Goal: Task Accomplishment & Management: Complete application form

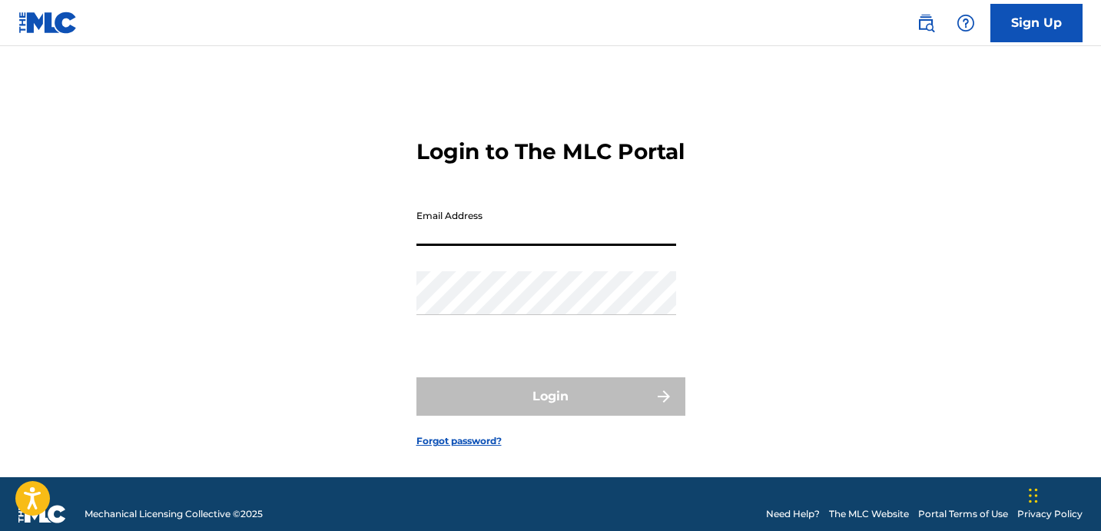
click at [518, 246] on input "Email Address" at bounding box center [546, 224] width 260 height 44
type input "[EMAIL_ADDRESS][DOMAIN_NAME]"
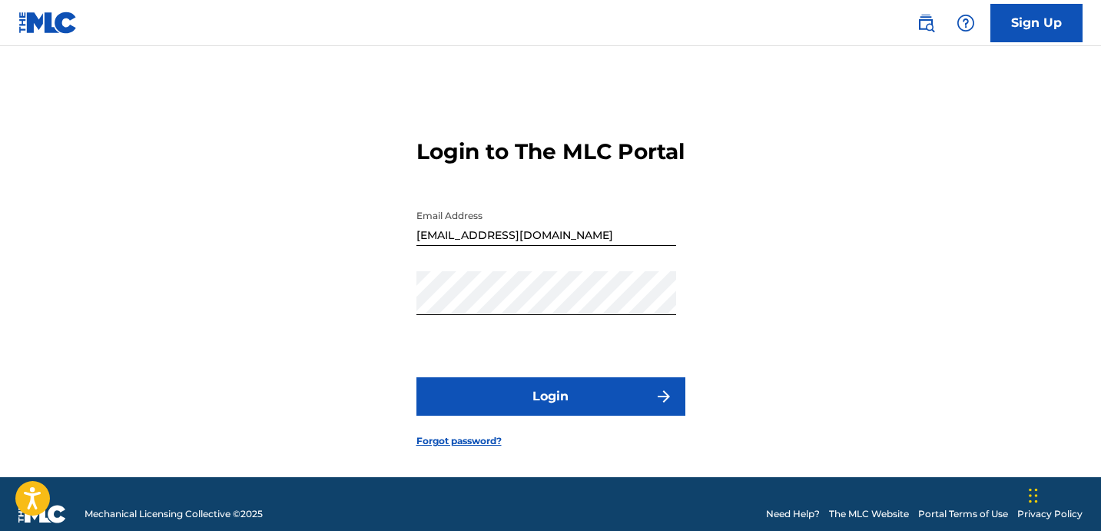
drag, startPoint x: 595, startPoint y: 410, endPoint x: 596, endPoint y: 401, distance: 9.3
click at [596, 401] on button "Login" at bounding box center [550, 396] width 269 height 38
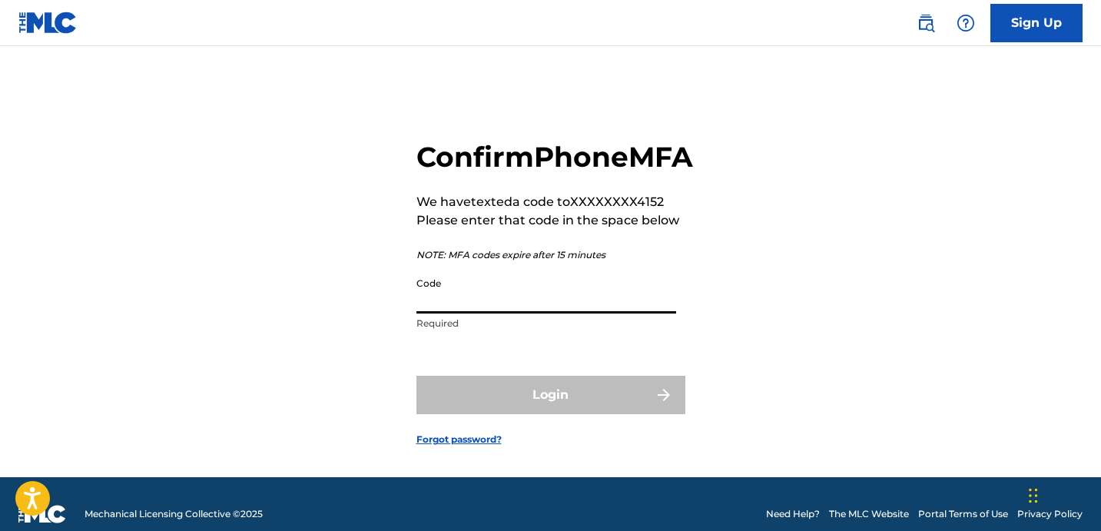
click at [485, 313] on input "Code" at bounding box center [546, 292] width 260 height 44
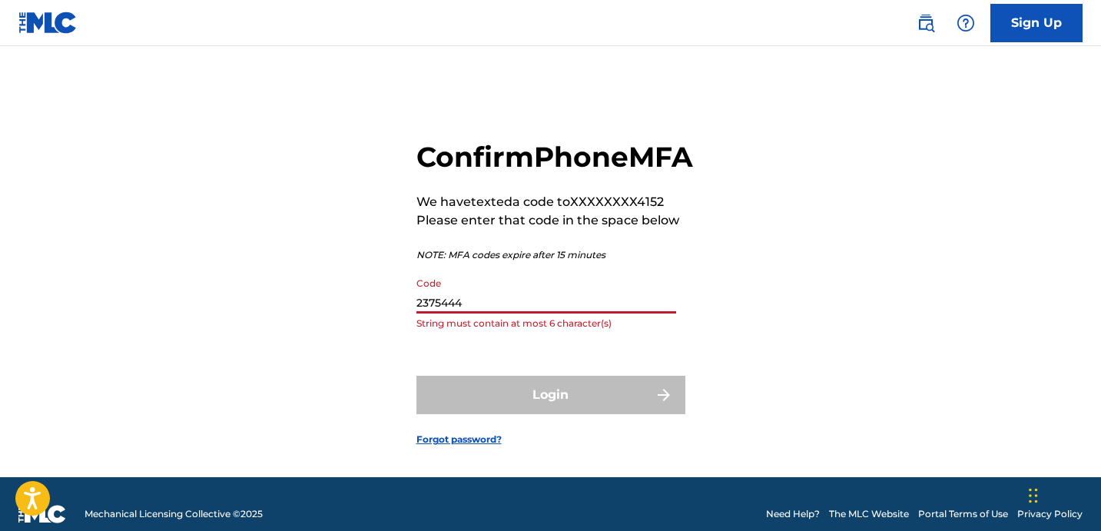
click at [532, 313] on input "2375444" at bounding box center [546, 292] width 260 height 44
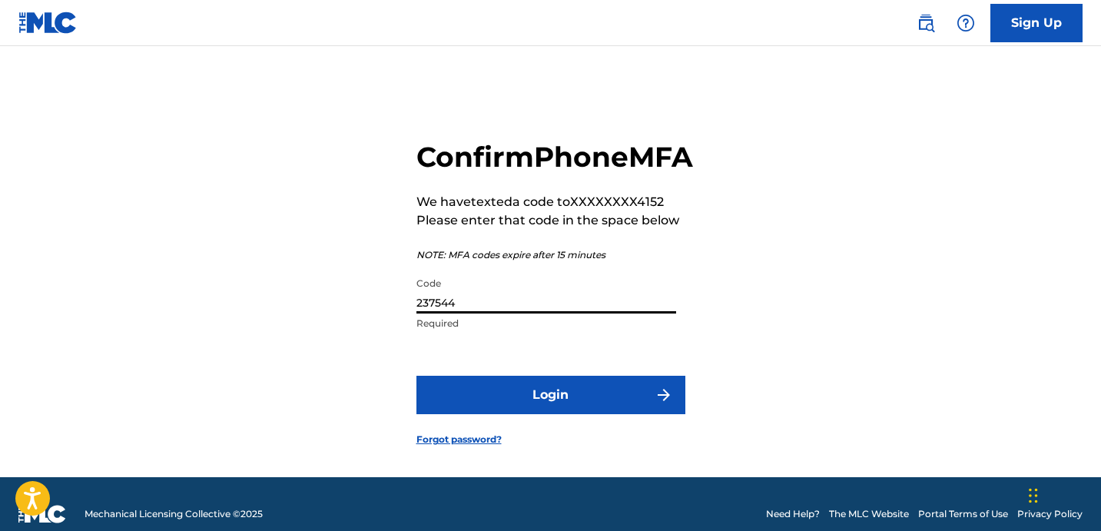
type input "237544"
click at [557, 414] on button "Login" at bounding box center [550, 395] width 269 height 38
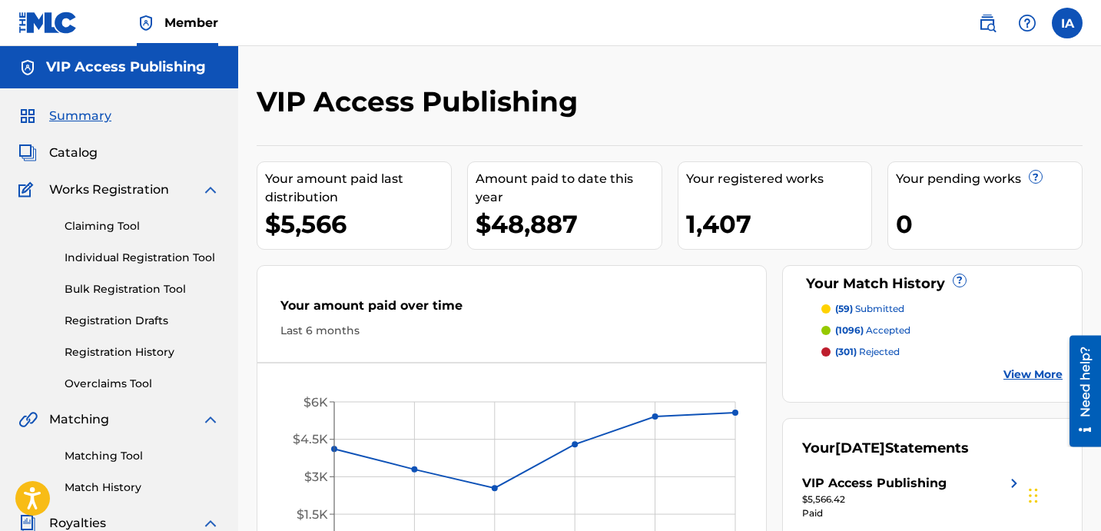
click at [665, 45] on nav "Member IA IA [PERSON_NAME] [EMAIL_ADDRESS][DOMAIN_NAME] Profile Log out" at bounding box center [550, 23] width 1101 height 46
click at [578, 262] on div "Your amount paid last distribution $5,566 Amount paid to date this year $48,887…" at bounding box center [670, 368] width 826 height 446
click at [171, 356] on link "Registration History" at bounding box center [142, 352] width 155 height 16
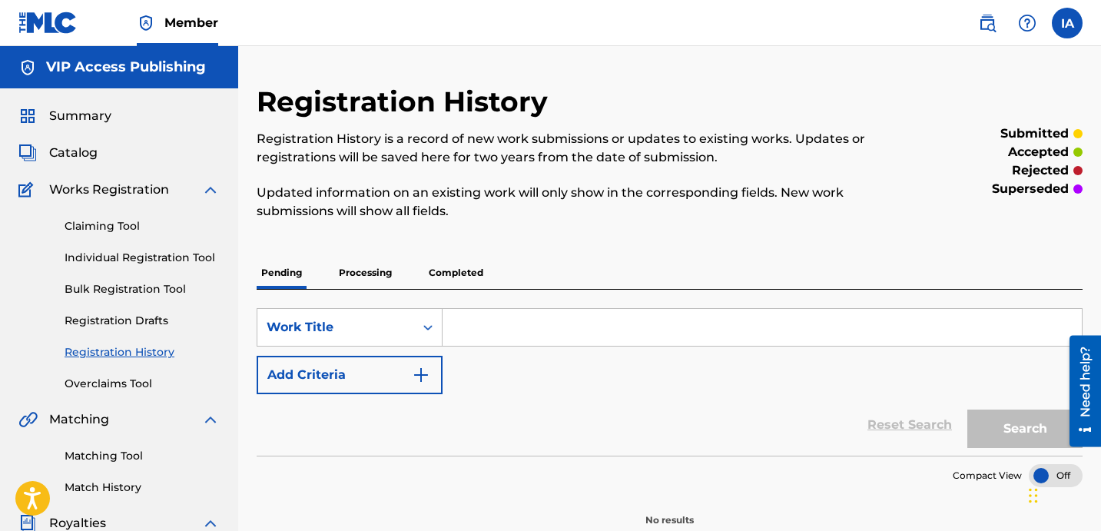
click at [376, 269] on p "Processing" at bounding box center [365, 273] width 62 height 32
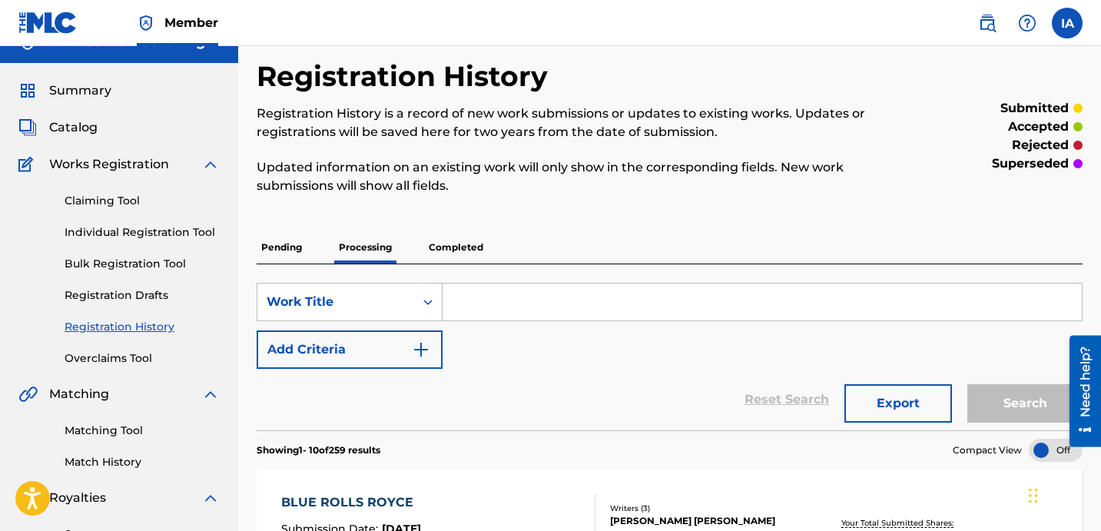
scroll to position [45, 0]
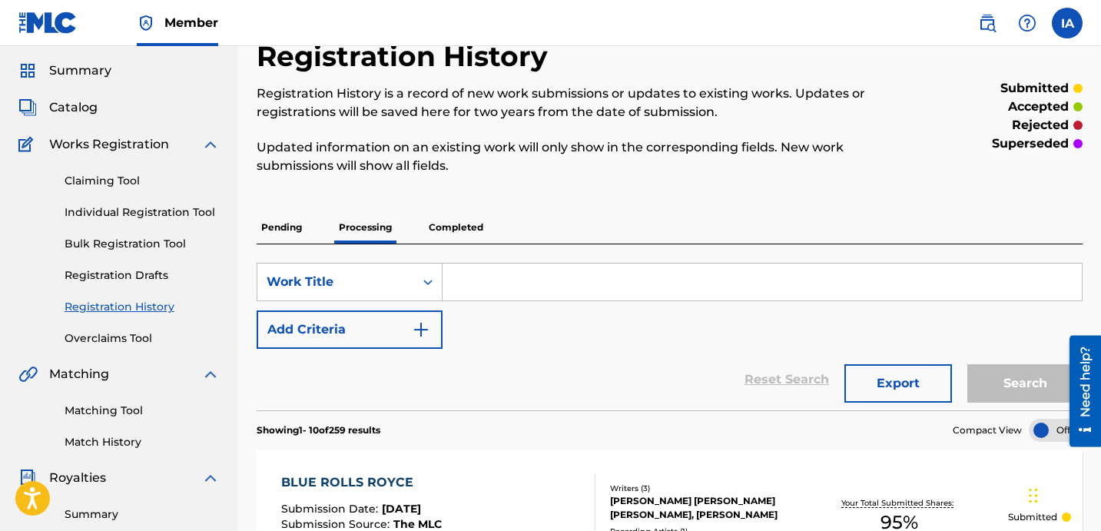
click at [653, 175] on div "Registration History Registration History is a record of new work submissions o…" at bounding box center [575, 116] width 636 height 154
click at [589, 183] on div "Registration History Registration History is a record of new work submissions o…" at bounding box center [575, 116] width 636 height 154
click at [265, 229] on p "Pending" at bounding box center [282, 227] width 50 height 32
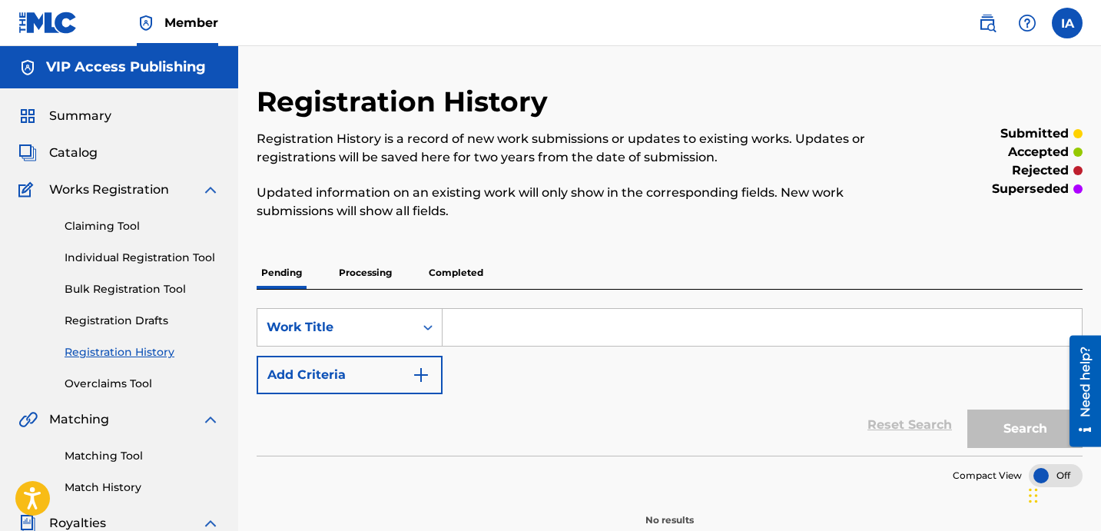
drag, startPoint x: 615, startPoint y: 221, endPoint x: 542, endPoint y: 255, distance: 80.8
click at [531, 216] on p "Updated information on an existing work will only show in the corresponding fie…" at bounding box center [575, 202] width 636 height 37
click at [186, 259] on link "Individual Registration Tool" at bounding box center [142, 258] width 155 height 16
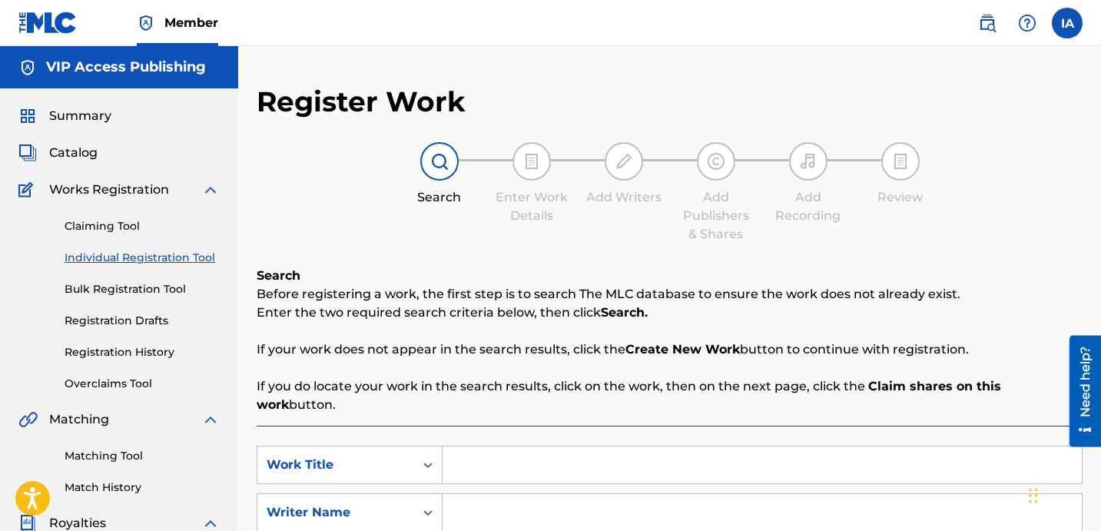
click at [718, 446] on input "Search Form" at bounding box center [762, 464] width 639 height 37
click at [636, 455] on input "Search Form" at bounding box center [762, 464] width 639 height 37
click at [718, 458] on input "Search Form" at bounding box center [762, 464] width 639 height 37
paste input "NO FAKIN"
type input "NO FAKIN"
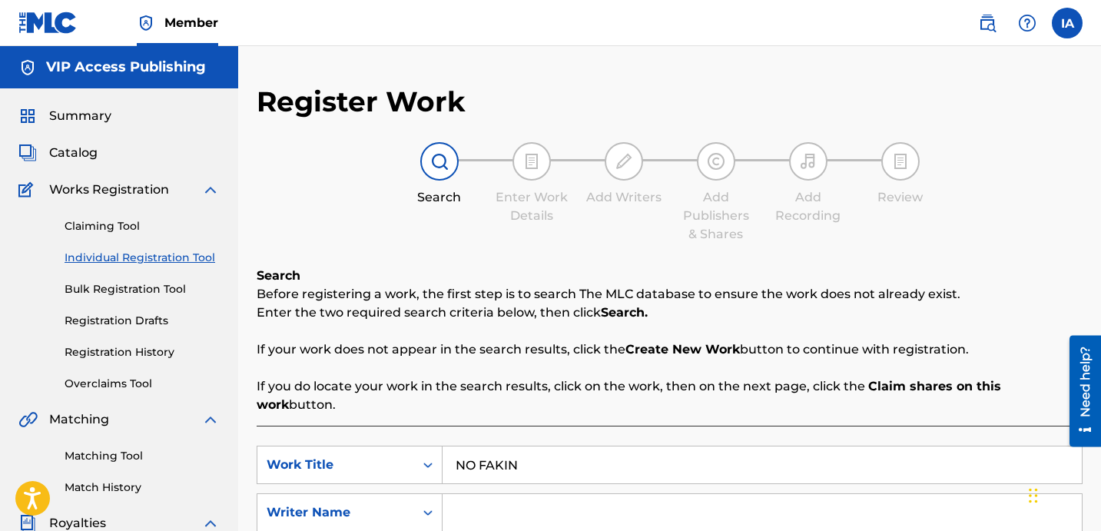
click at [512, 232] on div "Search Enter Work Details Add Writers Add Publishers & Shares Add Recording Rev…" at bounding box center [670, 192] width 826 height 101
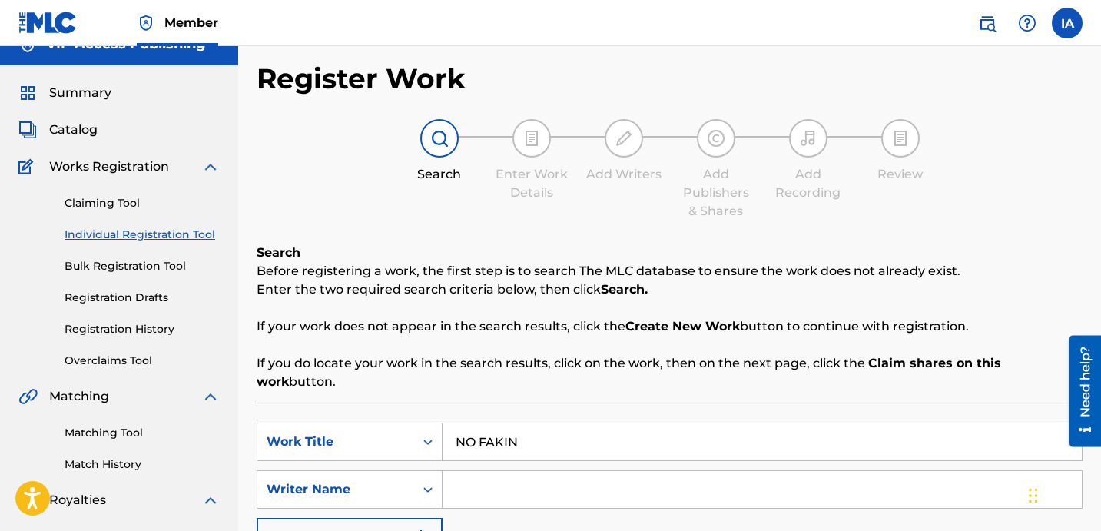
scroll to position [50, 0]
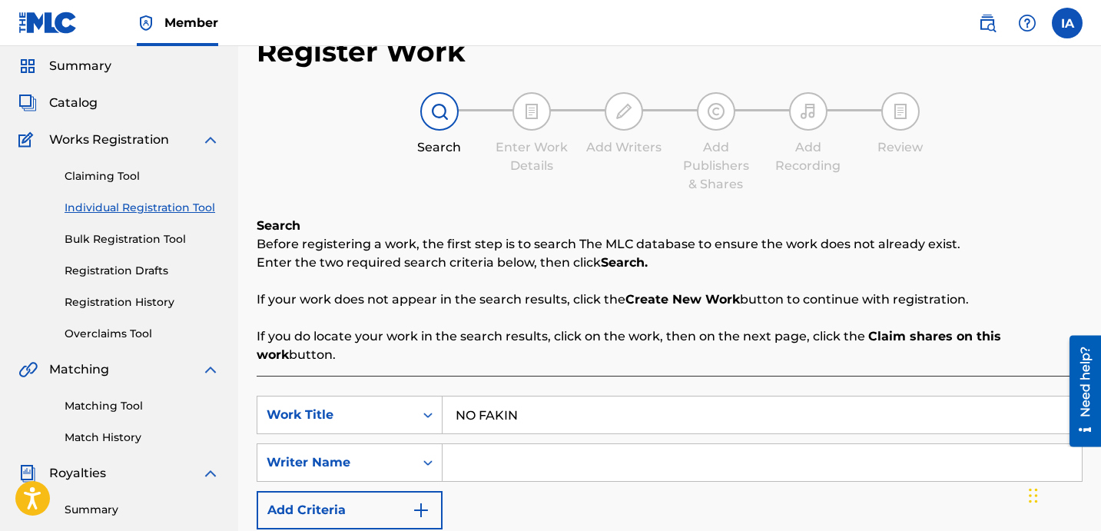
click at [730, 454] on input "Search Form" at bounding box center [762, 462] width 639 height 37
click at [584, 451] on input "Search Form" at bounding box center [762, 462] width 639 height 37
paste input "[PERSON_NAME] [PERSON_NAME]"
type input "[PERSON_NAME] [PERSON_NAME]"
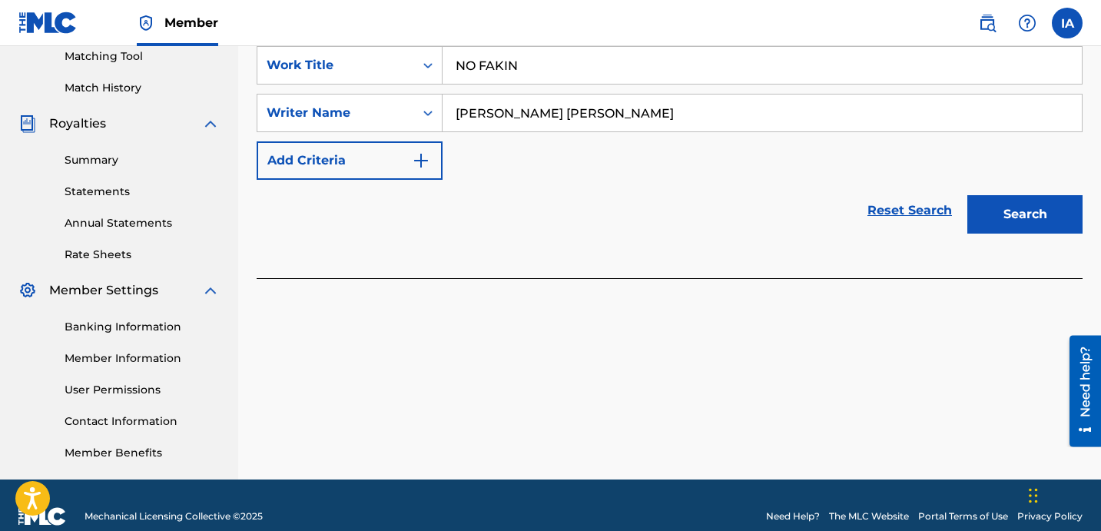
scroll to position [422, 0]
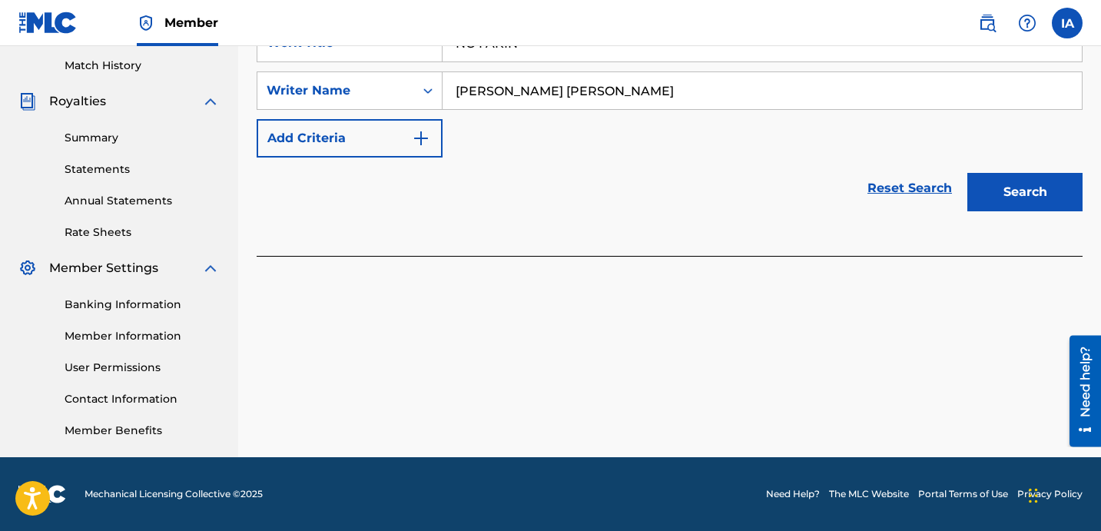
click at [699, 256] on div at bounding box center [670, 264] width 826 height 16
click at [1010, 177] on button "Search" at bounding box center [1024, 192] width 115 height 38
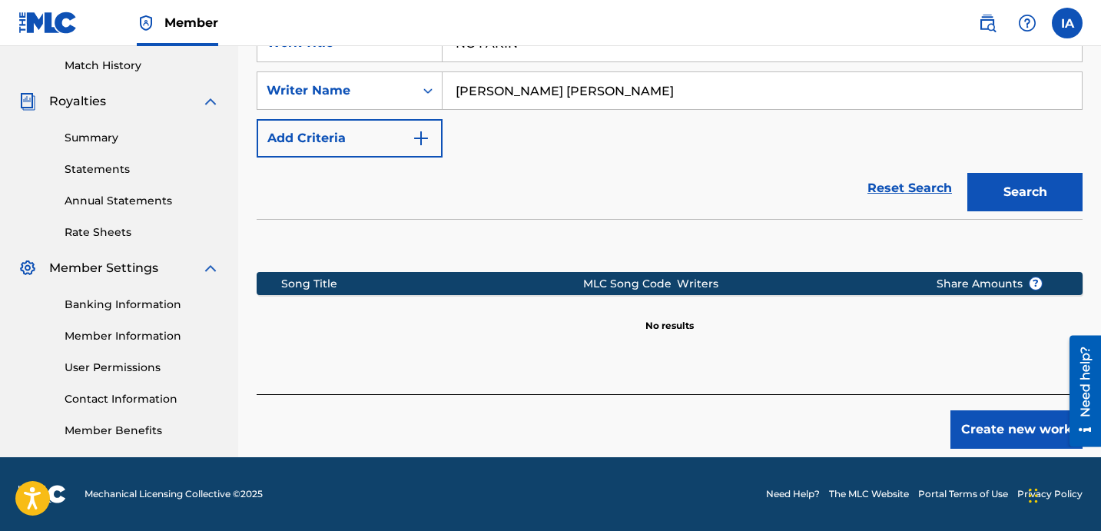
click at [772, 271] on section "Song Title MLC Song Code Writers Share Amounts ? No results" at bounding box center [670, 298] width 826 height 68
click at [711, 191] on div "Reset Search Search" at bounding box center [670, 188] width 826 height 61
click at [668, 166] on div "Reset Search Search" at bounding box center [670, 188] width 826 height 61
click at [970, 410] on button "Create new work" at bounding box center [1016, 429] width 132 height 38
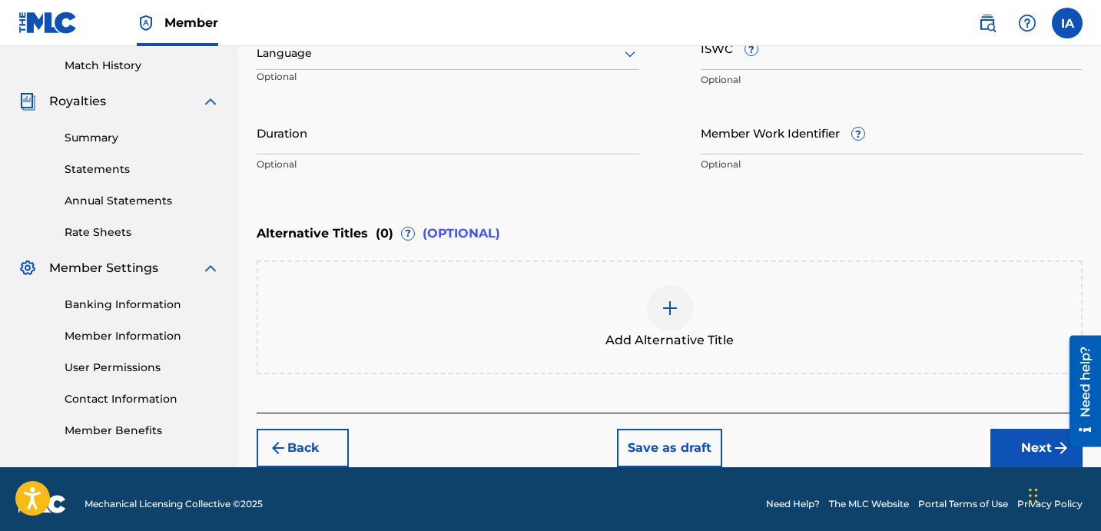
click at [571, 170] on p "Optional" at bounding box center [448, 165] width 383 height 14
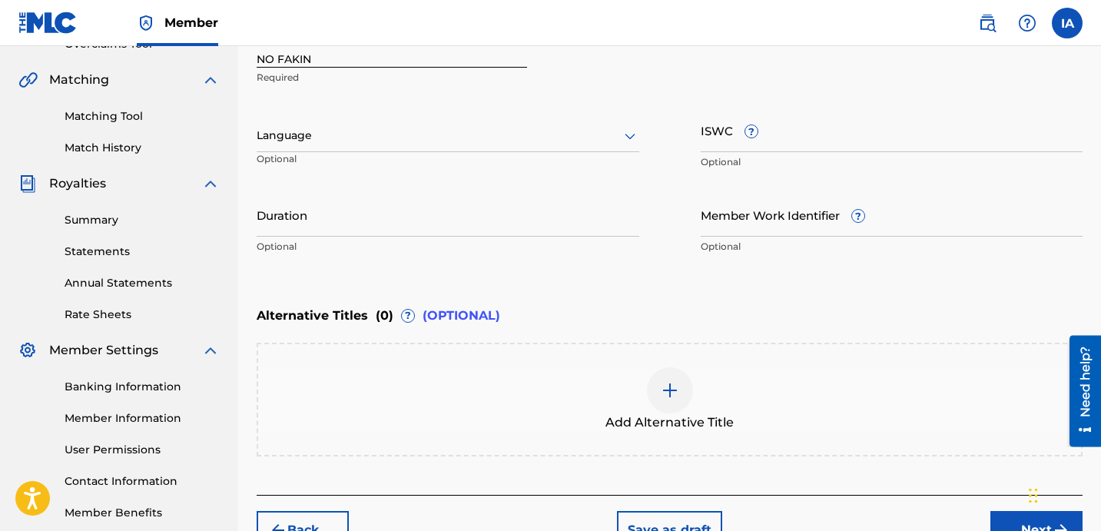
scroll to position [211, 0]
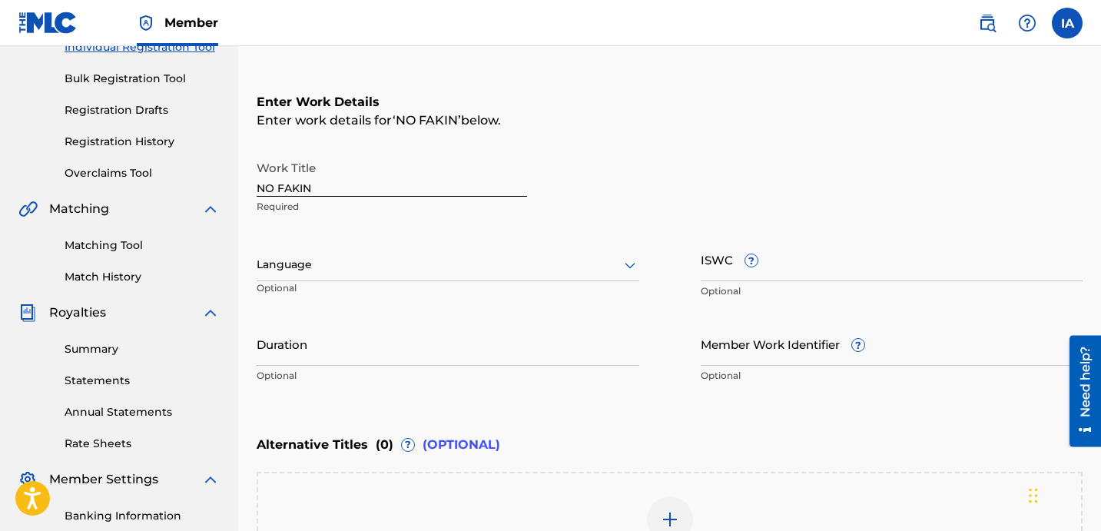
click at [510, 259] on div at bounding box center [448, 264] width 383 height 19
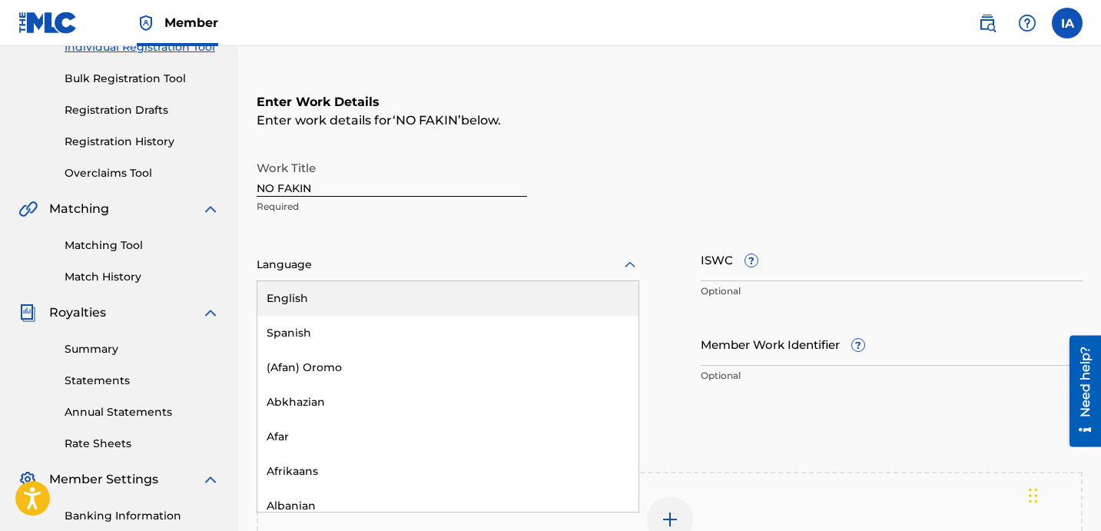
click at [534, 308] on div "English" at bounding box center [447, 298] width 381 height 35
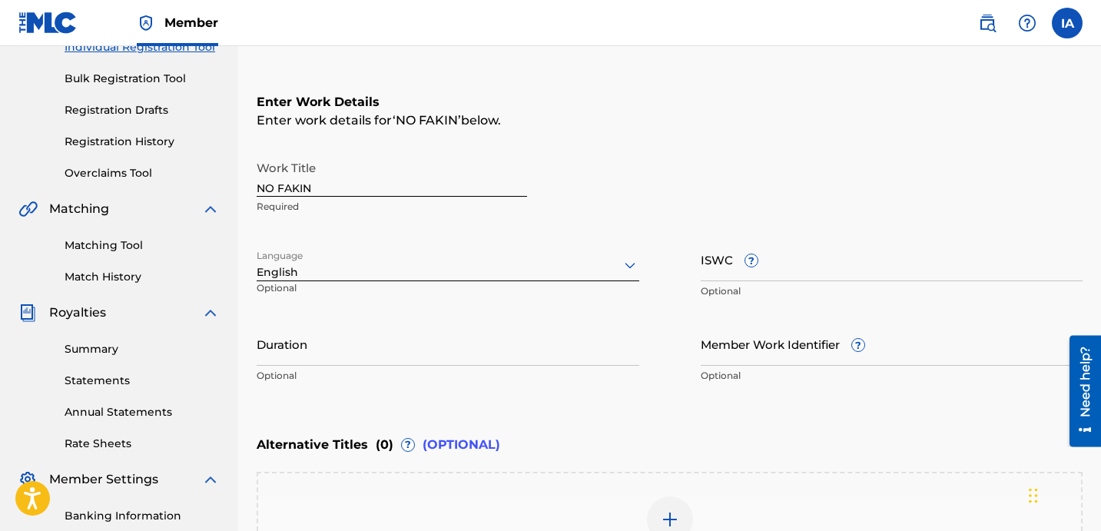
click at [352, 327] on input "Duration" at bounding box center [448, 344] width 383 height 44
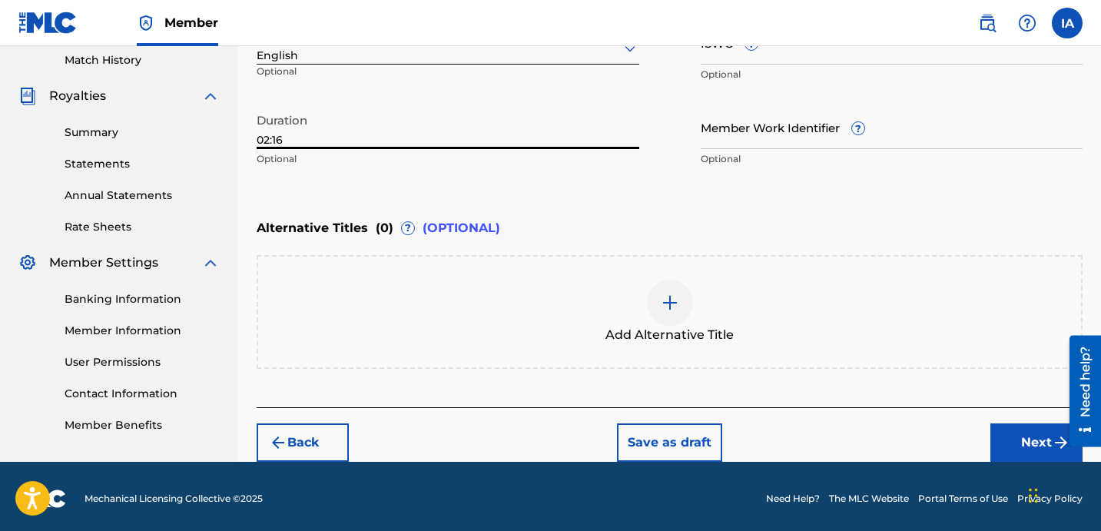
scroll to position [431, 0]
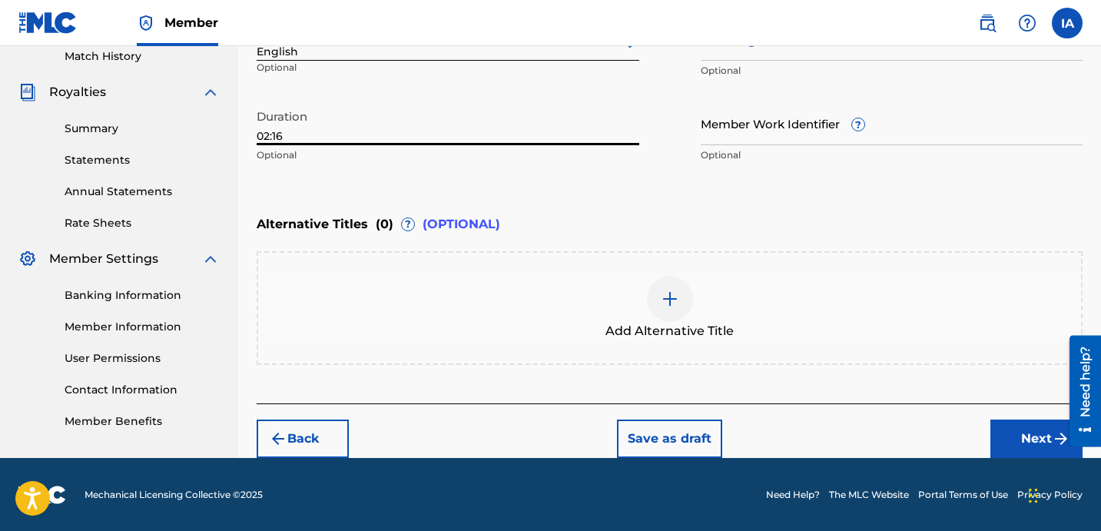
type input "02:16"
click at [1000, 424] on button "Next" at bounding box center [1036, 439] width 92 height 38
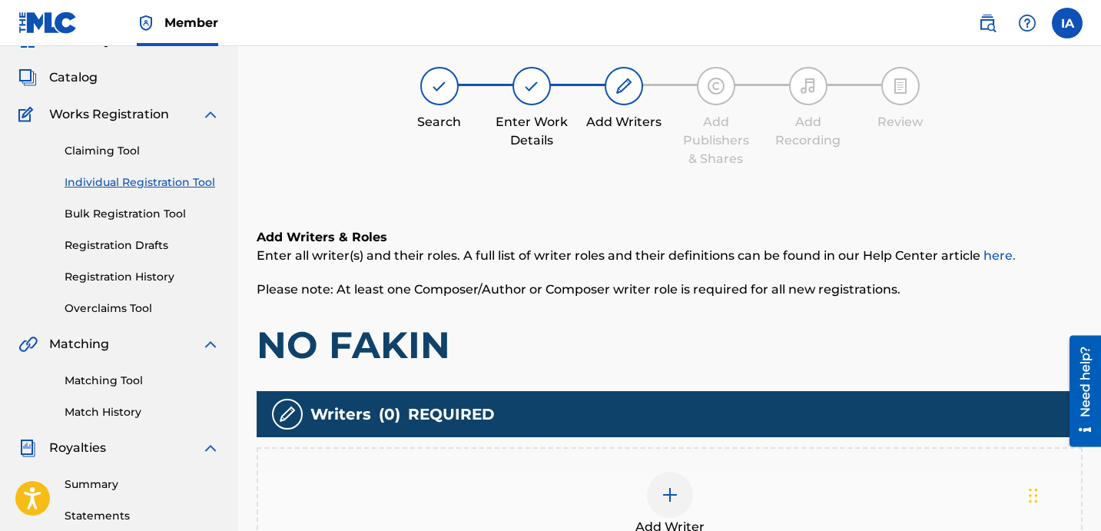
scroll to position [69, 0]
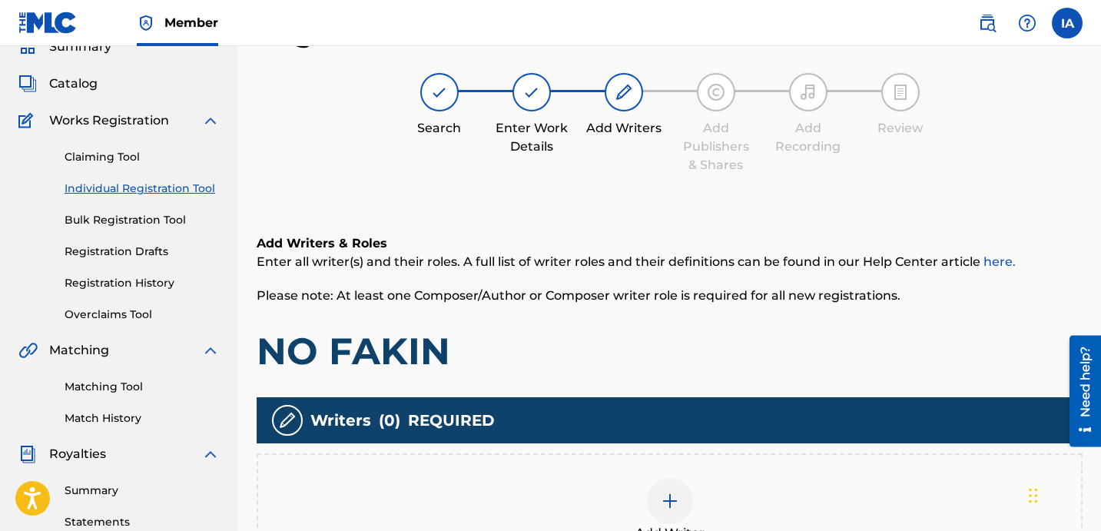
click at [740, 201] on div "Add Writers & Roles Enter all writer(s) and their roles. A full list of writer …" at bounding box center [670, 418] width 826 height 443
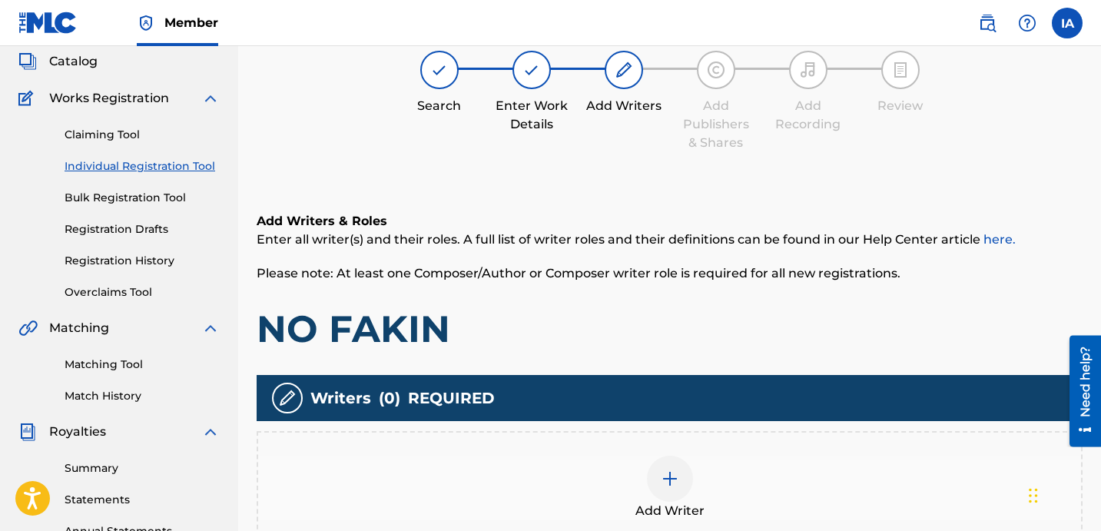
scroll to position [114, 0]
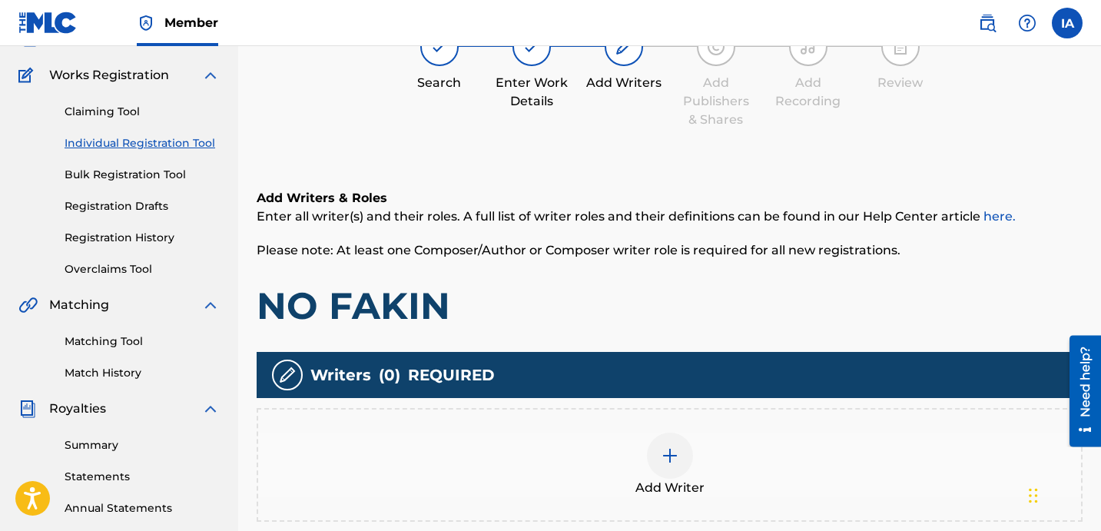
click at [785, 430] on div "Add Writer" at bounding box center [670, 465] width 826 height 114
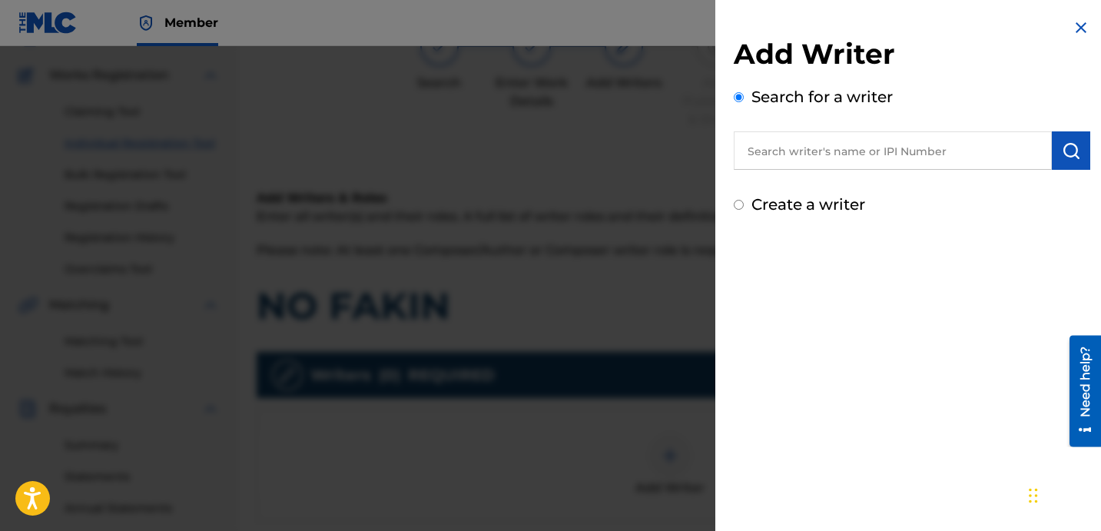
click at [907, 158] on input "text" at bounding box center [893, 150] width 318 height 38
click at [891, 158] on input "text" at bounding box center [893, 150] width 318 height 38
paste input "[PERSON_NAME] [PERSON_NAME]"
type input "[PERSON_NAME] [PERSON_NAME]"
click at [1075, 165] on button "submit" at bounding box center [1071, 150] width 38 height 38
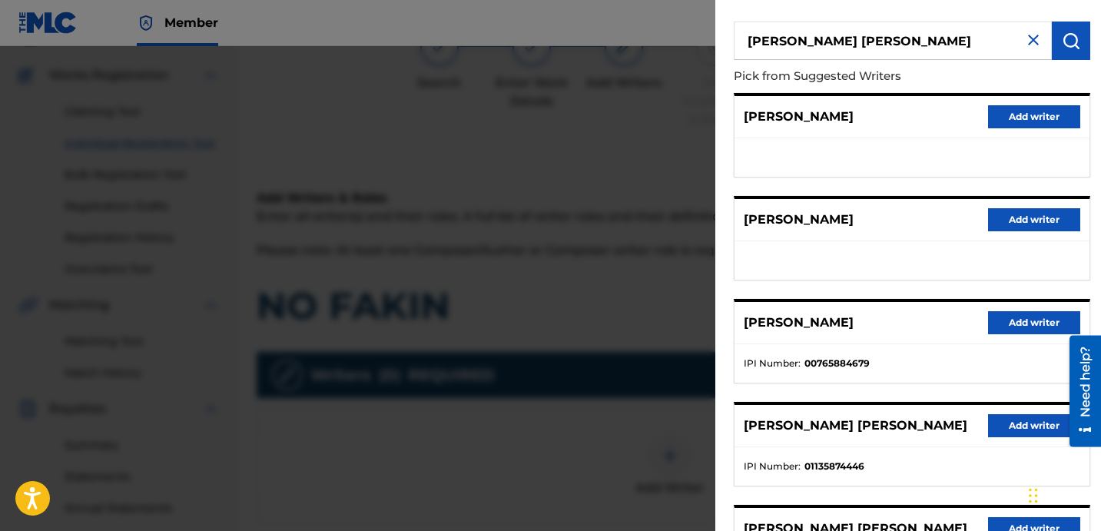
scroll to position [170, 0]
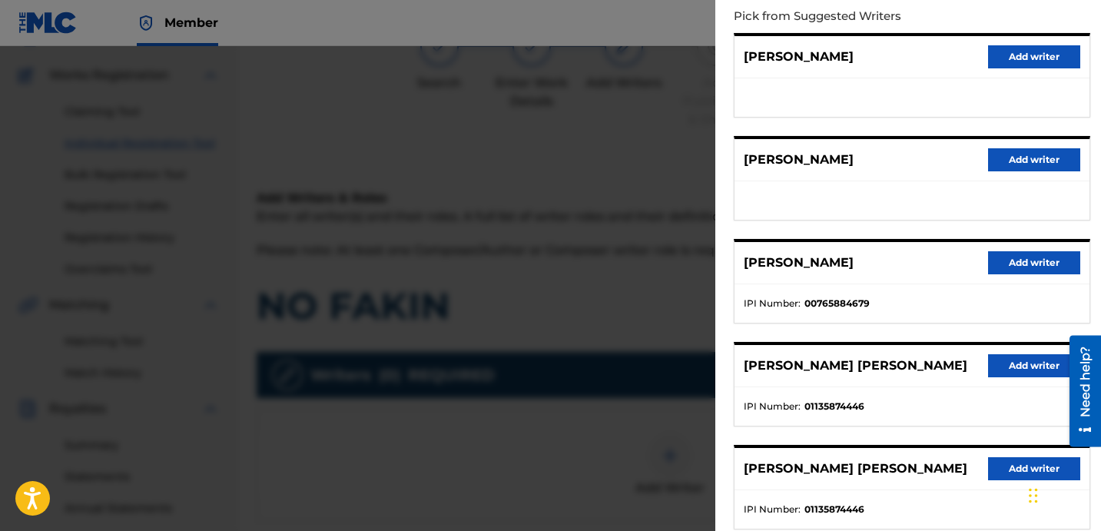
click at [1017, 359] on button "Add writer" at bounding box center [1034, 365] width 92 height 23
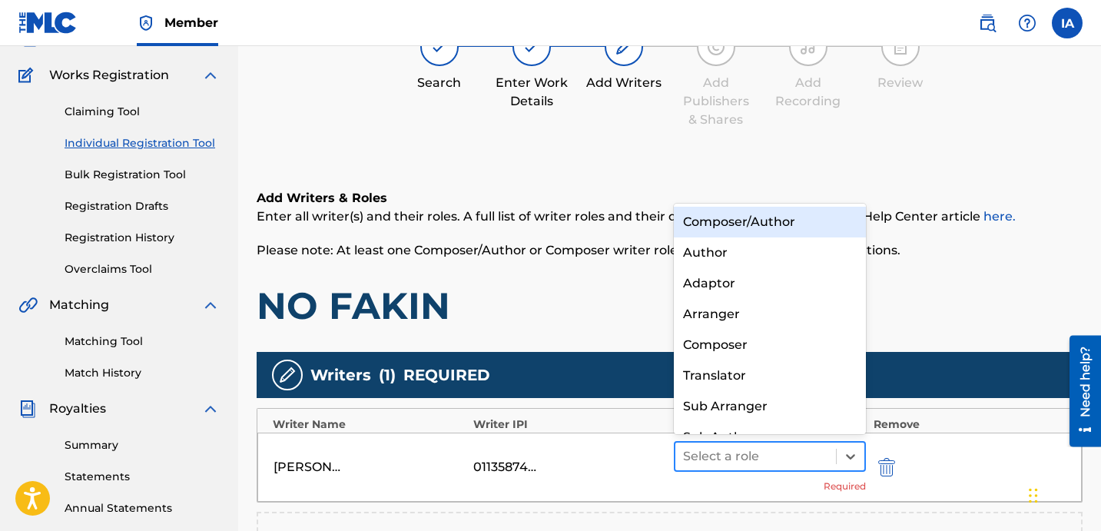
click at [747, 460] on div at bounding box center [755, 457] width 145 height 22
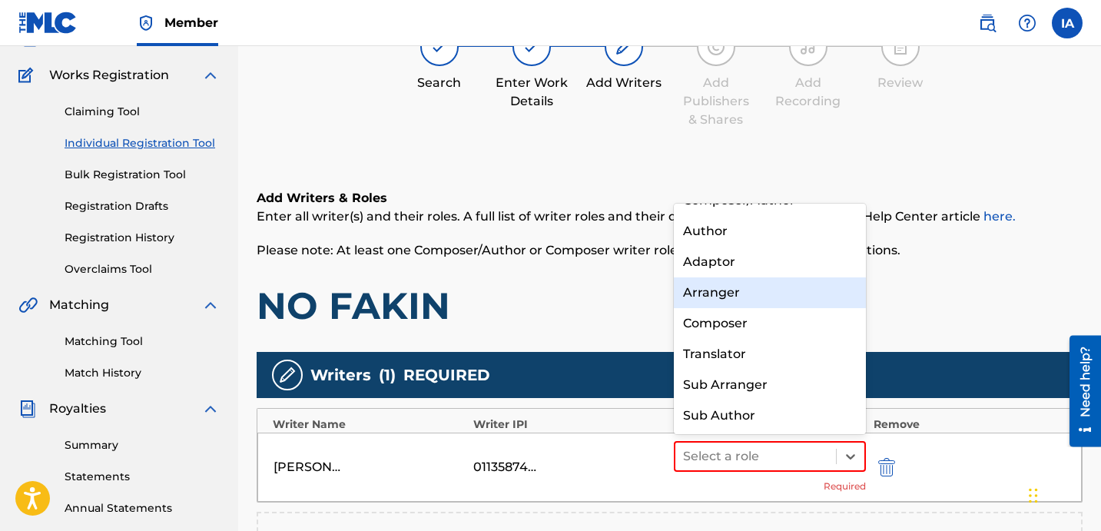
scroll to position [0, 0]
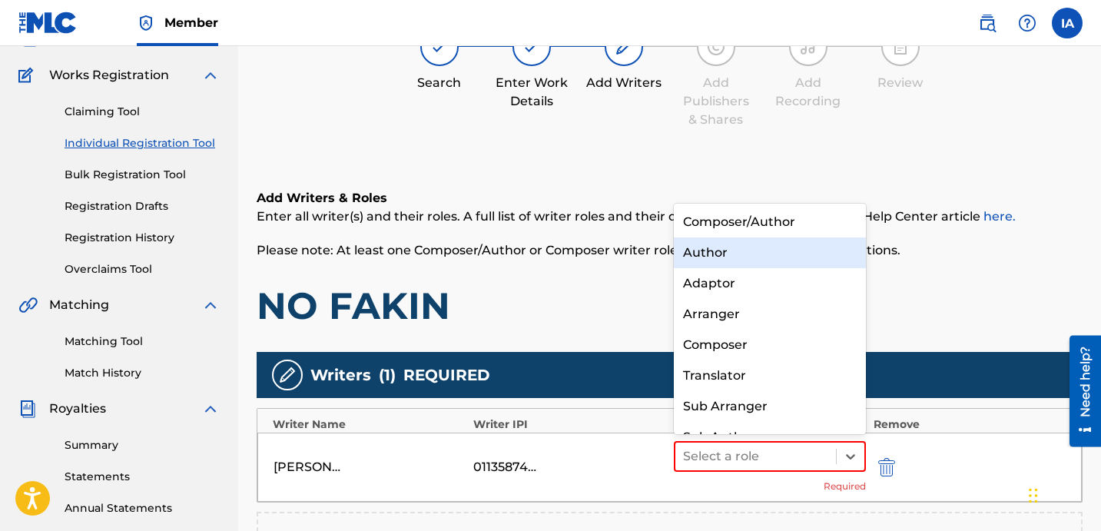
click at [744, 259] on div "Author" at bounding box center [770, 252] width 192 height 31
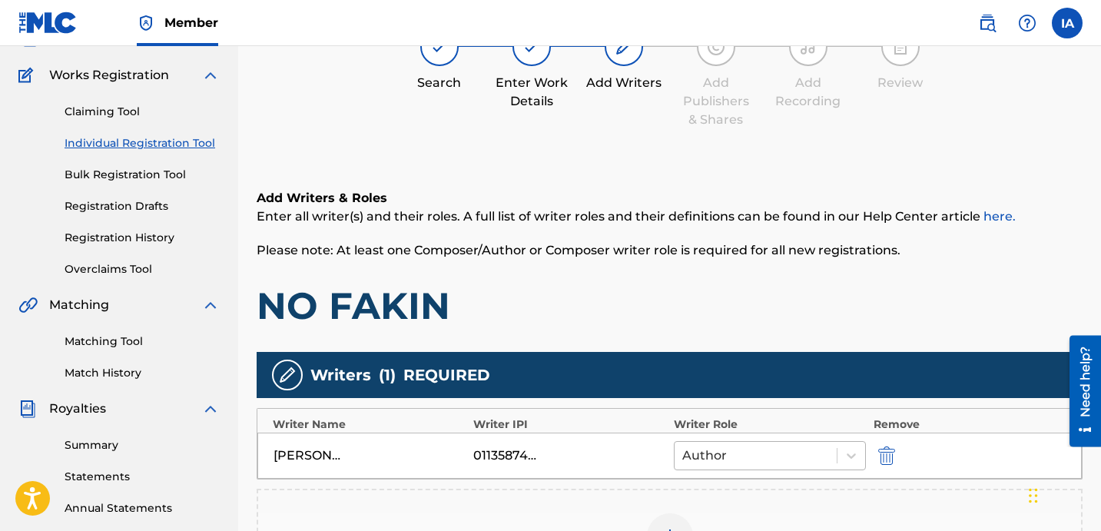
click at [828, 445] on div at bounding box center [755, 456] width 147 height 22
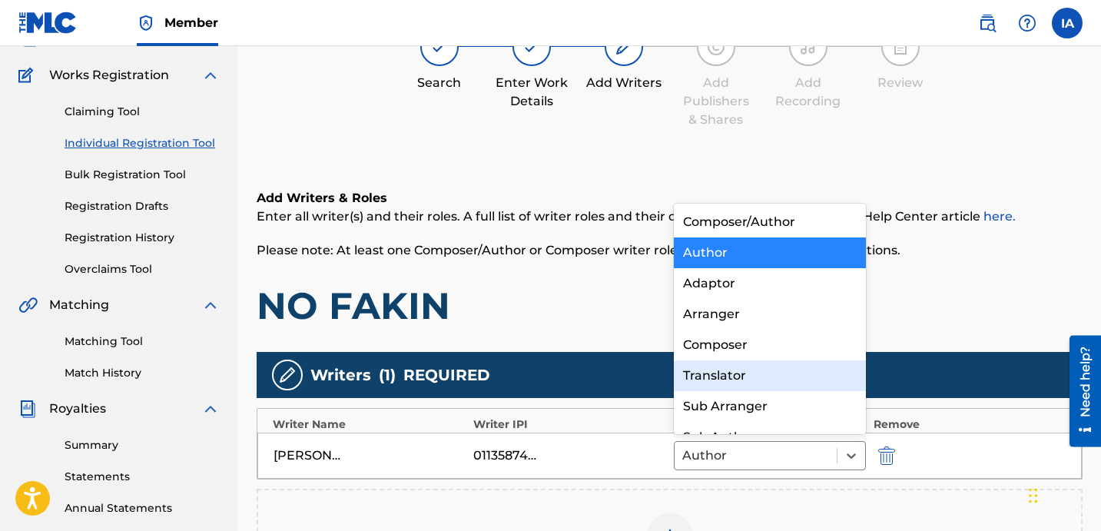
scroll to position [22, 0]
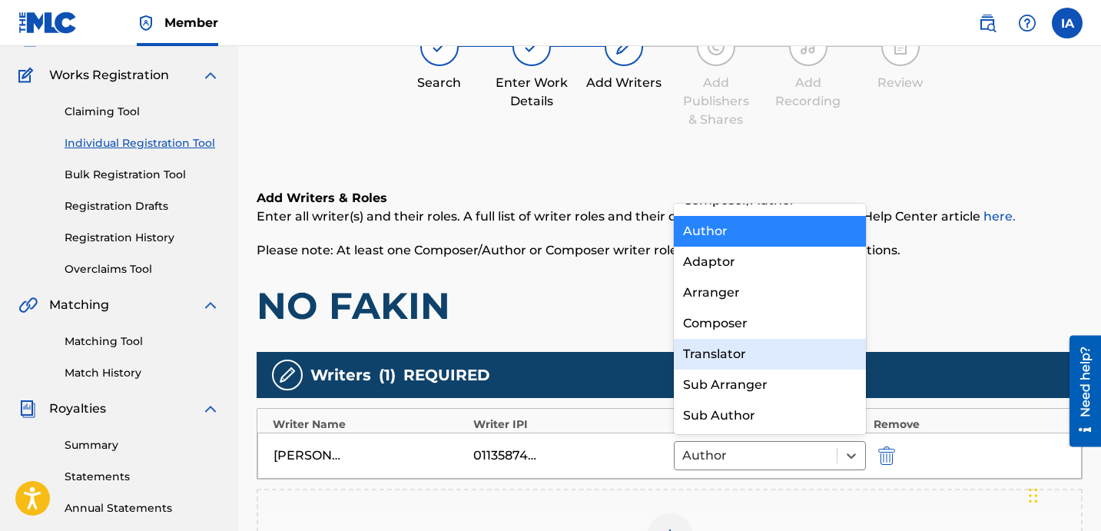
drag, startPoint x: 772, startPoint y: 341, endPoint x: 770, endPoint y: 321, distance: 20.1
click at [771, 337] on div "Composer/Author Author Adaptor Arranger Composer Translator Sub Arranger Sub Au…" at bounding box center [770, 319] width 192 height 231
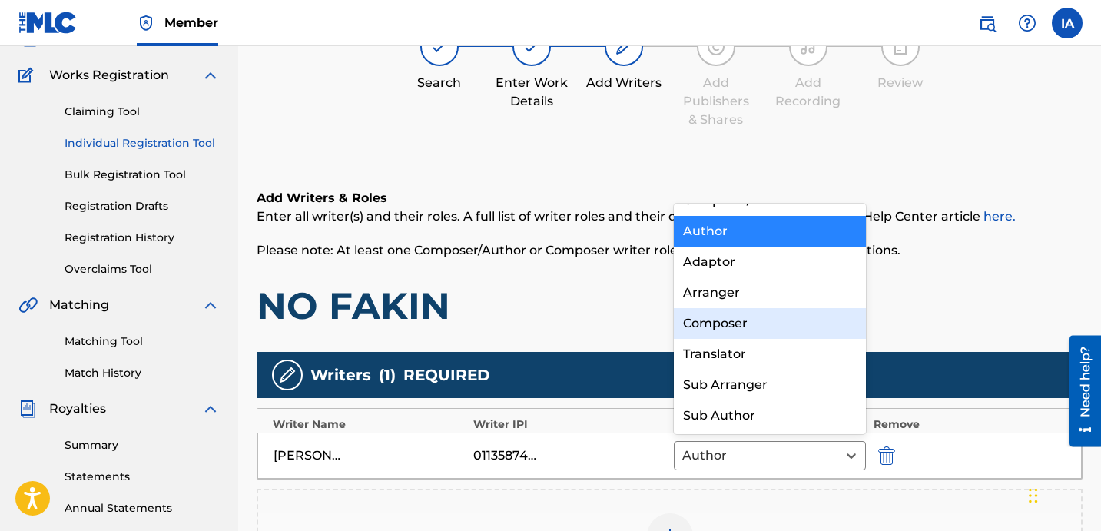
drag, startPoint x: 769, startPoint y: 321, endPoint x: 770, endPoint y: 330, distance: 8.5
click at [769, 323] on div "Composer" at bounding box center [770, 323] width 192 height 31
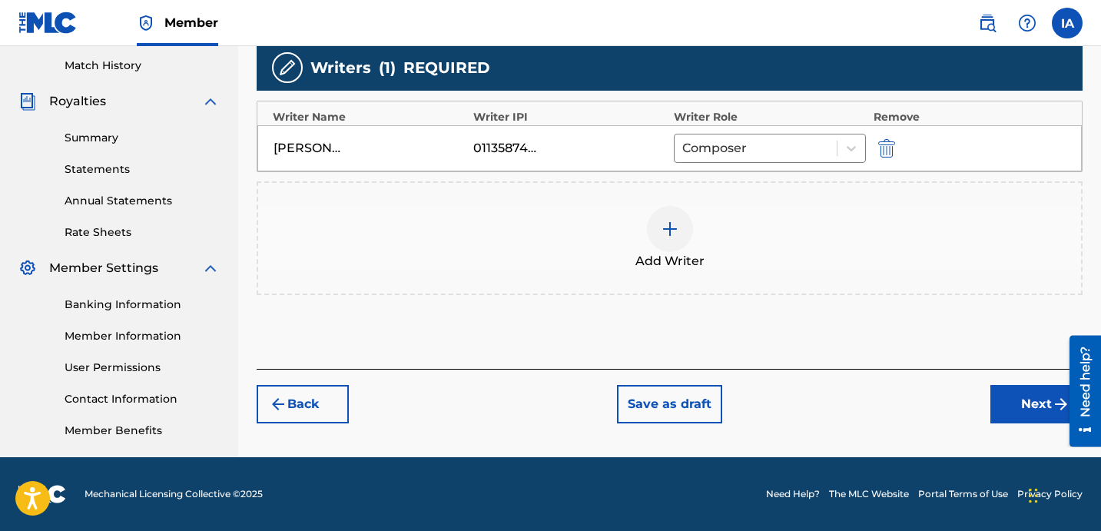
click at [1022, 410] on button "Next" at bounding box center [1036, 404] width 92 height 38
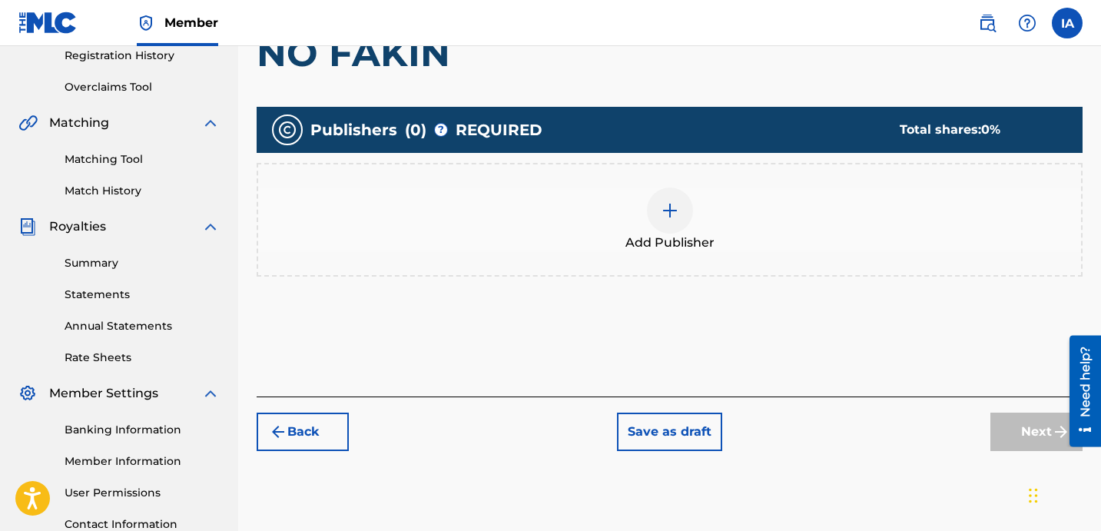
scroll to position [345, 0]
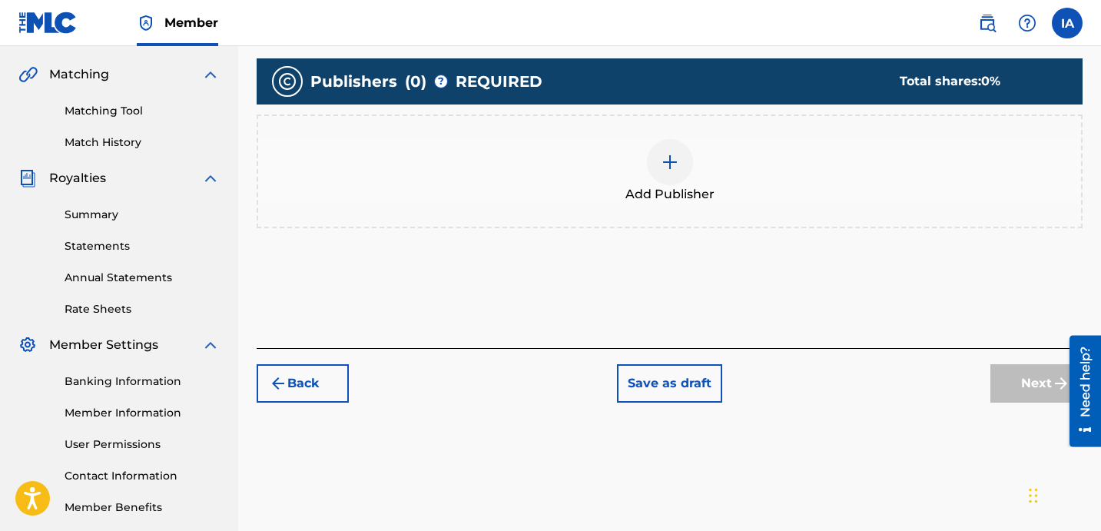
click at [702, 151] on div "Add Publisher" at bounding box center [669, 171] width 823 height 65
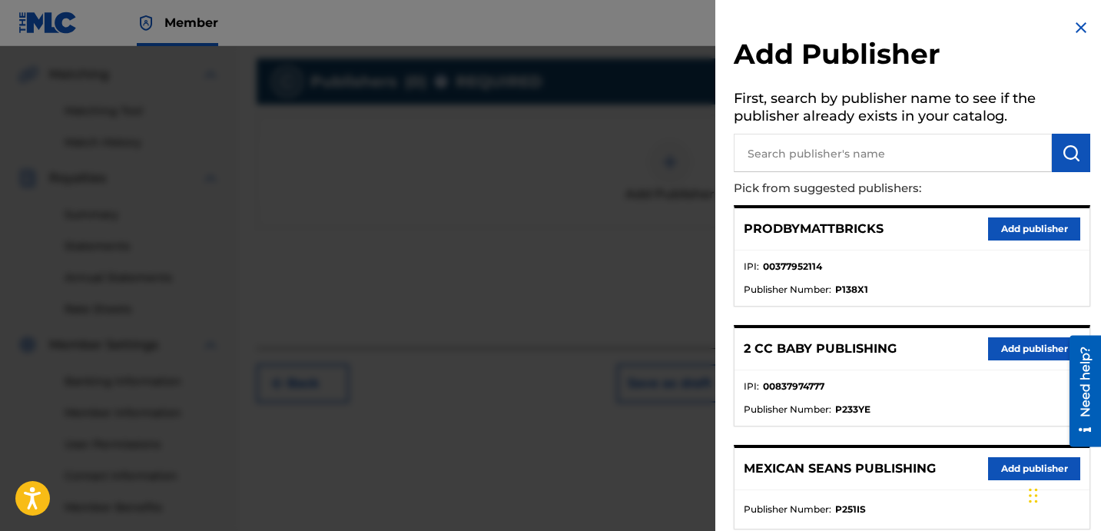
click at [931, 151] on input "text" at bounding box center [893, 153] width 318 height 38
paste input "FARIEL"
type input "FARIEL"
click at [1070, 164] on button "submit" at bounding box center [1071, 153] width 38 height 38
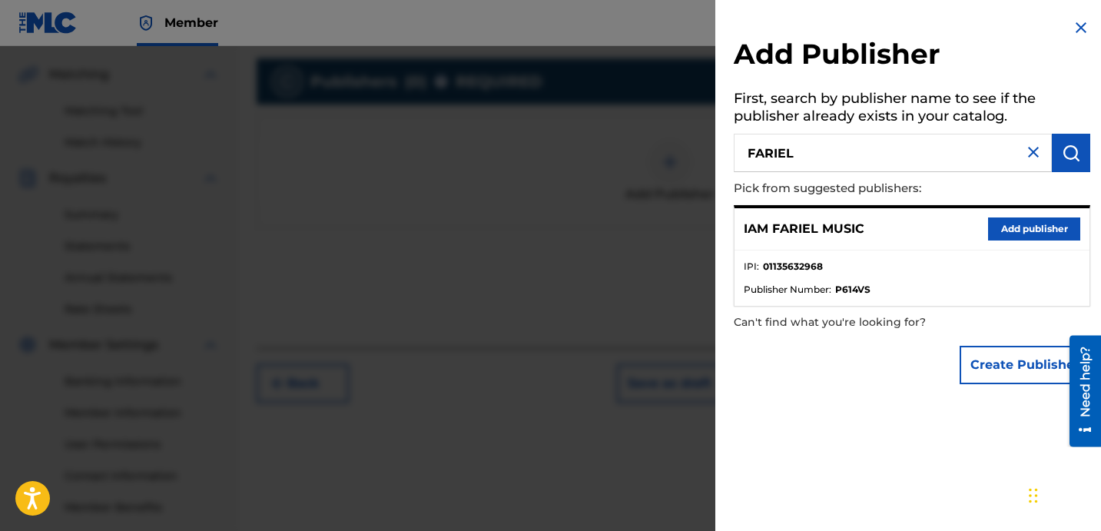
click at [1007, 228] on button "Add publisher" at bounding box center [1034, 228] width 92 height 23
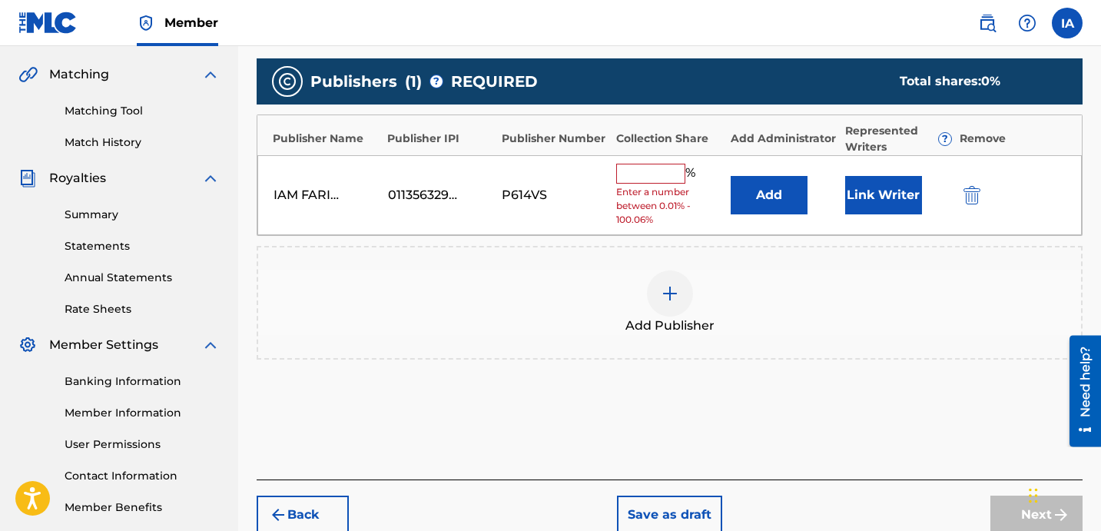
click at [642, 171] on input "text" at bounding box center [650, 174] width 69 height 20
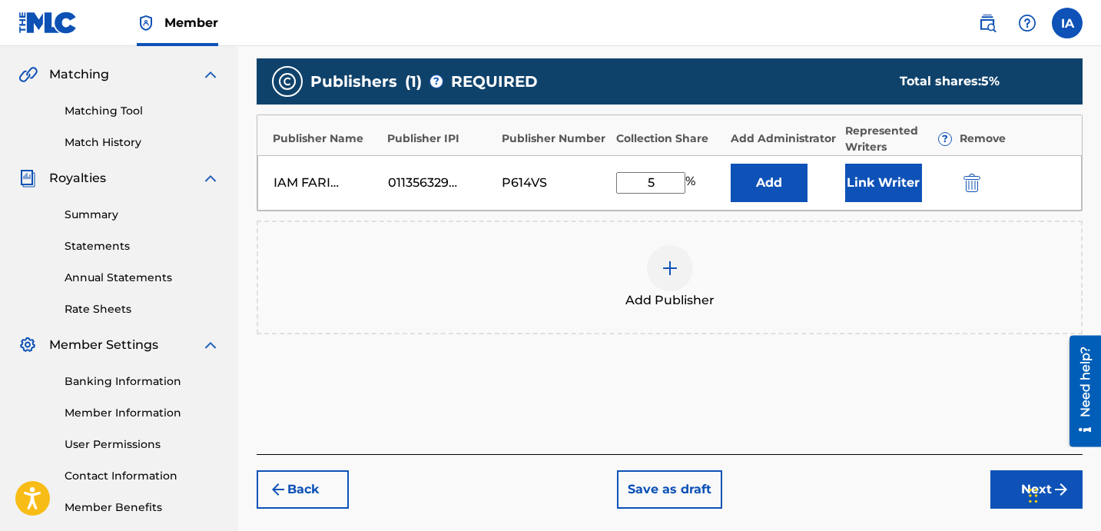
type input "50"
drag, startPoint x: 626, startPoint y: 156, endPoint x: 593, endPoint y: 140, distance: 36.8
click at [612, 150] on div "Publisher Name Publisher IPI Publisher Number Collection Share Add Administrato…" at bounding box center [670, 162] width 826 height 97
click at [793, 191] on button "Add" at bounding box center [769, 183] width 77 height 38
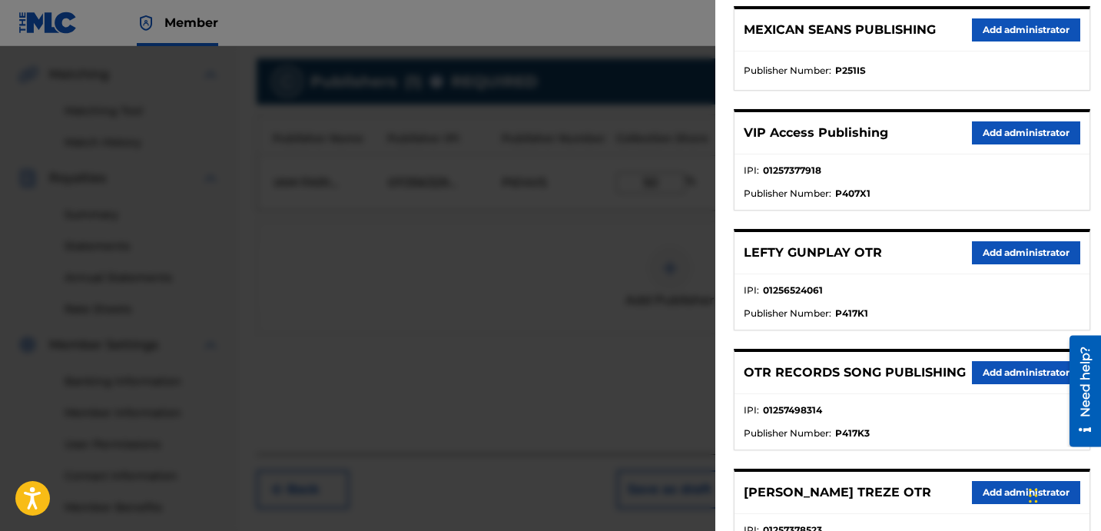
scroll to position [465, 0]
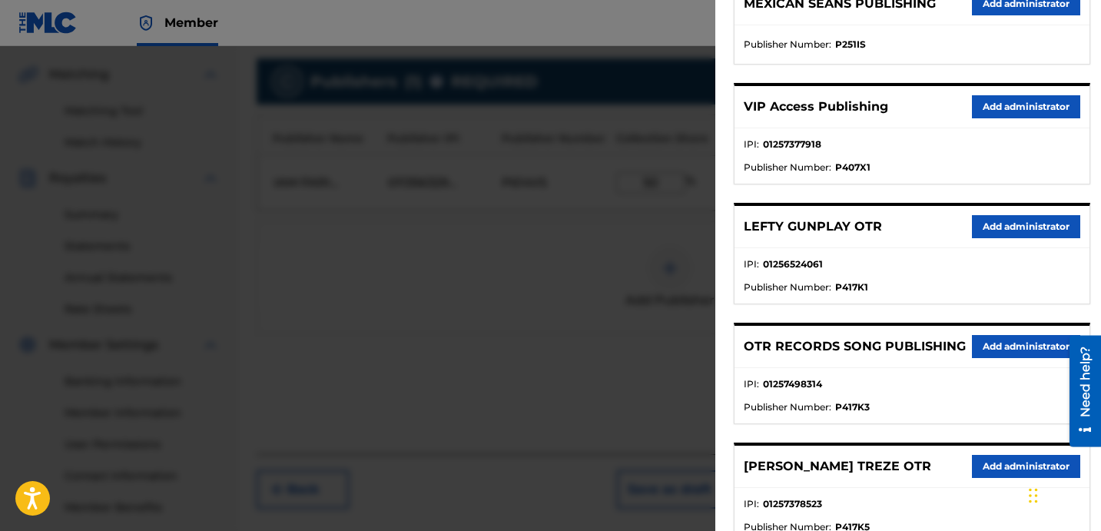
click at [1006, 103] on button "Add administrator" at bounding box center [1026, 106] width 108 height 23
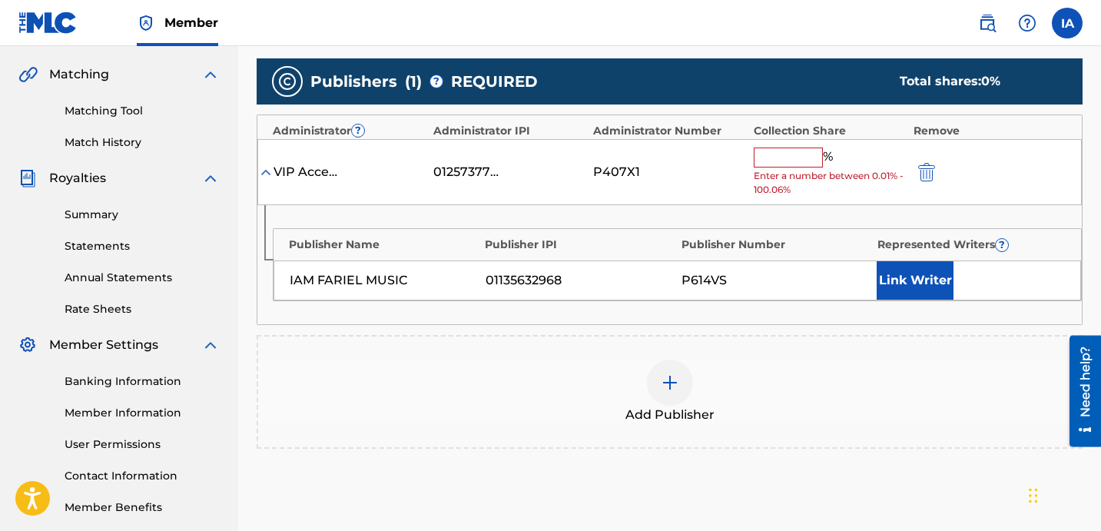
click at [801, 150] on input "text" at bounding box center [788, 158] width 69 height 20
type input "50"
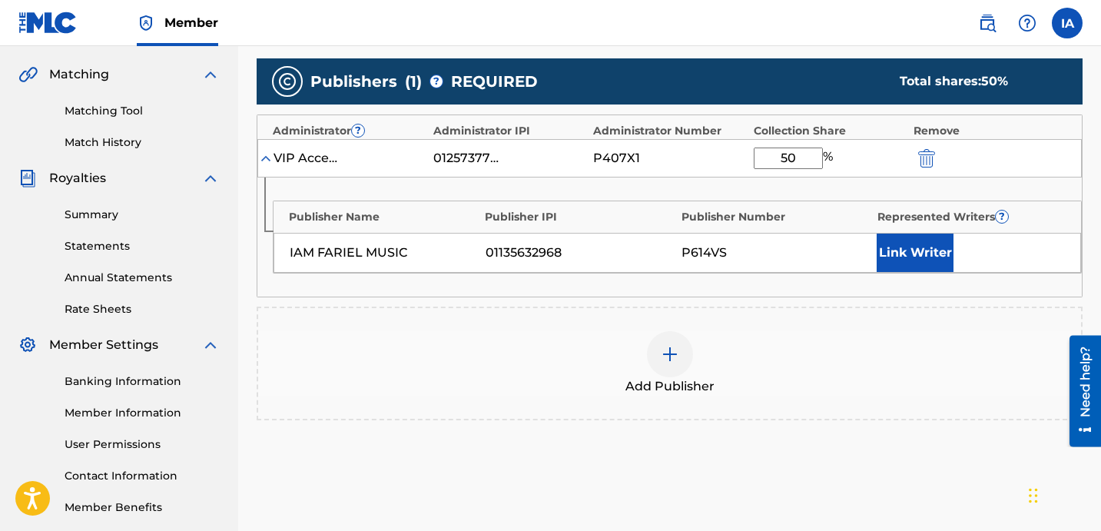
click at [918, 258] on button "Link Writer" at bounding box center [915, 253] width 77 height 38
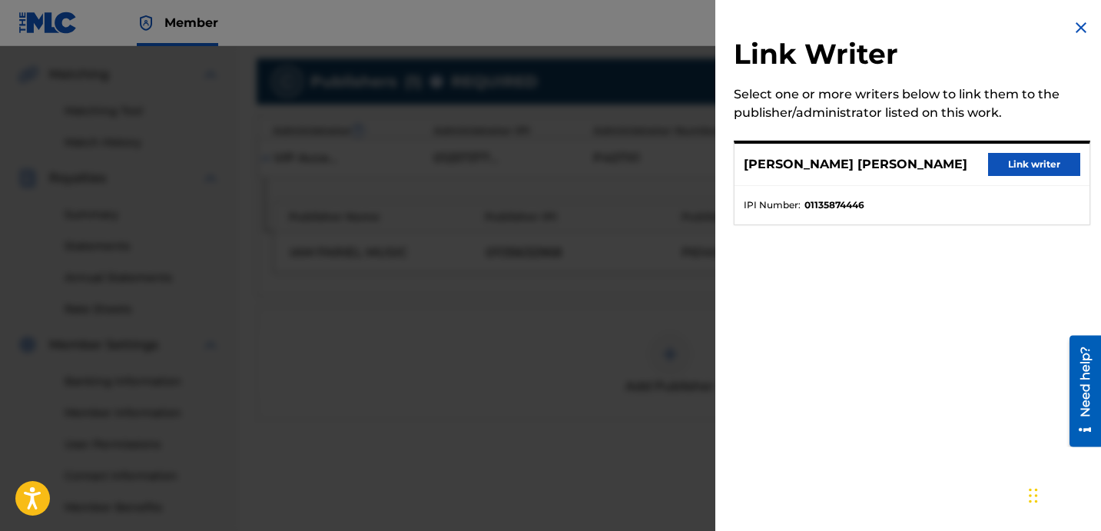
click at [1021, 157] on button "Link writer" at bounding box center [1034, 164] width 92 height 23
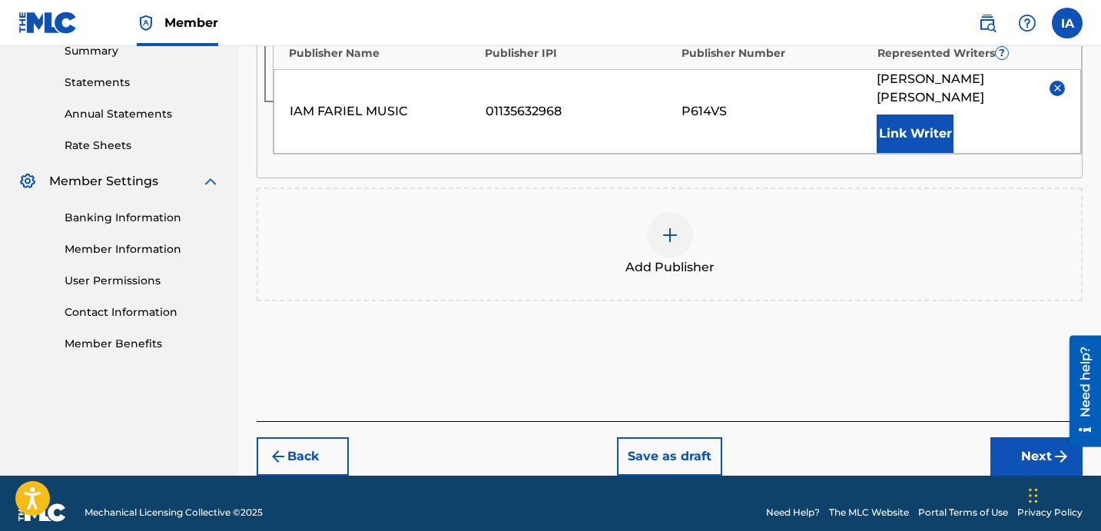
click at [1038, 437] on button "Next" at bounding box center [1036, 456] width 92 height 38
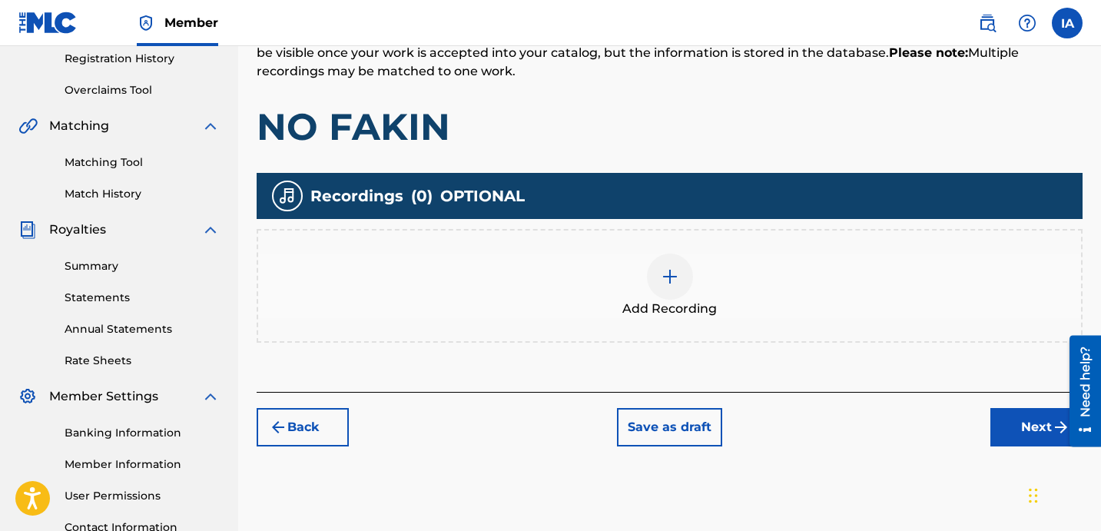
scroll to position [345, 0]
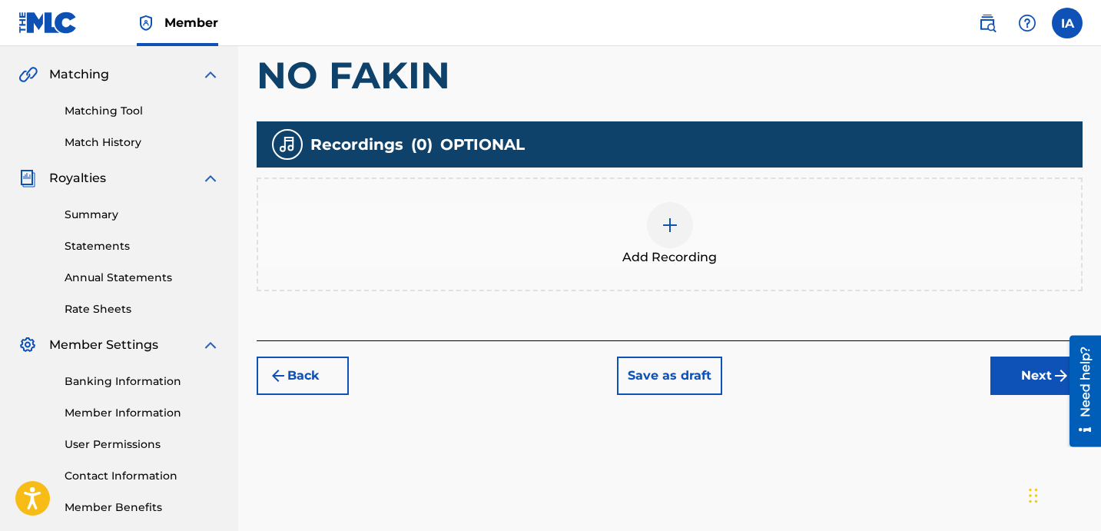
click at [698, 229] on div "Add Recording" at bounding box center [669, 234] width 823 height 65
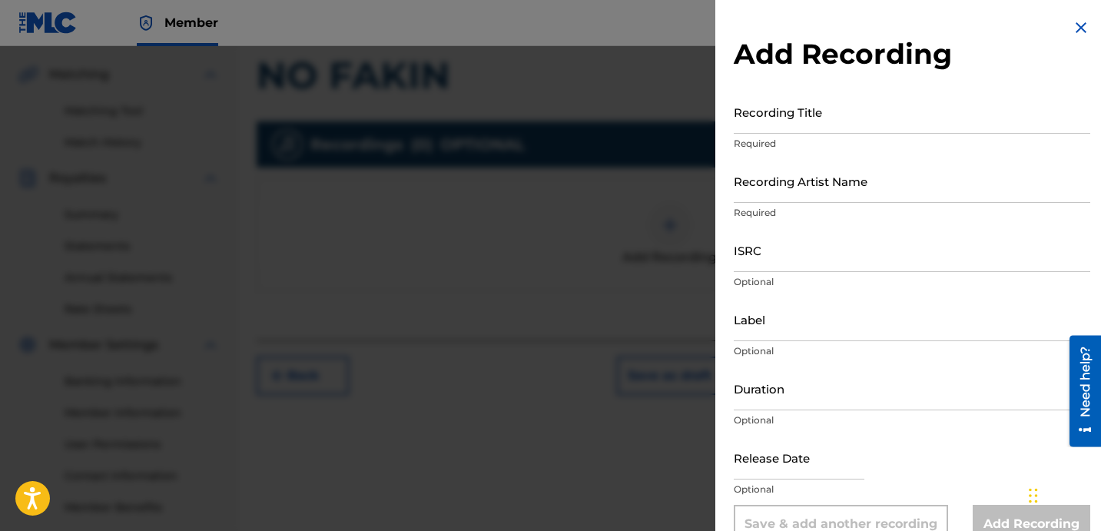
click at [828, 120] on input "Recording Title" at bounding box center [912, 112] width 357 height 44
paste input "NO FAKIN"
type input "NO FAKIN"
click at [827, 176] on input "Recording Artist Name" at bounding box center [912, 181] width 357 height 44
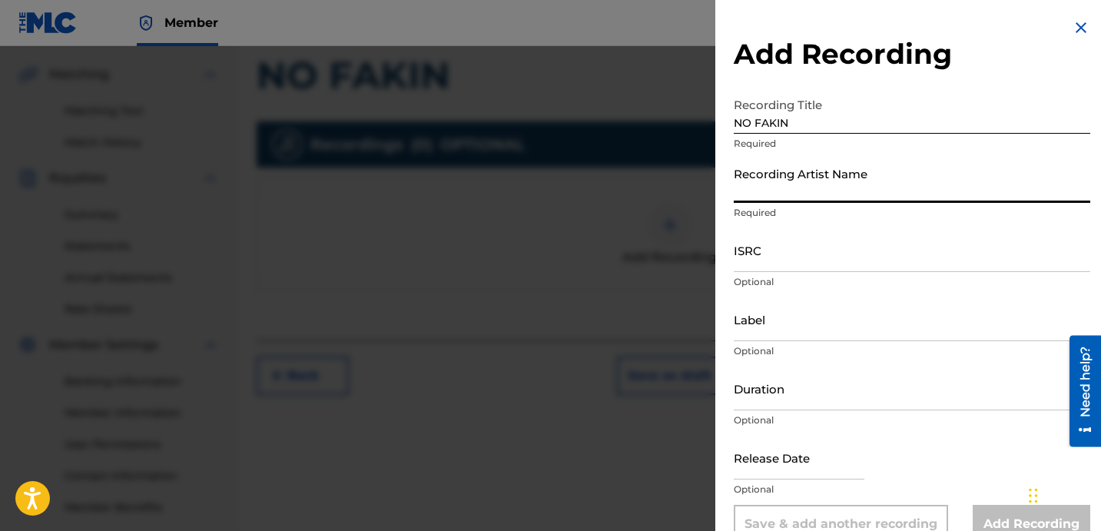
click at [859, 208] on p "Required" at bounding box center [912, 213] width 357 height 14
click at [854, 179] on input "Recording Artist Name" at bounding box center [912, 181] width 357 height 44
paste input "[PERSON_NAME][US_STATE]"
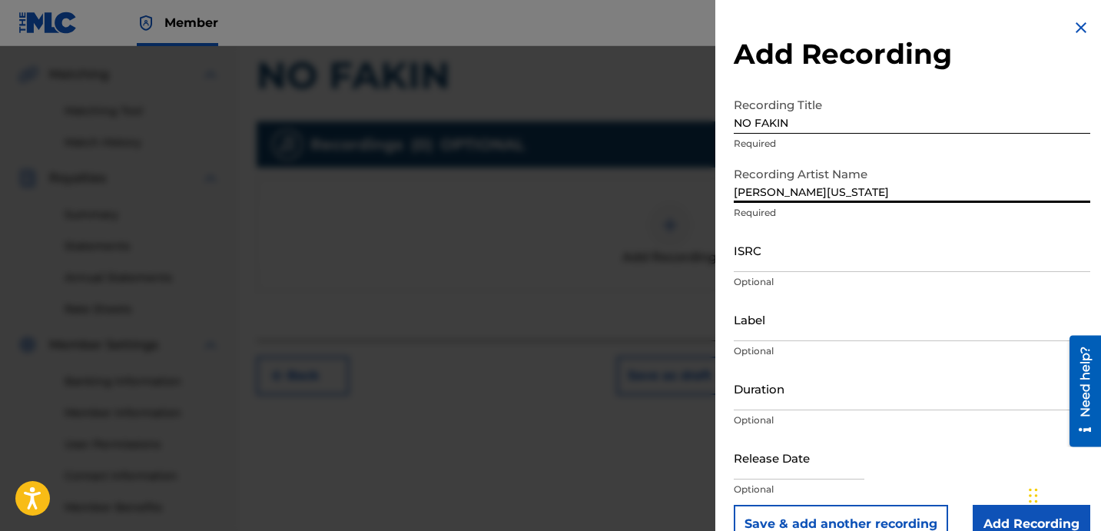
type input "[PERSON_NAME][US_STATE]"
click at [831, 250] on input "ISRC" at bounding box center [912, 250] width 357 height 44
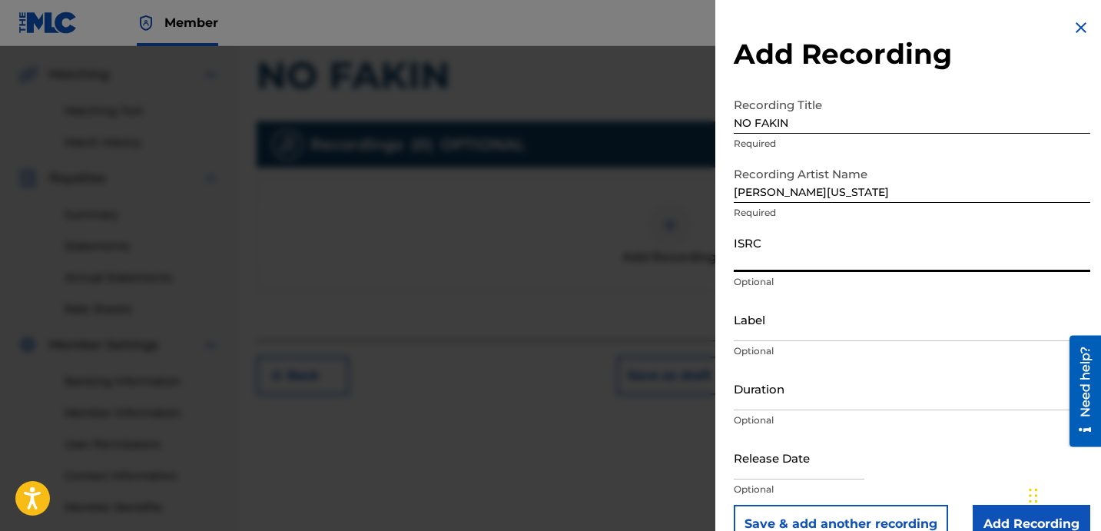
paste input "QZNWU2089761"
type input "QZNWU2089761"
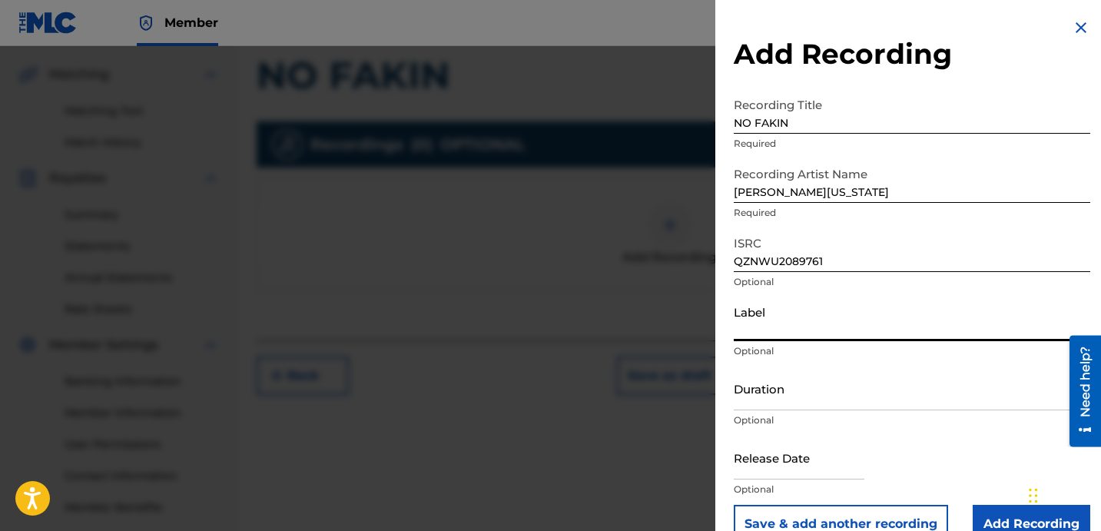
click at [793, 326] on input "Label" at bounding box center [912, 319] width 357 height 44
click at [781, 325] on input "Label" at bounding box center [912, 319] width 357 height 44
paste input "2535430 RECORDS DK"
type input "2535430 RECORDS DK"
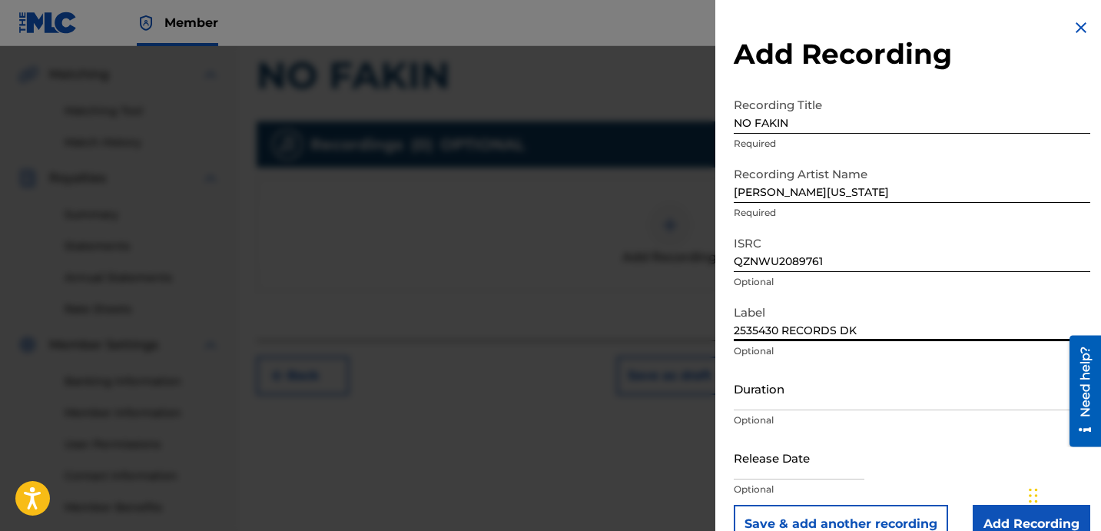
click at [824, 393] on input "Duration" at bounding box center [912, 389] width 357 height 44
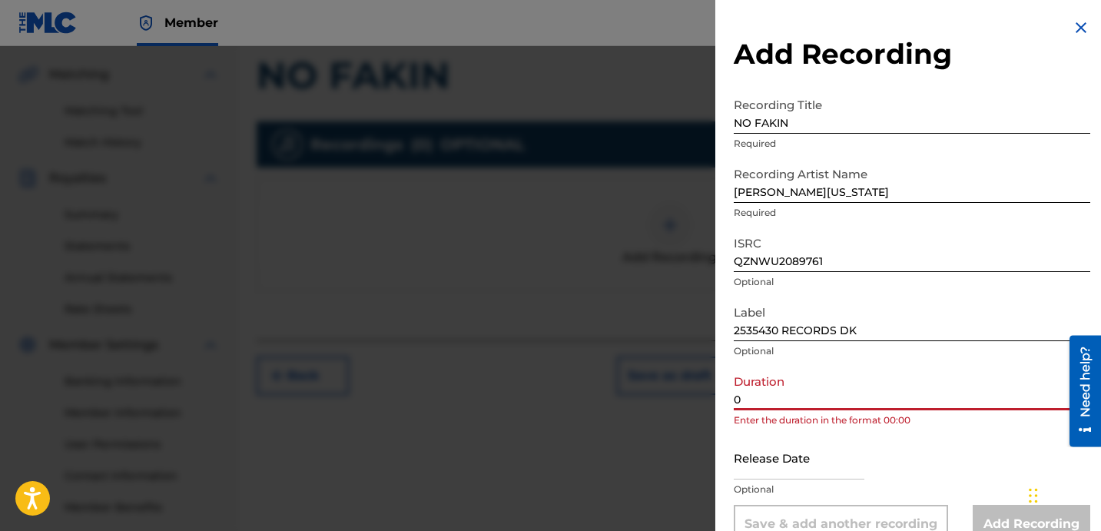
paste input "2:16"
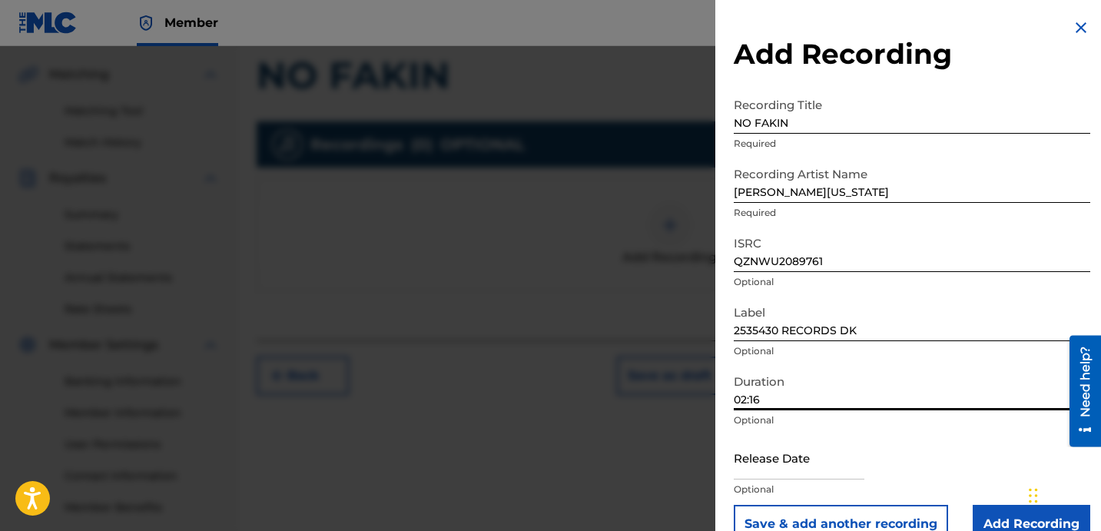
type input "02:16"
click at [983, 505] on input "Add Recording" at bounding box center [1032, 524] width 118 height 38
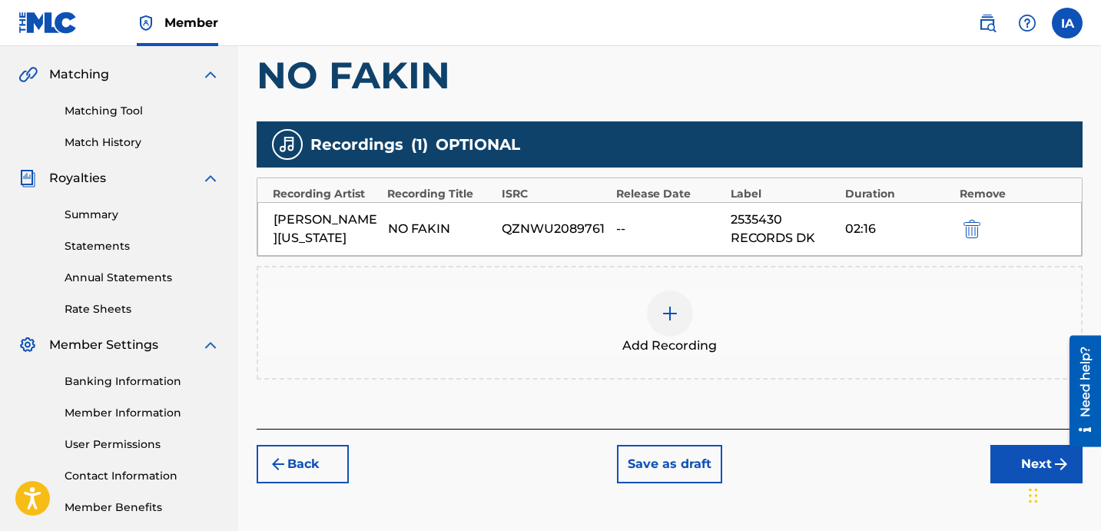
click at [780, 390] on div "Add Recordings (Optional) Enter recording information for your work. Recording …" at bounding box center [670, 175] width 826 height 507
click at [699, 390] on div "Add Recordings (Optional) Enter recording information for your work. Recording …" at bounding box center [670, 175] width 826 height 507
click at [629, 400] on div "Add Recordings (Optional) Enter recording information for your work. Recording …" at bounding box center [670, 175] width 826 height 507
click at [999, 481] on button "Next" at bounding box center [1036, 464] width 92 height 38
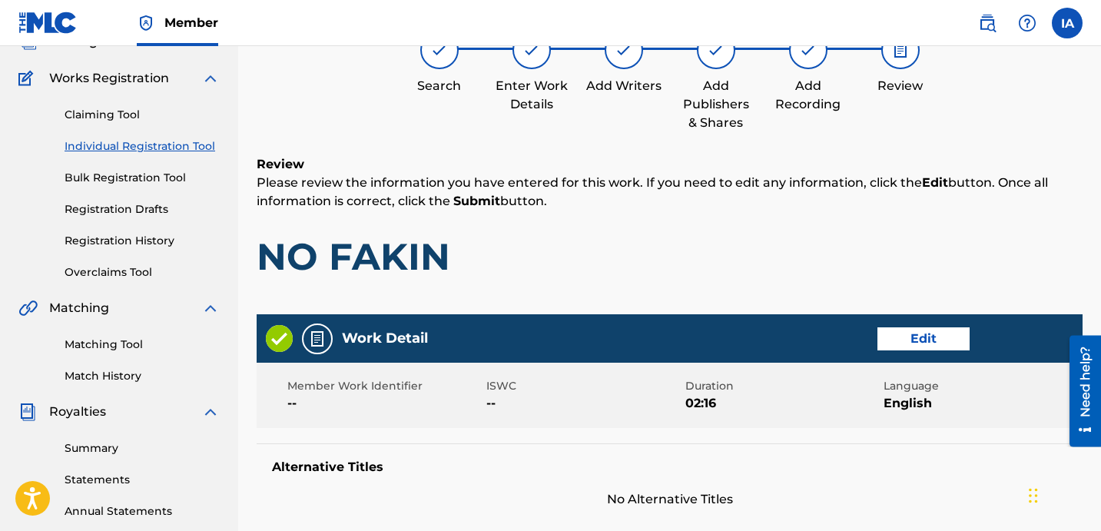
scroll to position [69, 0]
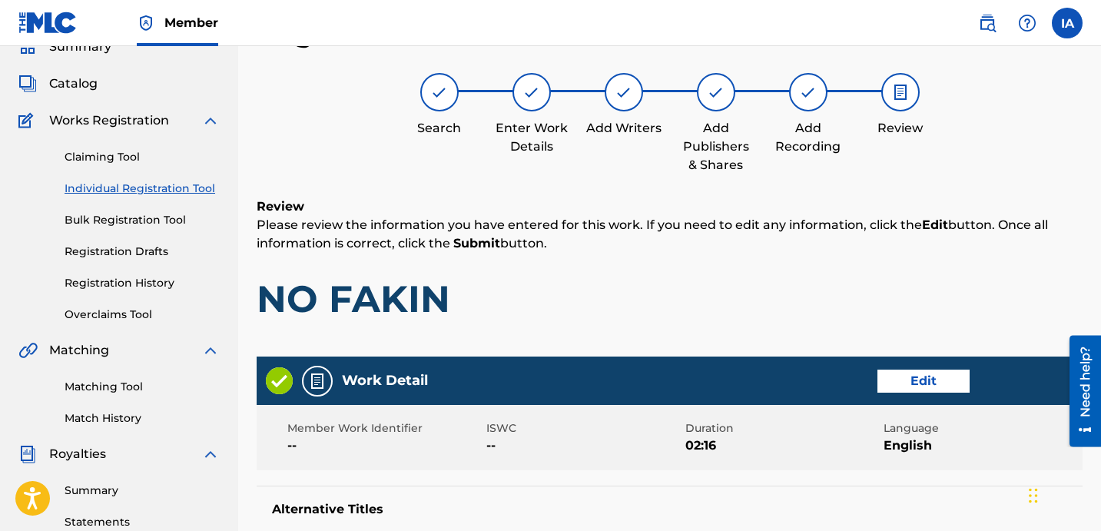
click at [785, 288] on h1 "NO FAKIN" at bounding box center [670, 299] width 826 height 46
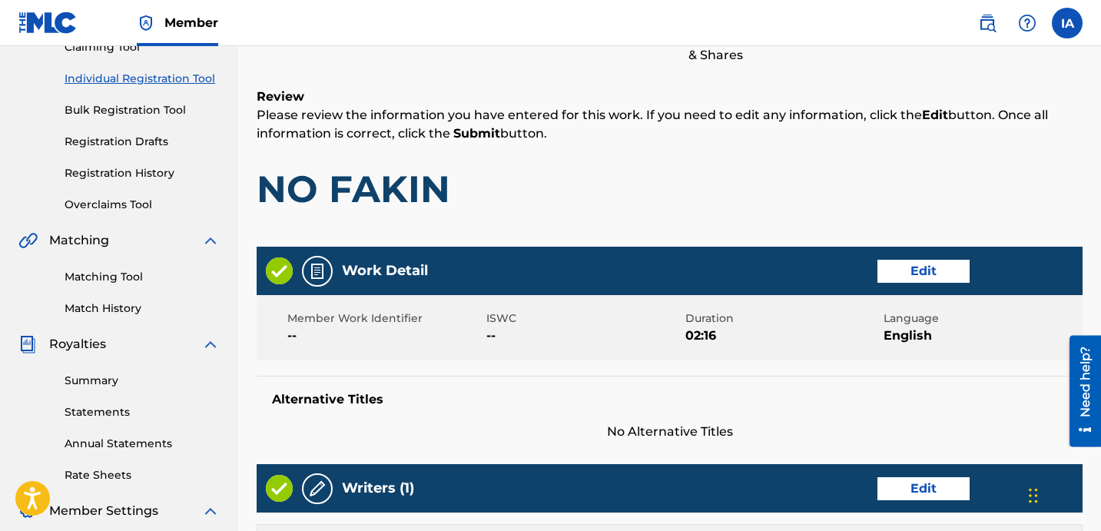
click at [781, 210] on h1 "NO FAKIN" at bounding box center [670, 189] width 826 height 46
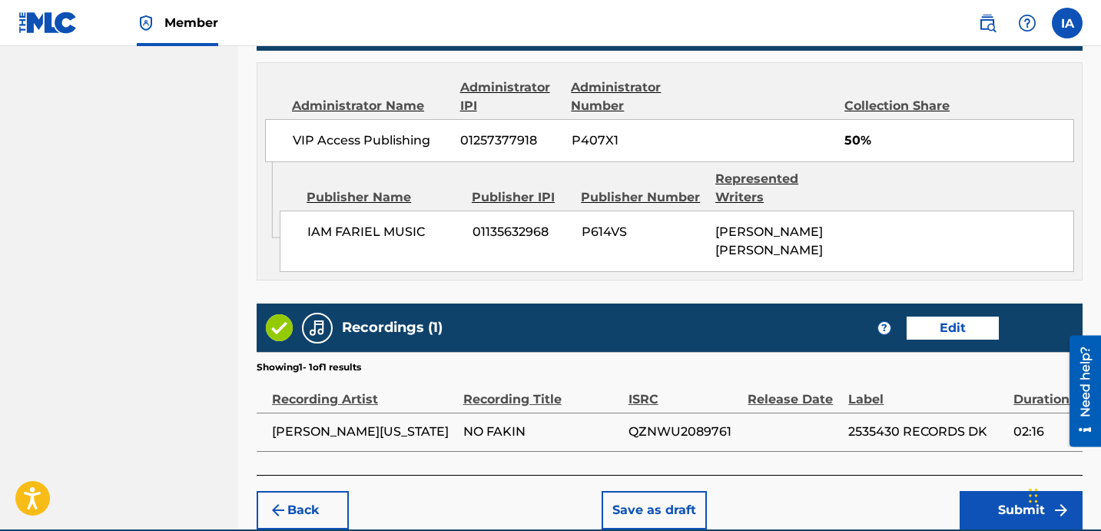
scroll to position [887, 0]
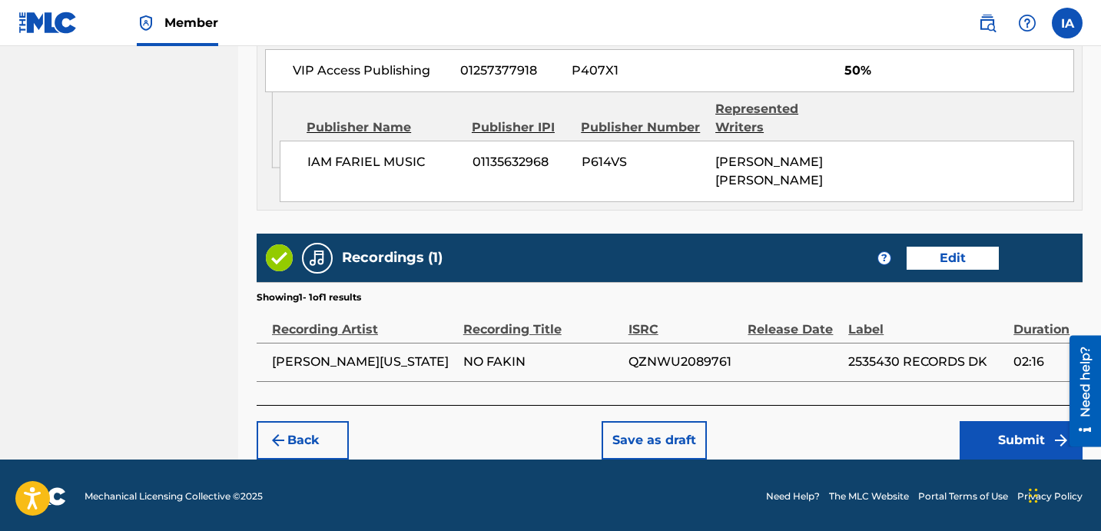
click at [988, 447] on button "Submit" at bounding box center [1021, 440] width 123 height 38
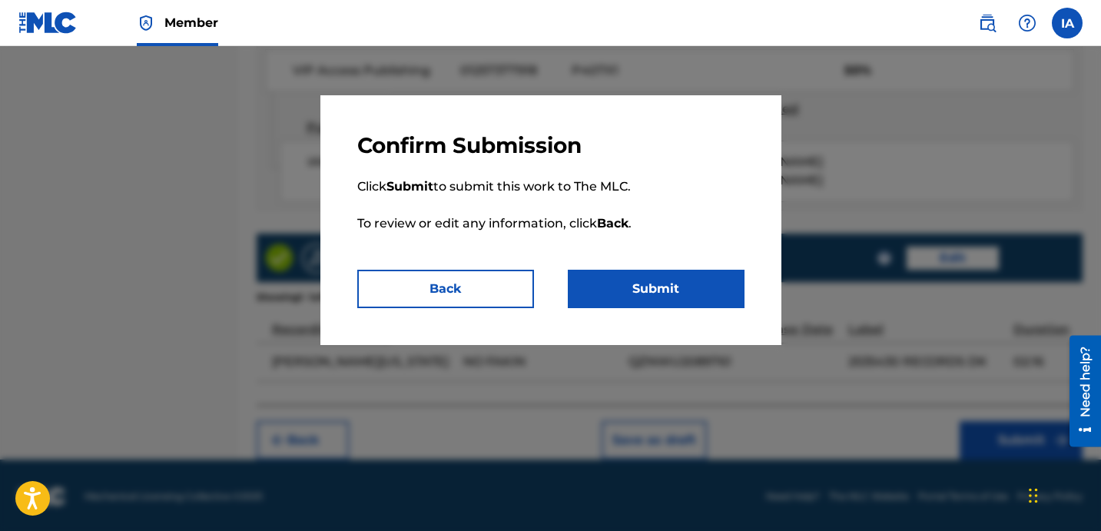
click at [682, 279] on button "Submit" at bounding box center [656, 289] width 177 height 38
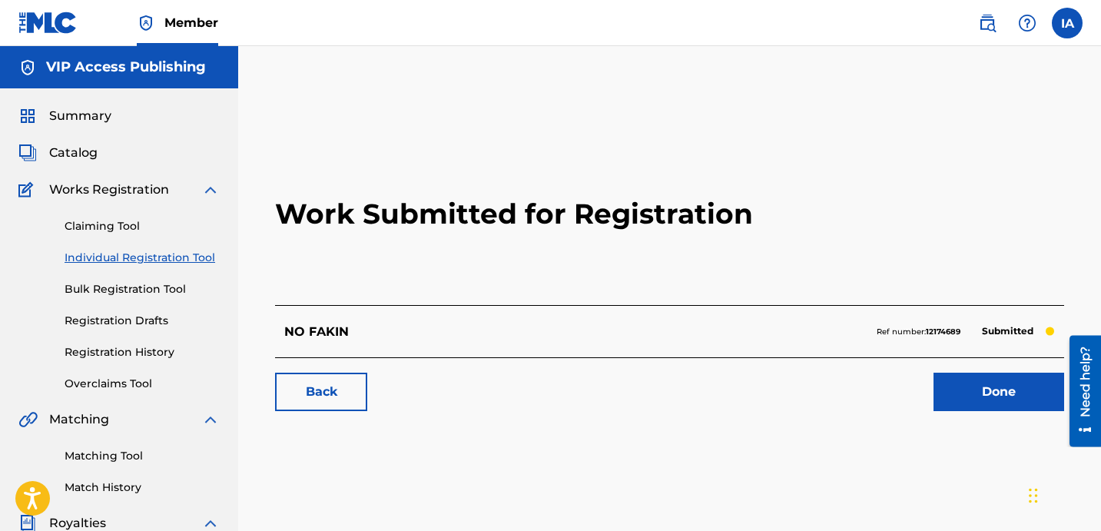
click at [445, 322] on div "NO FAKIN Ref number: 12174689 Submitted" at bounding box center [669, 331] width 789 height 52
drag, startPoint x: 276, startPoint y: 256, endPoint x: 194, endPoint y: 264, distance: 81.9
click at [271, 256] on div "Work Submitted for Registration NO FAKIN Ref number: 12174689 Submitted Back Do…" at bounding box center [670, 275] width 826 height 304
click at [189, 262] on link "Individual Registration Tool" at bounding box center [142, 258] width 155 height 16
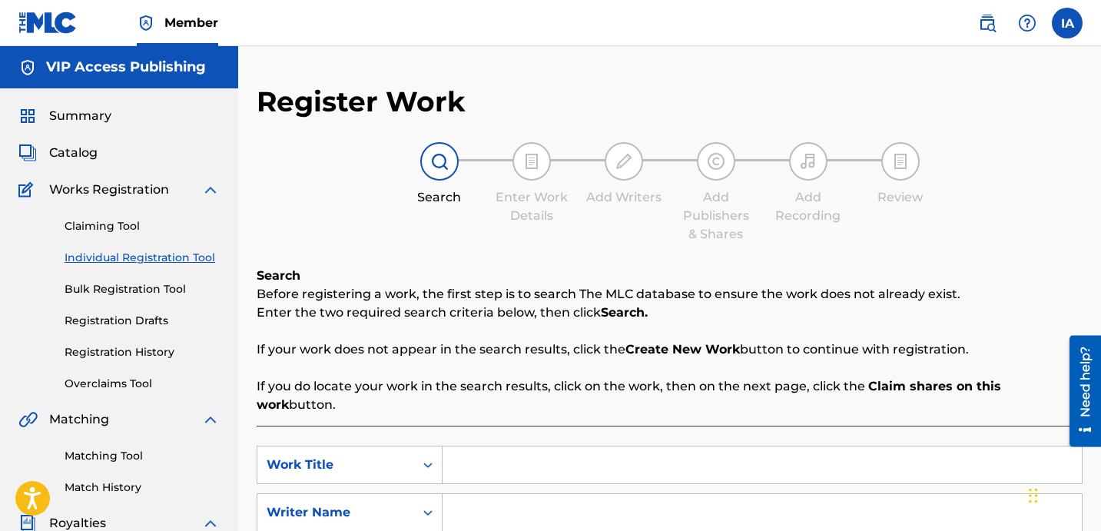
click at [612, 446] on input "Search Form" at bounding box center [762, 464] width 639 height 37
paste input "NICKLEBACK"
type input "NICKLEBACK"
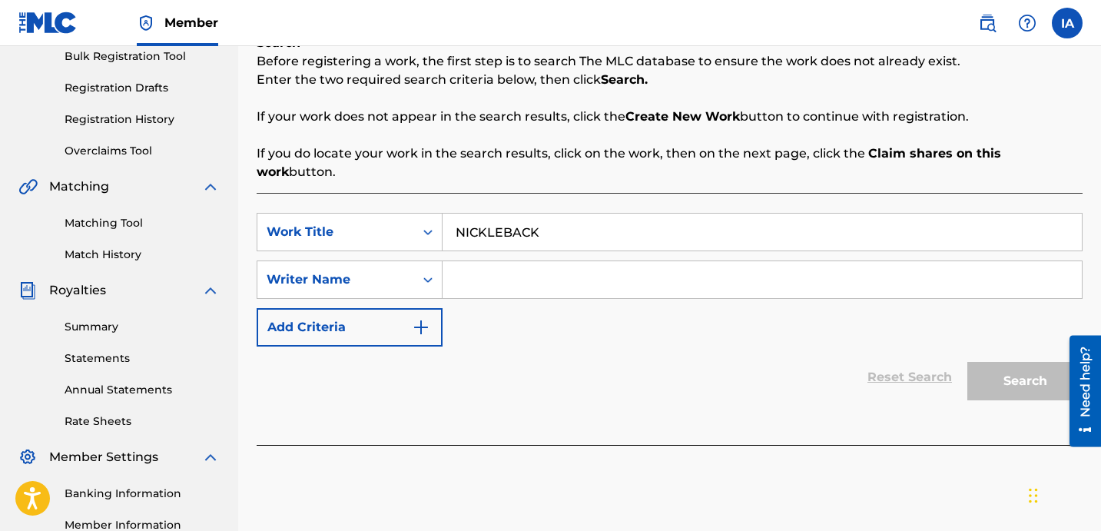
scroll to position [276, 0]
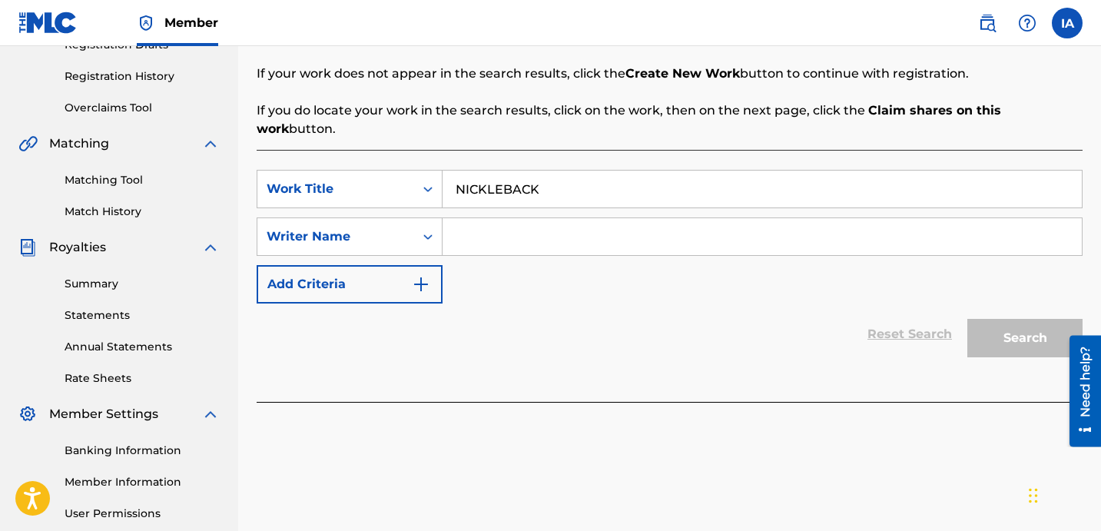
click at [822, 221] on input "Search Form" at bounding box center [762, 236] width 639 height 37
paste input "FARIEL"
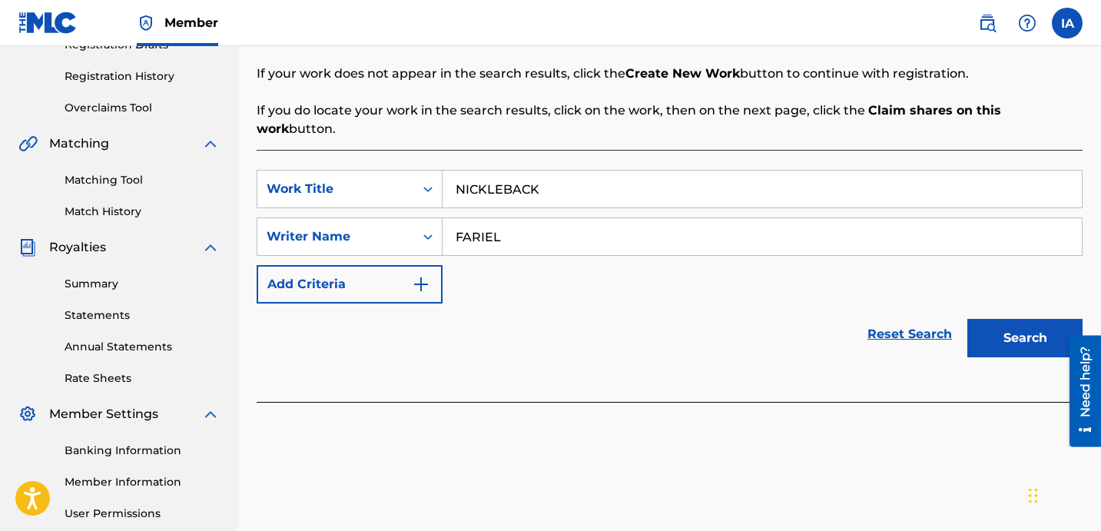
type input "FARIEL"
click at [1000, 320] on button "Search" at bounding box center [1024, 338] width 115 height 38
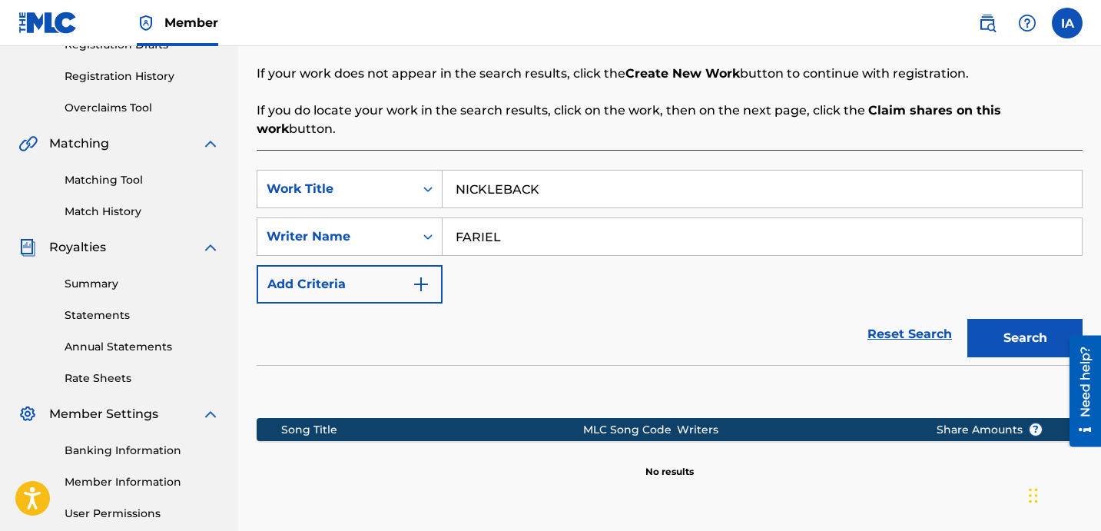
click at [721, 304] on div "Reset Search Search" at bounding box center [670, 334] width 826 height 61
click at [702, 304] on div "Reset Search Search" at bounding box center [670, 334] width 826 height 61
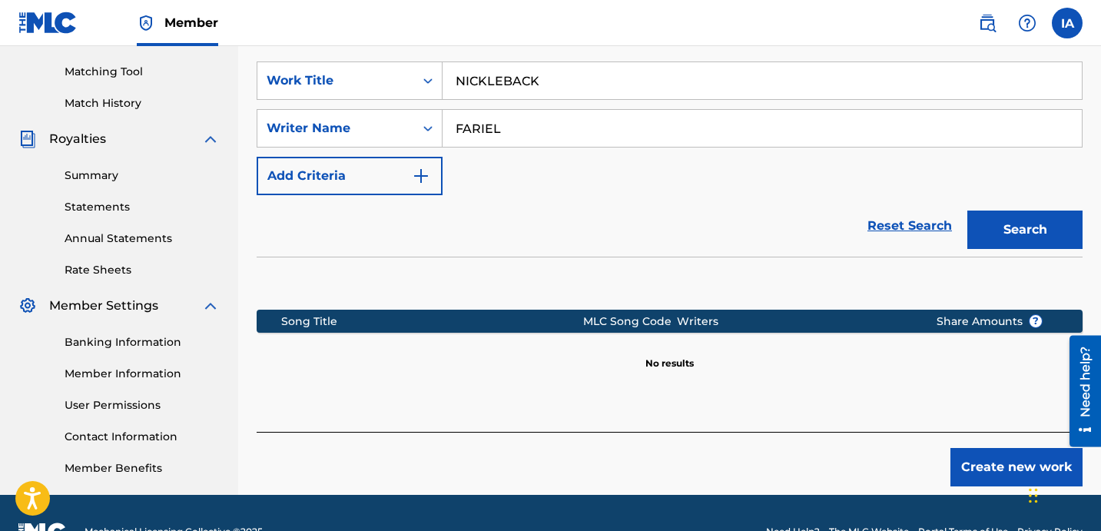
scroll to position [422, 0]
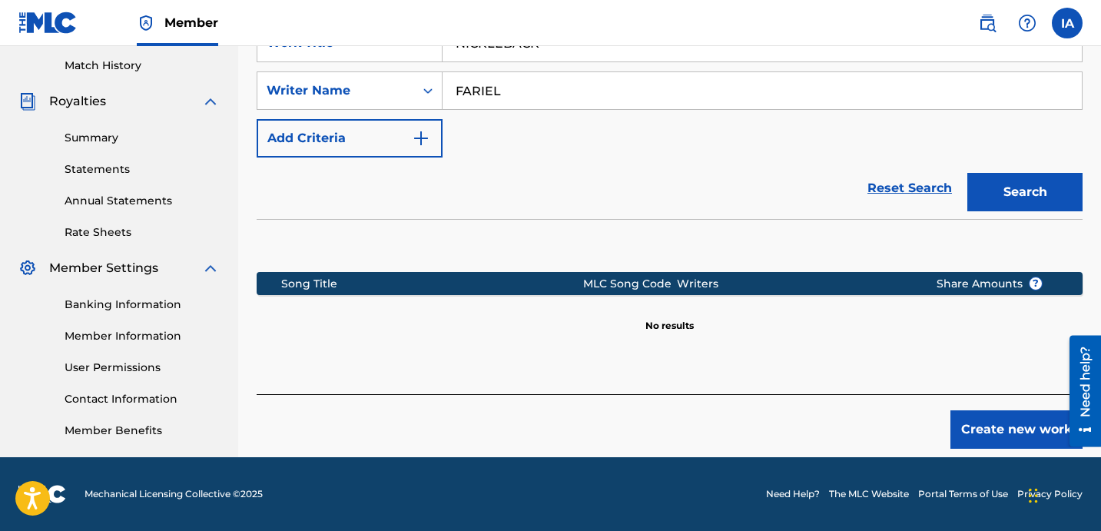
click at [1003, 432] on div "Register Work Search Enter Work Details Add Writers Add Publishers & Shares Add…" at bounding box center [669, 60] width 863 height 794
click at [989, 410] on button "Create new work" at bounding box center [1016, 429] width 132 height 38
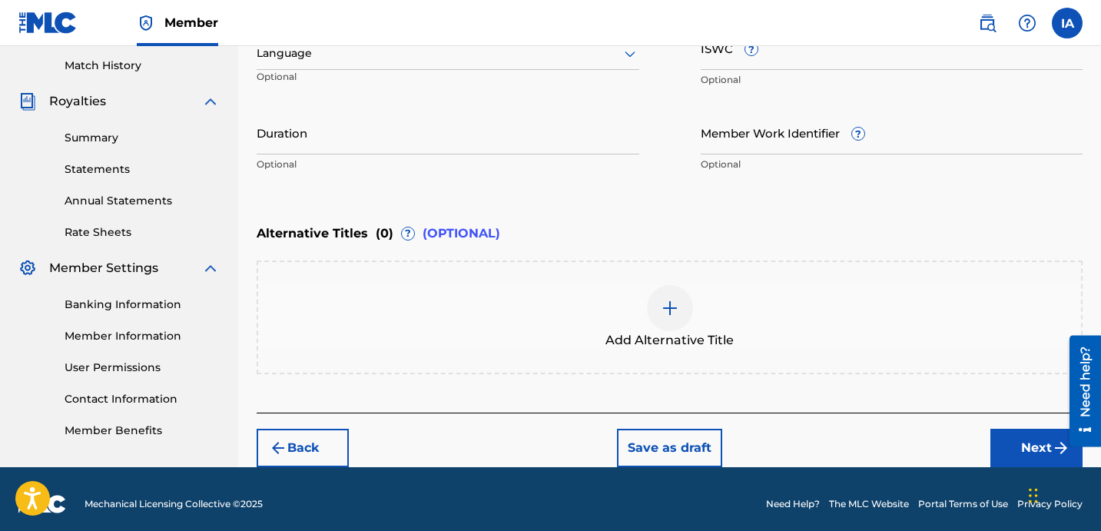
click at [522, 68] on div "Language" at bounding box center [448, 54] width 383 height 32
paste input "2:03"
type input "2:03"
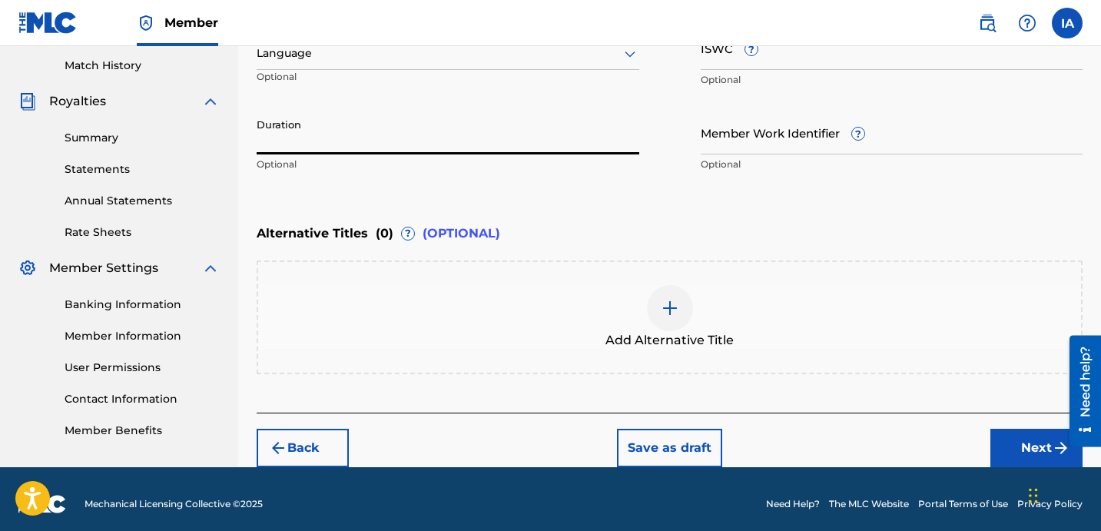
click at [432, 141] on input "Duration" at bounding box center [448, 133] width 383 height 44
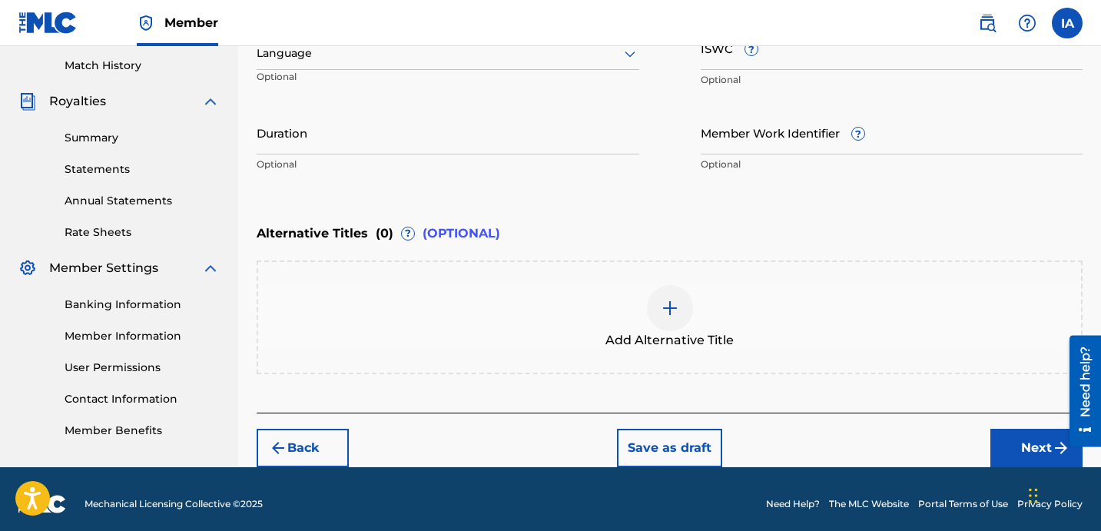
click at [333, 64] on div "Language" at bounding box center [448, 54] width 383 height 32
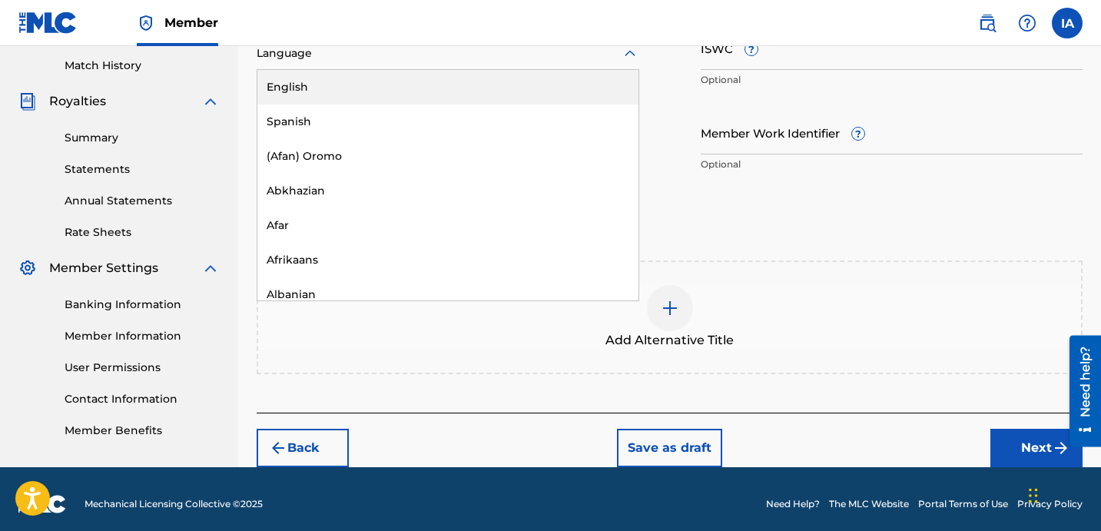
click at [343, 93] on div "English" at bounding box center [447, 87] width 381 height 35
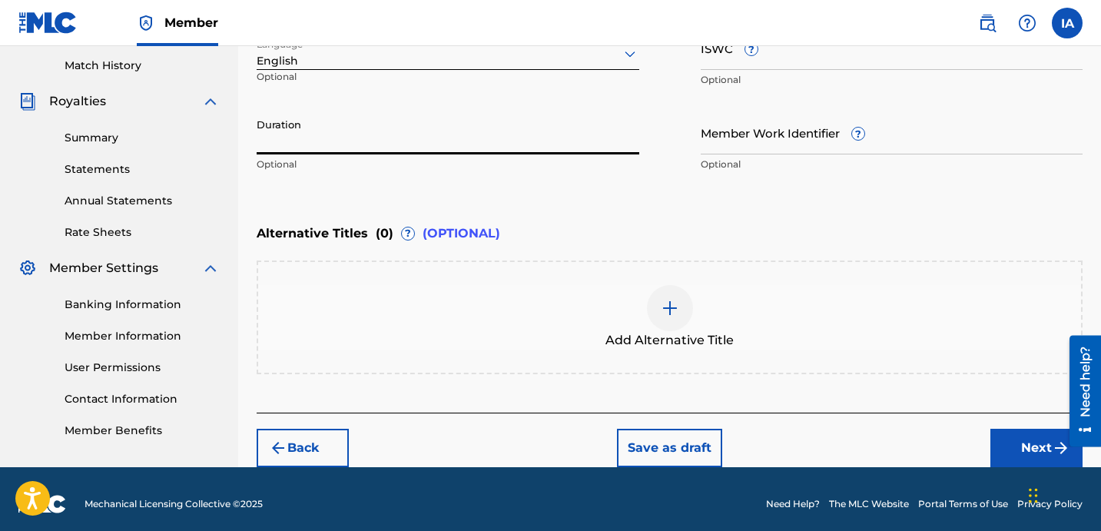
click at [349, 124] on input "Duration" at bounding box center [448, 133] width 383 height 44
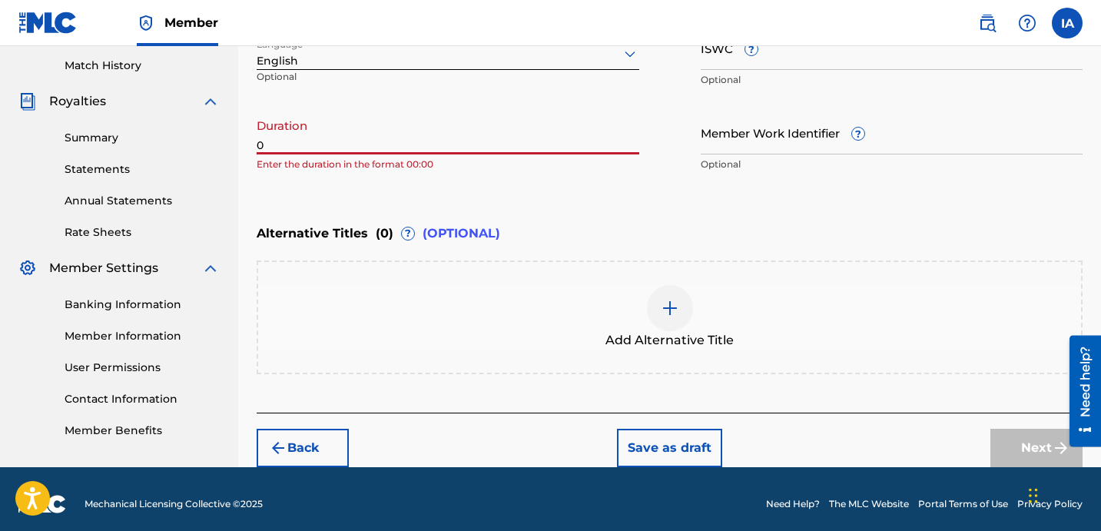
paste input "2:03"
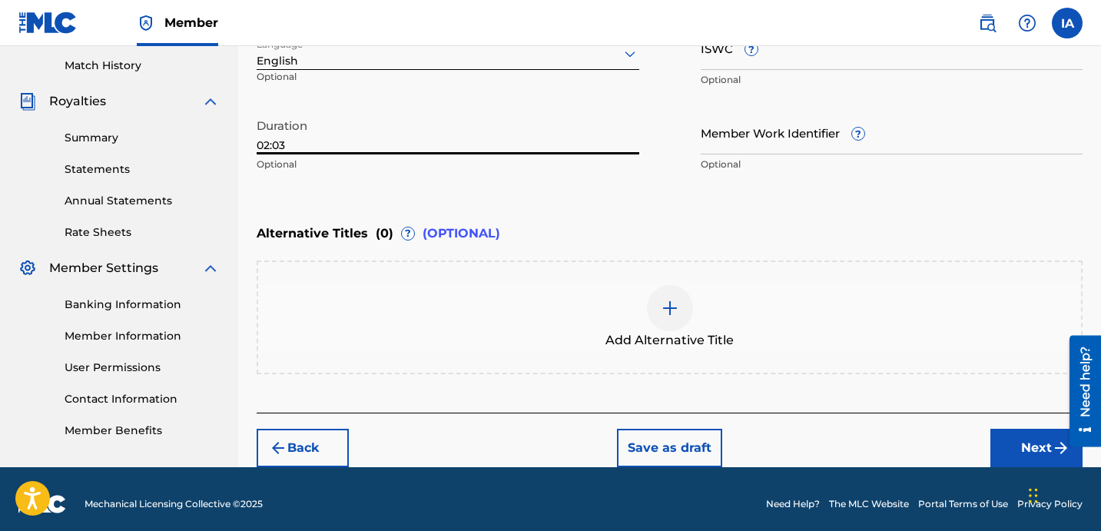
type input "02:03"
click at [760, 276] on div "Add Alternative Title" at bounding box center [670, 317] width 826 height 114
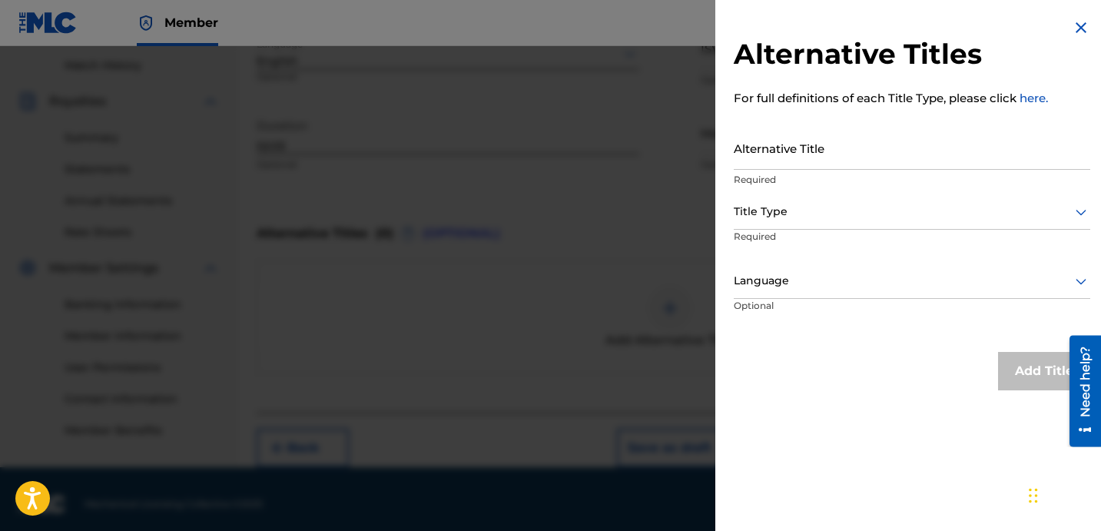
click at [859, 154] on input "Alternative Title" at bounding box center [912, 148] width 357 height 44
click at [864, 153] on input "Alternative Title" at bounding box center [912, 148] width 357 height 44
click at [1079, 26] on img at bounding box center [1081, 27] width 18 height 18
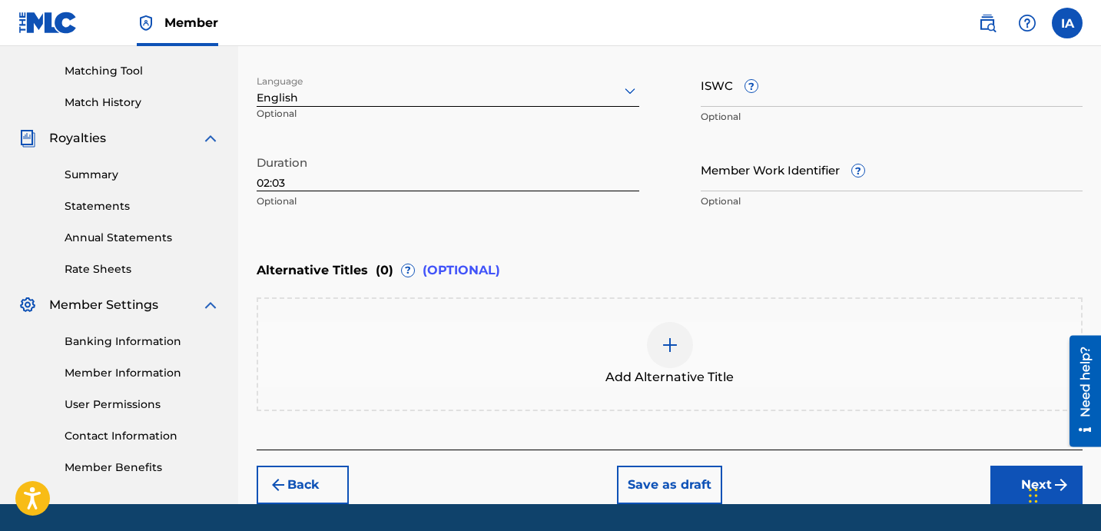
scroll to position [431, 0]
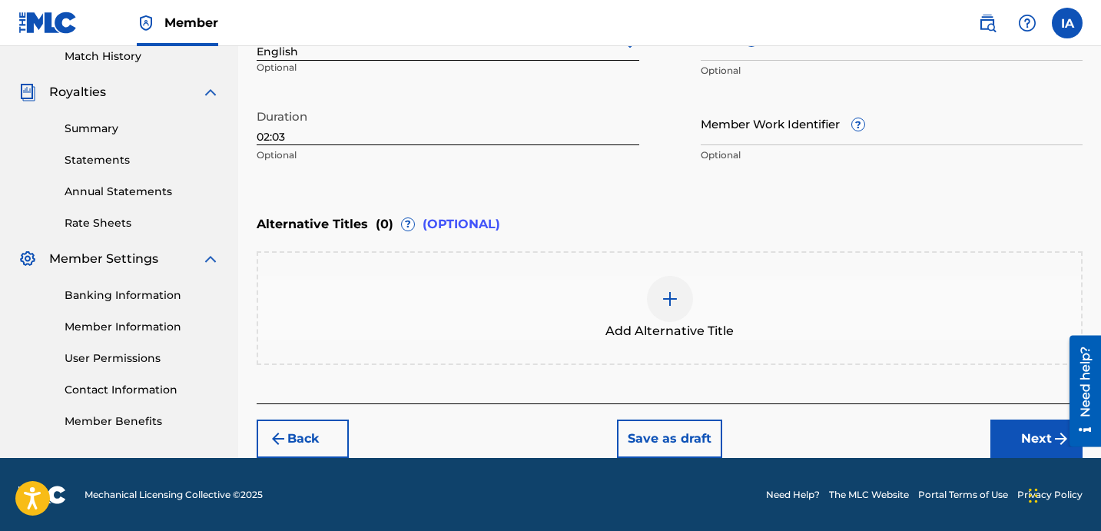
click at [1007, 439] on button "Next" at bounding box center [1036, 439] width 92 height 38
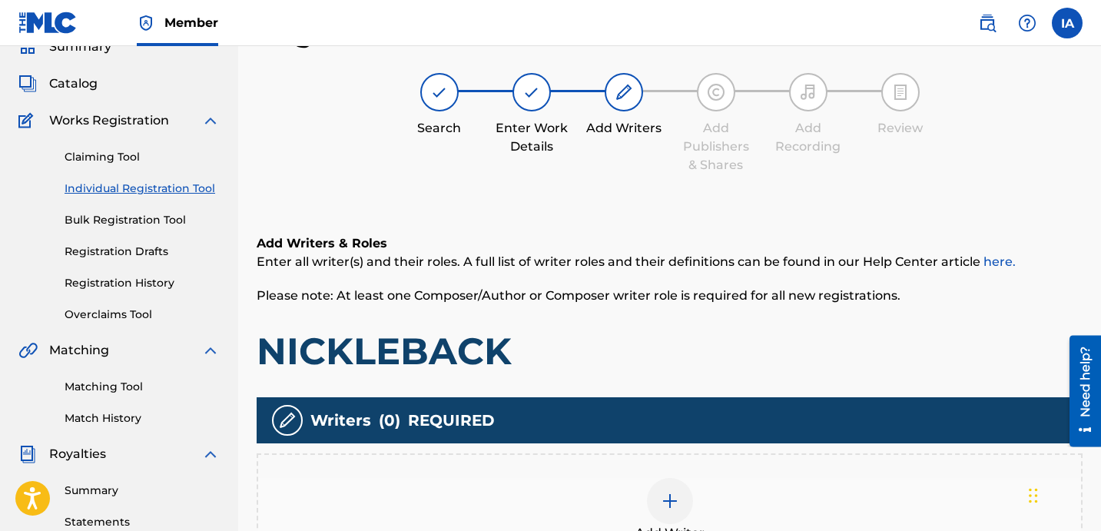
click at [612, 300] on span "Please note: At least one Composer/Author or Composer writer role is required f…" at bounding box center [579, 295] width 644 height 15
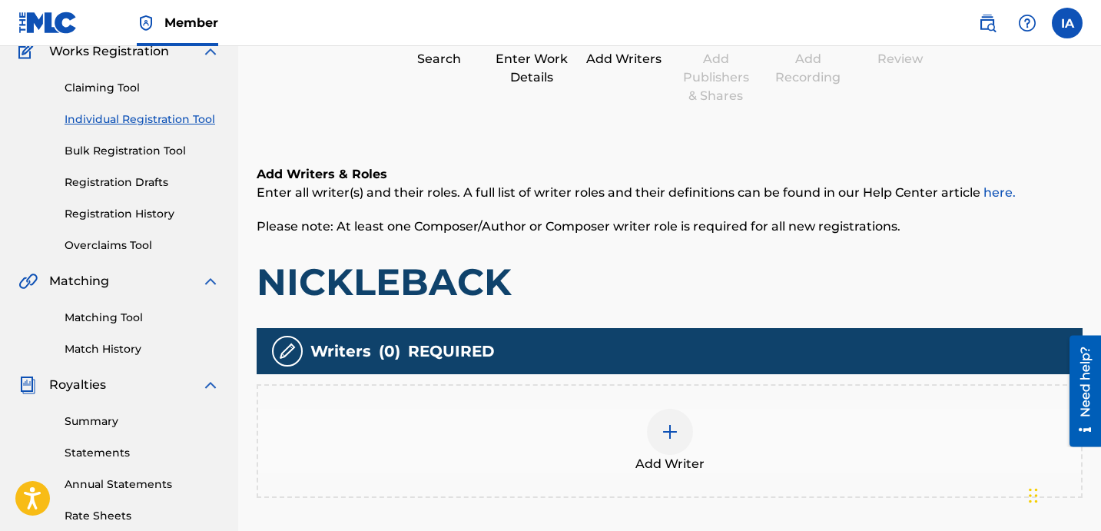
scroll to position [164, 0]
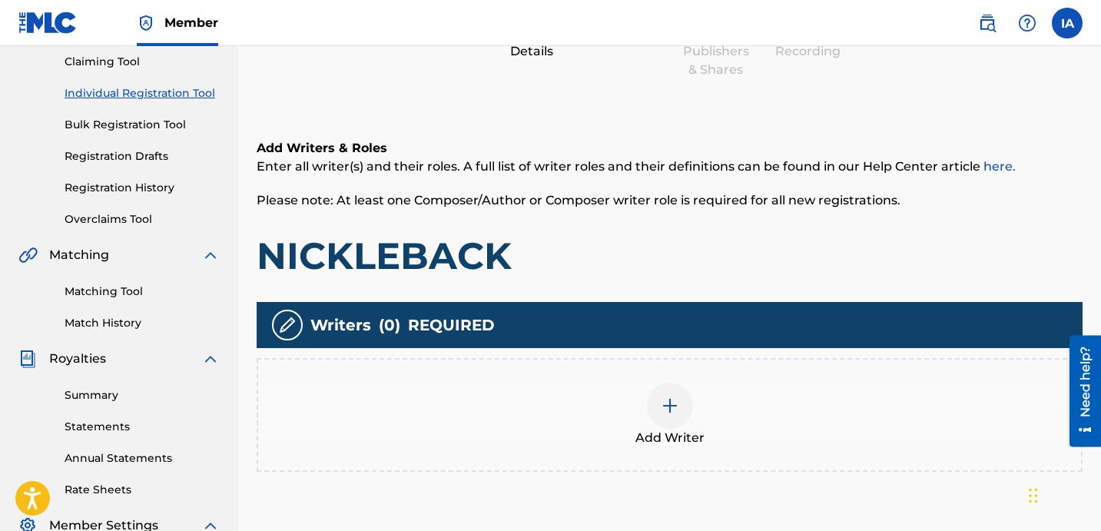
click at [751, 421] on div "Add Writer" at bounding box center [669, 415] width 823 height 65
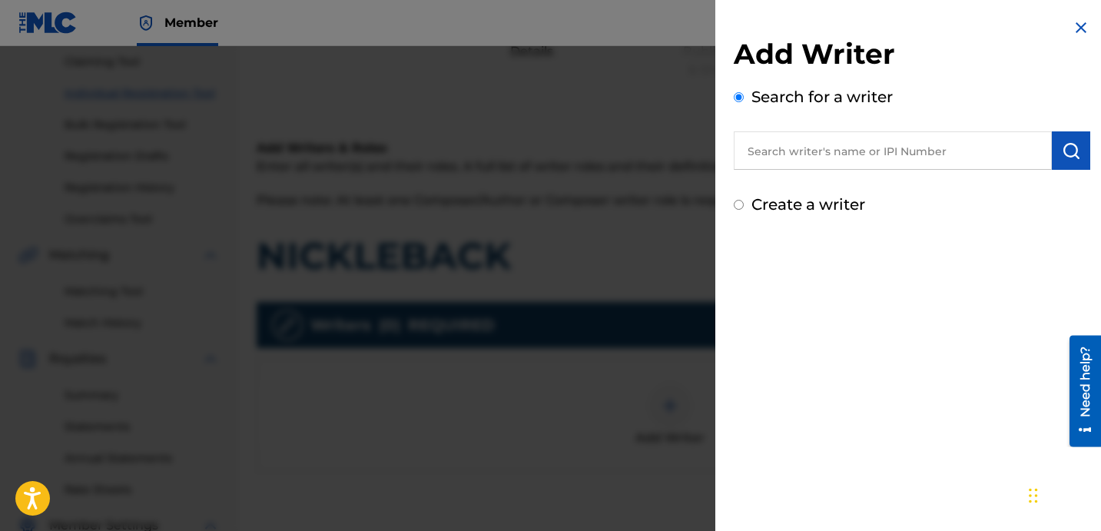
click at [842, 157] on input "text" at bounding box center [893, 150] width 318 height 38
paste input "[PERSON_NAME] [PERSON_NAME]"
type input "[PERSON_NAME] [PERSON_NAME]"
click at [1076, 166] on button "submit" at bounding box center [1071, 150] width 38 height 38
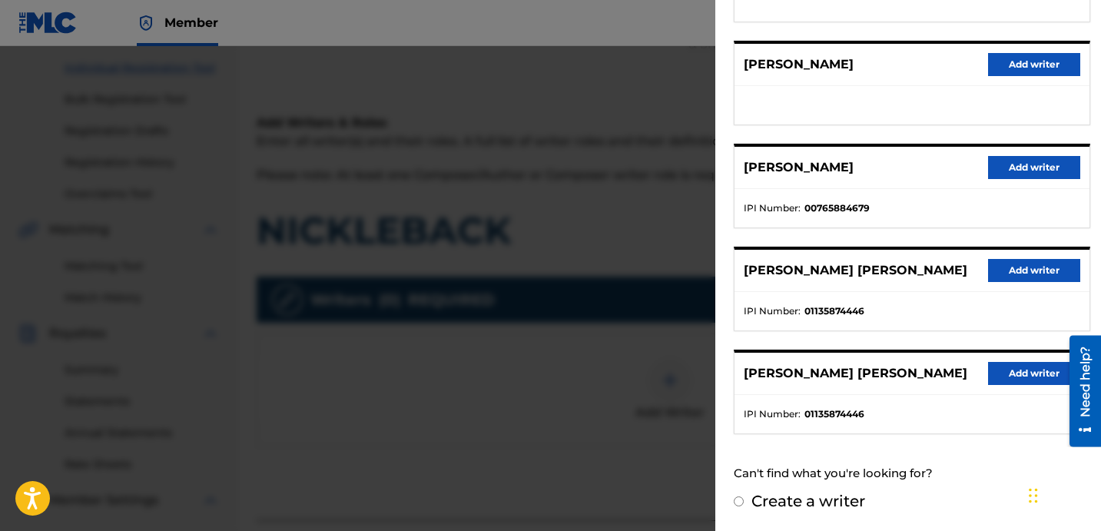
scroll to position [193, 0]
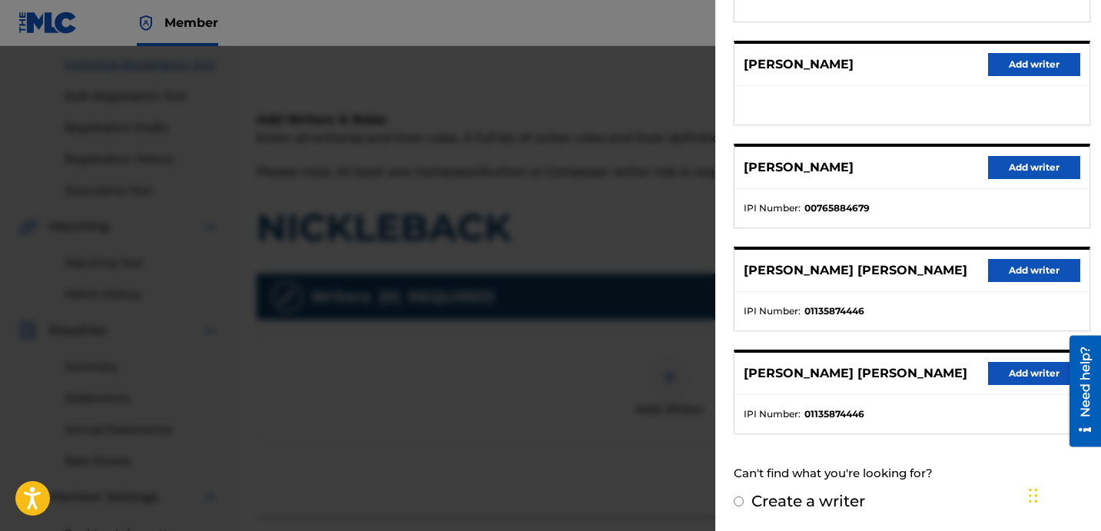
click at [1037, 250] on div "[PERSON_NAME] [PERSON_NAME] Add writer" at bounding box center [912, 271] width 355 height 42
click at [854, 166] on p "[PERSON_NAME]" at bounding box center [799, 167] width 110 height 18
click at [887, 158] on div "[PERSON_NAME] Add writer" at bounding box center [912, 168] width 355 height 42
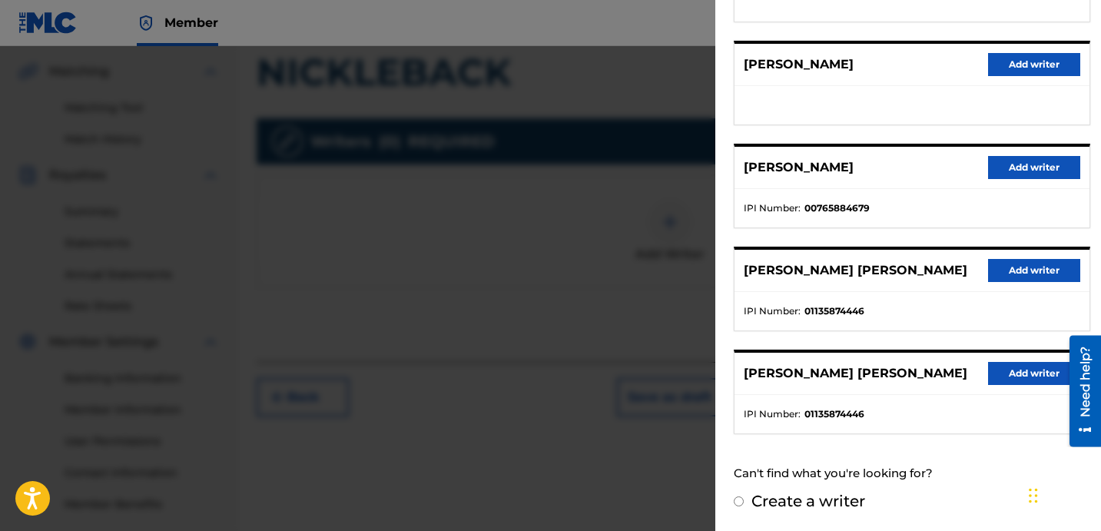
scroll to position [422, 0]
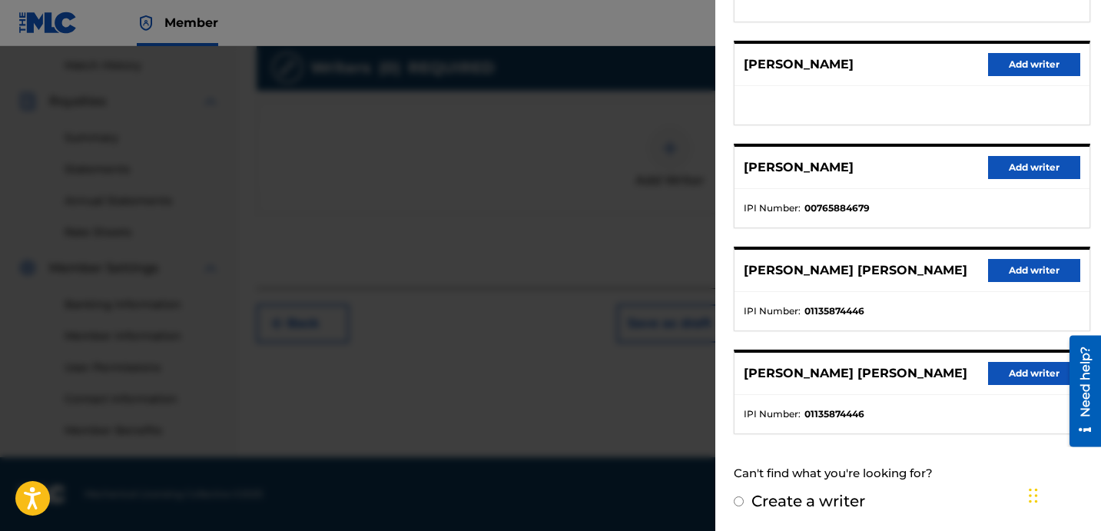
click at [994, 273] on button "Add writer" at bounding box center [1034, 270] width 92 height 23
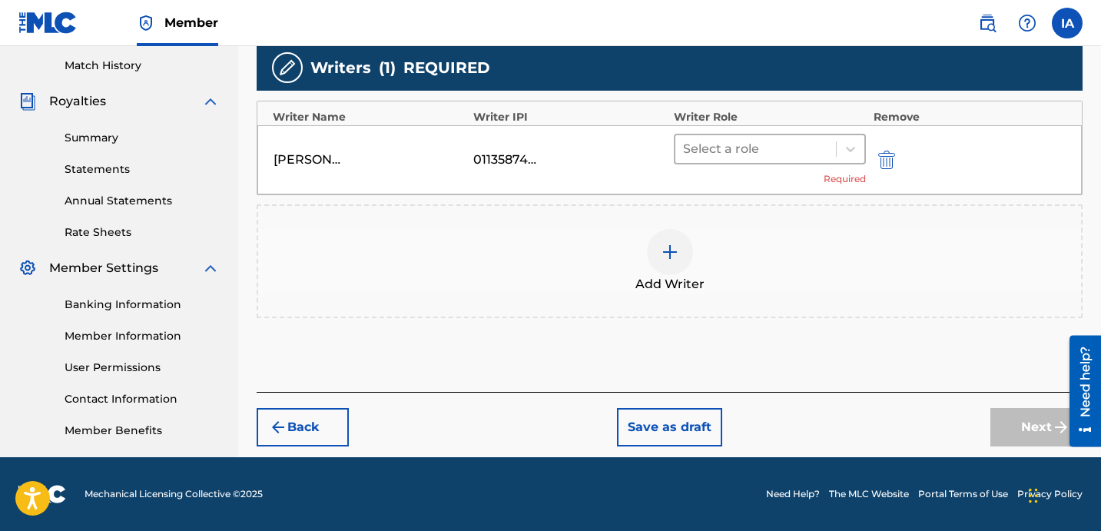
drag, startPoint x: 814, startPoint y: 194, endPoint x: 783, endPoint y: 156, distance: 49.7
click at [814, 194] on div "Writers ( 1 ) REQUIRED Writer Name Writer IPI Writer Role Remove [PERSON_NAME] …" at bounding box center [670, 182] width 826 height 274
click at [781, 153] on div at bounding box center [755, 149] width 145 height 22
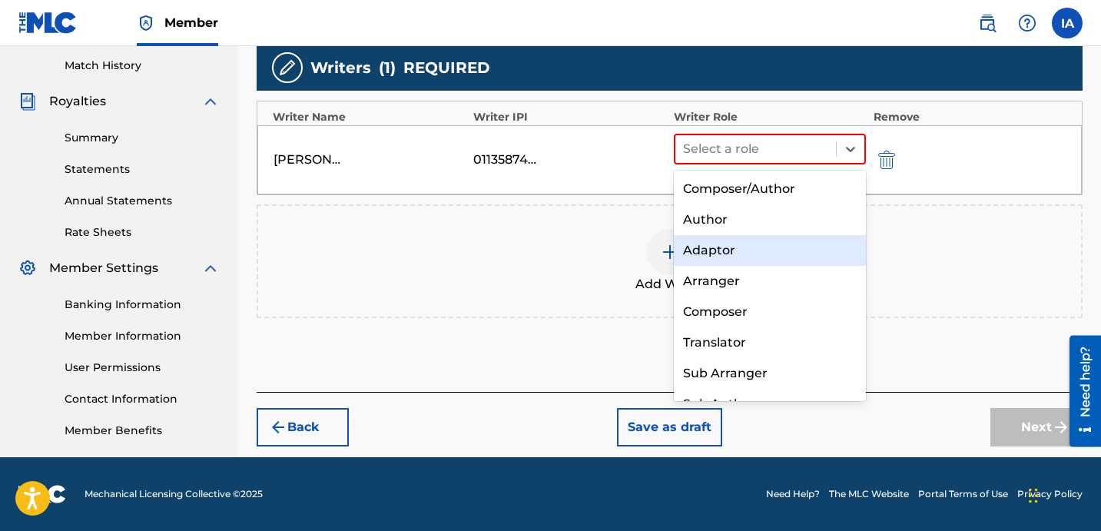
click at [774, 237] on div "Adaptor" at bounding box center [770, 250] width 192 height 31
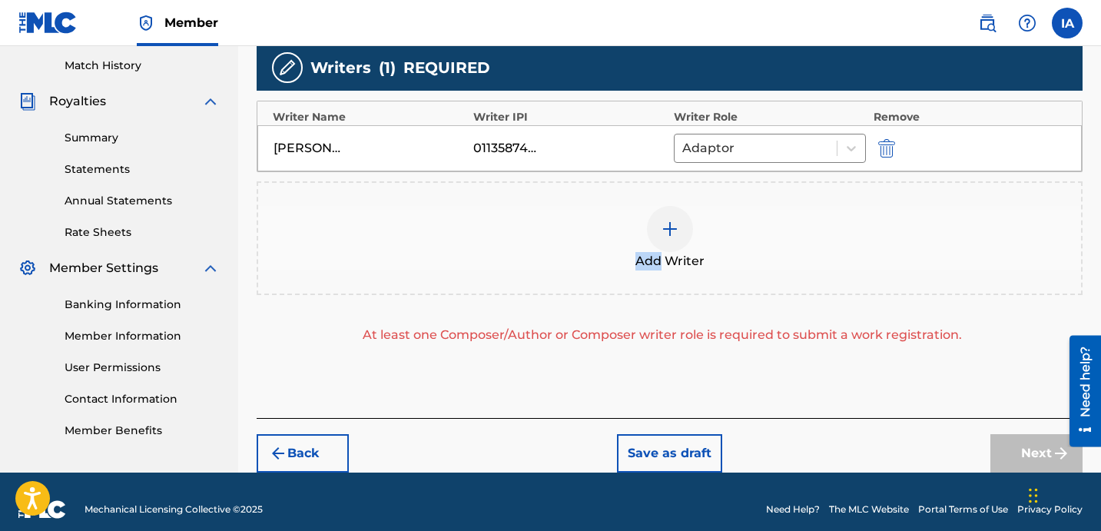
click at [774, 237] on div "Add Writer" at bounding box center [669, 238] width 823 height 65
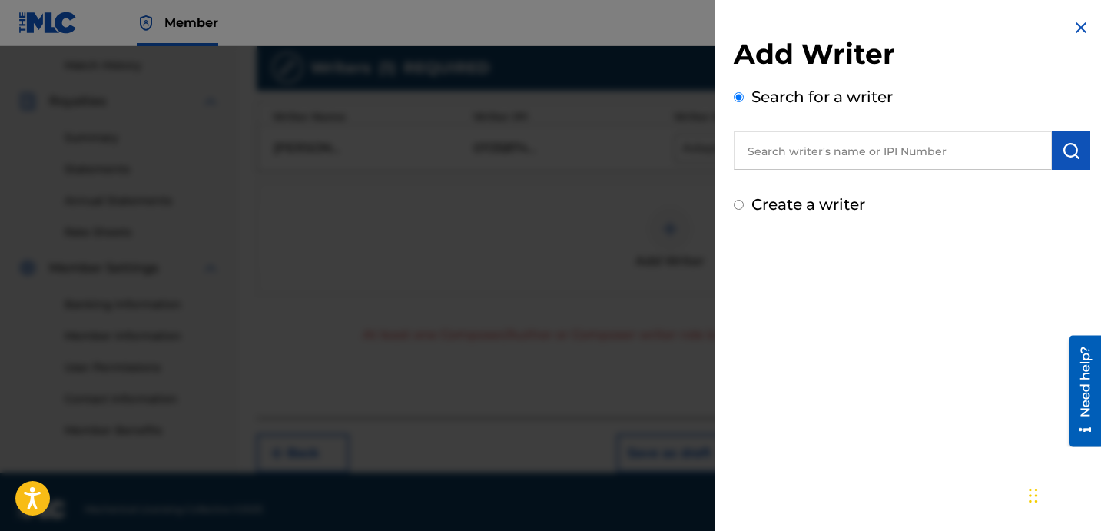
click at [754, 149] on input "text" at bounding box center [893, 150] width 318 height 38
click at [1072, 31] on img at bounding box center [1081, 27] width 18 height 18
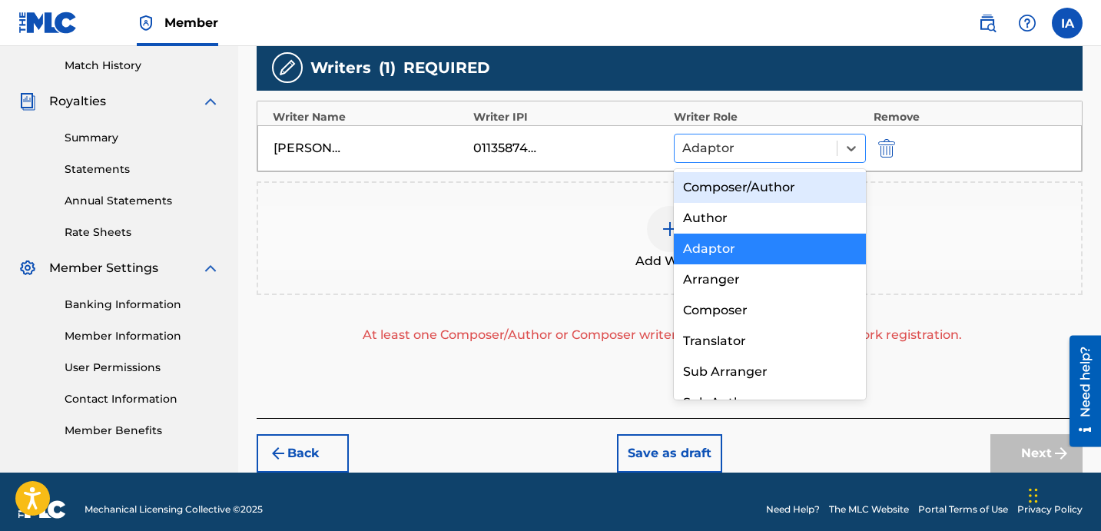
click at [786, 147] on div at bounding box center [755, 149] width 147 height 22
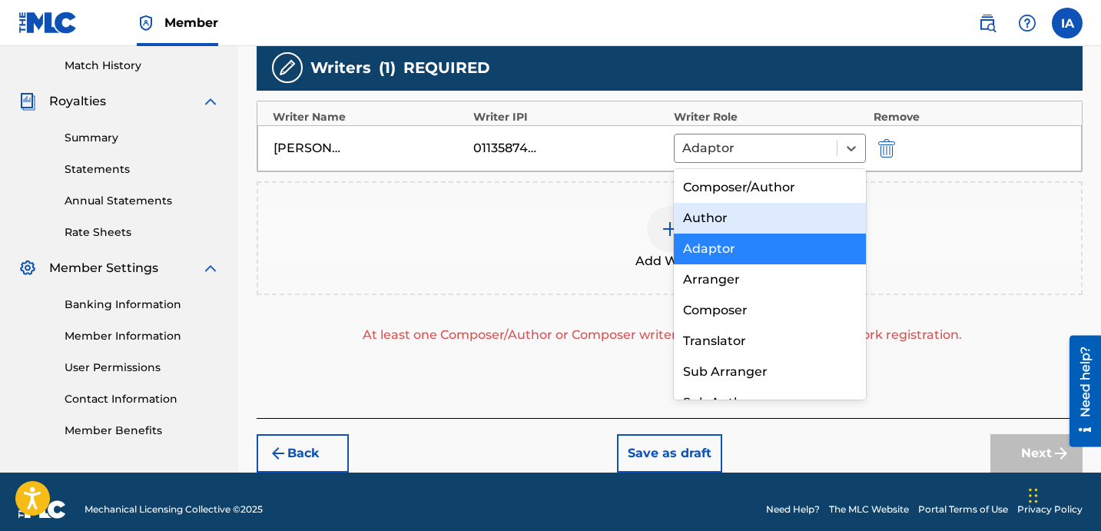
click at [729, 216] on div "Author" at bounding box center [770, 218] width 192 height 31
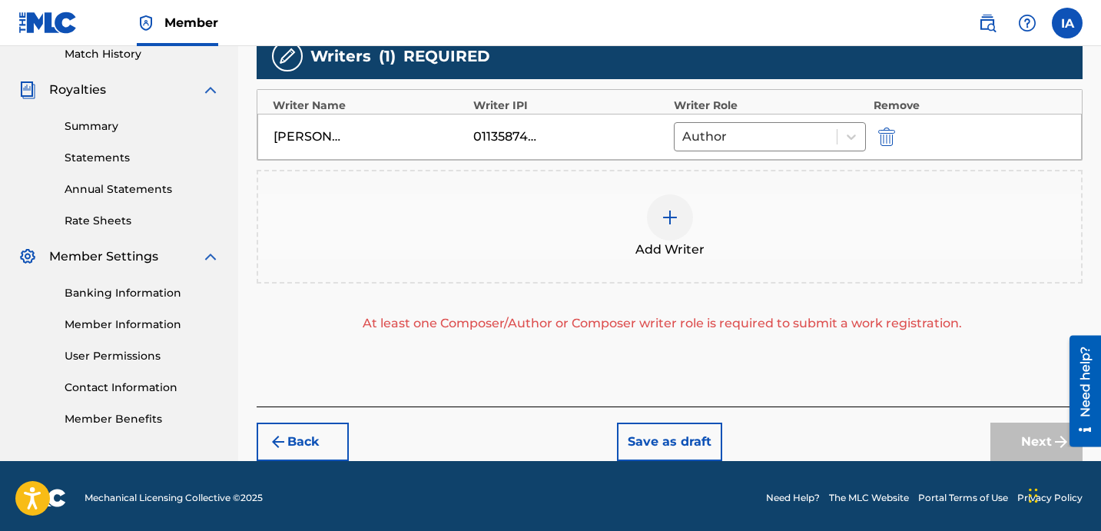
scroll to position [437, 0]
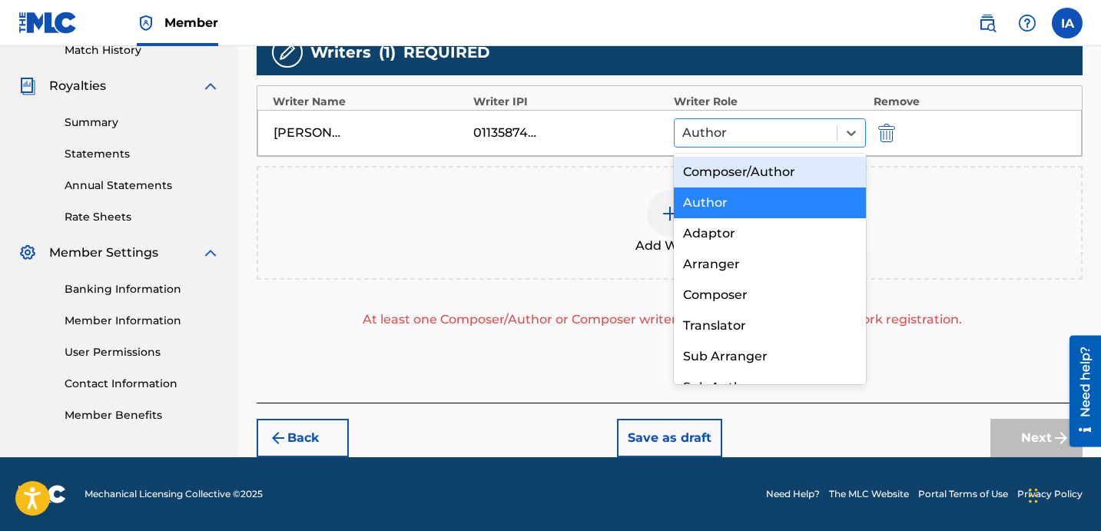
click at [744, 141] on div at bounding box center [755, 133] width 147 height 22
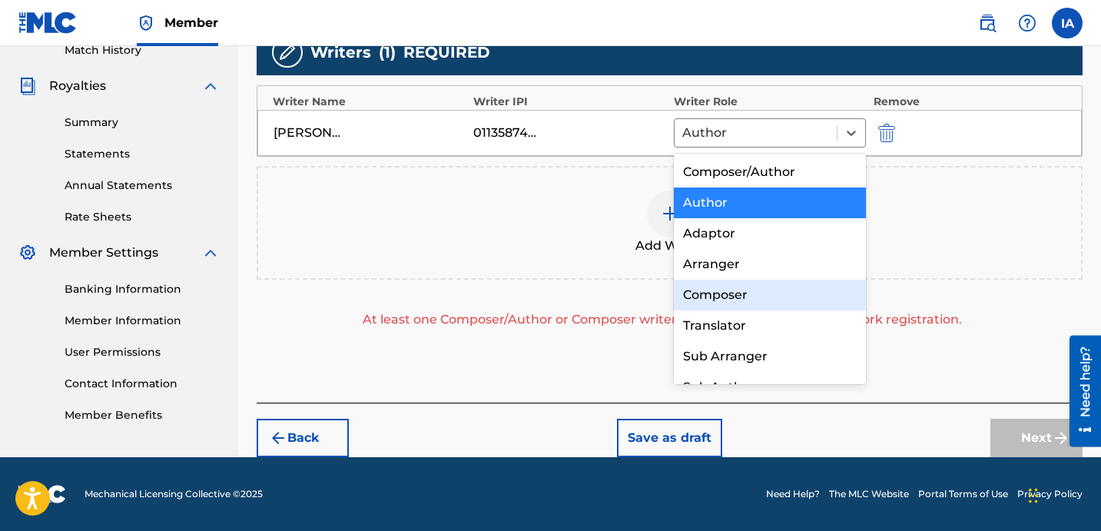
click at [771, 282] on div "Composer" at bounding box center [770, 295] width 192 height 31
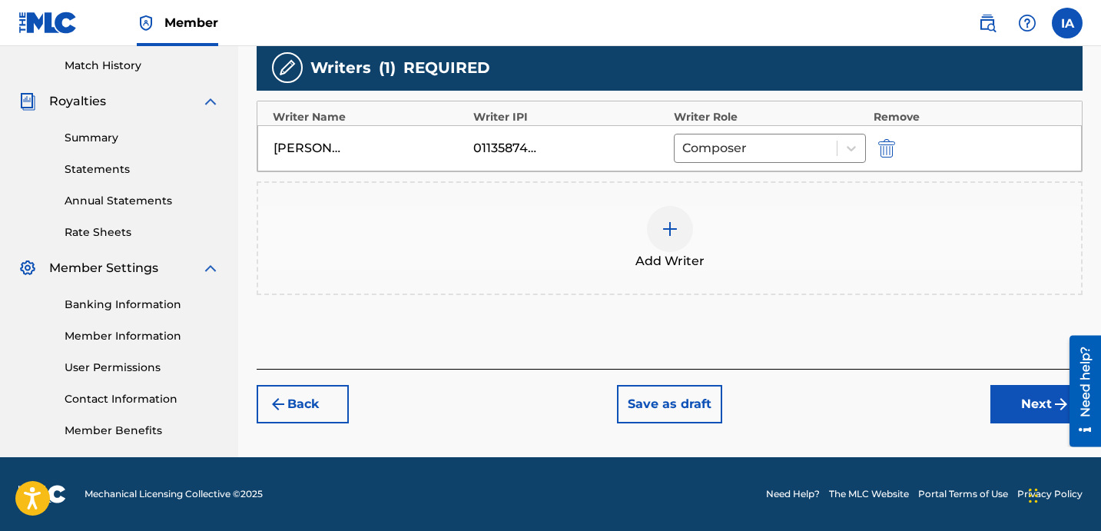
click at [1001, 403] on button "Next" at bounding box center [1036, 404] width 92 height 38
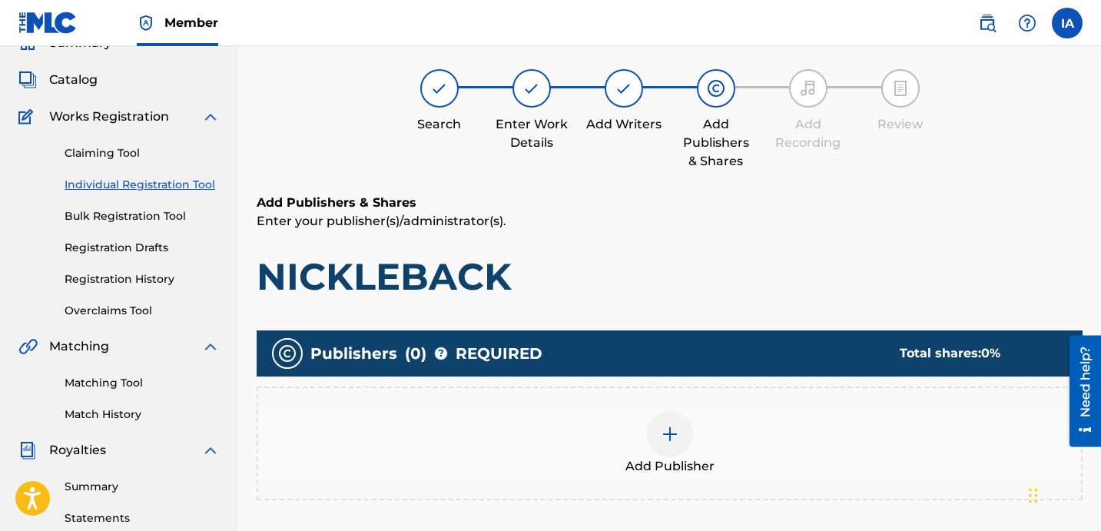
scroll to position [69, 0]
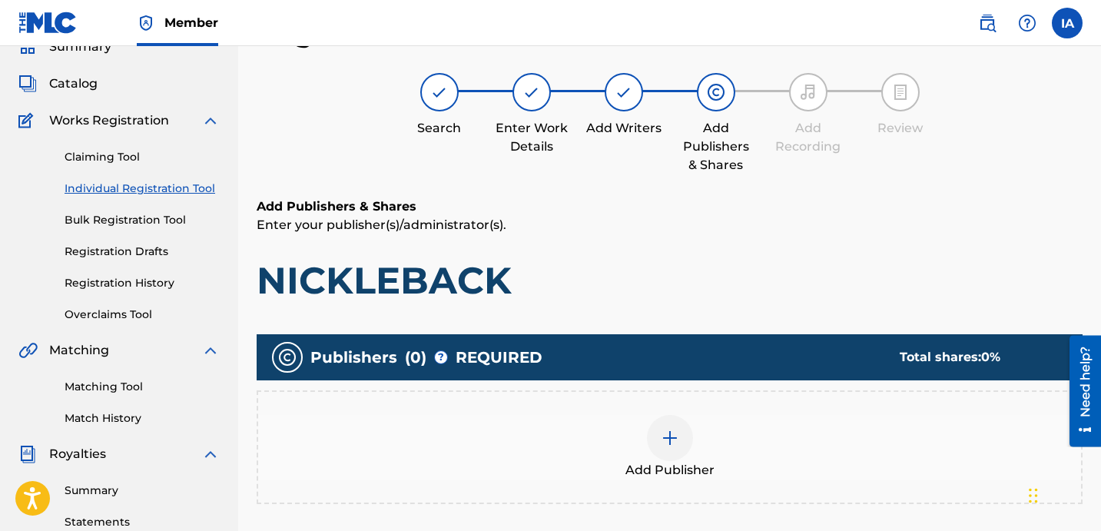
click at [742, 430] on div "Add Publisher" at bounding box center [669, 447] width 823 height 65
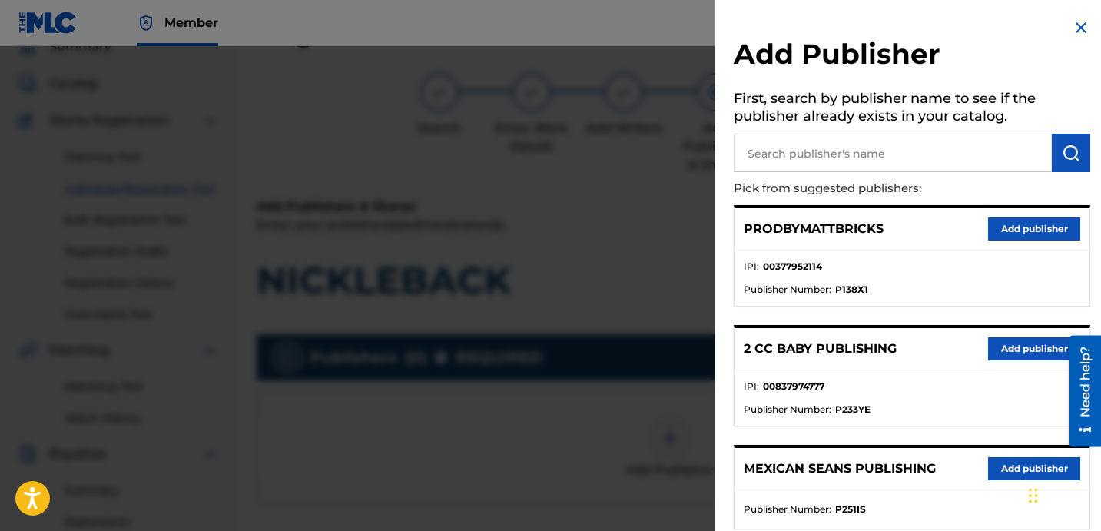
click at [897, 303] on ul "IPI : 00377952114 Publisher Number : P138X1" at bounding box center [912, 277] width 355 height 55
click at [864, 261] on li "IPI : 00377952114" at bounding box center [912, 271] width 337 height 23
click at [841, 151] on input "text" at bounding box center [893, 153] width 318 height 38
type input "fariel"
click at [895, 158] on input "fariel" at bounding box center [893, 153] width 318 height 38
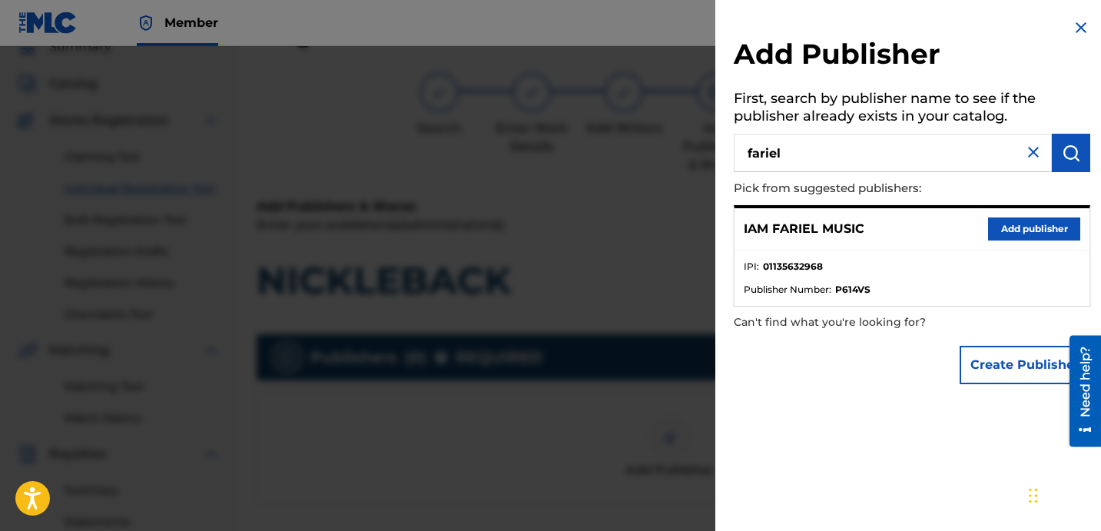
click at [1037, 237] on button "Add publisher" at bounding box center [1034, 228] width 92 height 23
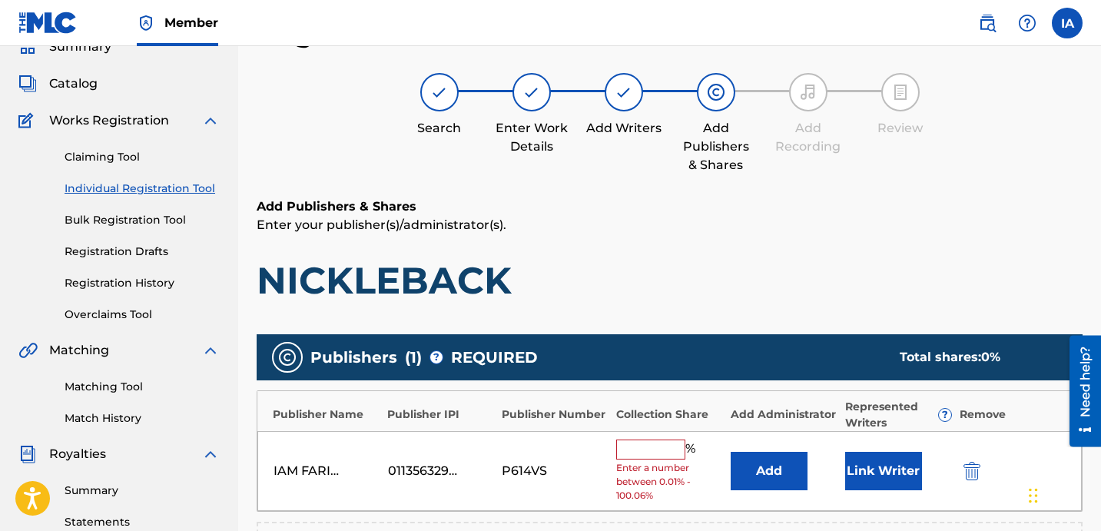
click at [675, 446] on input "text" at bounding box center [650, 449] width 69 height 20
click at [649, 448] on input "text" at bounding box center [650, 449] width 69 height 20
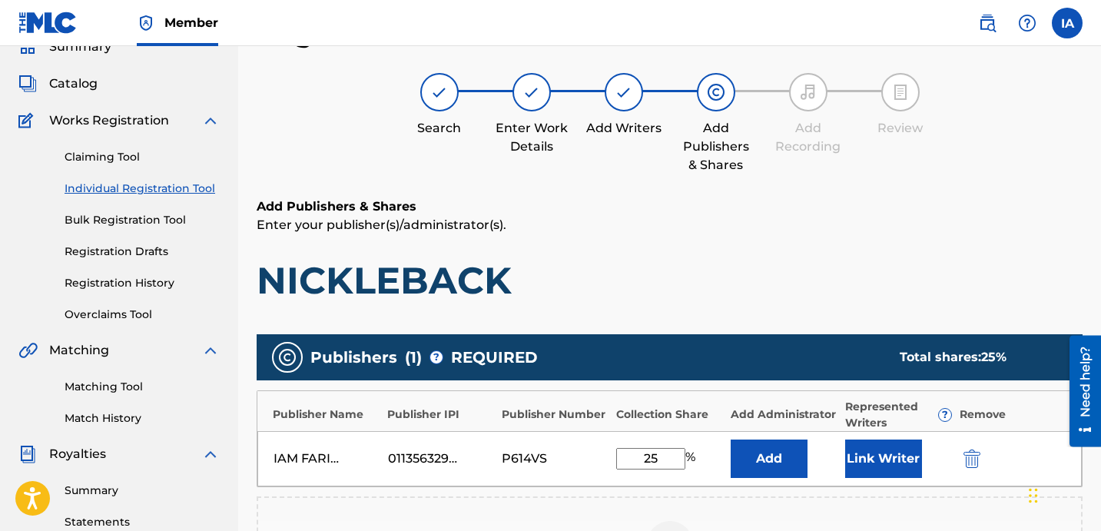
drag, startPoint x: 668, startPoint y: 459, endPoint x: 512, endPoint y: 378, distance: 176.0
click at [526, 389] on div "Publishers ( 1 ) ? REQUIRED Total shares: 25 % Publisher Name Publisher IPI Pub…" at bounding box center [670, 472] width 826 height 276
type input "25"
click at [745, 448] on button "Add" at bounding box center [769, 458] width 77 height 38
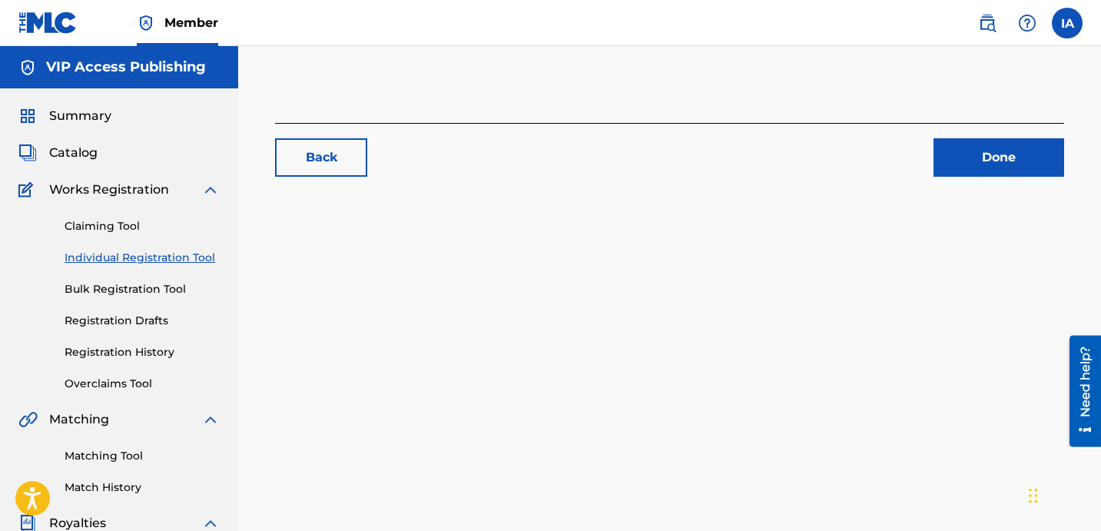
click at [338, 240] on div "Back Done" at bounding box center [669, 482] width 863 height 794
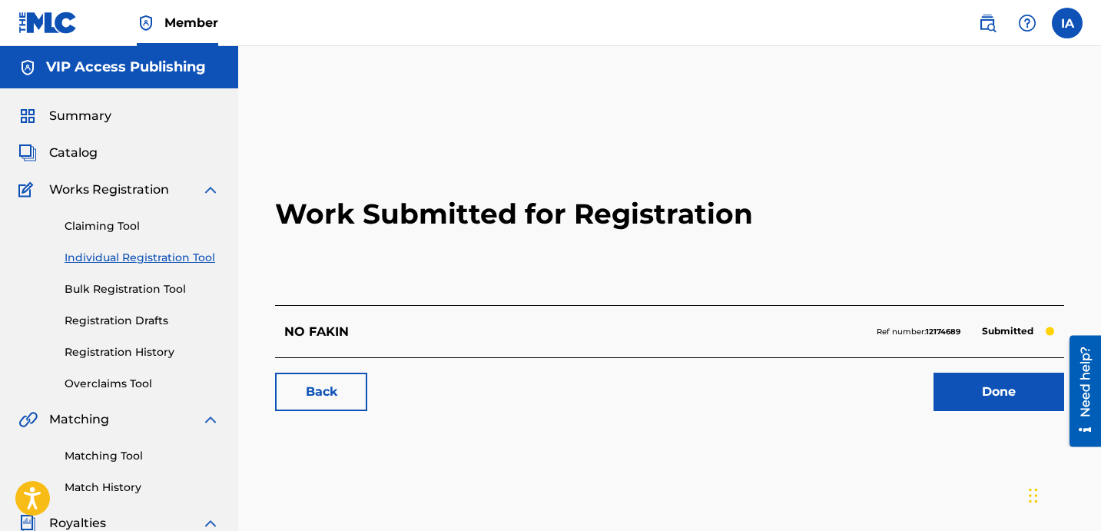
click at [192, 257] on link "Individual Registration Tool" at bounding box center [142, 258] width 155 height 16
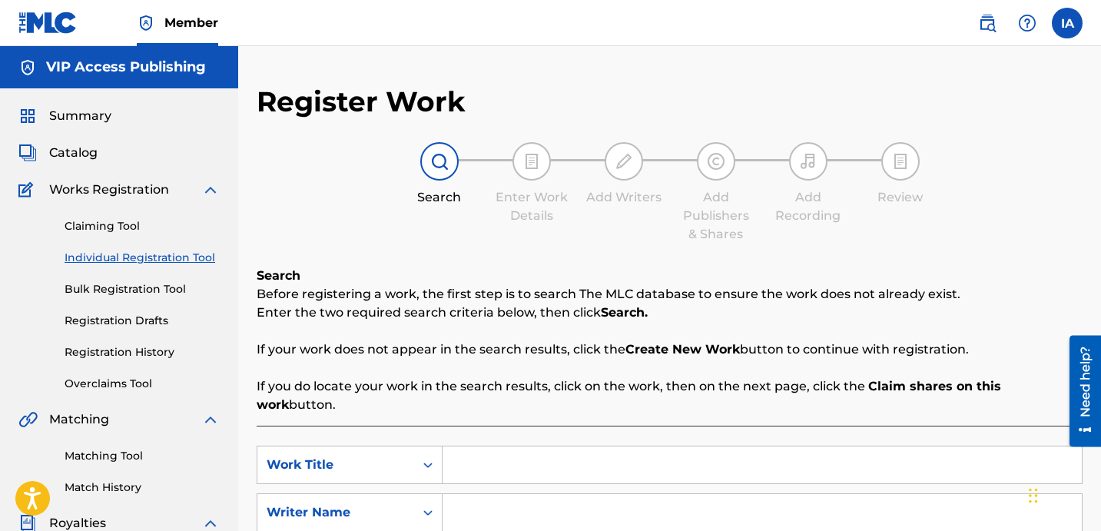
click at [590, 446] on input "Search Form" at bounding box center [762, 464] width 639 height 37
paste input "NICKLEBACK"
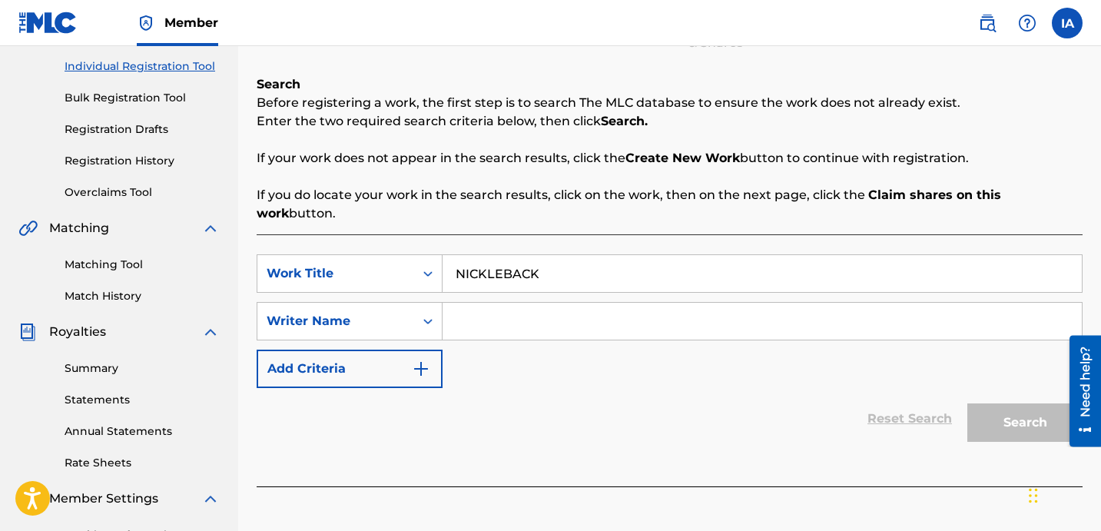
scroll to position [276, 0]
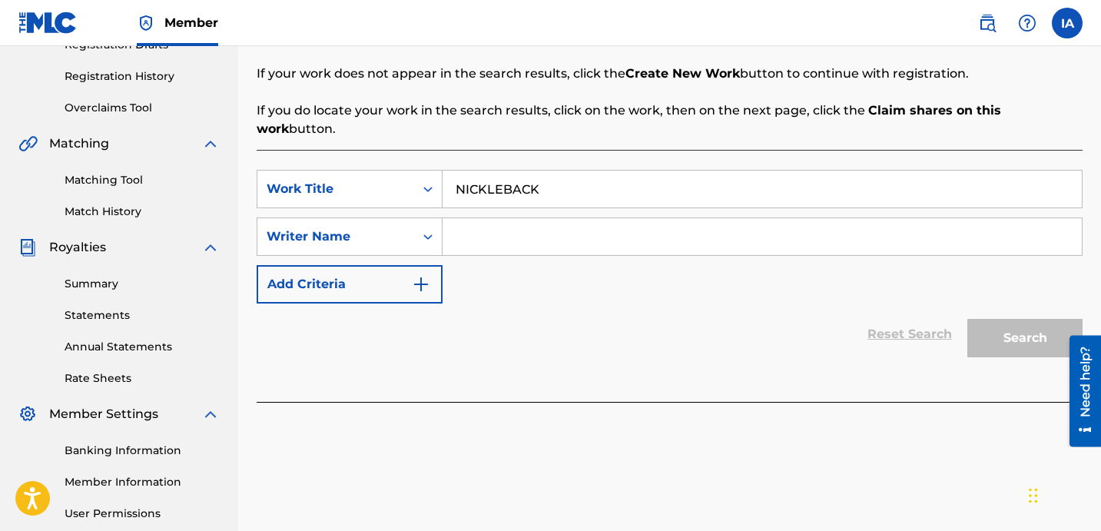
type input "NICKLEBACK"
click at [657, 220] on input "Search Form" at bounding box center [762, 236] width 639 height 37
click at [905, 227] on input "Search Form" at bounding box center [762, 236] width 639 height 37
paste input "[PERSON_NAME] [PERSON_NAME]"
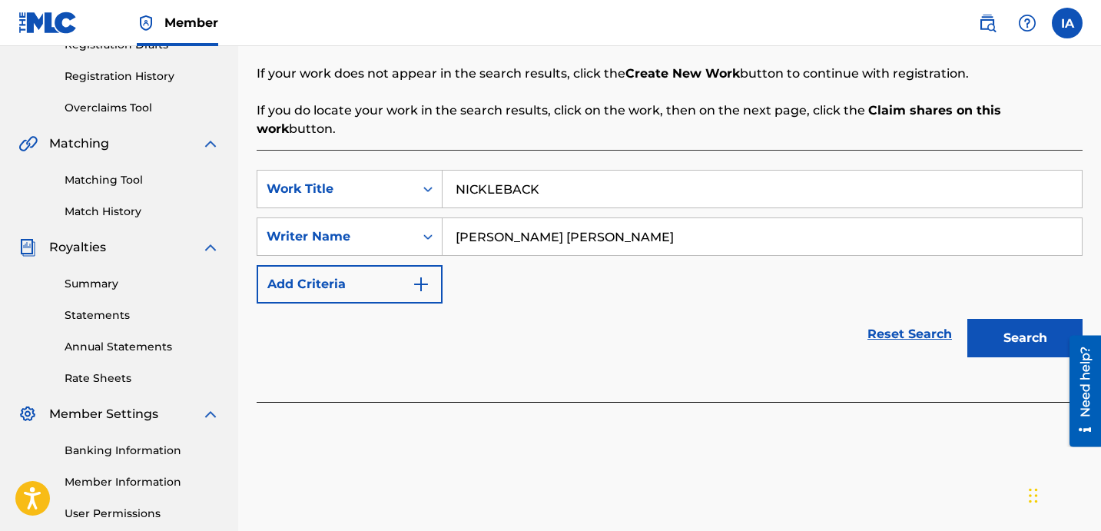
type input "[PERSON_NAME] [PERSON_NAME]"
click at [1030, 319] on button "Search" at bounding box center [1024, 338] width 115 height 38
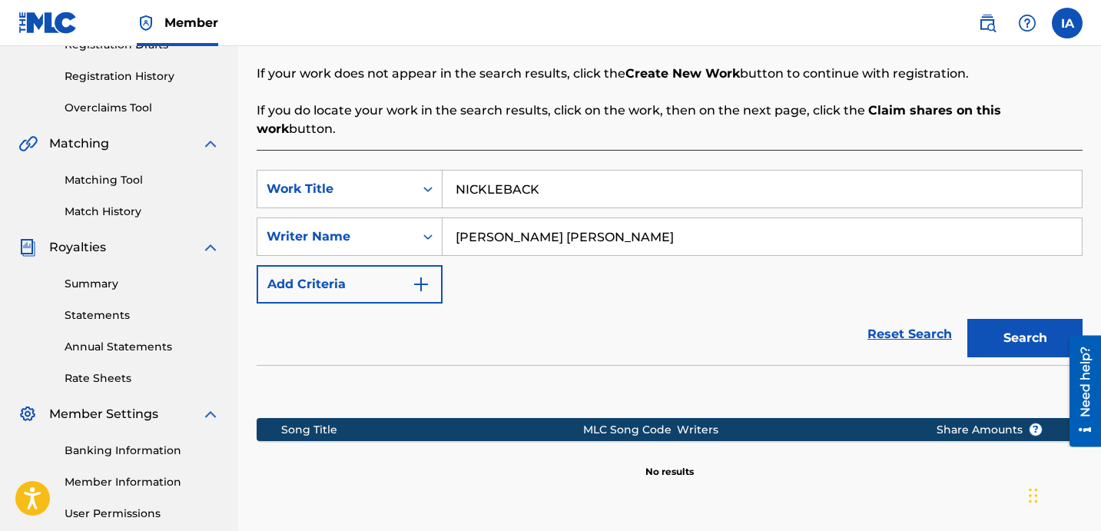
click at [818, 234] on input "[PERSON_NAME] [PERSON_NAME]" at bounding box center [762, 236] width 639 height 37
click at [821, 254] on div "SearchWithCriteriafe86261a-55d7-4cd6-83d1-c8f686e906a1 Work Title NICKLEBACK Se…" at bounding box center [670, 237] width 826 height 134
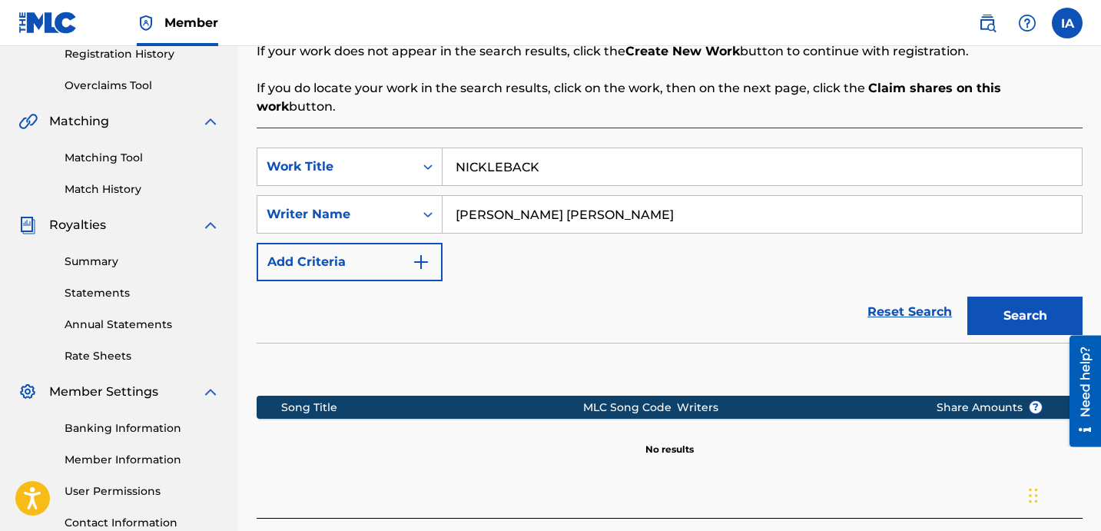
scroll to position [326, 0]
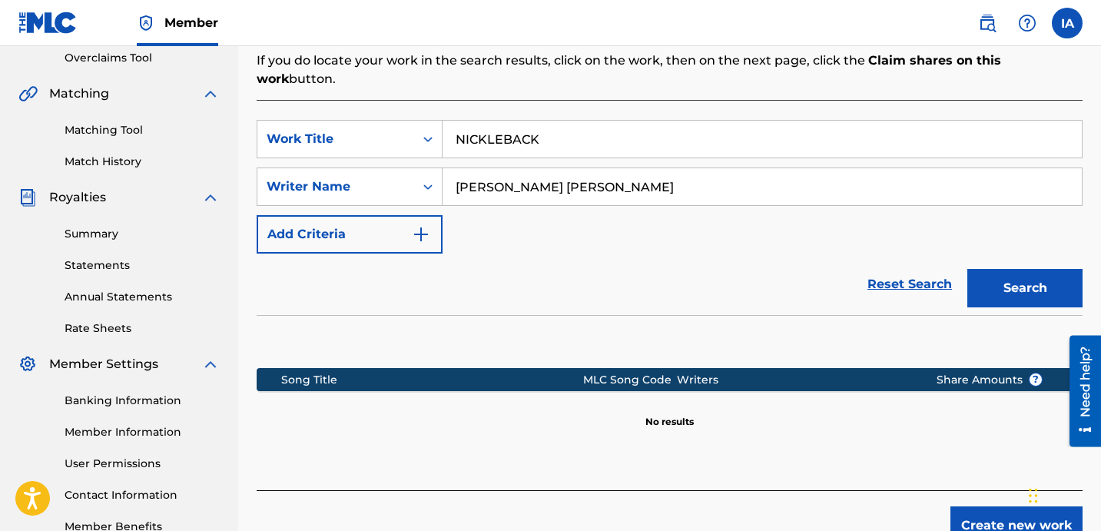
click at [979, 508] on button "Create new work" at bounding box center [1016, 525] width 132 height 38
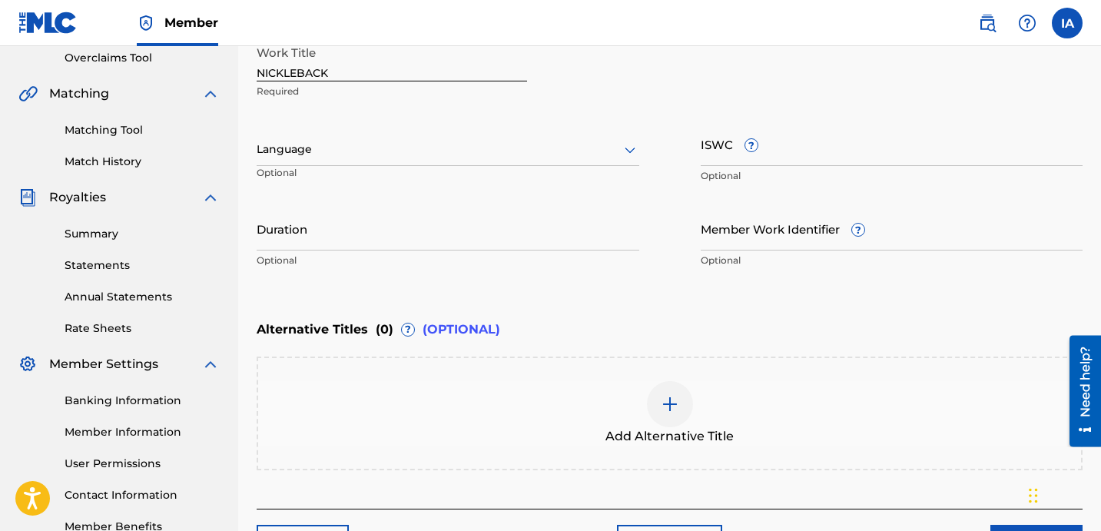
click at [483, 136] on div "Language" at bounding box center [448, 150] width 383 height 32
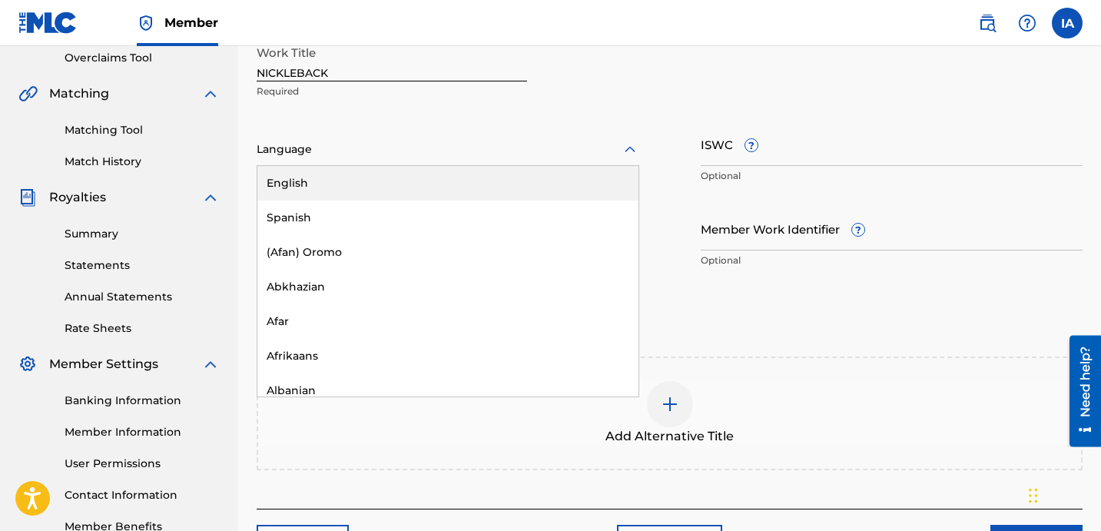
click at [557, 188] on div "English" at bounding box center [447, 183] width 381 height 35
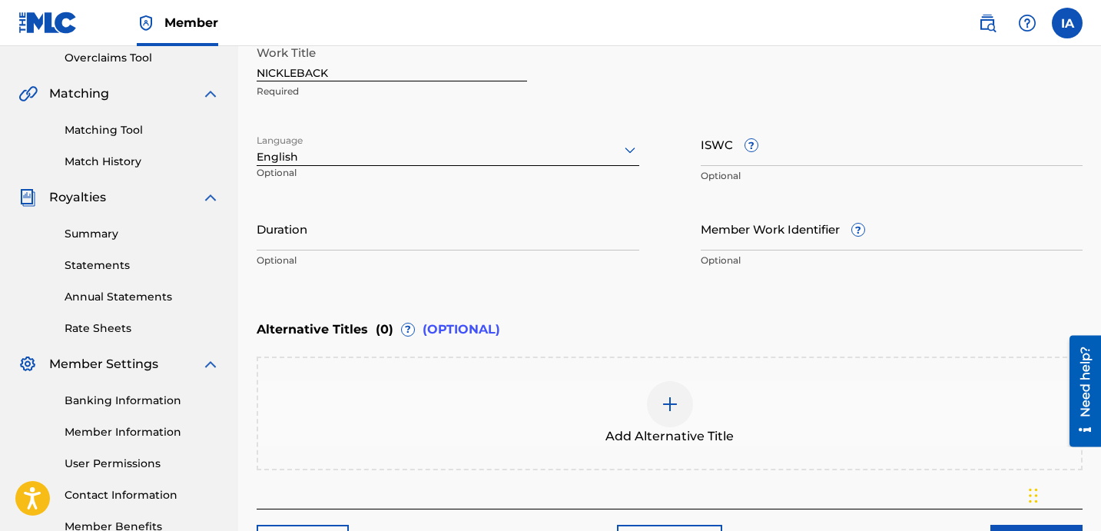
click at [706, 302] on div "Enter Work Details Enter work details for ‘ NICKLEBACK ’ below. Work Title NICK…" at bounding box center [670, 127] width 826 height 372
click at [454, 257] on p "Optional" at bounding box center [448, 261] width 383 height 14
click at [477, 217] on input "Duration" at bounding box center [448, 229] width 383 height 44
paste input "2:03"
type input "02:03"
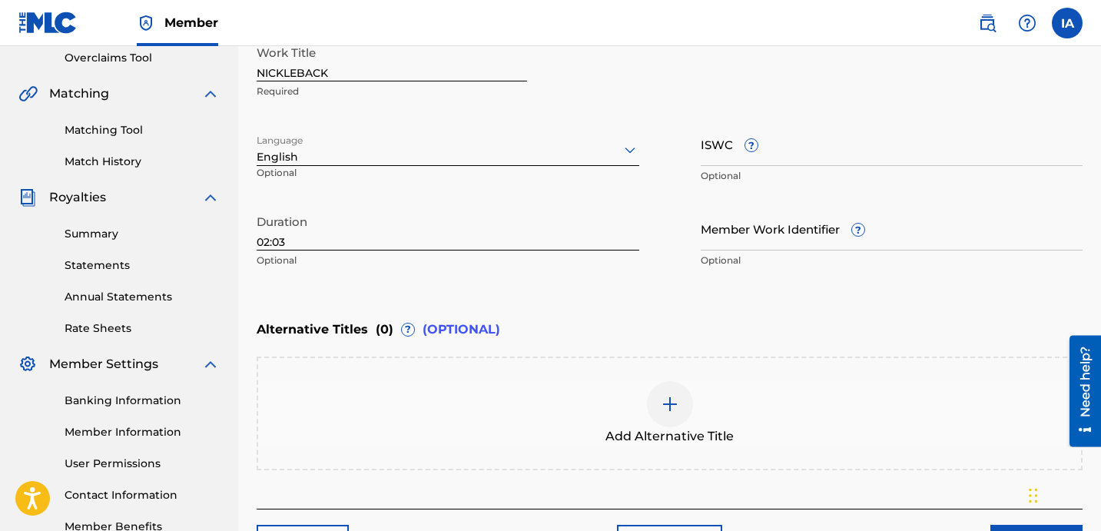
click at [764, 299] on div "Enter Work Details Enter work details for ‘ NICKLEBACK ’ below. Work Title NICK…" at bounding box center [670, 127] width 826 height 372
click at [682, 317] on div "Alternative Titles ( 0 ) ? (OPTIONAL)" at bounding box center [670, 330] width 826 height 34
click at [577, 277] on div "Enter Work Details Enter work details for ‘ NICKLEBACK ’ below. Work Title NICK…" at bounding box center [670, 127] width 826 height 372
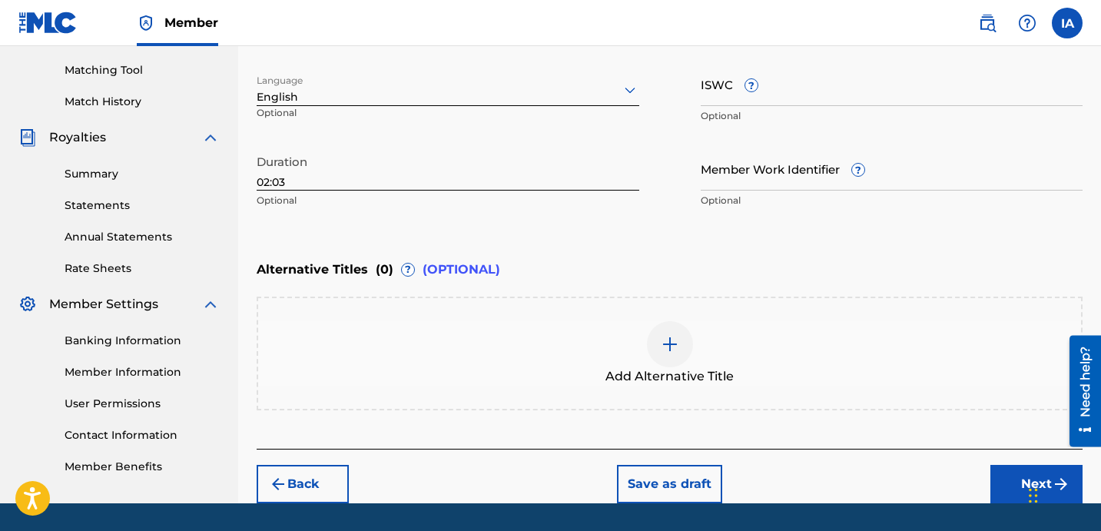
click at [1003, 483] on button "Next" at bounding box center [1036, 484] width 92 height 38
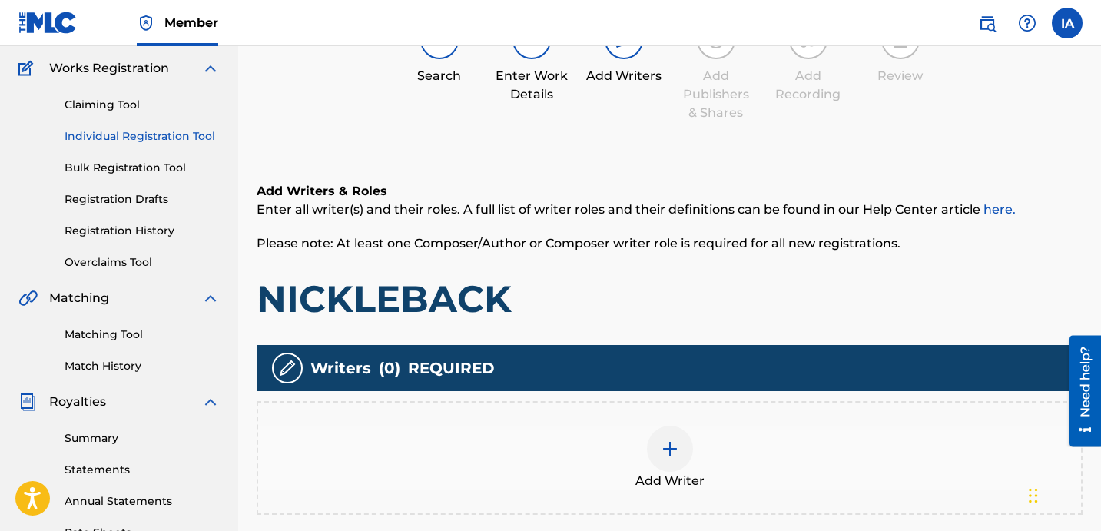
scroll to position [69, 0]
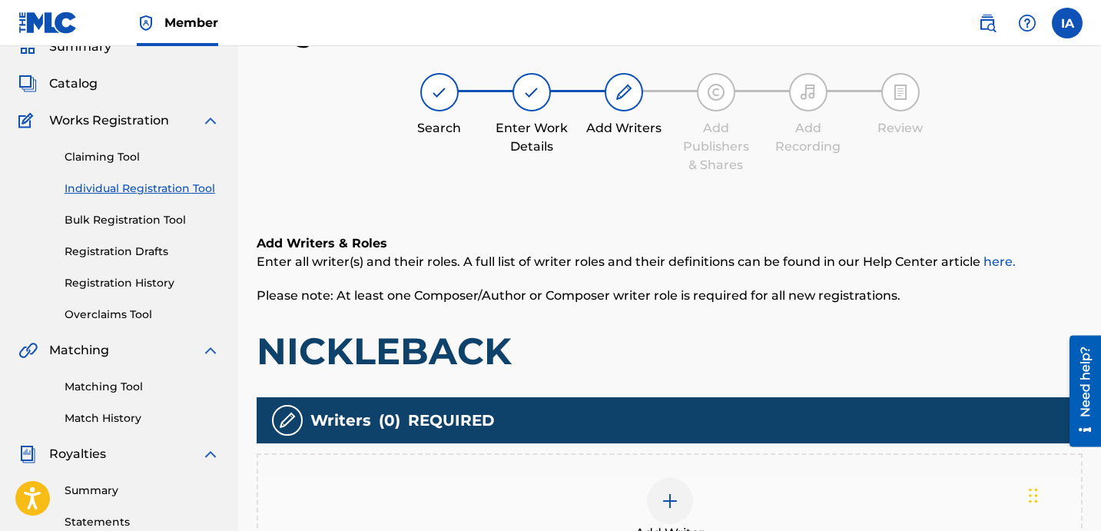
click at [743, 482] on div "Add Writer" at bounding box center [669, 510] width 823 height 65
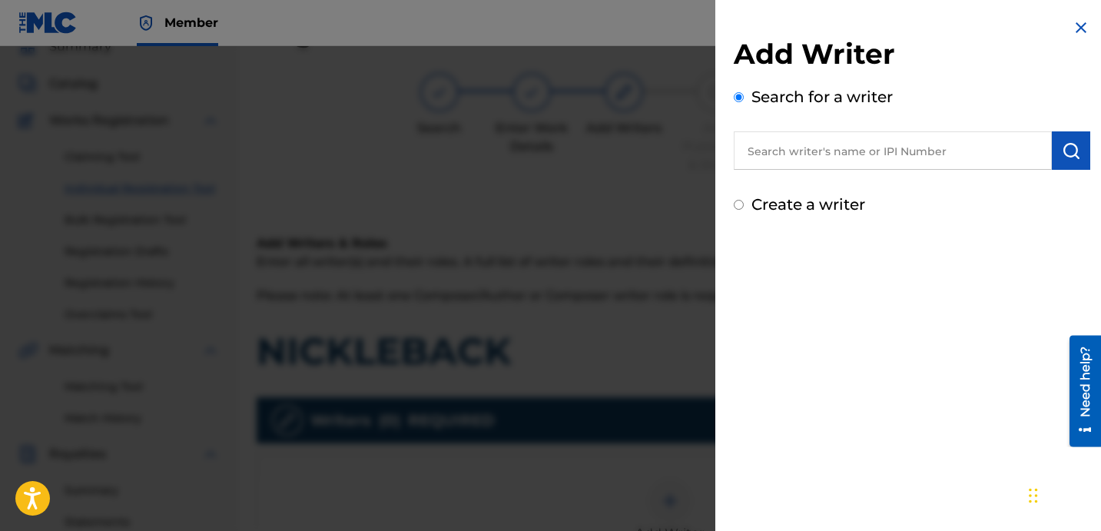
click at [920, 165] on input "text" at bounding box center [893, 150] width 318 height 38
paste input "[PERSON_NAME] [PERSON_NAME]"
type input "[PERSON_NAME] [PERSON_NAME]"
click at [1076, 160] on button "submit" at bounding box center [1071, 150] width 38 height 38
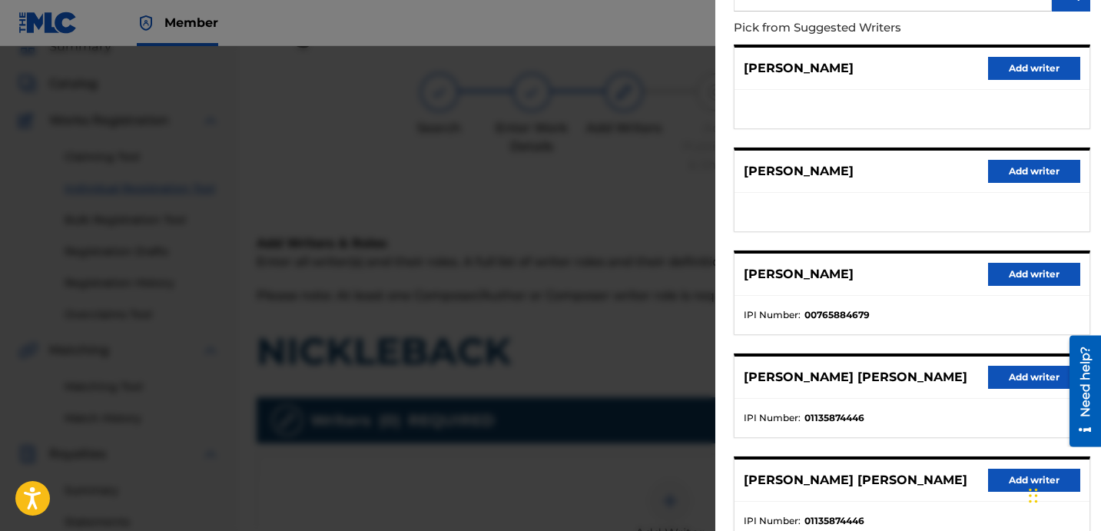
scroll to position [265, 0]
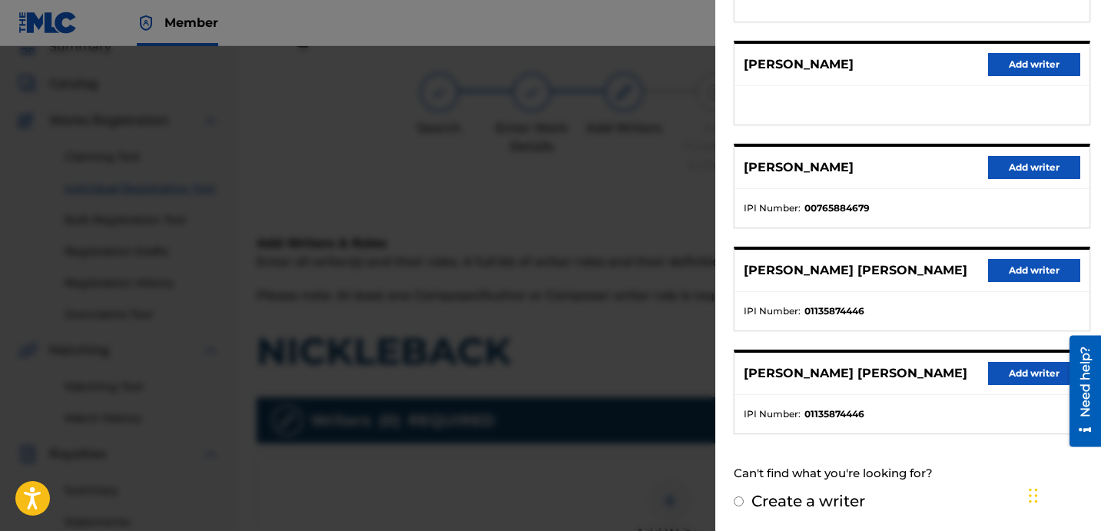
click at [1015, 268] on button "Add writer" at bounding box center [1034, 270] width 92 height 23
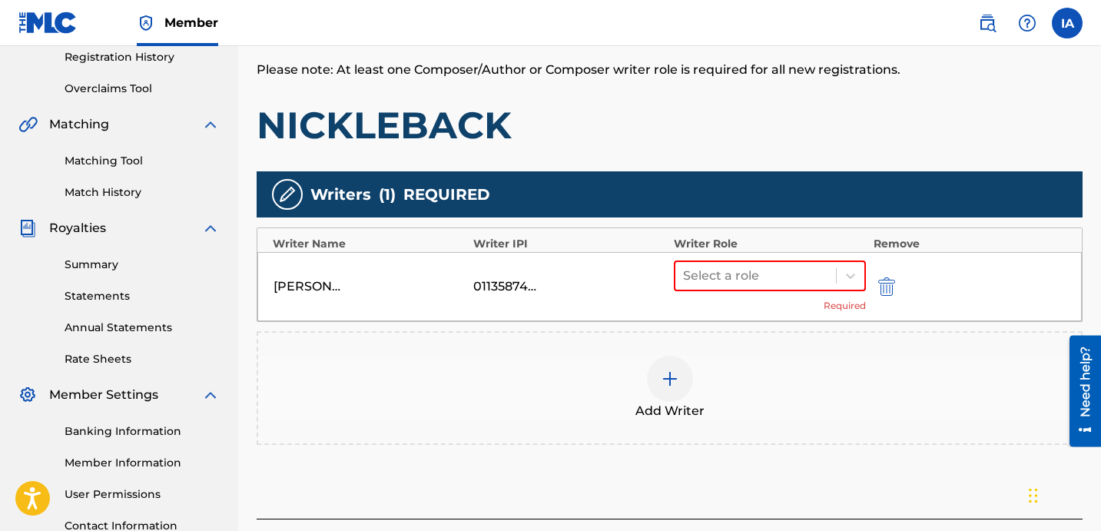
scroll to position [360, 0]
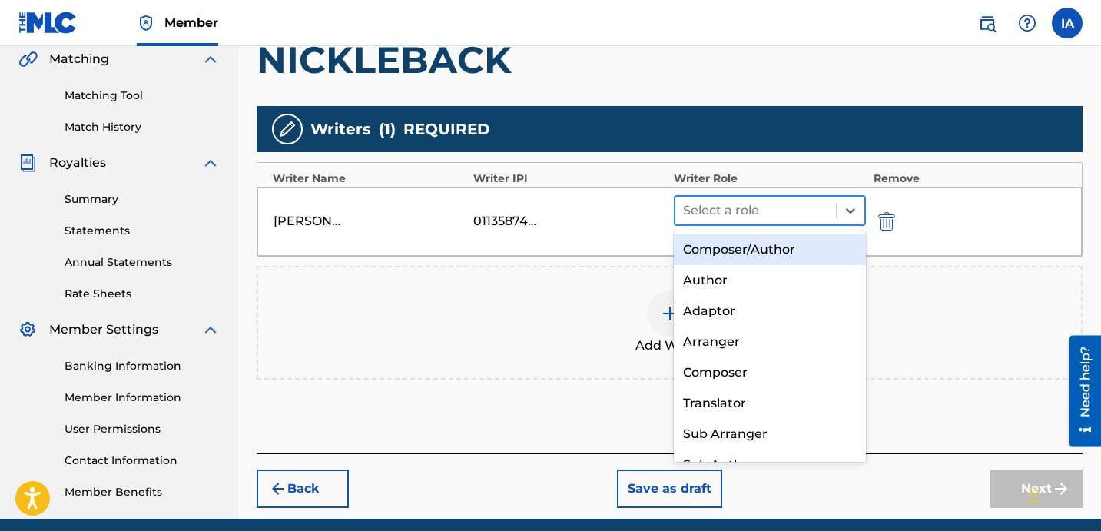
click at [789, 220] on div at bounding box center [755, 211] width 145 height 22
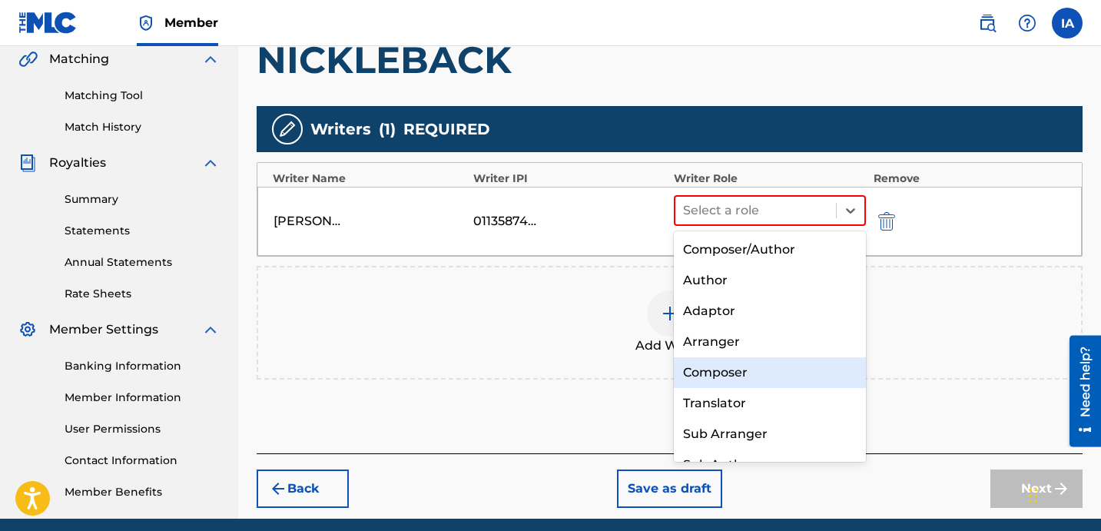
click at [778, 373] on div "Composer" at bounding box center [770, 372] width 192 height 31
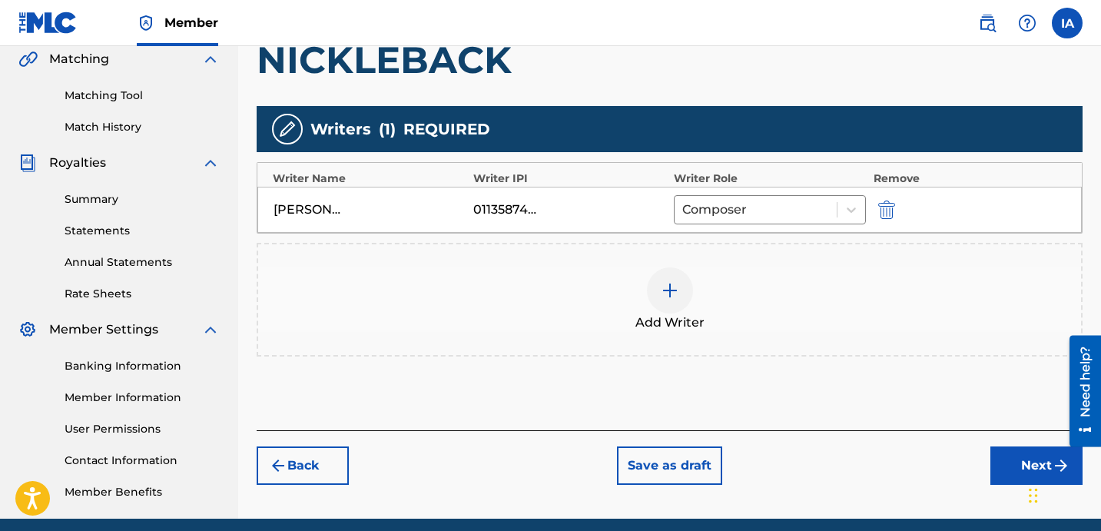
click at [675, 324] on span "Add Writer" at bounding box center [669, 322] width 69 height 18
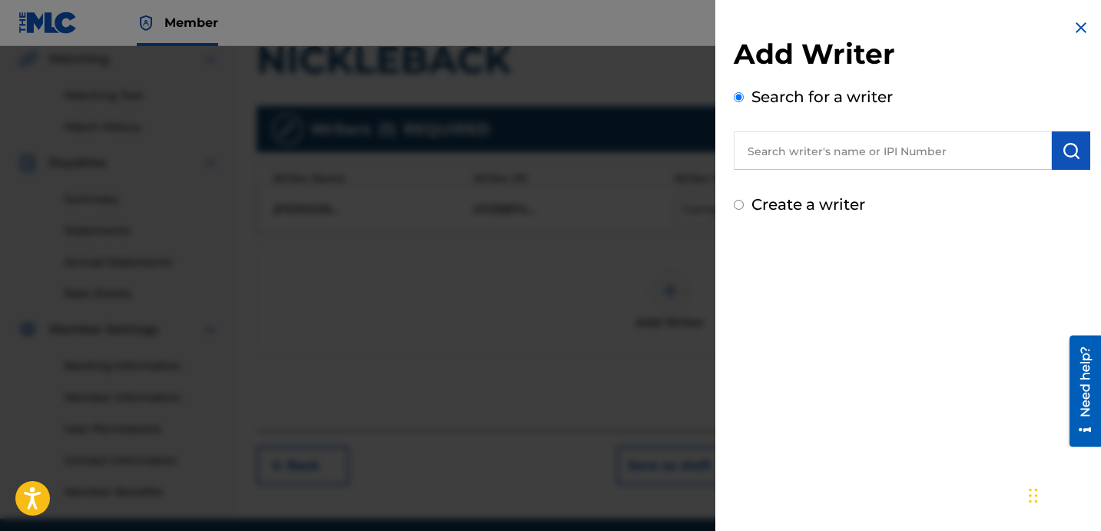
click at [841, 138] on input "text" at bounding box center [893, 150] width 318 height 38
paste input "[PERSON_NAME]"
type input "[PERSON_NAME]"
click at [1071, 160] on button "submit" at bounding box center [1071, 150] width 38 height 38
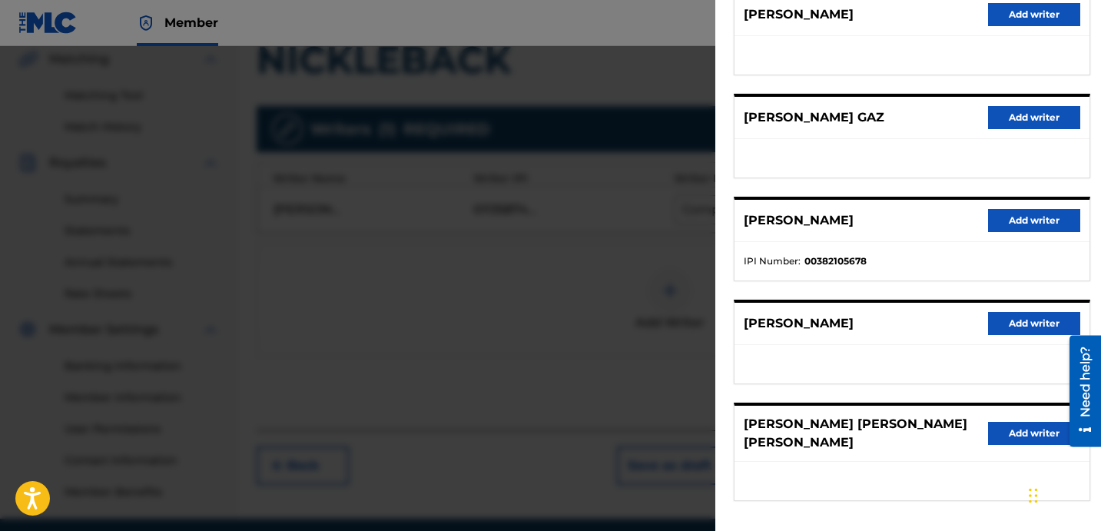
scroll to position [240, 0]
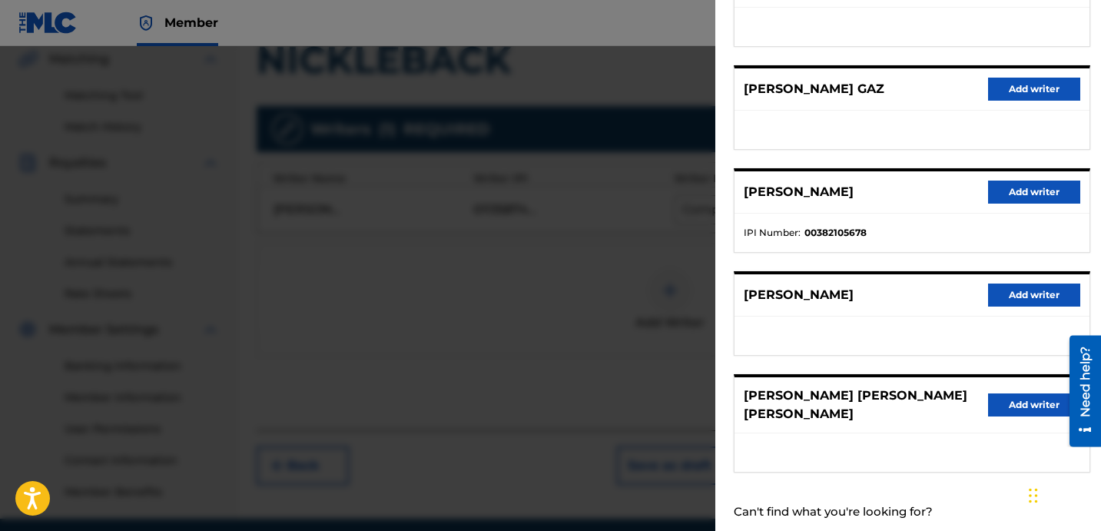
click at [1030, 198] on button "Add writer" at bounding box center [1034, 192] width 92 height 23
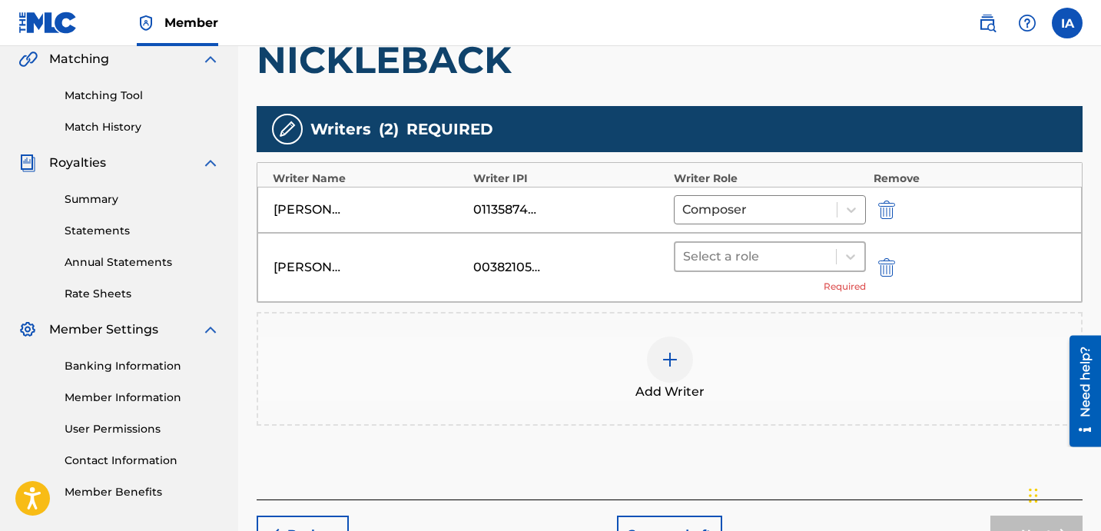
click at [808, 253] on div at bounding box center [755, 257] width 145 height 22
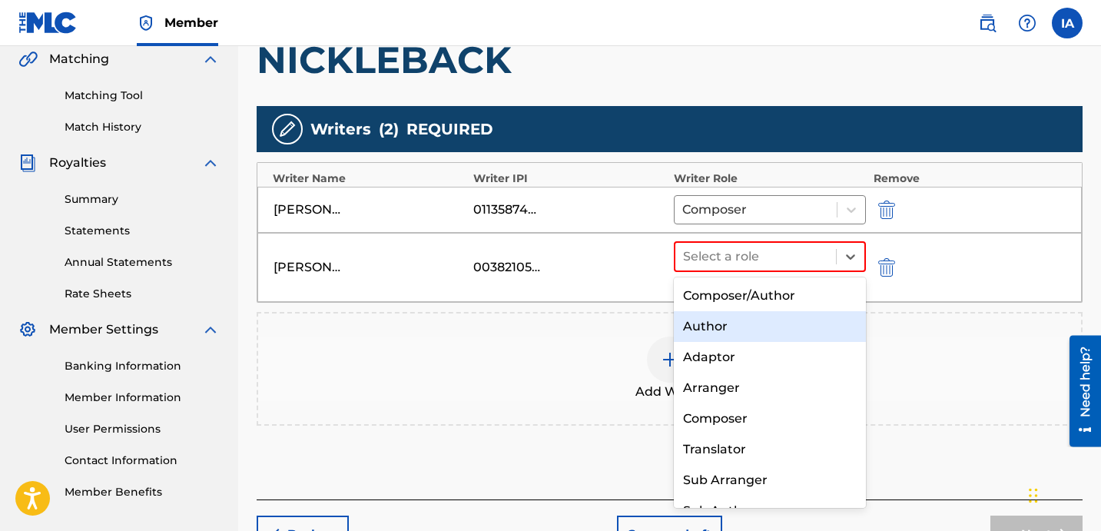
click at [771, 321] on div "Author" at bounding box center [770, 326] width 192 height 31
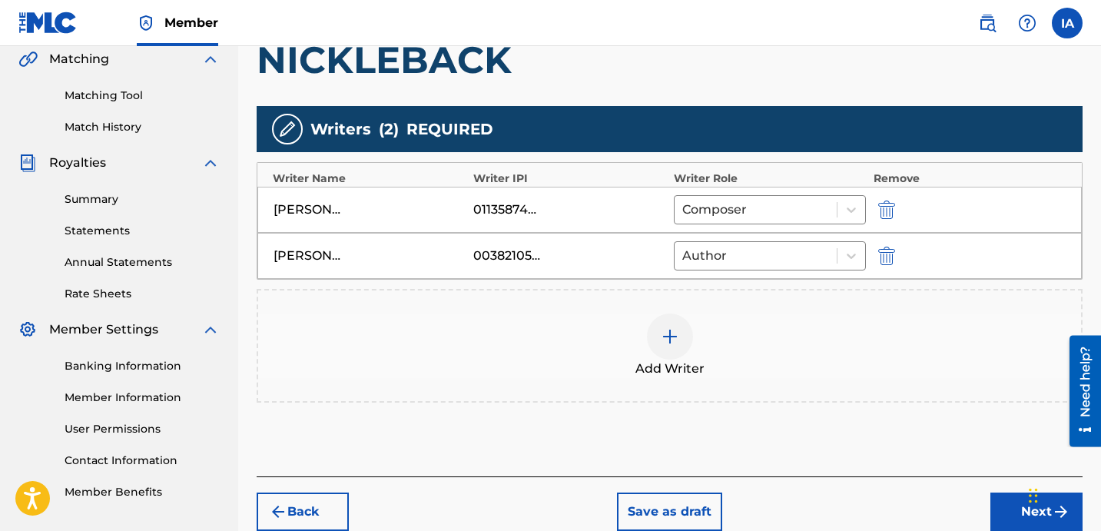
click at [811, 122] on div "Writers ( 2 ) REQUIRED" at bounding box center [670, 129] width 826 height 46
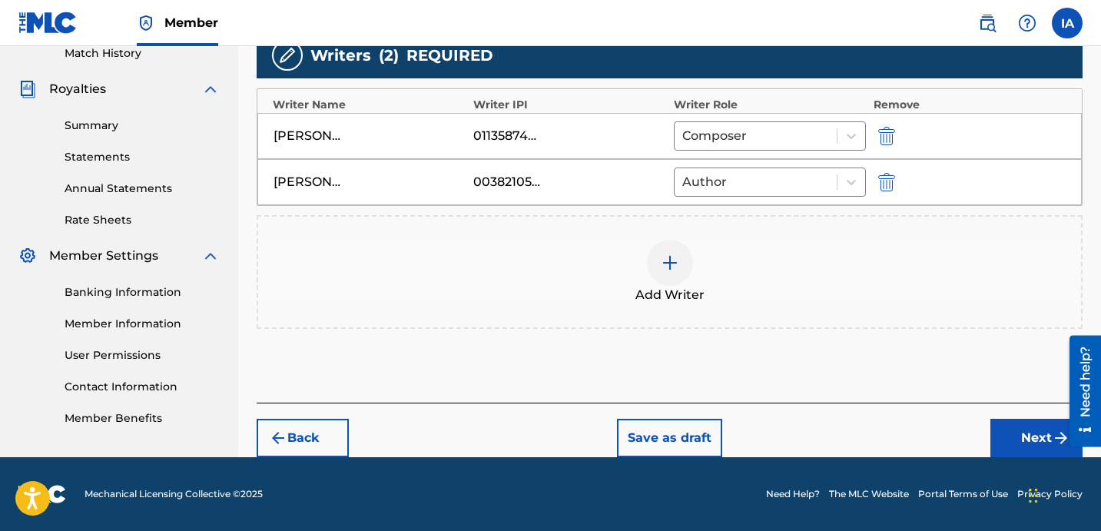
click at [1012, 440] on button "Next" at bounding box center [1036, 438] width 92 height 38
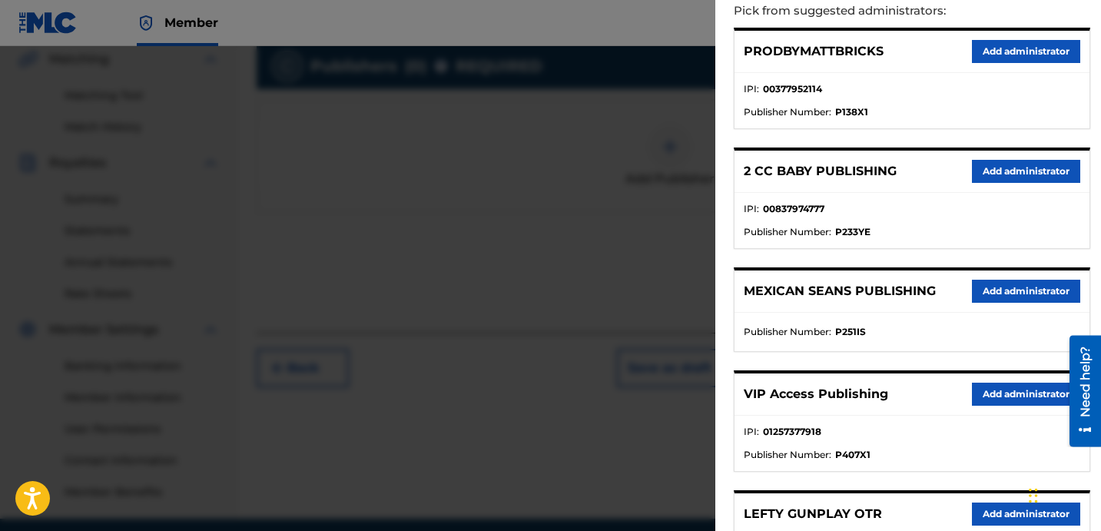
scroll to position [265, 0]
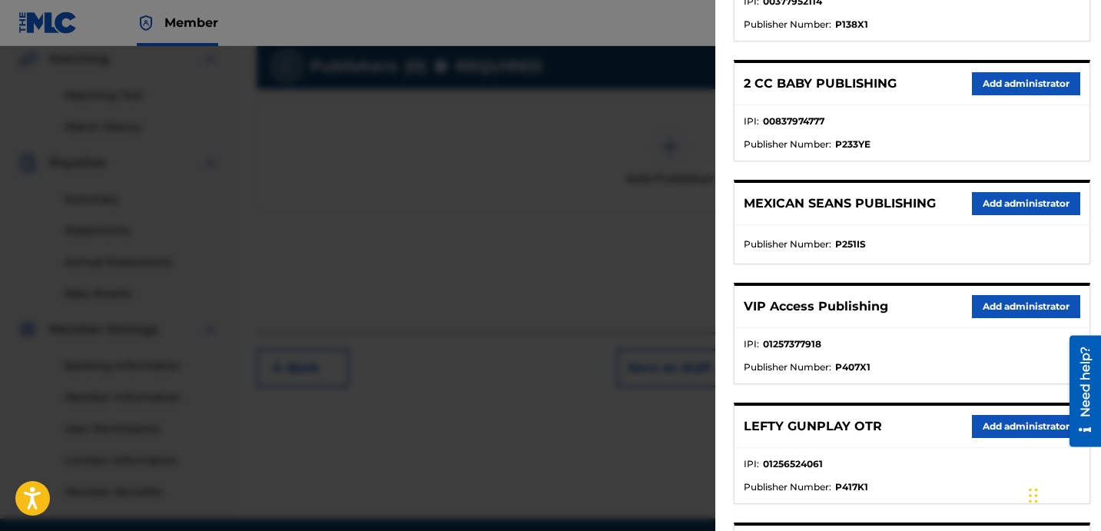
click at [1008, 300] on button "Add administrator" at bounding box center [1026, 306] width 108 height 23
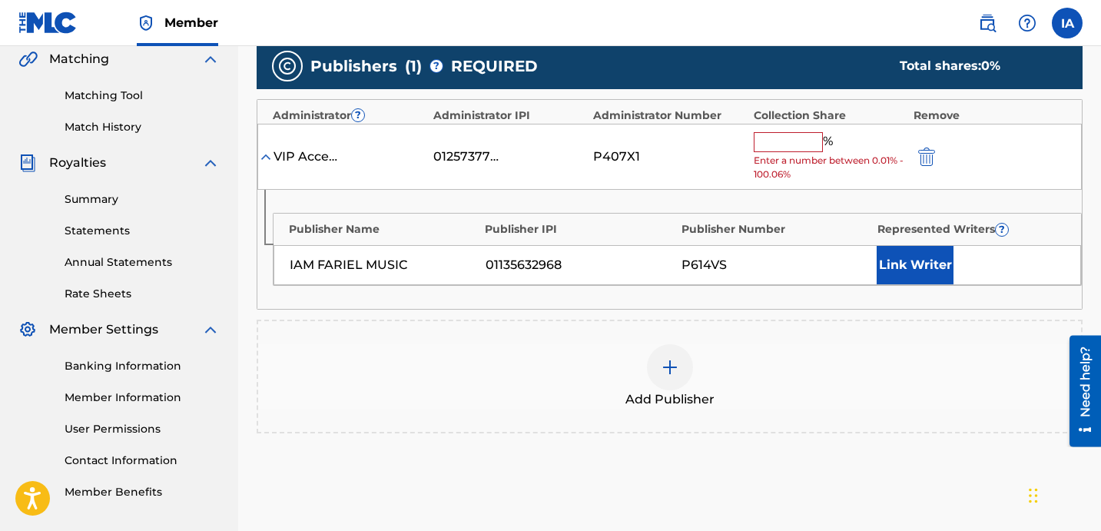
click at [778, 143] on input "text" at bounding box center [788, 142] width 69 height 20
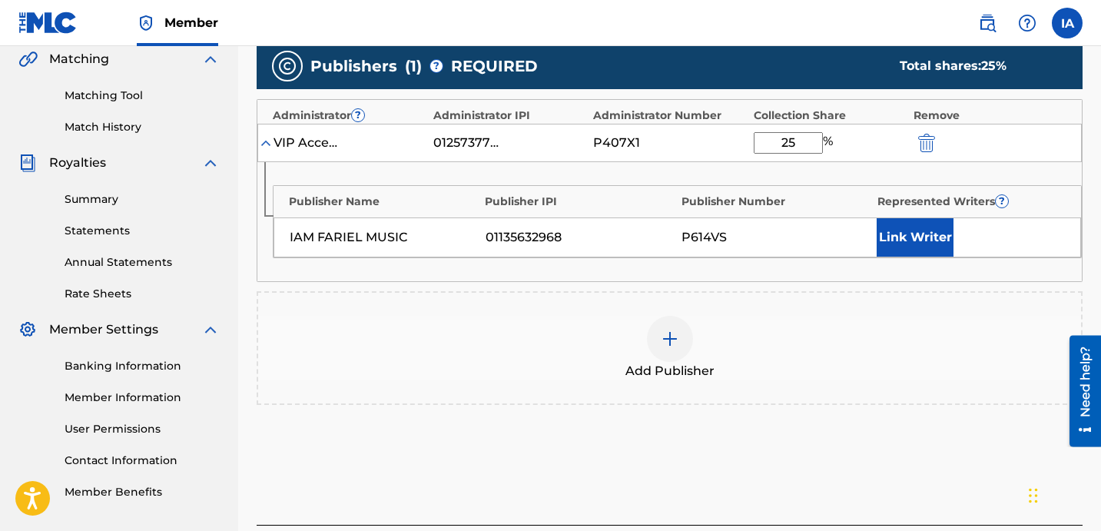
drag, startPoint x: 807, startPoint y: 149, endPoint x: 707, endPoint y: 107, distance: 108.5
click at [709, 108] on div "Administrator ? Administrator IPI Administrator Number Collection Share Remove …" at bounding box center [670, 190] width 826 height 183
type input "25"
click at [939, 227] on button "Link Writer" at bounding box center [915, 237] width 77 height 38
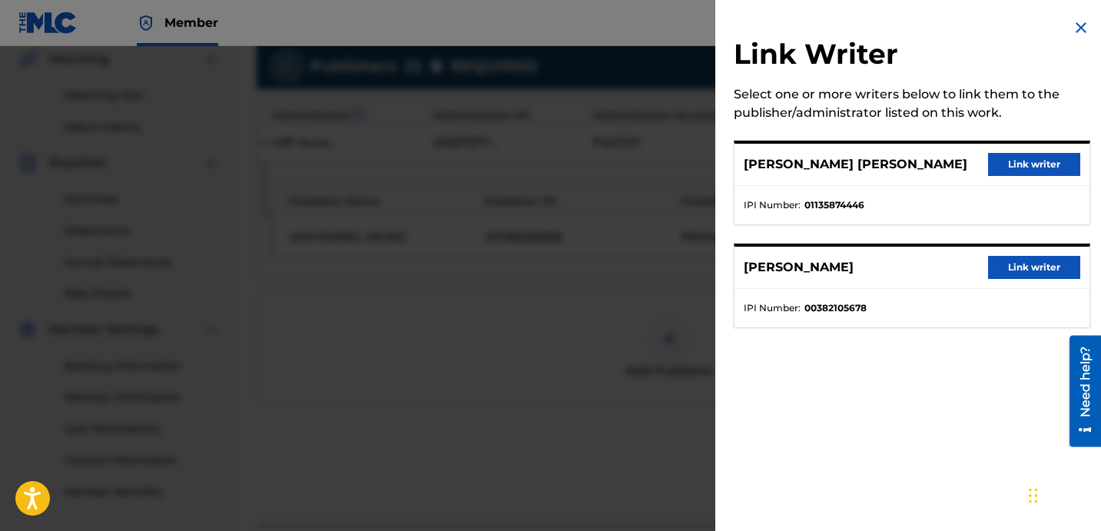
click at [1010, 169] on button "Link writer" at bounding box center [1034, 164] width 92 height 23
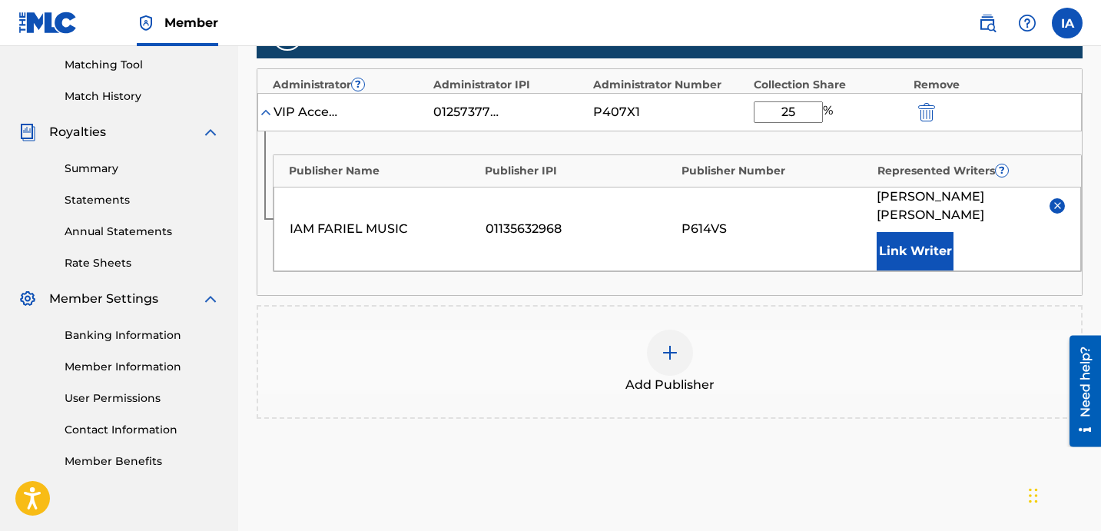
scroll to position [509, 0]
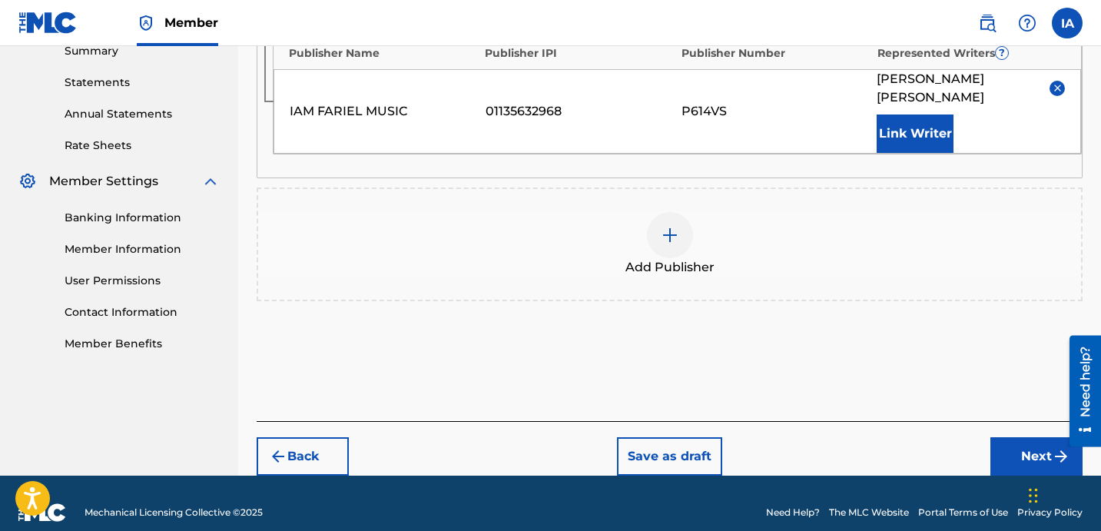
click at [1020, 439] on button "Next" at bounding box center [1036, 456] width 92 height 38
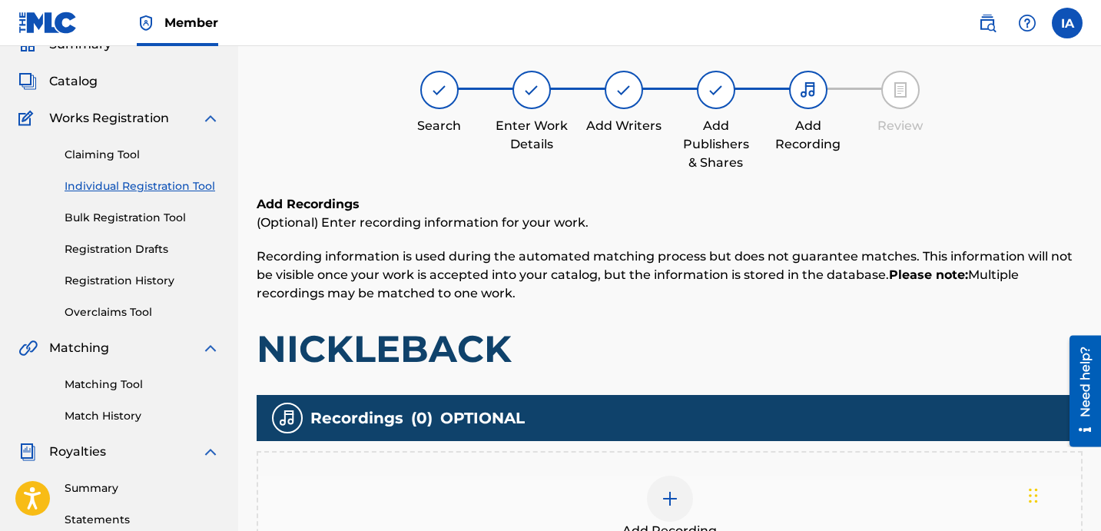
scroll to position [72, 0]
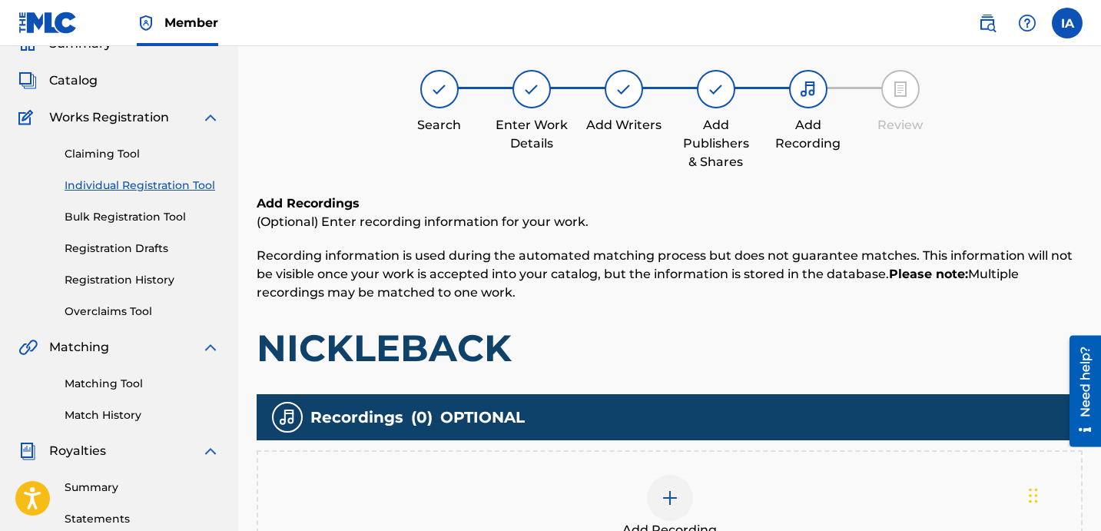
click at [820, 483] on div "Add Recording" at bounding box center [669, 507] width 823 height 65
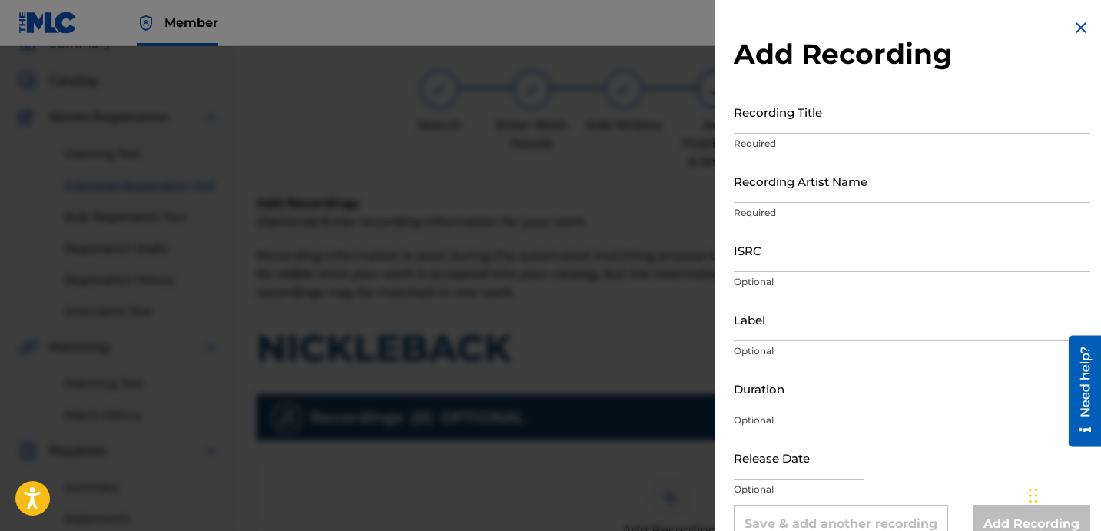
click at [804, 127] on input "Recording Title" at bounding box center [912, 112] width 357 height 44
paste input "NICKLEBACK"
type input "NICKLEBACK"
click at [834, 172] on input "Recording Artist Name" at bounding box center [912, 181] width 357 height 44
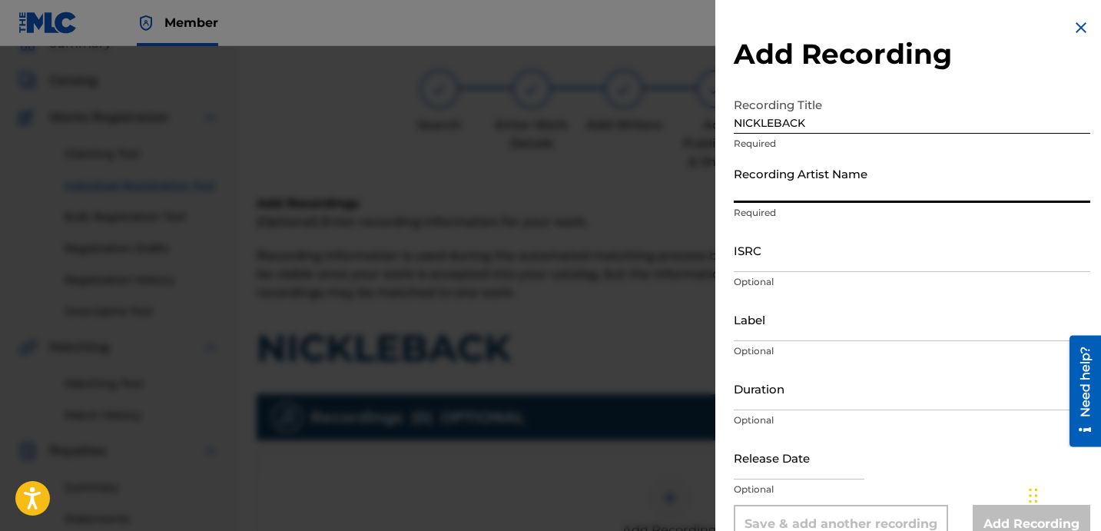
click at [815, 175] on input "Recording Artist Name" at bounding box center [912, 181] width 357 height 44
paste input "LIL SLUGG"
type input "LIL SLUGG"
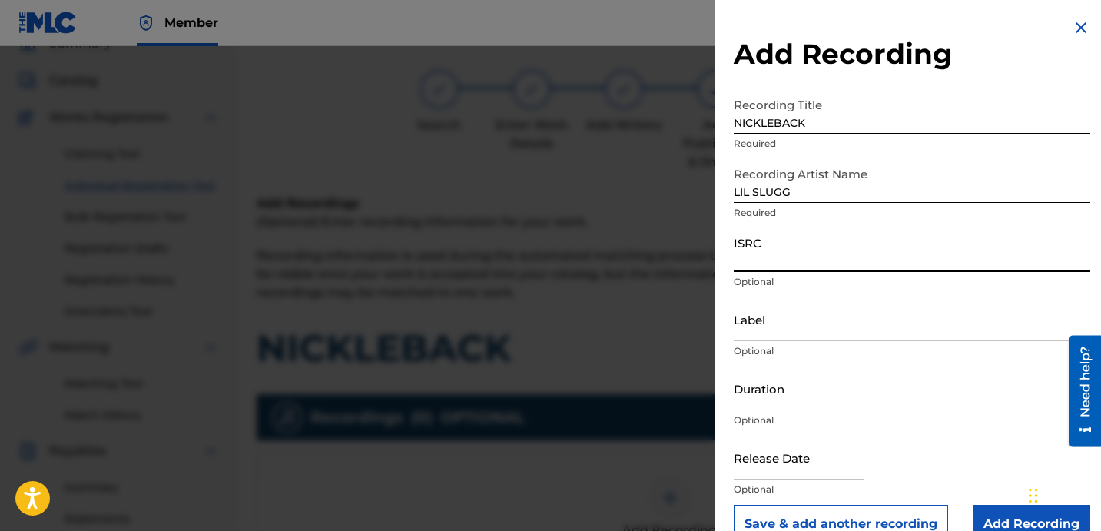
click at [751, 254] on input "ISRC" at bounding box center [912, 250] width 357 height 44
click at [841, 248] on input "ISRC" at bounding box center [912, 250] width 357 height 44
paste input "USUYG1498856"
type input "USUYG1498856"
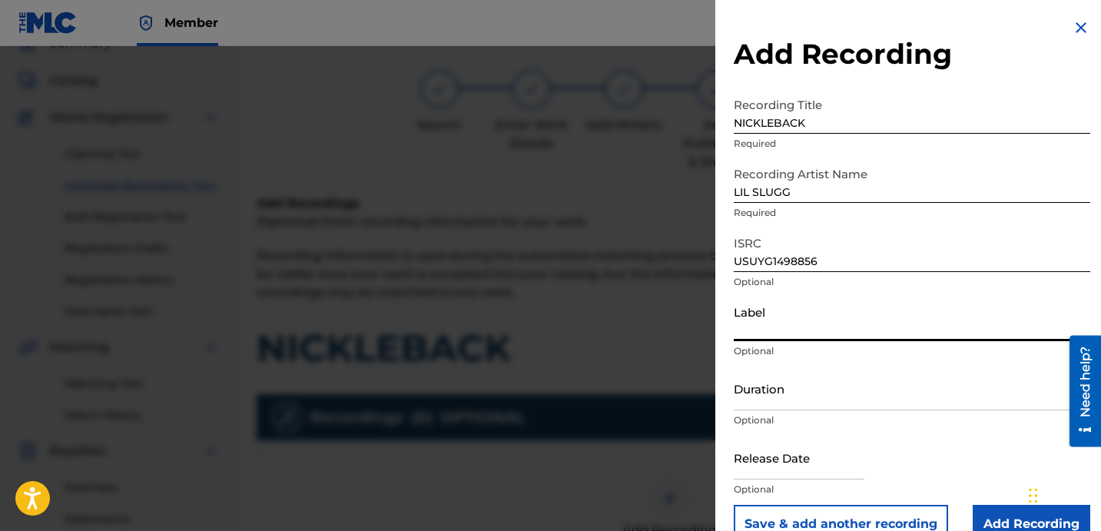
click at [857, 325] on input "Label" at bounding box center [912, 319] width 357 height 44
click at [799, 320] on input "Label" at bounding box center [912, 319] width 357 height 44
paste input "MAFIA MUZIK"
type input "MAFIA MUZIK"
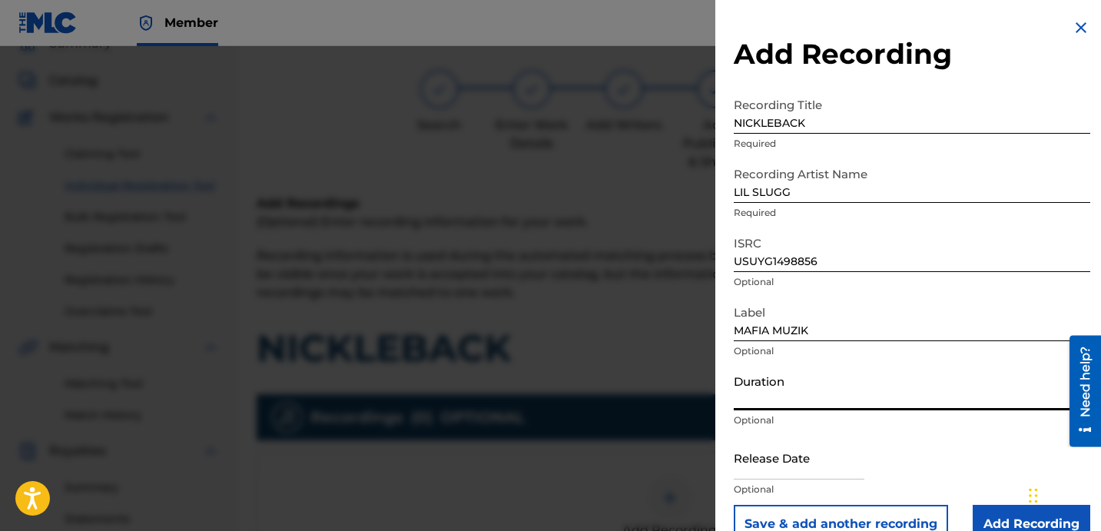
click at [758, 387] on input "Duration" at bounding box center [912, 389] width 357 height 44
click at [798, 373] on input "Duration" at bounding box center [912, 389] width 357 height 44
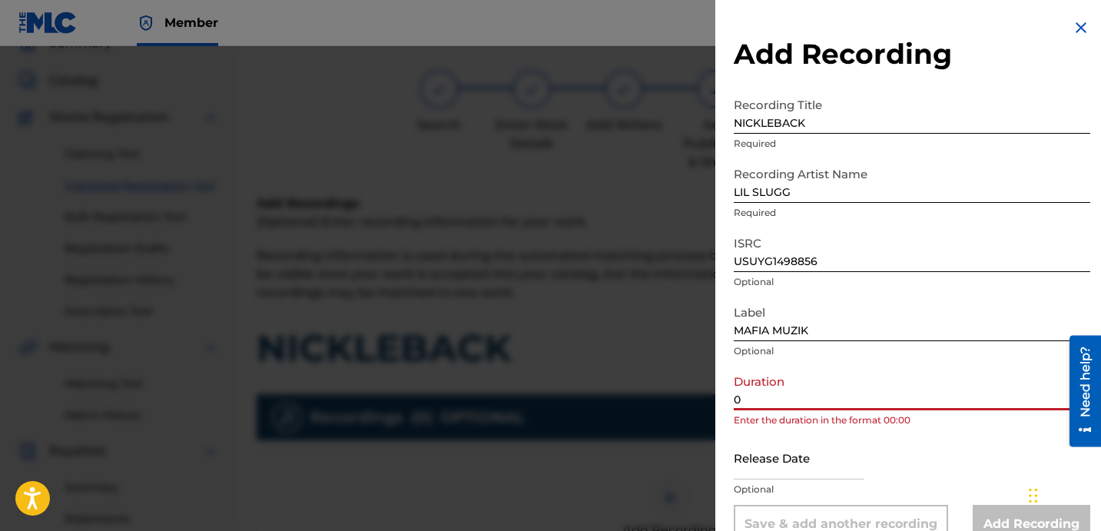
paste input "2:03"
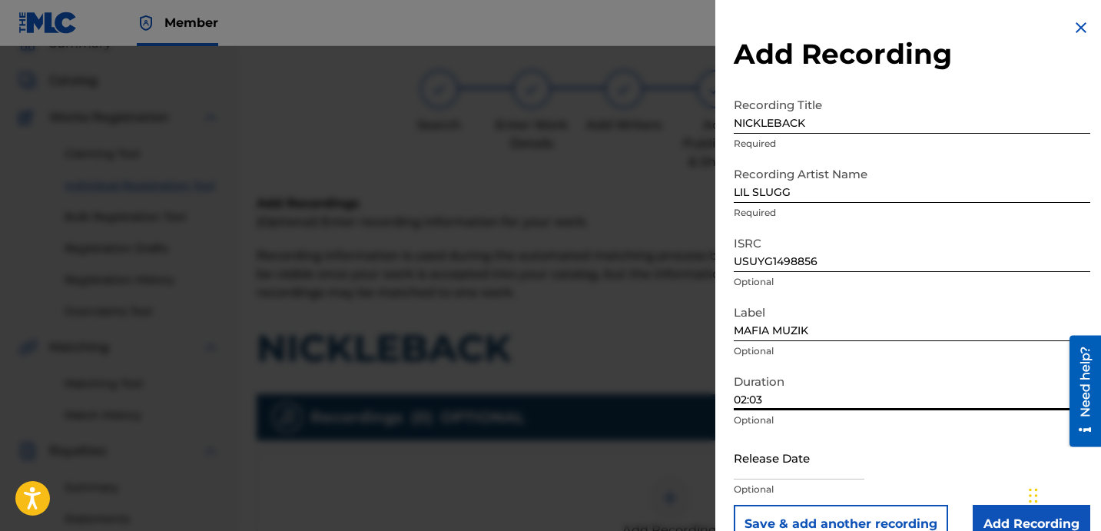
click at [914, 390] on input "02:03" at bounding box center [912, 389] width 357 height 44
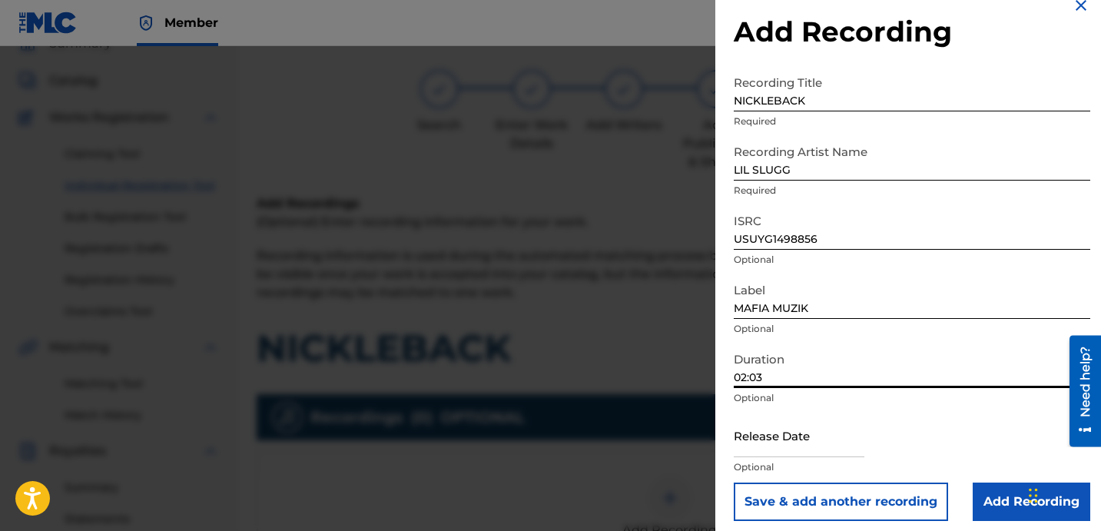
type input "02:03"
click at [996, 500] on input "Add Recording" at bounding box center [1032, 502] width 118 height 38
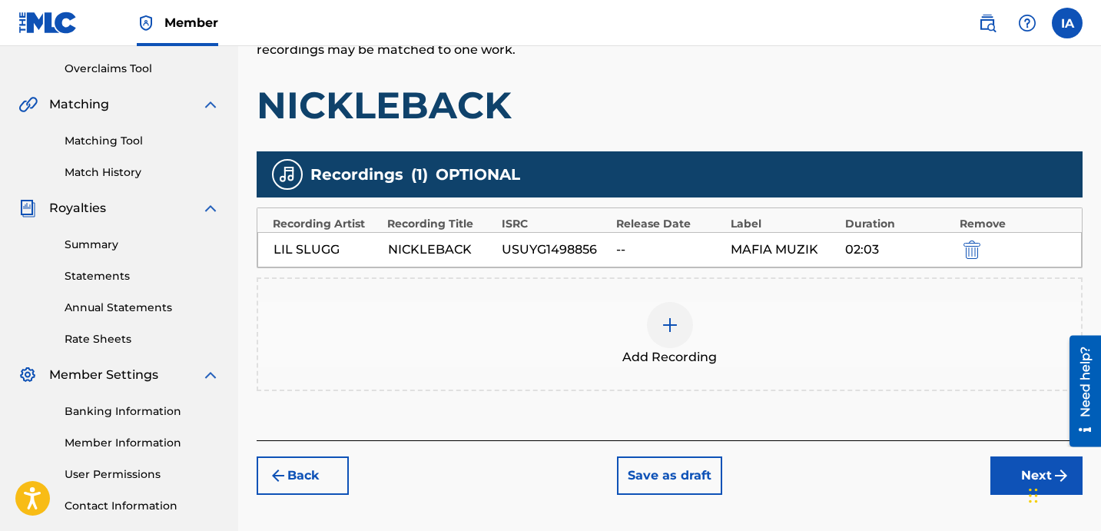
scroll to position [320, 0]
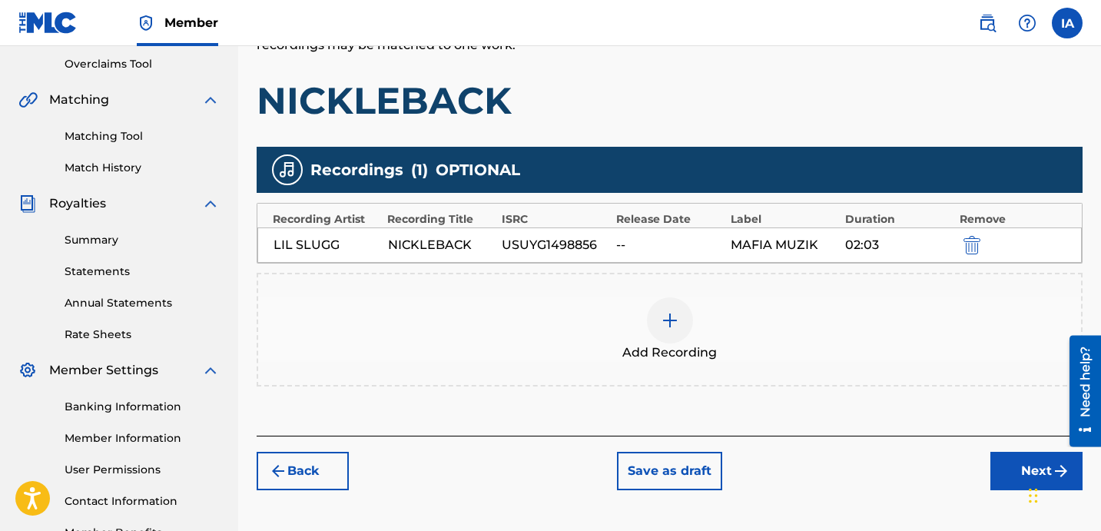
click at [1018, 479] on button "Next" at bounding box center [1036, 471] width 92 height 38
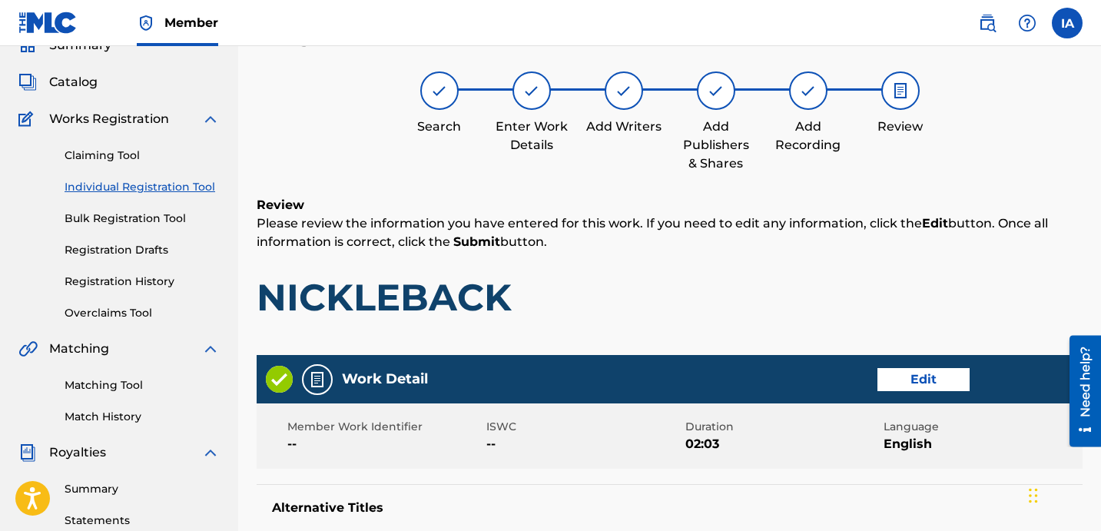
scroll to position [72, 0]
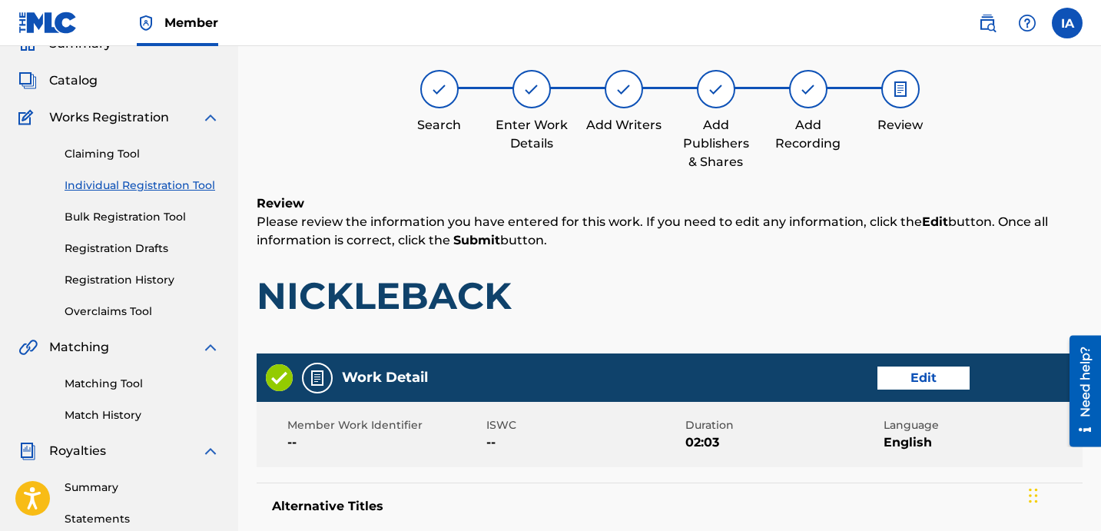
click at [653, 280] on h1 "NICKLEBACK" at bounding box center [670, 296] width 826 height 46
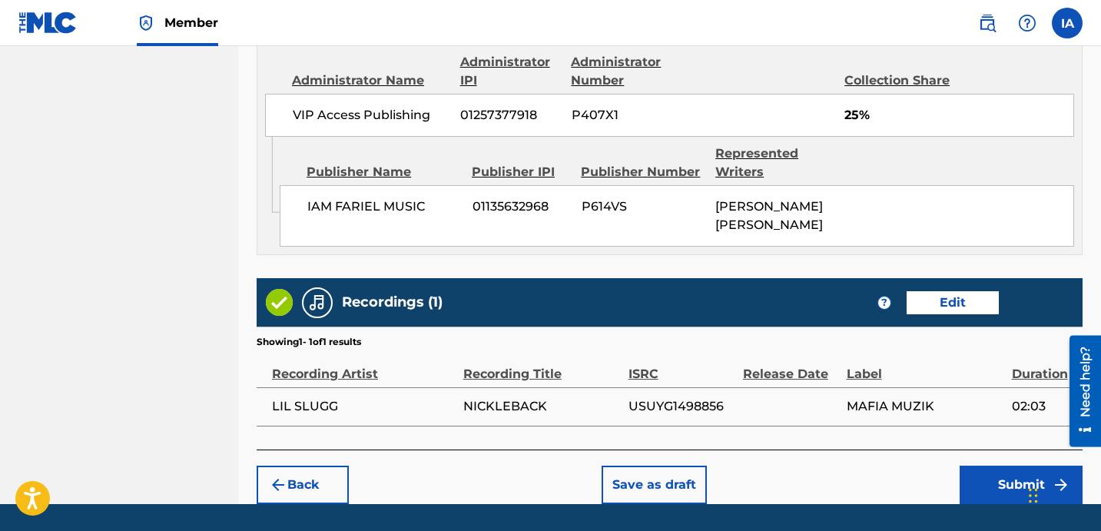
scroll to position [897, 0]
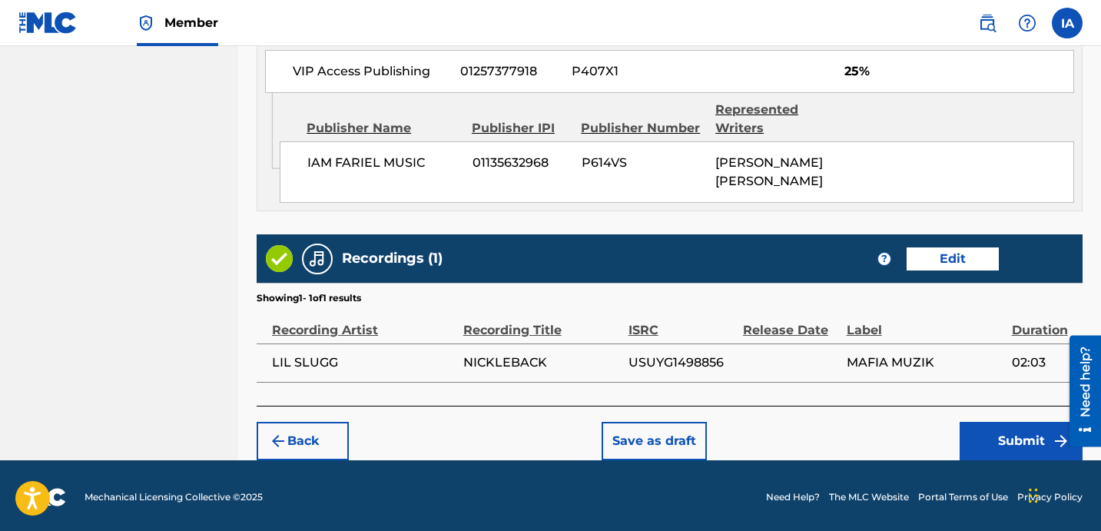
click at [1008, 445] on button "Submit" at bounding box center [1021, 441] width 123 height 38
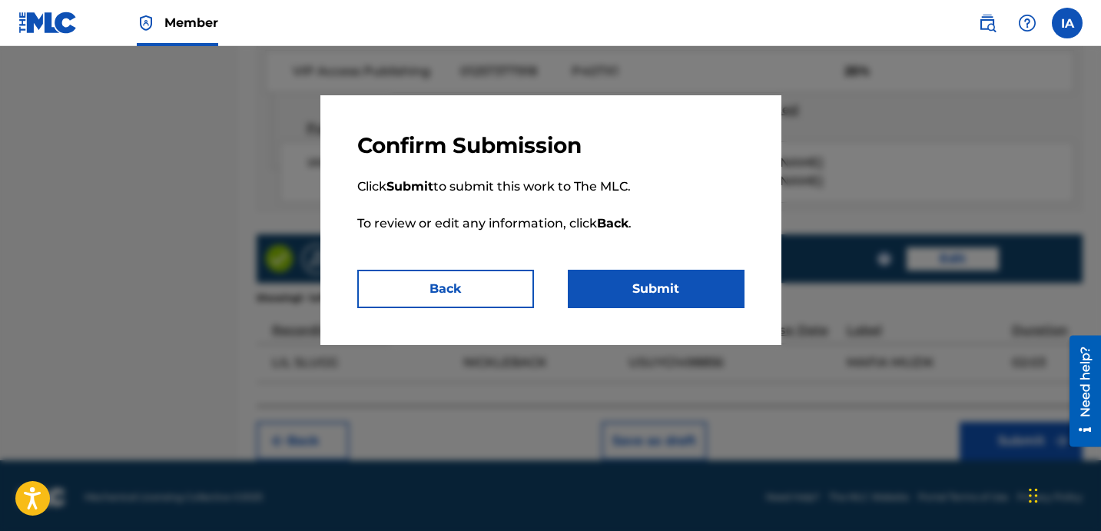
drag, startPoint x: 727, startPoint y: 287, endPoint x: 724, endPoint y: 279, distance: 9.0
click at [726, 287] on button "Submit" at bounding box center [656, 289] width 177 height 38
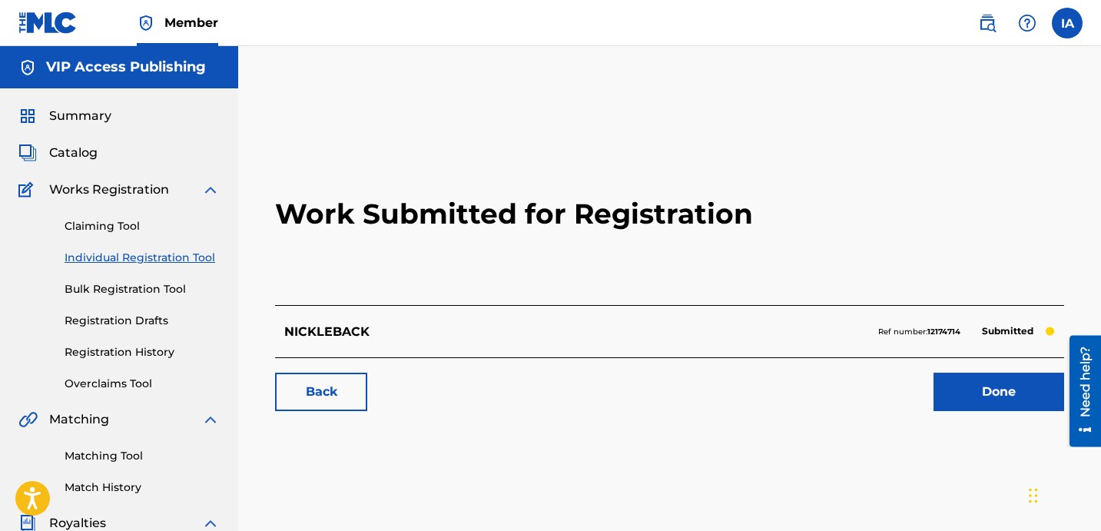
click at [517, 381] on div "Back Done" at bounding box center [669, 384] width 789 height 54
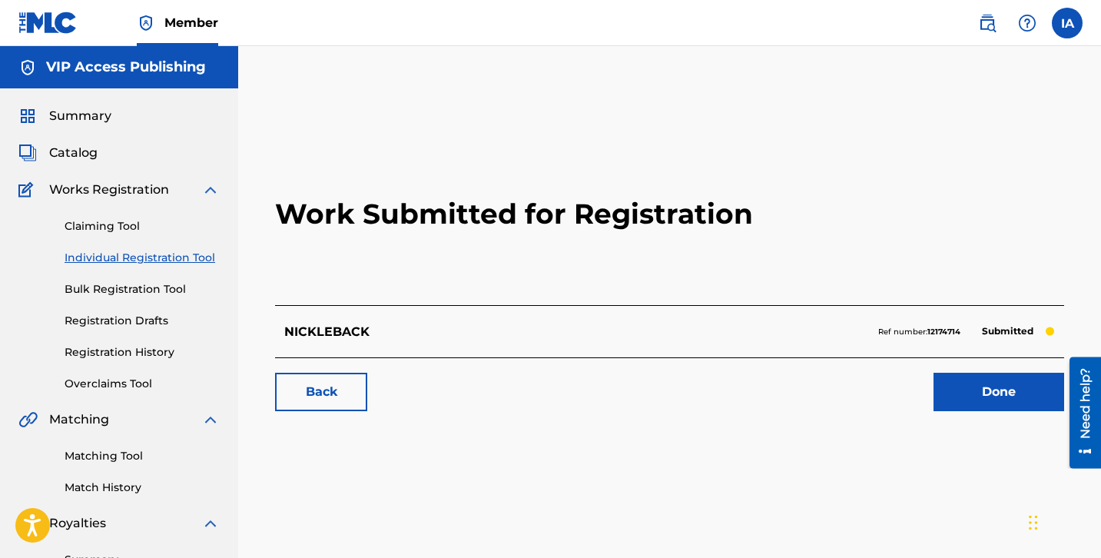
click at [623, 147] on h2 "Work Submitted for Registration" at bounding box center [669, 214] width 789 height 182
click at [177, 260] on link "Individual Registration Tool" at bounding box center [142, 258] width 155 height 16
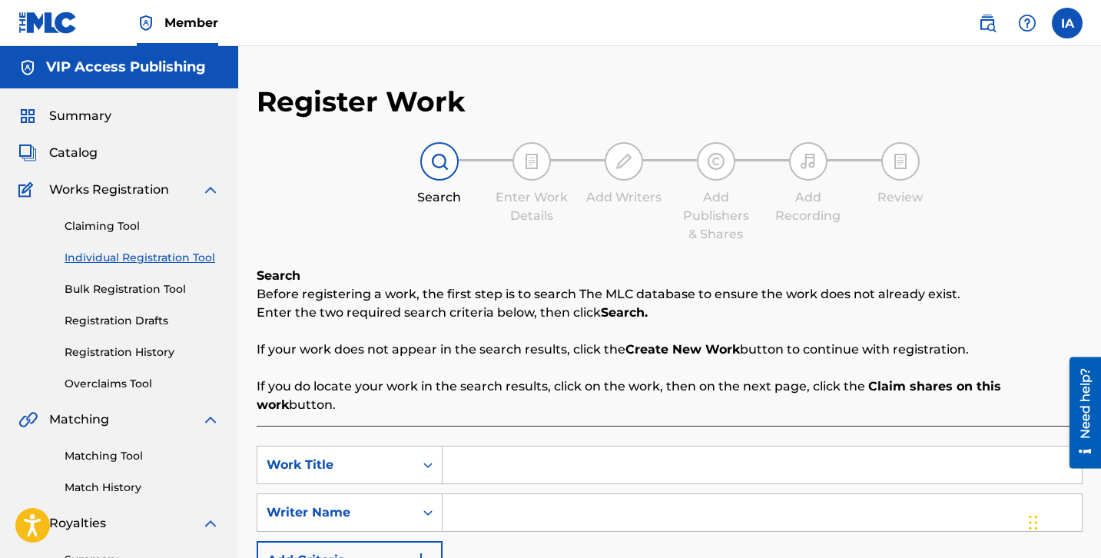
scroll to position [39, 0]
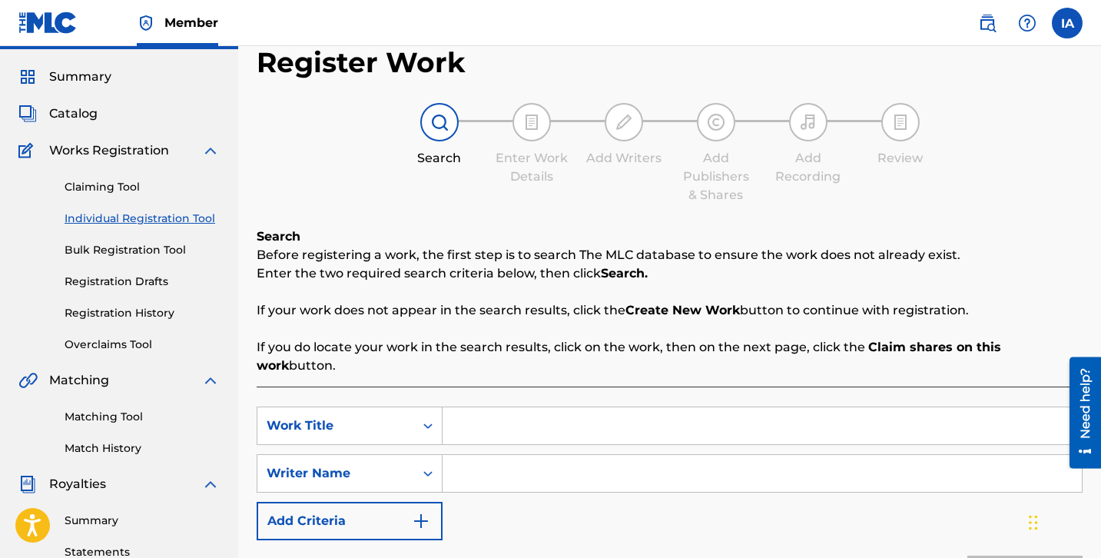
click at [686, 407] on input "Search Form" at bounding box center [762, 425] width 639 height 37
click at [644, 407] on input "Search Form" at bounding box center [762, 425] width 639 height 37
paste input "NEXT UP"
type input "NEXT UP"
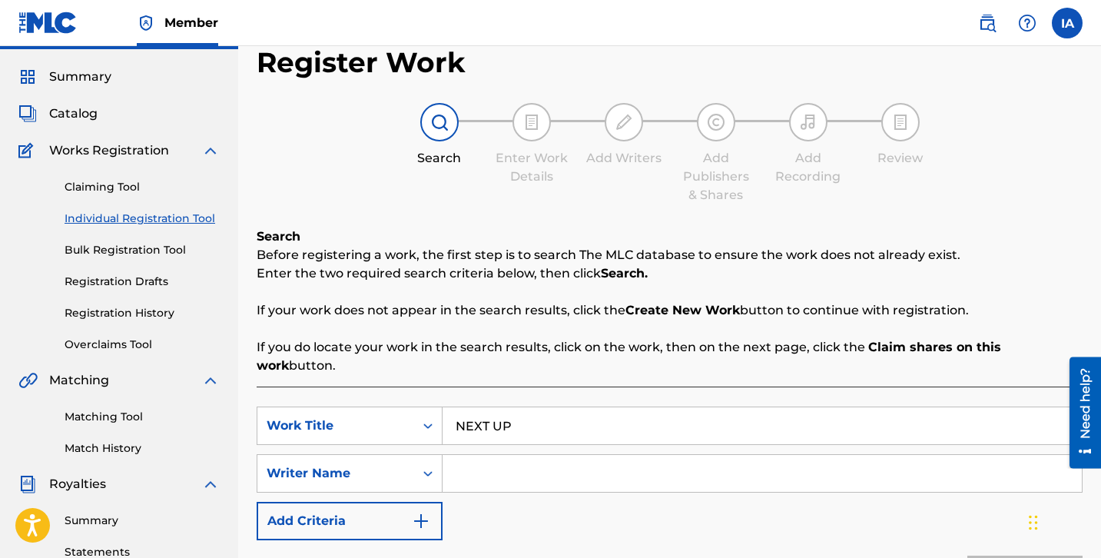
click at [629, 455] on input "Search Form" at bounding box center [762, 473] width 639 height 37
click at [646, 455] on input "Search Form" at bounding box center [762, 473] width 639 height 37
drag, startPoint x: 661, startPoint y: 453, endPoint x: 314, endPoint y: 254, distance: 399.6
click at [402, 333] on div "Search Before registering a work, the first step is to search The MLC database …" at bounding box center [670, 432] width 826 height 411
paste input "[PERSON_NAME] [PERSON_NAME]"
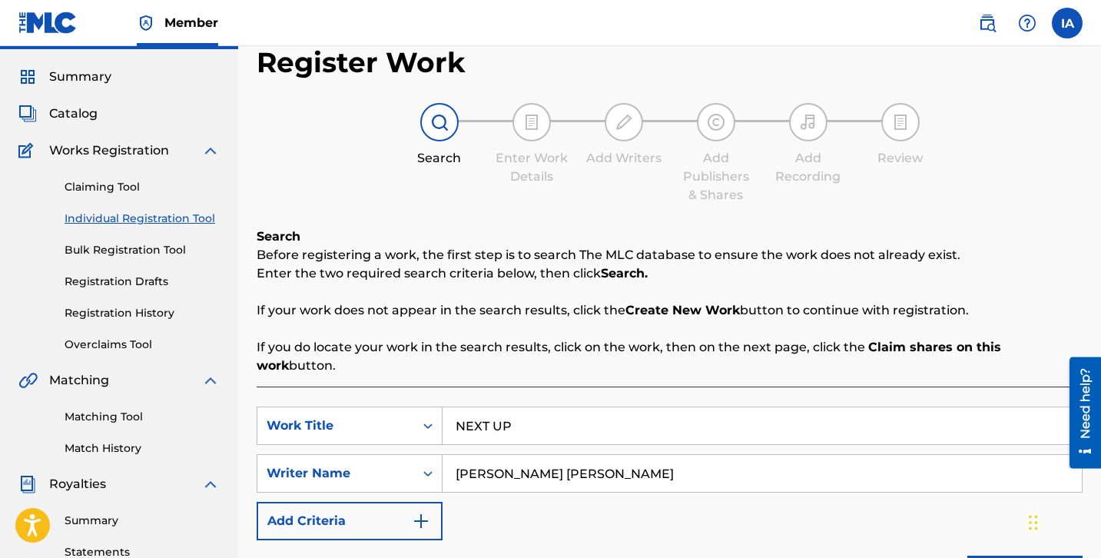
scroll to position [352, 0]
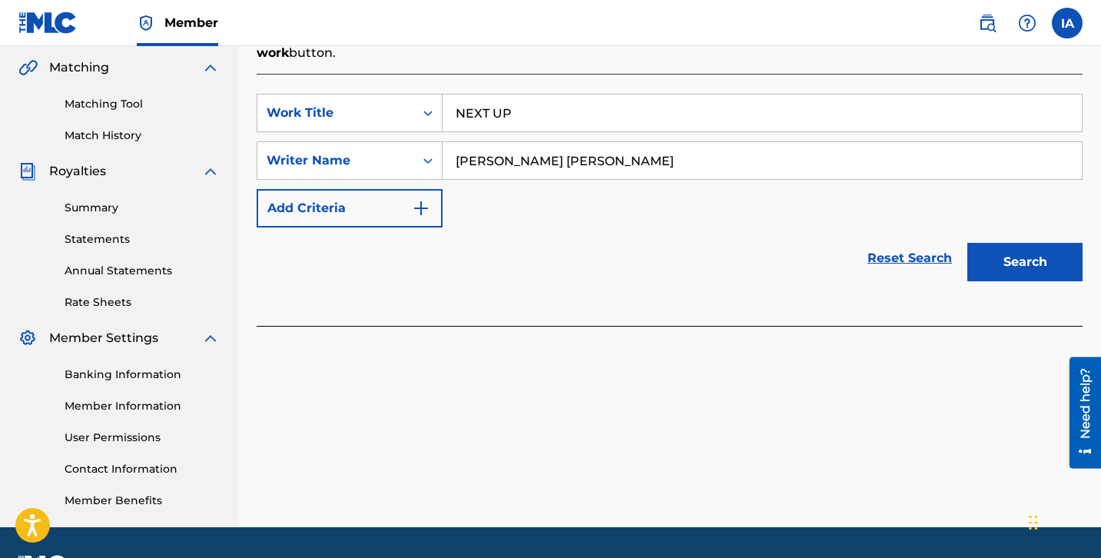
type input "[PERSON_NAME] [PERSON_NAME]"
click at [1031, 258] on button "Search" at bounding box center [1024, 262] width 115 height 38
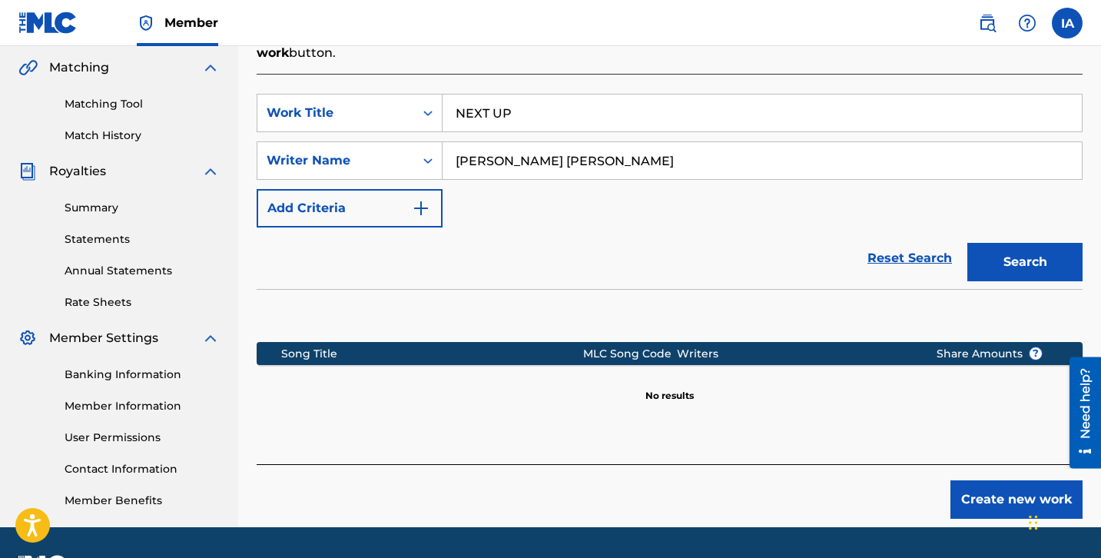
click at [636, 199] on div "SearchWithCriteriafe86261a-55d7-4cd6-83d1-c8f686e906a1 Work Title NEXT UP Searc…" at bounding box center [670, 161] width 826 height 134
click at [987, 480] on button "Create new work" at bounding box center [1016, 499] width 132 height 38
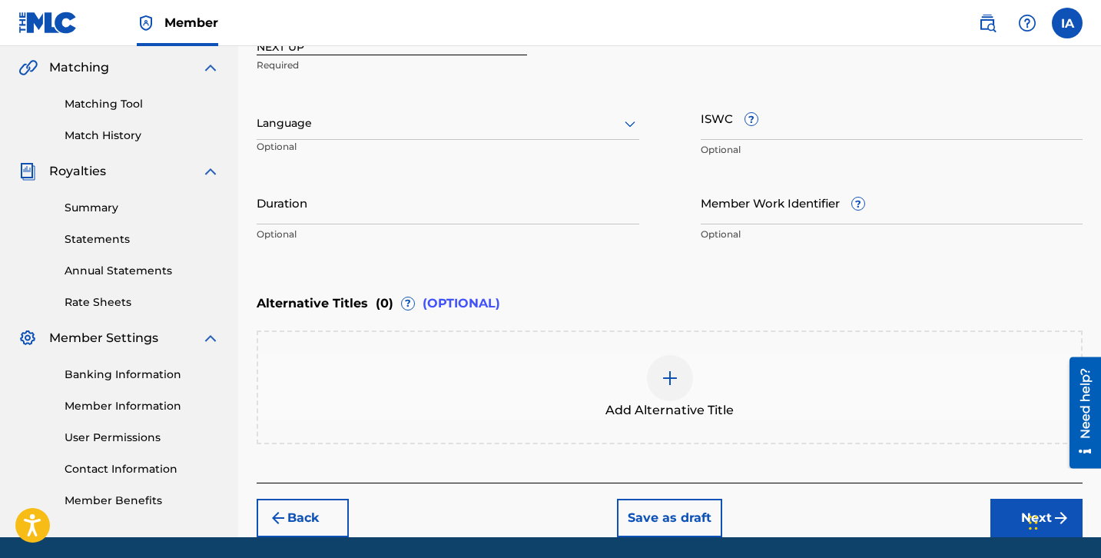
click at [392, 175] on div "Work Title NEXT UP Required Language Optional ISWC ? Optional Duration Optional…" at bounding box center [670, 131] width 826 height 238
click at [386, 127] on div at bounding box center [448, 123] width 383 height 19
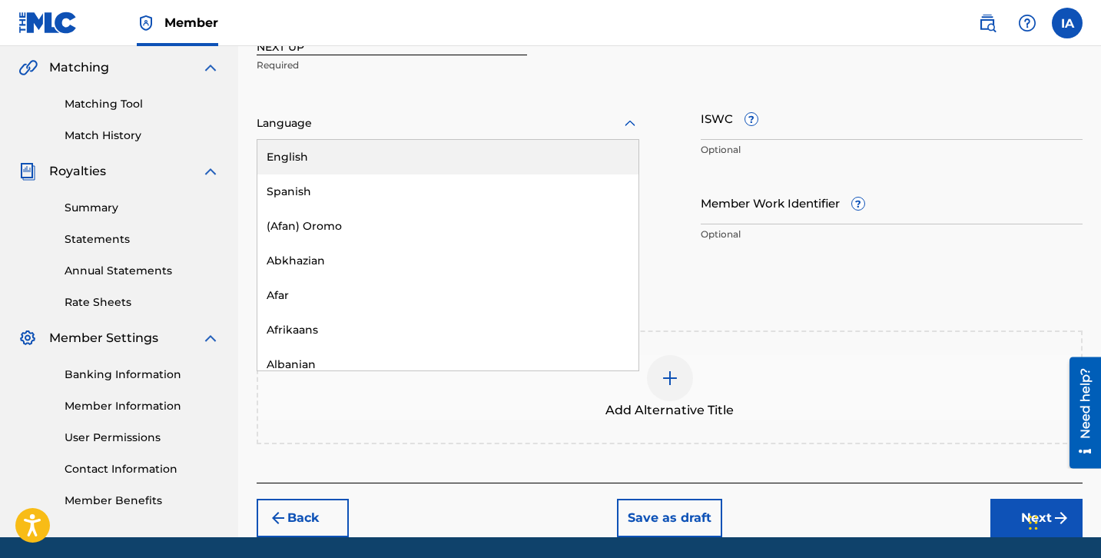
click at [397, 149] on div "English" at bounding box center [447, 157] width 381 height 35
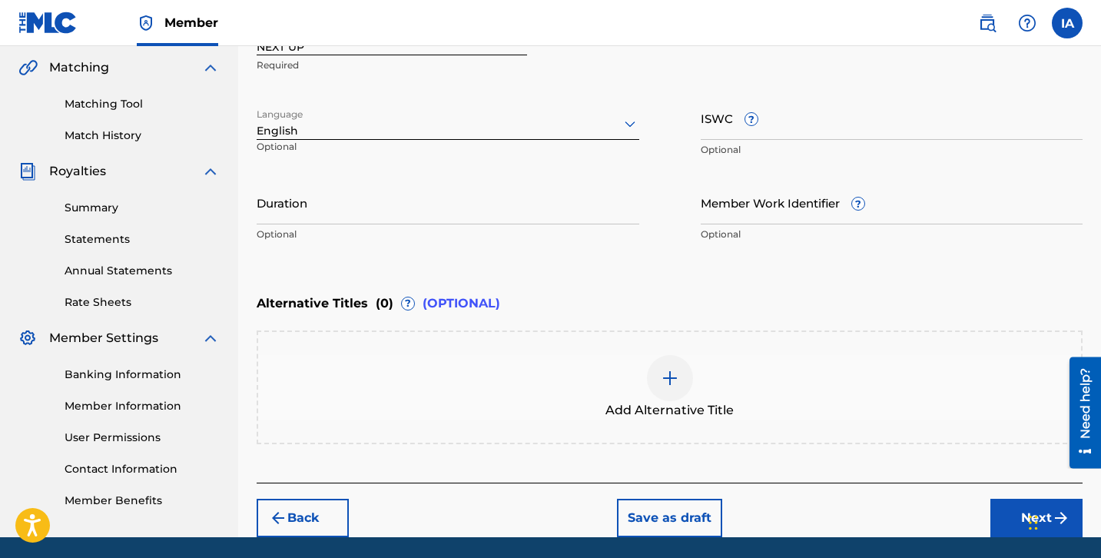
click at [408, 188] on input "Duration" at bounding box center [448, 203] width 383 height 44
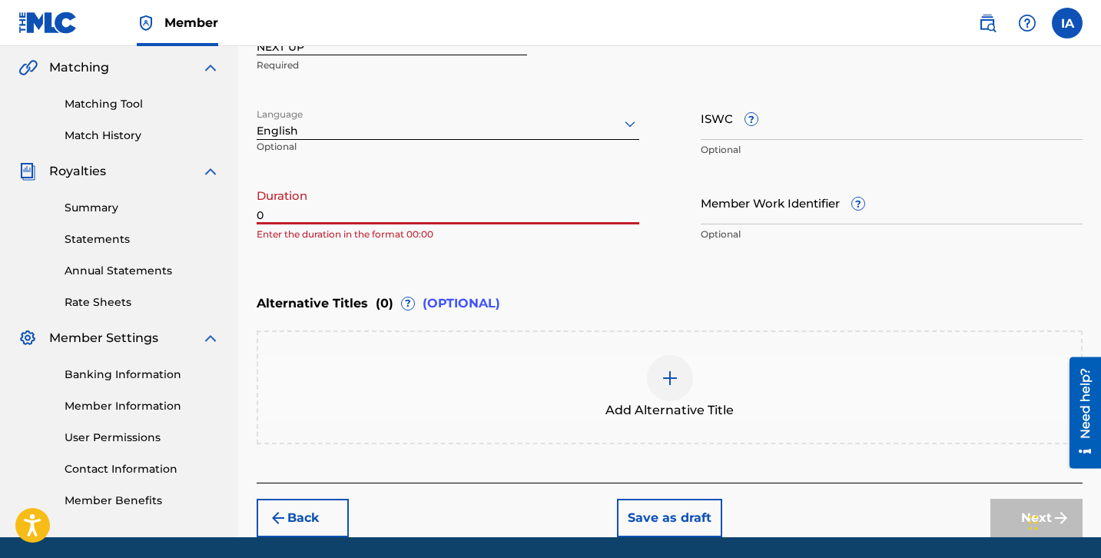
paste input "2:47"
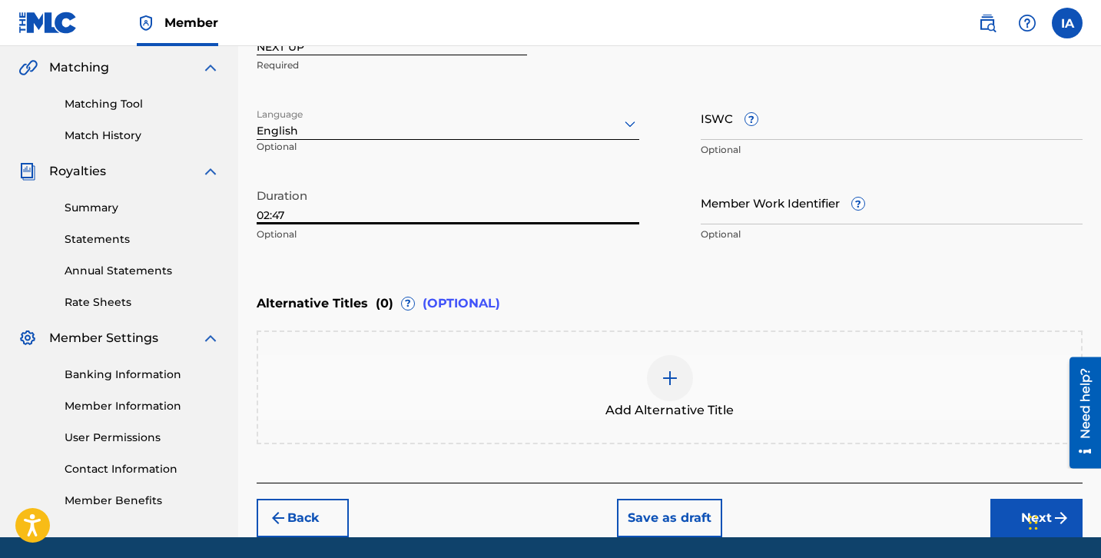
type input "02:47"
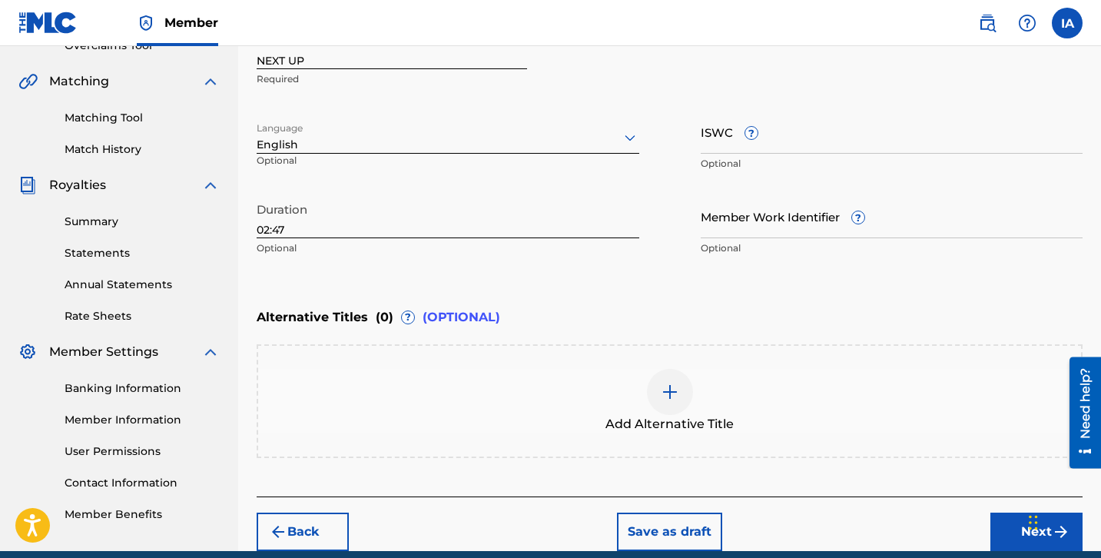
scroll to position [404, 0]
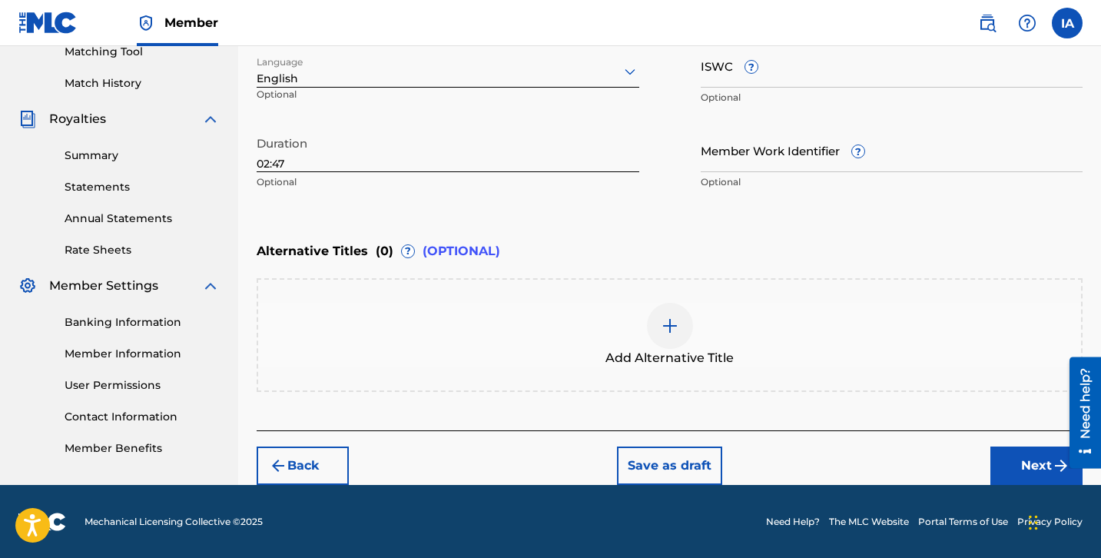
click at [728, 246] on div "Alternative Titles ( 0 ) ? (OPTIONAL)" at bounding box center [670, 251] width 826 height 34
click at [673, 245] on div "Alternative Titles ( 0 ) ? (OPTIONAL)" at bounding box center [670, 251] width 826 height 34
click at [721, 311] on div "Add Alternative Title" at bounding box center [669, 335] width 823 height 65
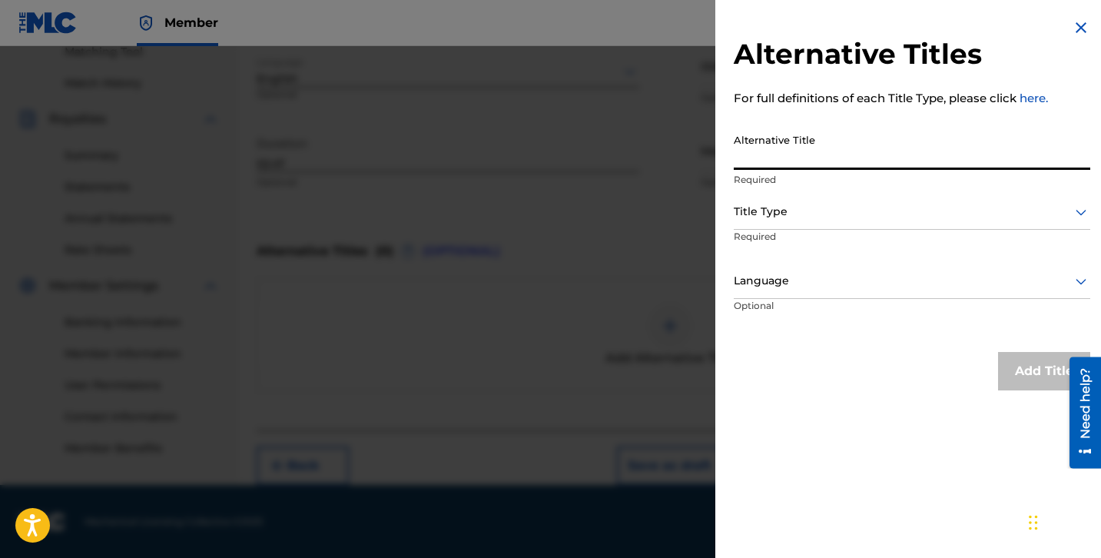
click at [821, 156] on input "Alternative Title" at bounding box center [912, 148] width 357 height 44
paste input "NEXT UP FEAT 1TAKEJAY"
type input "NEXT UP FEAT 1TAKEJAY"
click at [854, 224] on div "Title Type" at bounding box center [912, 212] width 357 height 35
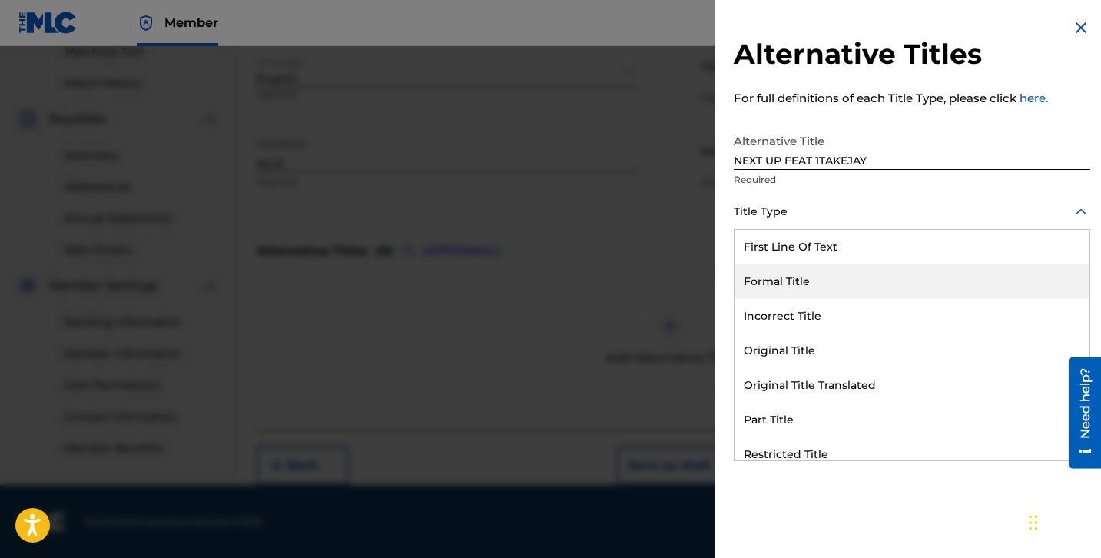
scroll to position [150, 0]
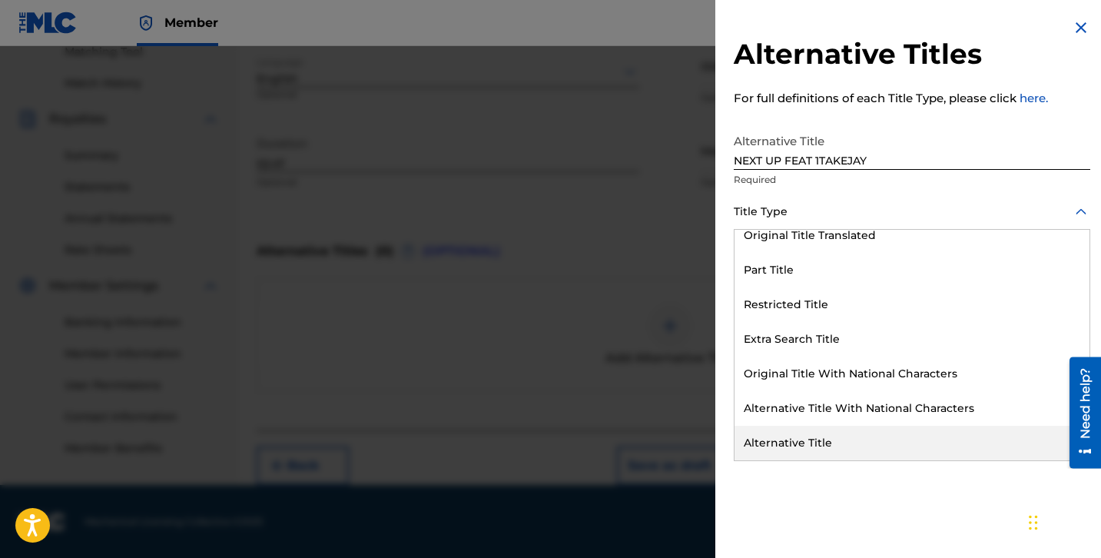
click at [857, 442] on div "Alternative Title" at bounding box center [912, 443] width 355 height 35
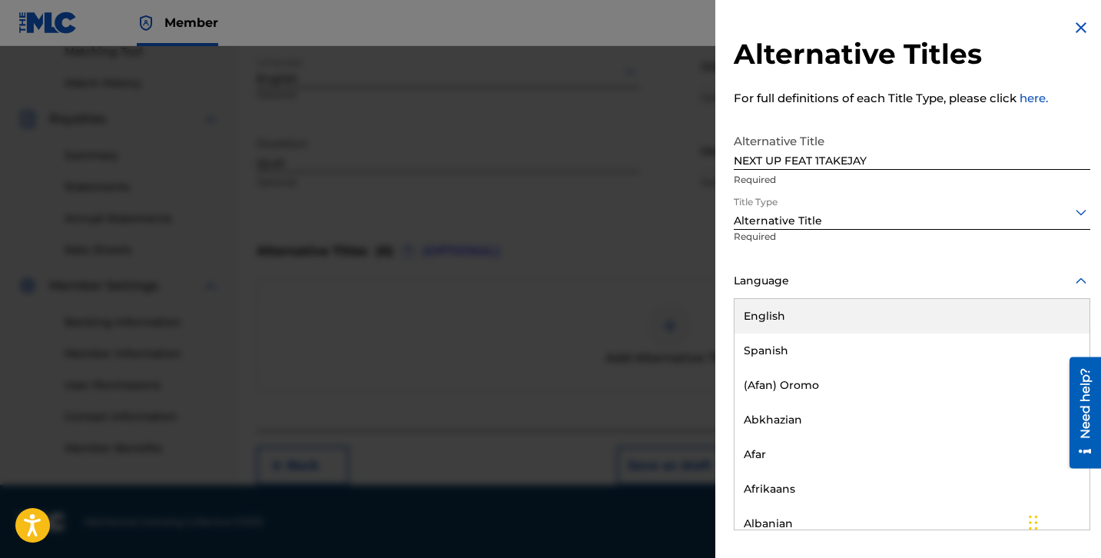
click at [823, 294] on div "Language" at bounding box center [912, 281] width 357 height 35
click at [825, 299] on div "English" at bounding box center [912, 316] width 355 height 35
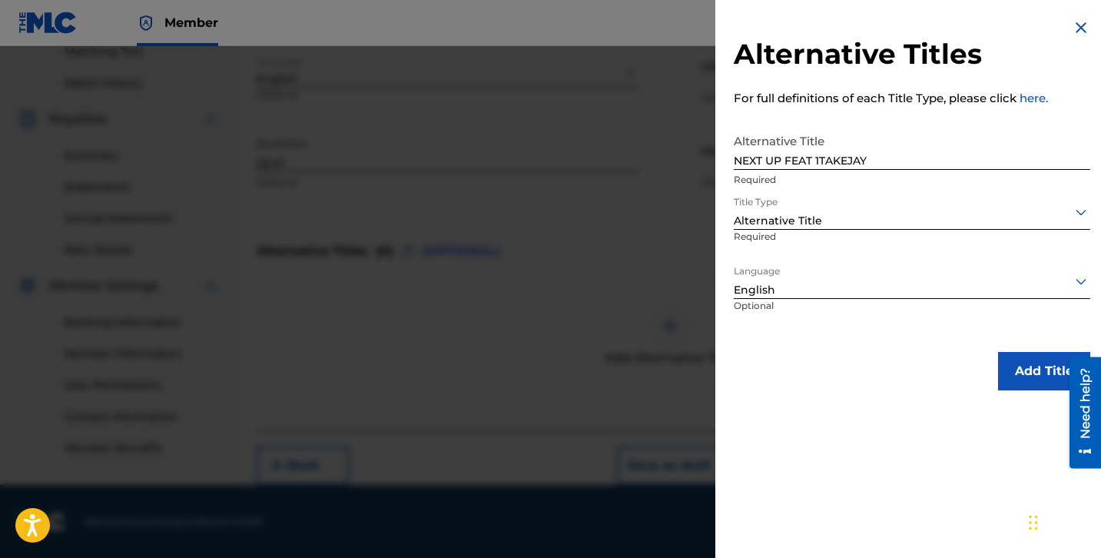
drag, startPoint x: 861, startPoint y: 349, endPoint x: 824, endPoint y: 335, distance: 40.1
click at [839, 345] on div "Alternative Titles For full definitions of each Title Type, please click here. …" at bounding box center [911, 204] width 393 height 409
click at [1026, 367] on button "Add Title" at bounding box center [1044, 371] width 92 height 38
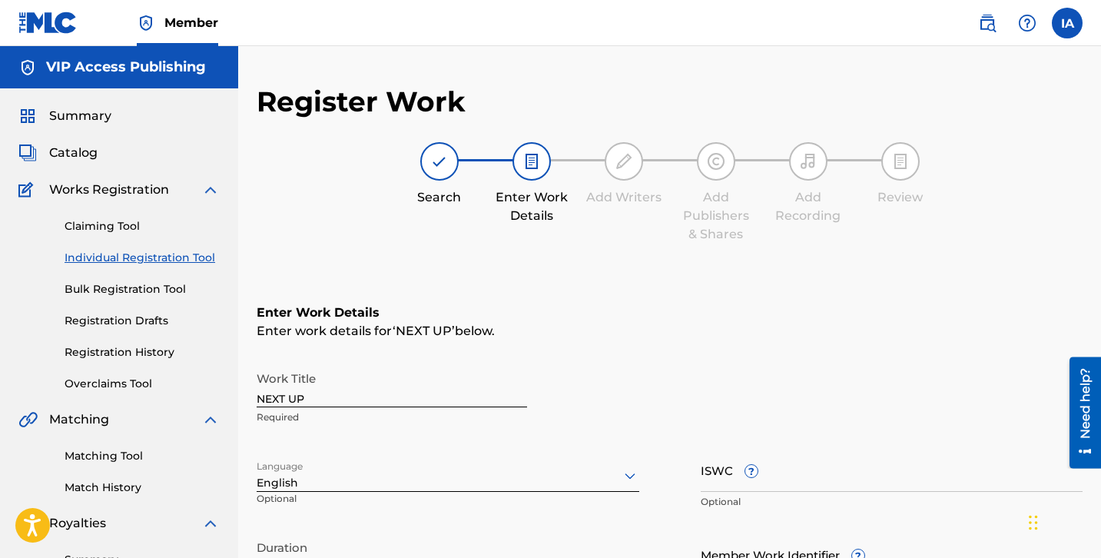
scroll to position [475, 0]
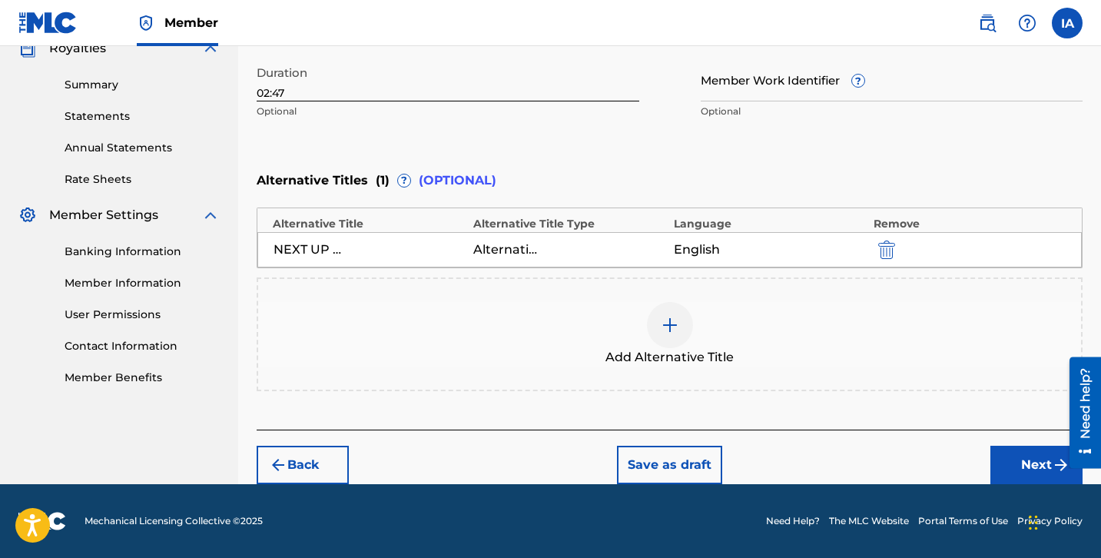
click at [1022, 466] on button "Next" at bounding box center [1036, 465] width 92 height 38
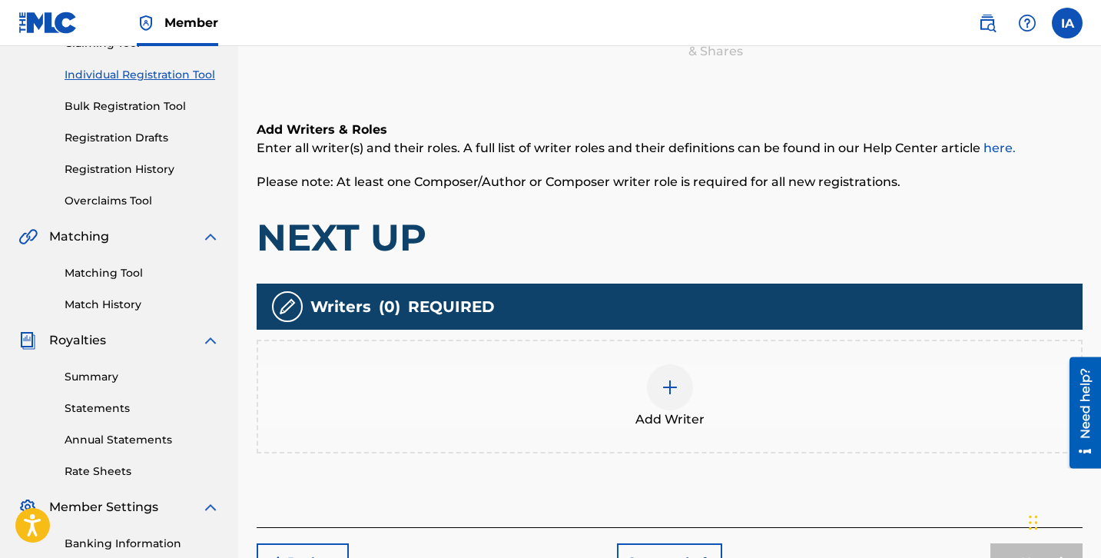
scroll to position [69, 0]
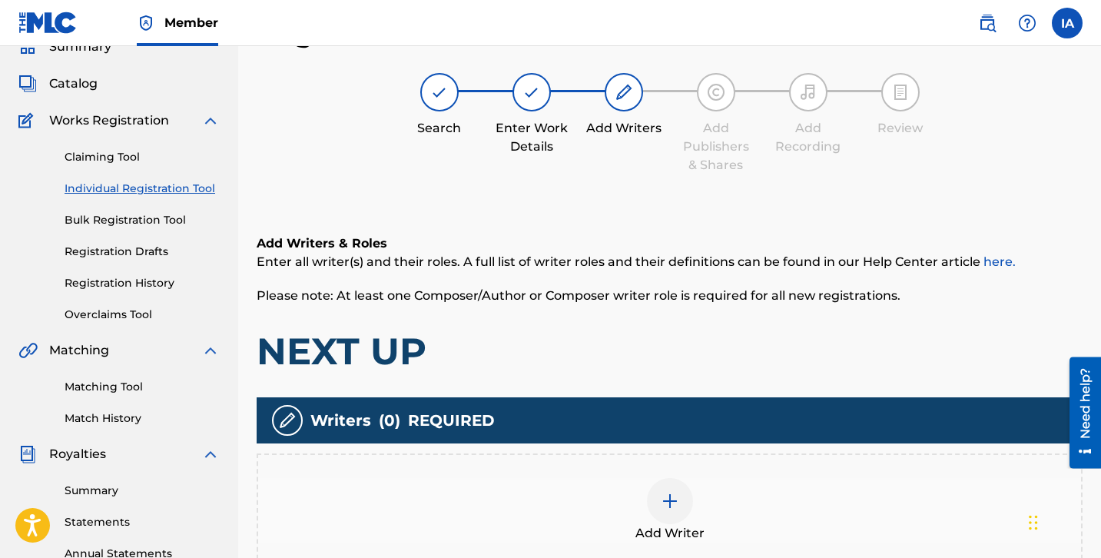
click at [635, 332] on h1 "NEXT UP" at bounding box center [670, 351] width 826 height 46
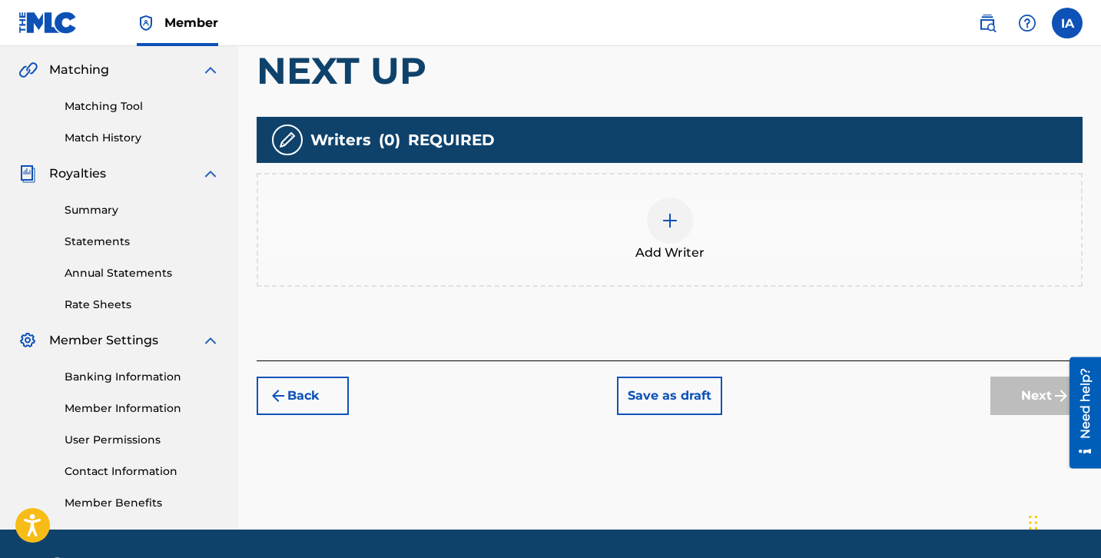
scroll to position [360, 0]
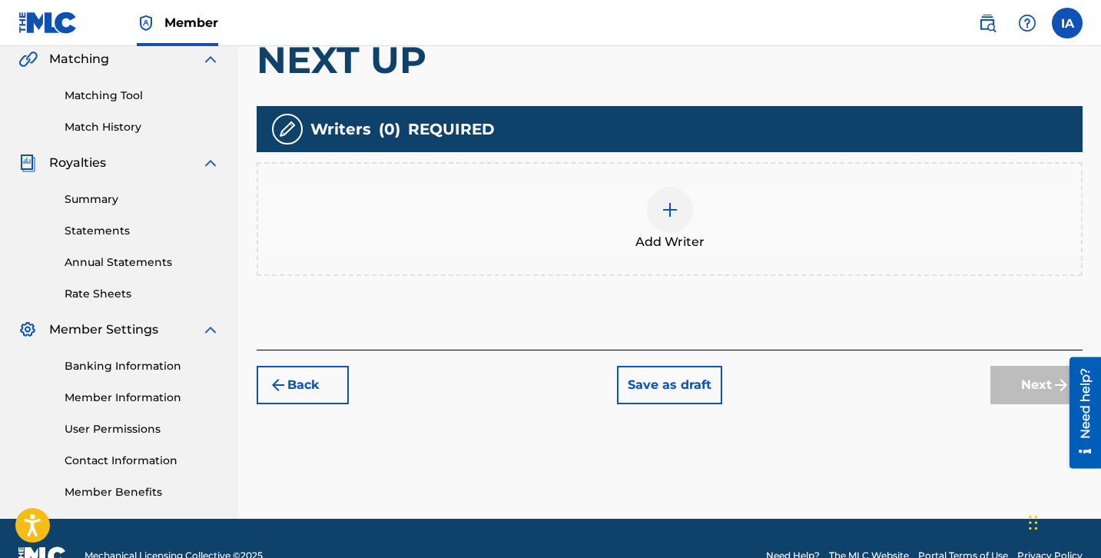
click at [726, 226] on div "Add Writer" at bounding box center [669, 219] width 823 height 65
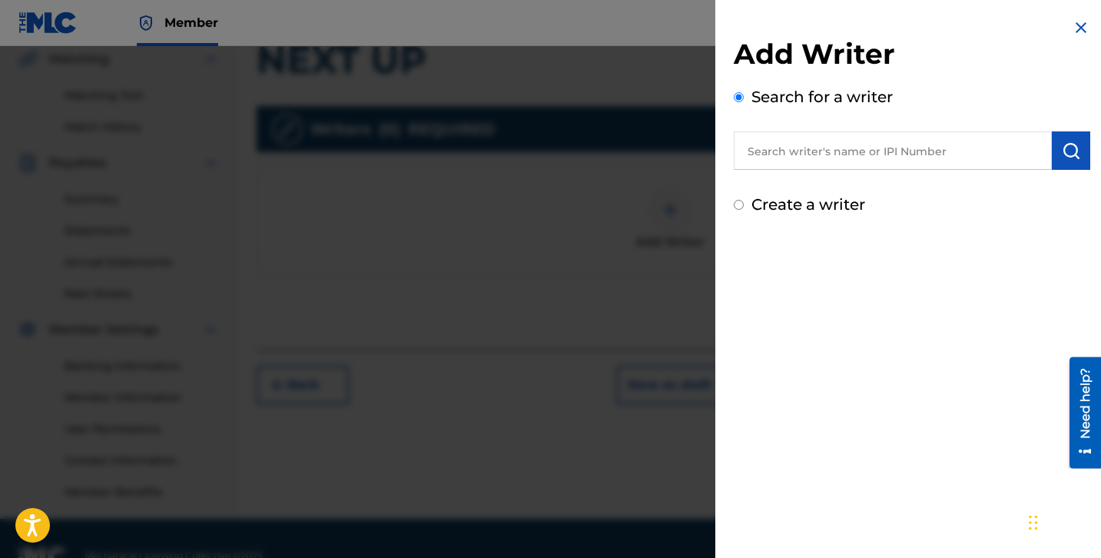
click at [885, 159] on input "text" at bounding box center [893, 150] width 318 height 38
paste input "[PERSON_NAME] [PERSON_NAME]"
type input "[PERSON_NAME] [PERSON_NAME]"
click at [1077, 153] on button "submit" at bounding box center [1071, 150] width 38 height 38
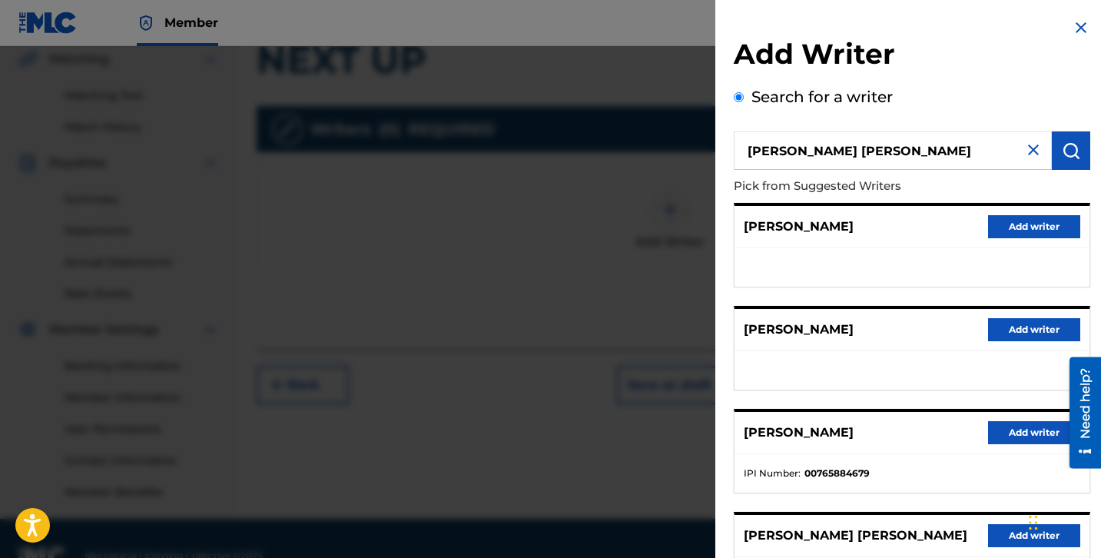
scroll to position [238, 0]
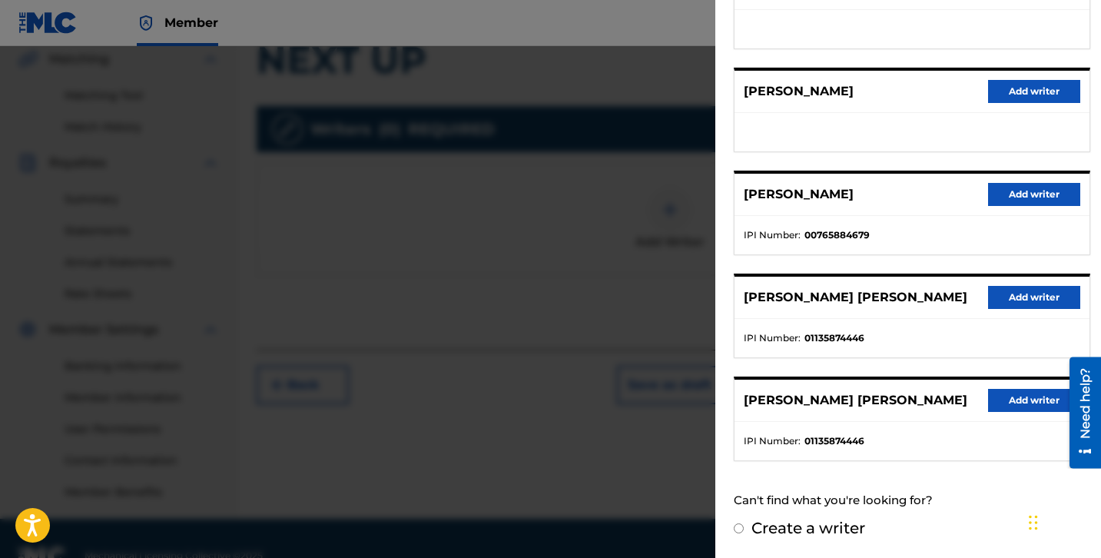
click at [1034, 297] on button "Add writer" at bounding box center [1034, 297] width 92 height 23
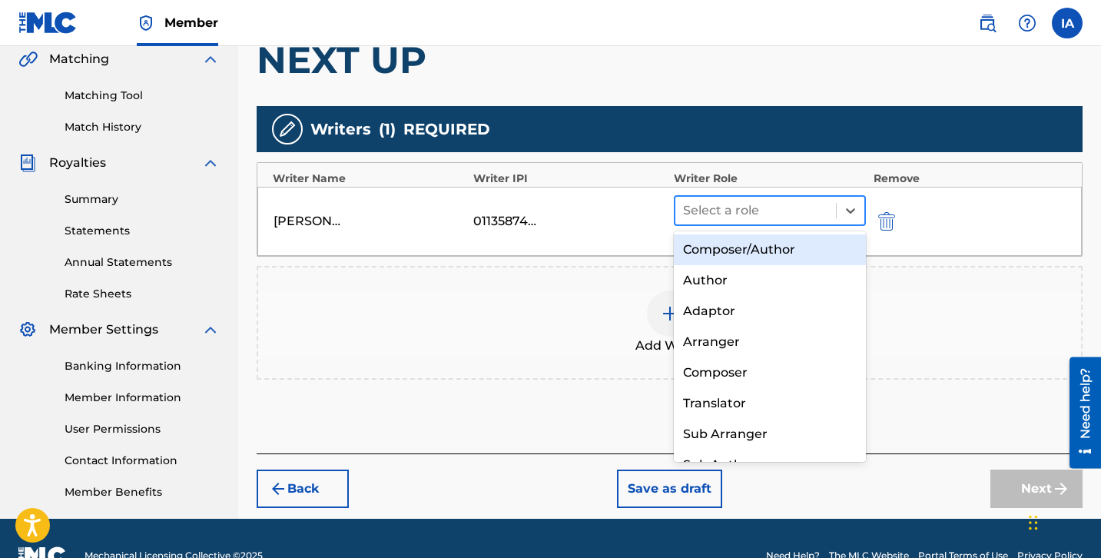
click at [765, 211] on div at bounding box center [755, 211] width 145 height 22
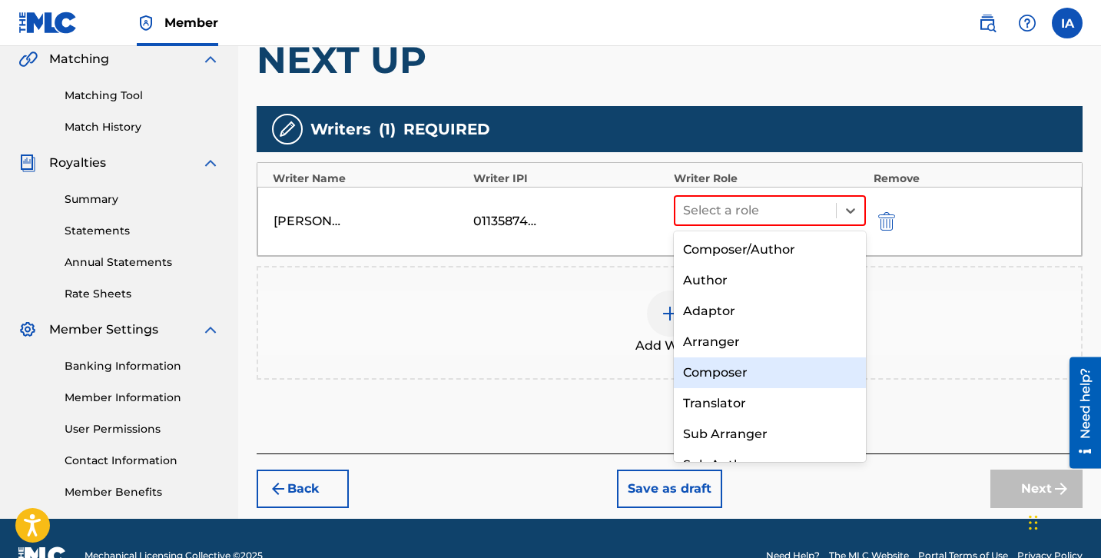
click at [766, 381] on div "Composer" at bounding box center [770, 372] width 192 height 31
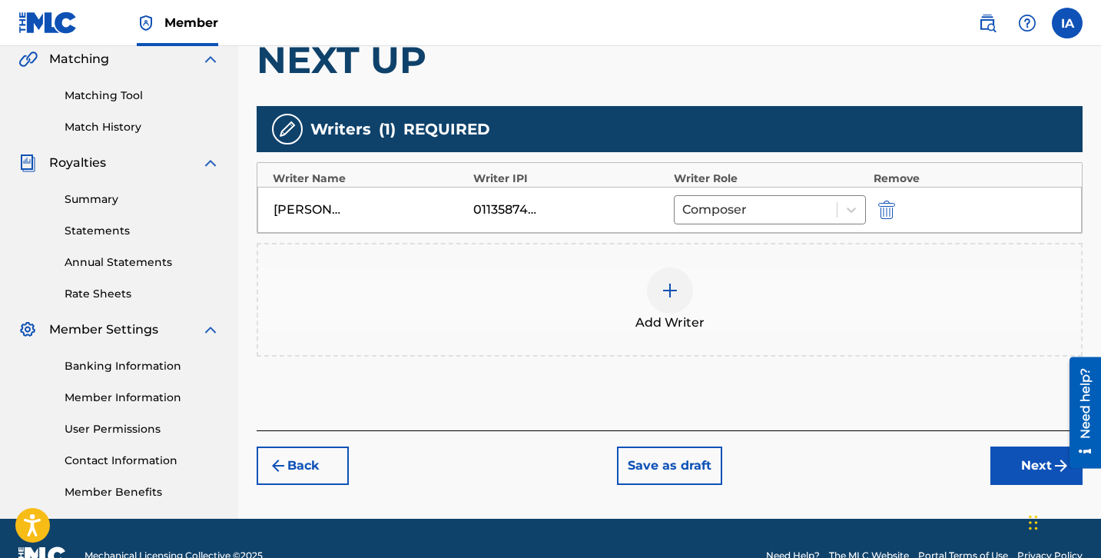
click at [1010, 464] on button "Next" at bounding box center [1036, 465] width 92 height 38
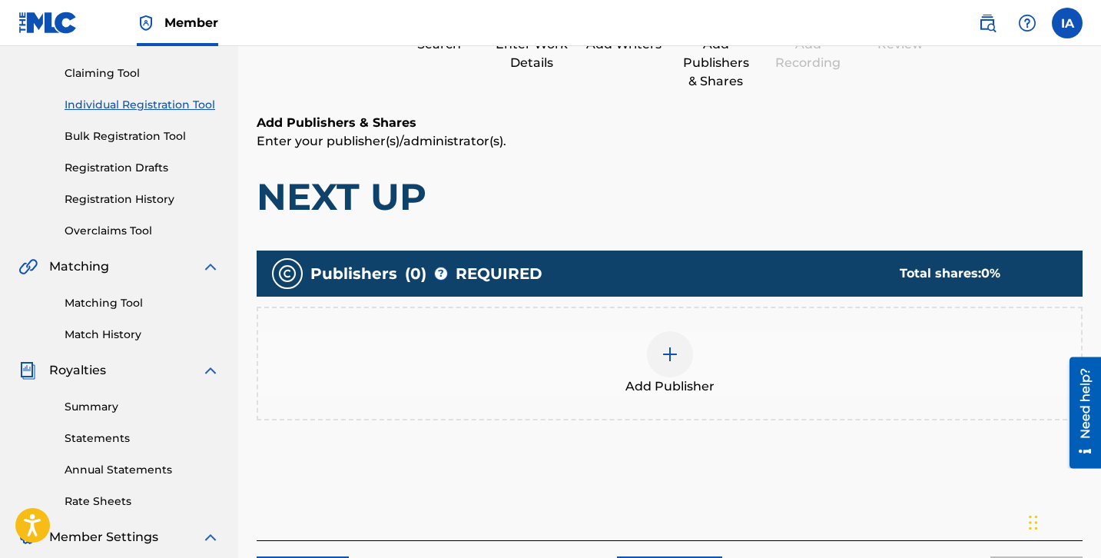
scroll to position [69, 0]
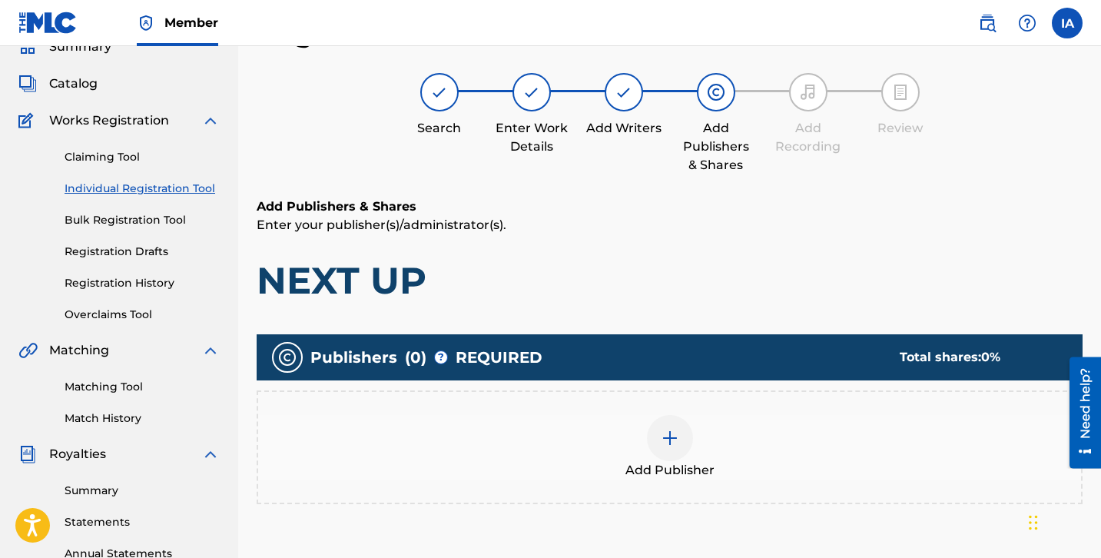
click at [728, 442] on div "Add Publisher" at bounding box center [669, 447] width 823 height 65
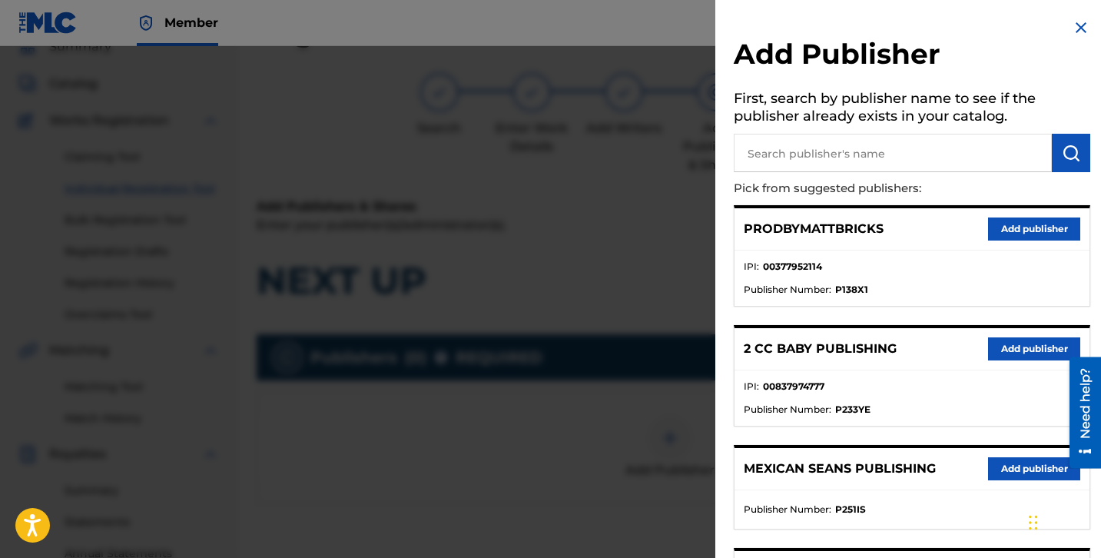
click at [890, 152] on input "text" at bounding box center [893, 153] width 318 height 38
type input "FARIEL"
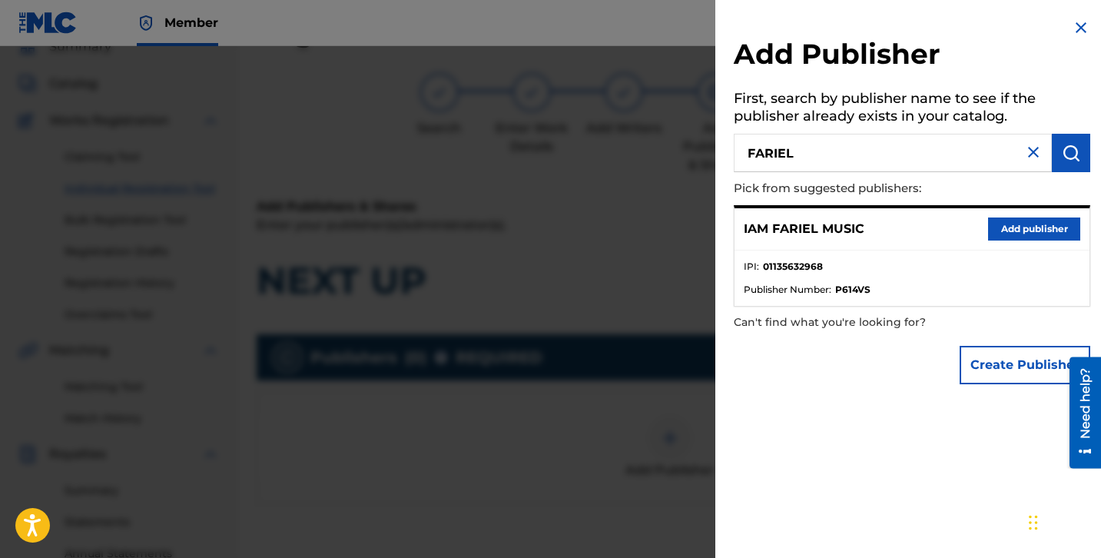
click at [1021, 231] on button "Add publisher" at bounding box center [1034, 228] width 92 height 23
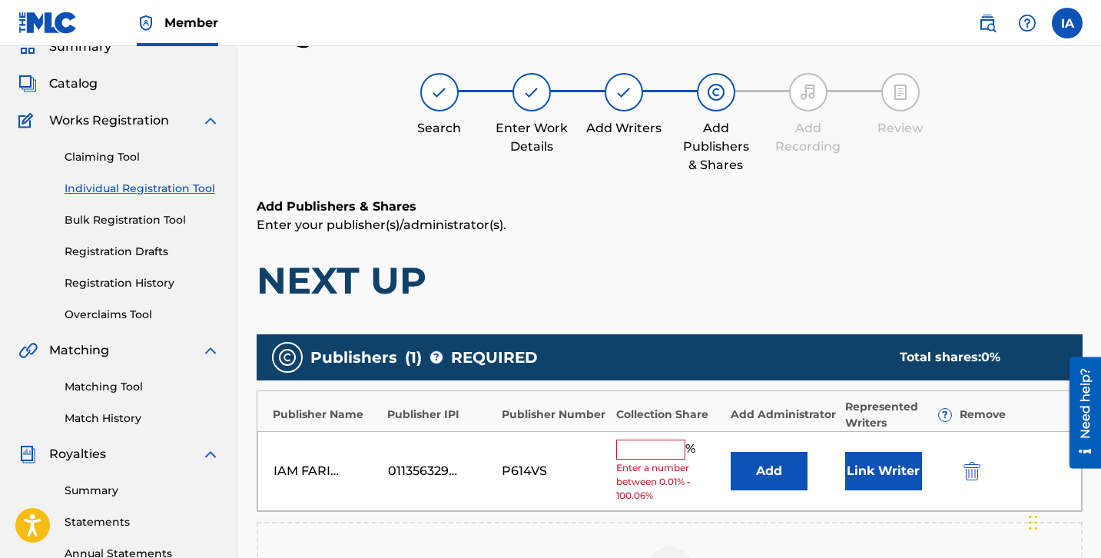
click at [675, 443] on input "text" at bounding box center [650, 449] width 69 height 20
click at [672, 446] on input "text" at bounding box center [650, 449] width 69 height 20
type input "25"
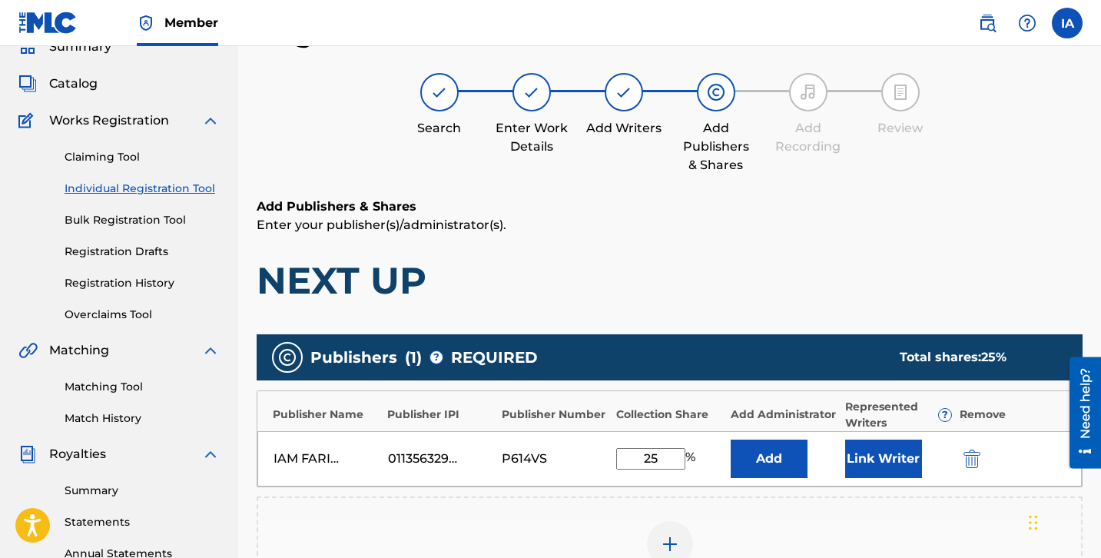
drag, startPoint x: 675, startPoint y: 464, endPoint x: 529, endPoint y: 383, distance: 166.5
click at [541, 390] on div "Publisher Name Publisher IPI Publisher Number Collection Share Add Administrato…" at bounding box center [670, 438] width 826 height 97
click at [758, 447] on button "Add" at bounding box center [769, 458] width 77 height 38
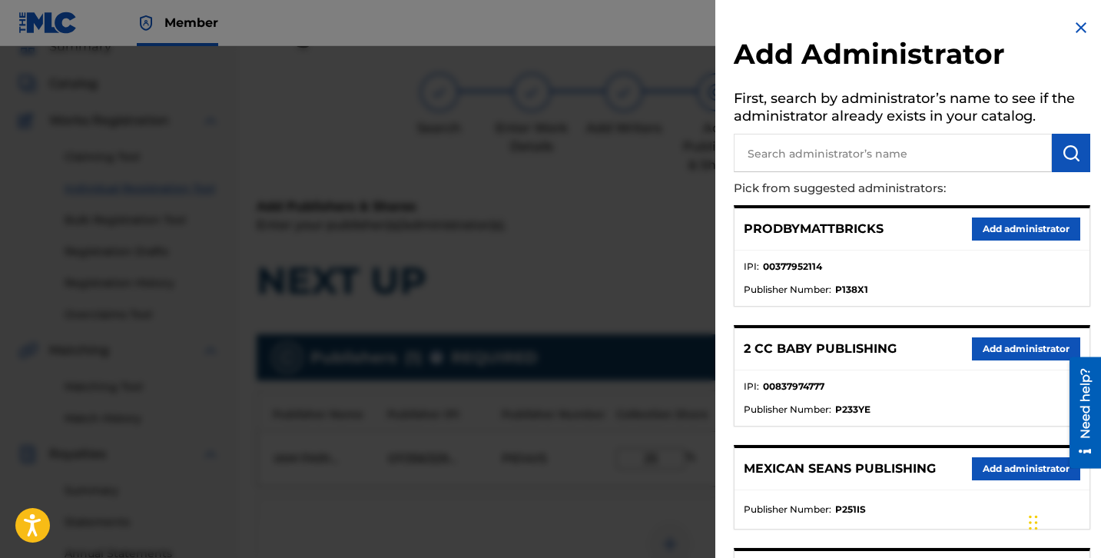
click at [842, 205] on div "PRODBYMATTBRICKS Add administrator IPI : 00377952114 Publisher Number : P138X1" at bounding box center [912, 255] width 357 height 101
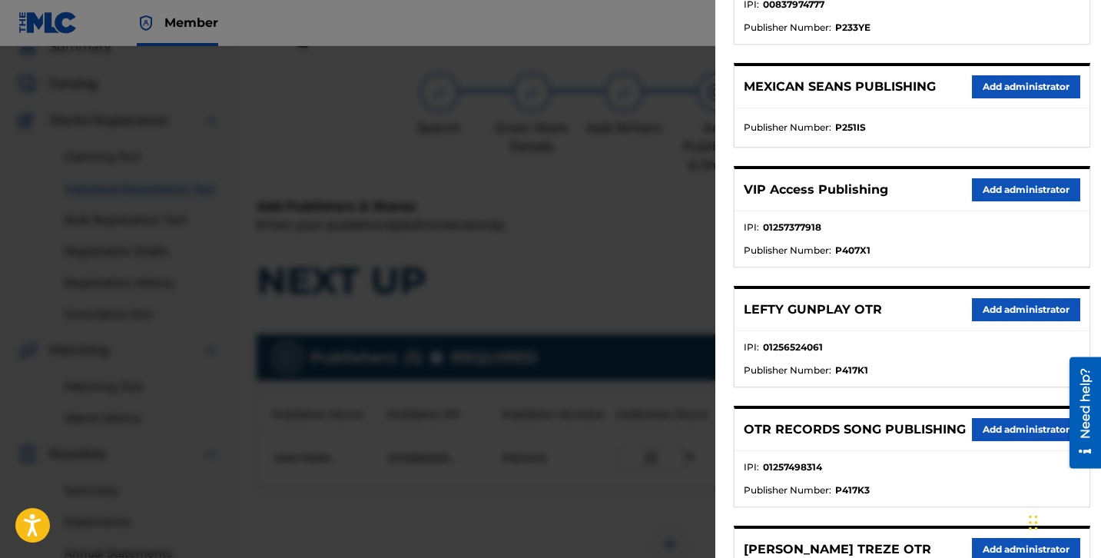
scroll to position [382, 0]
click at [998, 200] on button "Add administrator" at bounding box center [1026, 189] width 108 height 23
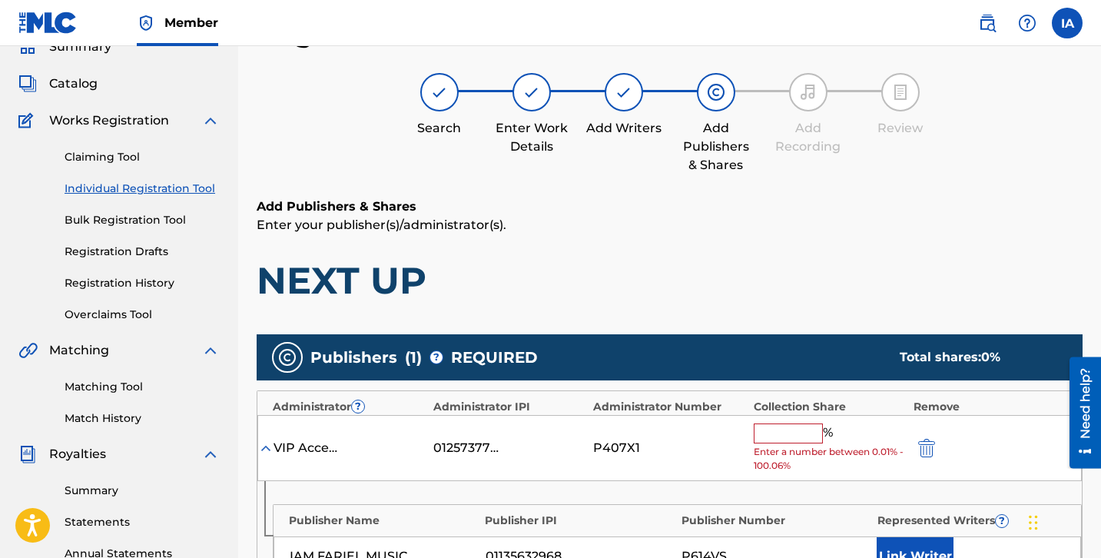
click at [796, 428] on input "text" at bounding box center [788, 433] width 69 height 20
paste input "25"
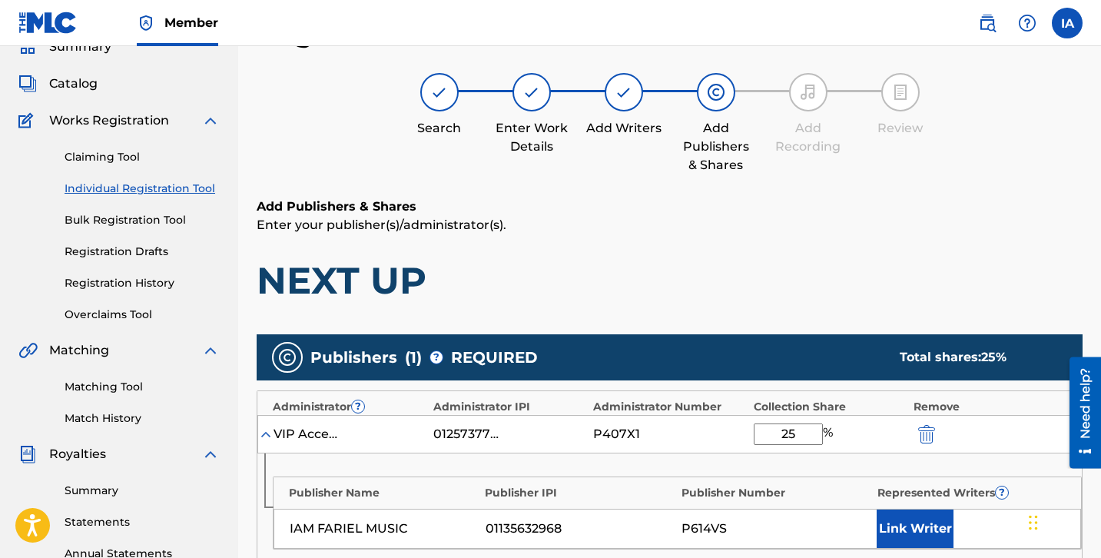
type input "25"
click at [901, 530] on button "Link Writer" at bounding box center [915, 528] width 77 height 38
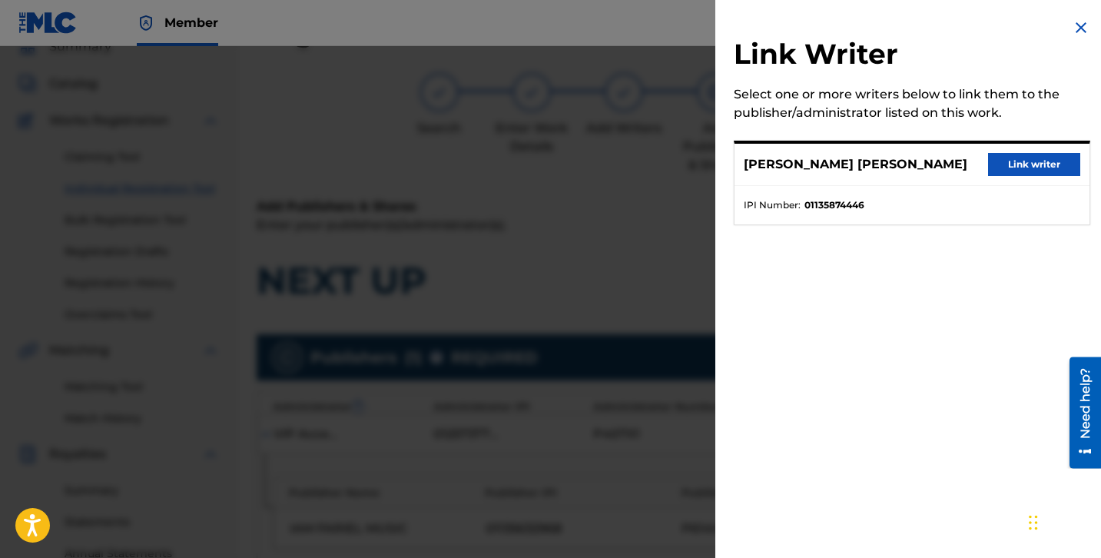
click at [1032, 159] on button "Link writer" at bounding box center [1034, 164] width 92 height 23
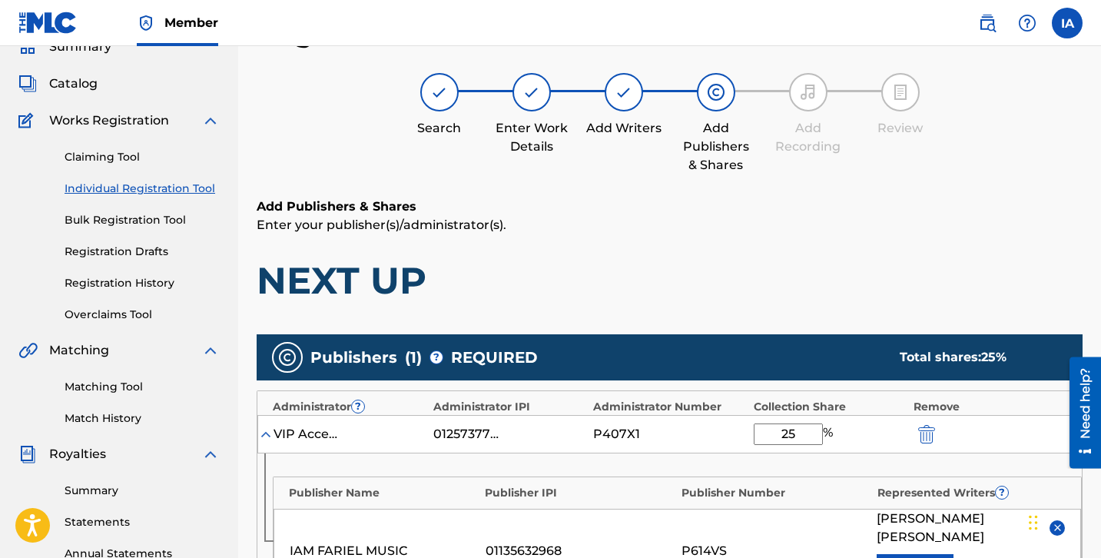
click at [832, 245] on div "Add Publishers & Shares Enter your publisher(s)/administrator(s). NEXT UP" at bounding box center [670, 250] width 826 height 106
click at [781, 219] on p "Enter your publisher(s)/administrator(s)." at bounding box center [670, 225] width 826 height 18
click at [755, 204] on h6 "Add Publishers & Shares" at bounding box center [670, 206] width 826 height 18
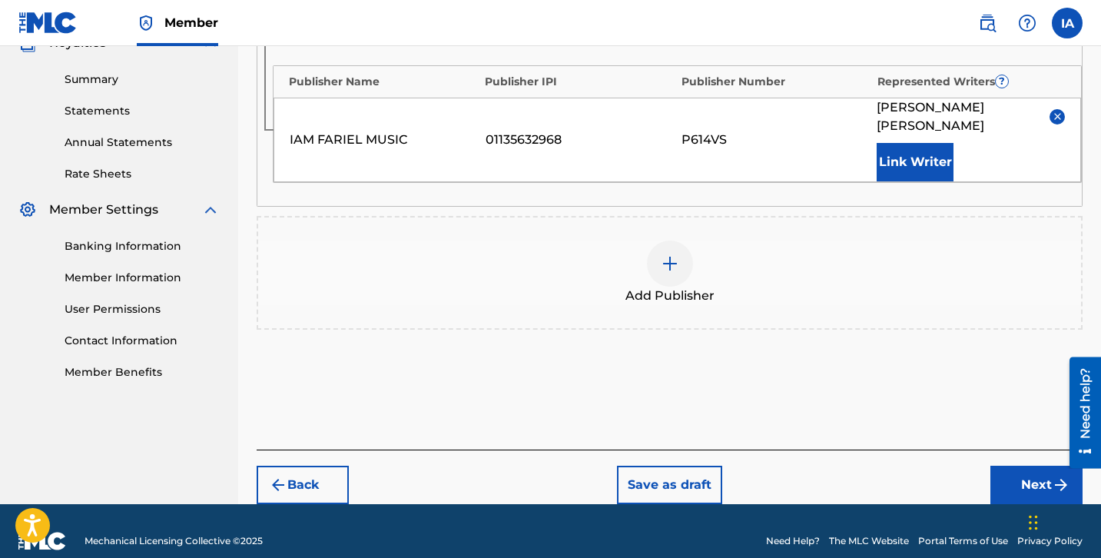
scroll to position [482, 0]
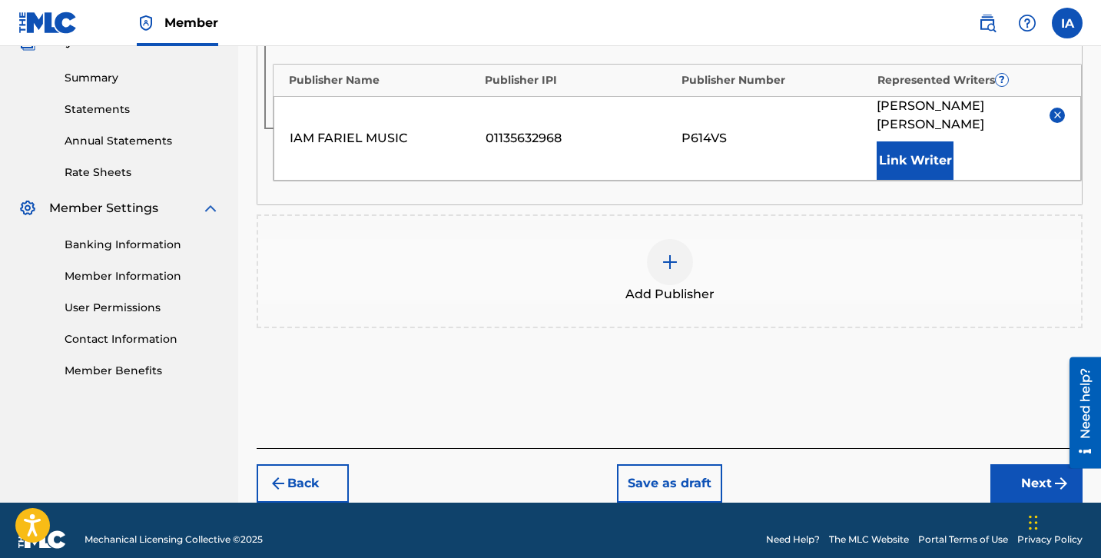
click at [1027, 477] on button "Next" at bounding box center [1036, 483] width 92 height 38
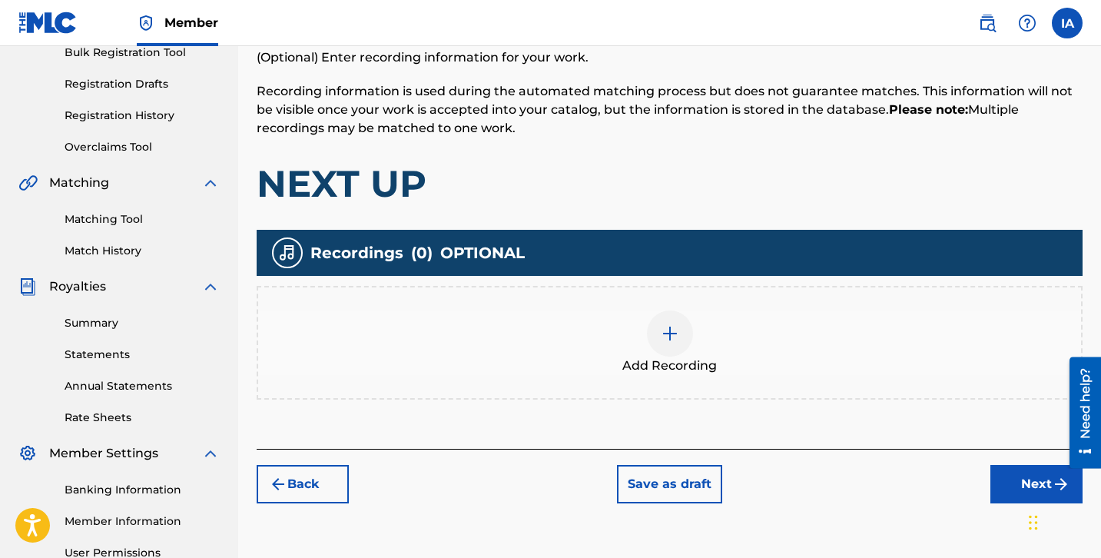
scroll to position [330, 0]
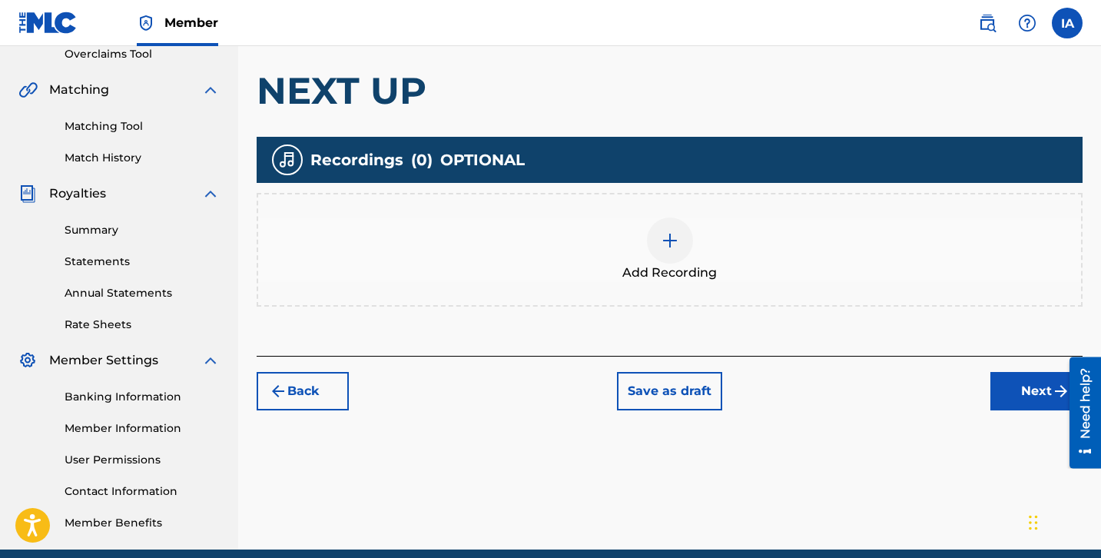
click at [693, 250] on div "Add Recording" at bounding box center [669, 249] width 823 height 65
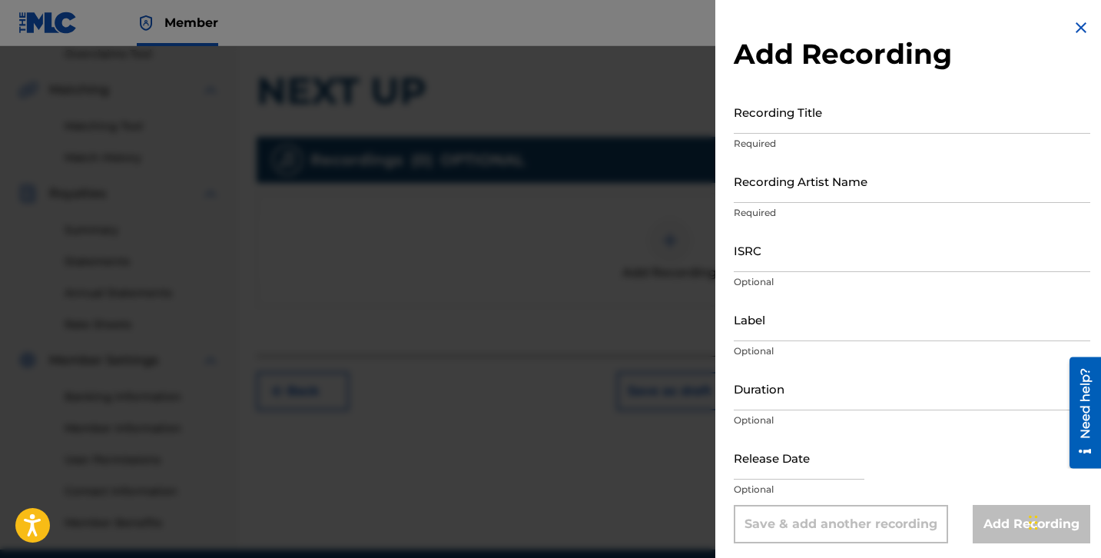
click at [827, 124] on input "Recording Title" at bounding box center [912, 112] width 357 height 44
click at [777, 173] on input "Recording Artist Name" at bounding box center [912, 181] width 357 height 44
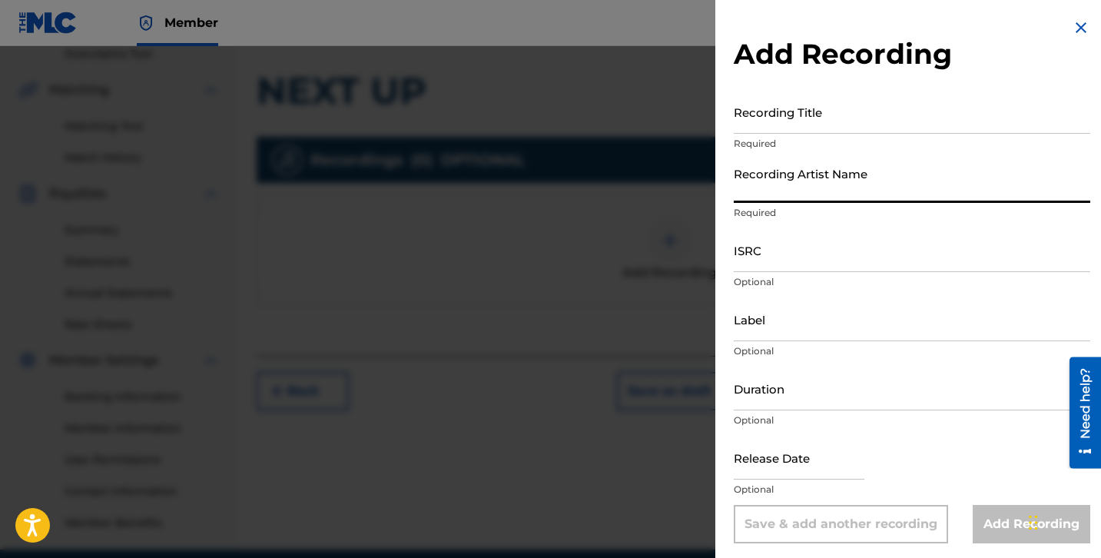
paste input "NEXT UP"
type input "NEXT UP"
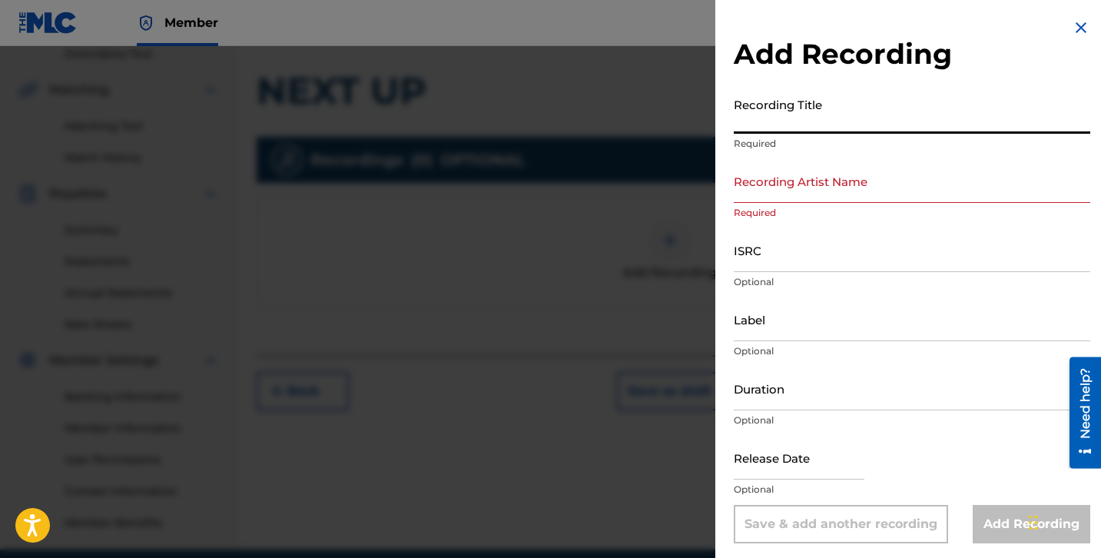
click at [788, 119] on input "Recording Title" at bounding box center [912, 112] width 357 height 44
paste input "NEXT UP"
type input "NEXT UP"
click at [814, 187] on input "Recording Artist Name" at bounding box center [912, 181] width 357 height 44
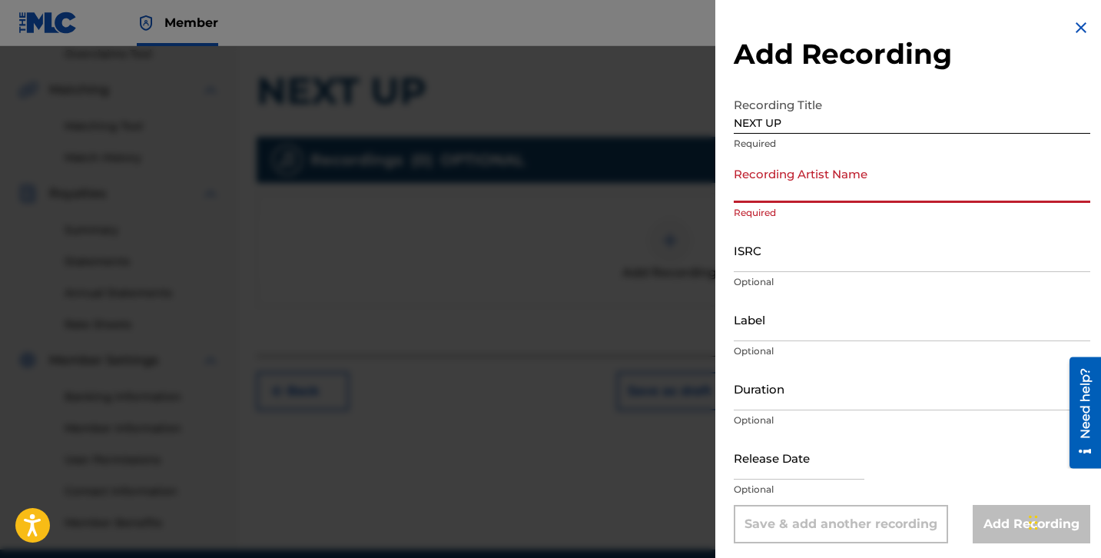
click at [816, 189] on input "Recording Artist Name" at bounding box center [912, 181] width 357 height 44
paste input "BUSSDOWN PESOS"
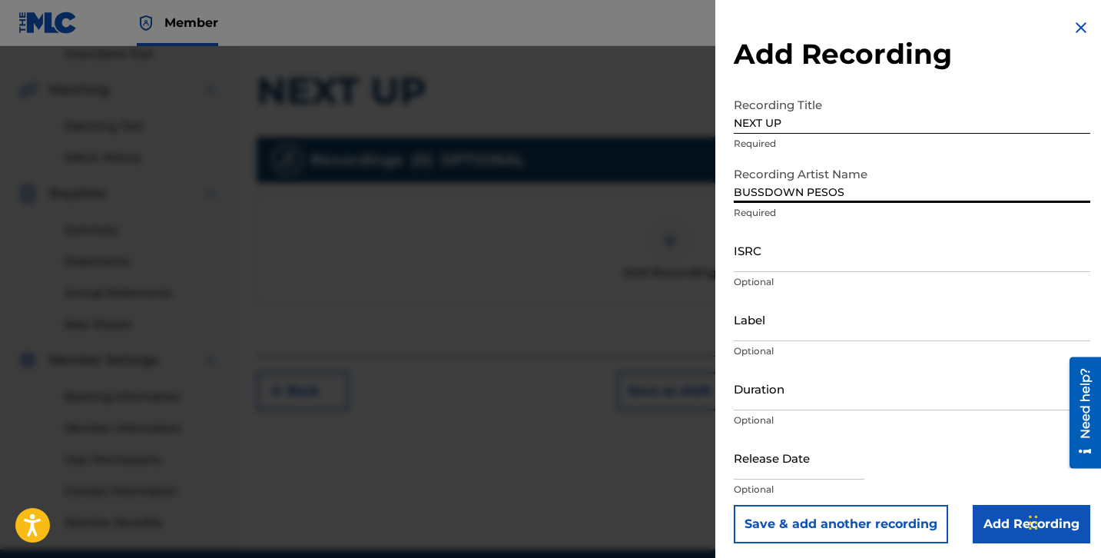
type input "BUSSDOWN PESOS"
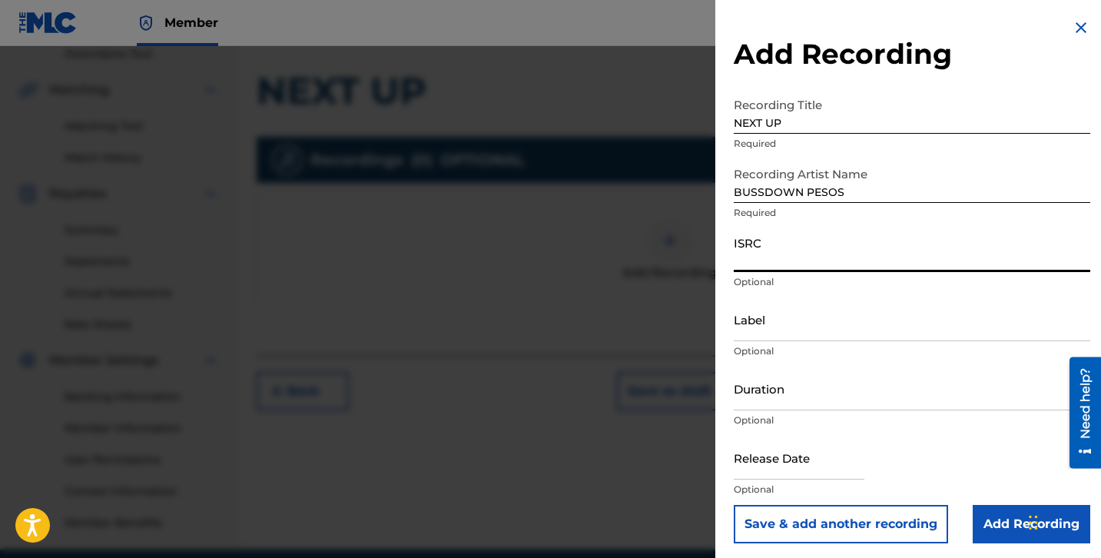
click at [781, 269] on input "ISRC" at bounding box center [912, 250] width 357 height 44
click at [811, 267] on input "ISRC" at bounding box center [912, 250] width 357 height 44
paste input "QZMEP2230093"
type input "QZMEP2230093"
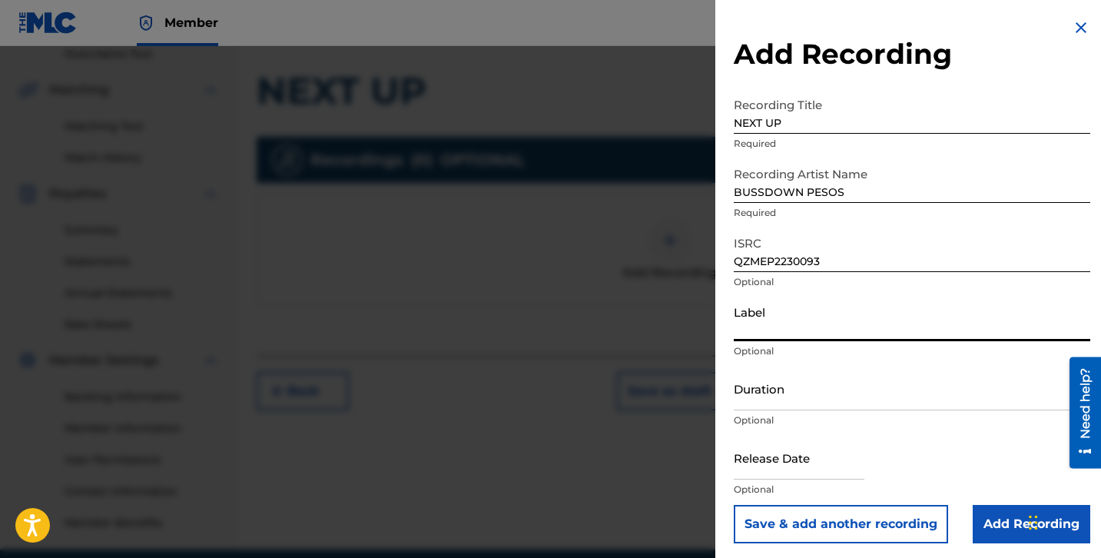
click at [758, 333] on input "Label" at bounding box center [912, 319] width 357 height 44
click at [871, 309] on input "Label" at bounding box center [912, 319] width 357 height 44
paste input "BUSSDOWN PESOS RECORDS"
type input "BUSSDOWN PESOS RECORDS"
click at [781, 390] on input "Duration" at bounding box center [912, 389] width 357 height 44
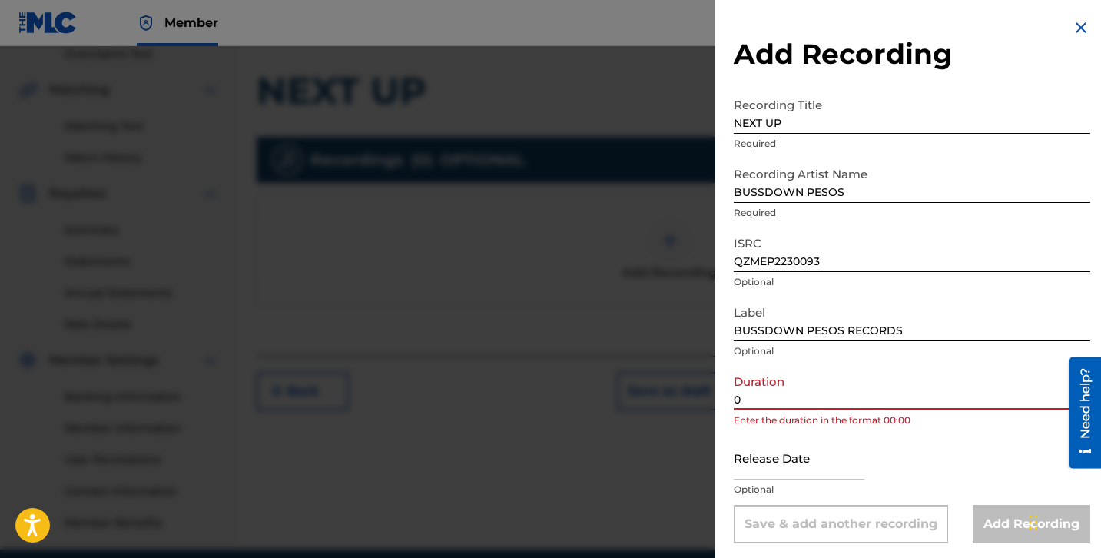
paste input "2:47"
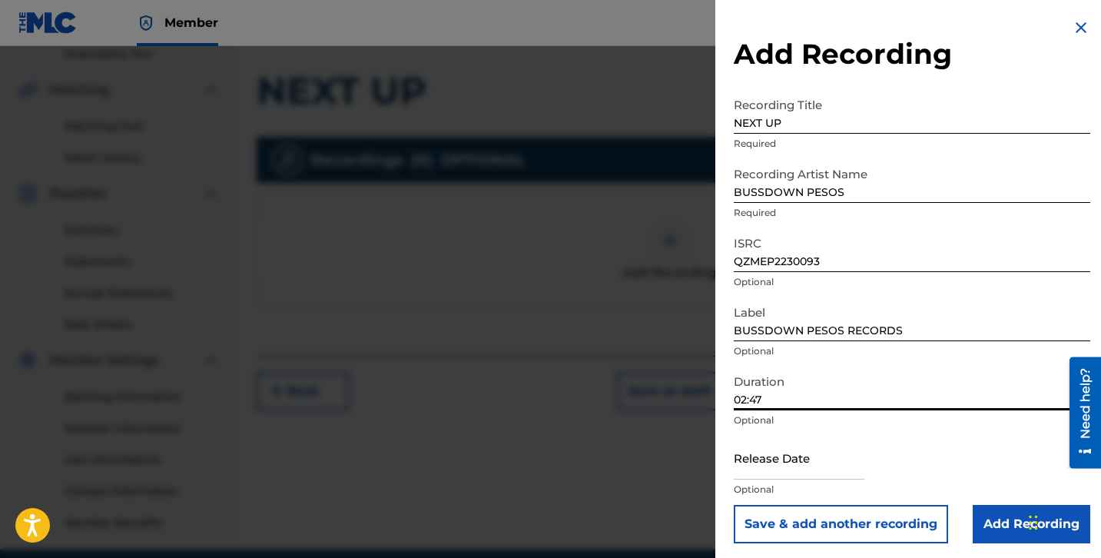
type input "02:47"
click at [992, 513] on input "Add Recording" at bounding box center [1032, 524] width 118 height 38
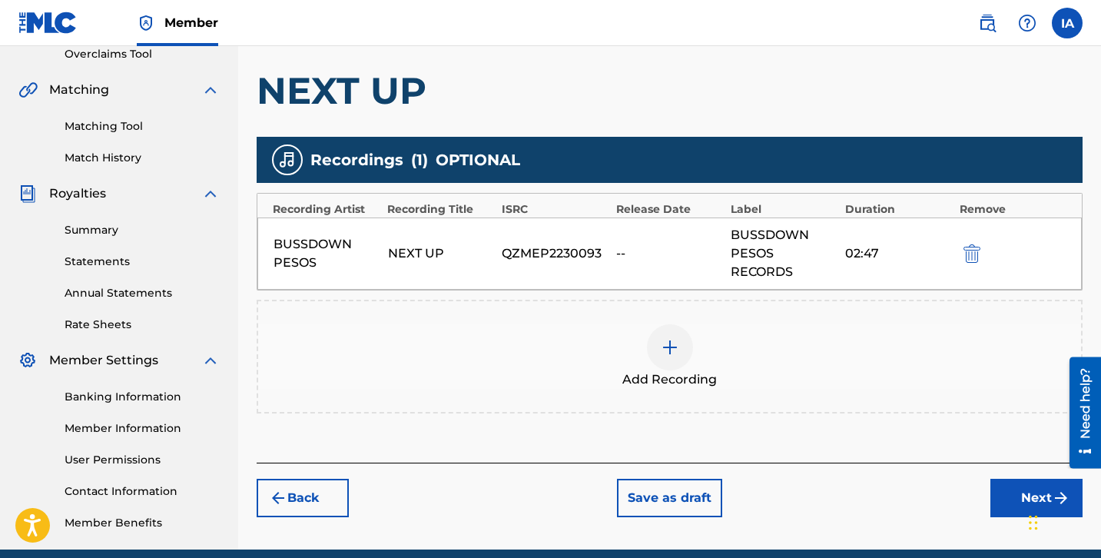
click at [870, 487] on div "Back Save as draft Next" at bounding box center [670, 490] width 826 height 55
click at [1001, 487] on button "Next" at bounding box center [1036, 498] width 92 height 38
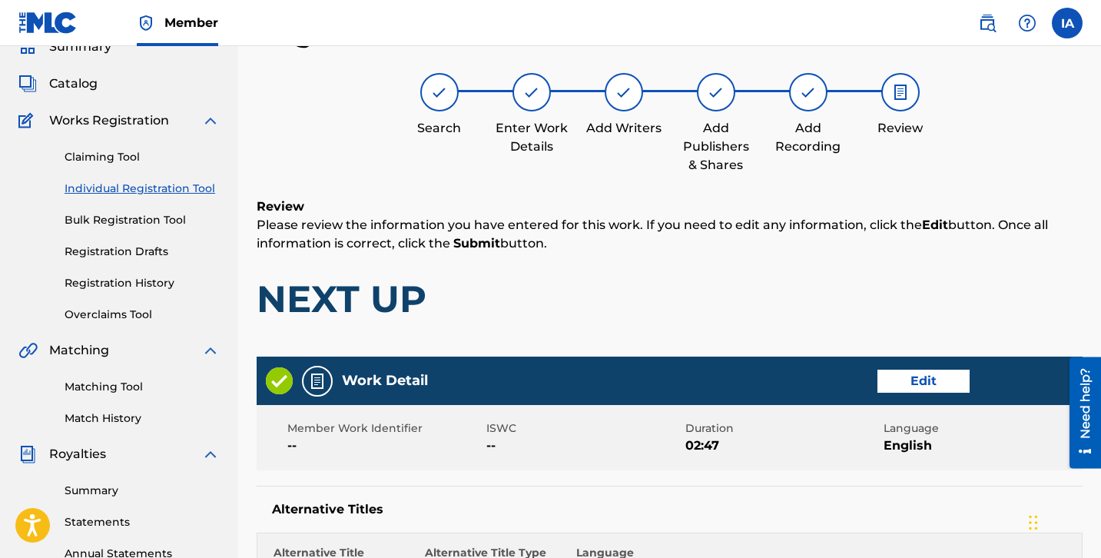
click at [656, 284] on h1 "NEXT UP" at bounding box center [670, 299] width 826 height 46
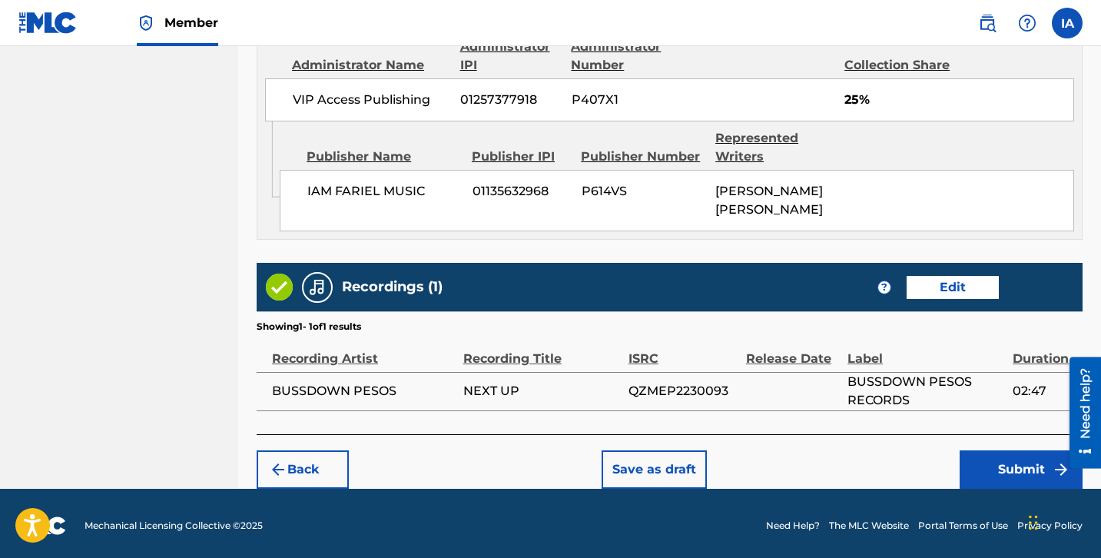
scroll to position [947, 0]
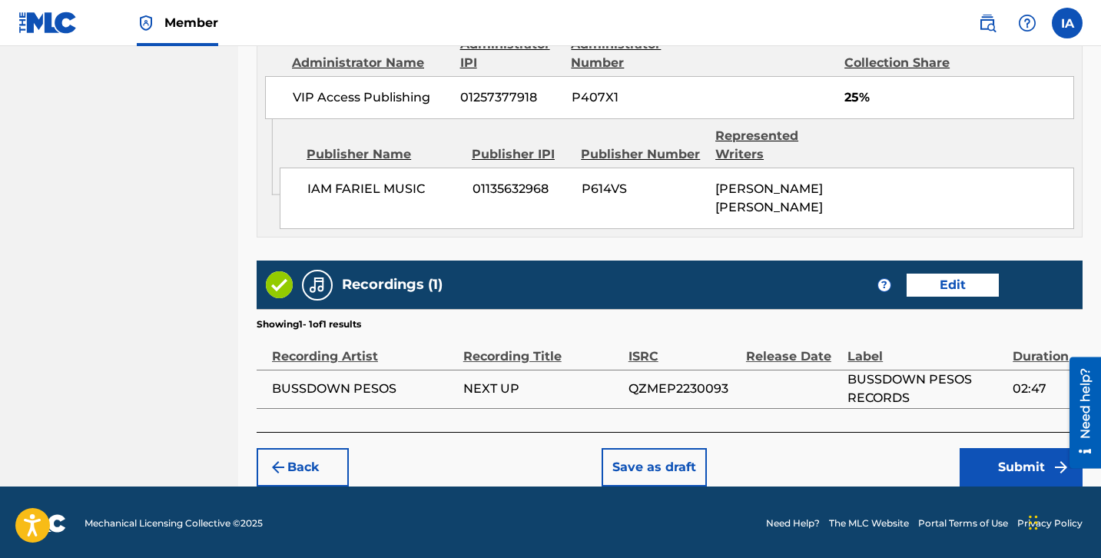
click at [1003, 449] on button "Submit" at bounding box center [1021, 467] width 123 height 38
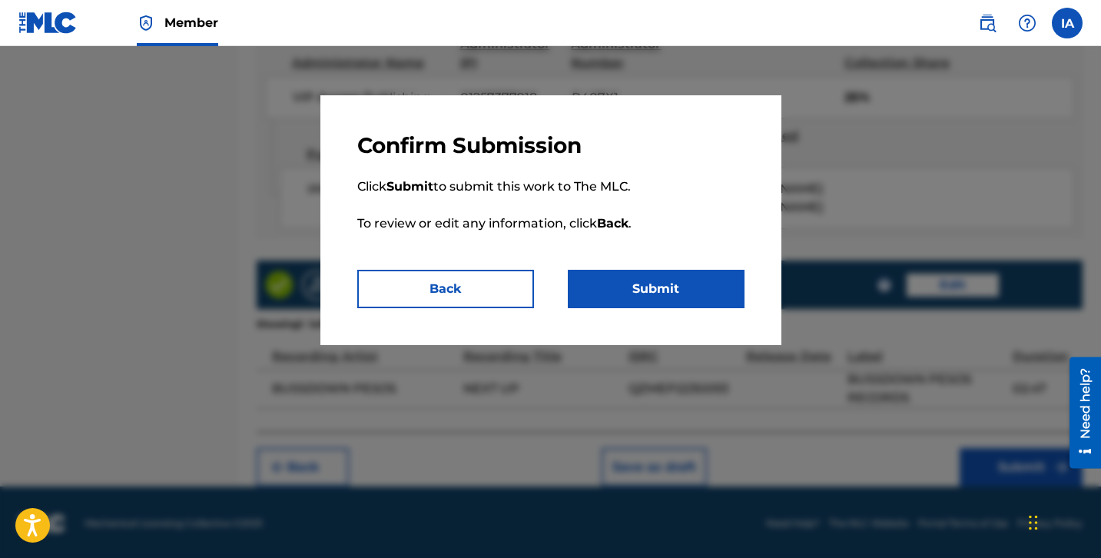
click at [708, 285] on button "Submit" at bounding box center [656, 289] width 177 height 38
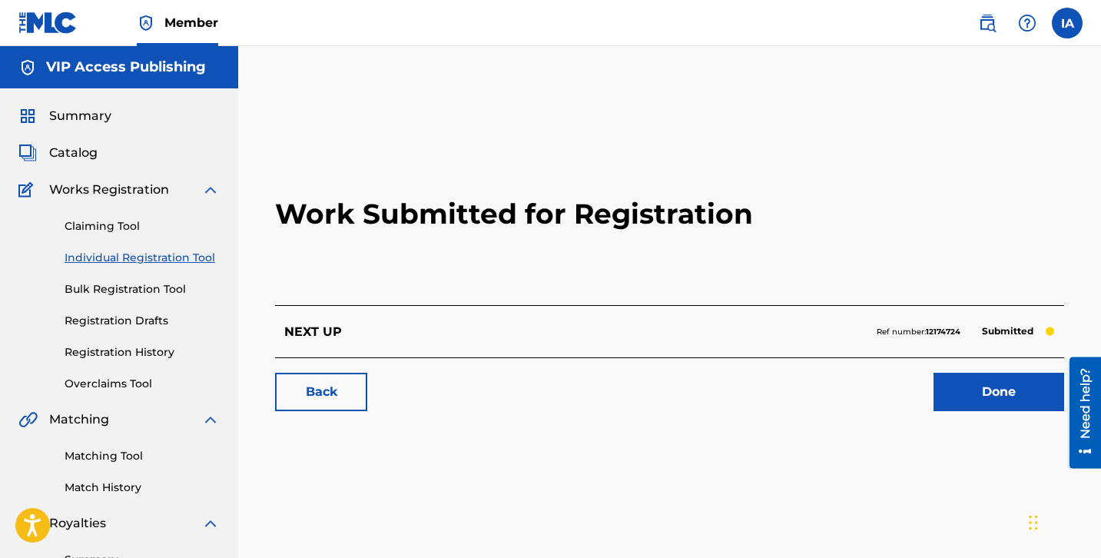
click at [342, 261] on h2 "Work Submitted for Registration" at bounding box center [669, 214] width 789 height 182
click at [161, 266] on div "Claiming Tool Individual Registration Tool Bulk Registration Tool Registration …" at bounding box center [118, 295] width 201 height 193
click at [146, 260] on link "Individual Registration Tool" at bounding box center [142, 258] width 155 height 16
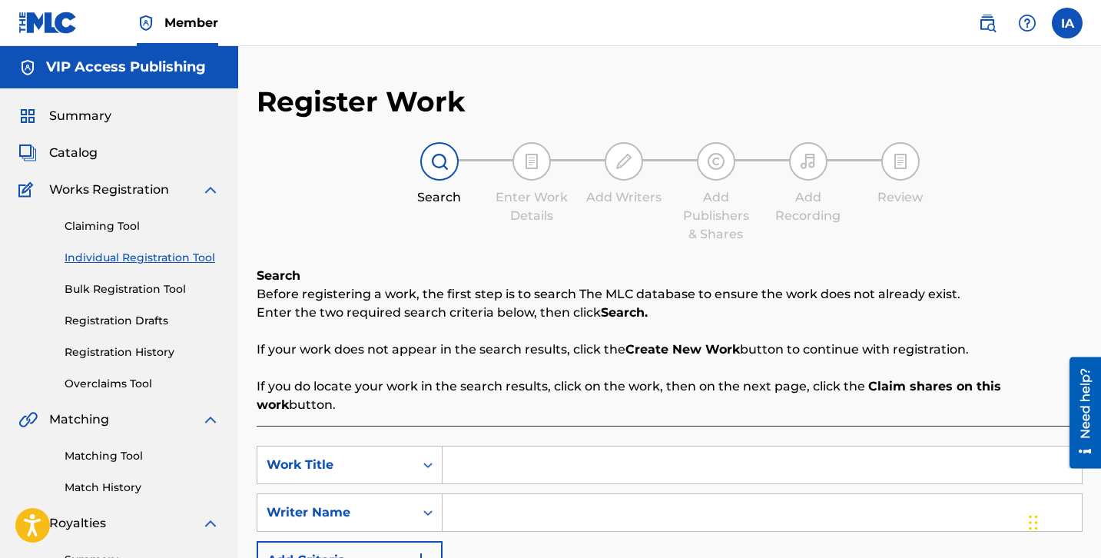
click at [673, 456] on input "Search Form" at bounding box center [762, 464] width 639 height 37
paste input "NEVER NEEDED HELP"
type input "NEVER NEEDED HELP"
click at [795, 494] on input "Search Form" at bounding box center [762, 512] width 639 height 37
click at [828, 499] on input "Search Form" at bounding box center [762, 512] width 639 height 37
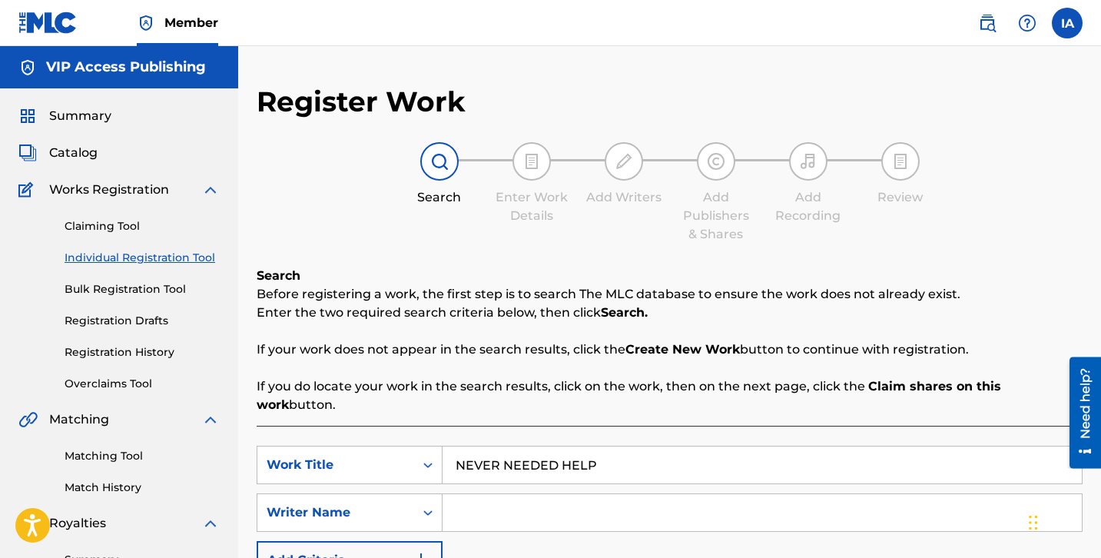
paste input "[PERSON_NAME] [PERSON_NAME]"
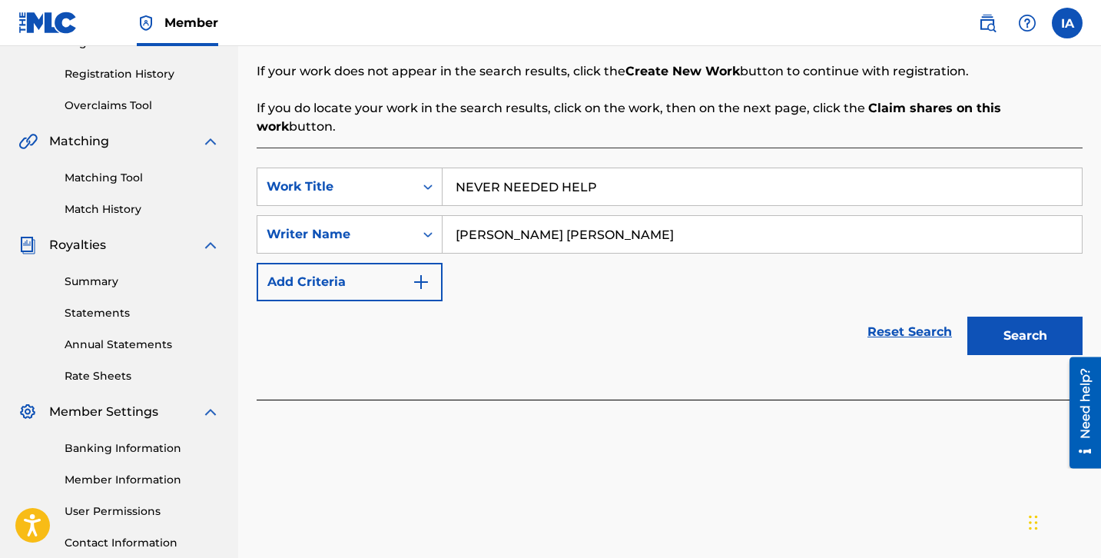
scroll to position [313, 0]
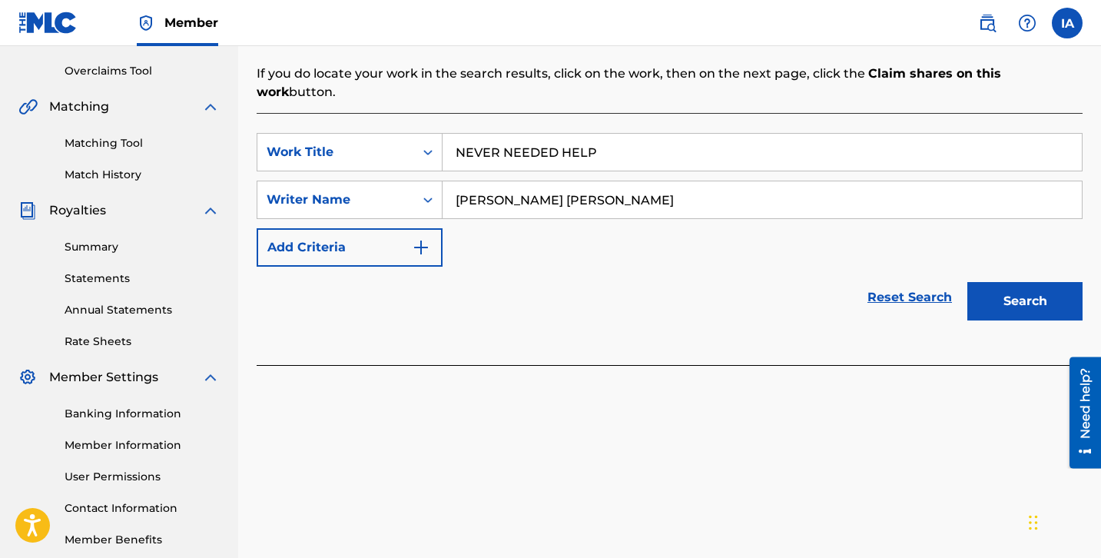
type input "[PERSON_NAME] [PERSON_NAME]"
click at [1010, 294] on button "Search" at bounding box center [1024, 301] width 115 height 38
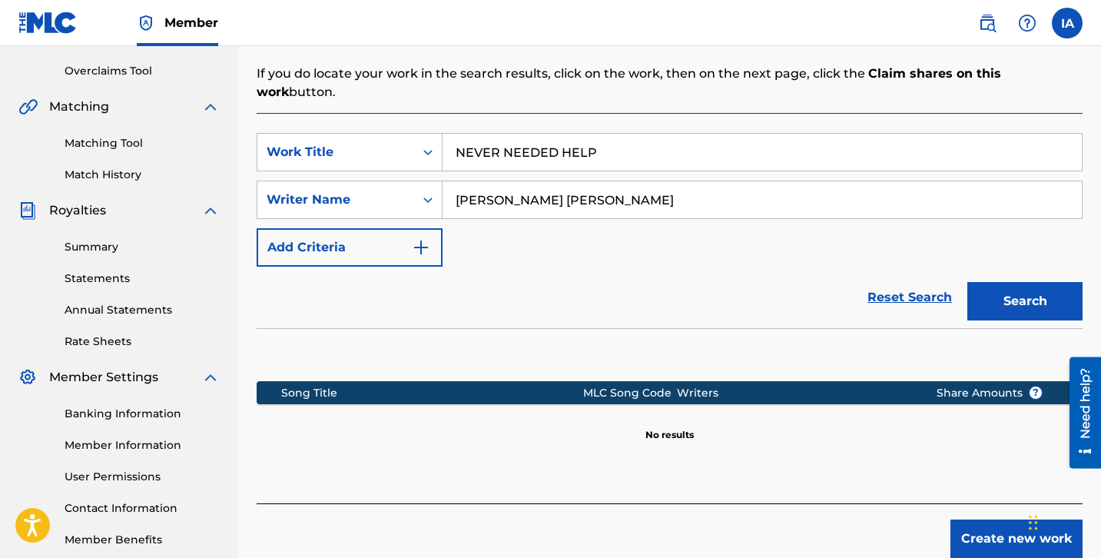
click at [993, 519] on button "Create new work" at bounding box center [1016, 538] width 132 height 38
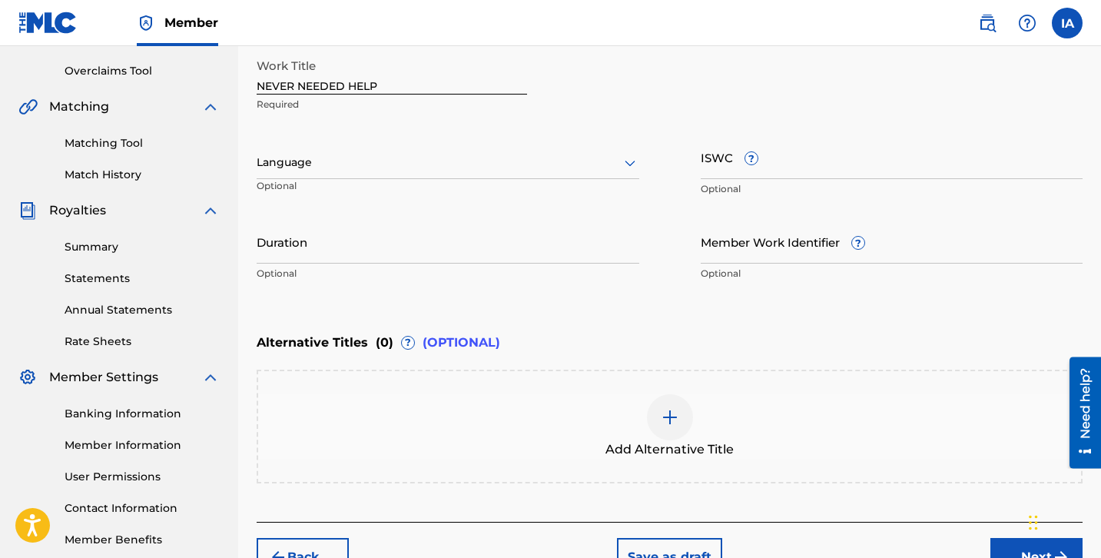
click at [546, 168] on div at bounding box center [448, 162] width 383 height 19
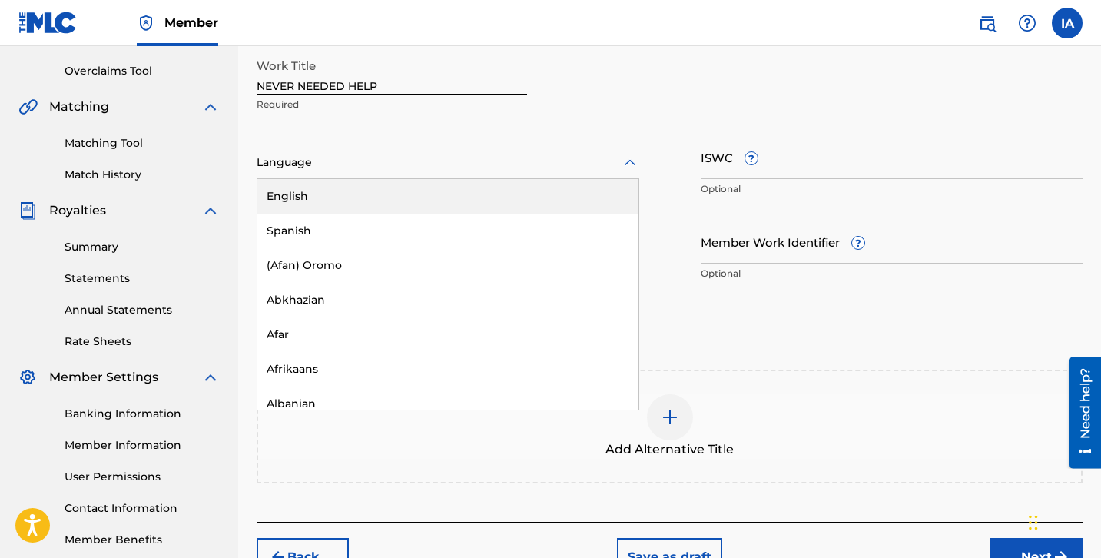
click at [523, 199] on div "English" at bounding box center [447, 196] width 381 height 35
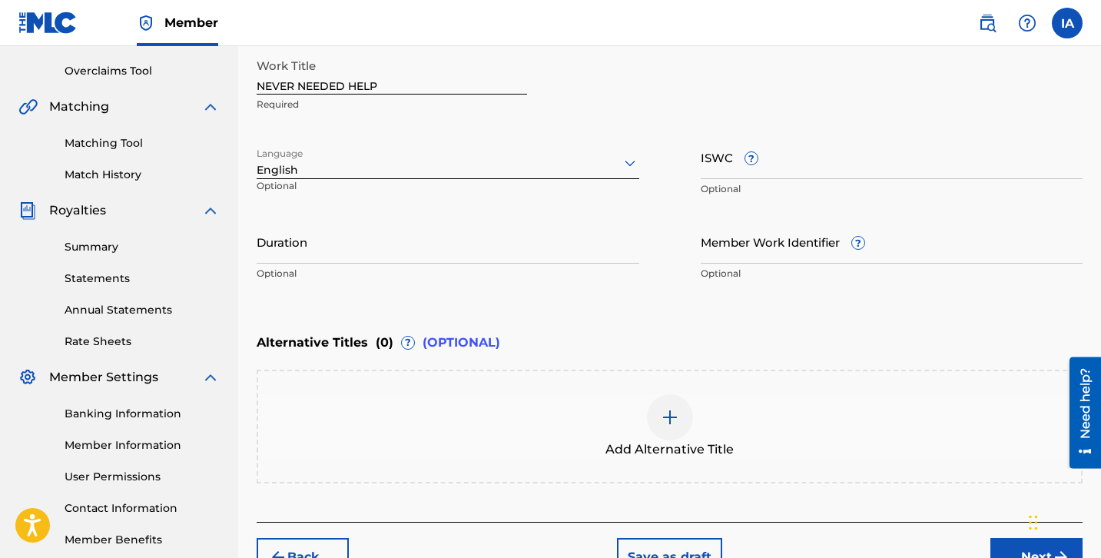
click at [396, 214] on div "Work Title NEVER NEEDED HELP Required Language English Optional ISWC ? Optional…" at bounding box center [670, 170] width 826 height 238
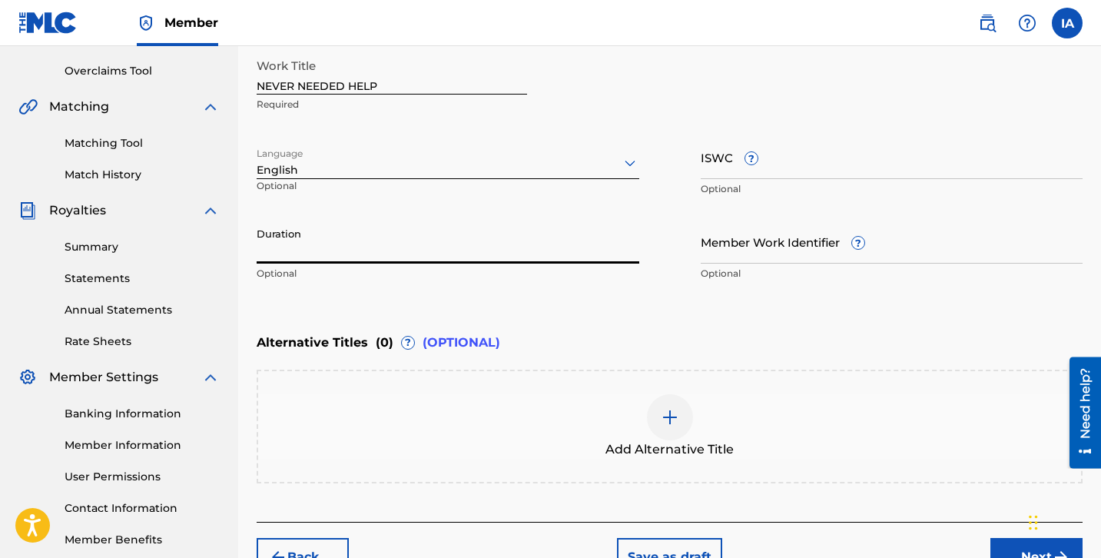
click at [333, 221] on input "Duration" at bounding box center [448, 242] width 383 height 44
click at [408, 275] on p "Optional" at bounding box center [448, 274] width 383 height 14
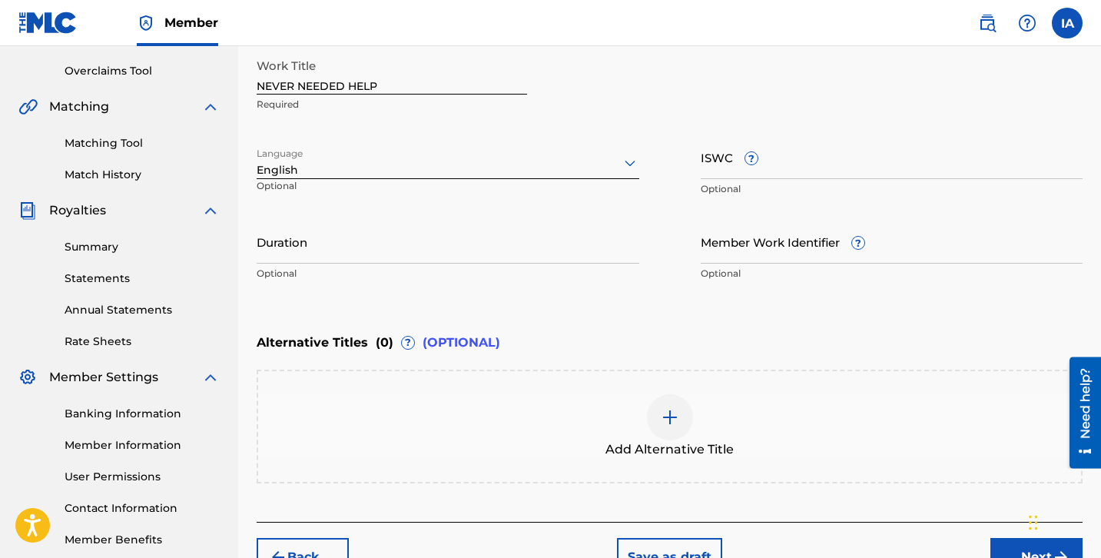
click at [347, 246] on input "Duration" at bounding box center [448, 242] width 383 height 44
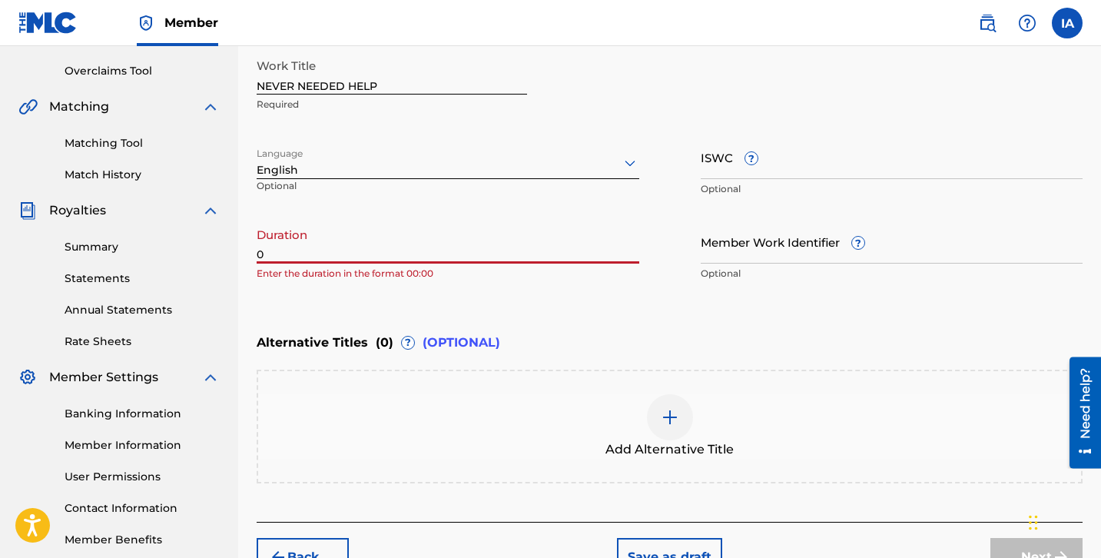
paste input "2:39"
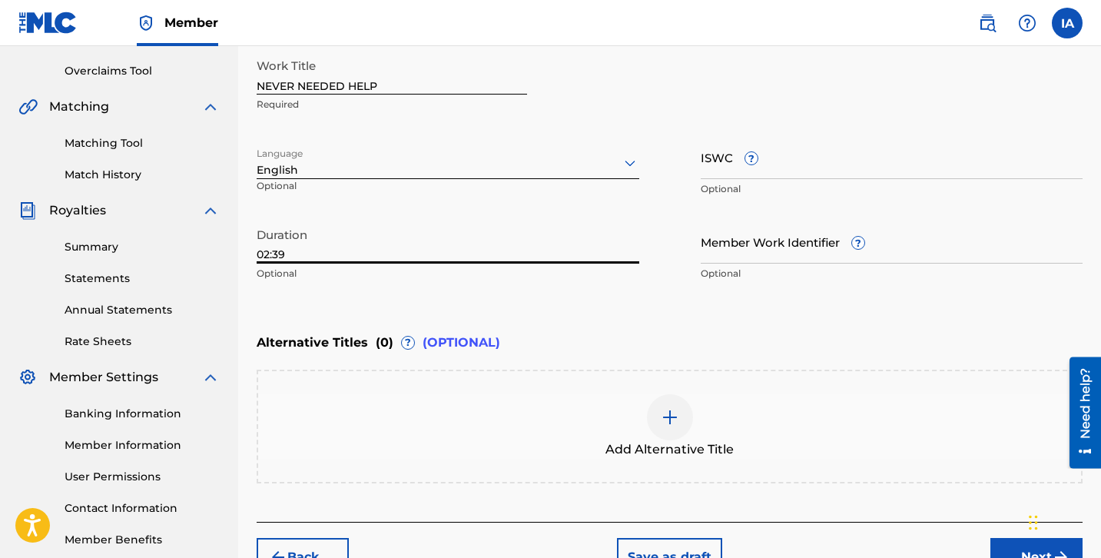
type input "02:39"
click at [585, 307] on div "Enter Work Details Enter work details for ‘ NEVER NEEDED HELP ’ below. Work Tit…" at bounding box center [670, 140] width 826 height 372
click at [554, 301] on div "Enter Work Details Enter work details for ‘ NEVER NEEDED HELP ’ below. Work Tit…" at bounding box center [670, 140] width 826 height 372
click at [604, 307] on div "Enter Work Details Enter work details for ‘ NEVER NEEDED HELP ’ below. Work Tit…" at bounding box center [670, 140] width 826 height 372
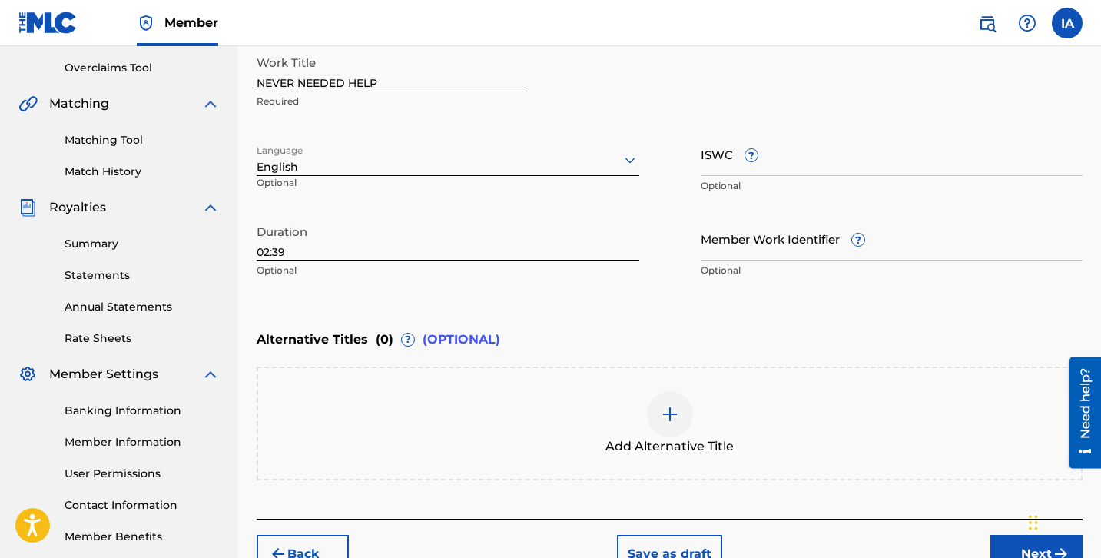
scroll to position [404, 0]
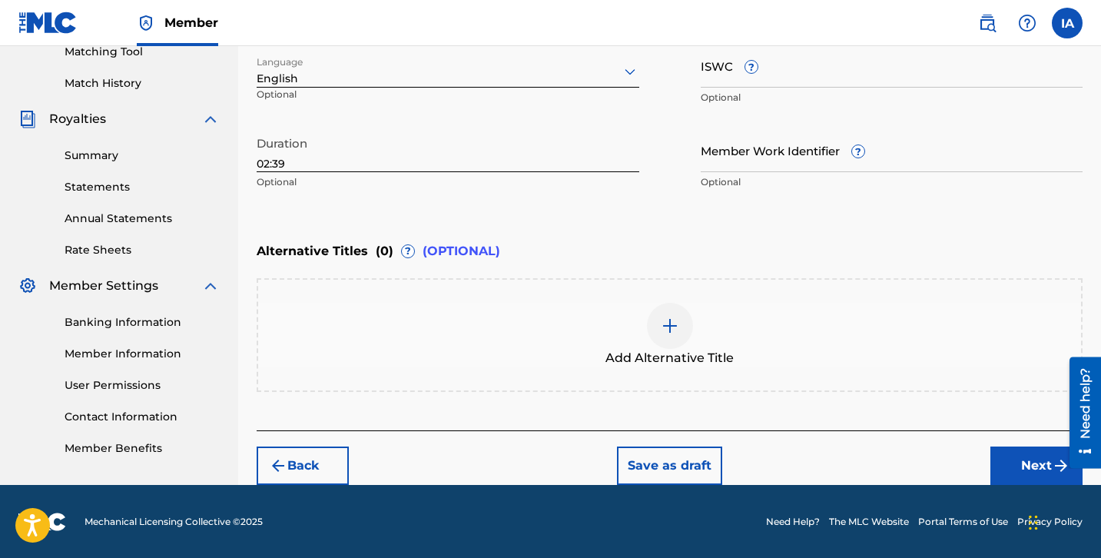
click at [1017, 471] on button "Next" at bounding box center [1036, 465] width 92 height 38
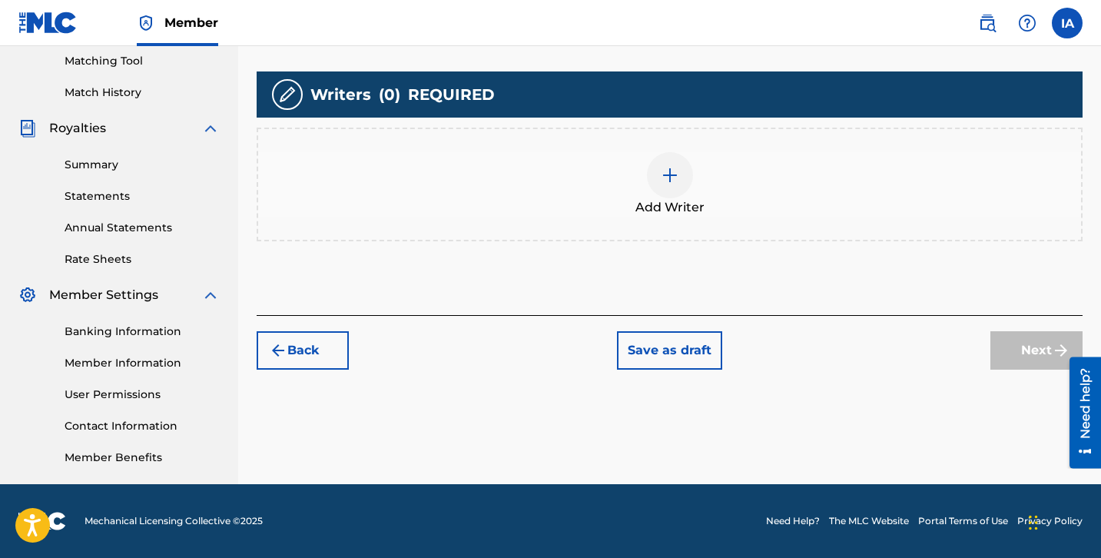
scroll to position [69, 0]
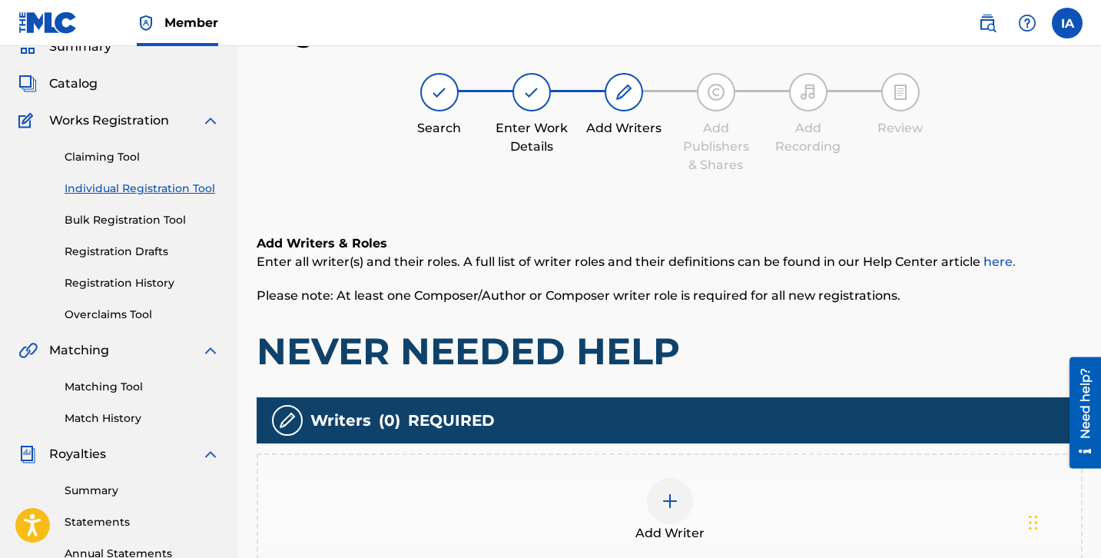
click at [748, 473] on div "Add Writer" at bounding box center [670, 510] width 826 height 114
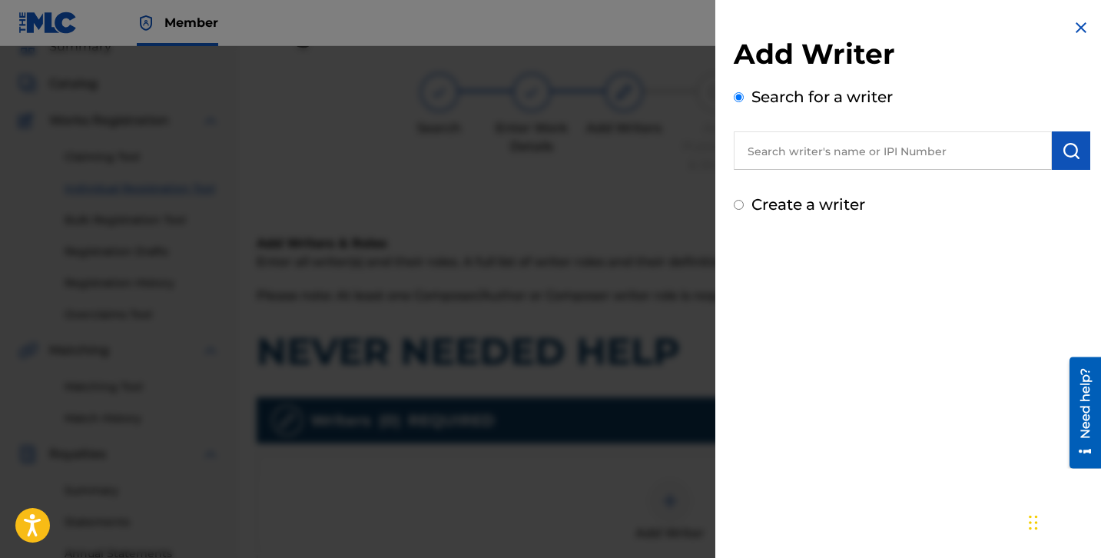
click at [886, 138] on input "text" at bounding box center [893, 150] width 318 height 38
paste input "[PERSON_NAME] [PERSON_NAME]"
click at [896, 151] on input "[PERSON_NAME] [PERSON_NAME]" at bounding box center [893, 150] width 318 height 38
paste input "text"
type input "[PERSON_NAME] [PERSON_NAME]"
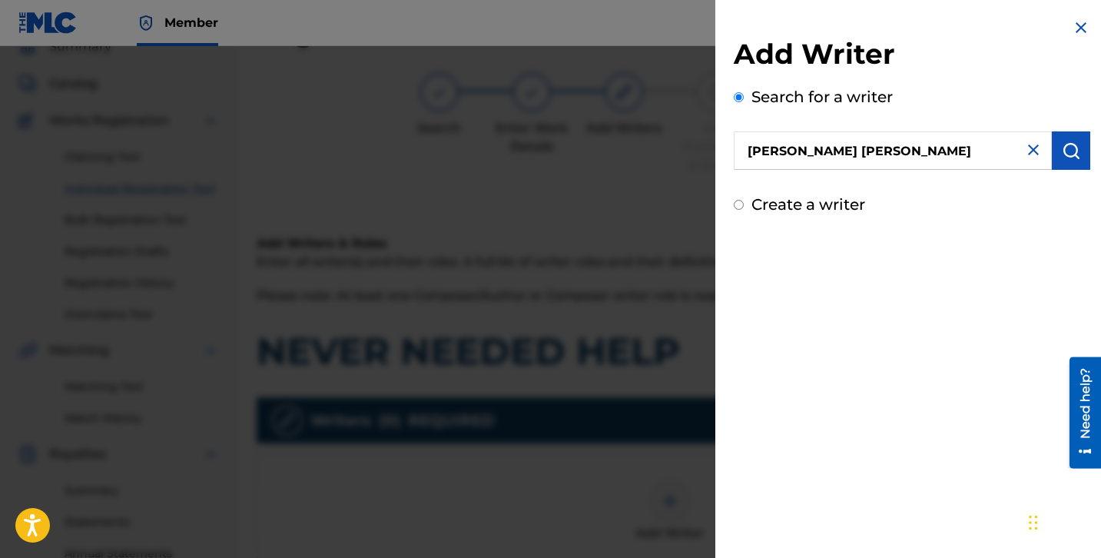
click at [1068, 150] on img "submit" at bounding box center [1071, 150] width 18 height 18
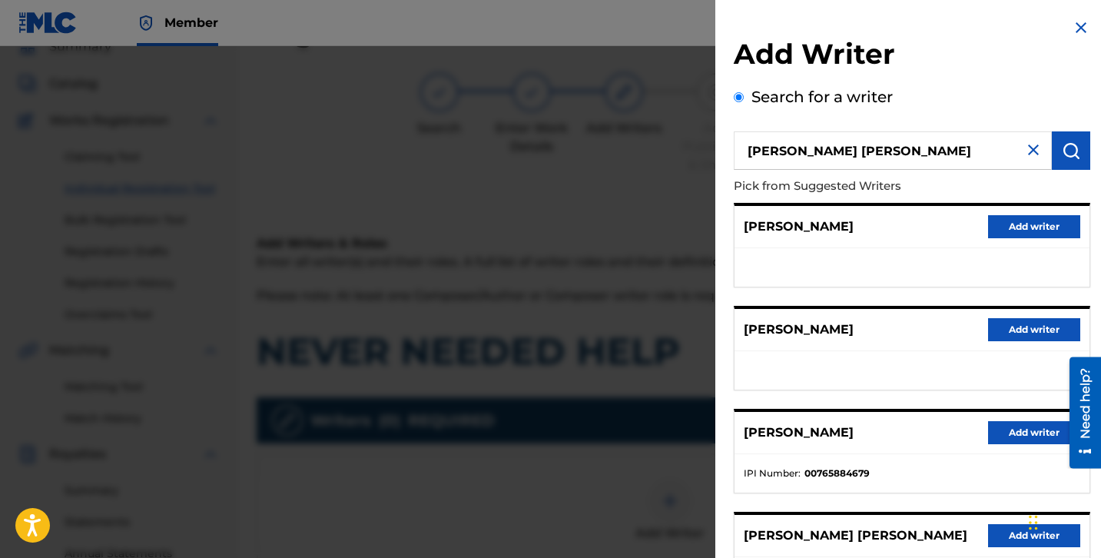
scroll to position [238, 0]
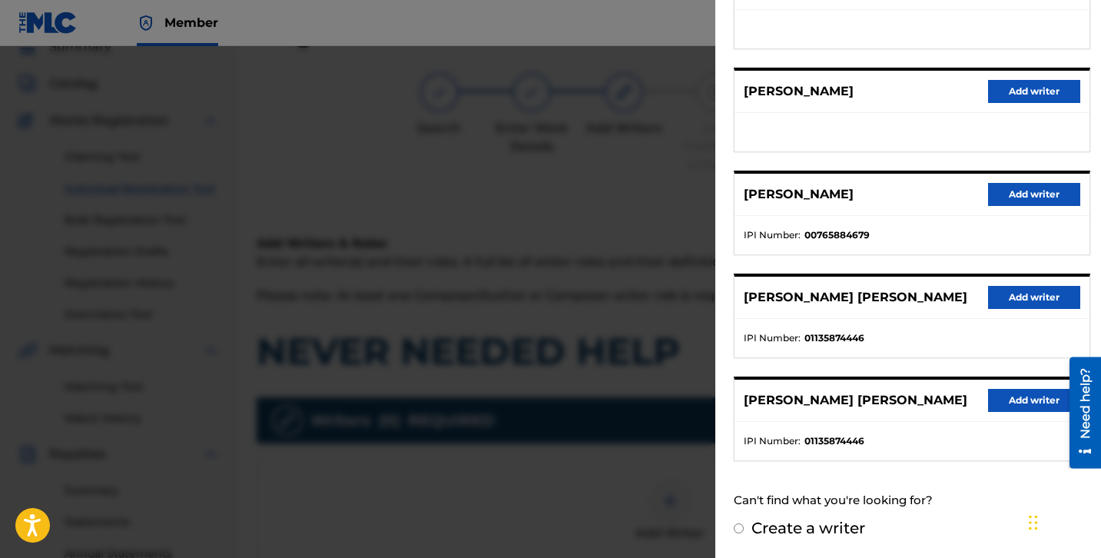
click at [1030, 298] on button "Add writer" at bounding box center [1034, 297] width 92 height 23
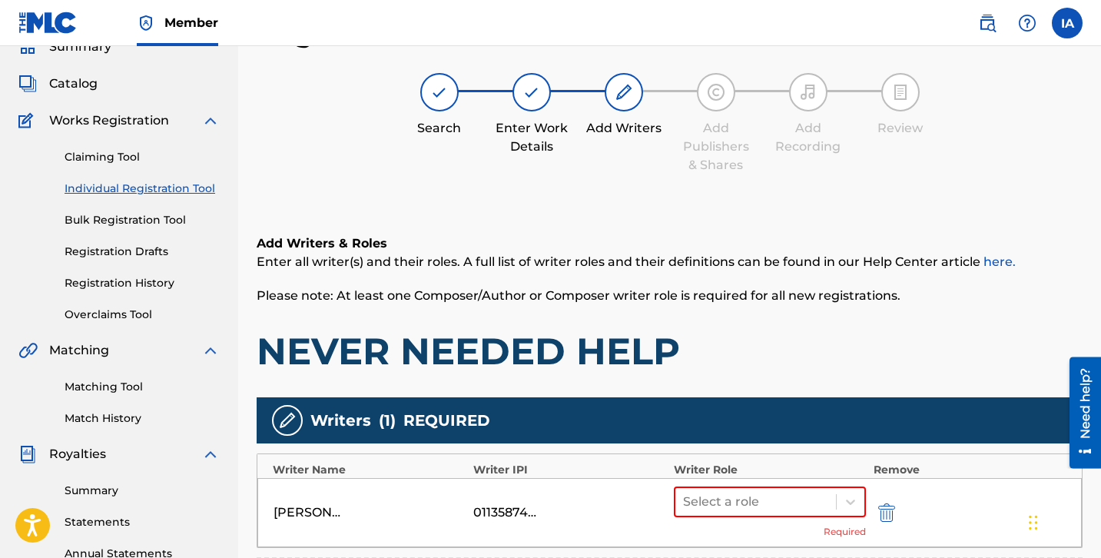
click at [672, 197] on div "Register Work Search Enter Work Details Add Writers Add Publishers & Shares Add…" at bounding box center [670, 407] width 826 height 784
drag, startPoint x: 681, startPoint y: 196, endPoint x: 666, endPoint y: 180, distance: 21.8
click at [646, 184] on div "Register Work Search Enter Work Details Add Writers Add Publishers & Shares Add…" at bounding box center [670, 407] width 826 height 784
drag, startPoint x: 666, startPoint y: 180, endPoint x: 652, endPoint y: 177, distance: 14.2
click at [744, 232] on div "Add Writers & Roles Enter all writer(s) and their roles. A full list of writer …" at bounding box center [670, 470] width 826 height 547
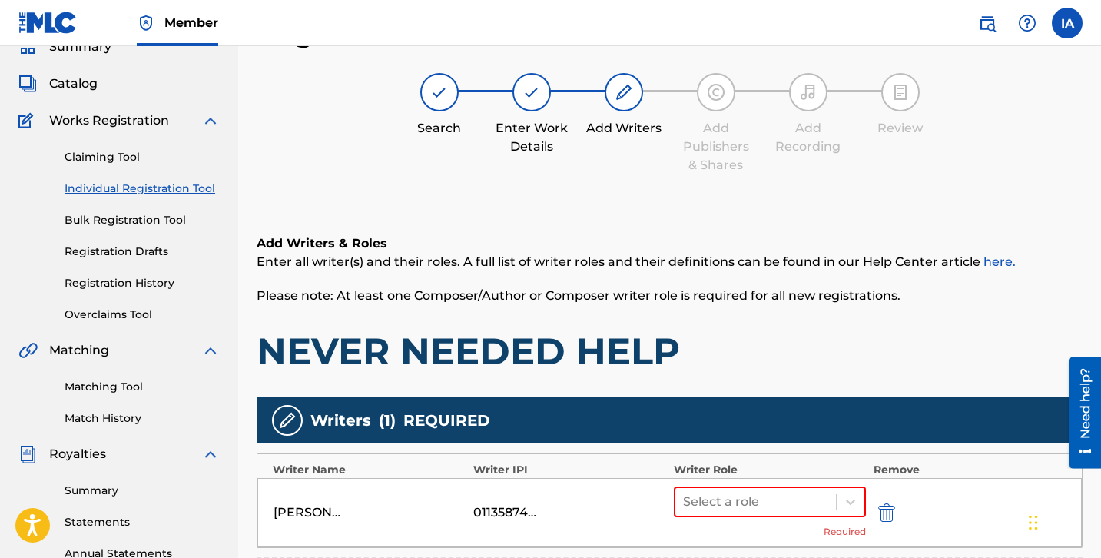
scroll to position [113, 0]
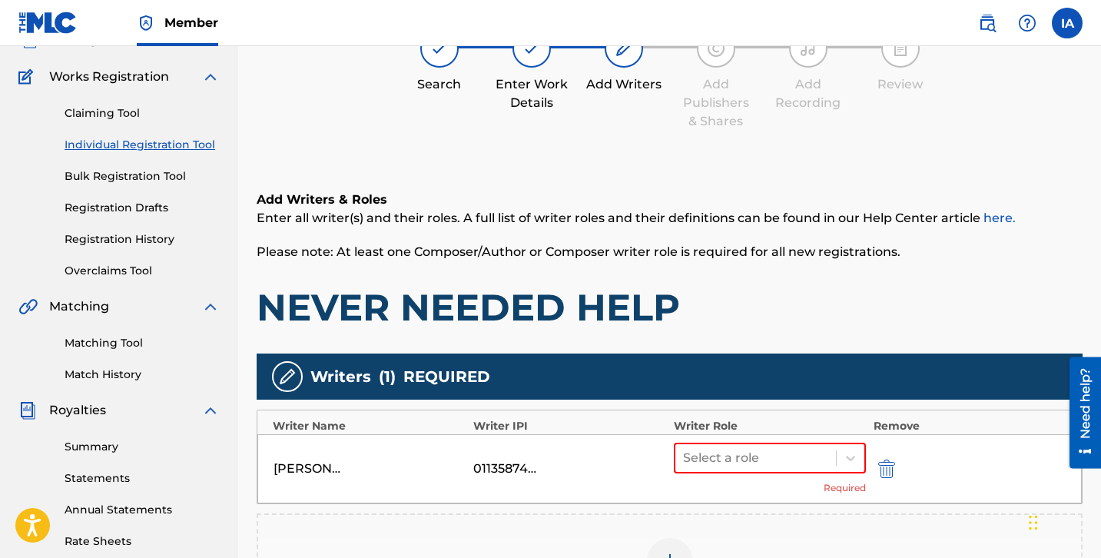
click at [777, 277] on div "Add Writers & Roles Enter all writer(s) and their roles. A full list of writer …" at bounding box center [670, 261] width 826 height 140
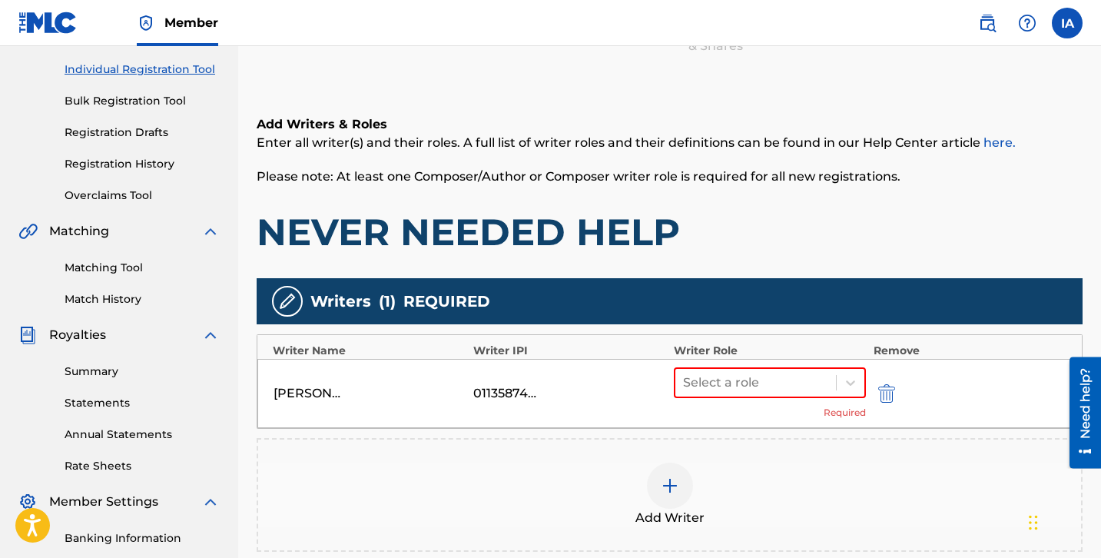
scroll to position [353, 0]
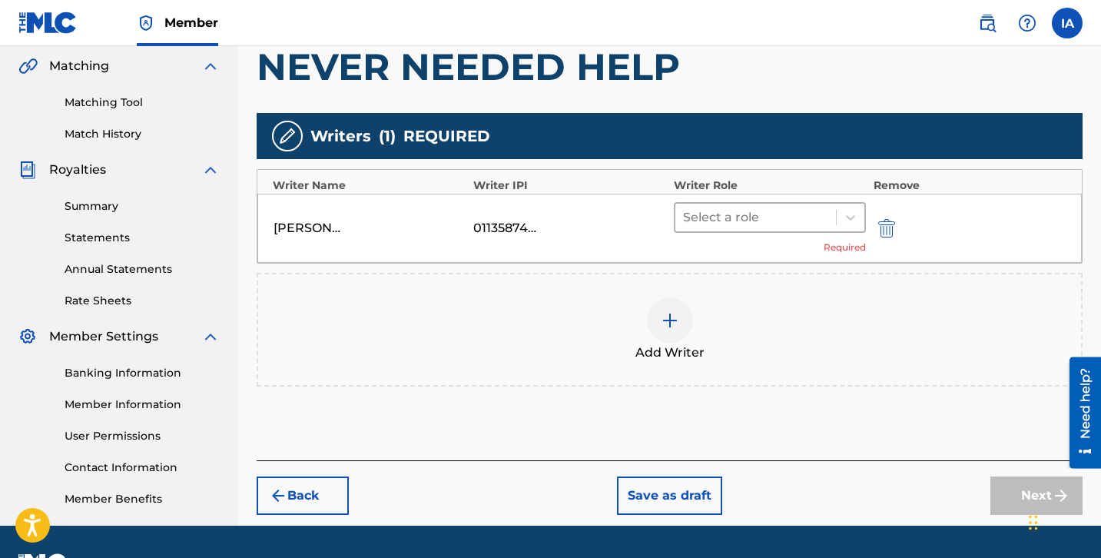
click at [793, 225] on div at bounding box center [755, 218] width 145 height 22
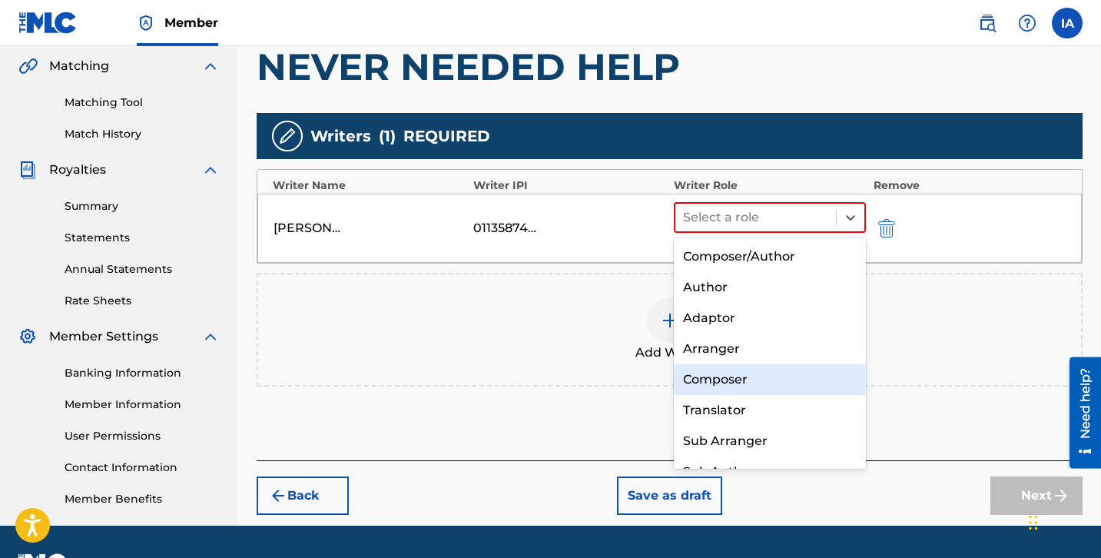
click at [764, 380] on div "Composer" at bounding box center [770, 379] width 192 height 31
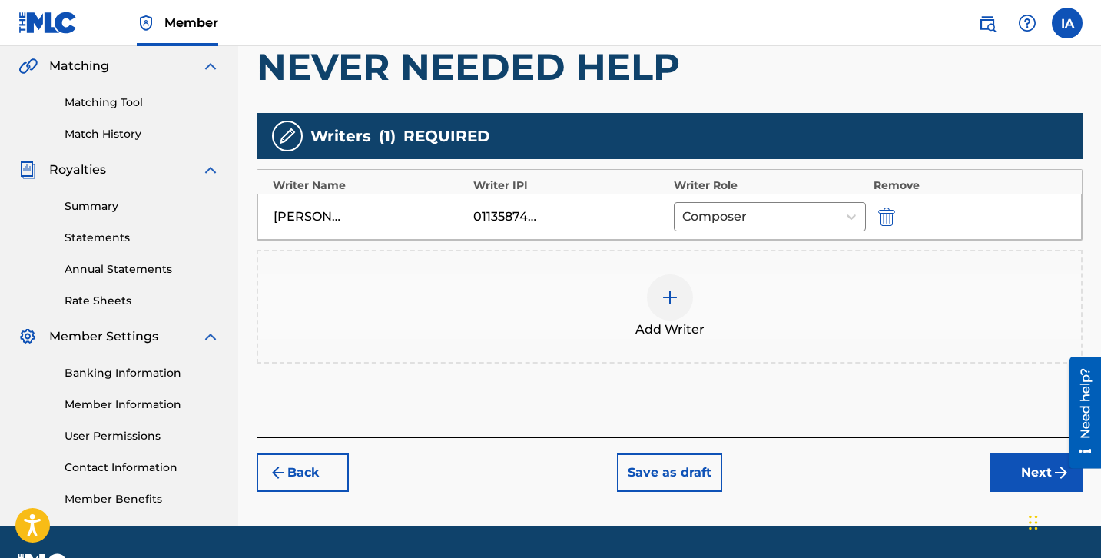
click at [831, 403] on div "Add Writers & Roles Enter all writer(s) and their roles. A full list of writer …" at bounding box center [670, 175] width 826 height 524
click at [1003, 480] on button "Next" at bounding box center [1036, 472] width 92 height 38
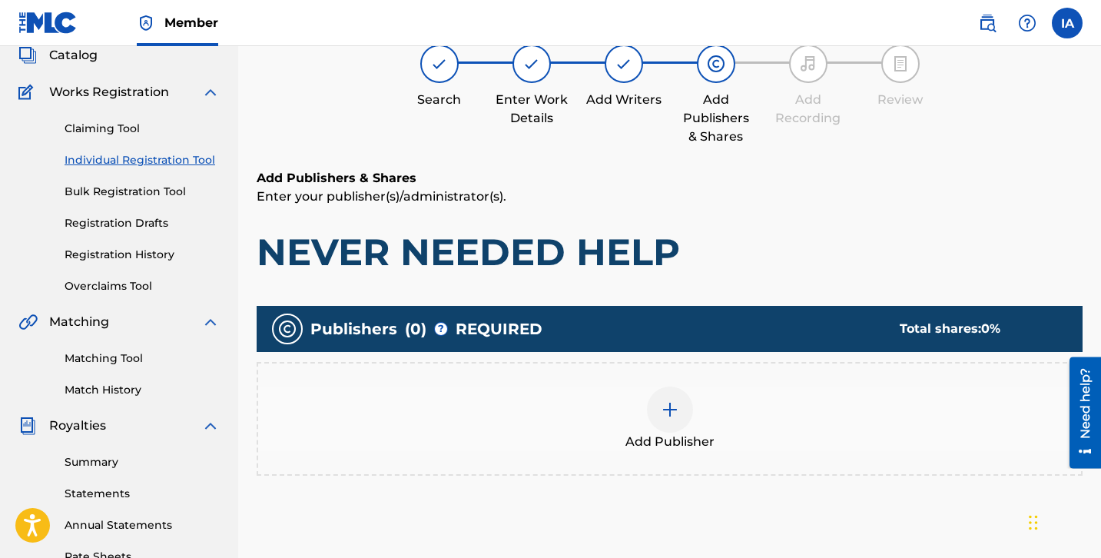
scroll to position [69, 0]
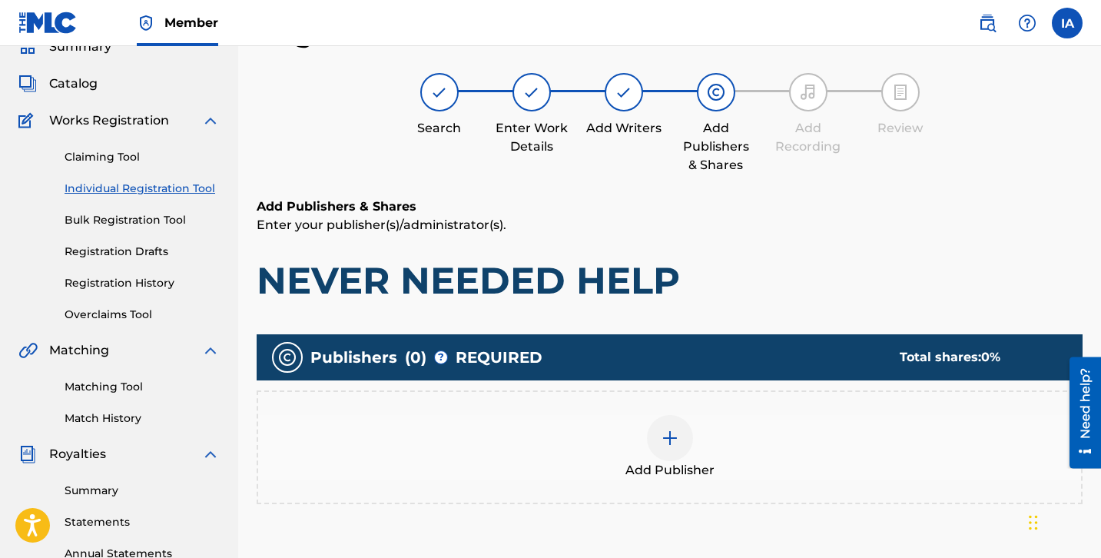
click at [790, 237] on div "Add Publishers & Shares Enter your publisher(s)/administrator(s). NEVER NEEDED …" at bounding box center [670, 250] width 826 height 106
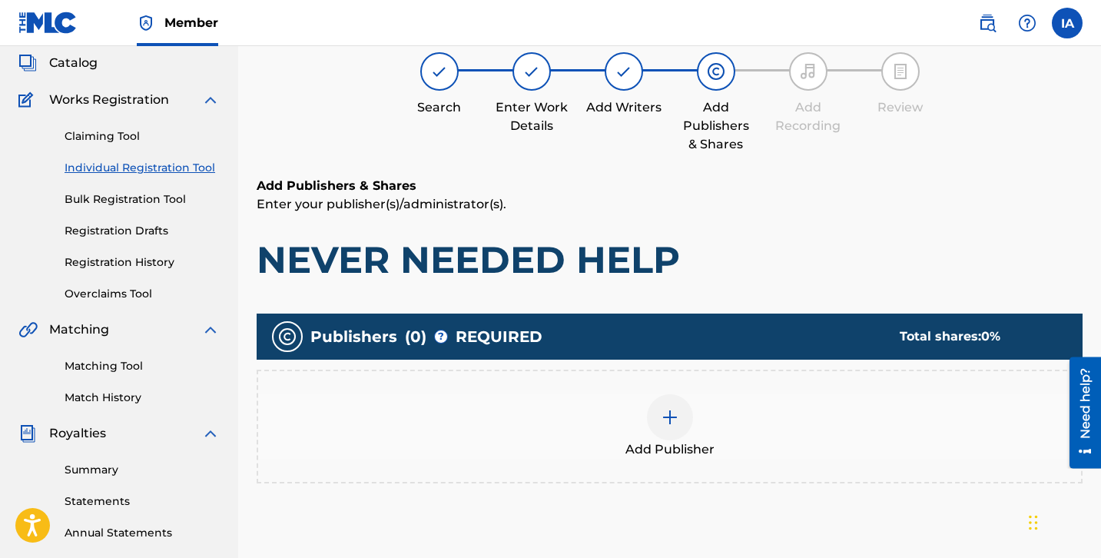
scroll to position [119, 0]
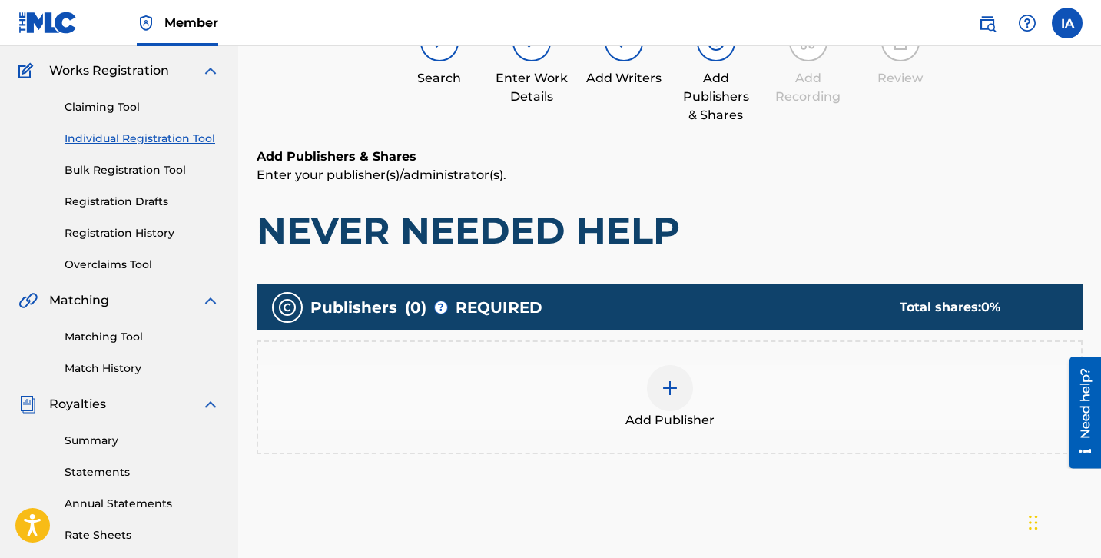
click at [713, 402] on div "Add Publisher" at bounding box center [669, 397] width 823 height 65
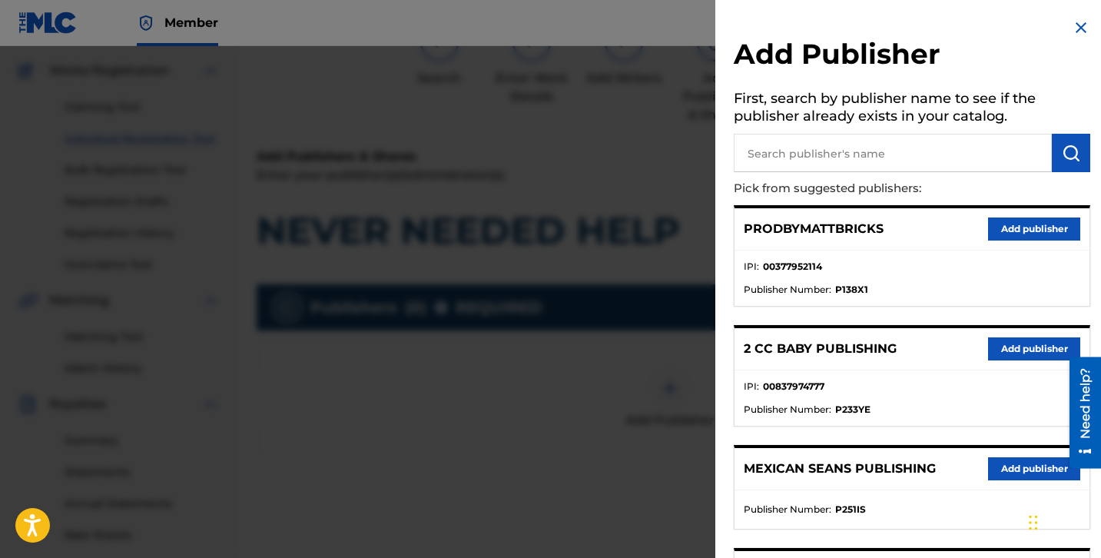
click at [913, 274] on li "IPI : 00377952114" at bounding box center [912, 271] width 337 height 23
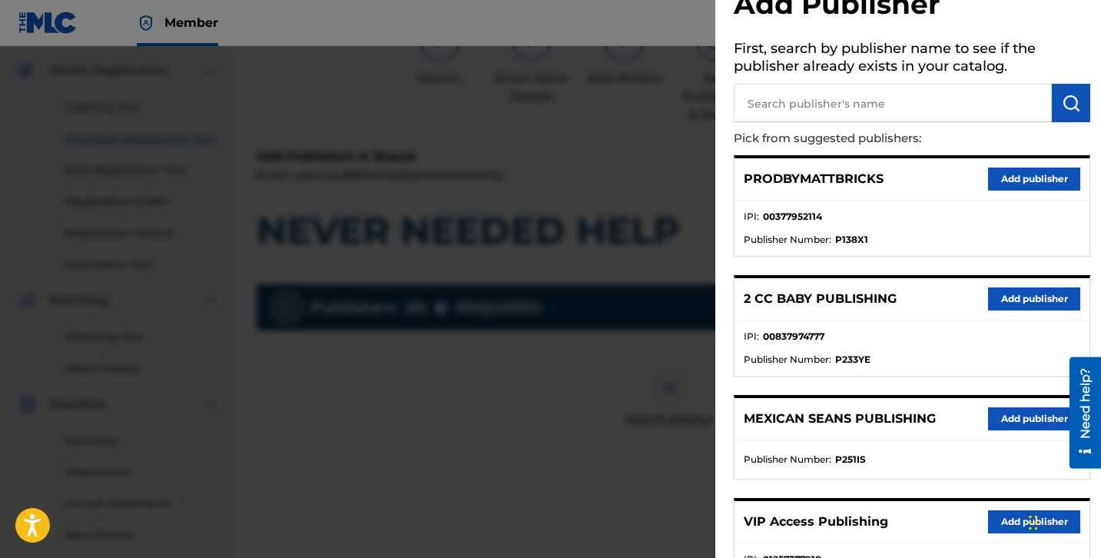
scroll to position [101, 0]
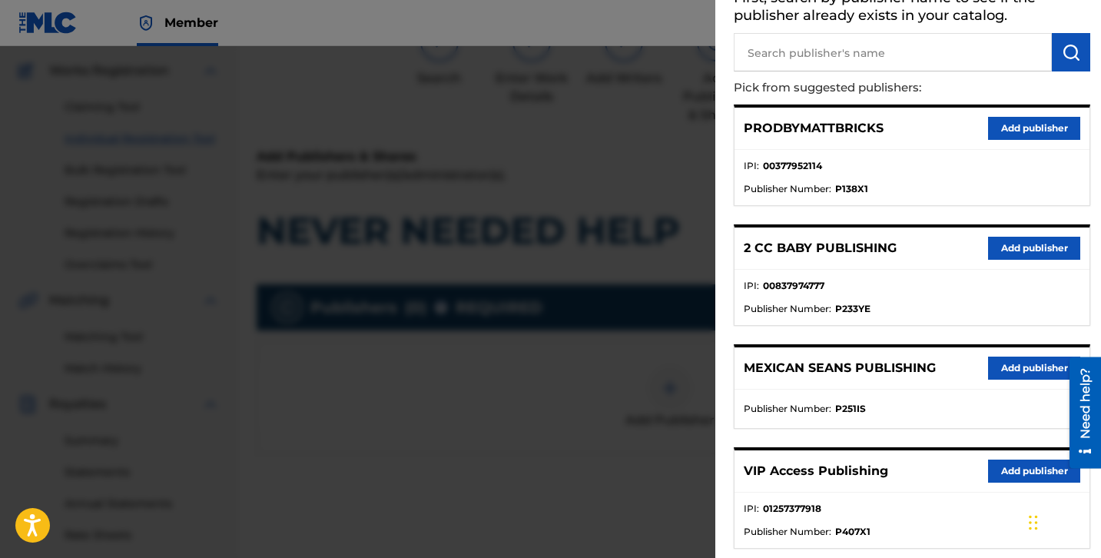
click at [911, 230] on div "2 CC BABY PUBLISHING Add publisher" at bounding box center [912, 248] width 355 height 42
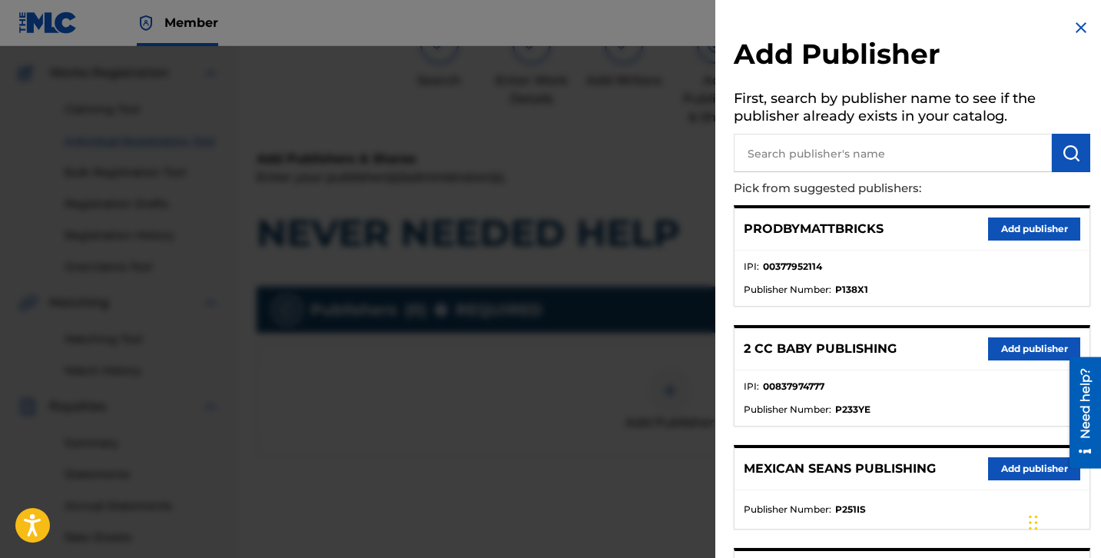
scroll to position [116, 0]
click at [929, 300] on ul "IPI : 00377952114 Publisher Number : P138X1" at bounding box center [912, 277] width 355 height 55
click at [914, 277] on li "IPI : 00377952114" at bounding box center [912, 271] width 337 height 23
click at [930, 258] on ul "IPI : 00377952114 Publisher Number : P138X1" at bounding box center [912, 277] width 355 height 55
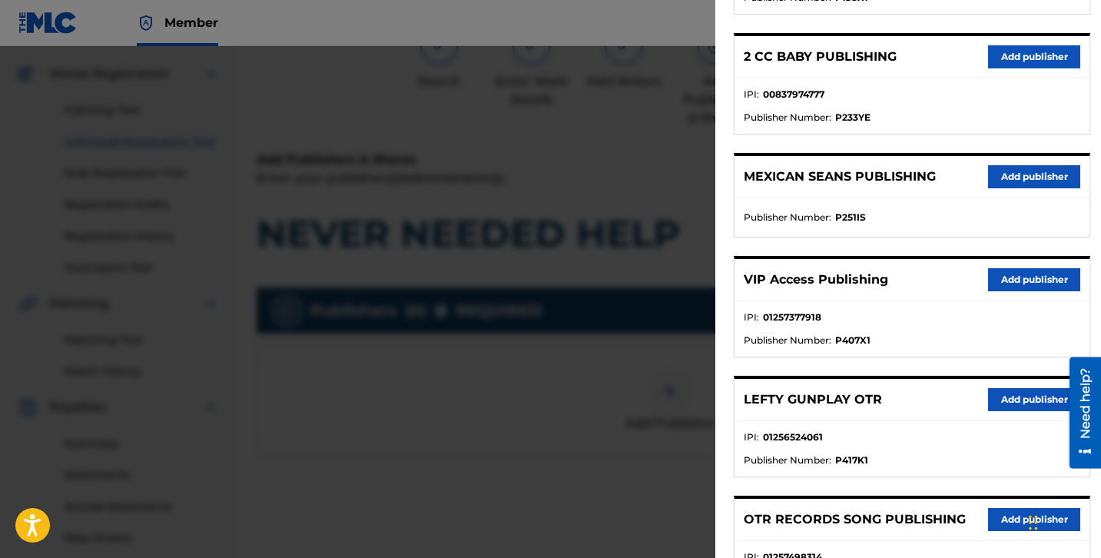
click at [899, 221] on li "Publisher Number : P251IS" at bounding box center [912, 218] width 337 height 14
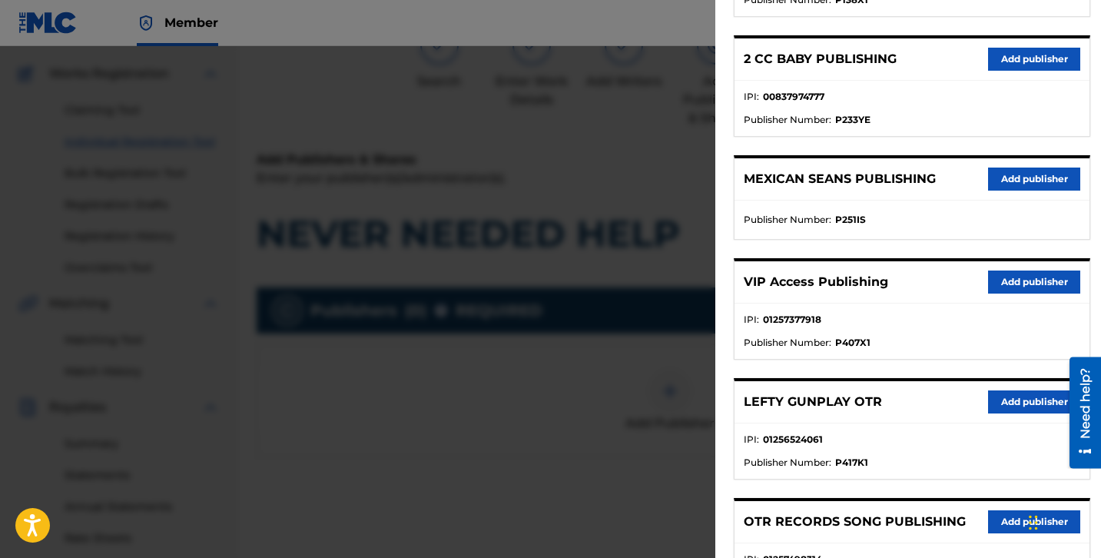
scroll to position [0, 0]
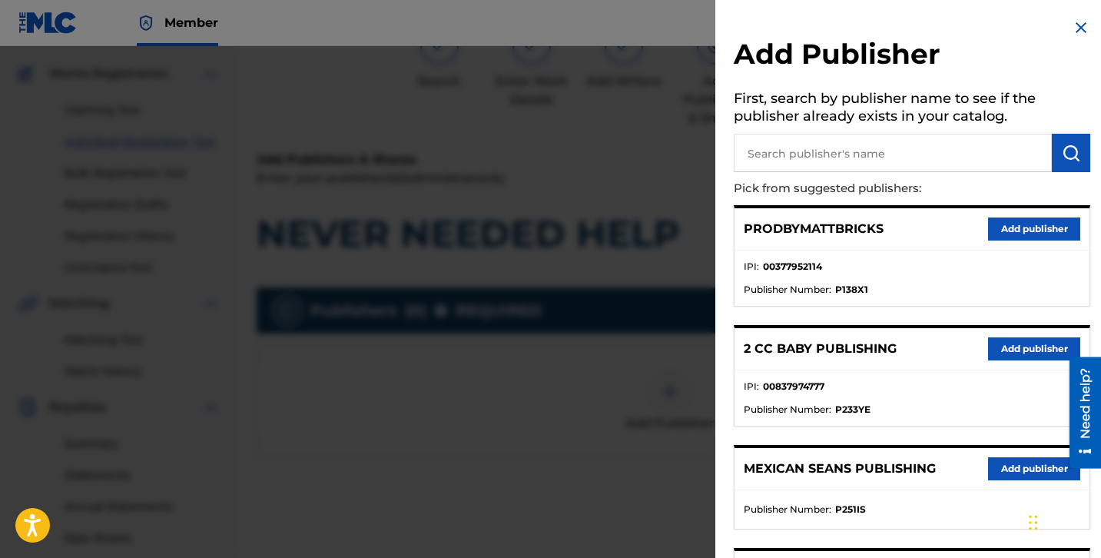
click at [864, 148] on input "text" at bounding box center [893, 153] width 318 height 38
type input "FARIEL"
click at [1075, 155] on button "submit" at bounding box center [1071, 153] width 38 height 38
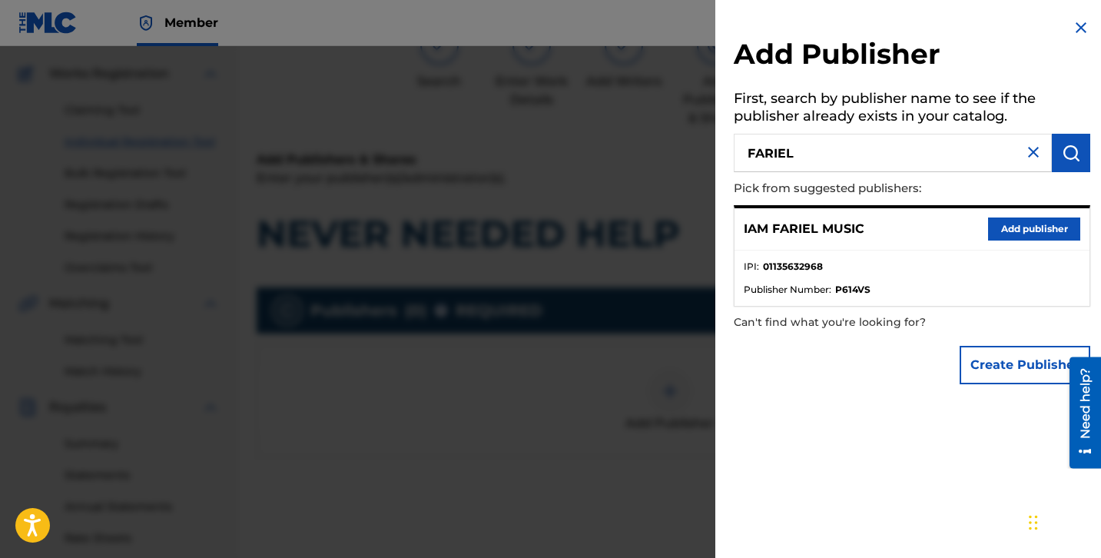
click at [814, 367] on div "Create Publisher" at bounding box center [912, 365] width 357 height 54
click at [1020, 222] on button "Add publisher" at bounding box center [1034, 228] width 92 height 23
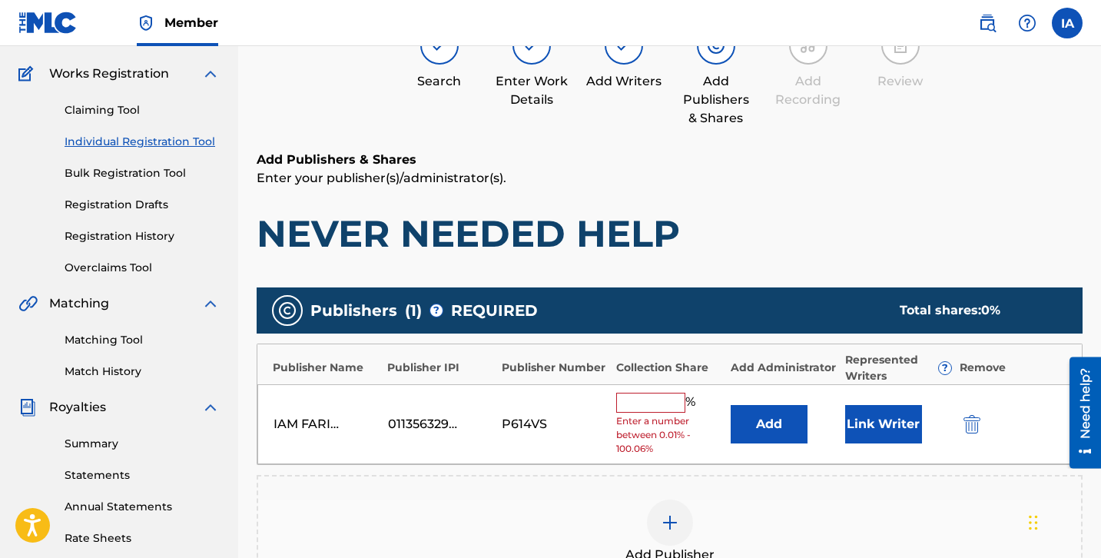
click at [661, 408] on input "text" at bounding box center [650, 403] width 69 height 20
click at [727, 148] on div "Register Work Search Enter Work Details Add Writers Add Publishers & Shares Add…" at bounding box center [670, 365] width 826 height 794
click at [672, 400] on input "text" at bounding box center [650, 403] width 69 height 20
type input "50"
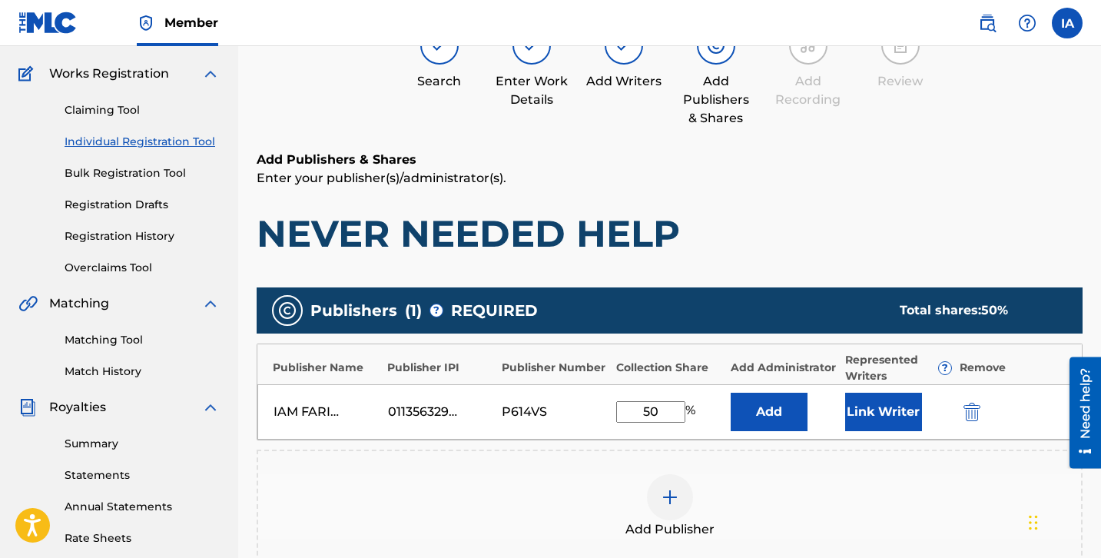
click at [776, 401] on button "Add" at bounding box center [769, 412] width 77 height 38
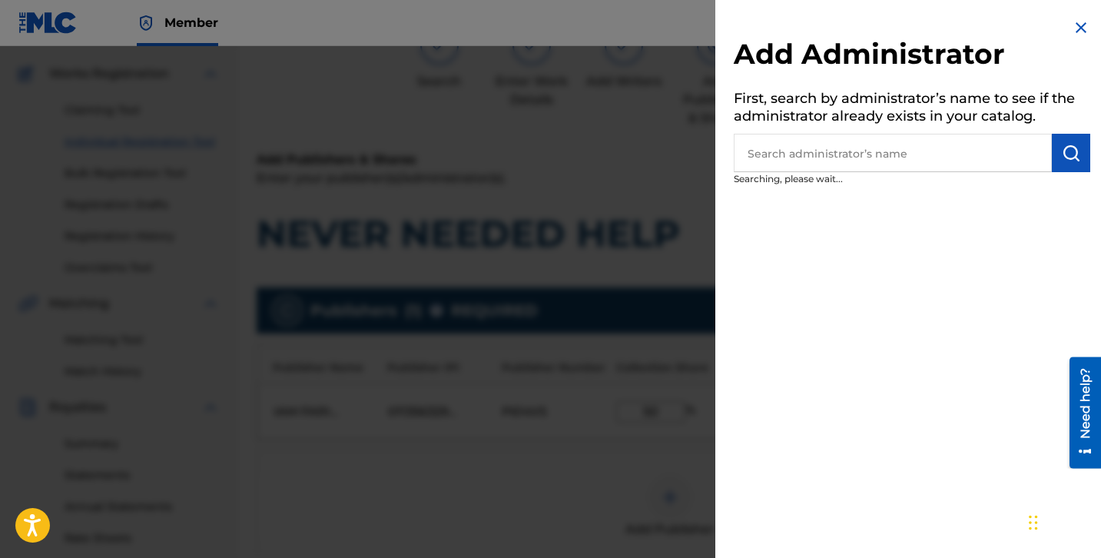
click at [829, 150] on input "text" at bounding box center [893, 153] width 318 height 38
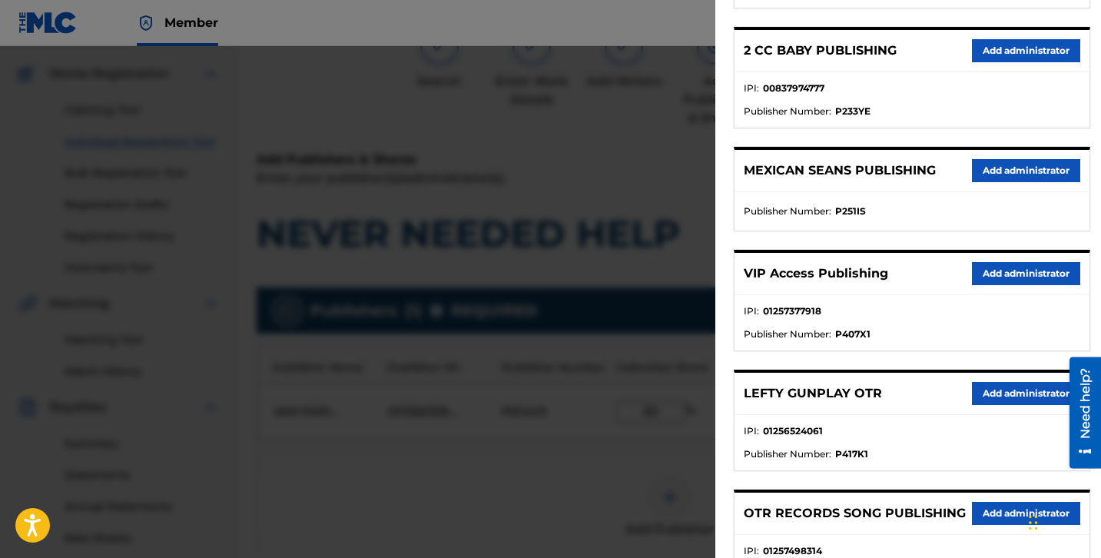
scroll to position [299, 0]
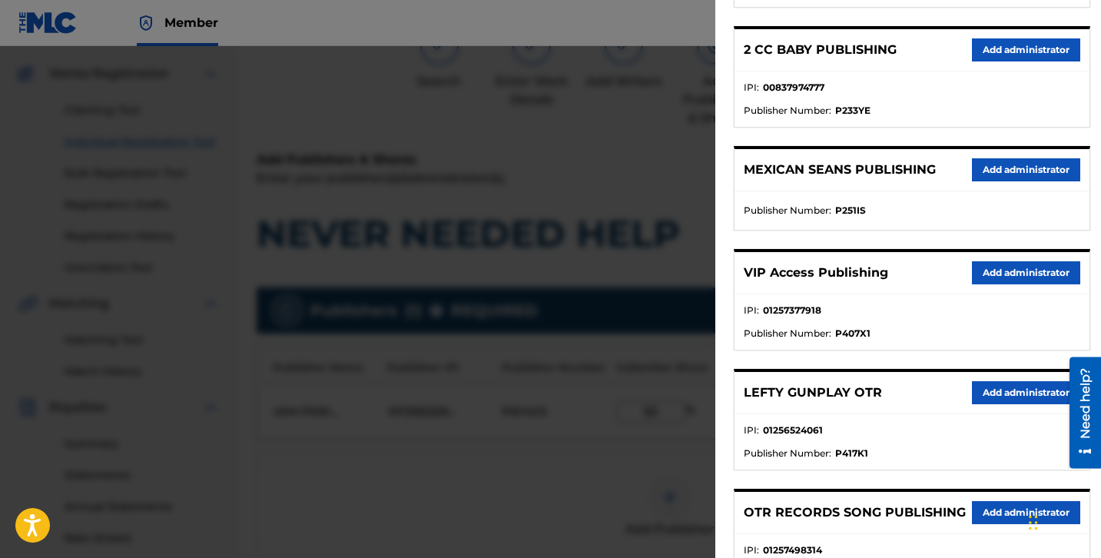
click at [1017, 274] on button "Add administrator" at bounding box center [1026, 272] width 108 height 23
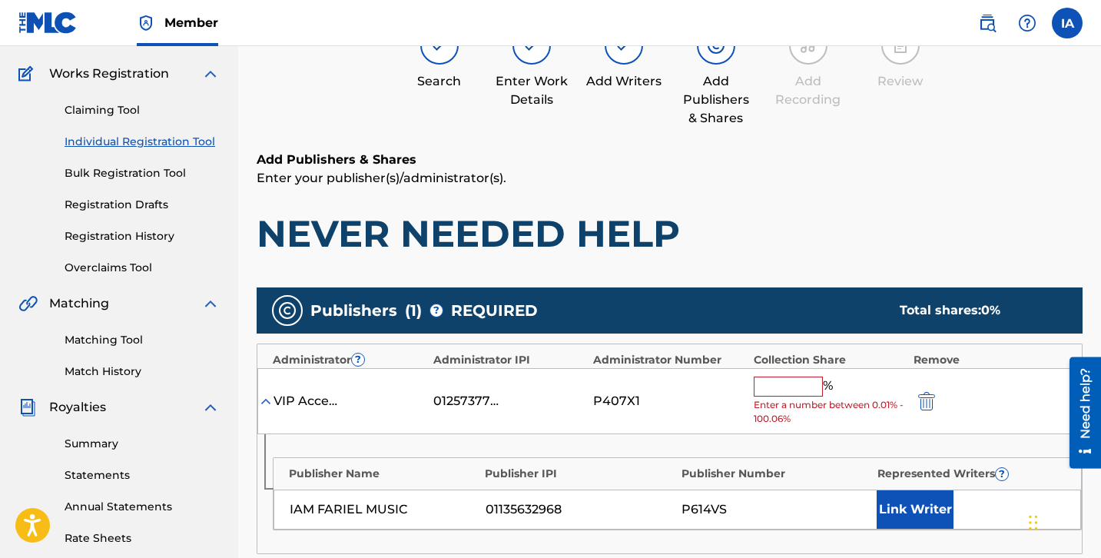
click at [806, 390] on input "text" at bounding box center [788, 386] width 69 height 20
type input "50"
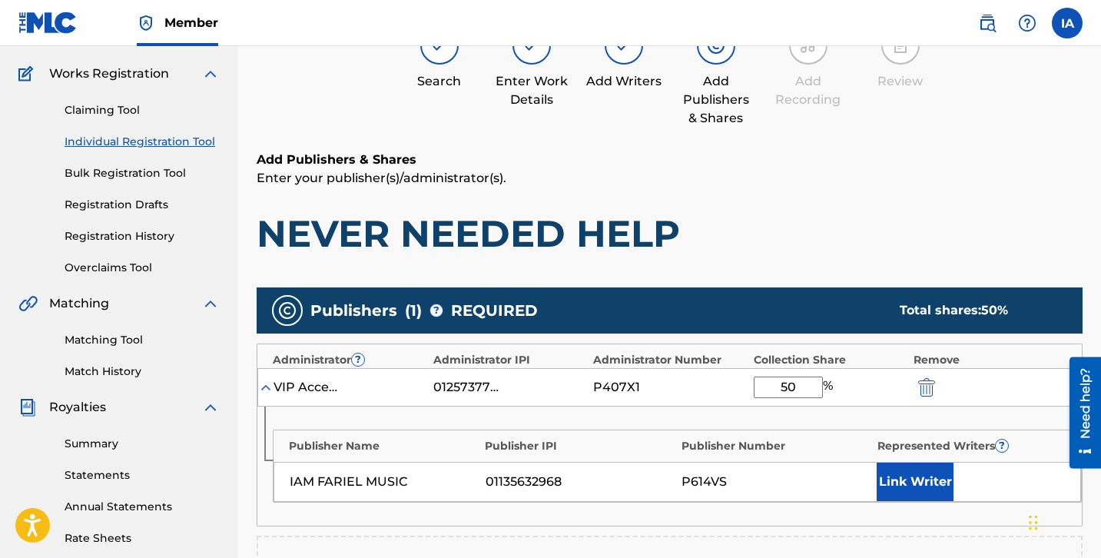
click at [869, 213] on h1 "NEVER NEEDED HELP" at bounding box center [670, 234] width 826 height 46
click at [923, 478] on button "Link Writer" at bounding box center [915, 482] width 77 height 38
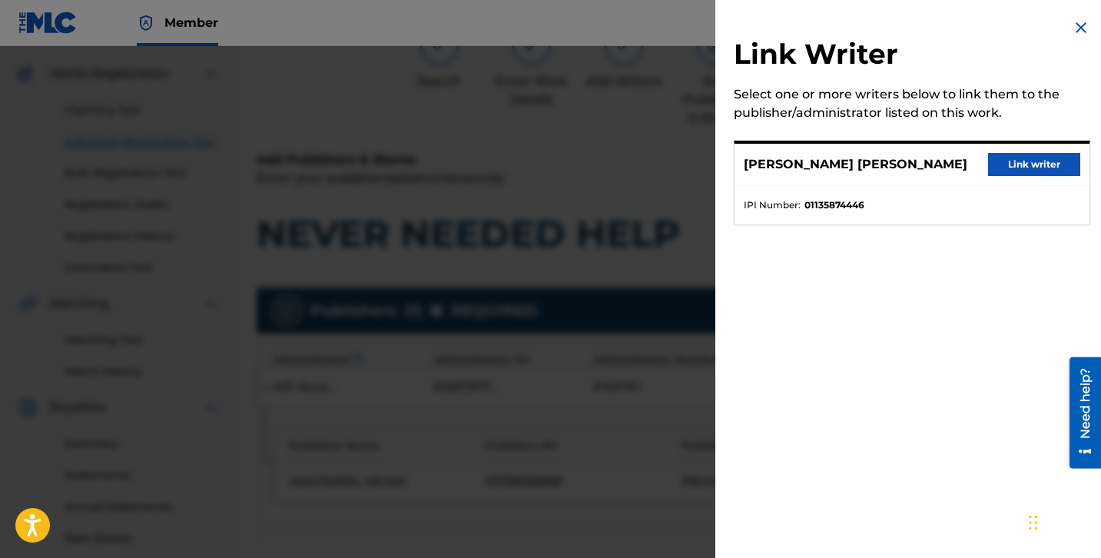
click at [997, 168] on button "Link writer" at bounding box center [1034, 164] width 92 height 23
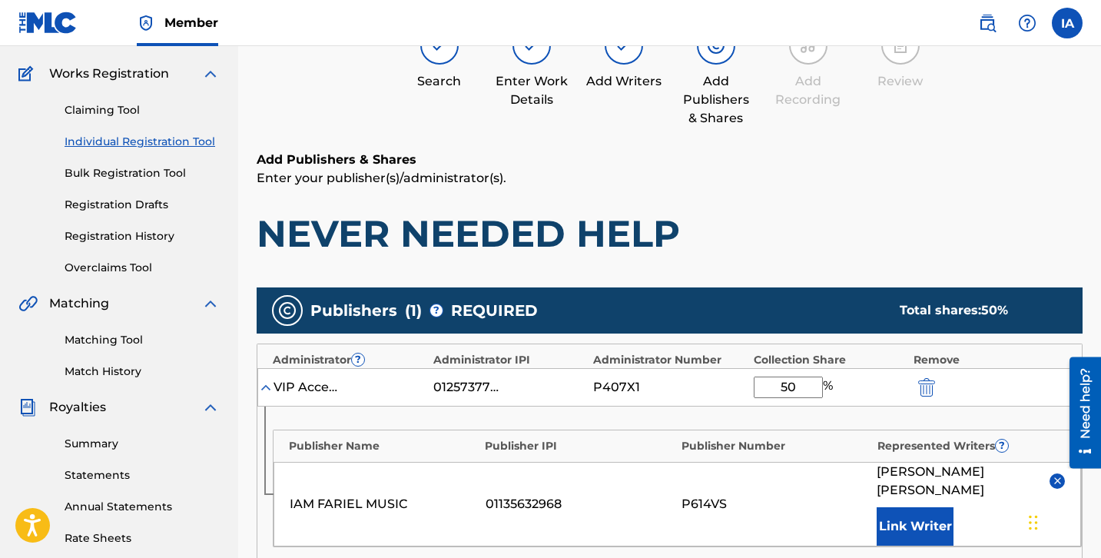
click at [863, 177] on p "Enter your publisher(s)/administrator(s)." at bounding box center [670, 178] width 826 height 18
click at [804, 181] on p "Enter your publisher(s)/administrator(s)." at bounding box center [670, 178] width 826 height 18
click at [781, 176] on p "Enter your publisher(s)/administrator(s)." at bounding box center [670, 178] width 826 height 18
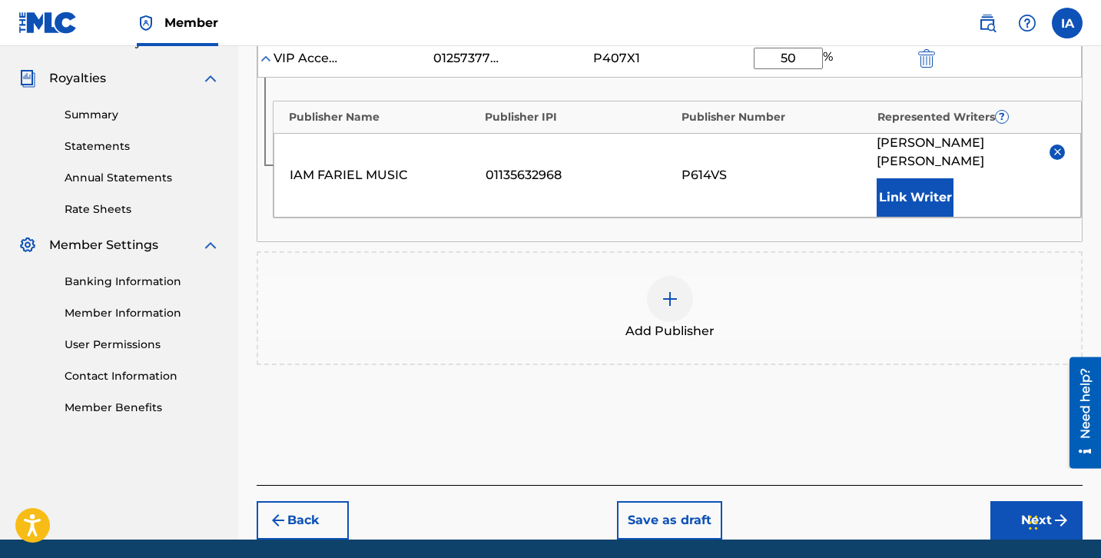
click at [1013, 506] on button "Next" at bounding box center [1036, 520] width 92 height 38
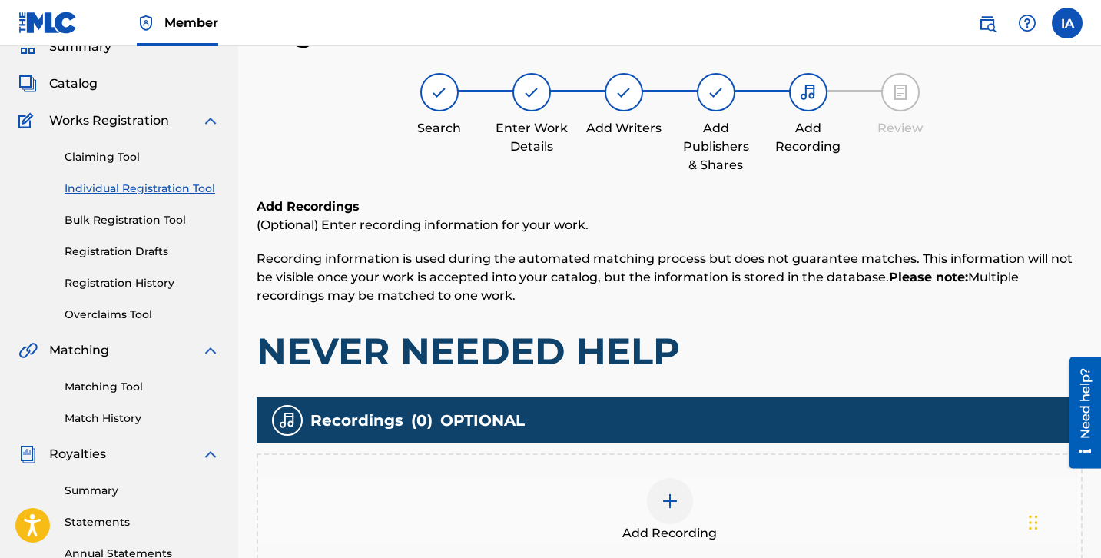
scroll to position [69, 0]
click at [745, 331] on h1 "NEVER NEEDED HELP" at bounding box center [670, 351] width 826 height 46
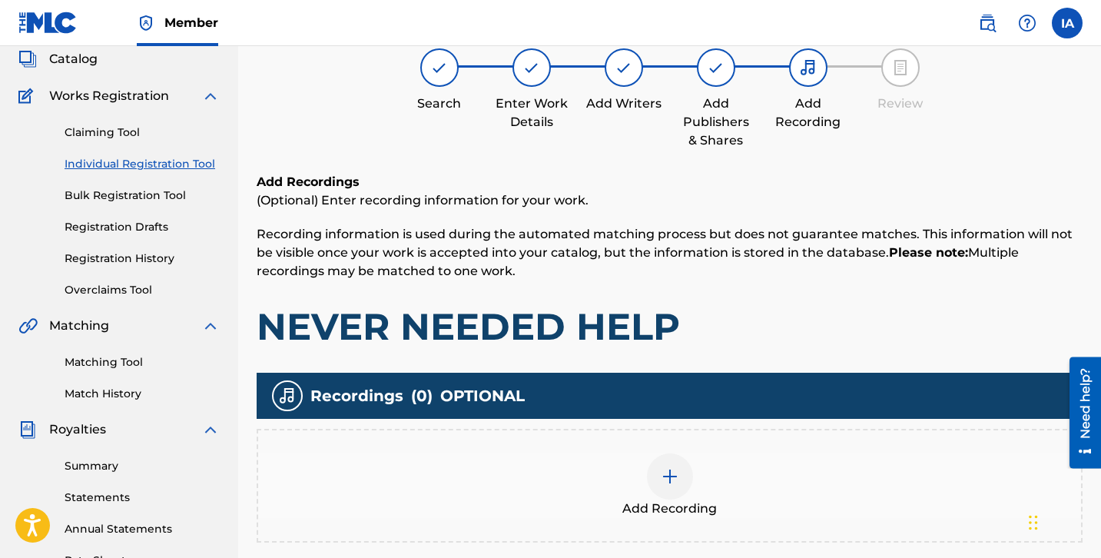
scroll to position [119, 0]
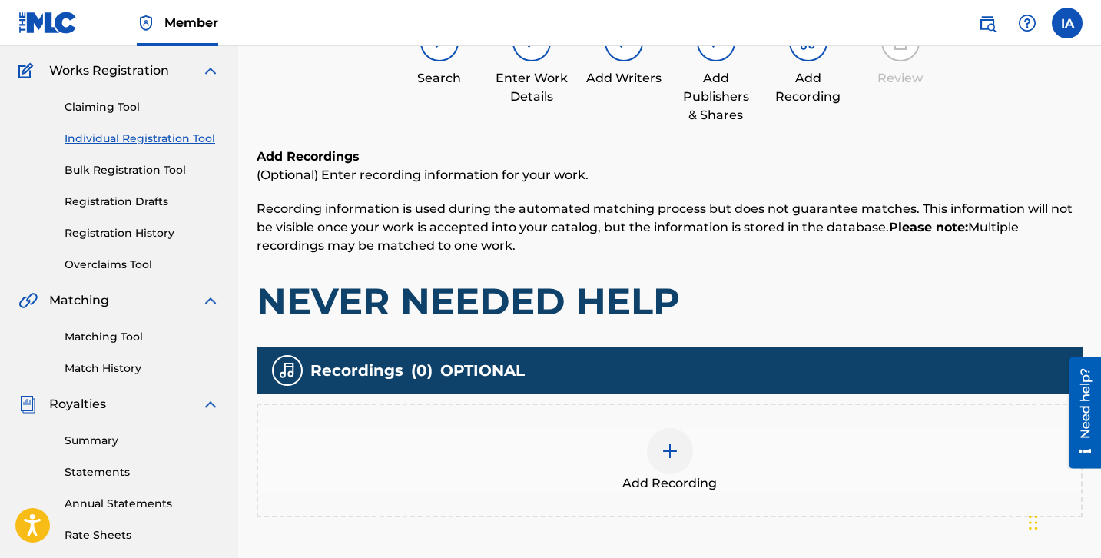
click at [708, 436] on div "Add Recording" at bounding box center [669, 460] width 823 height 65
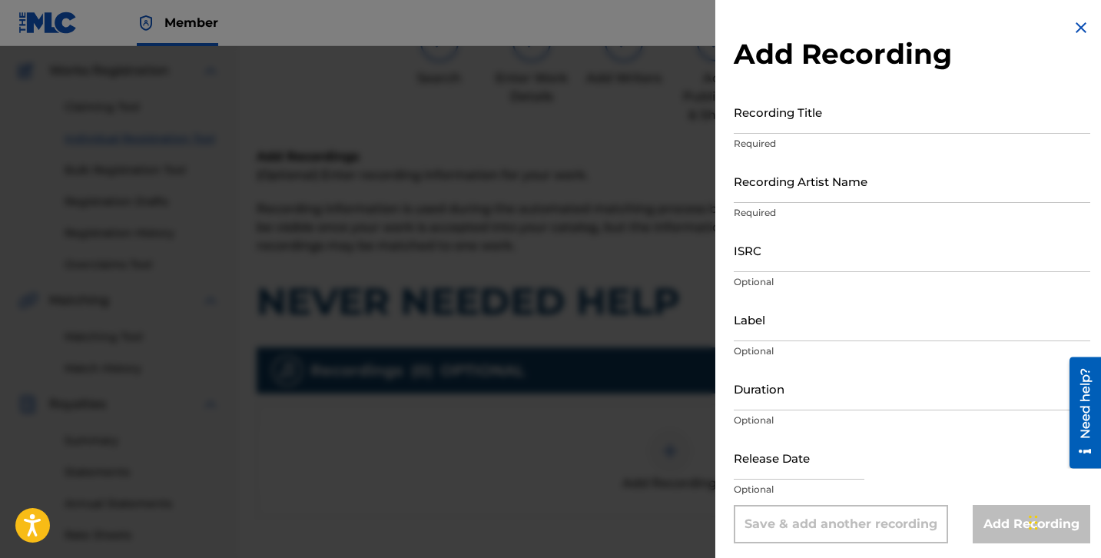
click at [836, 129] on input "Recording Title" at bounding box center [912, 112] width 357 height 44
click at [801, 132] on input "Recording Title" at bounding box center [912, 112] width 357 height 44
paste input "NEVER NEEDED HELP"
type input "NEVER NEEDED HELP"
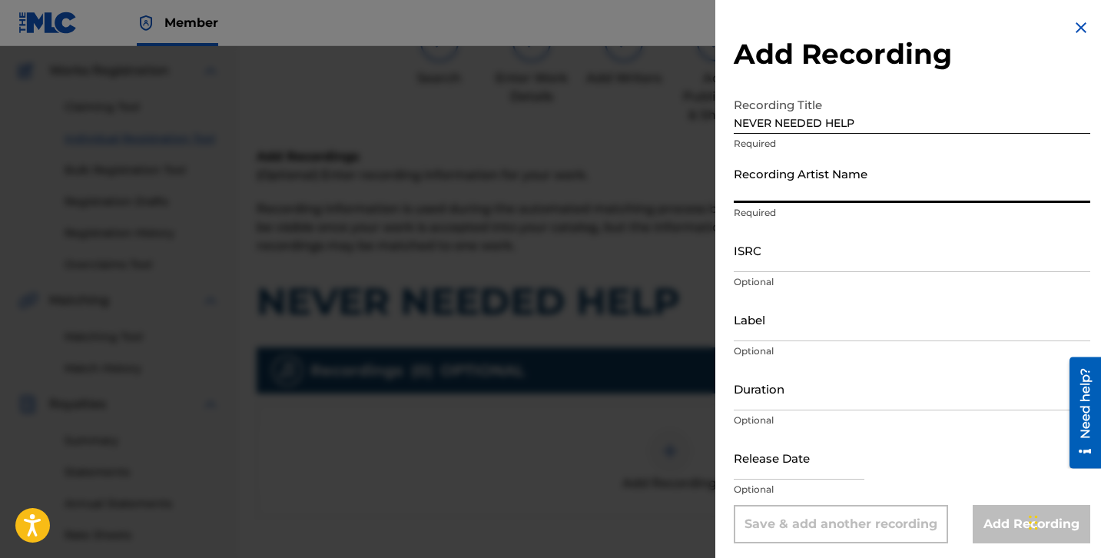
click at [818, 187] on input "Recording Artist Name" at bounding box center [912, 181] width 357 height 44
click at [828, 194] on input "Recording Artist Name" at bounding box center [912, 181] width 357 height 44
paste input "PARKSIDE PLUGS"
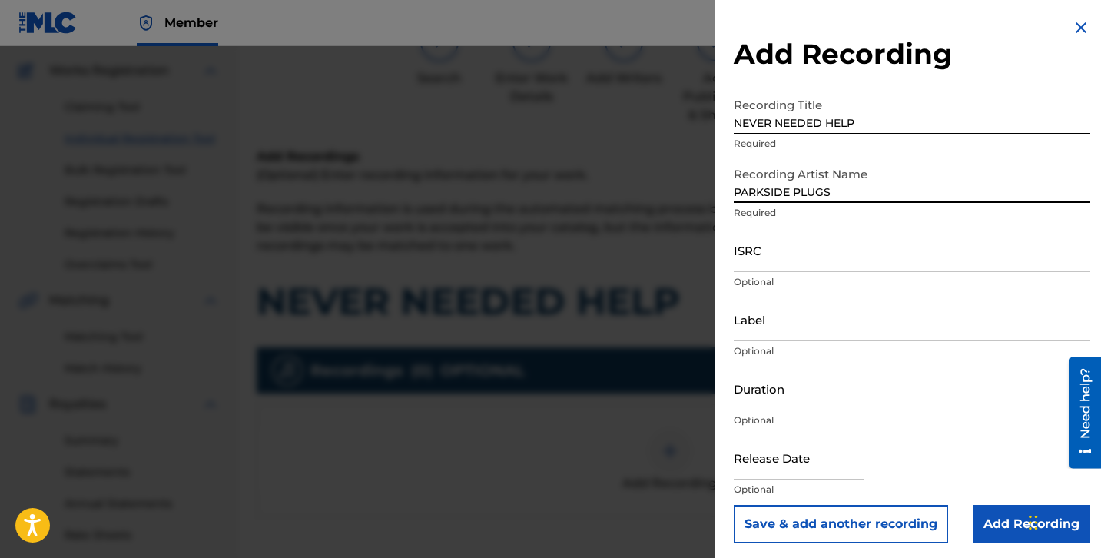
type input "PARKSIDE PLUGS"
click at [771, 252] on input "ISRC" at bounding box center [912, 250] width 357 height 44
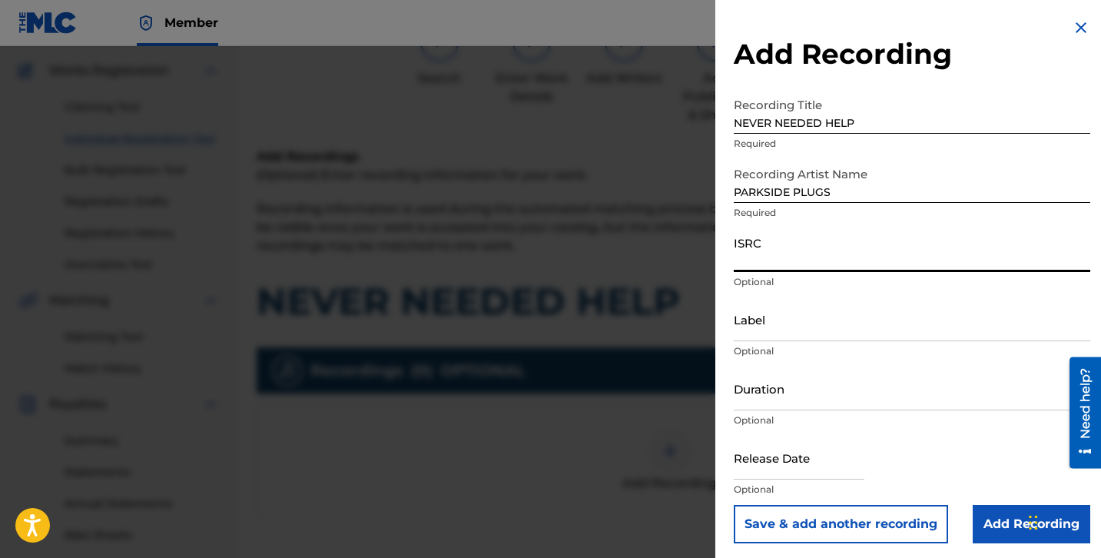
click at [795, 267] on input "ISRC" at bounding box center [912, 250] width 357 height 44
paste input "QZNMT2446289"
type input "QZNMT2446289"
click at [792, 331] on input "Label" at bounding box center [912, 319] width 357 height 44
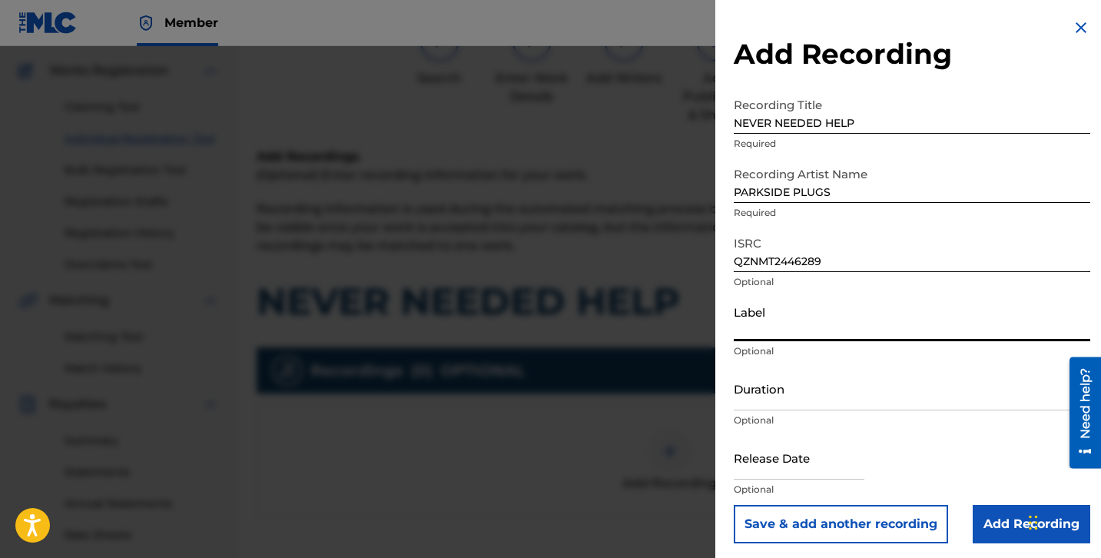
click at [800, 316] on input "Label" at bounding box center [912, 319] width 357 height 44
paste input "PARKSIDE PLUGS"
type input "PARKSIDE PLUGS"
click at [801, 396] on input "Duration" at bounding box center [912, 389] width 357 height 44
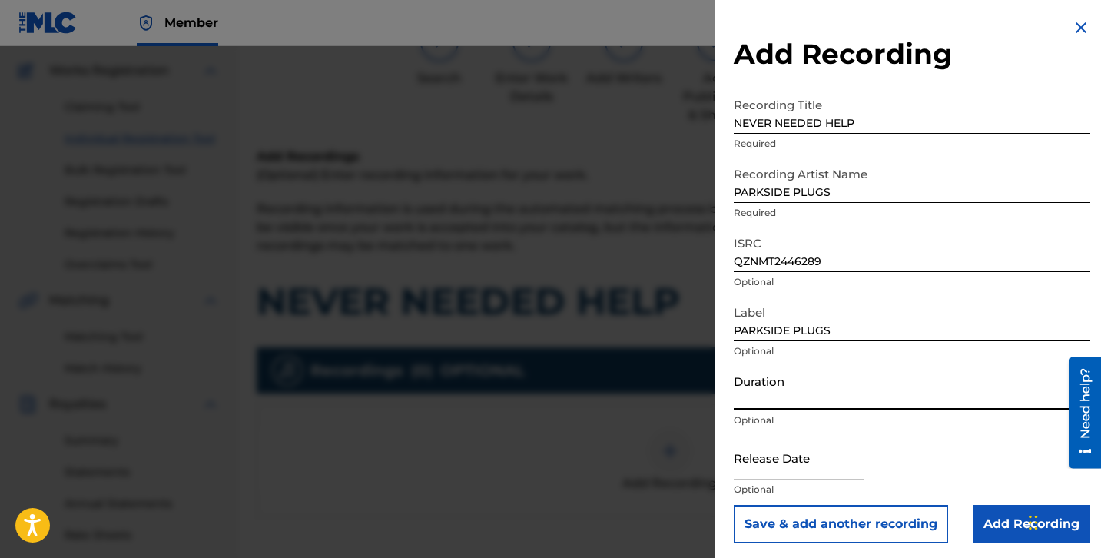
click at [803, 396] on input "Duration" at bounding box center [912, 389] width 357 height 44
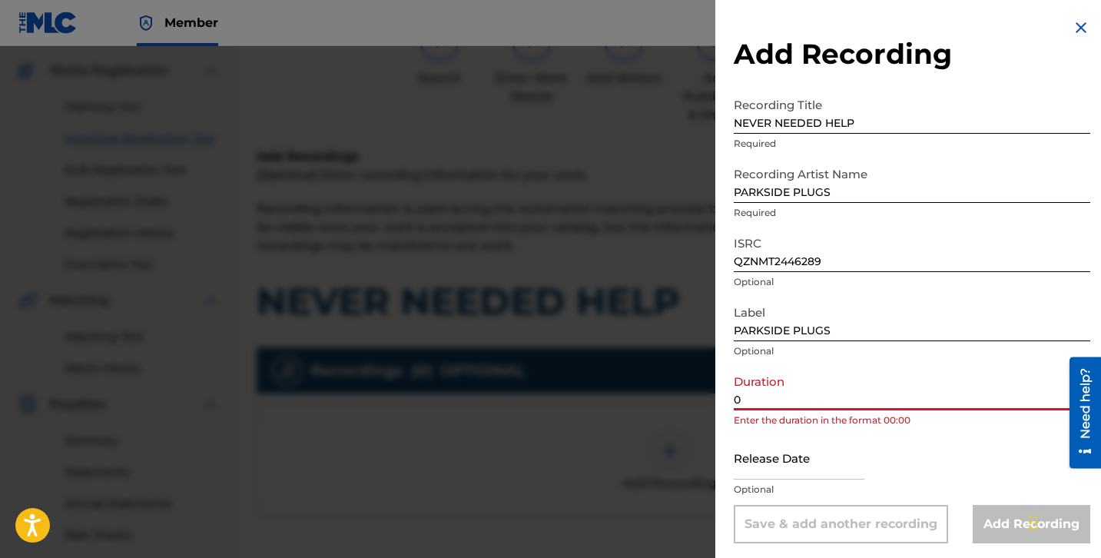
paste input "2:19"
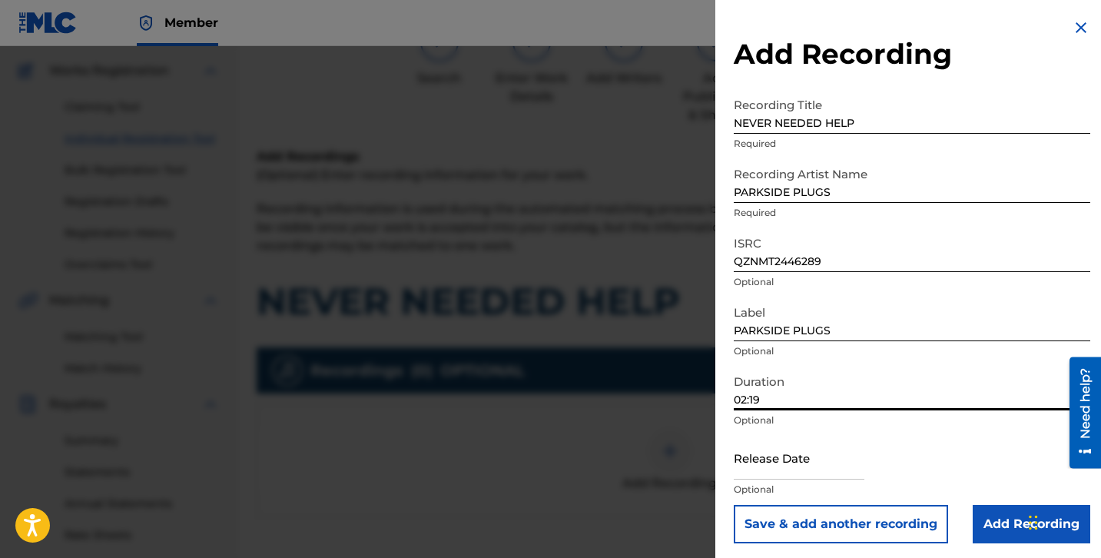
drag, startPoint x: 775, startPoint y: 393, endPoint x: 711, endPoint y: 371, distance: 66.8
click at [721, 373] on div "Add Recording Recording Title NEVER NEEDED HELP Required Recording Artist Name …" at bounding box center [911, 281] width 393 height 562
type input "02:19"
click at [993, 530] on input "Add Recording" at bounding box center [1032, 524] width 118 height 38
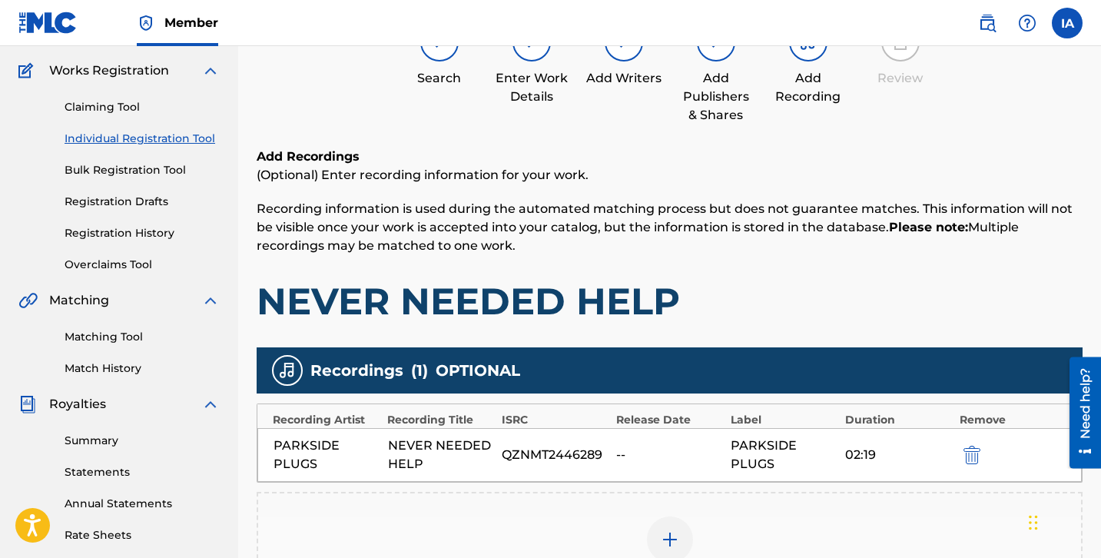
click at [745, 295] on h1 "NEVER NEEDED HELP" at bounding box center [670, 301] width 826 height 46
click at [723, 278] on h1 "NEVER NEEDED HELP" at bounding box center [670, 301] width 826 height 46
drag, startPoint x: 723, startPoint y: 277, endPoint x: 899, endPoint y: 375, distance: 201.2
click at [712, 274] on div "Add Recordings (Optional) Enter recording information for your work. Recording …" at bounding box center [670, 236] width 826 height 177
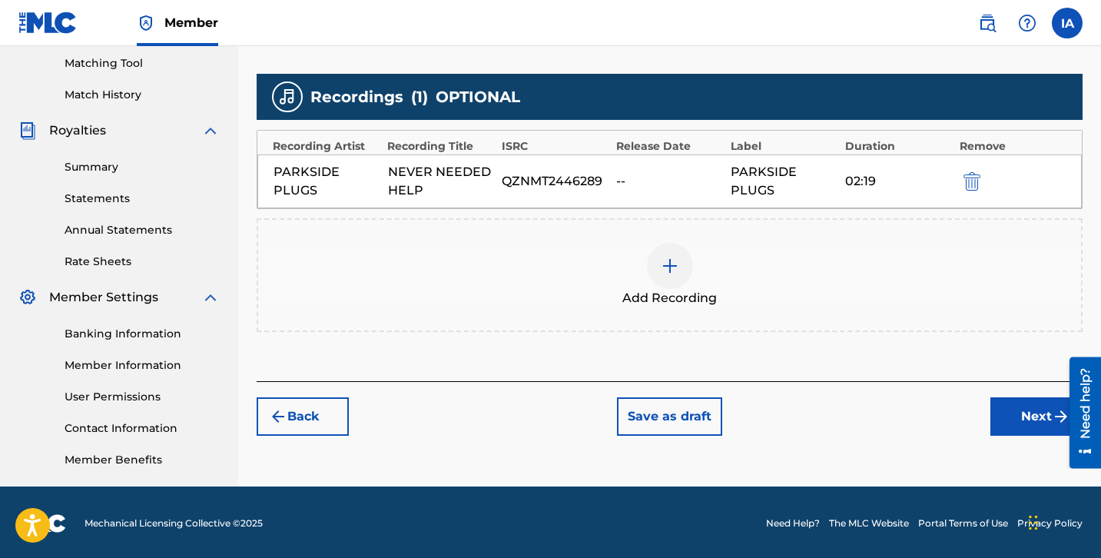
scroll to position [395, 0]
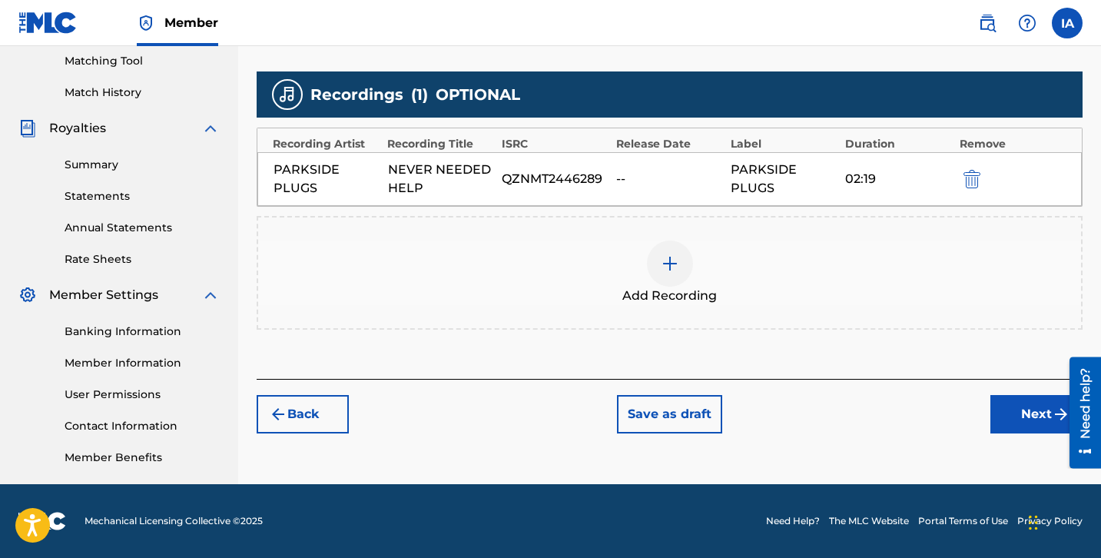
click at [1005, 426] on button "Next" at bounding box center [1036, 414] width 92 height 38
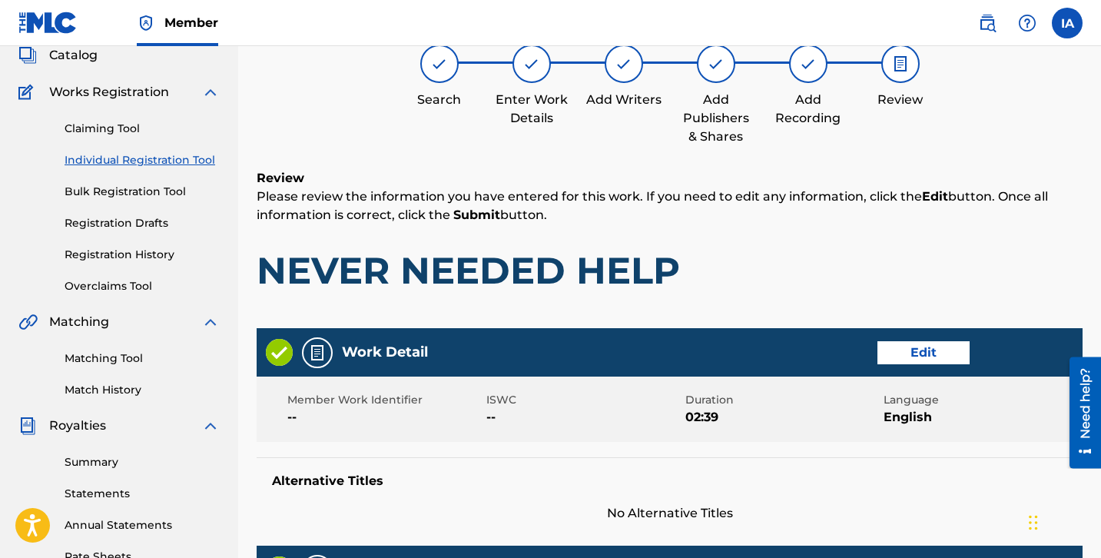
scroll to position [69, 0]
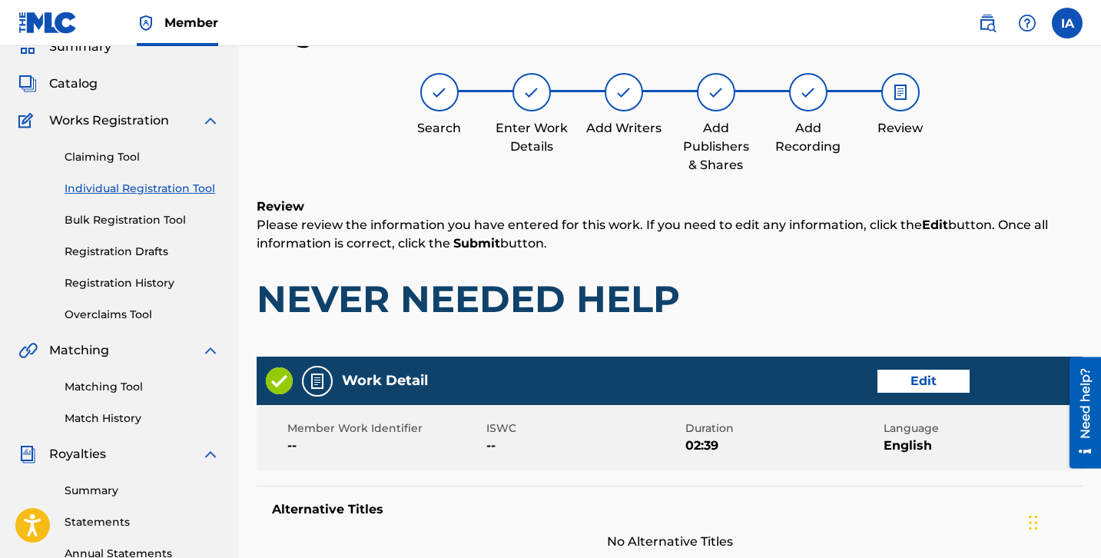
click at [486, 168] on div "Search Enter Work Details Add Writers Add Publishers & Shares Add Recording Rev…" at bounding box center [670, 123] width 826 height 101
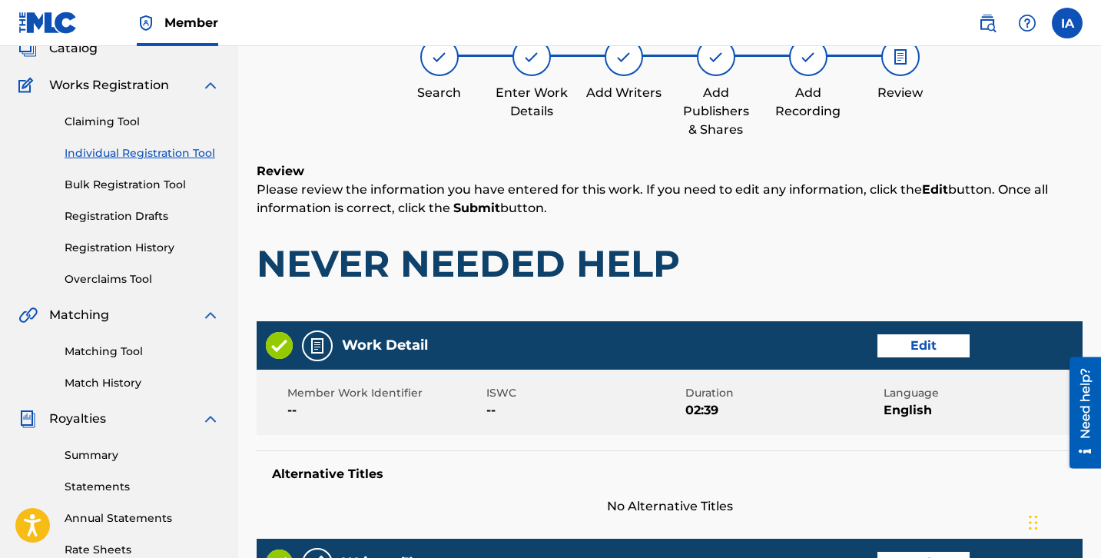
scroll to position [124, 0]
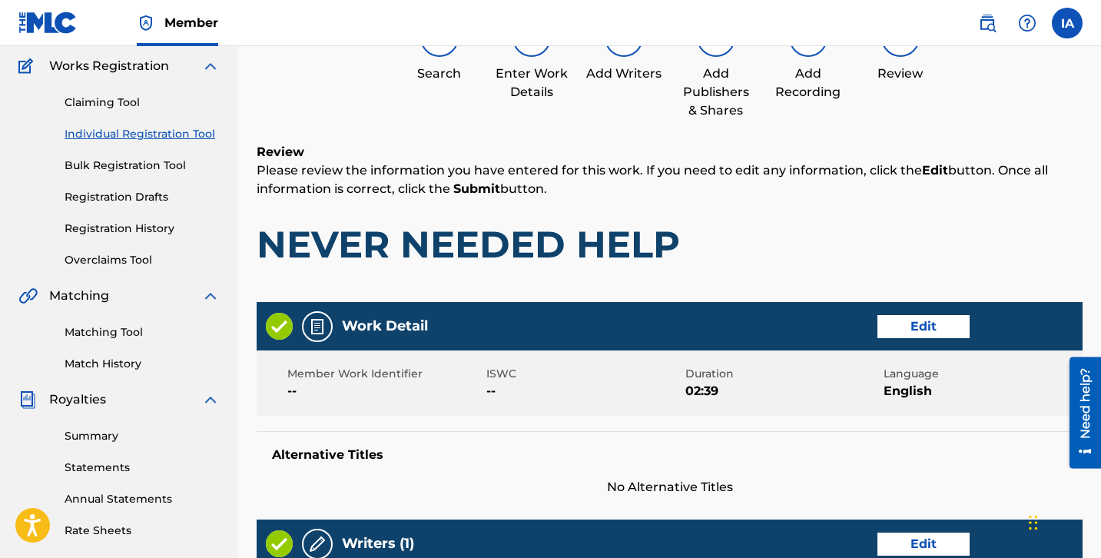
click at [952, 324] on button "Edit" at bounding box center [923, 326] width 92 height 23
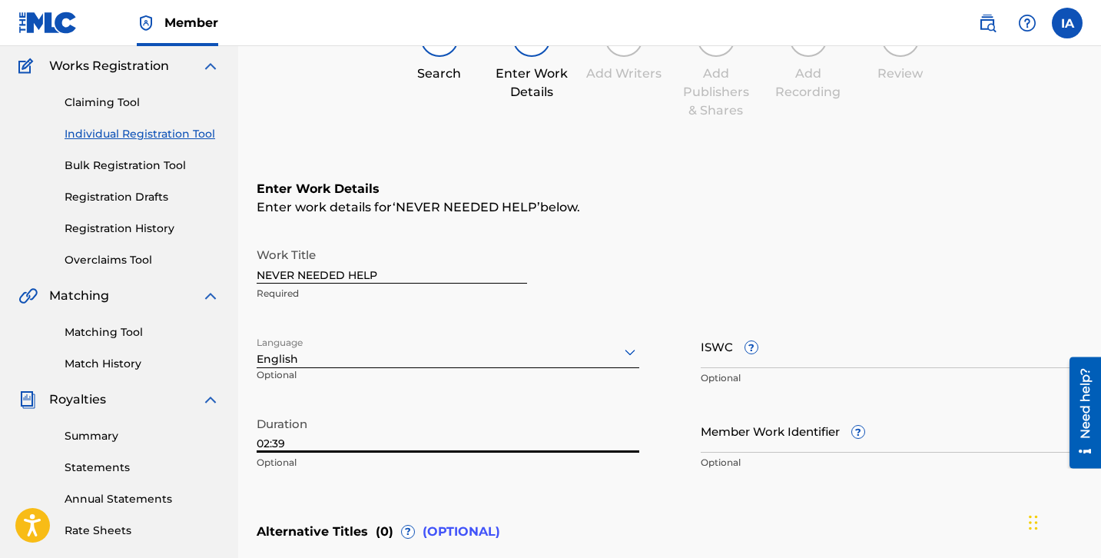
drag, startPoint x: 266, startPoint y: 443, endPoint x: 370, endPoint y: 467, distance: 107.2
click at [369, 467] on div "Duration 02:39 Optional" at bounding box center [448, 443] width 383 height 69
paste input "1"
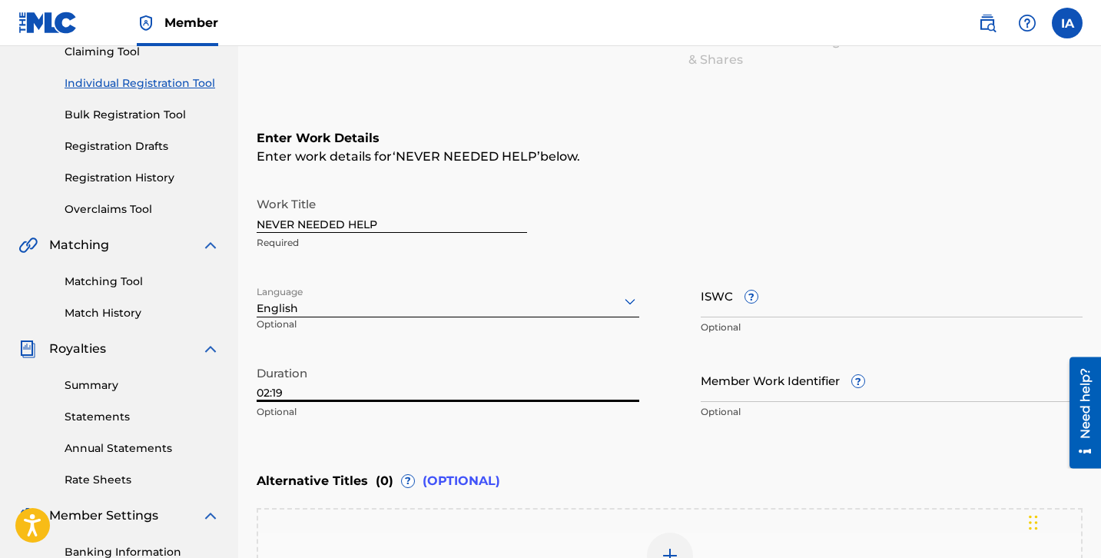
scroll to position [404, 0]
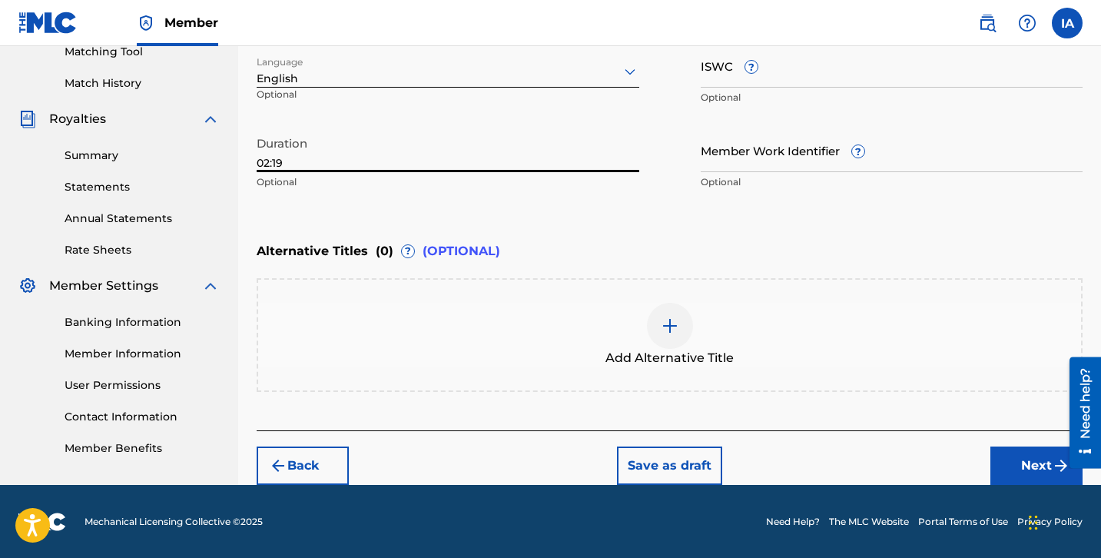
type input "02:19"
click at [1004, 472] on button "Next" at bounding box center [1036, 465] width 92 height 38
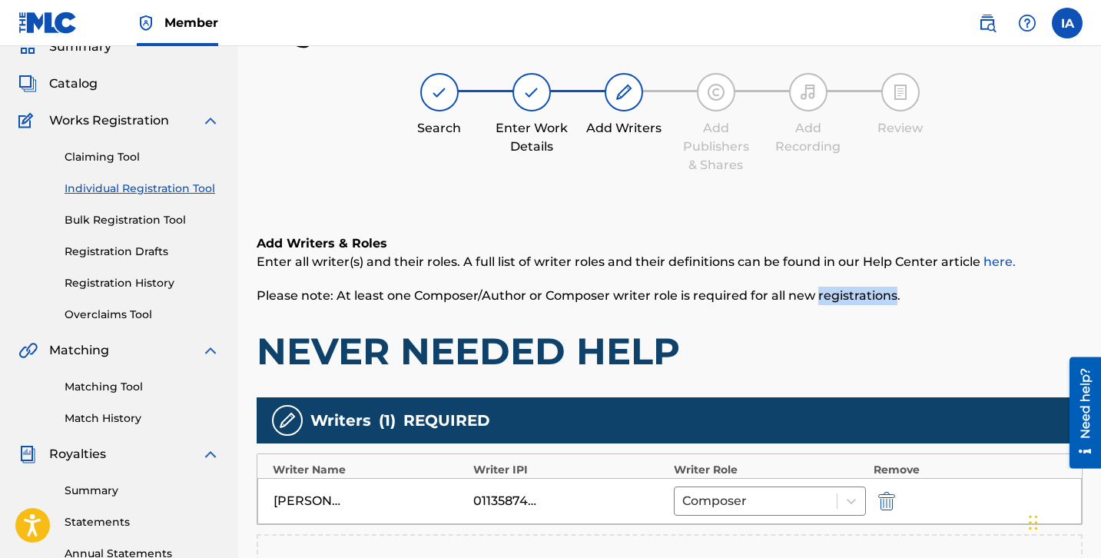
click at [839, 299] on span "Please note: At least one Composer/Author or Composer writer role is required f…" at bounding box center [579, 295] width 644 height 15
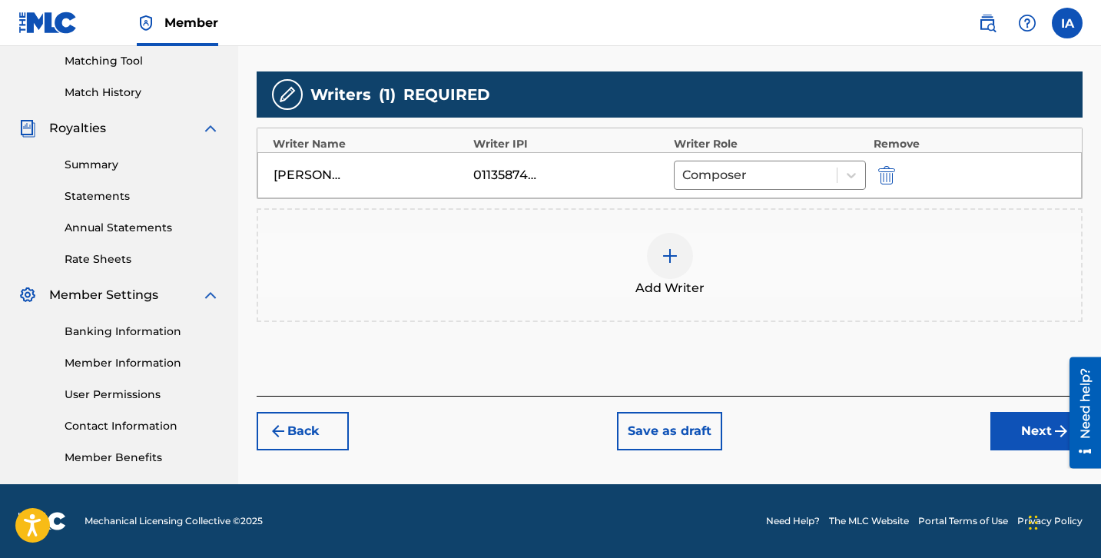
click at [1043, 436] on button "Next" at bounding box center [1036, 431] width 92 height 38
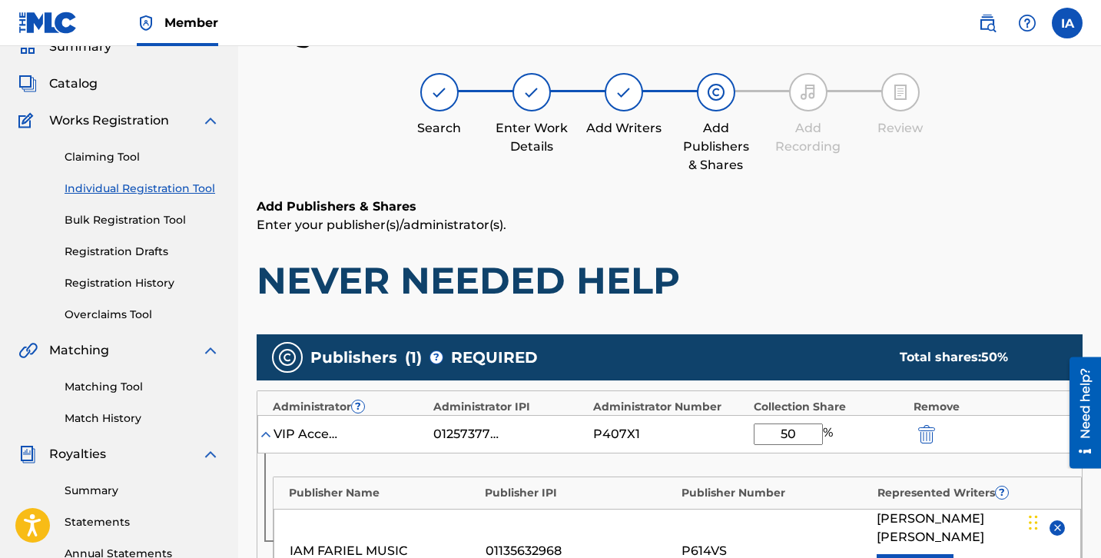
click at [727, 306] on div "Add Publishers & Shares Enter your publisher(s)/administrator(s). NEVER NEEDED …" at bounding box center [670, 528] width 826 height 663
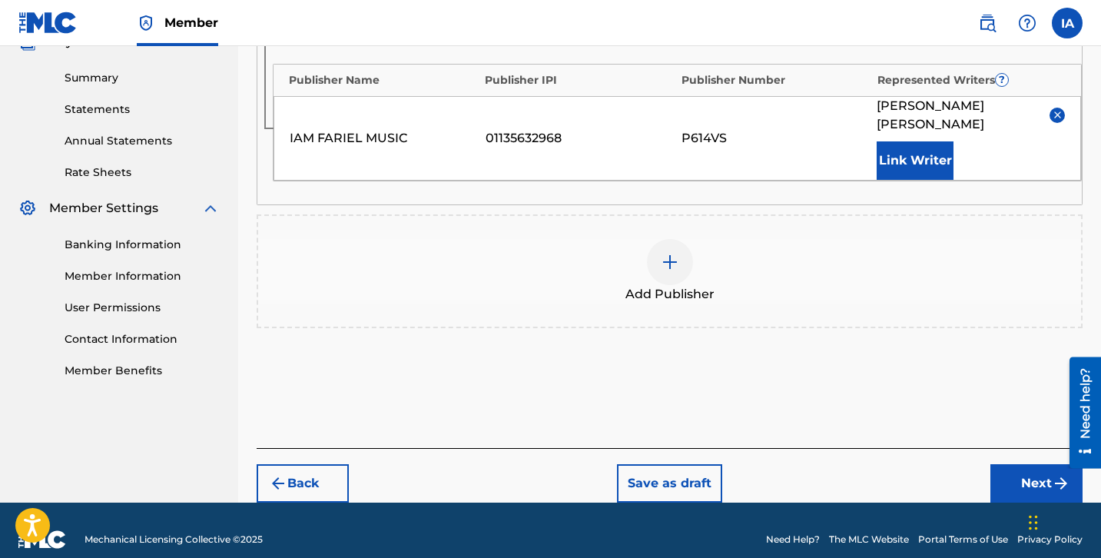
click at [1030, 466] on button "Next" at bounding box center [1036, 483] width 92 height 38
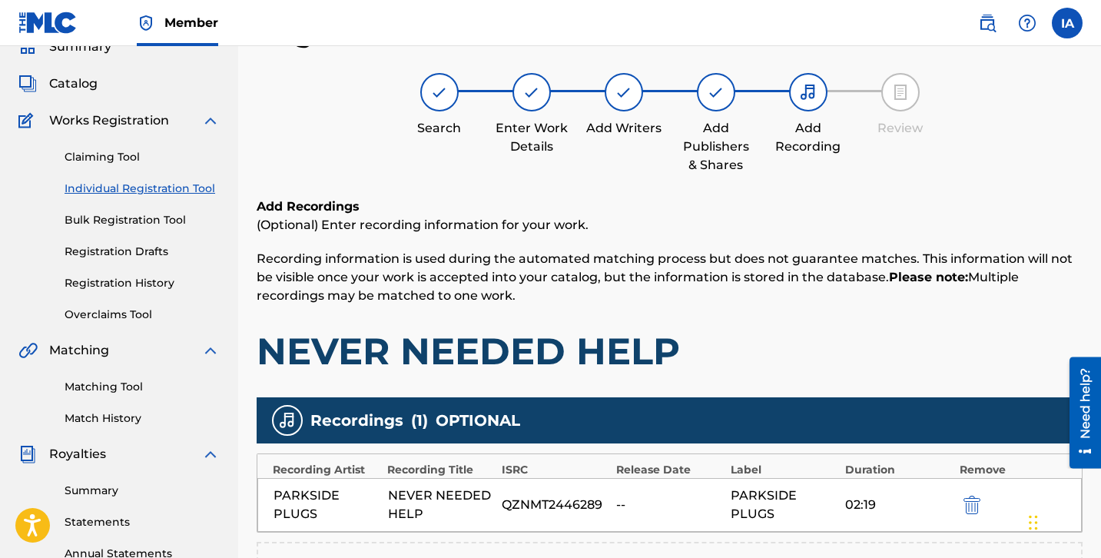
click at [777, 274] on span "Recording information is used during the automated matching process but does no…" at bounding box center [665, 276] width 816 height 51
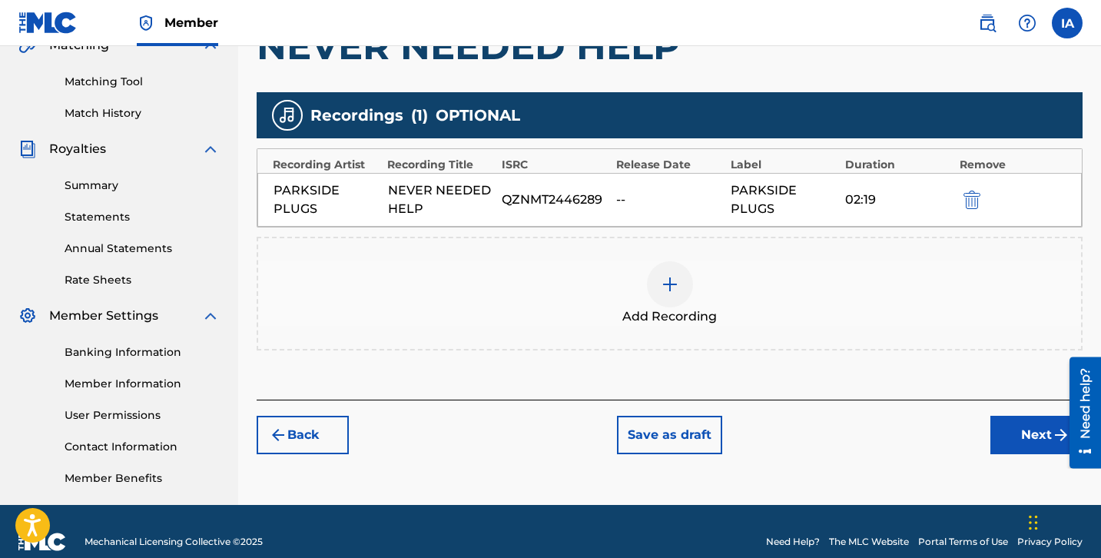
scroll to position [376, 0]
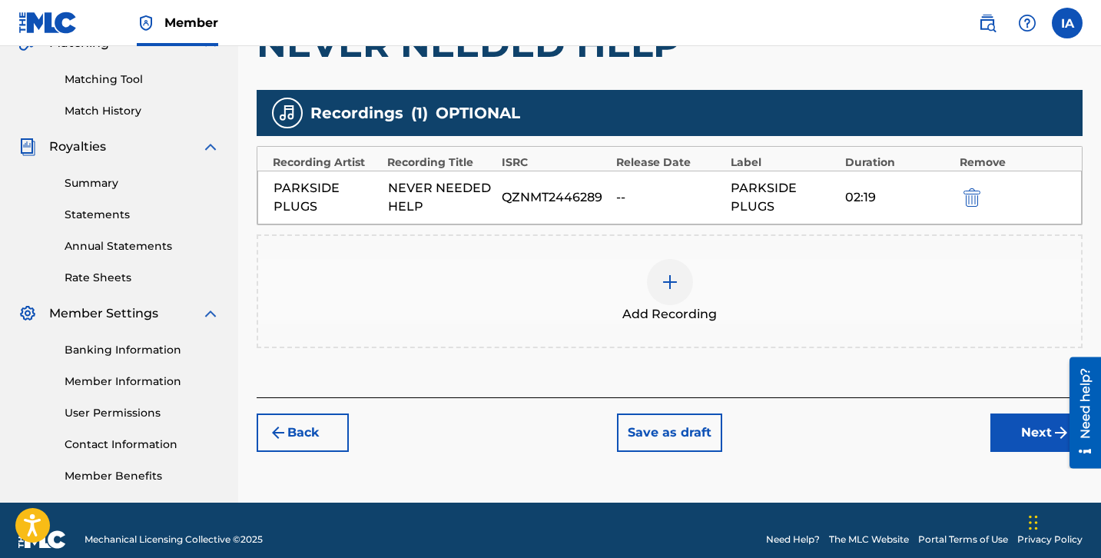
click at [1023, 442] on button "Next" at bounding box center [1036, 432] width 92 height 38
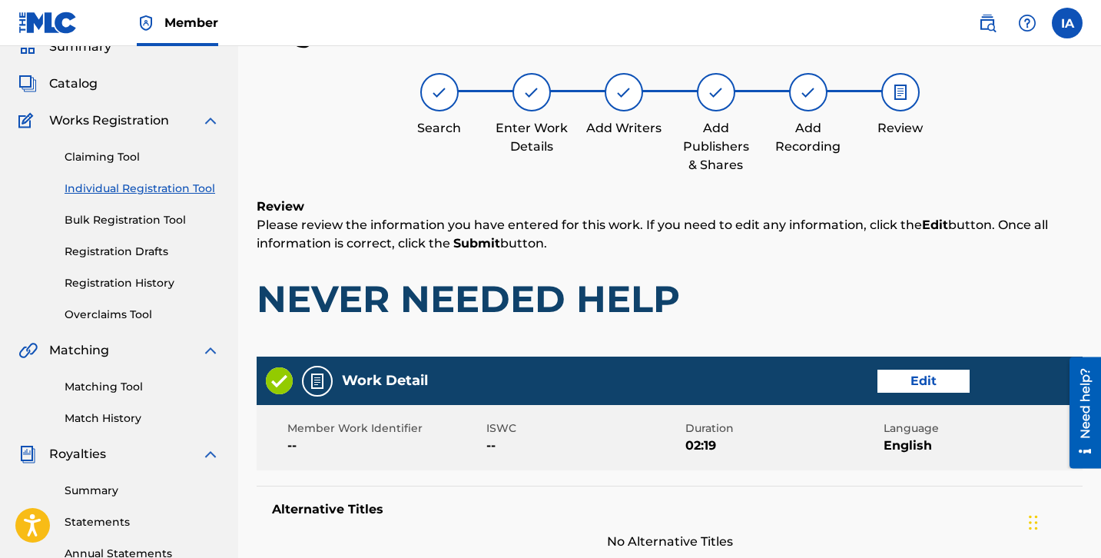
click at [721, 265] on div "Review Please review the information you have entered for this work. If you nee…" at bounding box center [670, 271] width 826 height 148
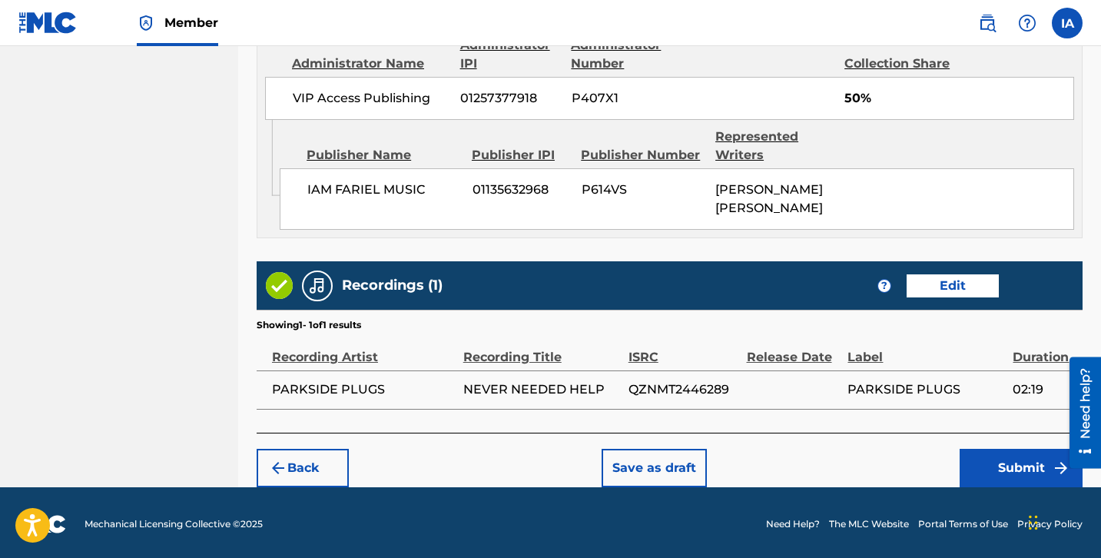
scroll to position [860, 0]
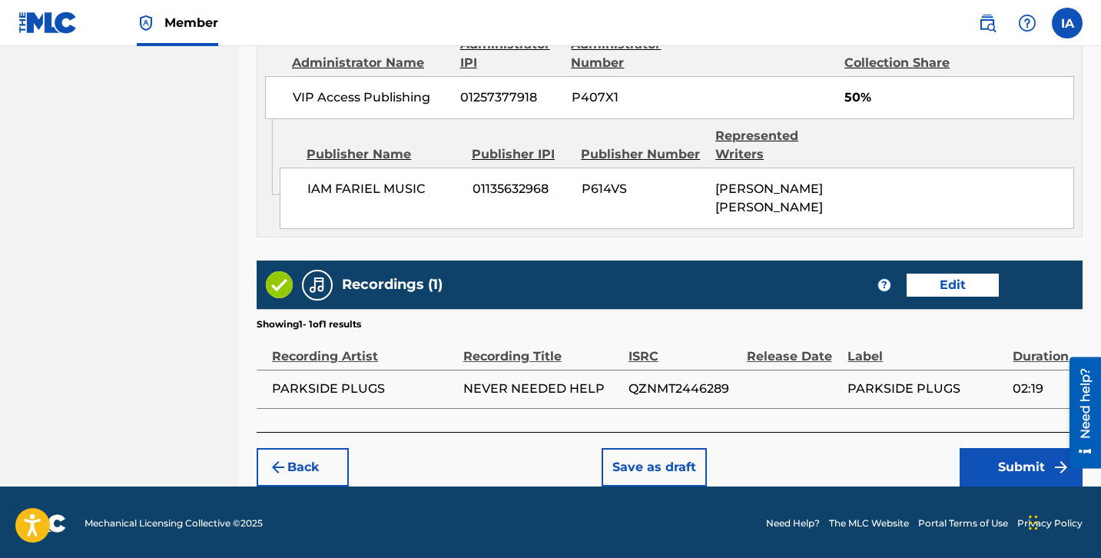
click at [967, 456] on button "Submit" at bounding box center [1021, 467] width 123 height 38
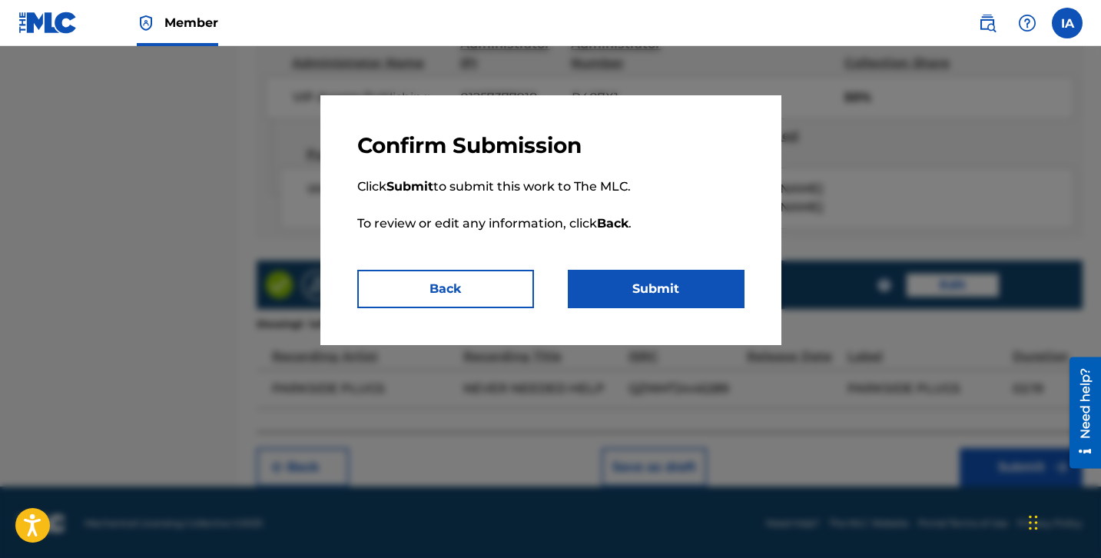
click at [666, 276] on button "Submit" at bounding box center [656, 289] width 177 height 38
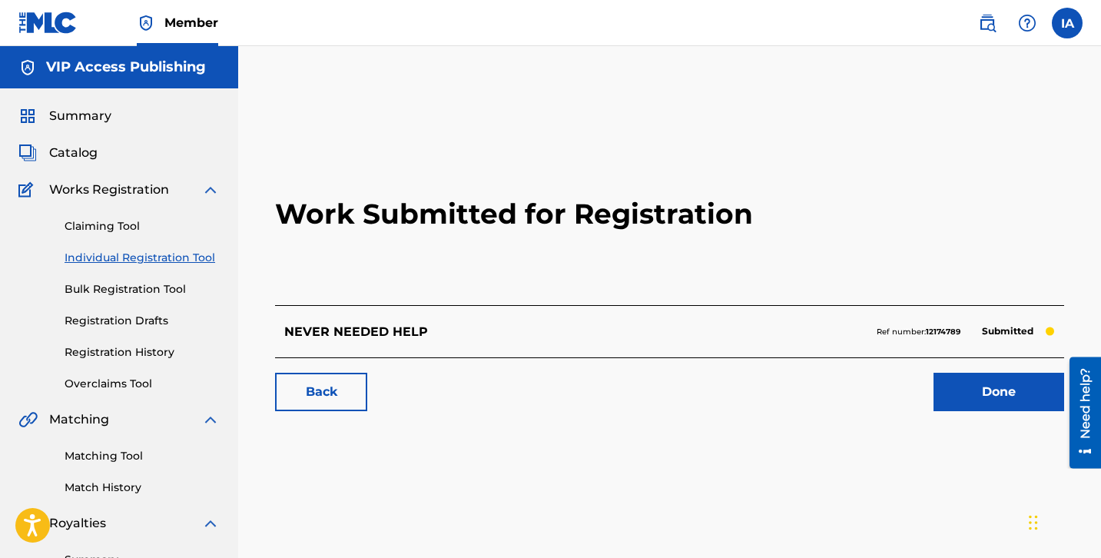
drag, startPoint x: 526, startPoint y: 383, endPoint x: 266, endPoint y: 292, distance: 276.1
click at [506, 383] on div "Back Done" at bounding box center [669, 384] width 789 height 54
click at [201, 271] on div "Claiming Tool Individual Registration Tool Bulk Registration Tool Registration …" at bounding box center [118, 295] width 201 height 193
click at [187, 260] on link "Individual Registration Tool" at bounding box center [142, 258] width 155 height 16
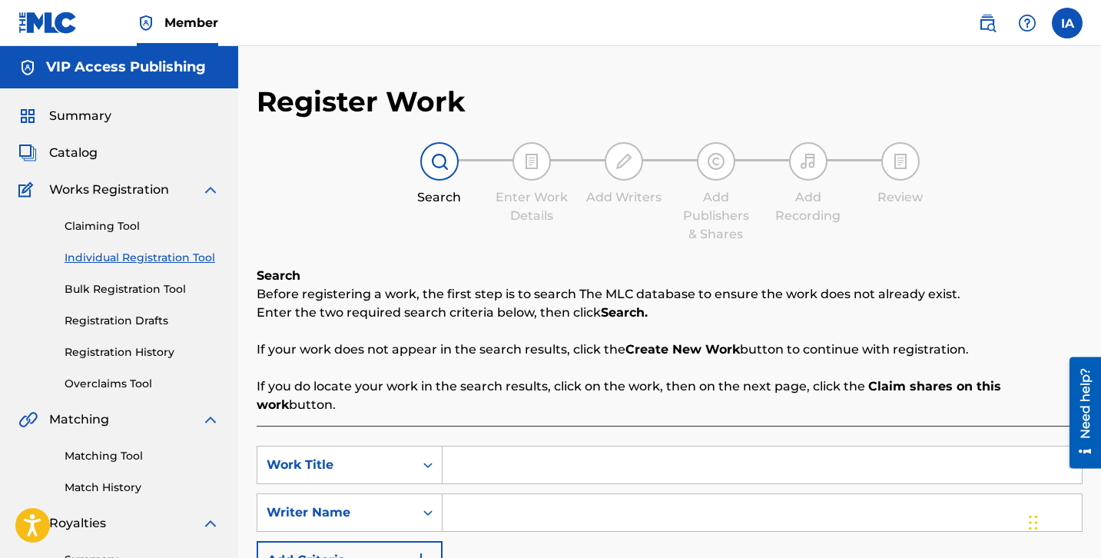
click at [733, 426] on div "SearchWithCriteriafe86261a-55d7-4cd6-83d1-c8f686e906a1 Work Title SearchWithCri…" at bounding box center [670, 552] width 826 height 252
click at [734, 446] on input "Search Form" at bounding box center [762, 464] width 639 height 37
paste input "NAH FR"
type input "NAH FR"
click at [731, 230] on div "Add Publishers & Shares" at bounding box center [716, 215] width 77 height 55
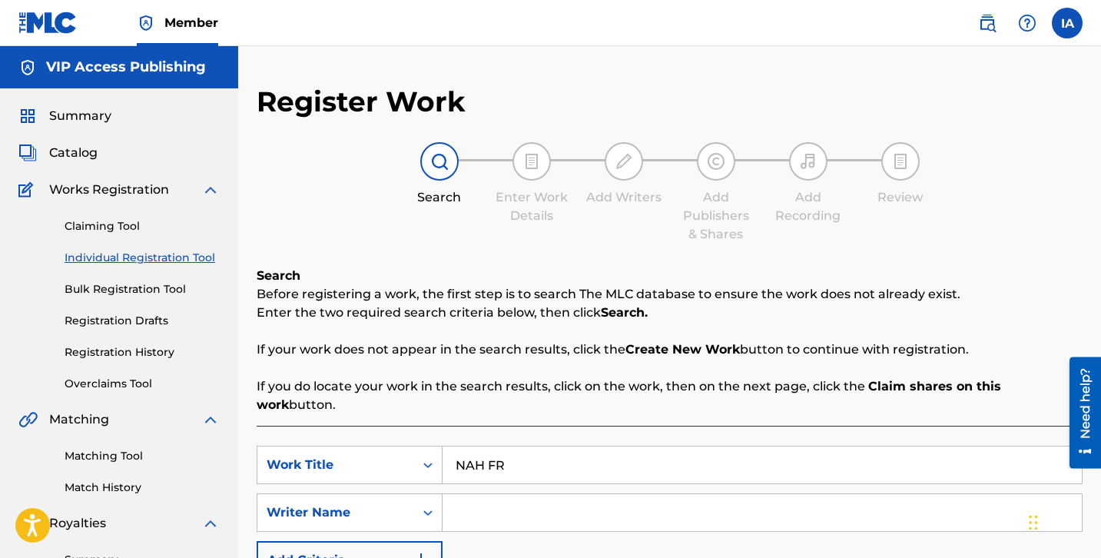
click at [728, 247] on div "Register Work Search Enter Work Details Add Writers Add Publishers & Shares Add…" at bounding box center [670, 389] width 826 height 609
click at [740, 257] on div "Register Work Search Enter Work Details Add Writers Add Publishers & Shares Add…" at bounding box center [670, 389] width 826 height 609
click at [794, 494] on input "Search Form" at bounding box center [762, 512] width 639 height 37
click at [711, 496] on input "Search Form" at bounding box center [762, 512] width 639 height 37
paste input "[PERSON_NAME] [PERSON_NAME]"
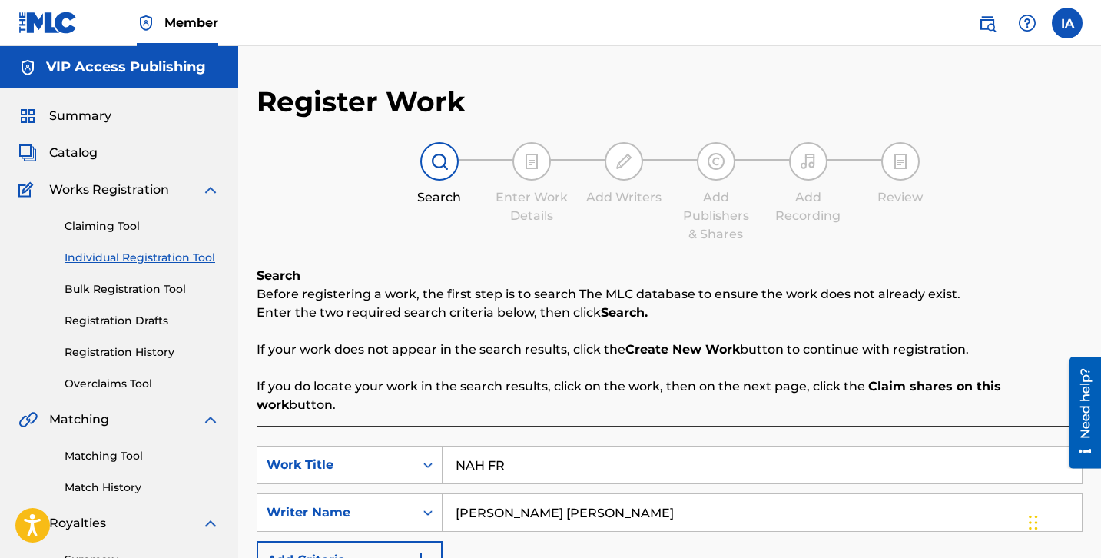
type input "[PERSON_NAME] [PERSON_NAME]"
click at [653, 354] on strong "Create New Work" at bounding box center [682, 349] width 114 height 15
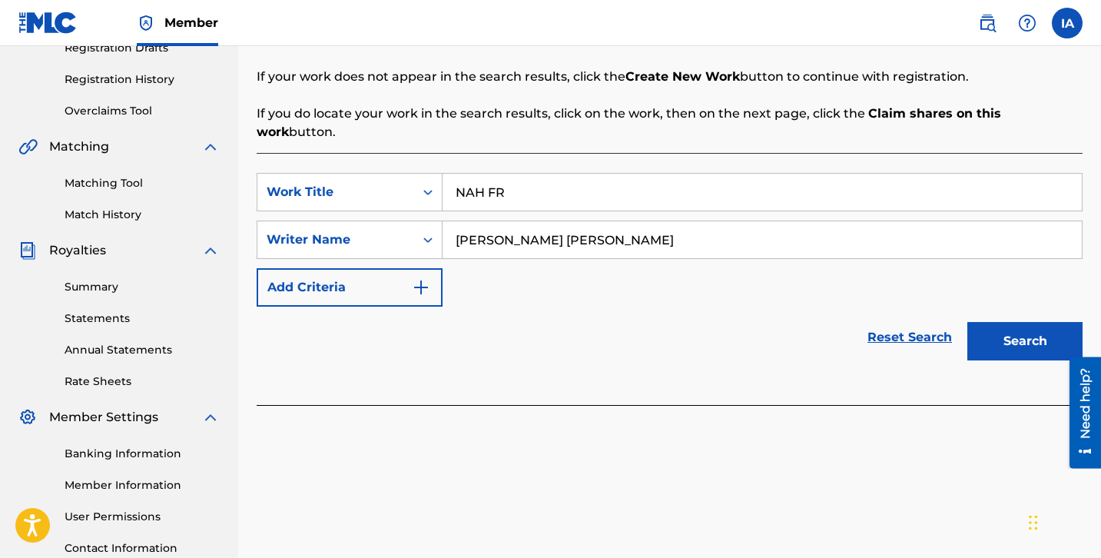
scroll to position [328, 0]
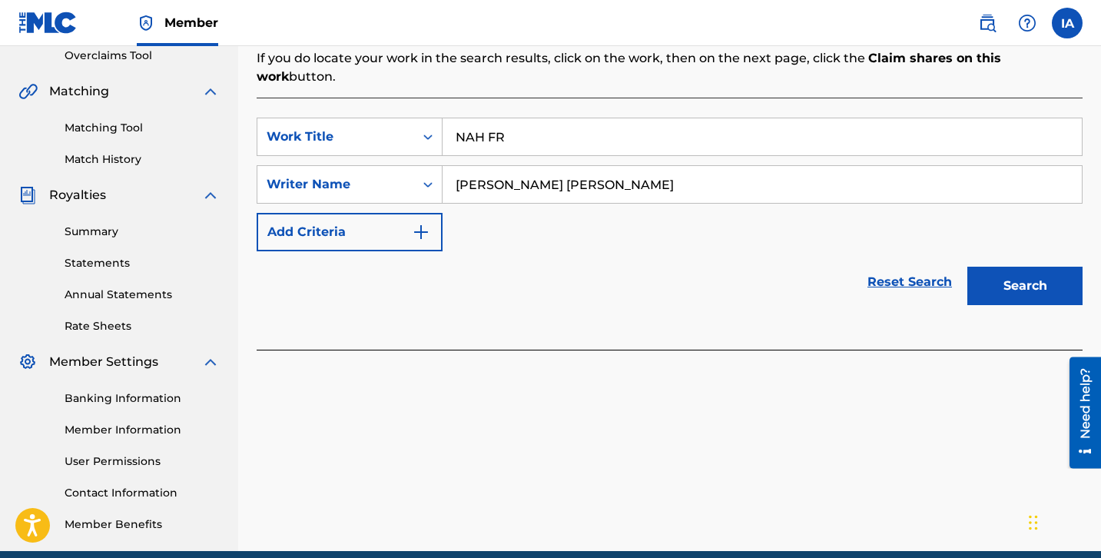
click at [995, 271] on button "Search" at bounding box center [1024, 286] width 115 height 38
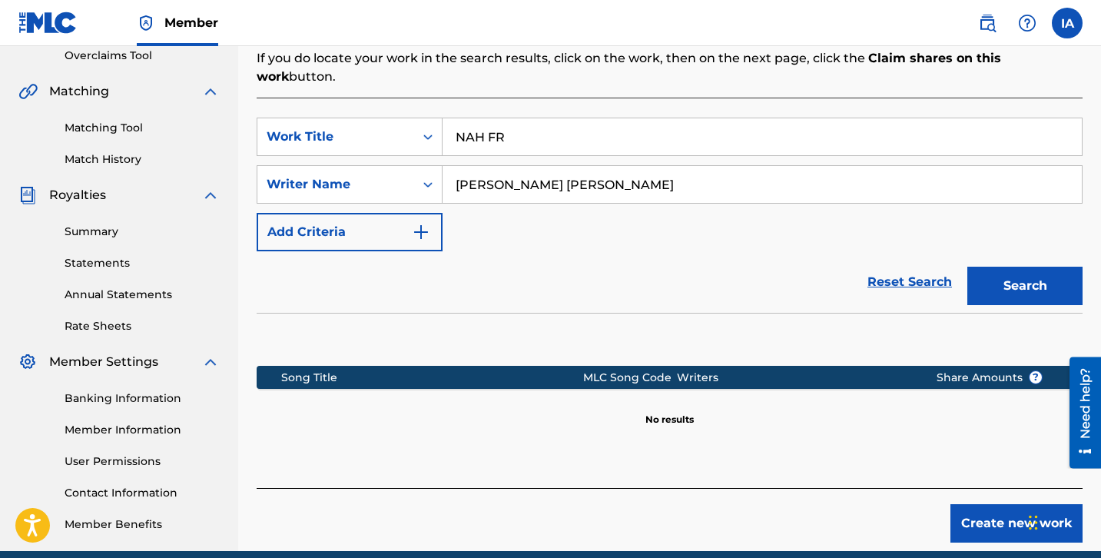
click at [584, 251] on div "Reset Search Search" at bounding box center [670, 281] width 826 height 61
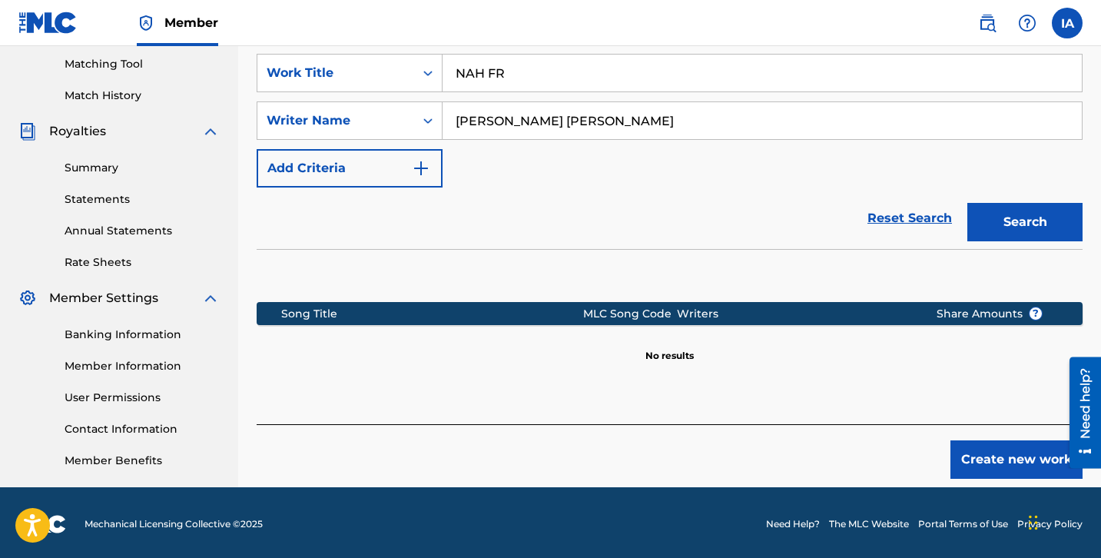
scroll to position [395, 0]
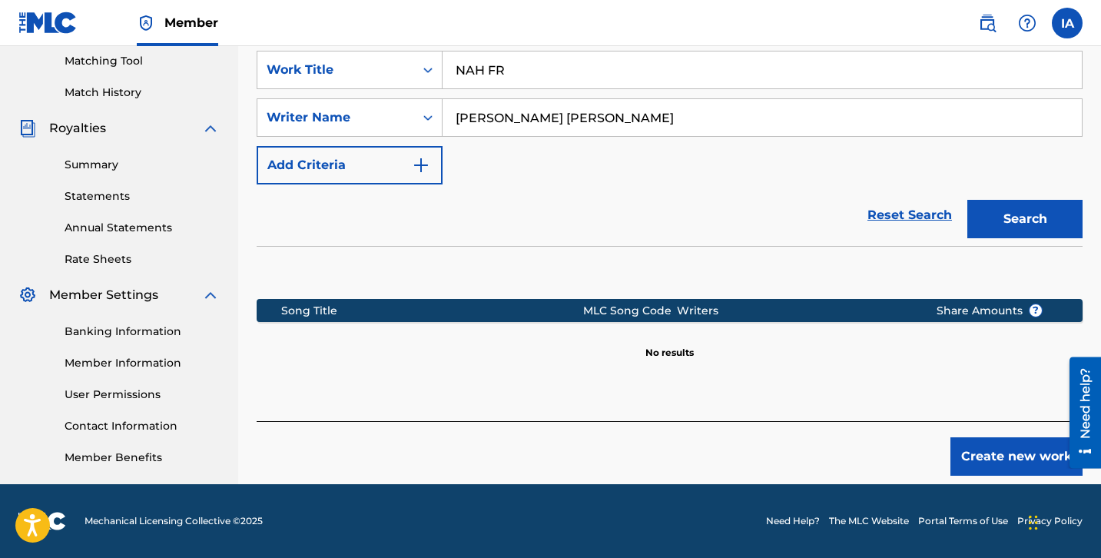
click at [962, 442] on button "Create new work" at bounding box center [1016, 456] width 132 height 38
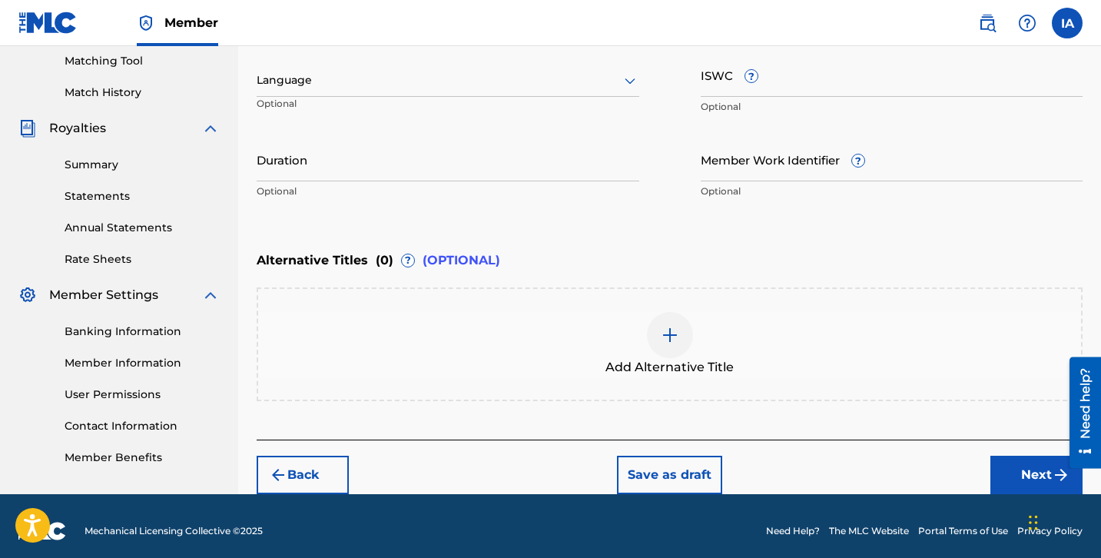
click at [474, 101] on div "Language Optional" at bounding box center [448, 87] width 383 height 69
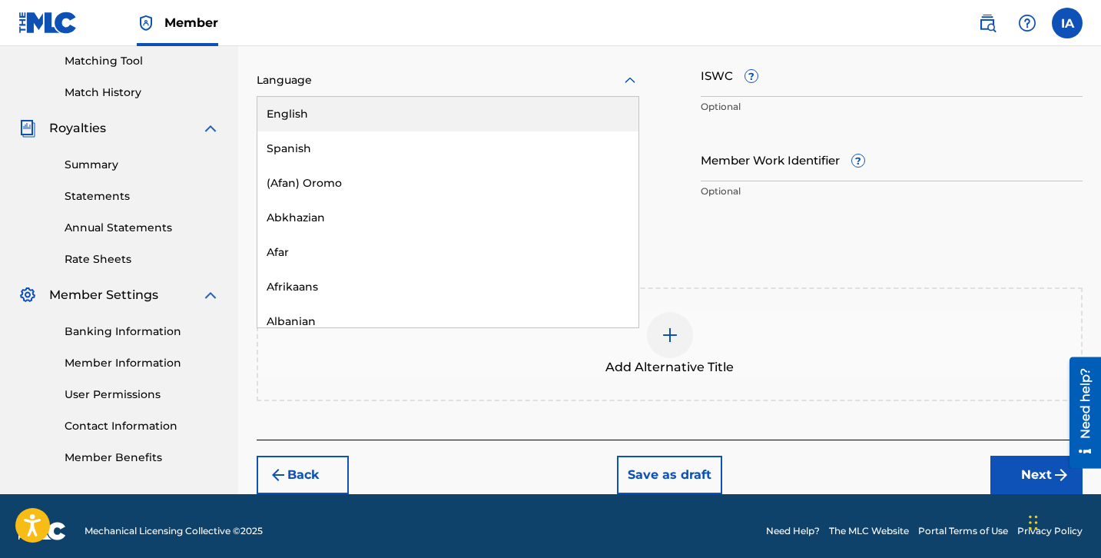
click at [466, 95] on div "Language" at bounding box center [448, 81] width 383 height 32
click at [456, 108] on div "English" at bounding box center [447, 114] width 381 height 35
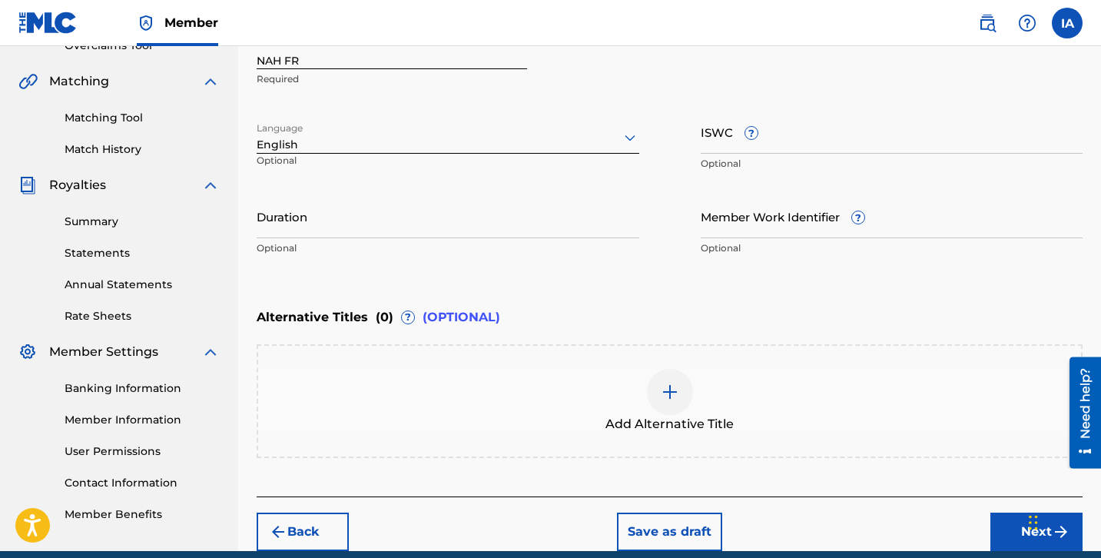
scroll to position [337, 0]
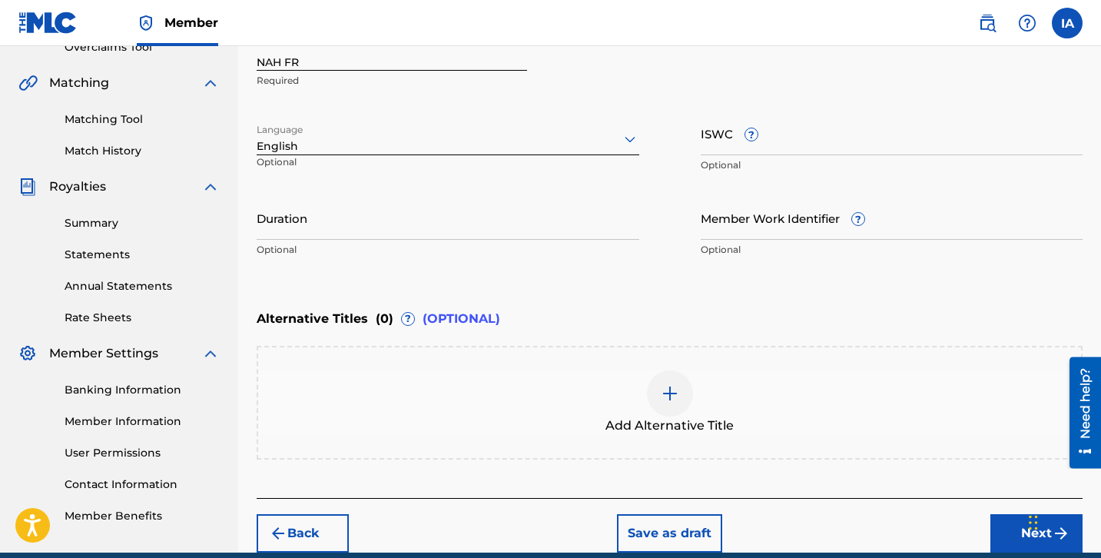
click at [384, 223] on input "Duration" at bounding box center [448, 218] width 383 height 44
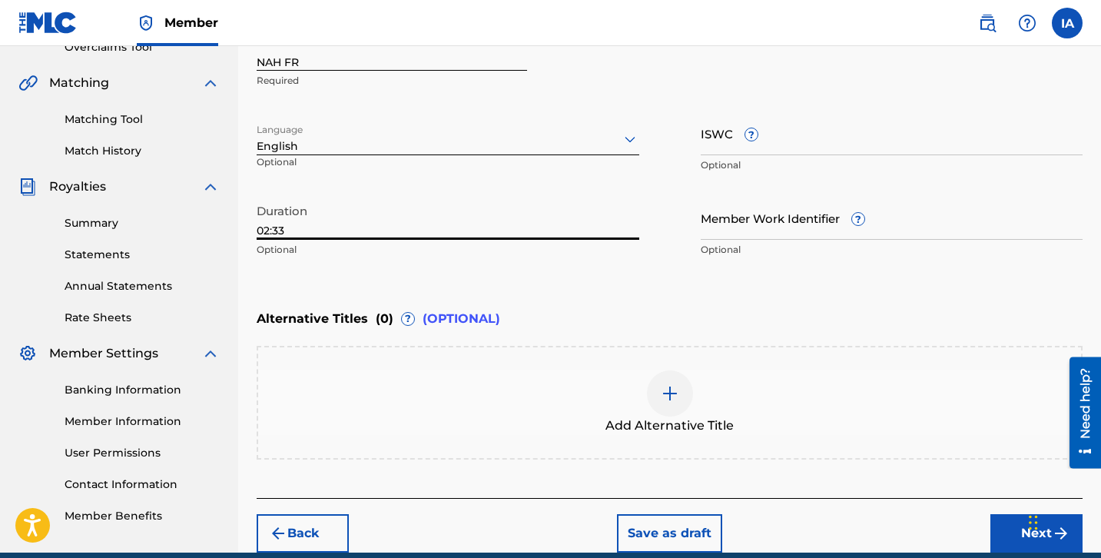
type input "02:33"
click at [599, 275] on div "Enter Work Details Enter work details for ‘ NAH FR ’ below. Work Title NAH FR R…" at bounding box center [670, 116] width 826 height 372
click at [677, 278] on div "Enter Work Details Enter work details for ‘ NAH FR ’ below. Work Title NAH FR R…" at bounding box center [670, 116] width 826 height 372
click at [657, 272] on div "Enter Work Details Enter work details for ‘ NAH FR ’ below. Work Title NAH FR R…" at bounding box center [670, 116] width 826 height 372
click at [716, 287] on div "Enter Work Details Enter work details for ‘ NAH FR ’ below. Work Title NAH FR R…" at bounding box center [670, 116] width 826 height 372
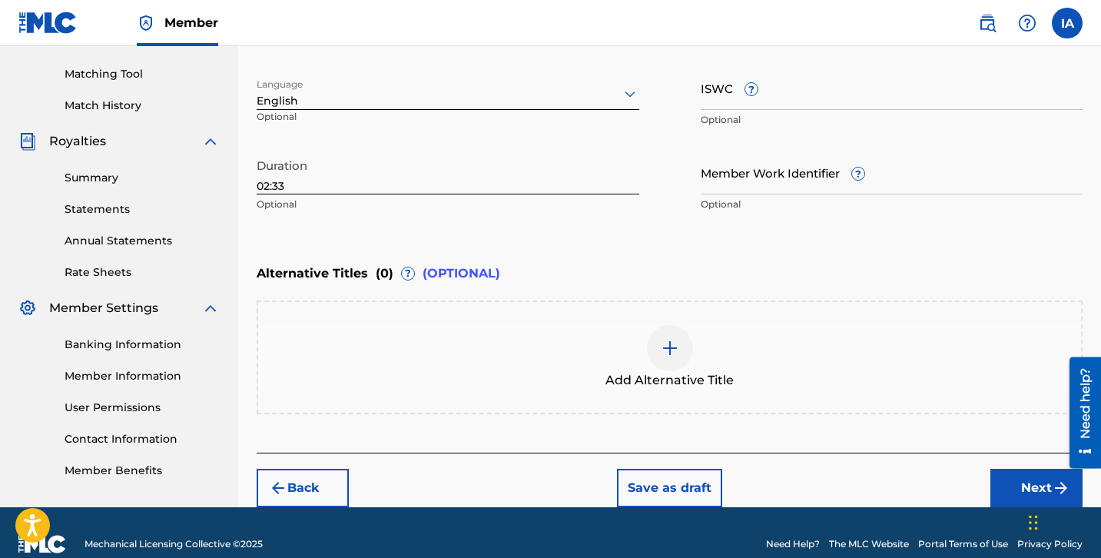
click at [1011, 499] on button "Next" at bounding box center [1036, 488] width 92 height 38
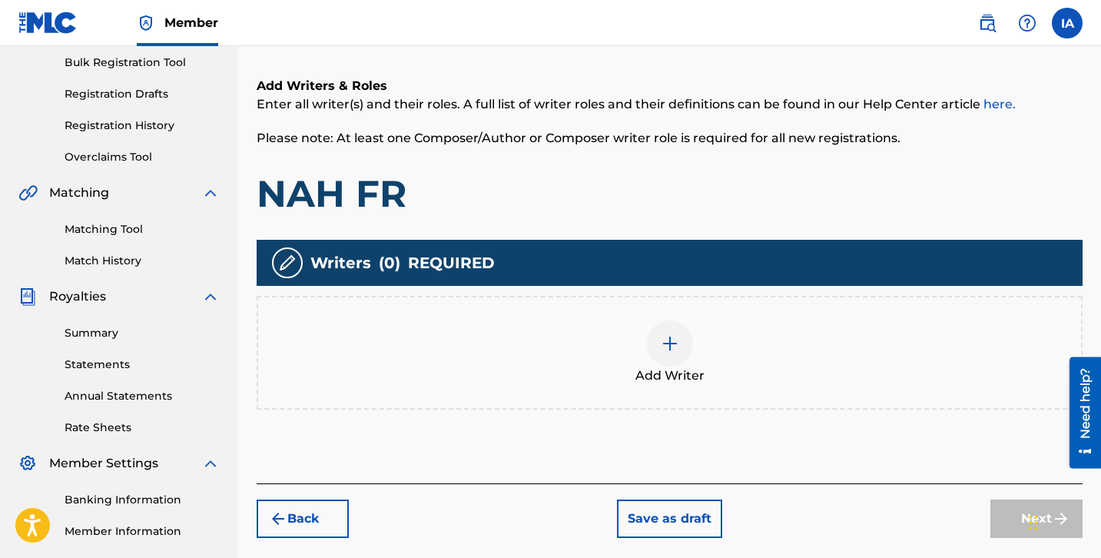
scroll to position [69, 0]
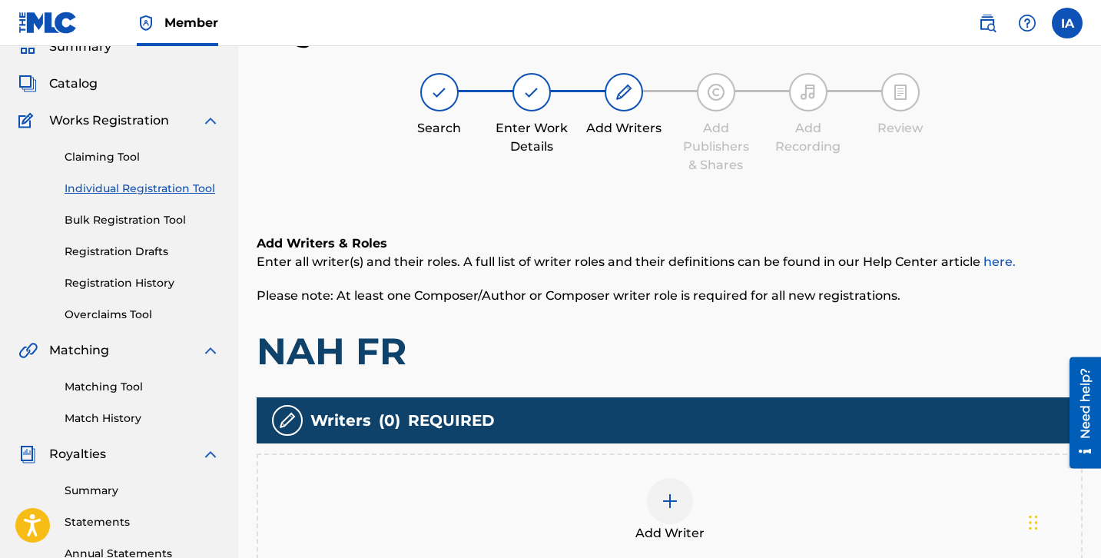
click at [624, 343] on h1 "NAH FR" at bounding box center [670, 351] width 826 height 46
click at [603, 334] on h1 "NAH FR" at bounding box center [670, 351] width 826 height 46
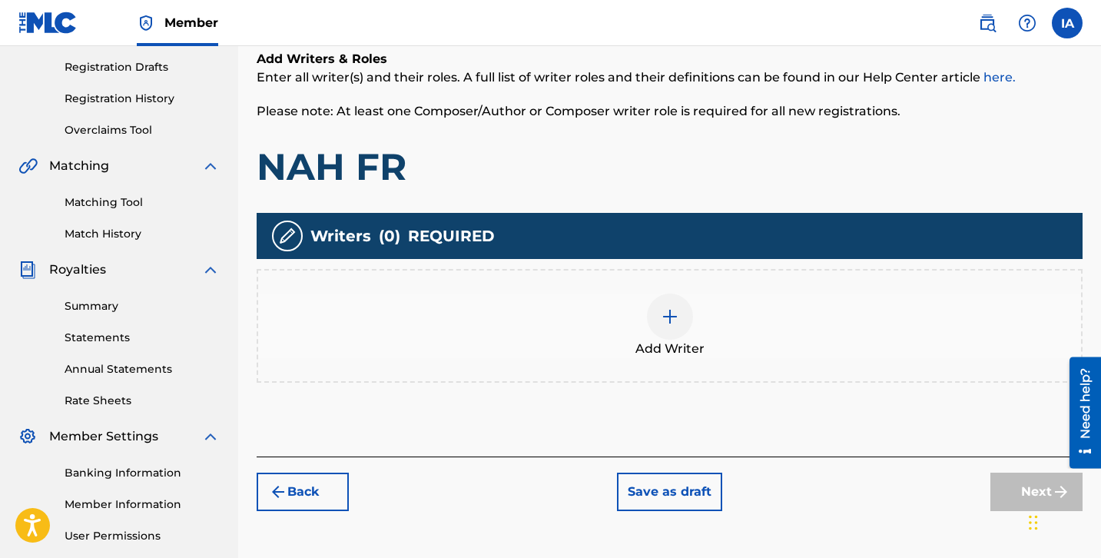
scroll to position [324, 0]
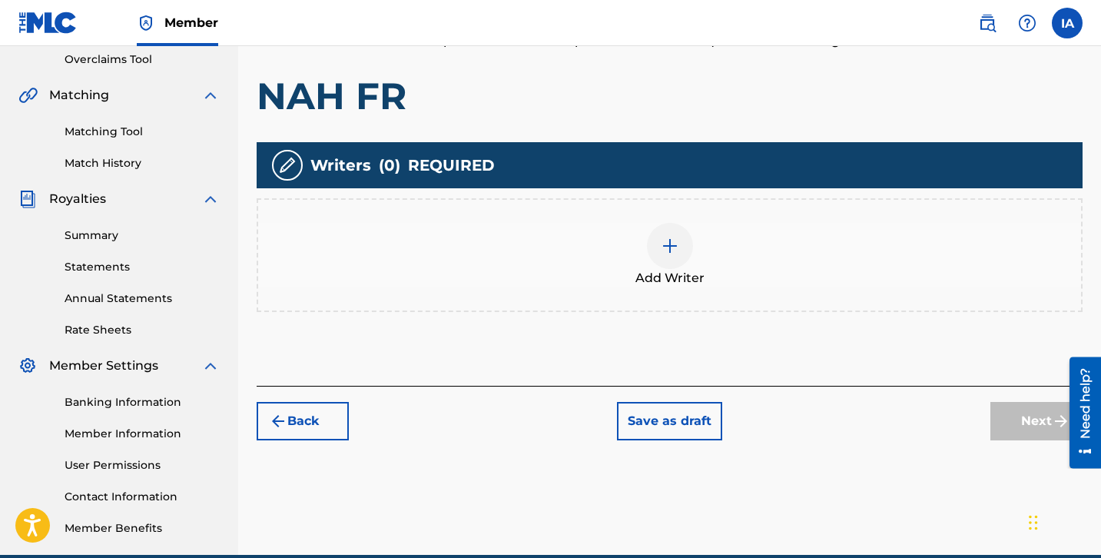
click at [734, 238] on div "Add Writer" at bounding box center [669, 255] width 823 height 65
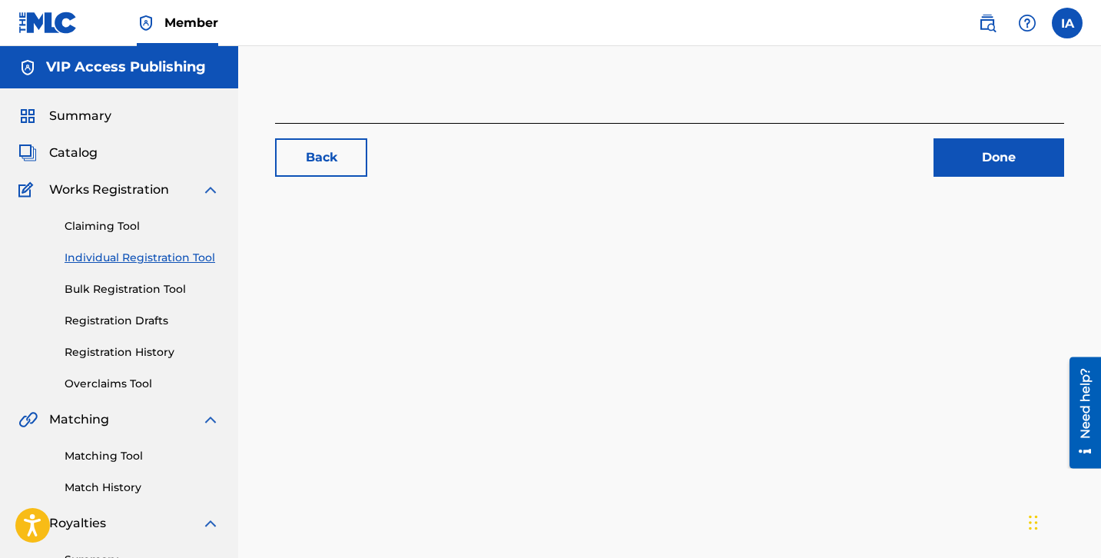
click at [202, 260] on link "Individual Registration Tool" at bounding box center [142, 258] width 155 height 16
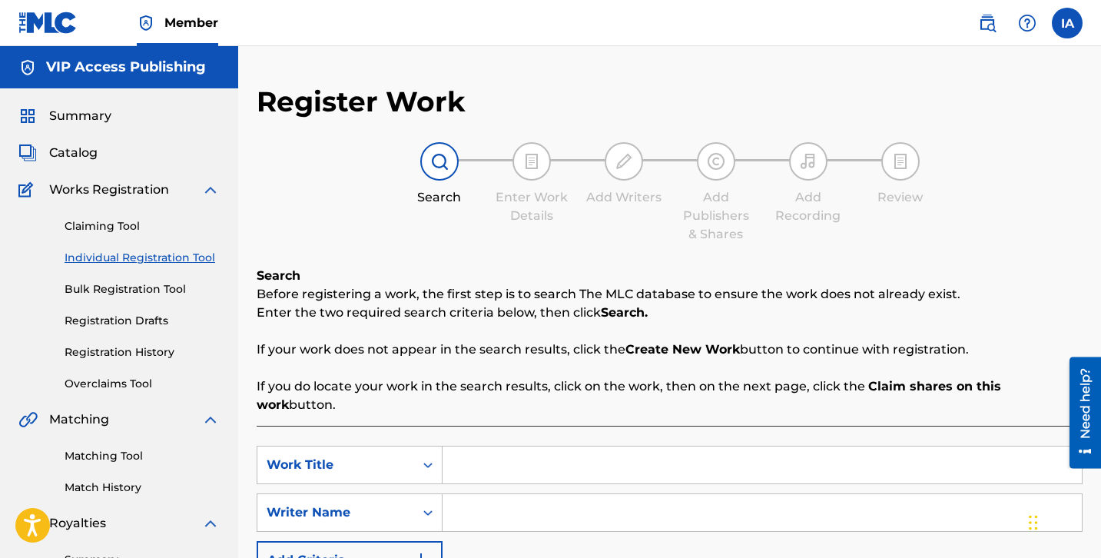
click at [678, 451] on input "Search Form" at bounding box center [762, 464] width 639 height 37
paste input "NAH FR"
type input "NAH FR"
click at [668, 495] on input "Search Form" at bounding box center [762, 512] width 639 height 37
click at [603, 503] on input "Search Form" at bounding box center [762, 512] width 639 height 37
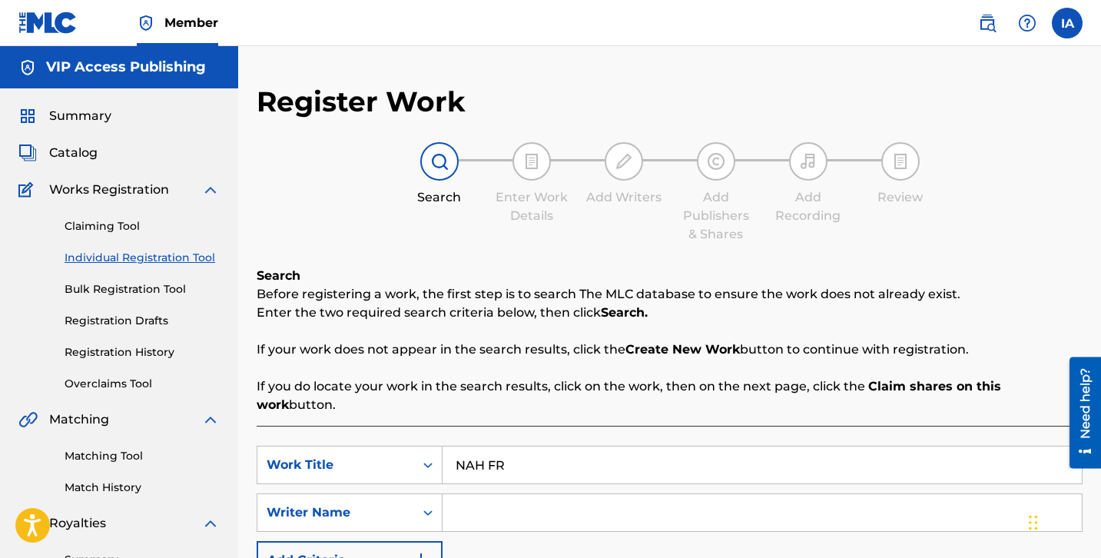
paste input "[PERSON_NAME] [PERSON_NAME]"
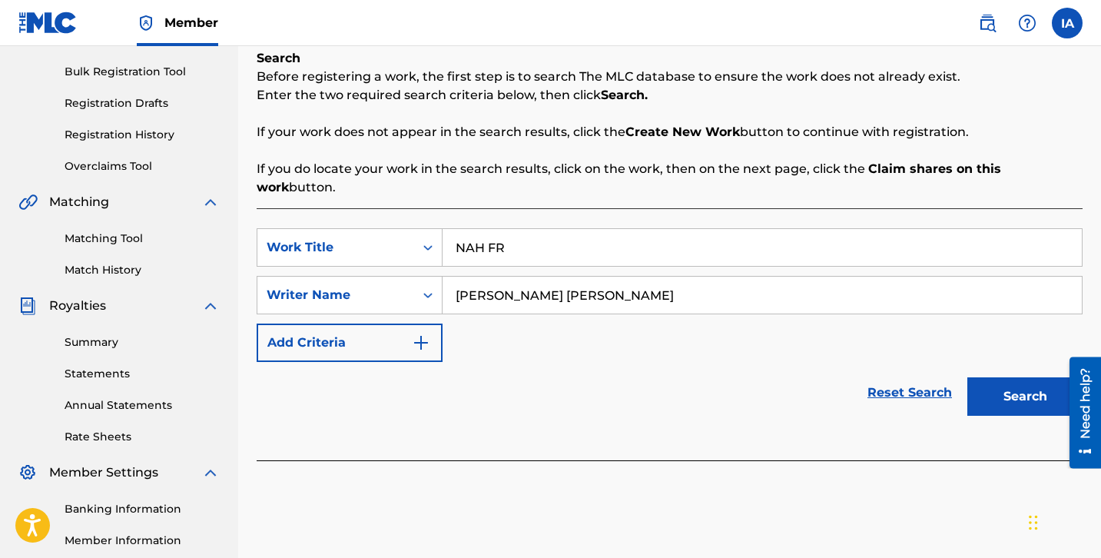
scroll to position [307, 0]
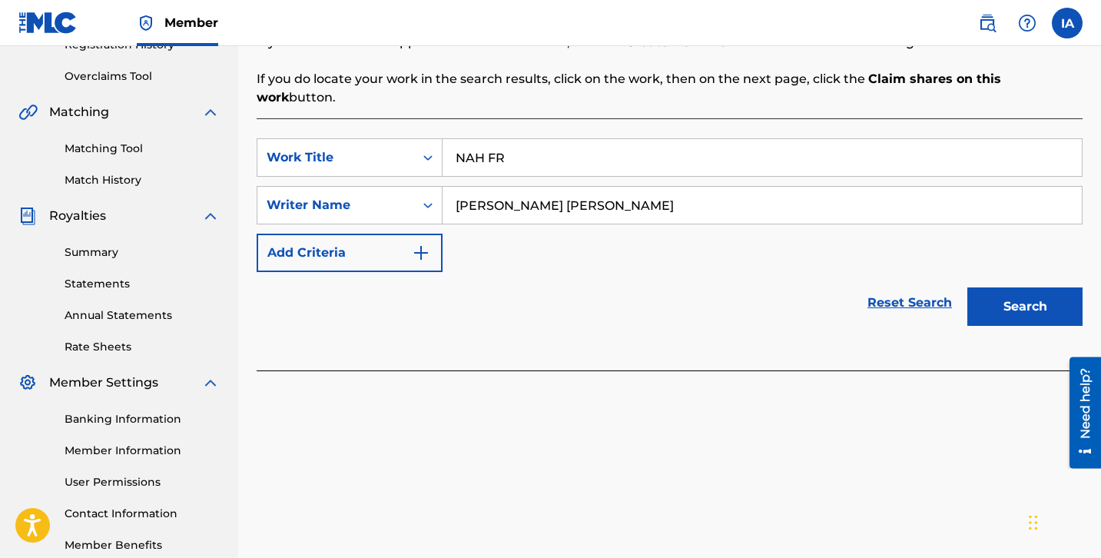
type input "[PERSON_NAME] [PERSON_NAME]"
click at [990, 287] on button "Search" at bounding box center [1024, 306] width 115 height 38
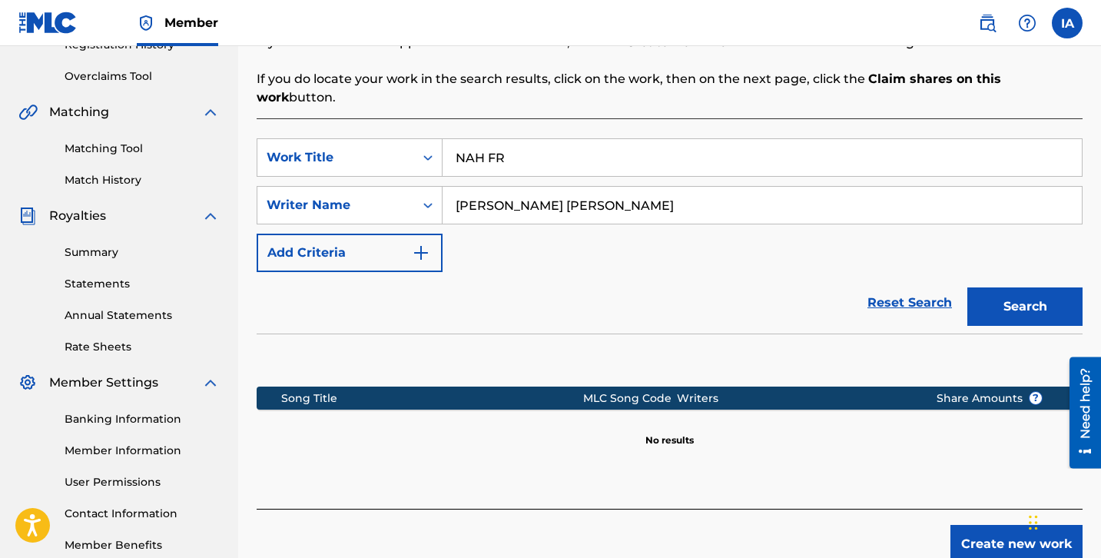
drag, startPoint x: 651, startPoint y: 274, endPoint x: 847, endPoint y: 363, distance: 214.9
click at [612, 272] on div "Reset Search Search" at bounding box center [670, 302] width 826 height 61
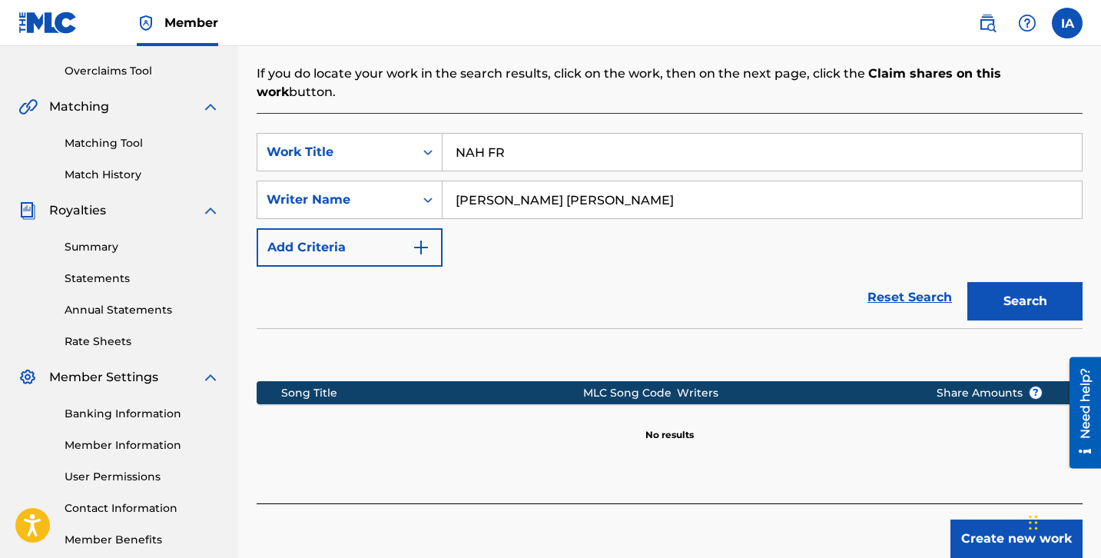
scroll to position [363, 0]
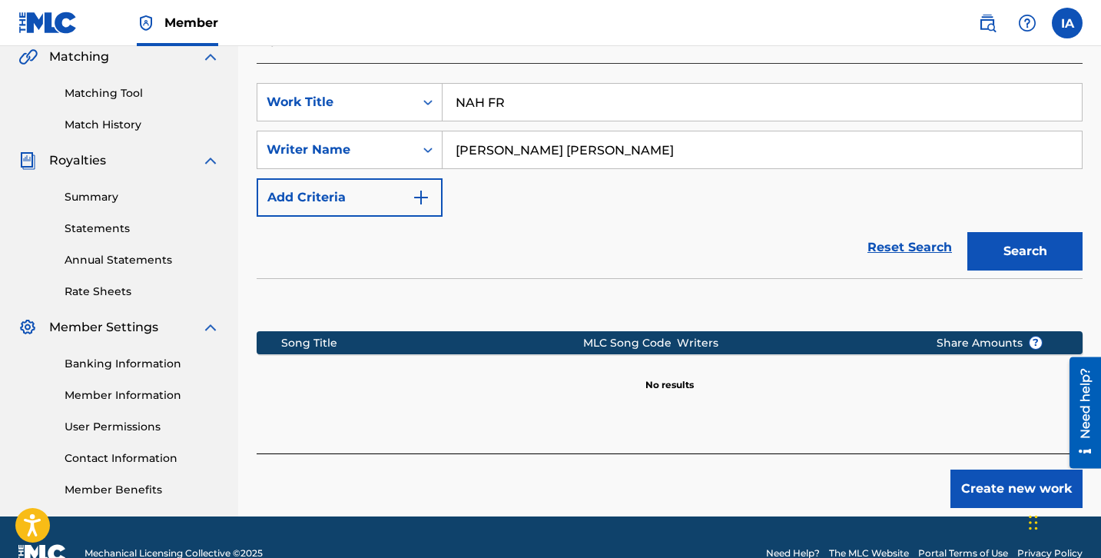
click at [1011, 469] on button "Create new work" at bounding box center [1016, 488] width 132 height 38
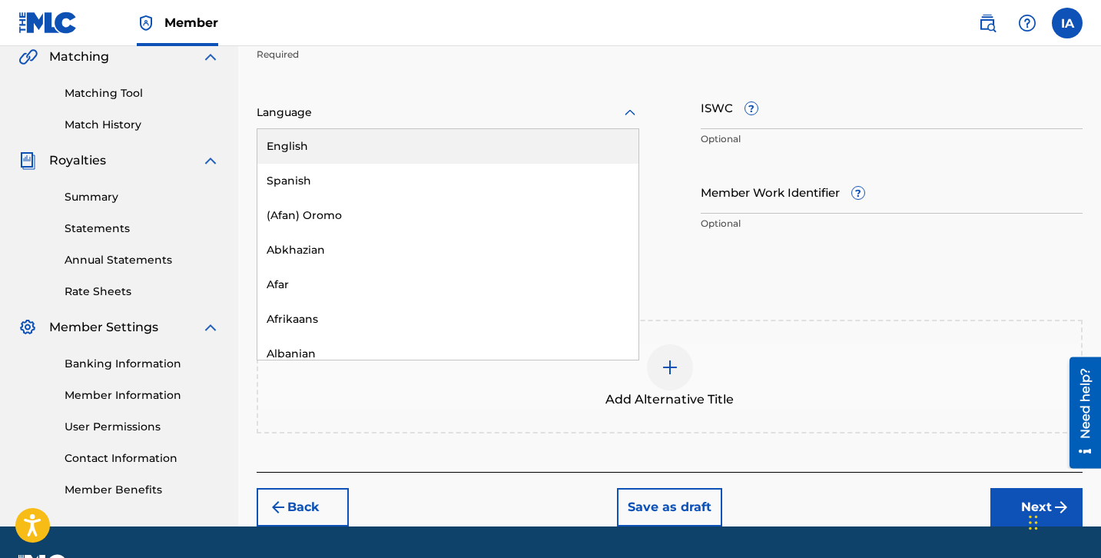
click at [459, 112] on div at bounding box center [448, 112] width 383 height 19
click at [443, 150] on div "English" at bounding box center [447, 146] width 381 height 35
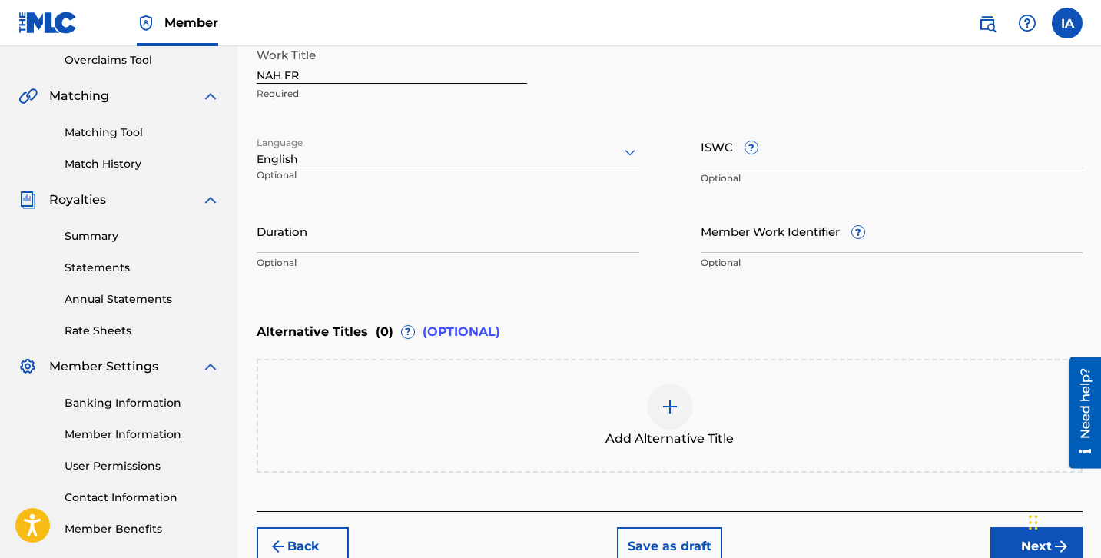
scroll to position [323, 0]
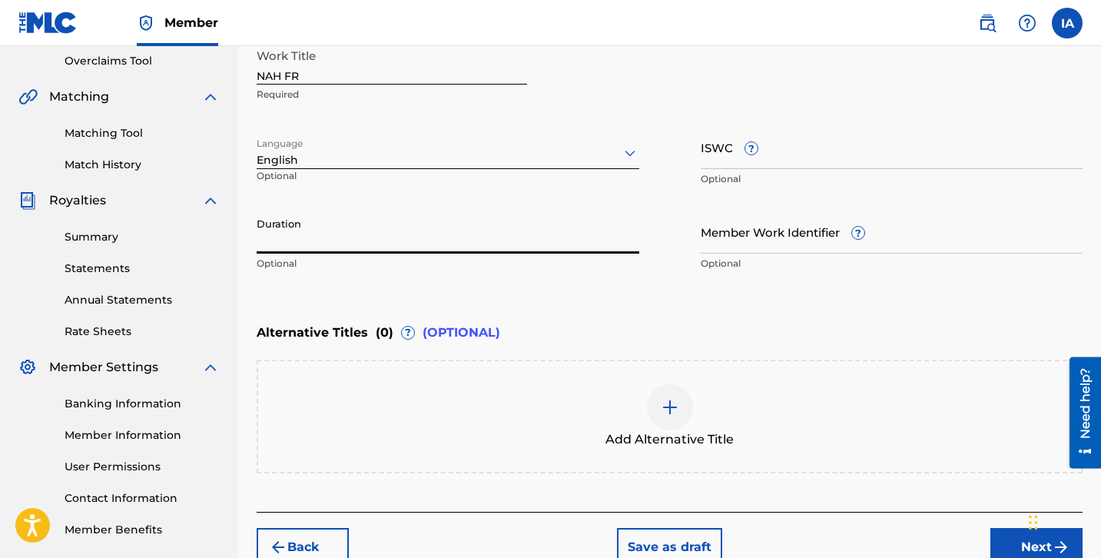
click at [408, 242] on input "Duration" at bounding box center [448, 232] width 383 height 44
click at [294, 224] on input "Duration" at bounding box center [448, 232] width 383 height 44
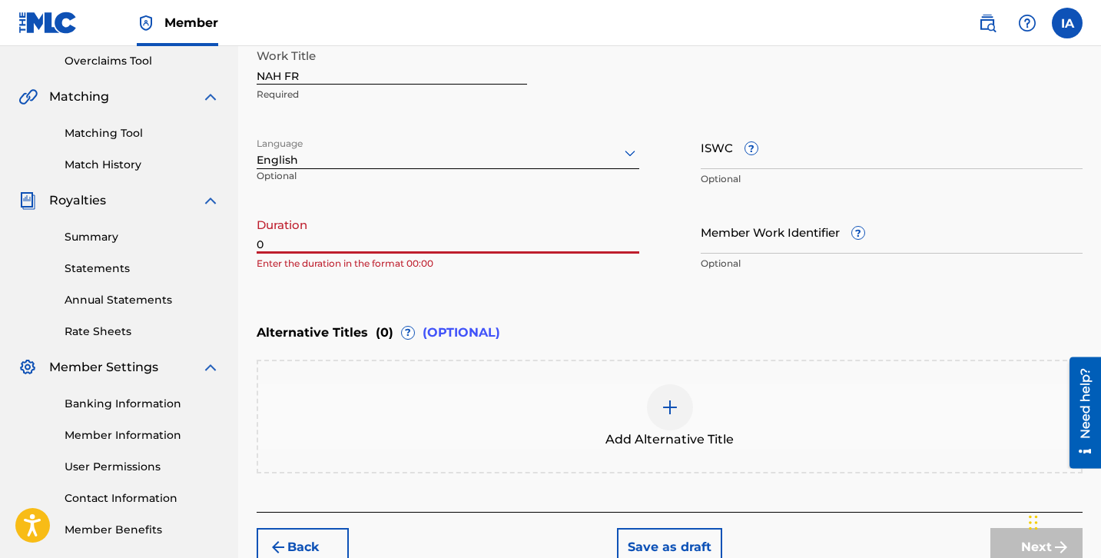
paste input "2:33"
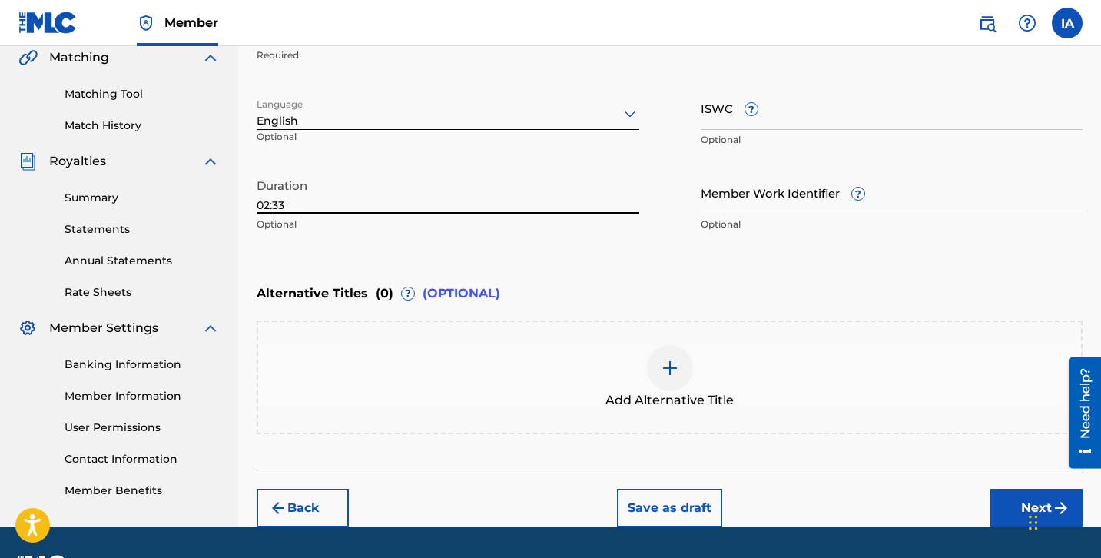
scroll to position [404, 0]
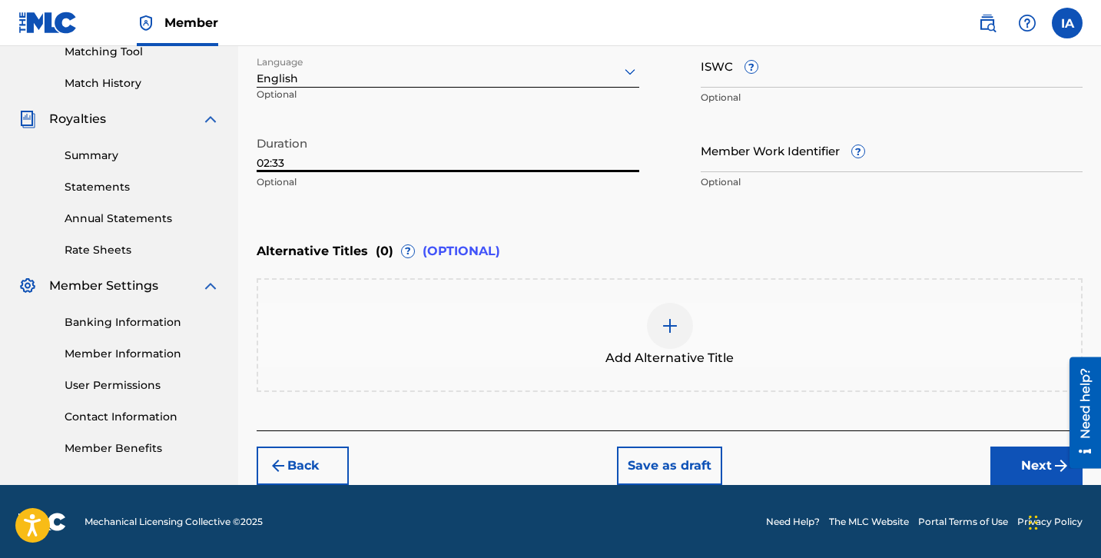
type input "02:33"
click at [990, 448] on button "Next" at bounding box center [1036, 465] width 92 height 38
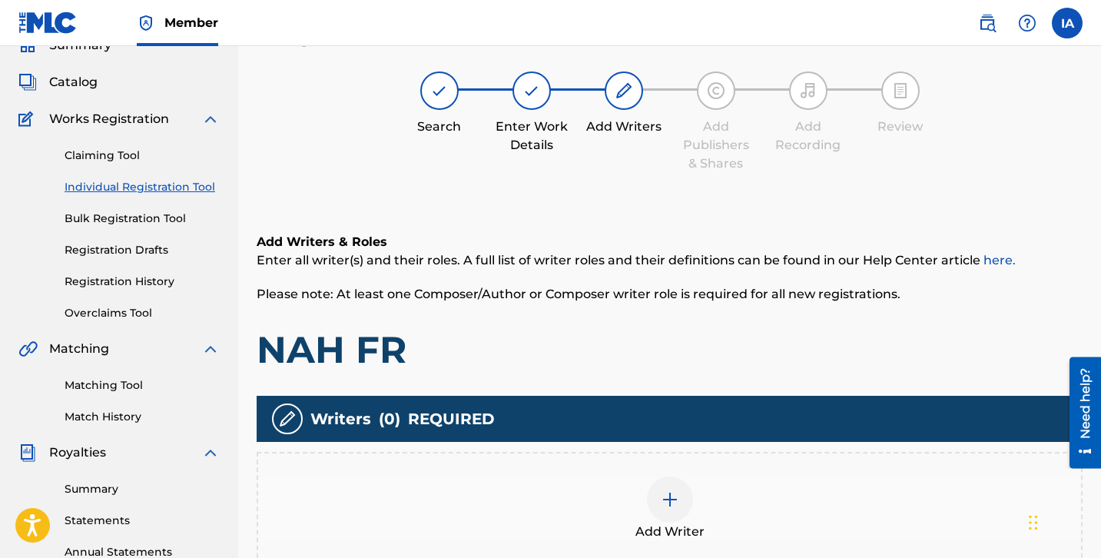
scroll to position [69, 0]
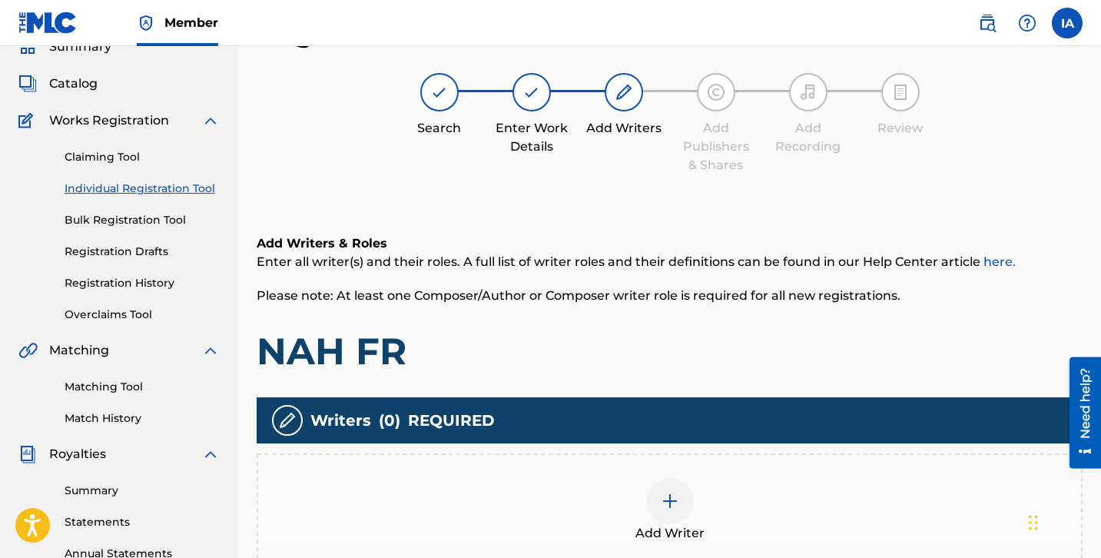
click at [778, 503] on div "Add Writer" at bounding box center [669, 510] width 823 height 65
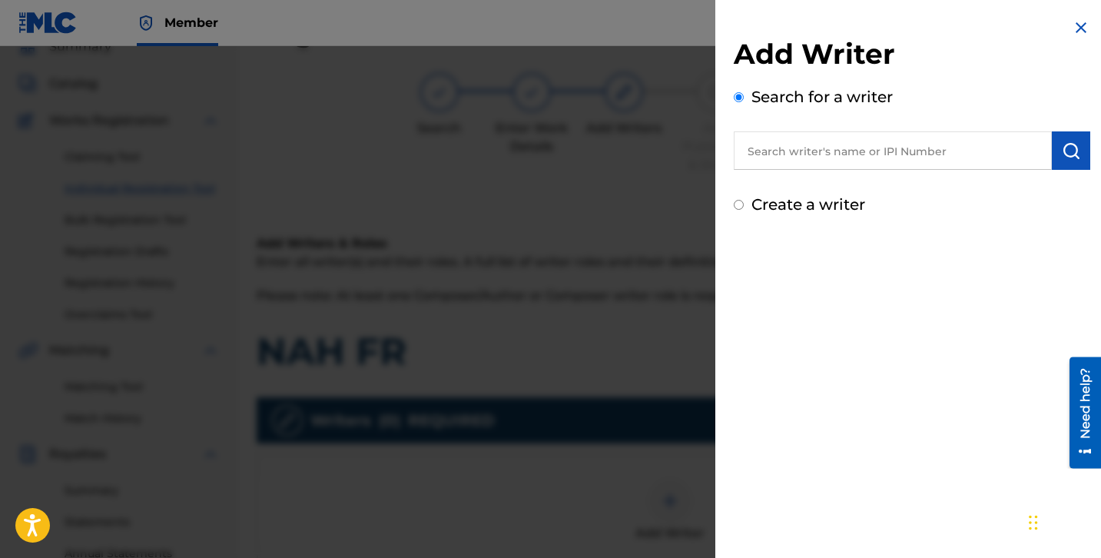
click at [787, 149] on input "text" at bounding box center [893, 150] width 318 height 38
click at [865, 156] on input "text" at bounding box center [893, 150] width 318 height 38
paste input "[PERSON_NAME] [PERSON_NAME]"
type input "[PERSON_NAME] [PERSON_NAME]"
click at [1078, 156] on button "submit" at bounding box center [1071, 150] width 38 height 38
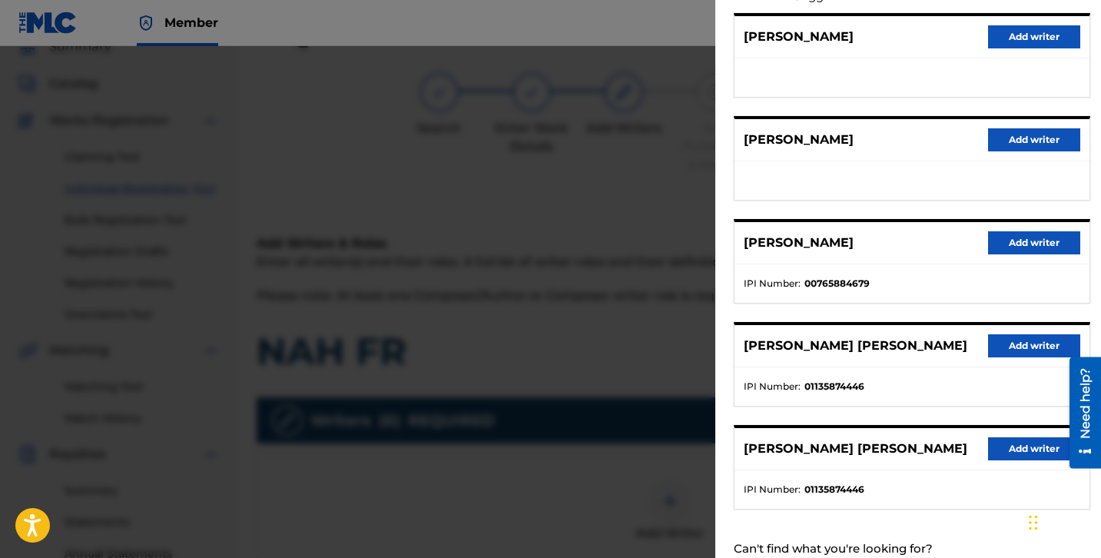
scroll to position [238, 0]
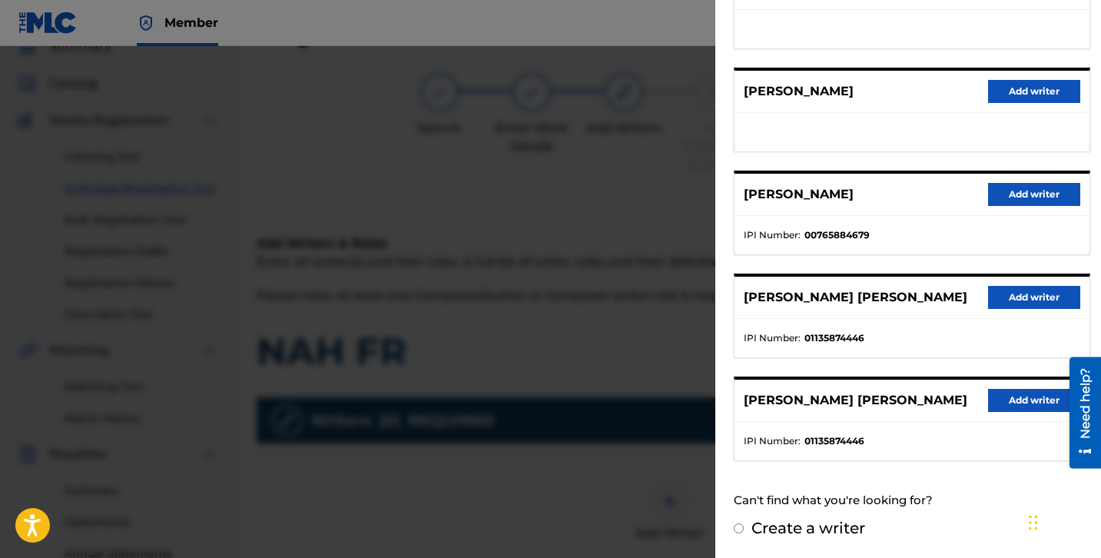
click at [1008, 291] on button "Add writer" at bounding box center [1034, 297] width 92 height 23
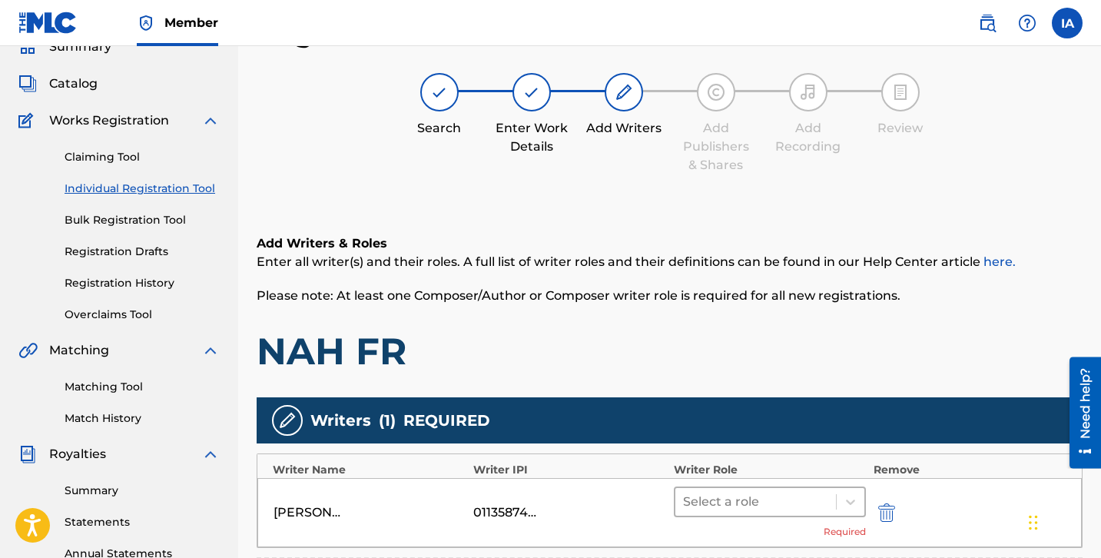
click at [759, 510] on div at bounding box center [755, 502] width 145 height 22
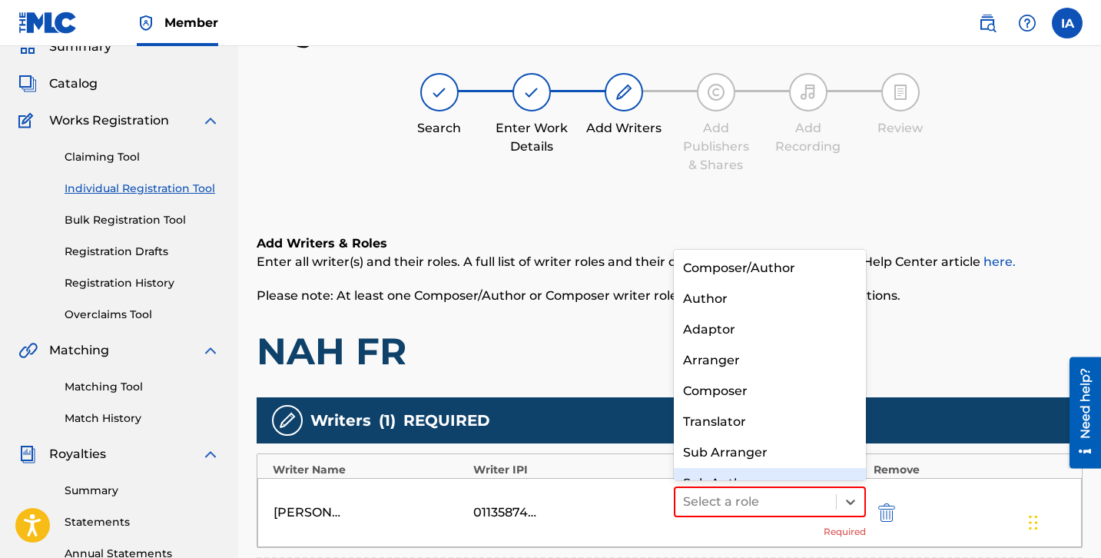
scroll to position [22, 0]
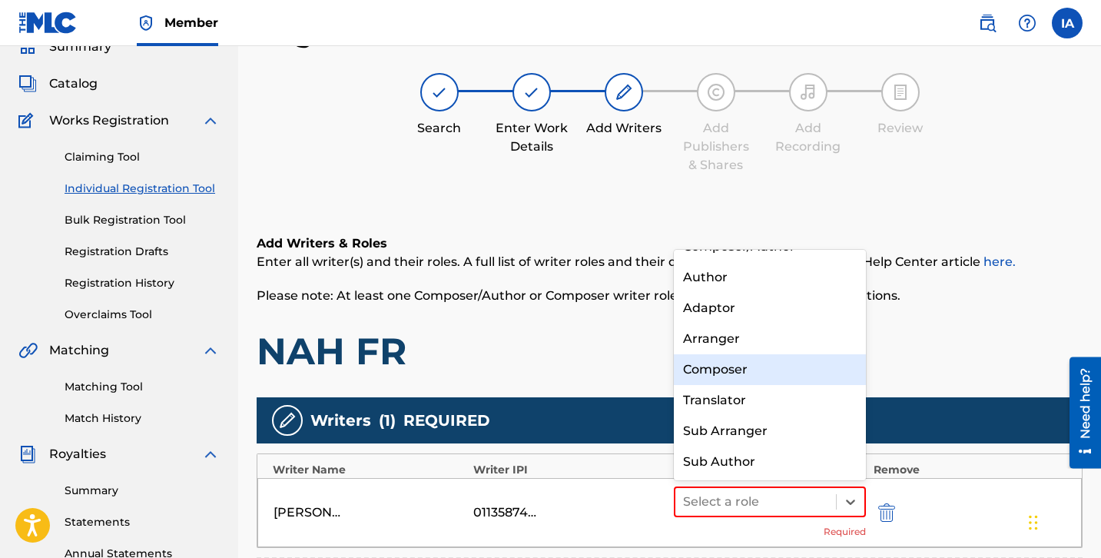
click at [776, 372] on div "Composer" at bounding box center [770, 369] width 192 height 31
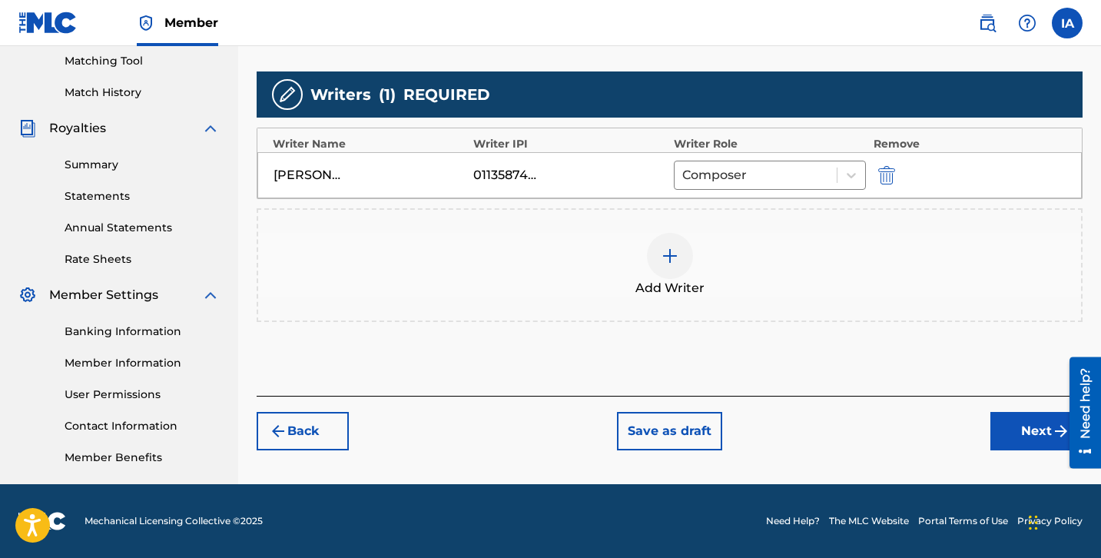
click at [1001, 416] on button "Next" at bounding box center [1036, 431] width 92 height 38
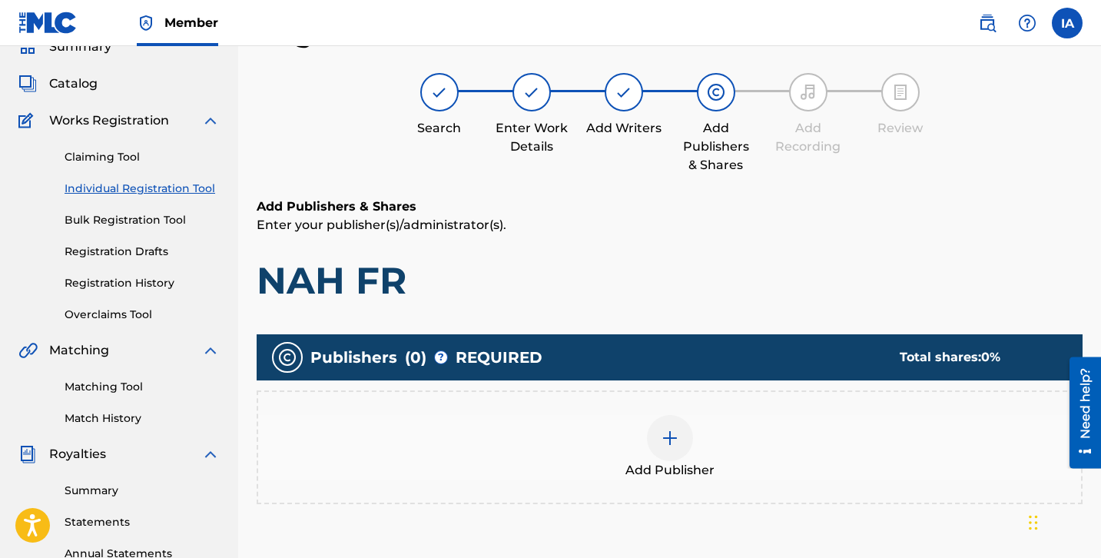
scroll to position [69, 0]
click at [642, 244] on div "Add Publishers & Shares Enter your publisher(s)/administrator(s). NAH FR" at bounding box center [670, 250] width 826 height 106
click at [714, 446] on div "Add Publisher" at bounding box center [669, 447] width 823 height 65
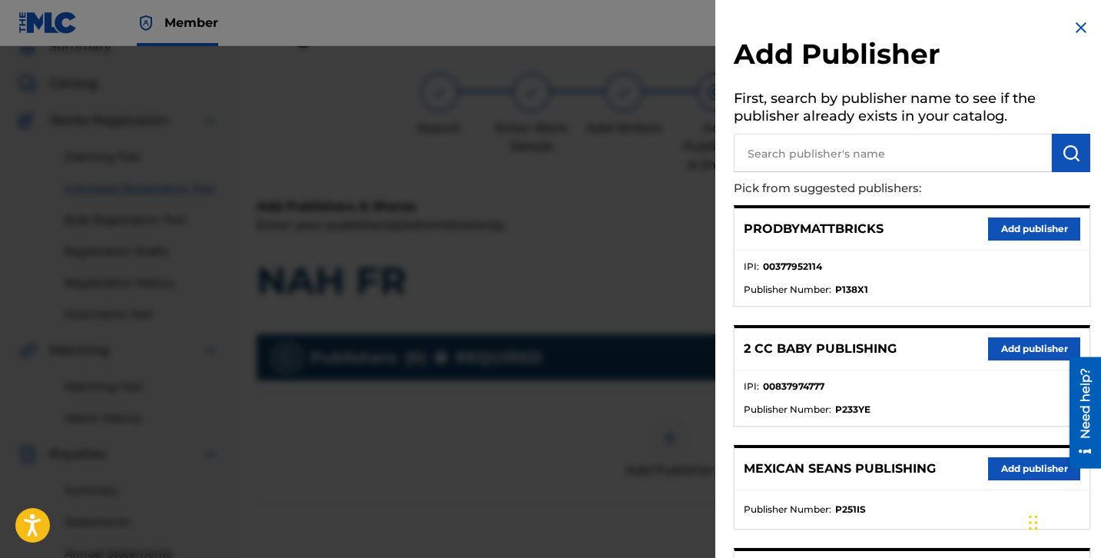
drag, startPoint x: 884, startPoint y: 325, endPoint x: 802, endPoint y: 237, distance: 120.7
click at [803, 237] on div "PRODBYMATTBRICKS Add publisher" at bounding box center [912, 229] width 355 height 42
click at [783, 212] on div "PRODBYMATTBRICKS Add publisher" at bounding box center [912, 229] width 355 height 42
click at [844, 154] on input "text" at bounding box center [893, 153] width 318 height 38
paste input "FARIEL"
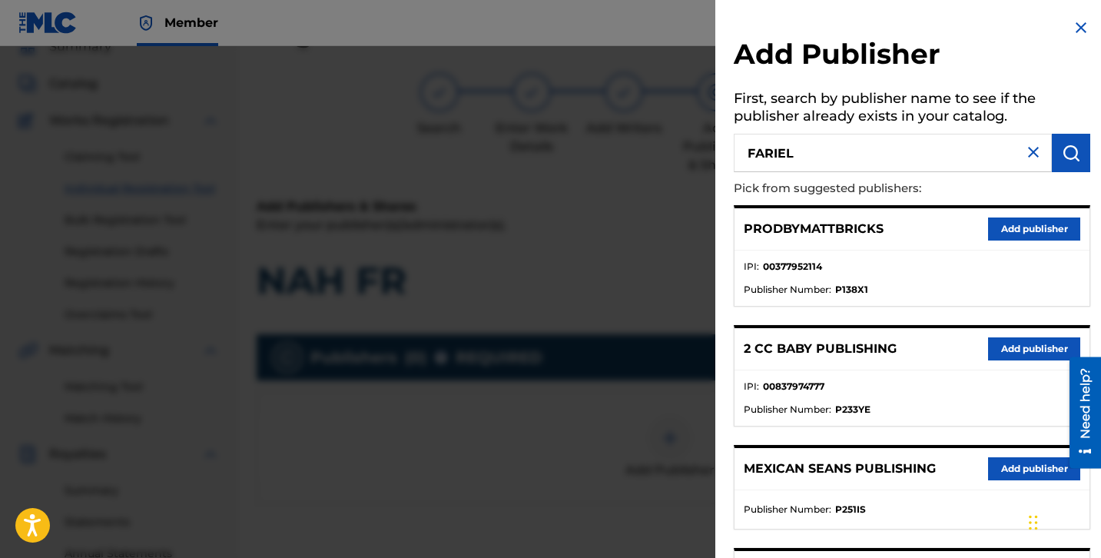
type input "FARIEL"
click at [1066, 164] on button "submit" at bounding box center [1071, 153] width 38 height 38
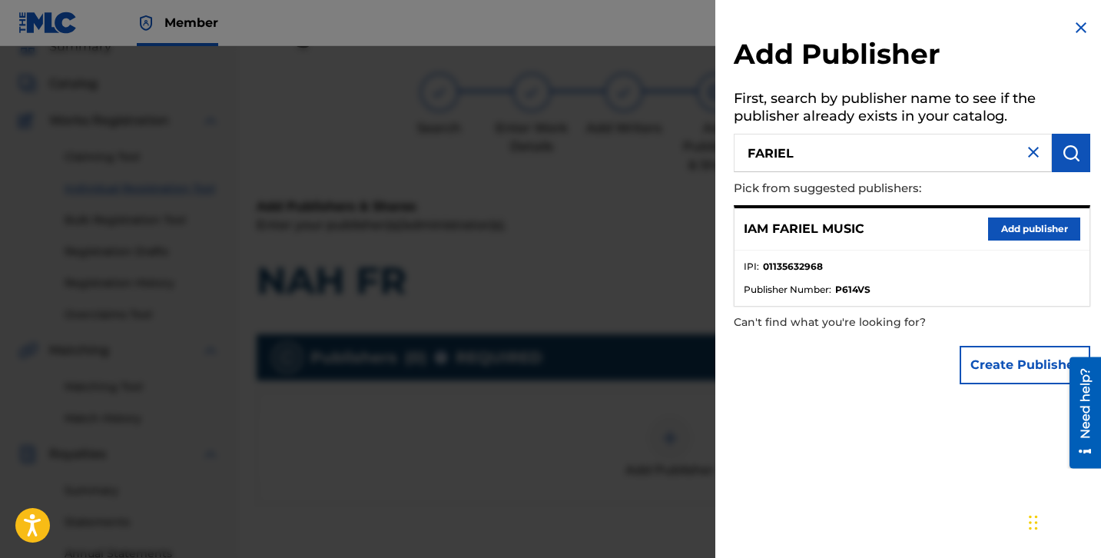
click at [1027, 219] on button "Add publisher" at bounding box center [1034, 228] width 92 height 23
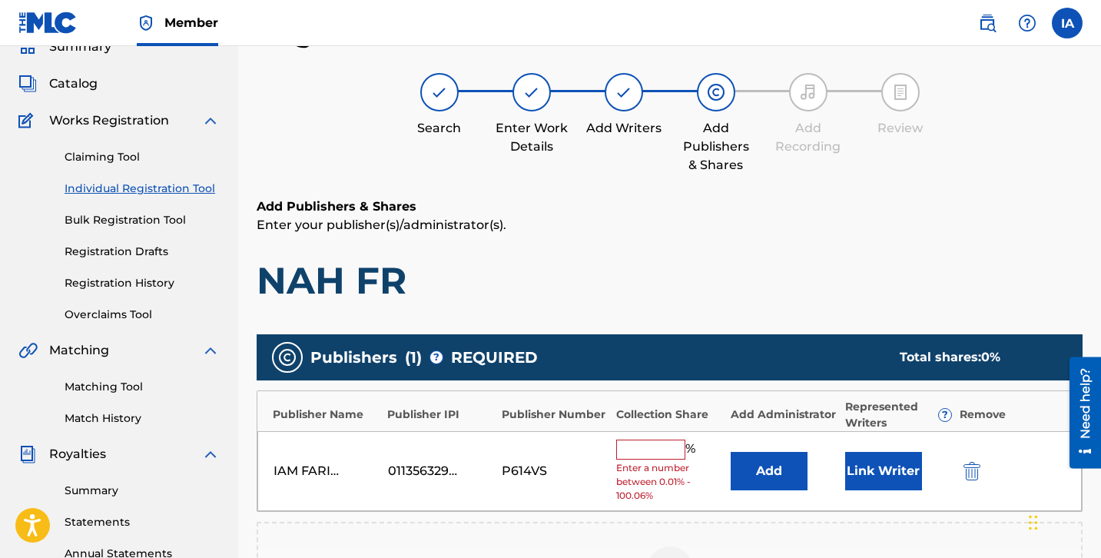
click at [651, 452] on input "text" at bounding box center [650, 449] width 69 height 20
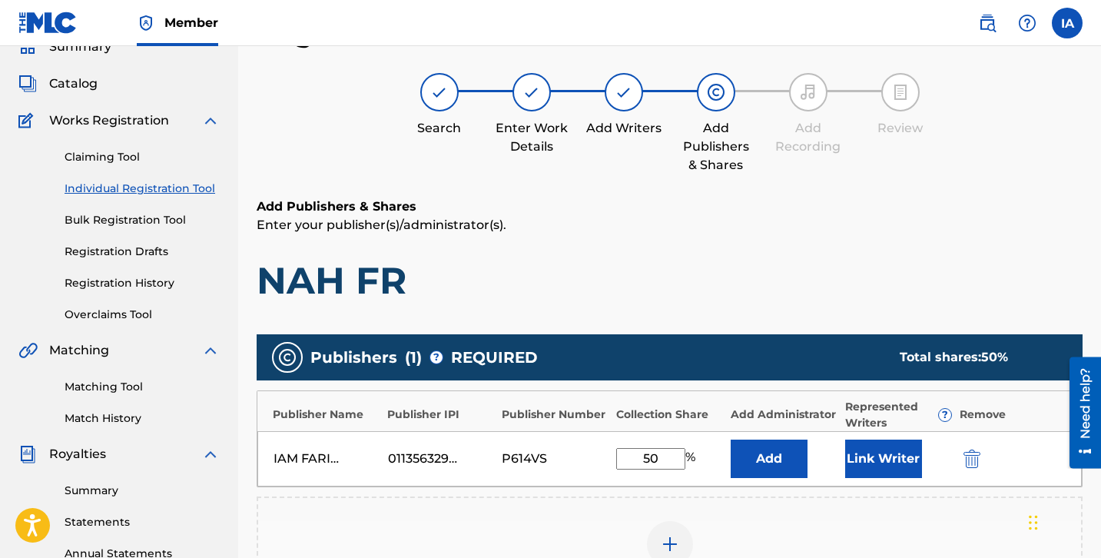
drag, startPoint x: 648, startPoint y: 451, endPoint x: 709, endPoint y: 410, distance: 73.7
click at [600, 429] on div "Publisher Name Publisher IPI Publisher Number Collection Share Add Administrato…" at bounding box center [670, 438] width 826 height 97
type input "50"
click at [769, 444] on button "Add" at bounding box center [769, 458] width 77 height 38
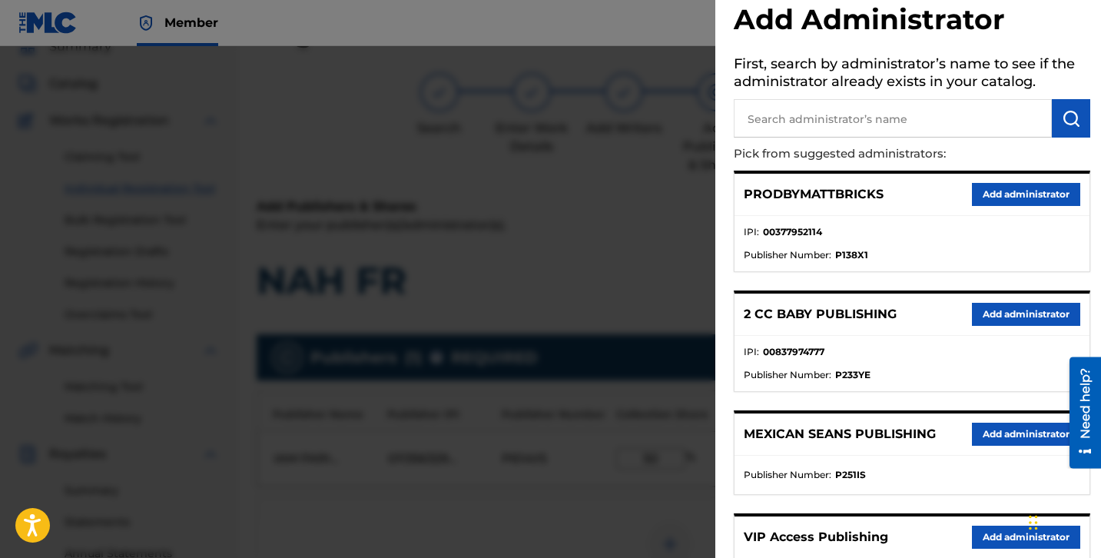
scroll to position [55, 0]
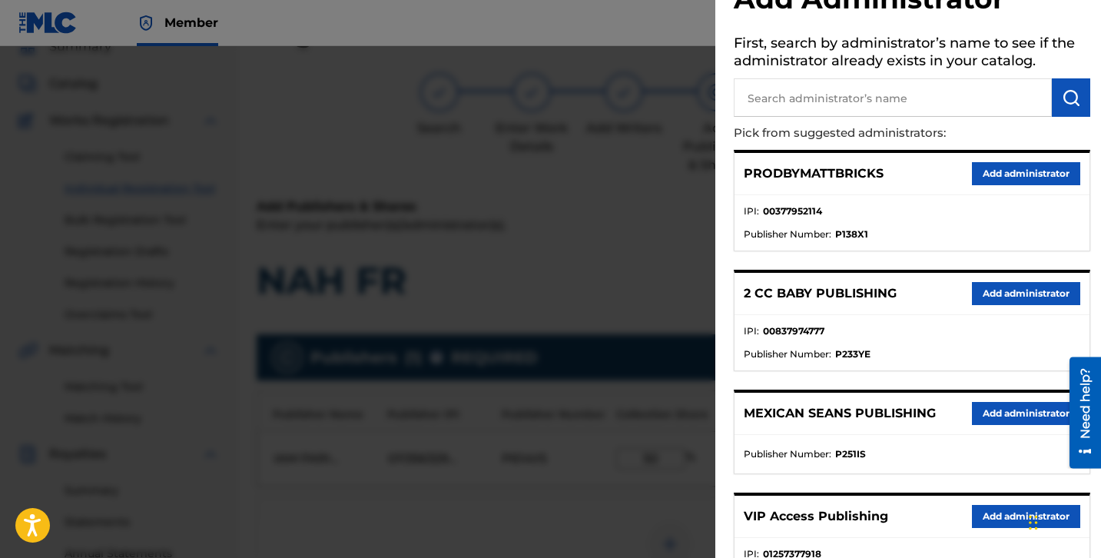
click at [996, 412] on button "Add administrator" at bounding box center [1026, 413] width 108 height 23
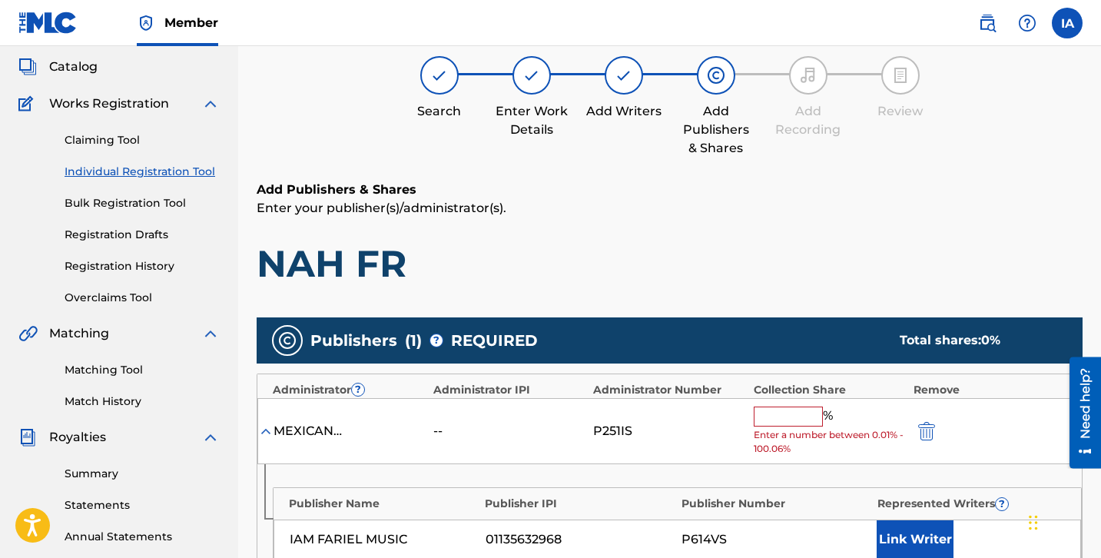
scroll to position [114, 0]
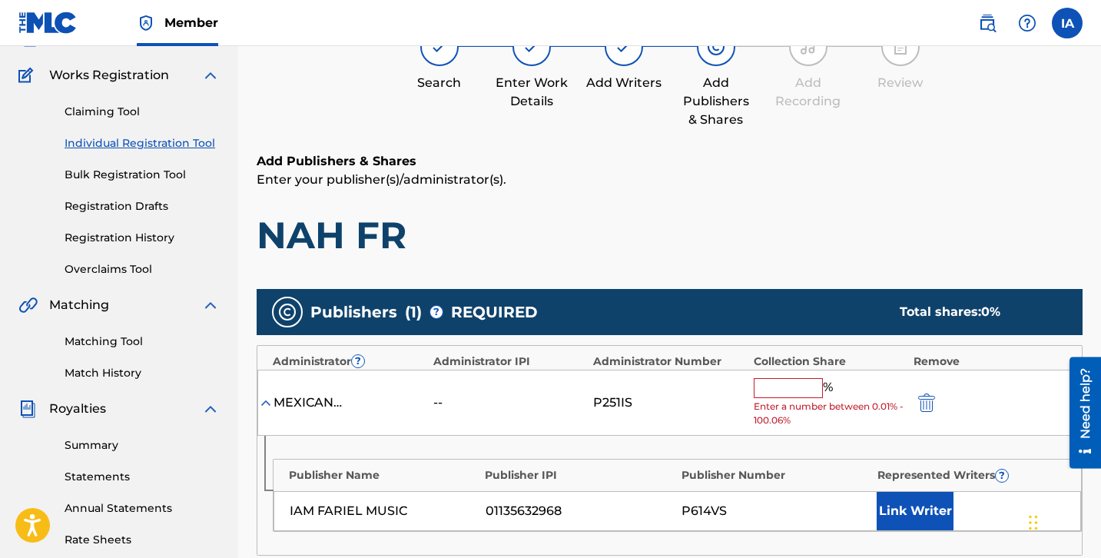
click at [927, 411] on img "submit" at bounding box center [926, 402] width 17 height 18
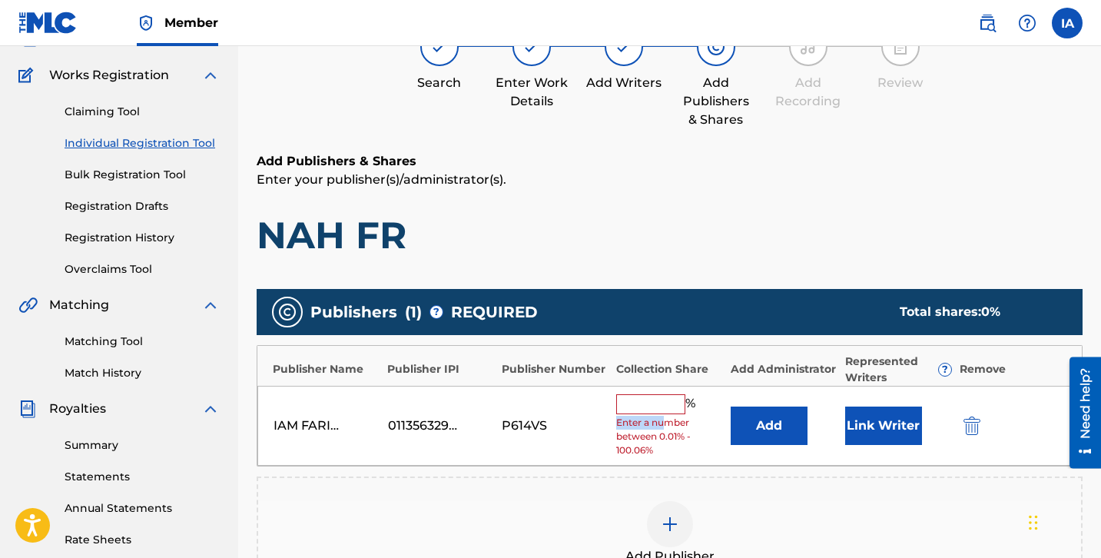
click at [662, 416] on span "Enter a number between 0.01% - 100.06%" at bounding box center [669, 436] width 107 height 41
click at [664, 407] on input "text" at bounding box center [650, 404] width 69 height 20
paste input "50"
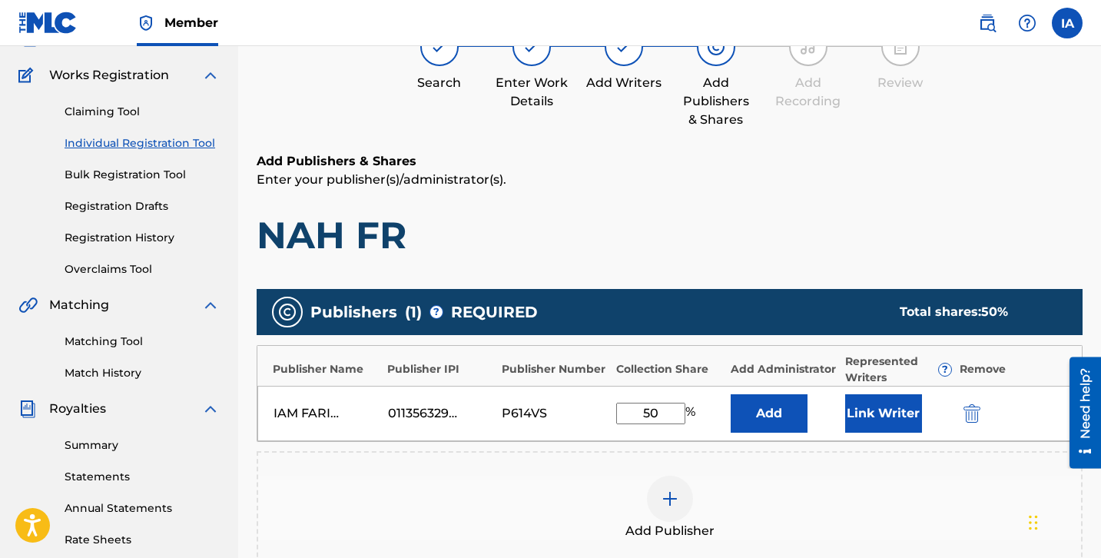
type input "50"
click at [770, 428] on button "Add" at bounding box center [769, 413] width 77 height 38
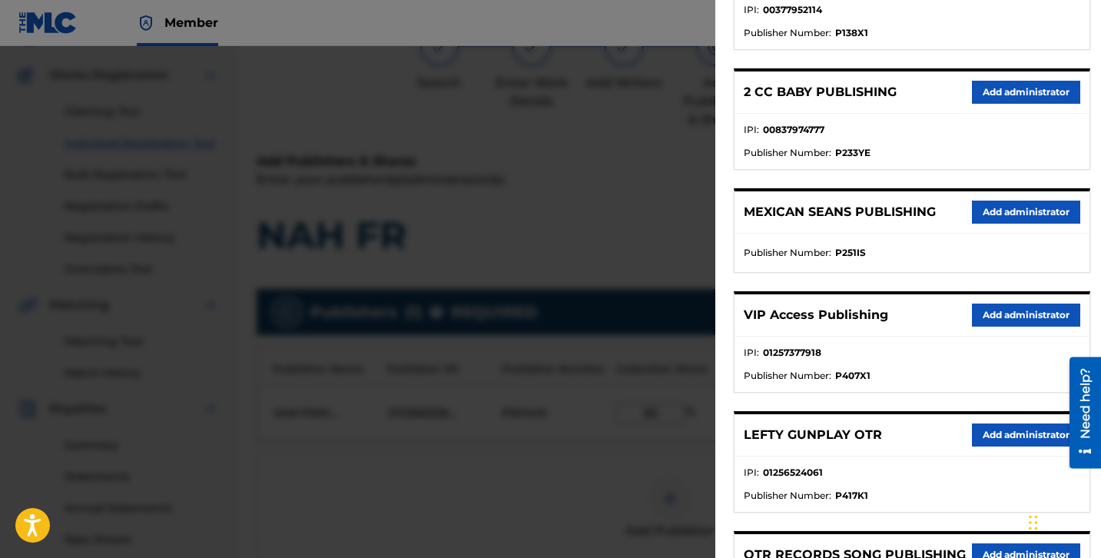
scroll to position [328, 0]
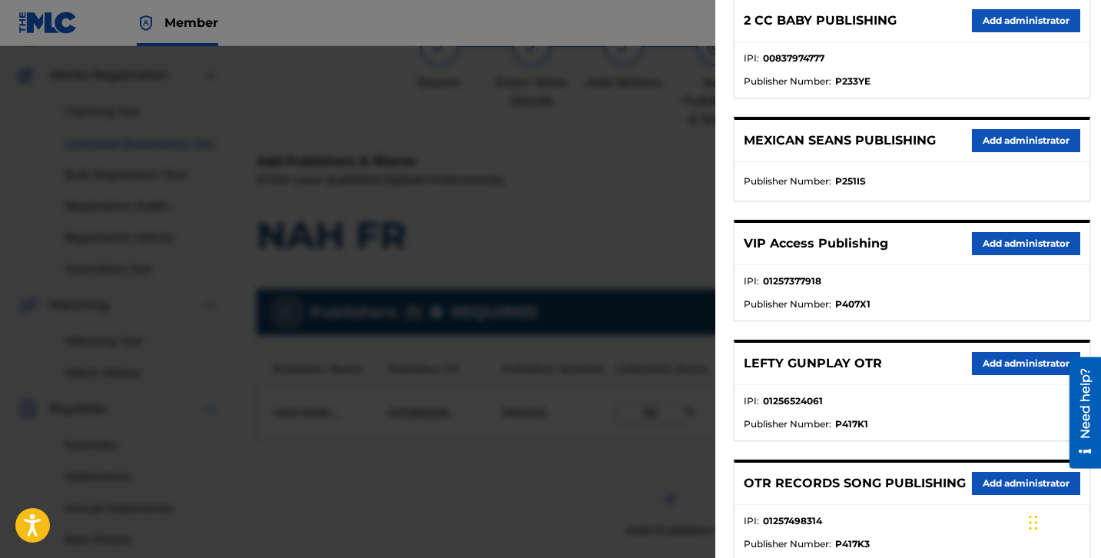
click at [976, 251] on button "Add administrator" at bounding box center [1026, 243] width 108 height 23
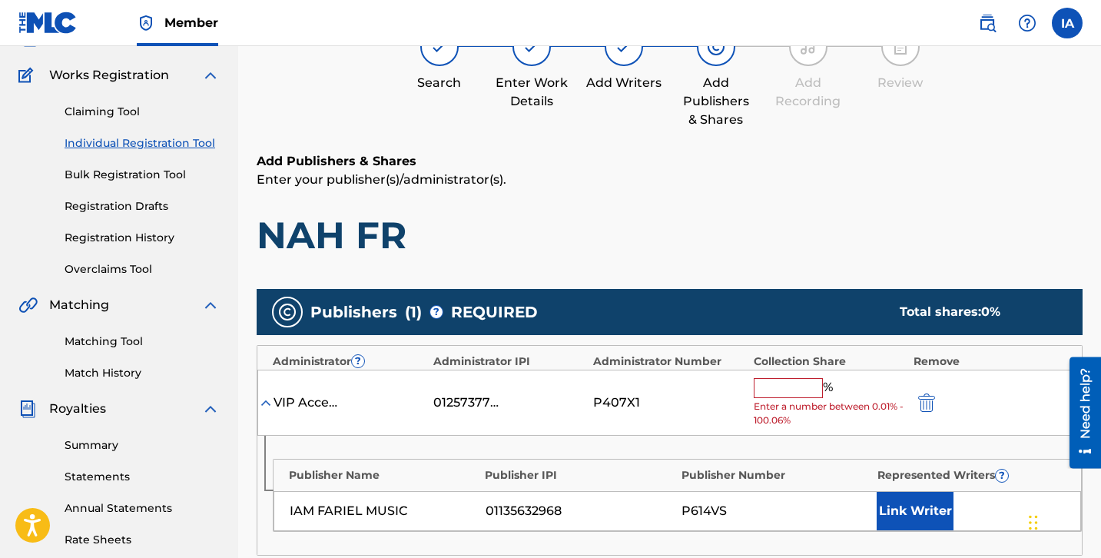
click at [786, 388] on input "text" at bounding box center [788, 388] width 69 height 20
paste input "50"
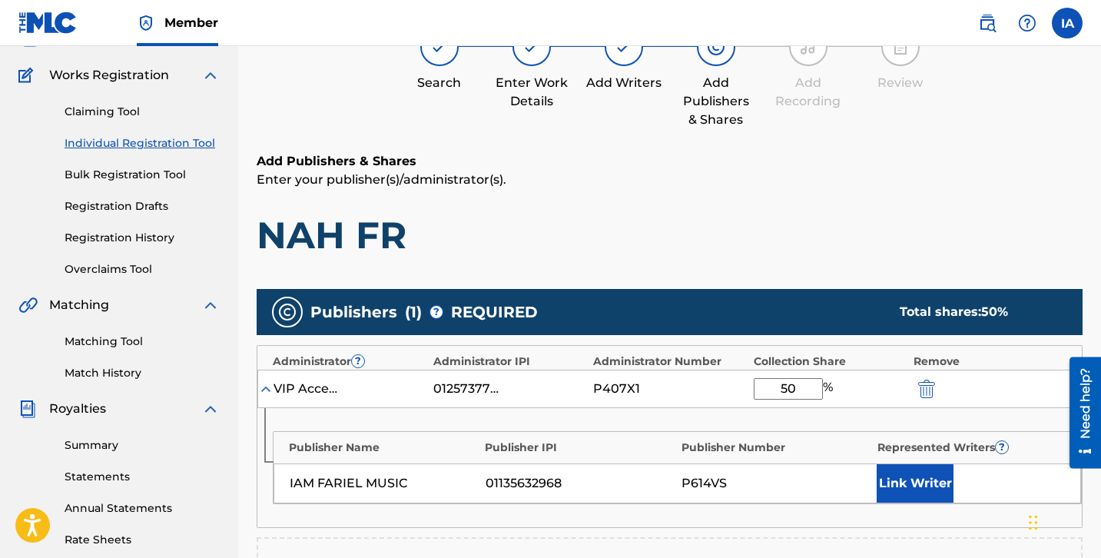
type input "50"
click at [911, 488] on button "Link Writer" at bounding box center [915, 483] width 77 height 38
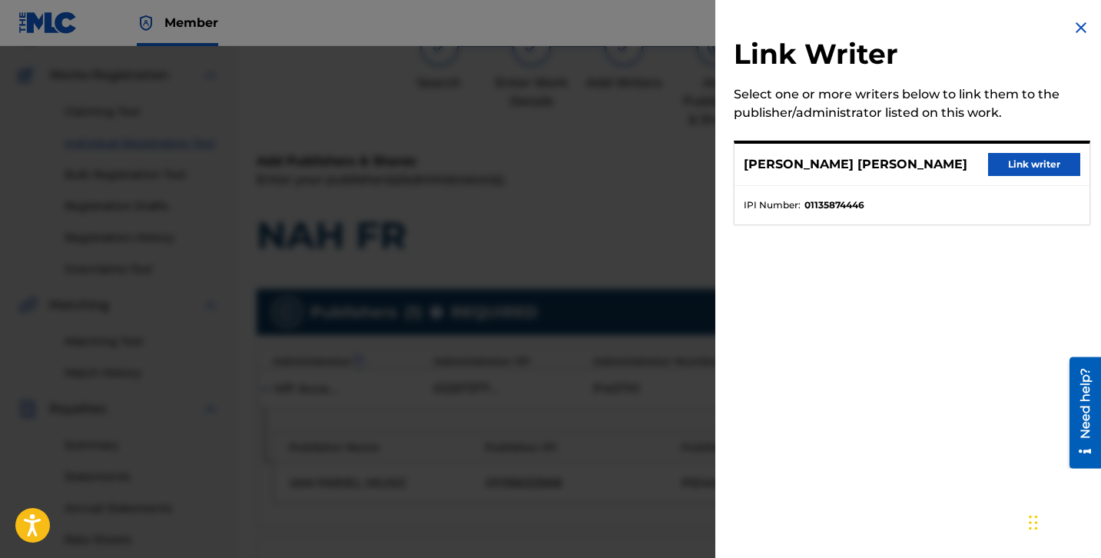
click at [1011, 158] on button "Link writer" at bounding box center [1034, 164] width 92 height 23
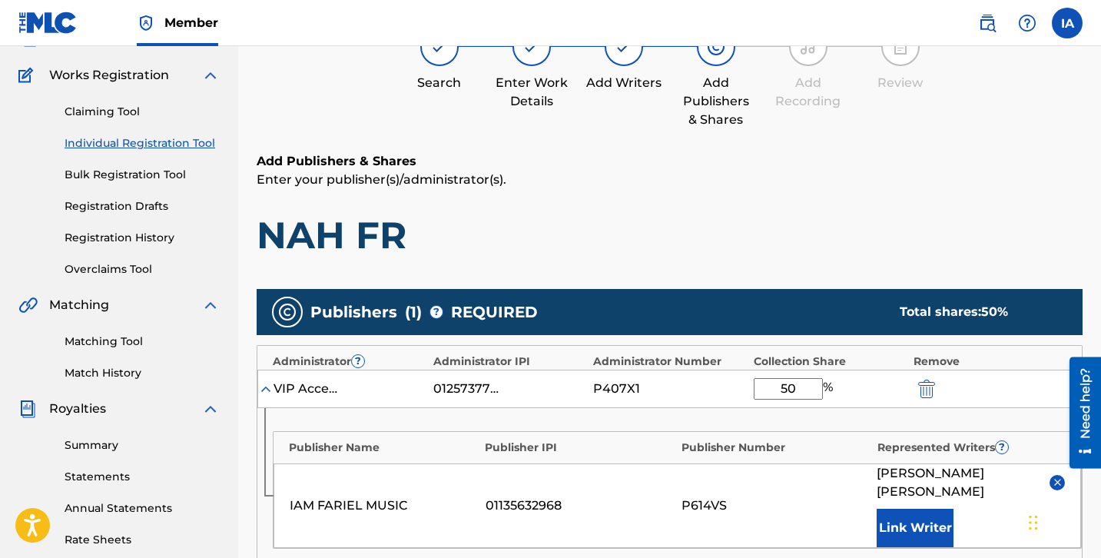
click at [729, 216] on h1 "NAH FR" at bounding box center [670, 235] width 826 height 46
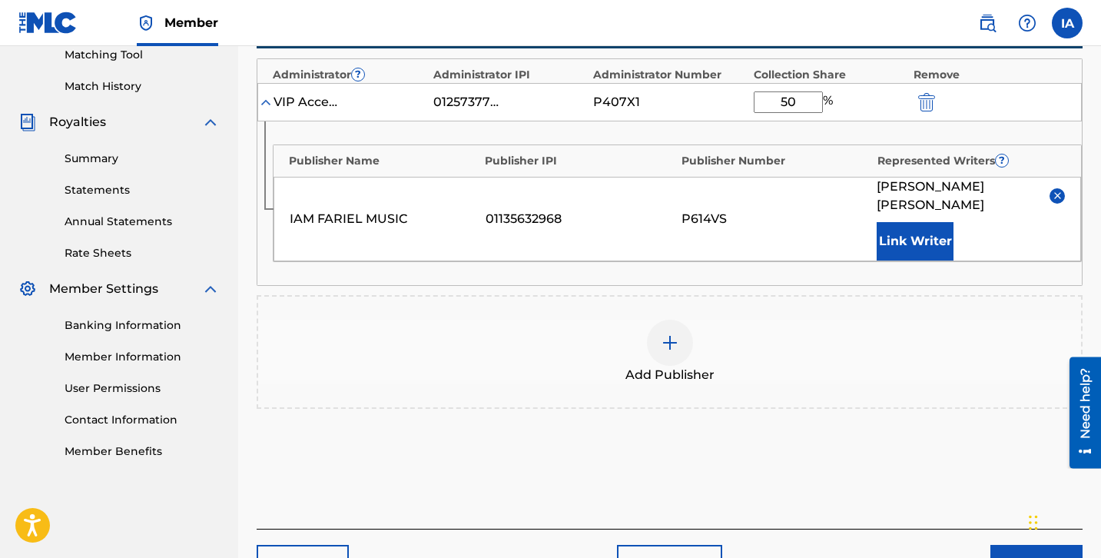
click at [1021, 530] on button "Next" at bounding box center [1036, 564] width 92 height 38
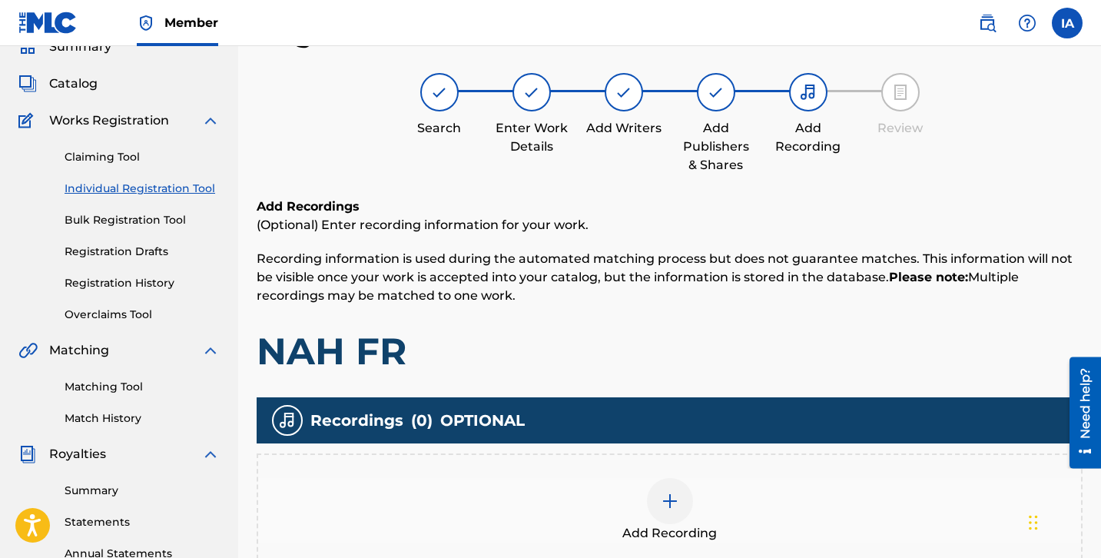
scroll to position [69, 0]
click at [708, 526] on span "Add Recording" at bounding box center [669, 533] width 95 height 18
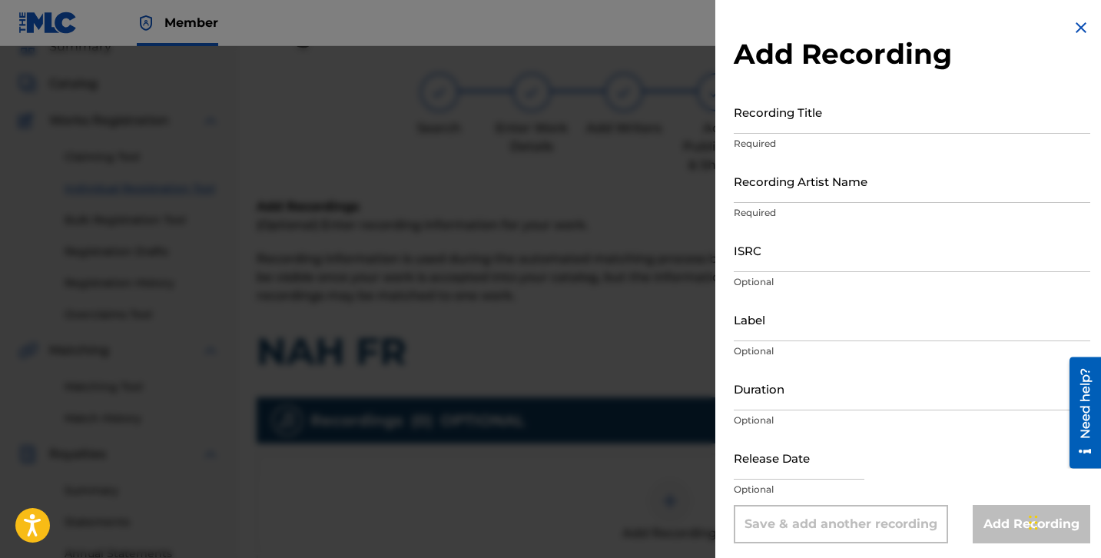
click at [843, 128] on input "Recording Title" at bounding box center [912, 112] width 357 height 44
paste input "NAH FR"
type input "NAH FR"
click at [871, 188] on input "Recording Artist Name" at bounding box center [912, 181] width 357 height 44
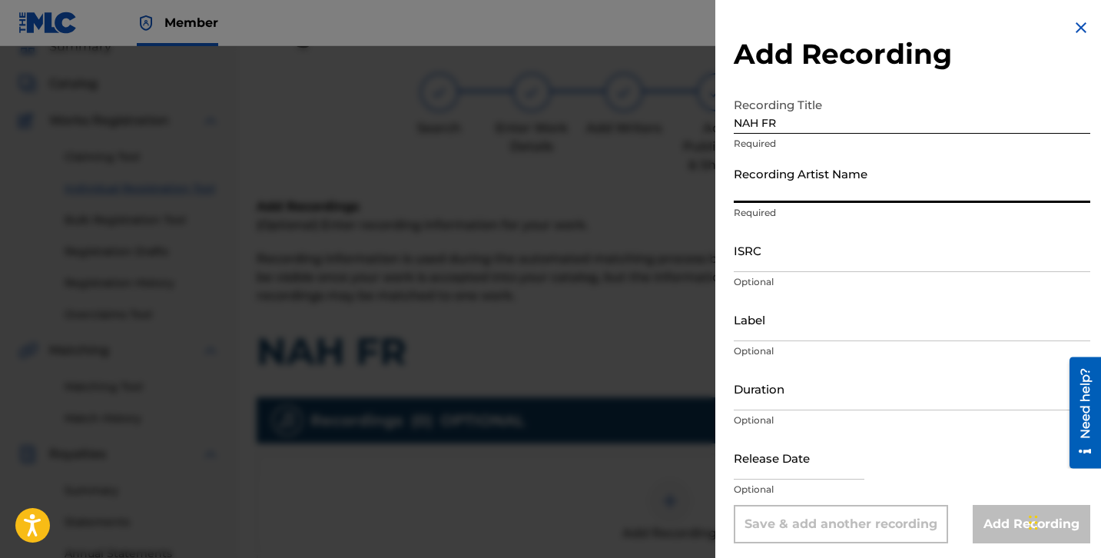
paste input "2GREEDYIG"
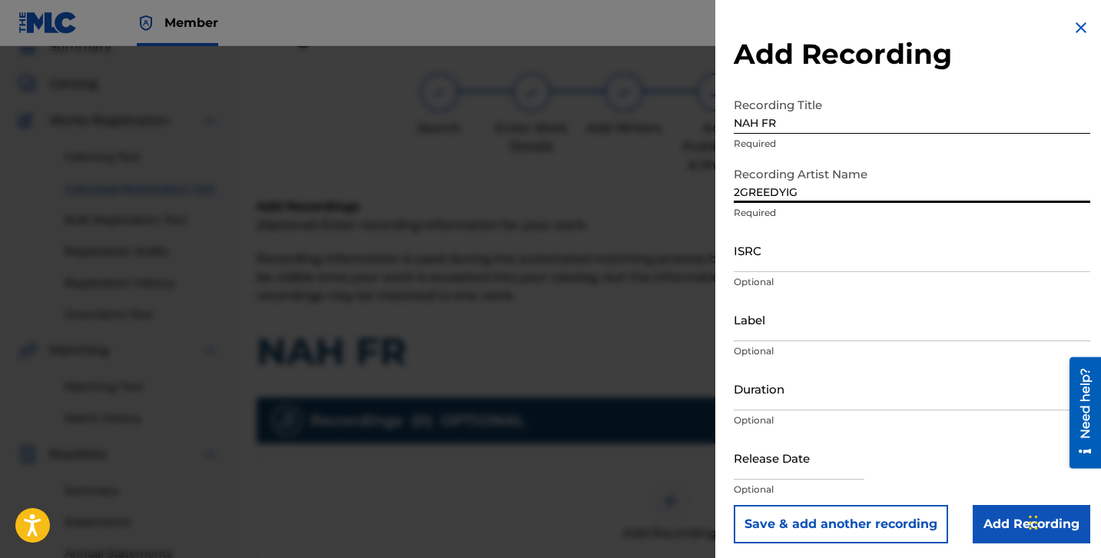
type input "2GREEDYIG"
click at [848, 257] on input "ISRC" at bounding box center [912, 250] width 357 height 44
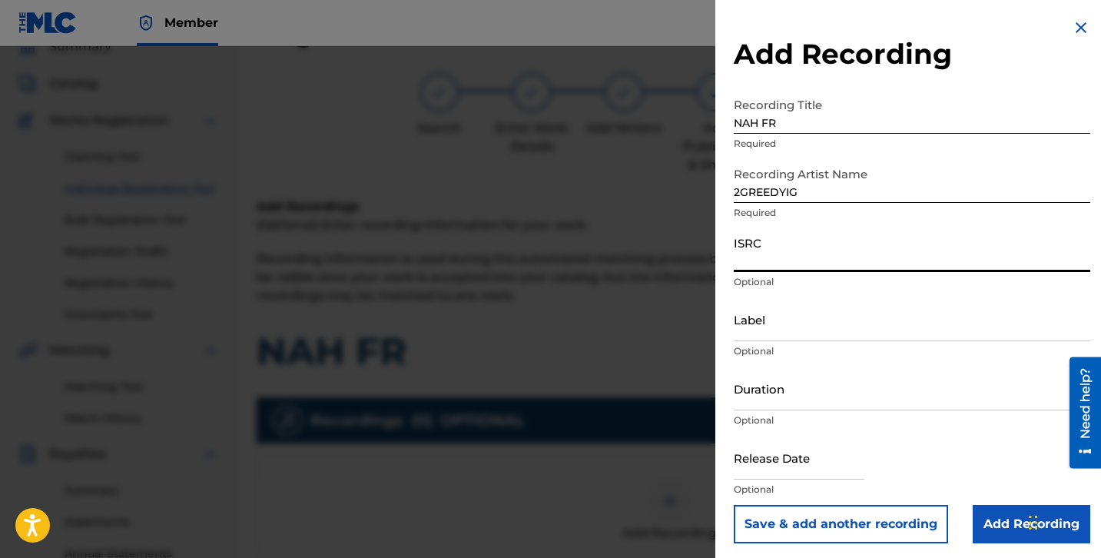
paste input "QZFZ22459341"
type input "QZFZ22459341"
click at [801, 323] on input "Label" at bounding box center [912, 319] width 357 height 44
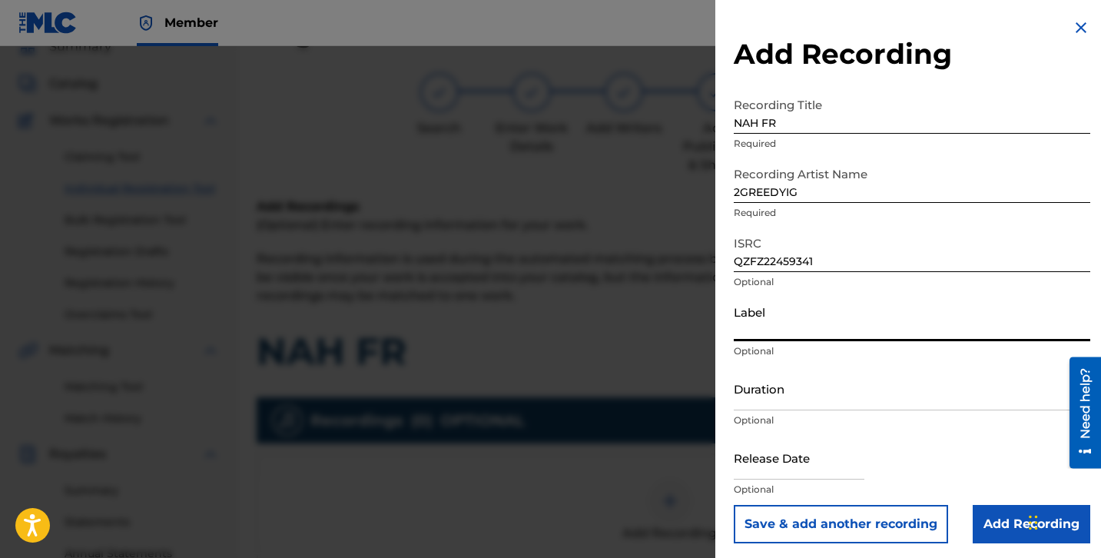
click at [794, 328] on input "Label" at bounding box center [912, 319] width 357 height 44
paste input "MOB RECORDS"
type input "MOB RECORDS"
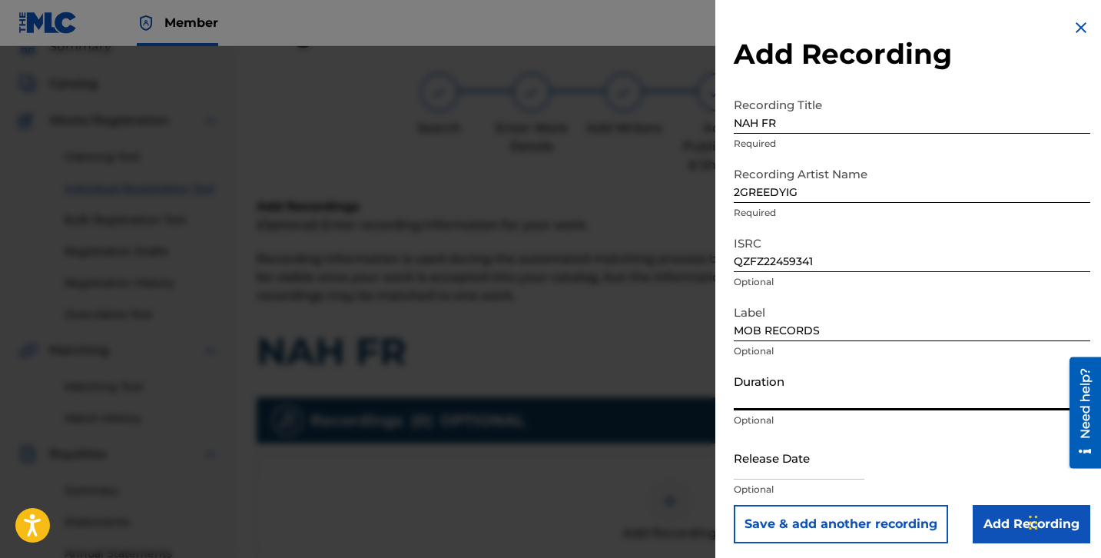
click at [798, 379] on input "Duration" at bounding box center [912, 389] width 357 height 44
click at [851, 389] on input "Duration" at bounding box center [912, 389] width 357 height 44
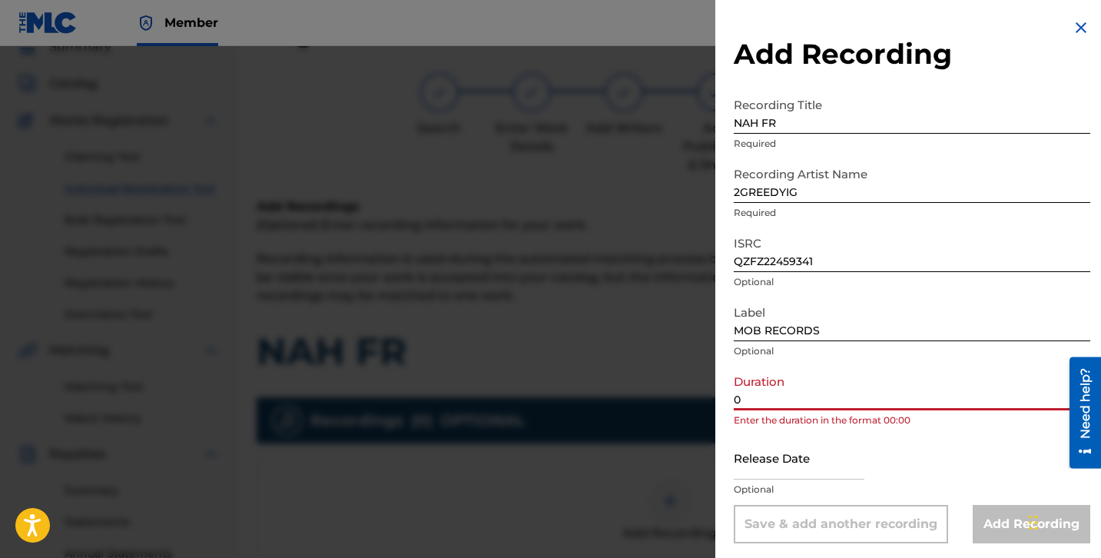
paste input "2:33"
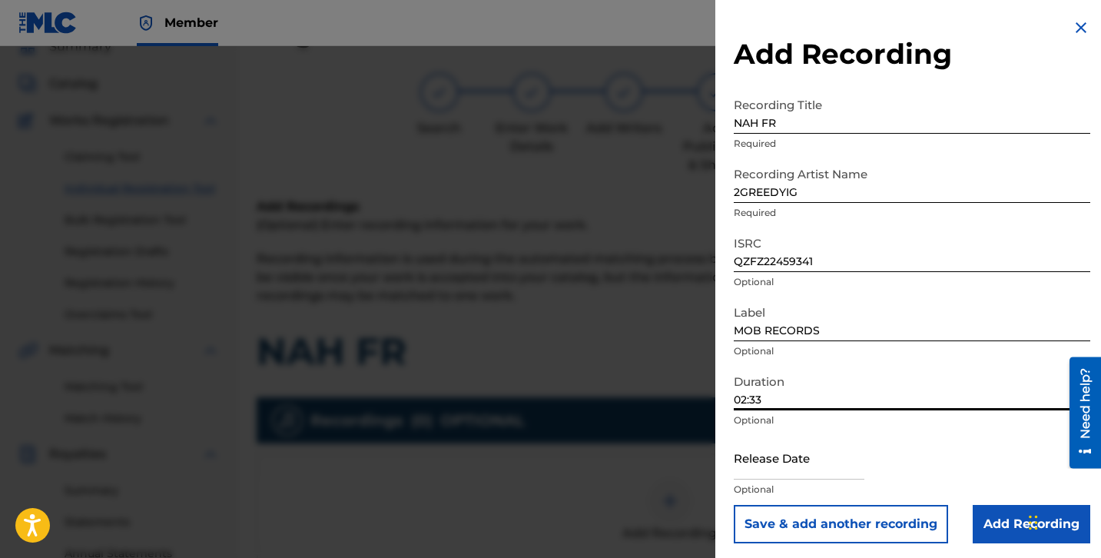
click at [967, 395] on input "02:33" at bounding box center [912, 389] width 357 height 44
click at [967, 394] on input "02:33" at bounding box center [912, 389] width 357 height 44
type input "02:33"
click at [990, 520] on input "Add Recording" at bounding box center [1032, 524] width 118 height 38
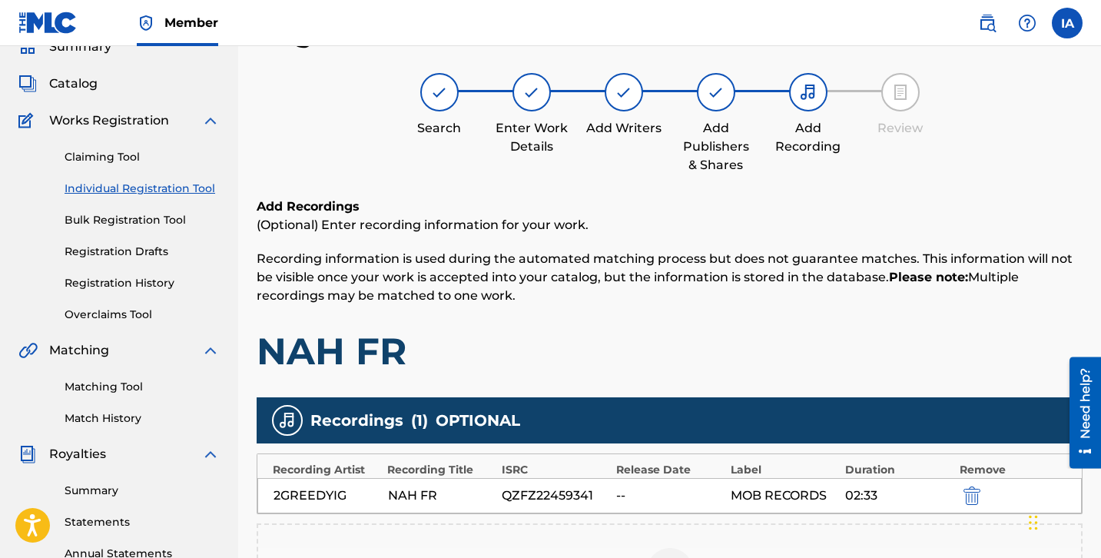
click at [767, 344] on h1 "NAH FR" at bounding box center [670, 351] width 826 height 46
drag, startPoint x: 749, startPoint y: 338, endPoint x: 650, endPoint y: 347, distance: 99.5
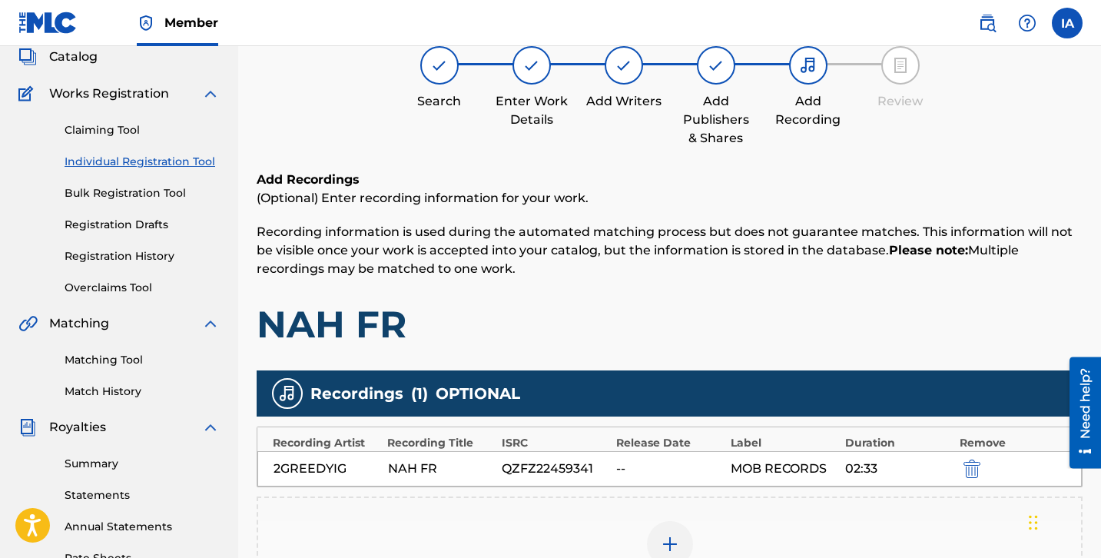
scroll to position [124, 0]
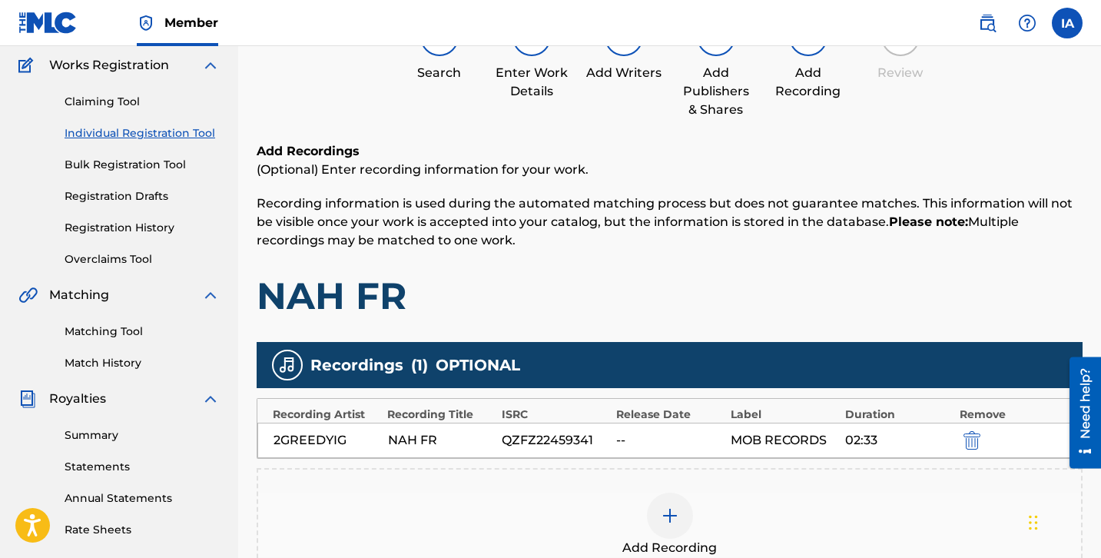
click at [706, 261] on div "Add Recordings (Optional) Enter recording information for your work. Recording …" at bounding box center [670, 230] width 826 height 177
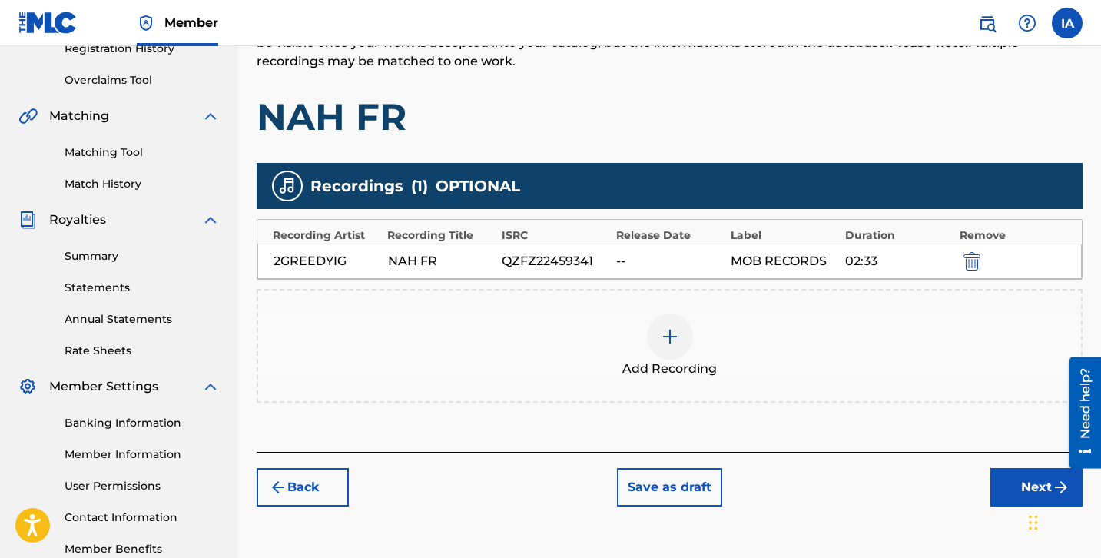
scroll to position [395, 0]
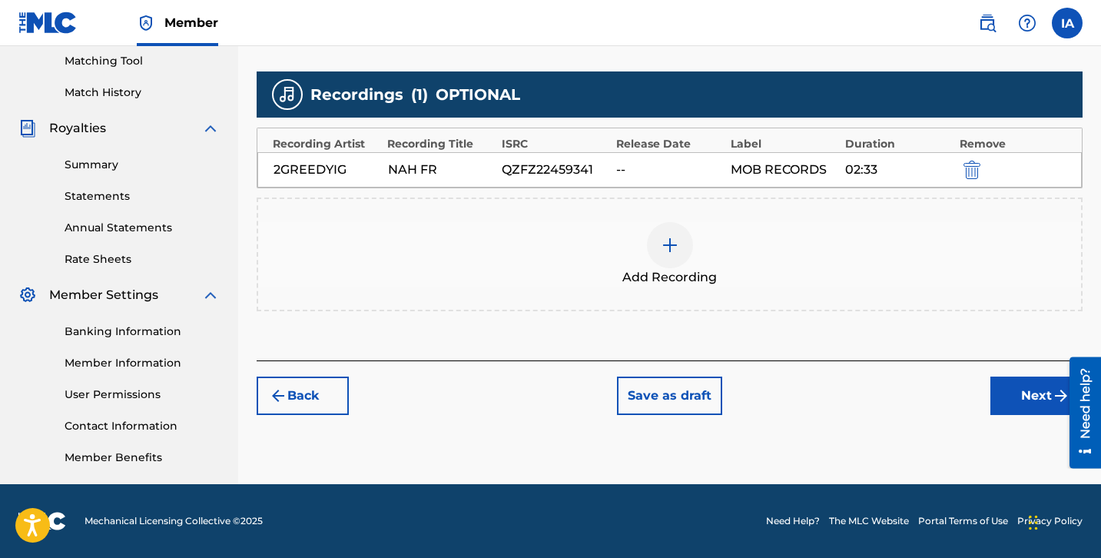
click at [1009, 421] on div "Register Work Search Enter Work Details Add Writers Add Publishers & Shares Add…" at bounding box center [669, 87] width 863 height 794
click at [1029, 394] on button "Next" at bounding box center [1036, 395] width 92 height 38
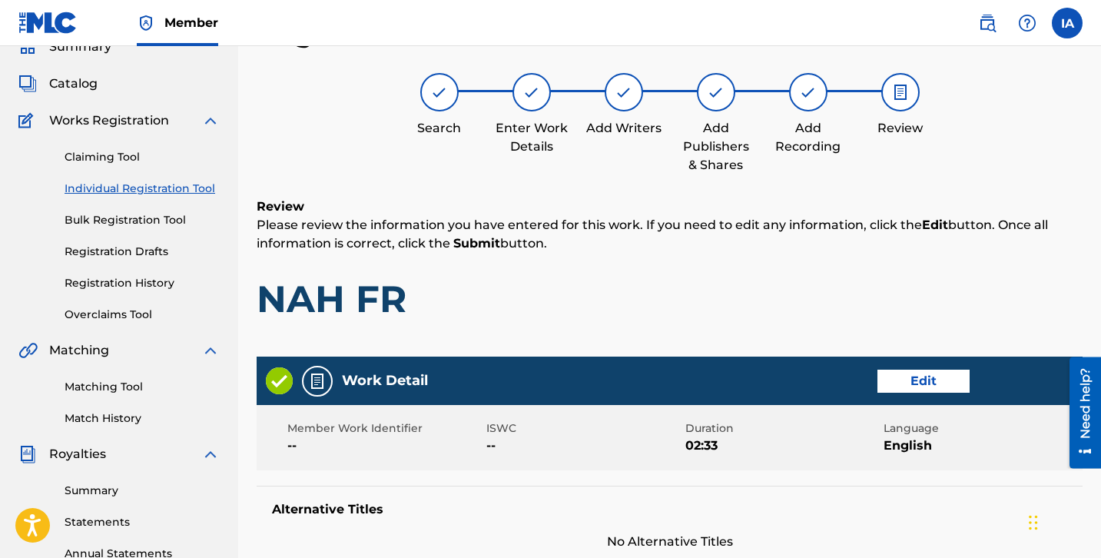
click at [686, 318] on h1 "NAH FR" at bounding box center [670, 299] width 826 height 46
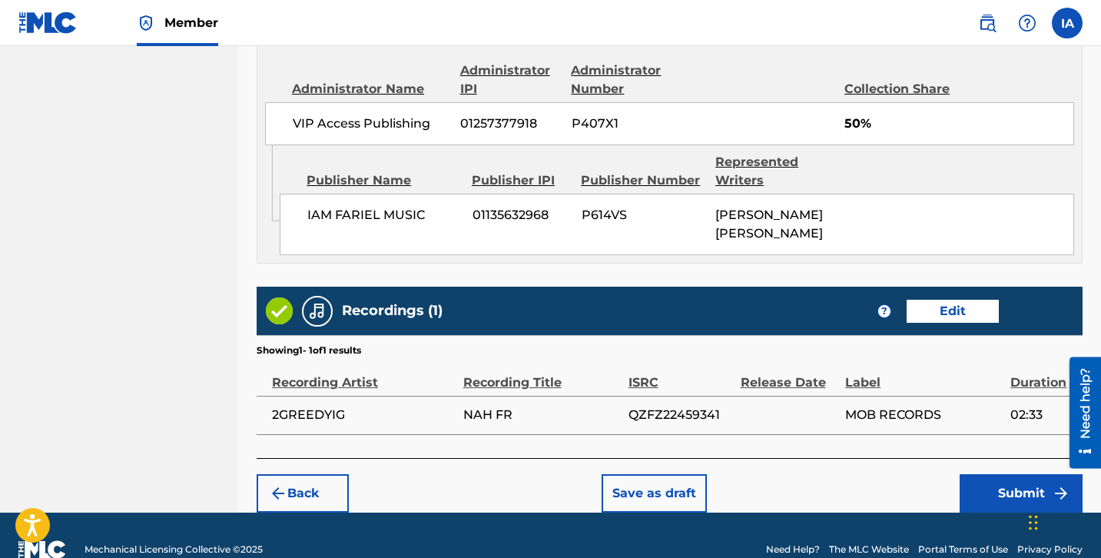
scroll to position [860, 0]
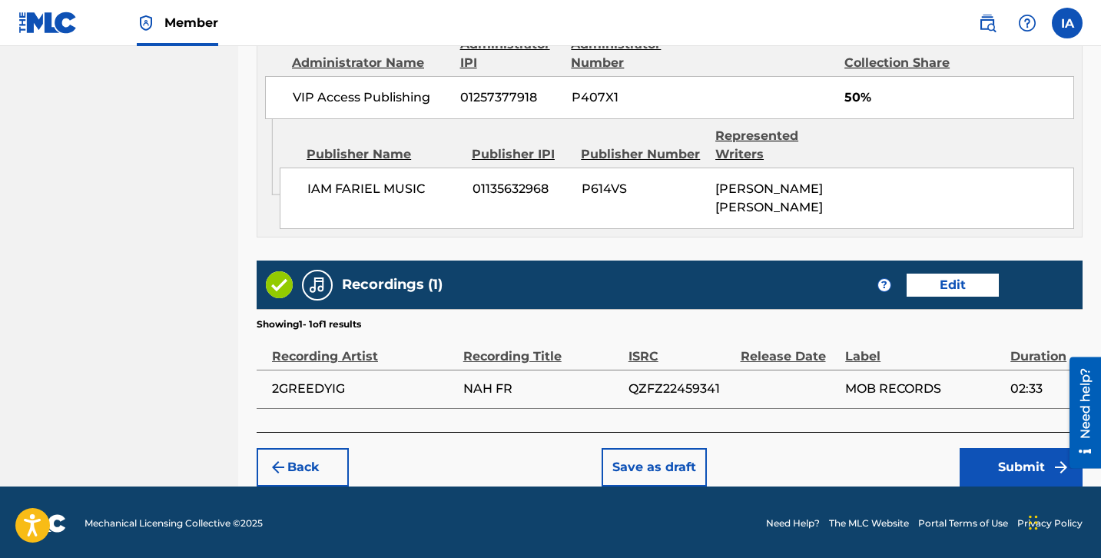
click at [1037, 459] on button "Submit" at bounding box center [1021, 467] width 123 height 38
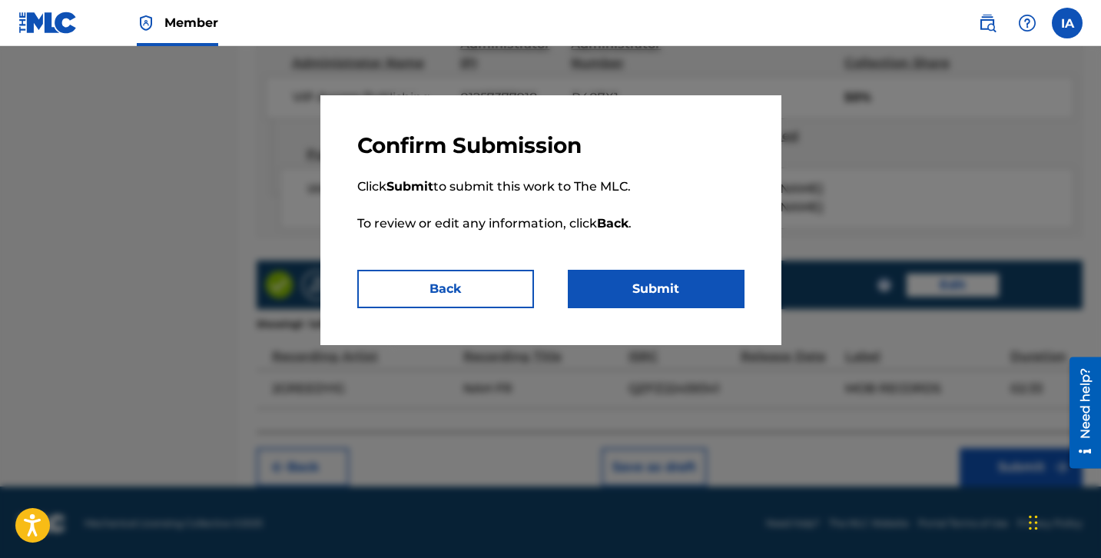
click at [710, 282] on button "Submit" at bounding box center [656, 289] width 177 height 38
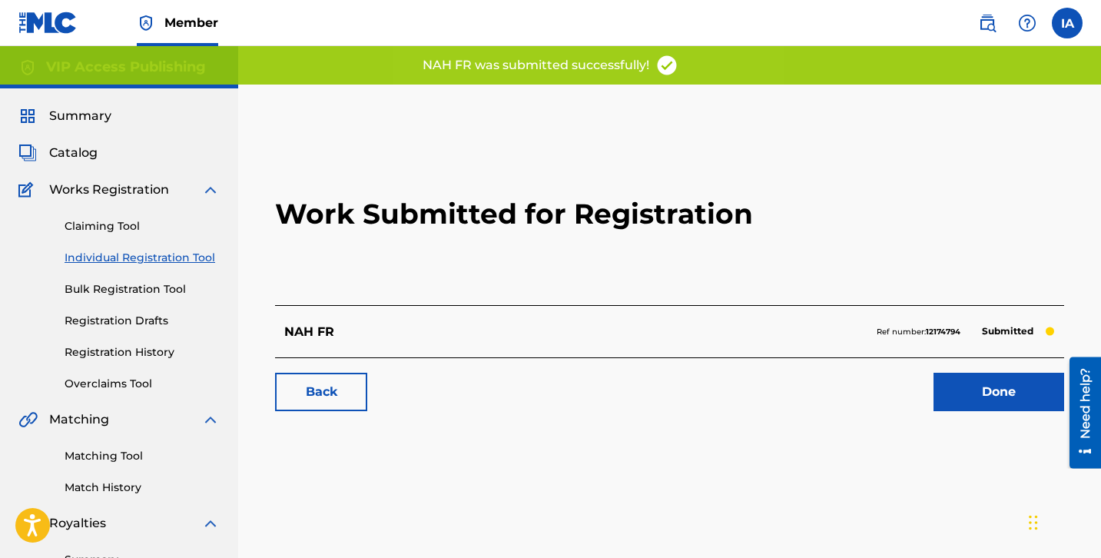
scroll to position [3, 0]
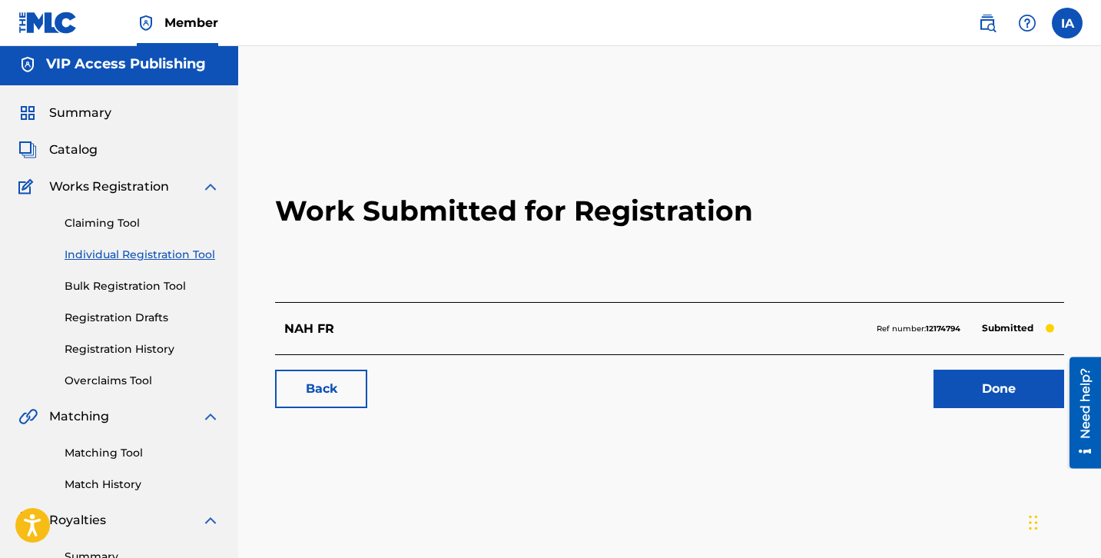
click at [521, 289] on h2 "Work Submitted for Registration" at bounding box center [669, 211] width 789 height 182
click at [479, 273] on h2 "Work Submitted for Registration" at bounding box center [669, 211] width 789 height 182
click at [155, 265] on div "Claiming Tool Individual Registration Tool Bulk Registration Tool Registration …" at bounding box center [118, 292] width 201 height 193
click at [152, 257] on link "Individual Registration Tool" at bounding box center [142, 255] width 155 height 16
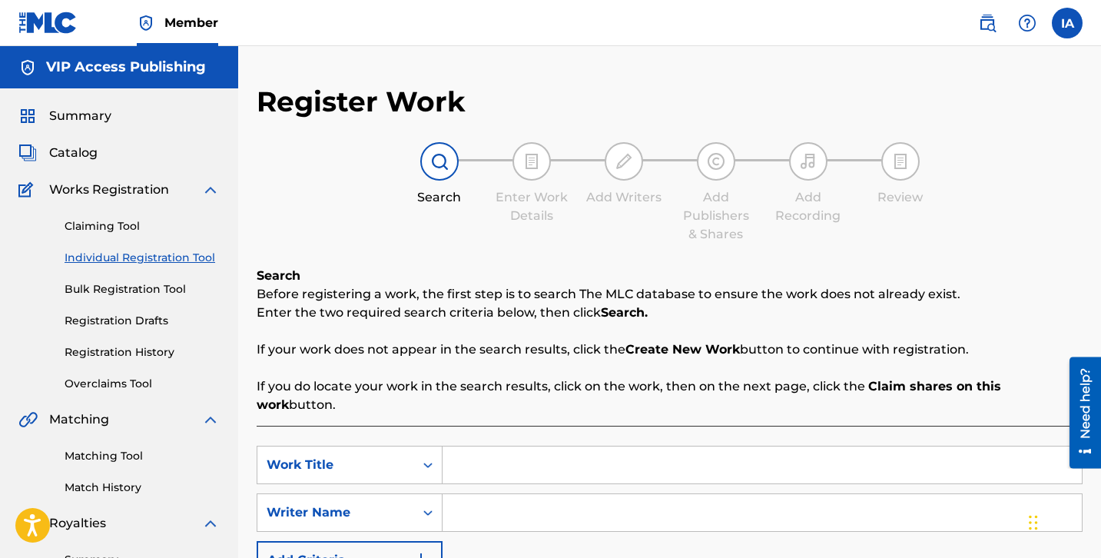
click at [589, 453] on input "Search Form" at bounding box center [762, 464] width 639 height 37
paste input "MUD"
type input "MUD"
drag, startPoint x: 509, startPoint y: 518, endPoint x: 509, endPoint y: 510, distance: 7.7
click at [508, 517] on div "SearchWithCriteriafe86261a-55d7-4cd6-83d1-c8f686e906a1 Work Title MUD SearchWit…" at bounding box center [670, 513] width 826 height 134
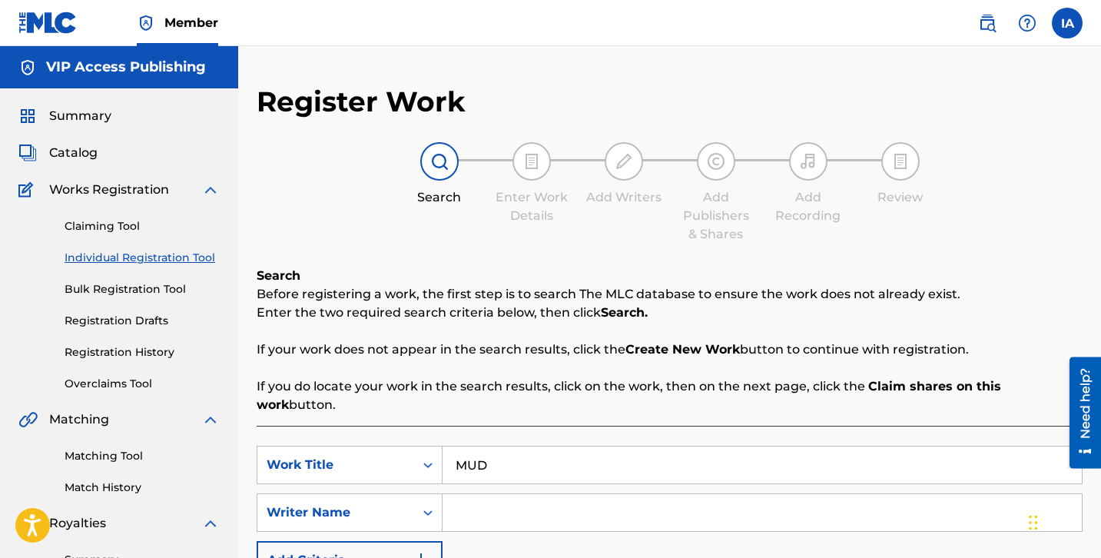
click at [510, 508] on input "Search Form" at bounding box center [762, 512] width 639 height 37
click at [794, 494] on input "Search Form" at bounding box center [762, 512] width 639 height 37
paste input "[PERSON_NAME] [PERSON_NAME]"
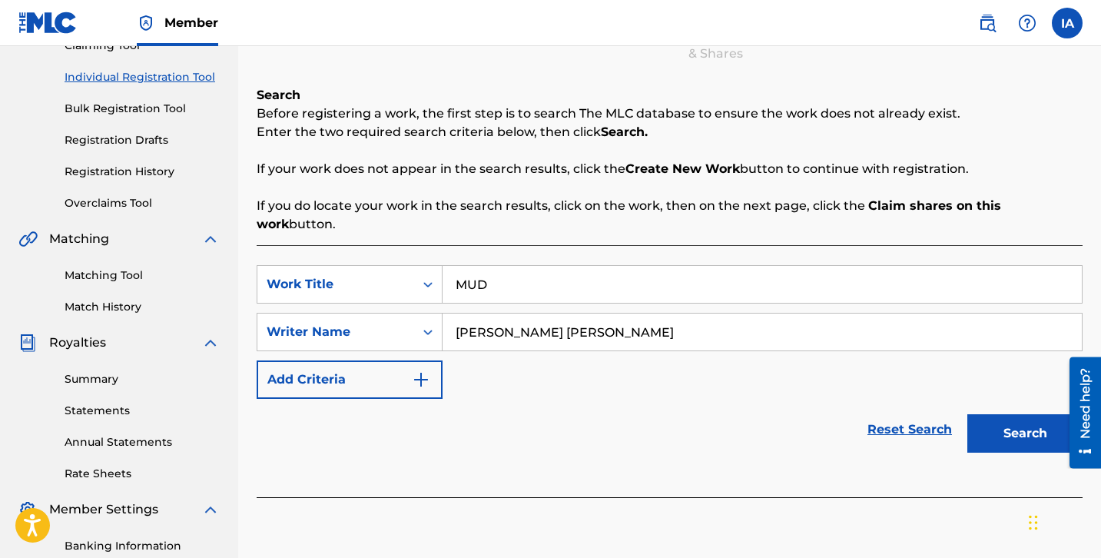
scroll to position [291, 0]
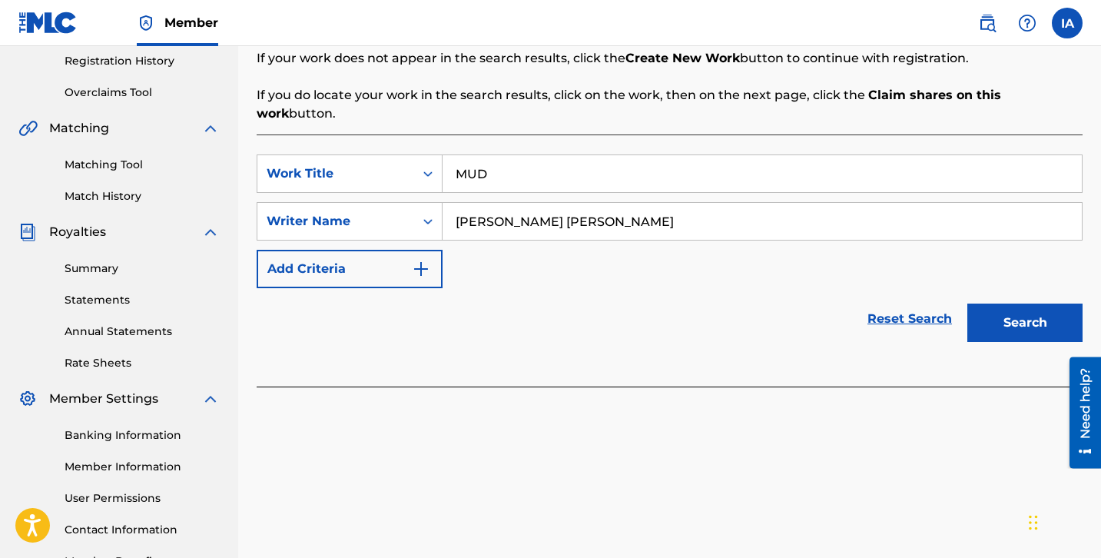
type input "[PERSON_NAME] [PERSON_NAME]"
click at [1009, 304] on button "Search" at bounding box center [1024, 323] width 115 height 38
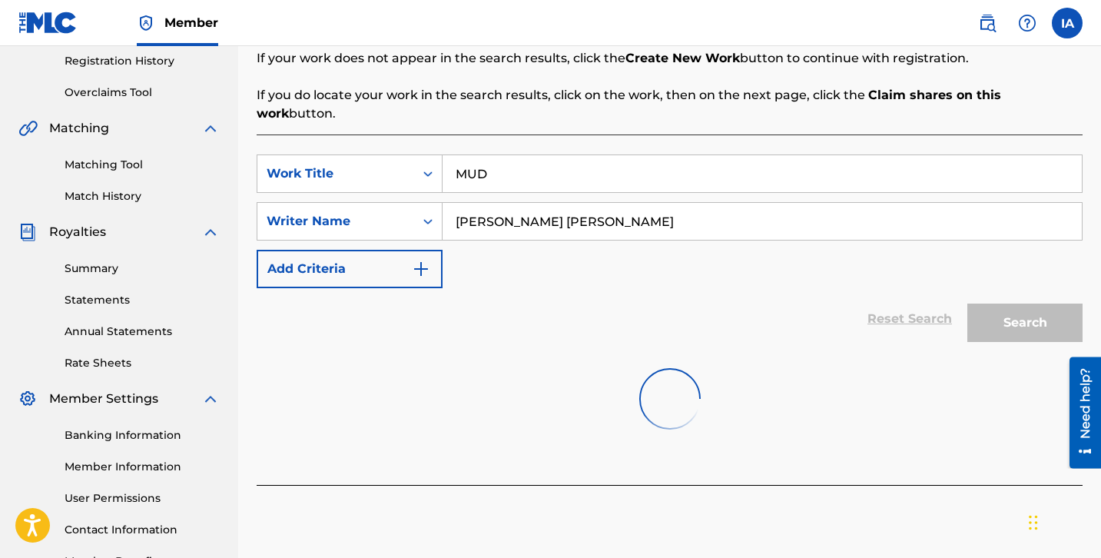
drag, startPoint x: 745, startPoint y: 300, endPoint x: 695, endPoint y: 283, distance: 53.0
click at [694, 288] on div "Reset Search Search" at bounding box center [670, 318] width 826 height 61
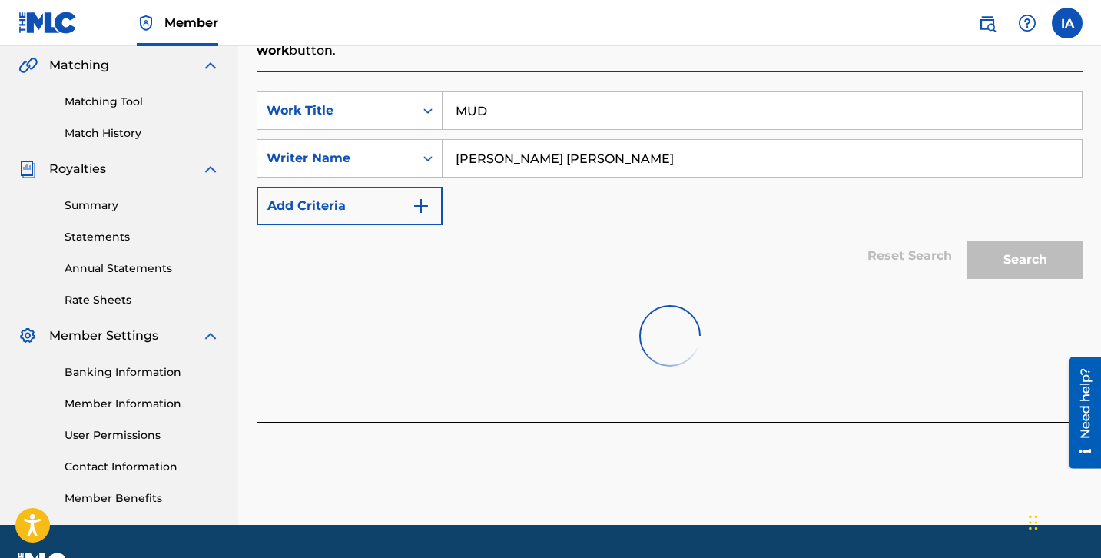
scroll to position [395, 0]
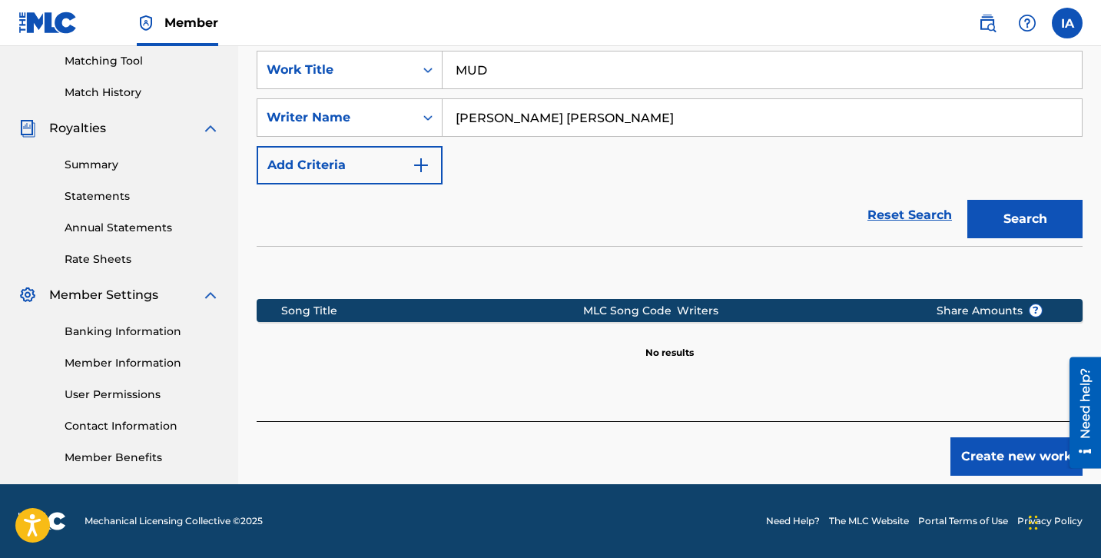
click at [1010, 442] on button "Create new work" at bounding box center [1016, 456] width 132 height 38
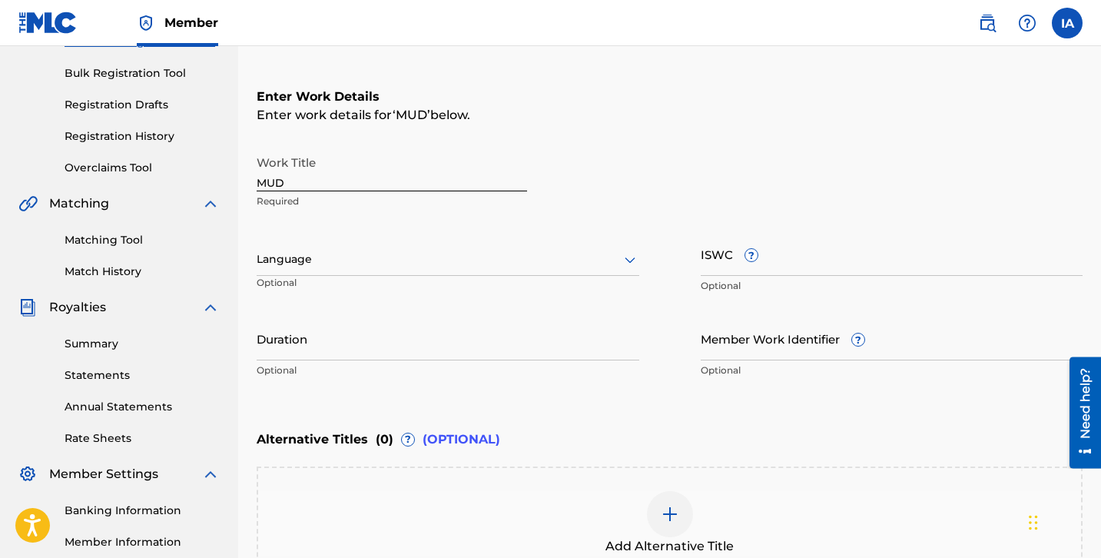
scroll to position [207, 0]
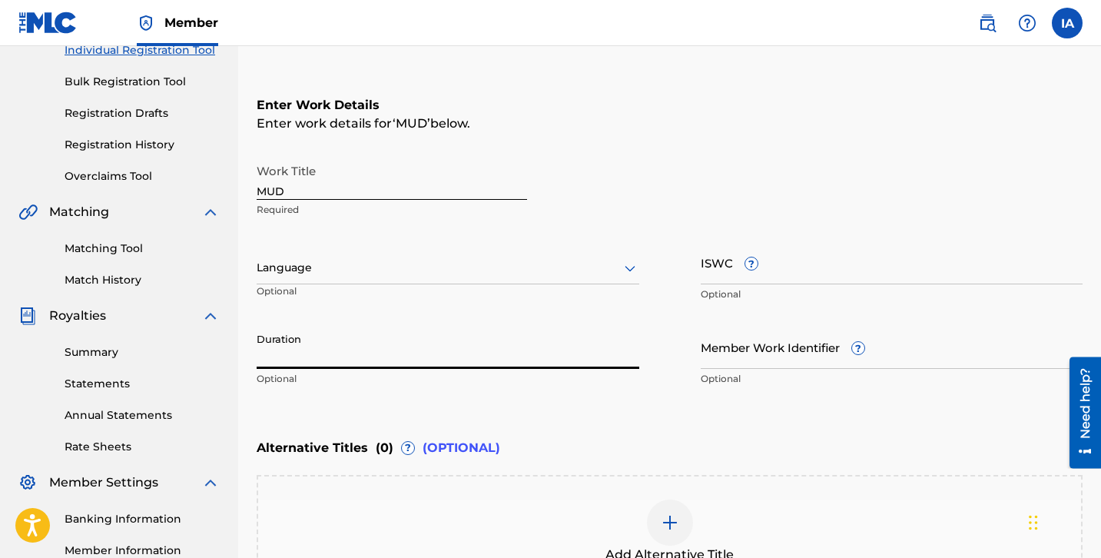
click at [452, 344] on input "Duration" at bounding box center [448, 347] width 383 height 44
paste input "2:08"
type input "02:08"
click at [480, 262] on div at bounding box center [448, 267] width 383 height 19
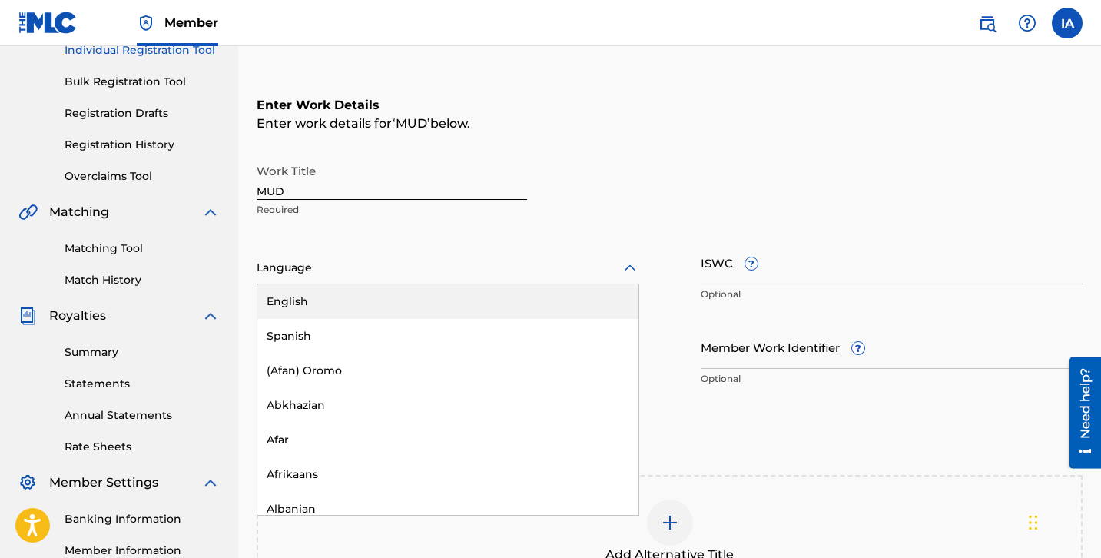
click at [480, 297] on div "English" at bounding box center [447, 301] width 381 height 35
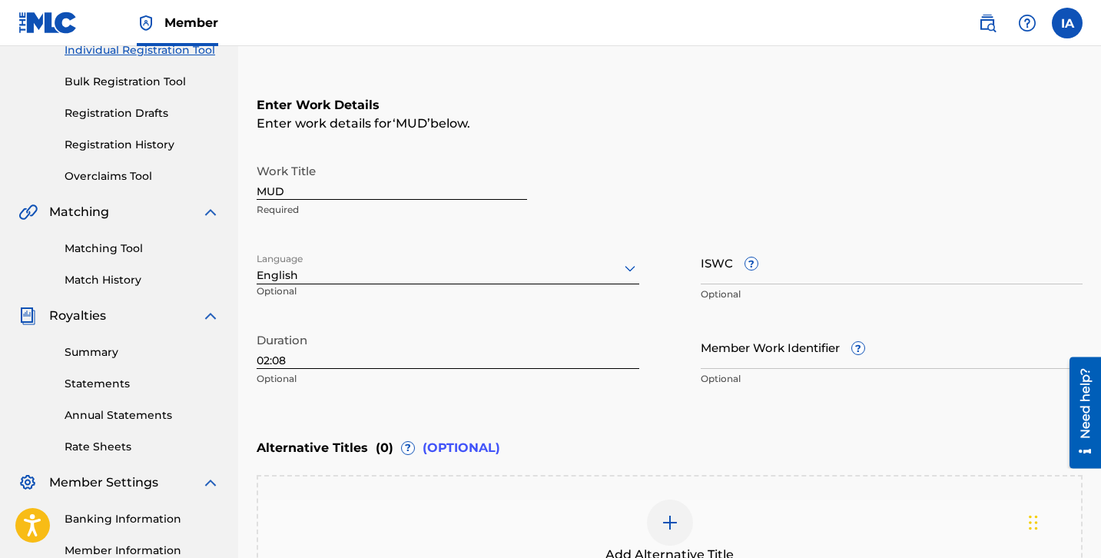
click at [652, 166] on div "Work Title MUD Required" at bounding box center [670, 190] width 826 height 69
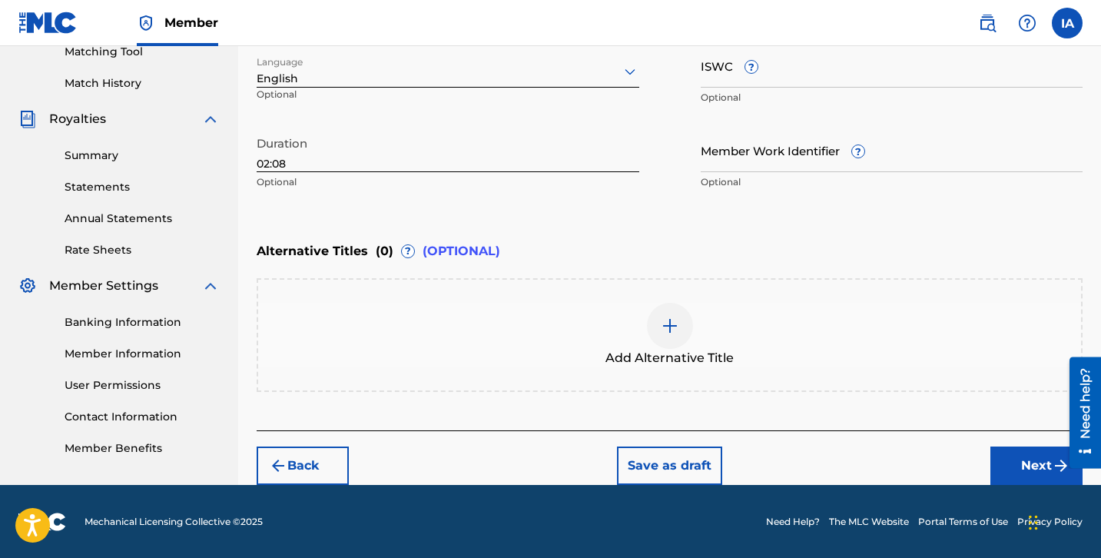
click at [1027, 450] on button "Next" at bounding box center [1036, 465] width 92 height 38
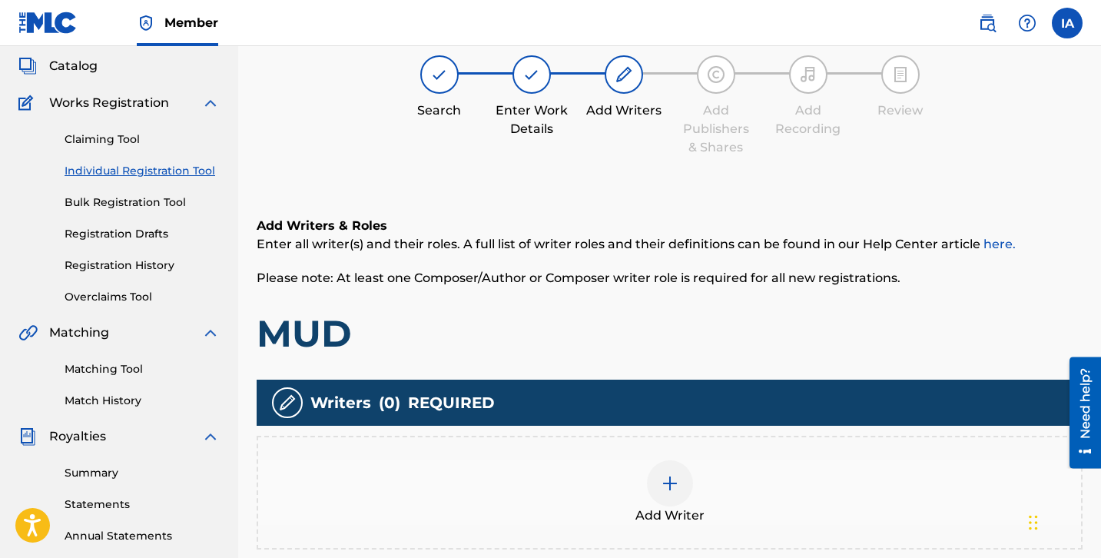
scroll to position [69, 0]
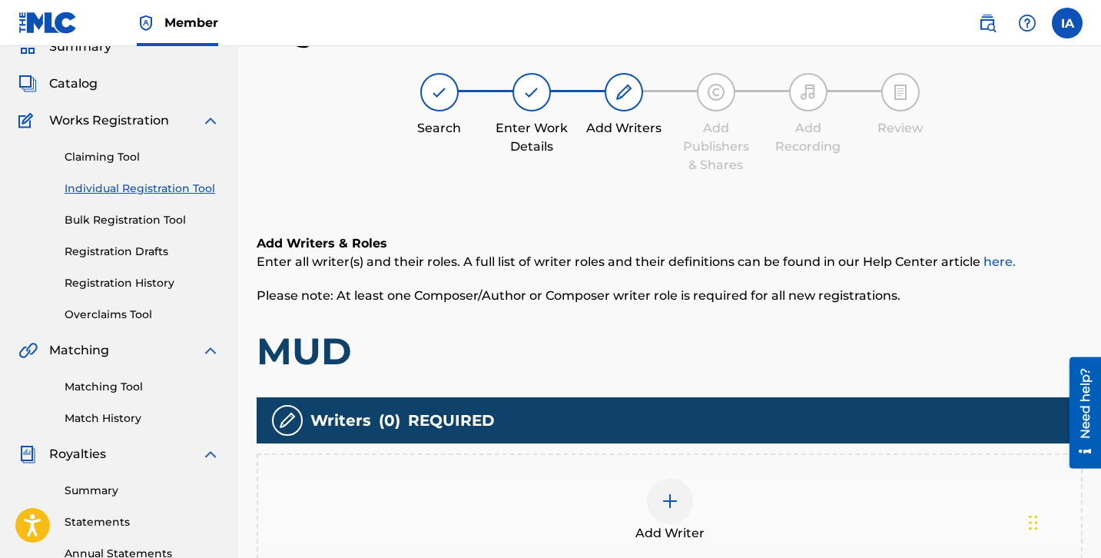
click at [728, 385] on div "Add Writers & Roles Enter all writer(s) and their roles. A full list of writer …" at bounding box center [670, 418] width 826 height 443
click at [706, 512] on div "Add Writer" at bounding box center [669, 510] width 823 height 65
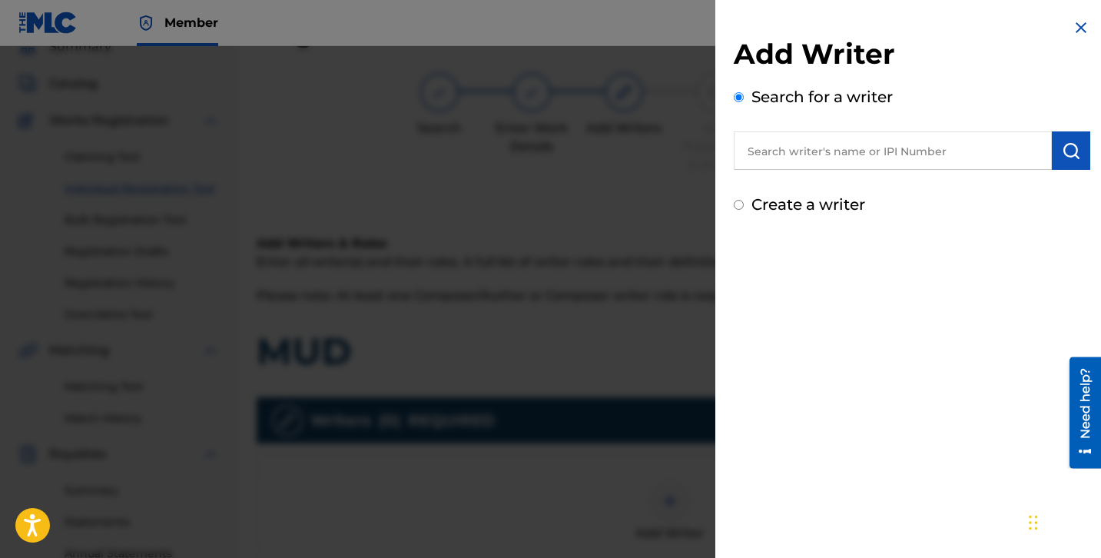
click at [897, 157] on input "text" at bounding box center [893, 150] width 318 height 38
paste input "[PERSON_NAME] [PERSON_NAME]"
type input "[PERSON_NAME] [PERSON_NAME]"
click at [1057, 164] on button "submit" at bounding box center [1071, 150] width 38 height 38
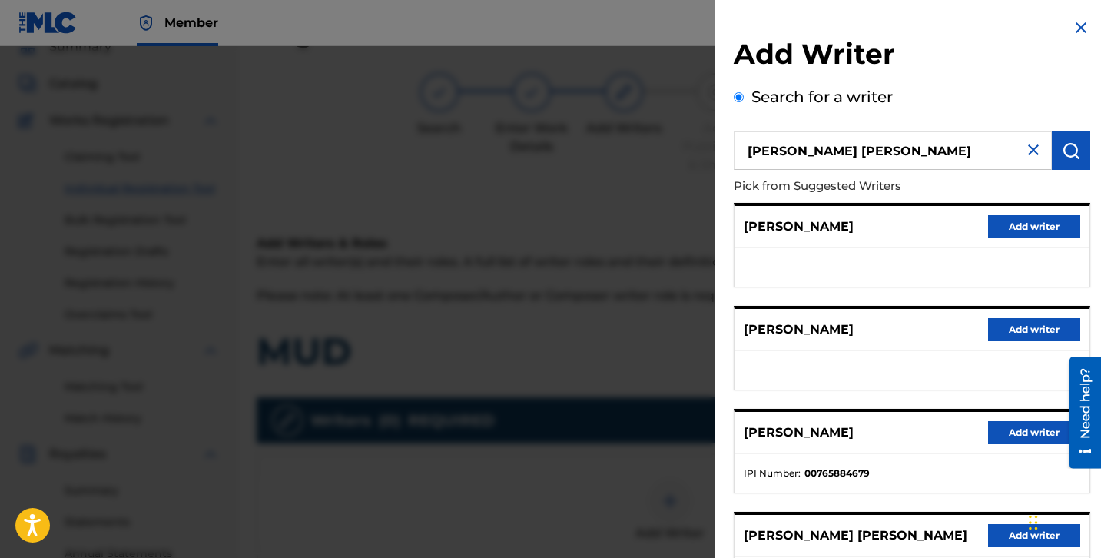
click at [865, 376] on ul at bounding box center [912, 370] width 355 height 38
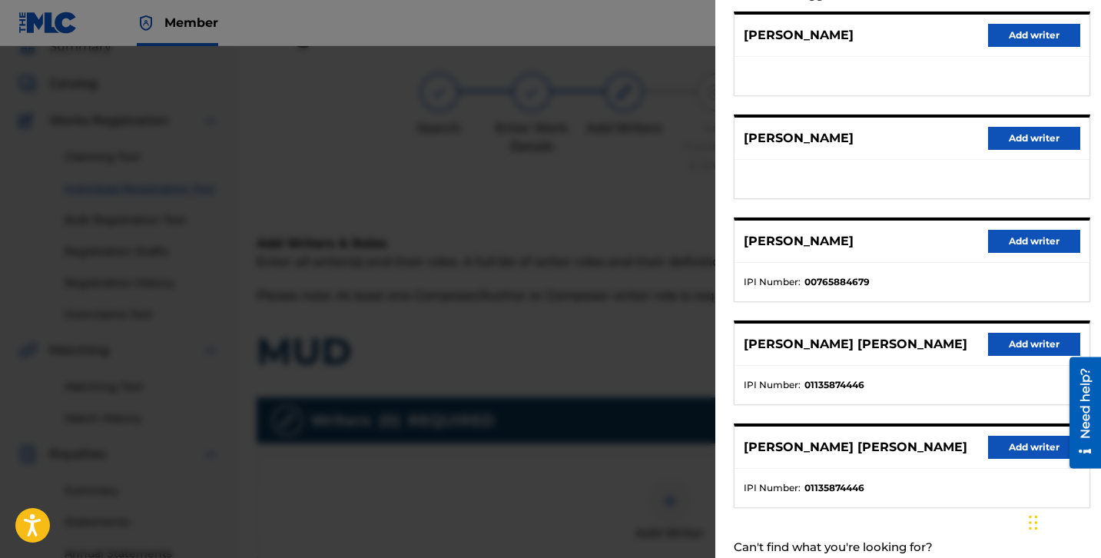
scroll to position [238, 0]
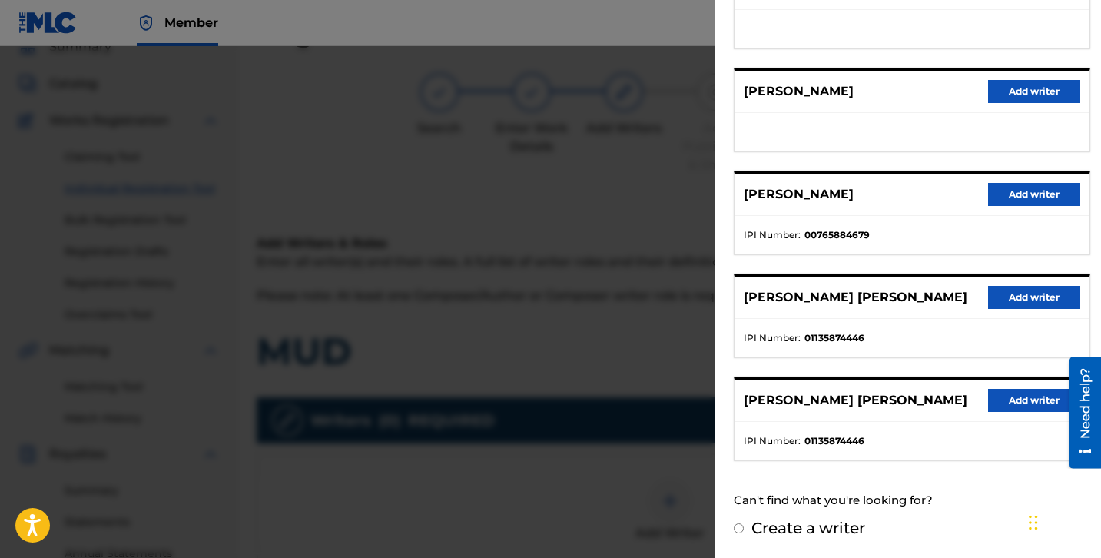
click at [1017, 304] on button "Add writer" at bounding box center [1034, 297] width 92 height 23
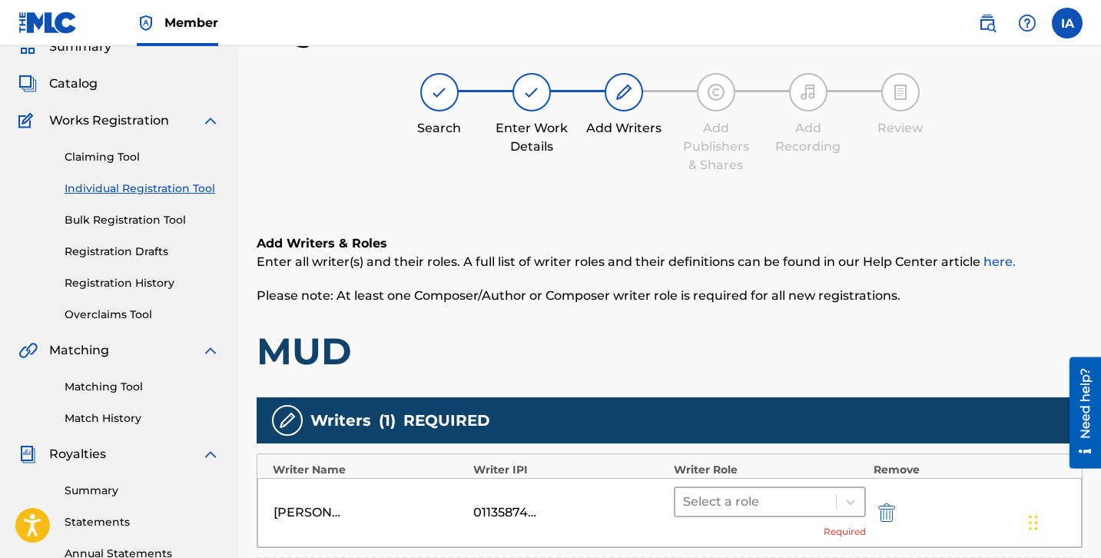
click at [802, 496] on div at bounding box center [755, 502] width 145 height 22
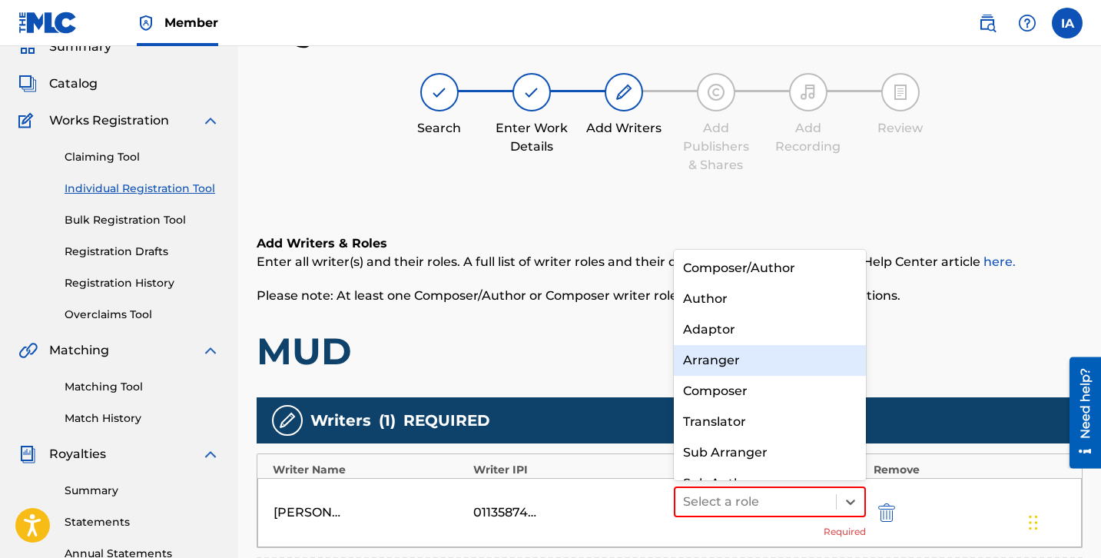
scroll to position [22, 0]
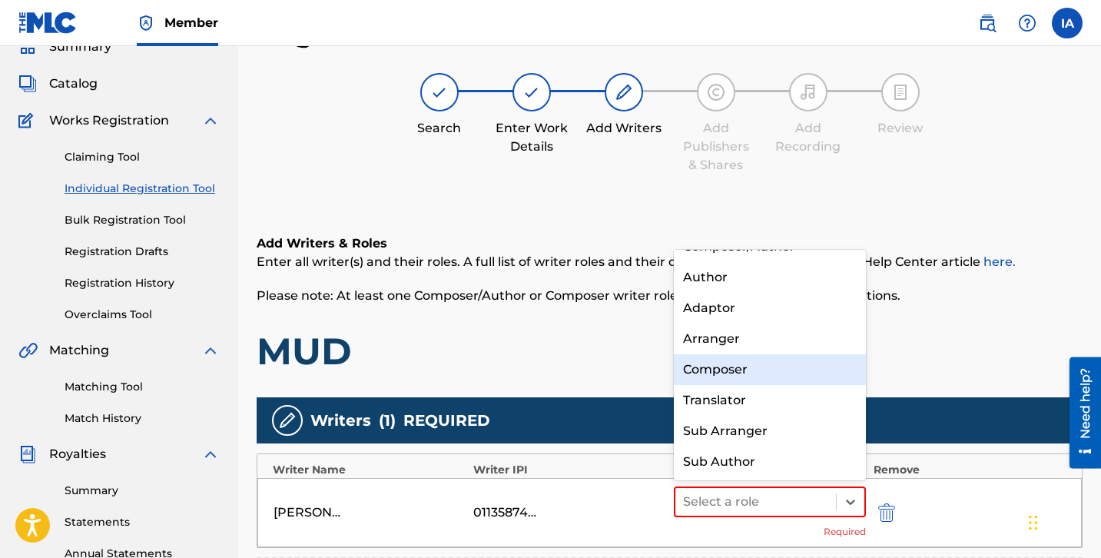
click at [817, 373] on div "Composer" at bounding box center [770, 369] width 192 height 31
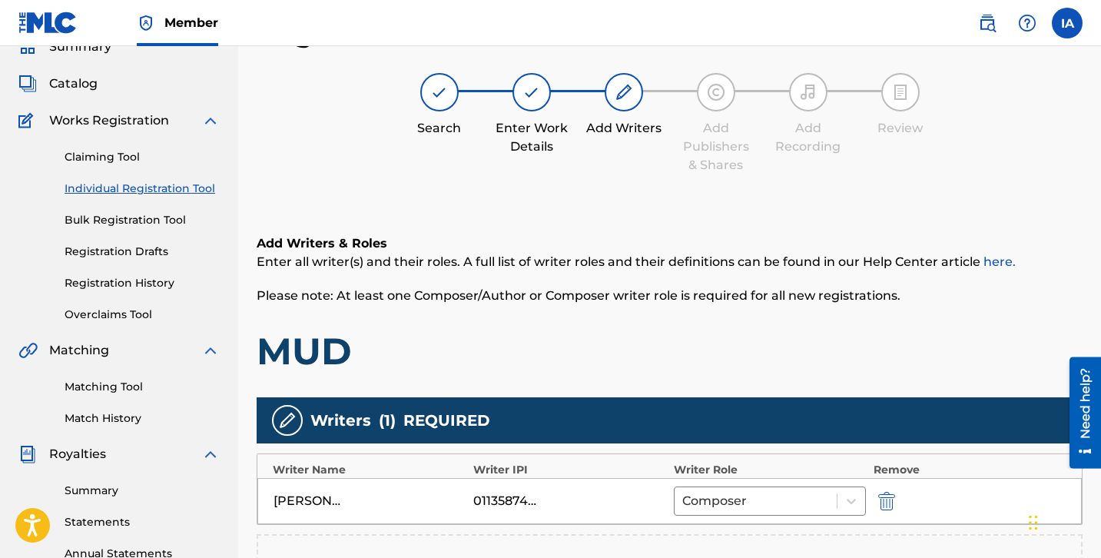
scroll to position [395, 0]
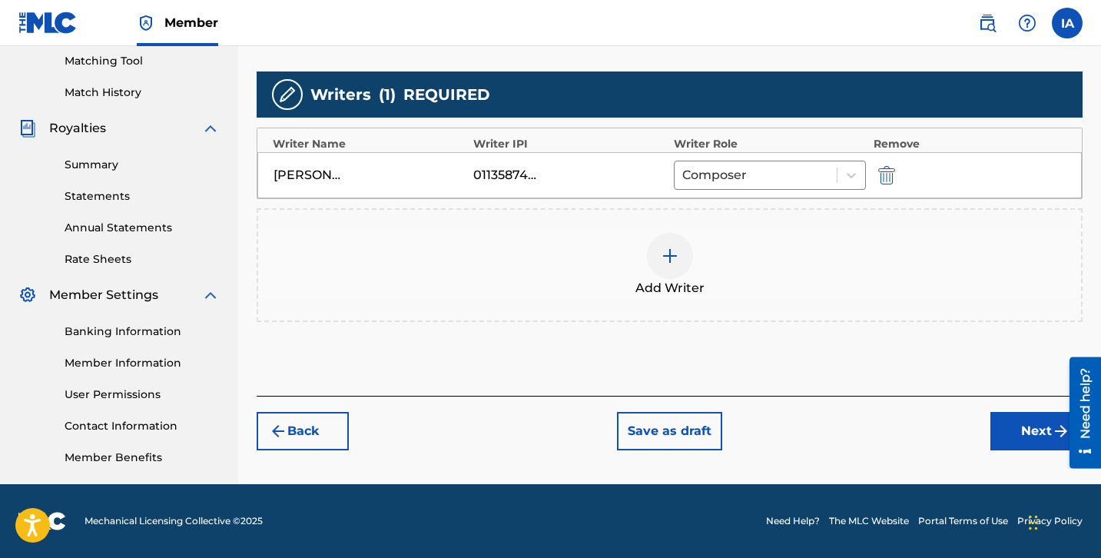
click at [1010, 440] on button "Next" at bounding box center [1036, 431] width 92 height 38
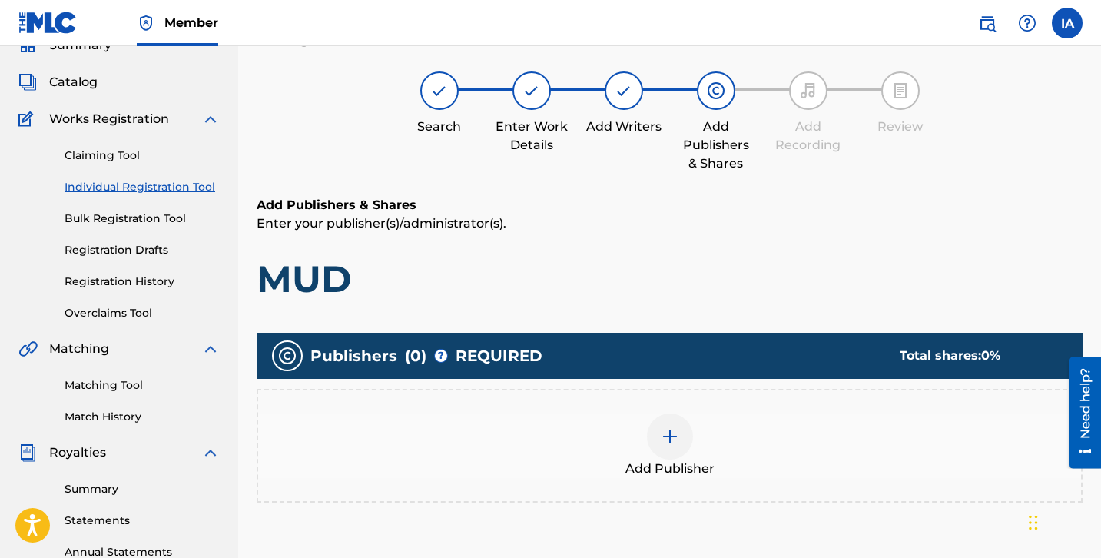
scroll to position [69, 0]
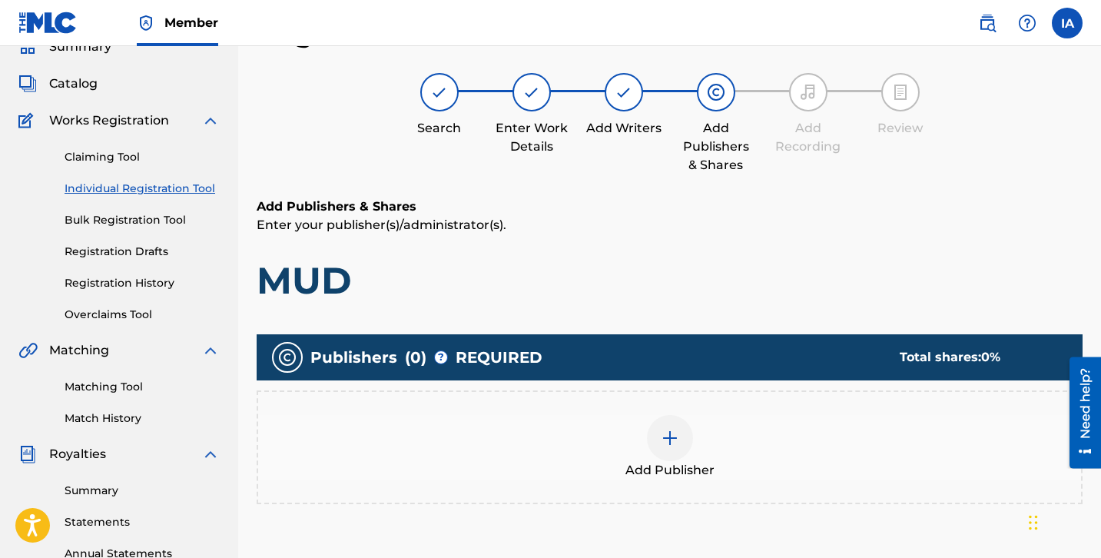
click at [727, 466] on div "Add Publisher" at bounding box center [669, 447] width 823 height 65
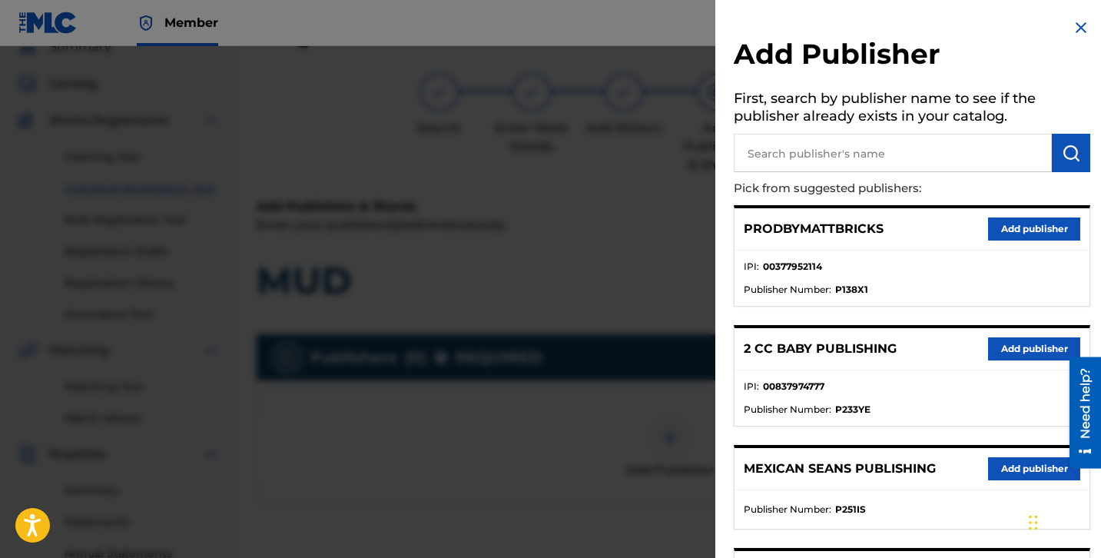
click at [846, 167] on input "text" at bounding box center [893, 153] width 318 height 38
paste input "FARIEL"
type input "FARIEL"
click at [1062, 148] on img "submit" at bounding box center [1071, 153] width 18 height 18
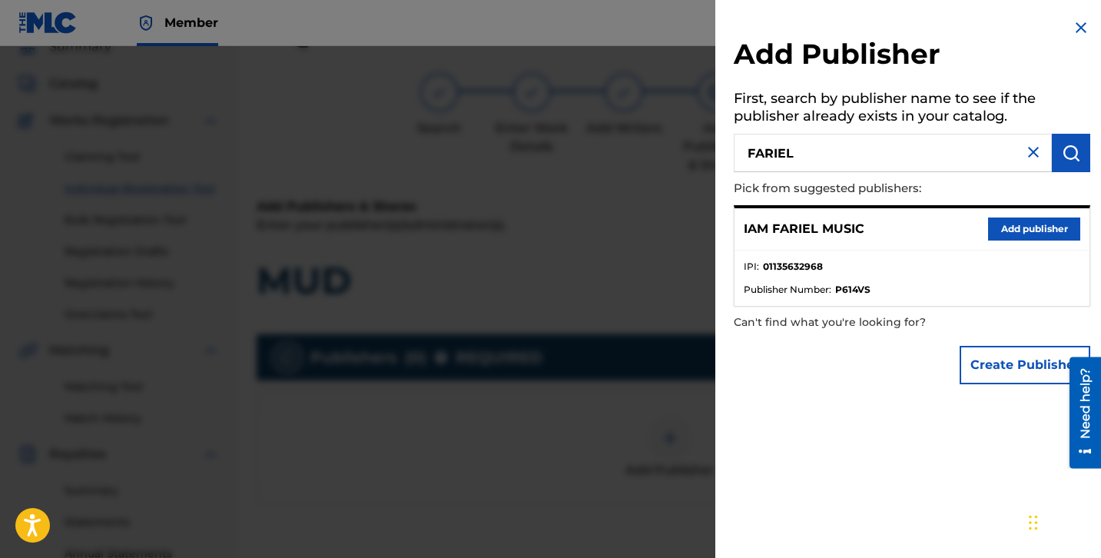
click at [1007, 224] on button "Add publisher" at bounding box center [1034, 228] width 92 height 23
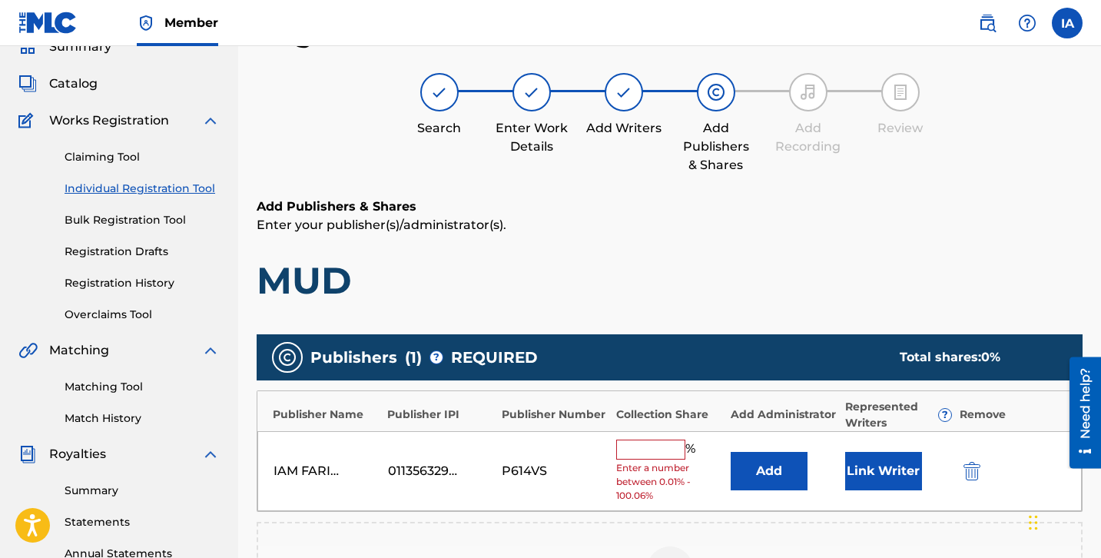
click at [660, 459] on div "% Enter a number between 0.01% - 100.06%" at bounding box center [669, 471] width 107 height 64
click at [662, 454] on input "text" at bounding box center [650, 449] width 69 height 20
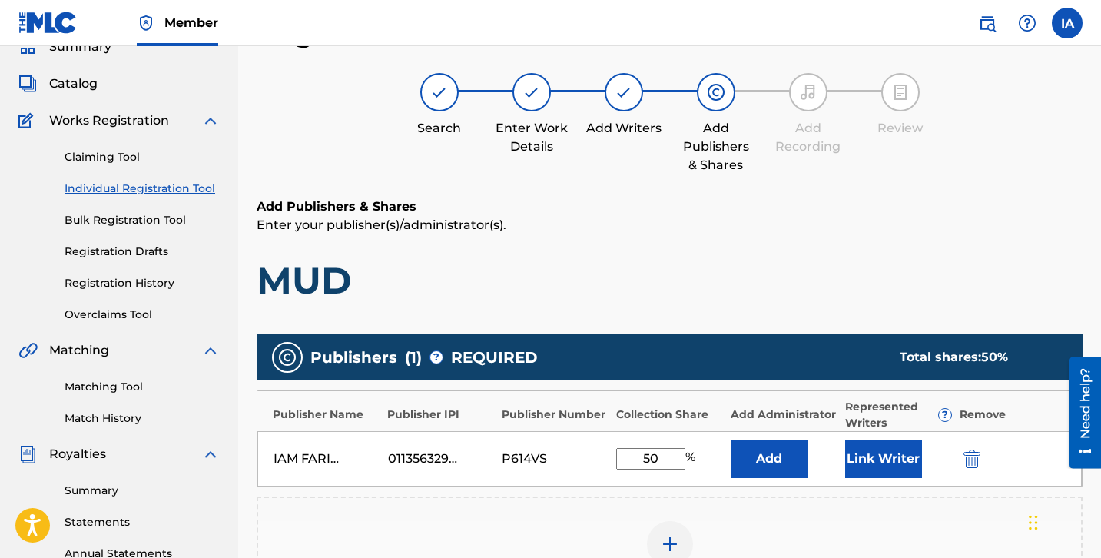
drag, startPoint x: 658, startPoint y: 459, endPoint x: 608, endPoint y: 436, distance: 55.7
click at [619, 443] on div "IAM FARIEL MUSIC 01135632968 P614VS 50 % Add Link Writer" at bounding box center [669, 458] width 824 height 55
type input "50"
click at [781, 459] on button "Add" at bounding box center [769, 458] width 77 height 38
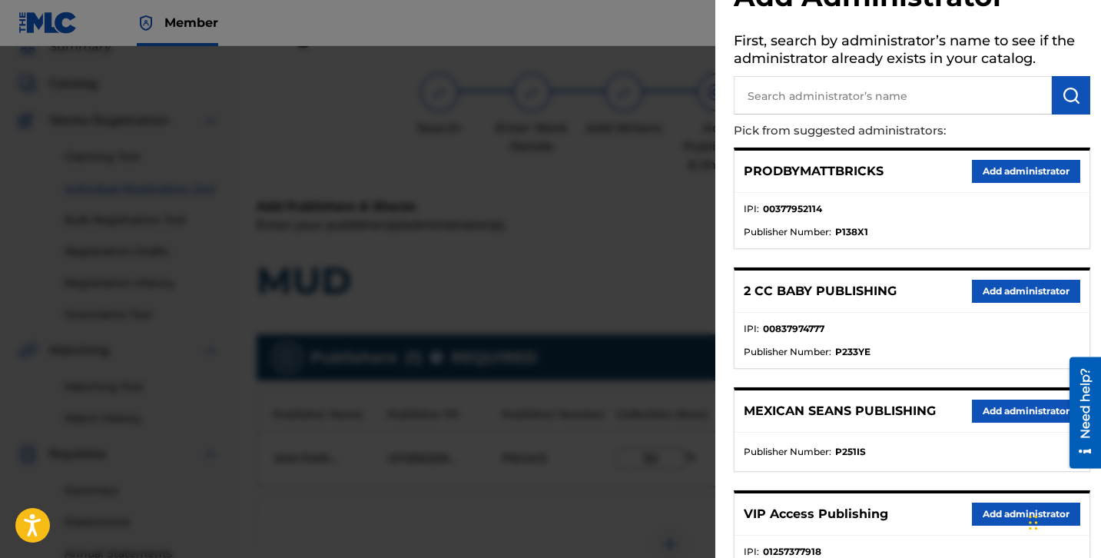
scroll to position [113, 0]
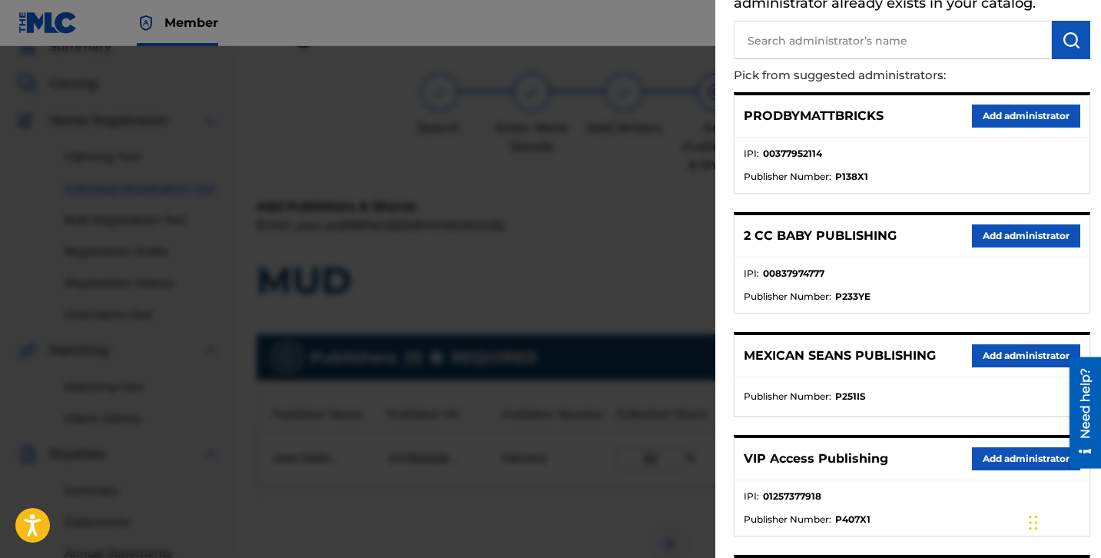
click at [987, 464] on button "Add administrator" at bounding box center [1026, 458] width 108 height 23
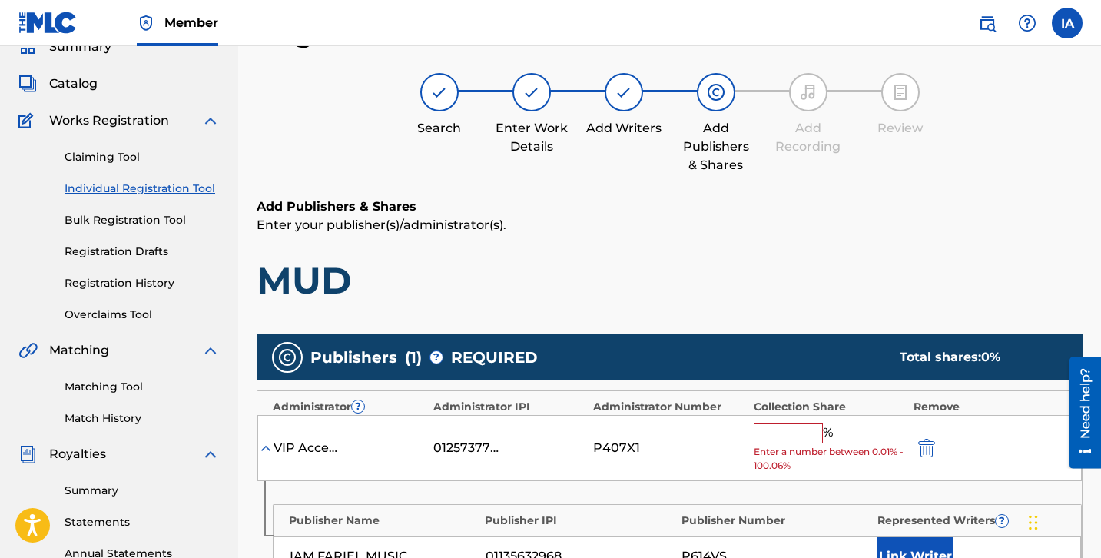
click at [813, 436] on input "text" at bounding box center [788, 433] width 69 height 20
paste input "50"
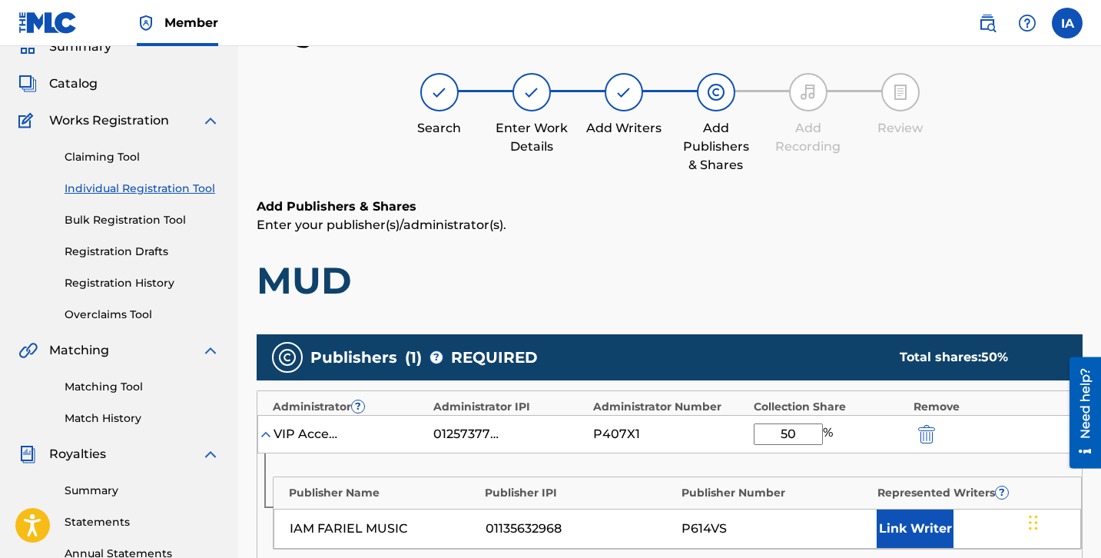
type input "50"
click at [940, 530] on button "Link Writer" at bounding box center [915, 528] width 77 height 38
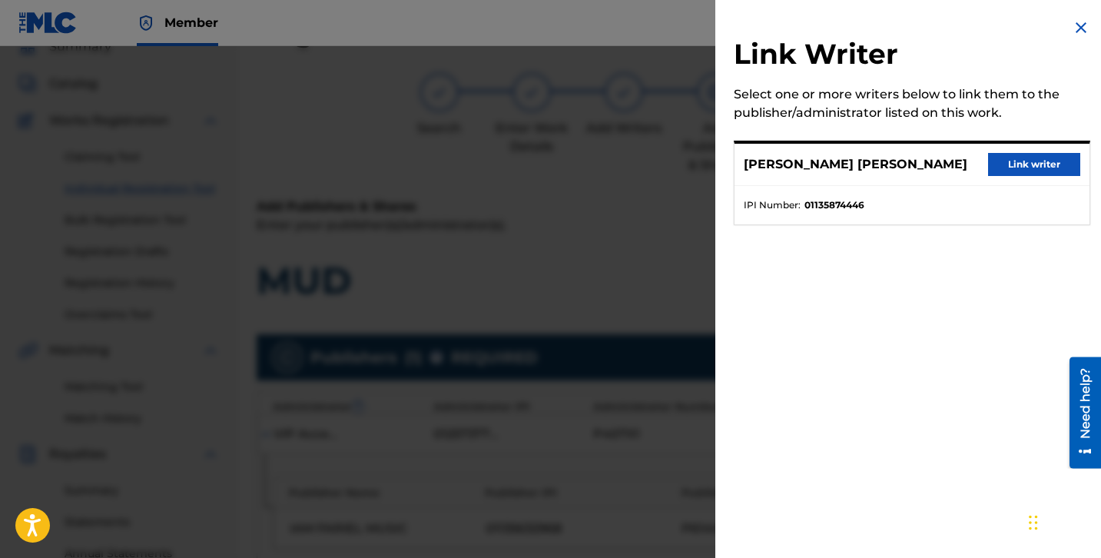
click at [1029, 169] on button "Link writer" at bounding box center [1034, 164] width 92 height 23
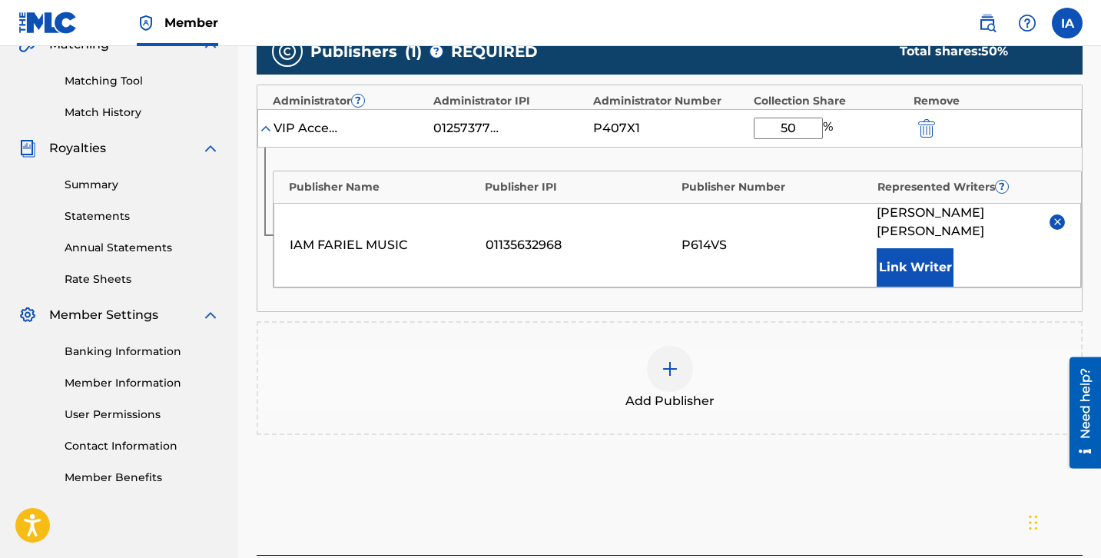
scroll to position [397, 0]
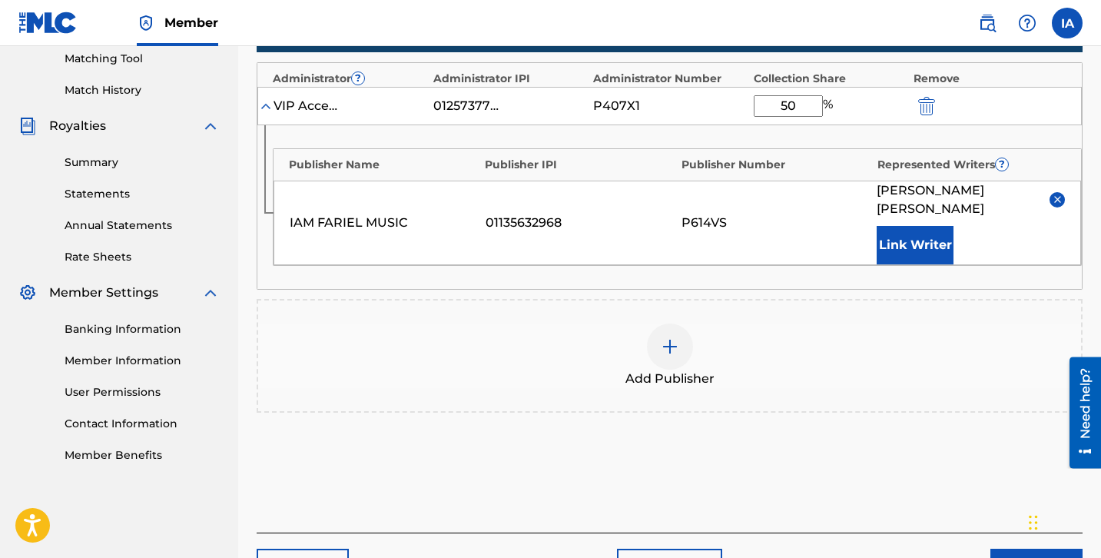
click at [1015, 530] on button "Next" at bounding box center [1036, 568] width 92 height 38
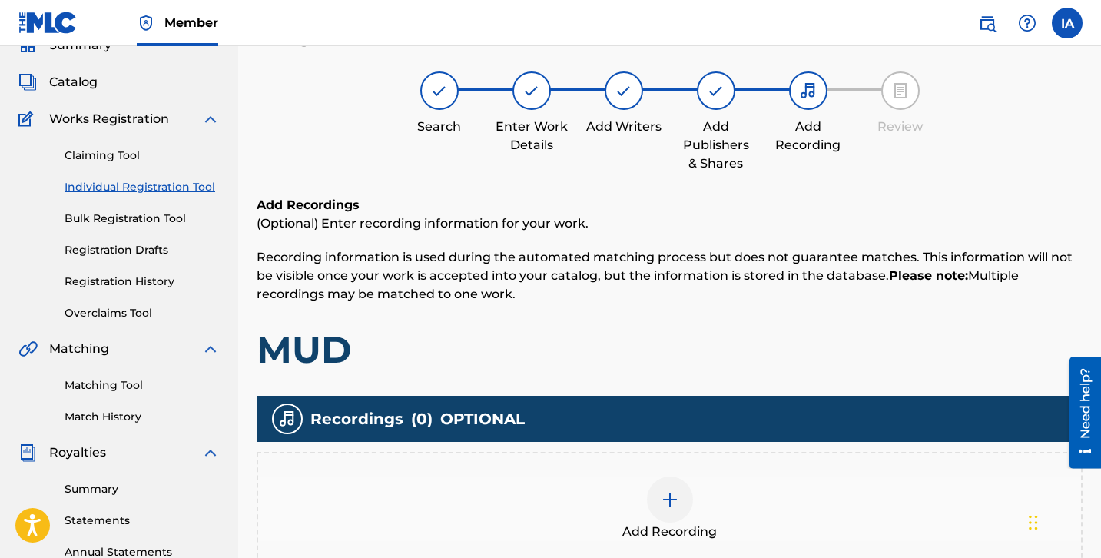
scroll to position [69, 0]
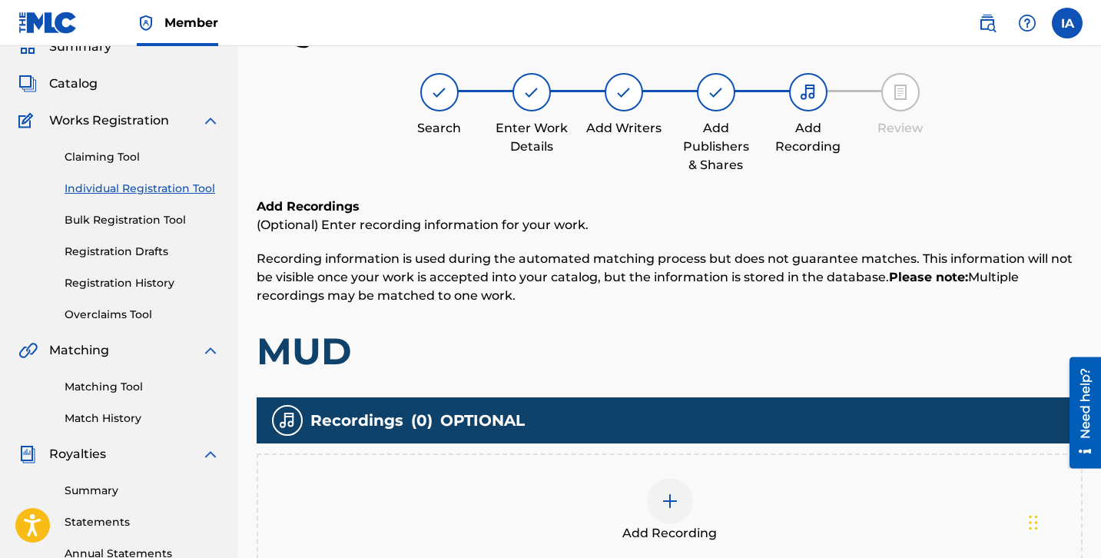
click at [690, 496] on div at bounding box center [670, 501] width 46 height 46
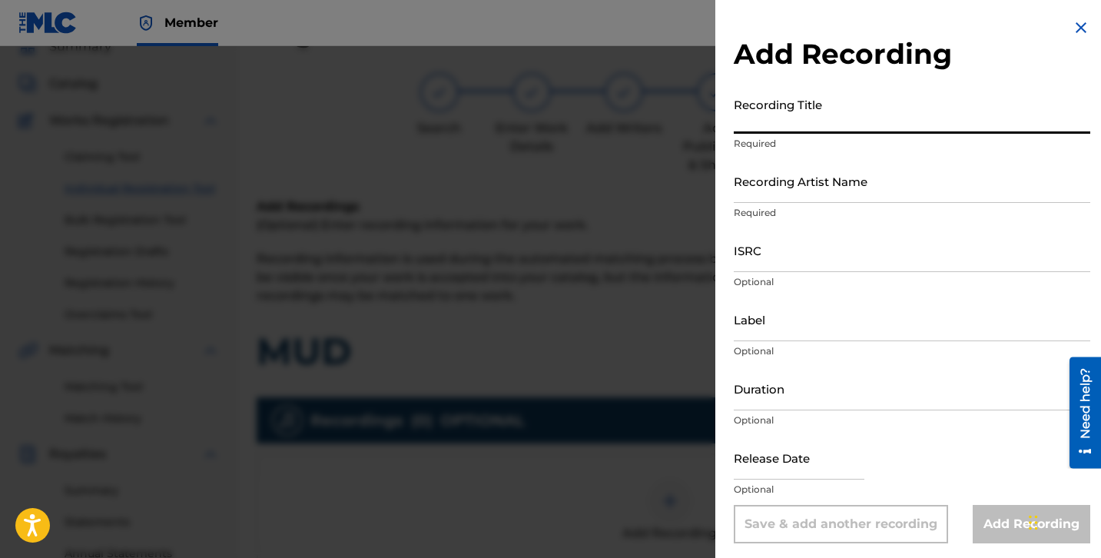
click at [822, 130] on input "Recording Title" at bounding box center [912, 112] width 357 height 44
paste input "MUD"
type input "MUD"
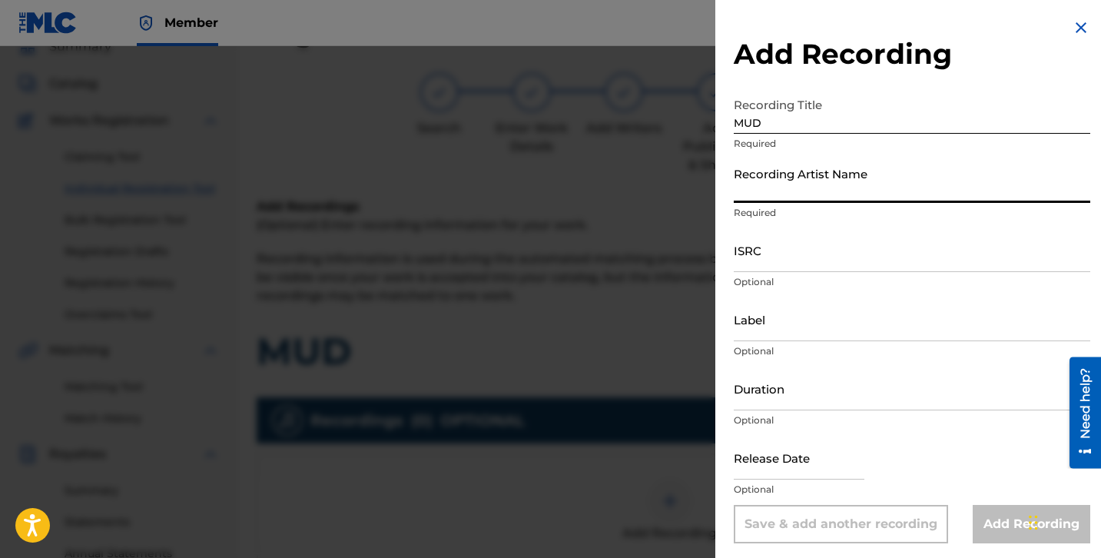
click at [818, 184] on input "Recording Artist Name" at bounding box center [912, 181] width 357 height 44
click at [802, 181] on input "Recording Artist Name" at bounding box center [912, 181] width 357 height 44
paste input "CNG"
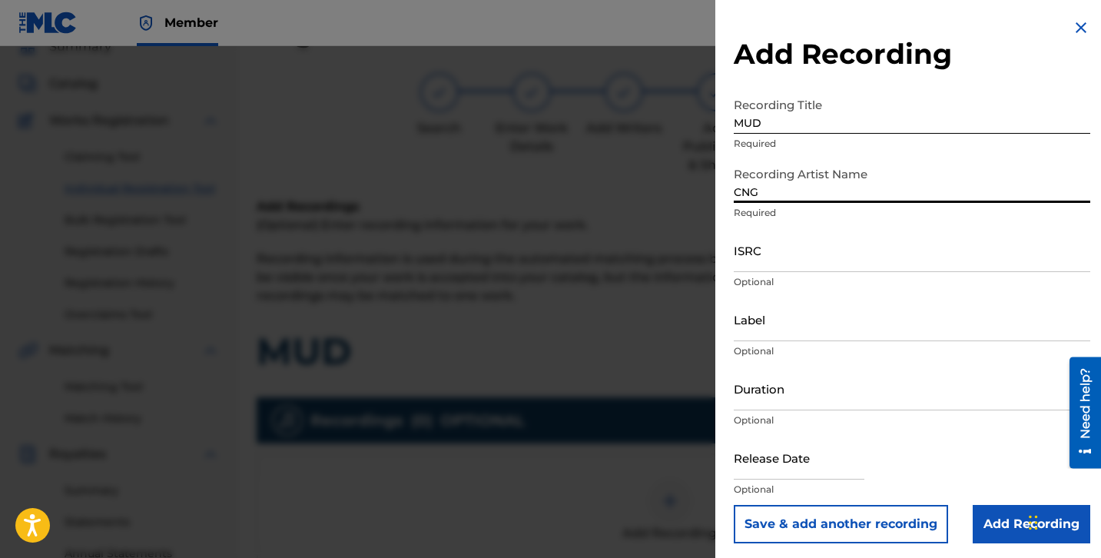
type input "CNG"
click at [750, 253] on input "ISRC" at bounding box center [912, 250] width 357 height 44
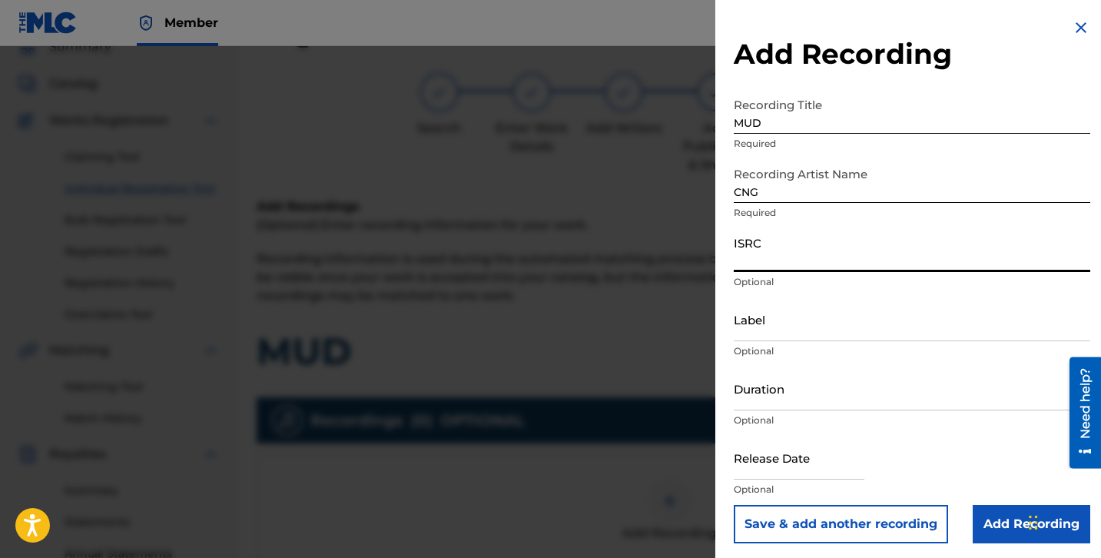
click at [786, 247] on input "ISRC" at bounding box center [912, 250] width 357 height 44
paste input "QZQAY2432531"
type input "QZQAY2432531"
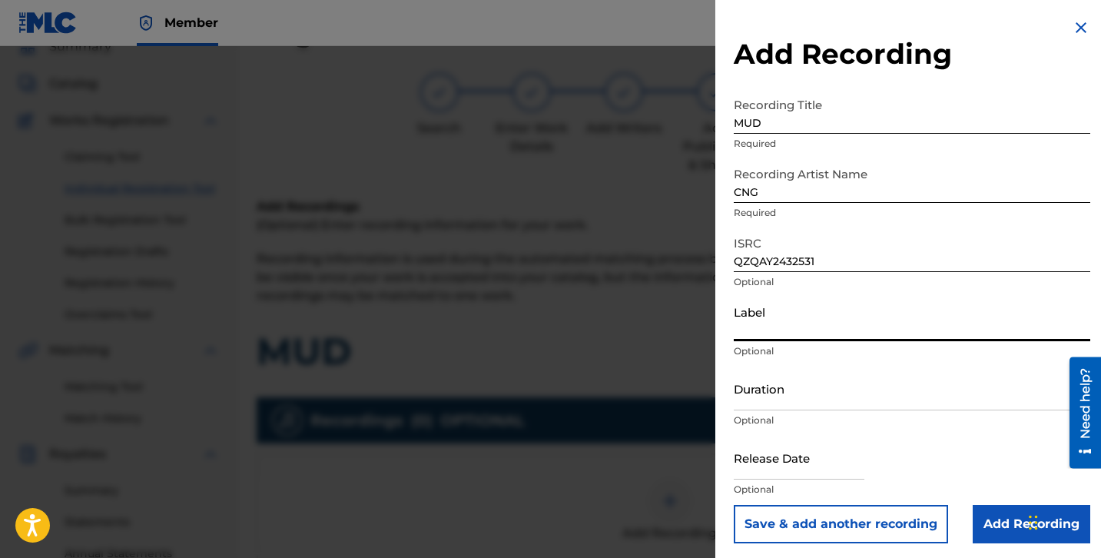
click at [825, 307] on input "Label" at bounding box center [912, 319] width 357 height 44
click at [804, 315] on input "Label" at bounding box center [912, 319] width 357 height 44
paste input "CNG"
type input "CNG"
click at [781, 369] on input "Duration" at bounding box center [912, 389] width 357 height 44
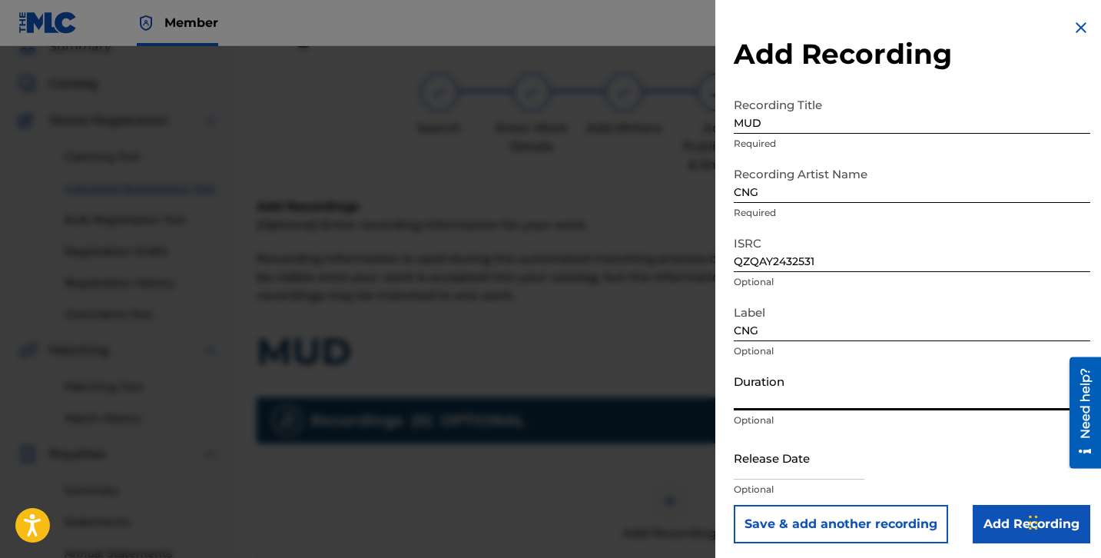
click at [799, 385] on input "Duration" at bounding box center [912, 389] width 357 height 44
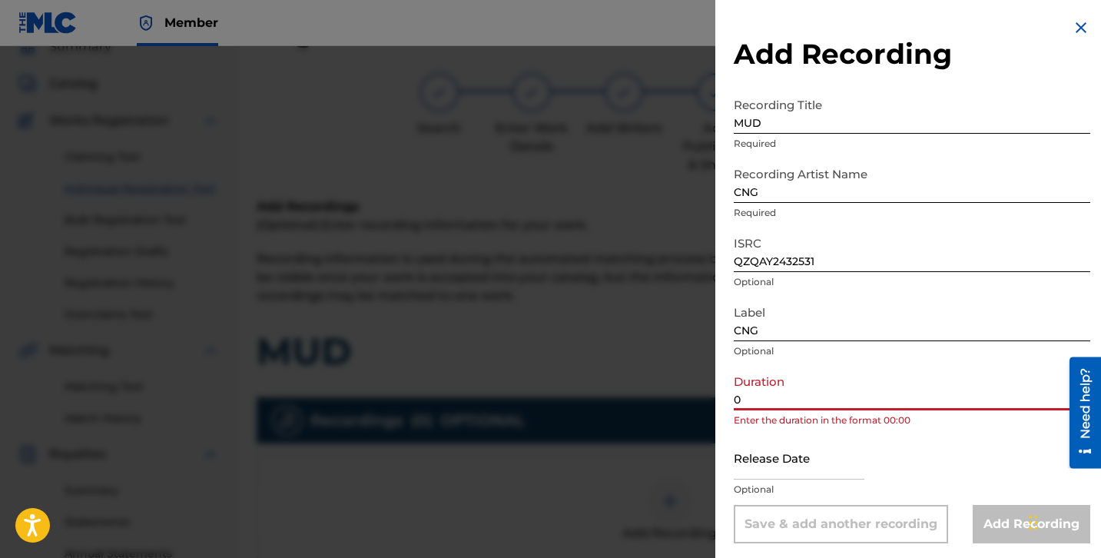
paste input "2:08"
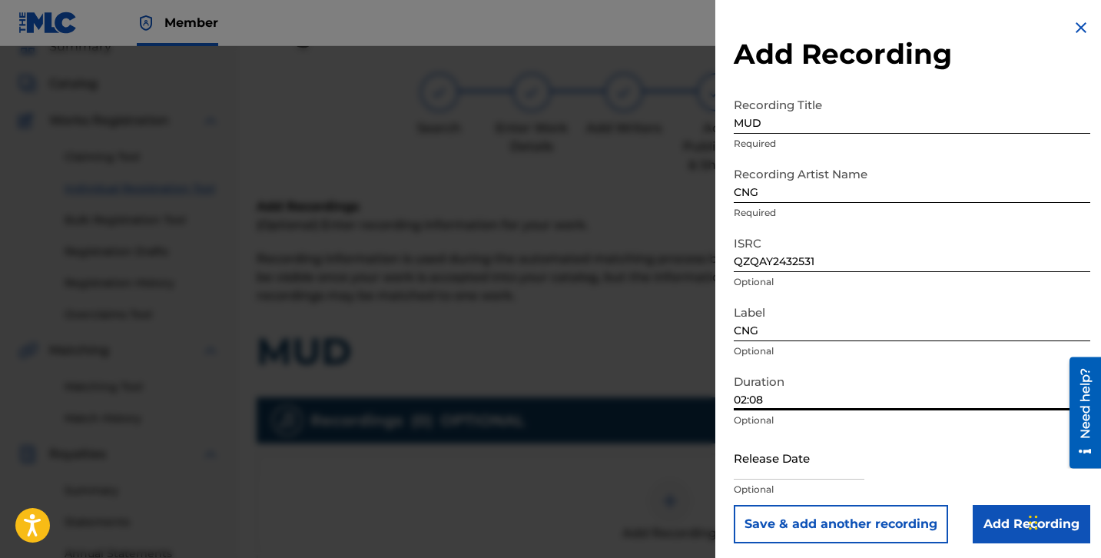
type input "02:08"
click at [995, 522] on input "Add Recording" at bounding box center [1032, 524] width 118 height 38
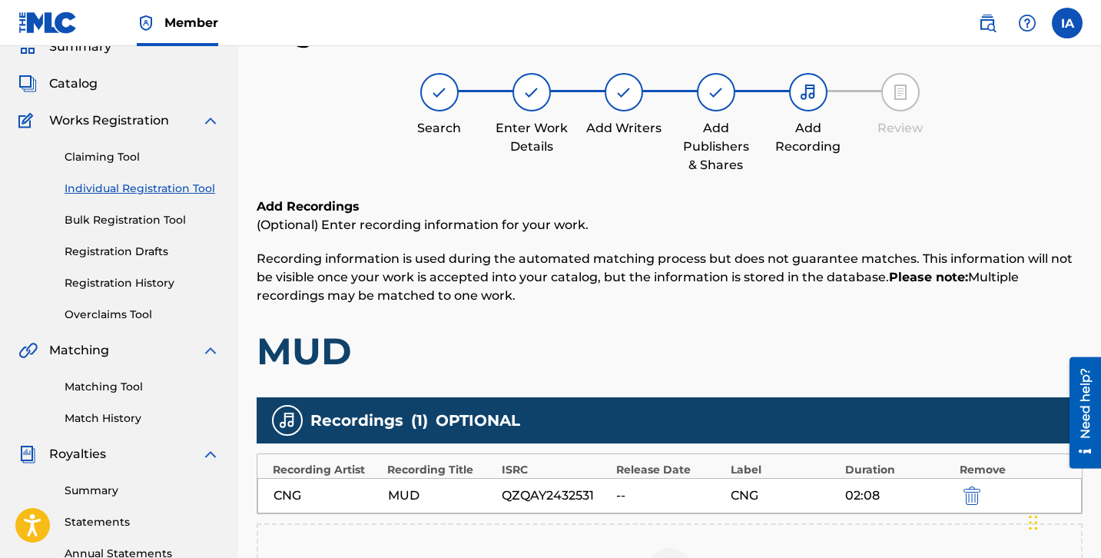
drag, startPoint x: 802, startPoint y: 342, endPoint x: 745, endPoint y: 317, distance: 62.7
click at [751, 323] on div "Add Recordings (Optional) Enter recording information for your work. Recording …" at bounding box center [670, 285] width 826 height 177
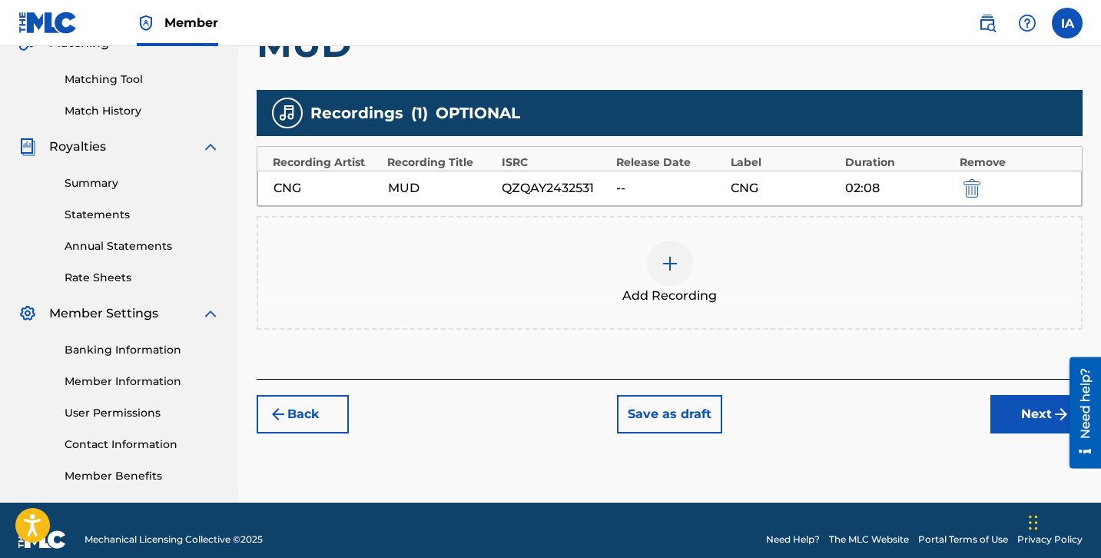
click at [1022, 431] on button "Next" at bounding box center [1036, 414] width 92 height 38
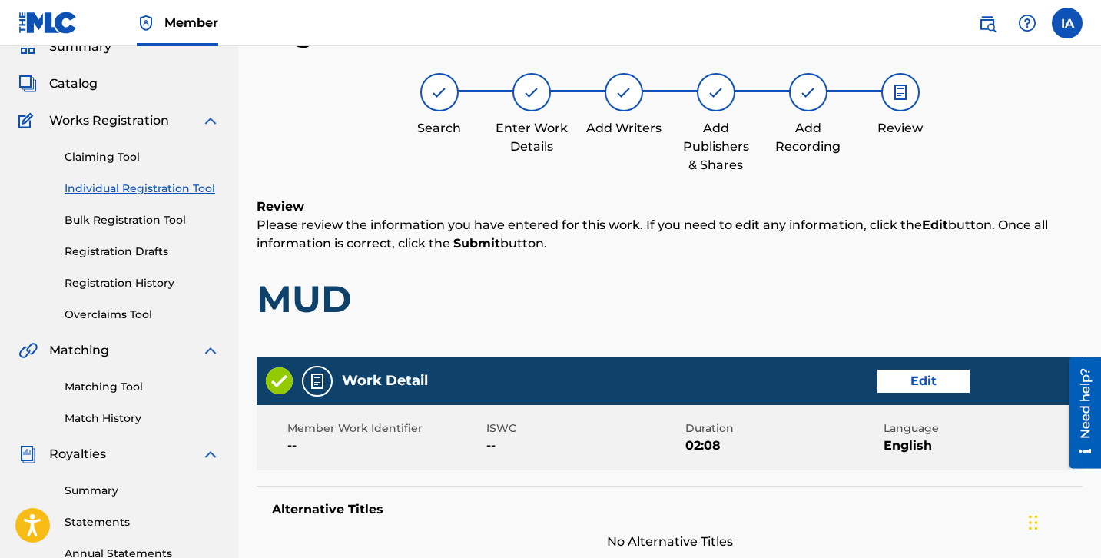
drag, startPoint x: 725, startPoint y: 315, endPoint x: 695, endPoint y: 303, distance: 33.1
click at [686, 301] on h1 "MUD" at bounding box center [670, 299] width 826 height 46
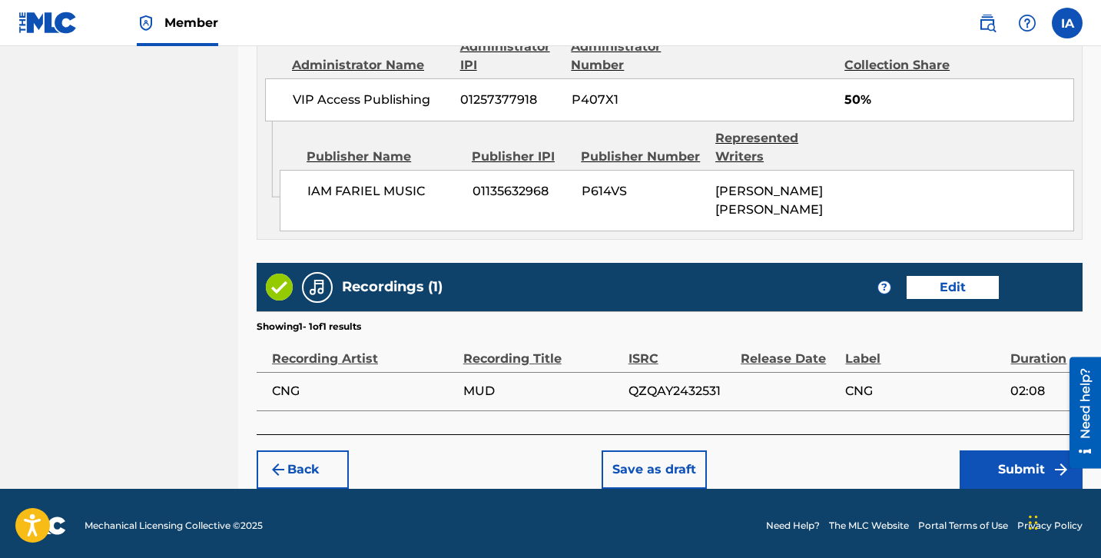
scroll to position [860, 0]
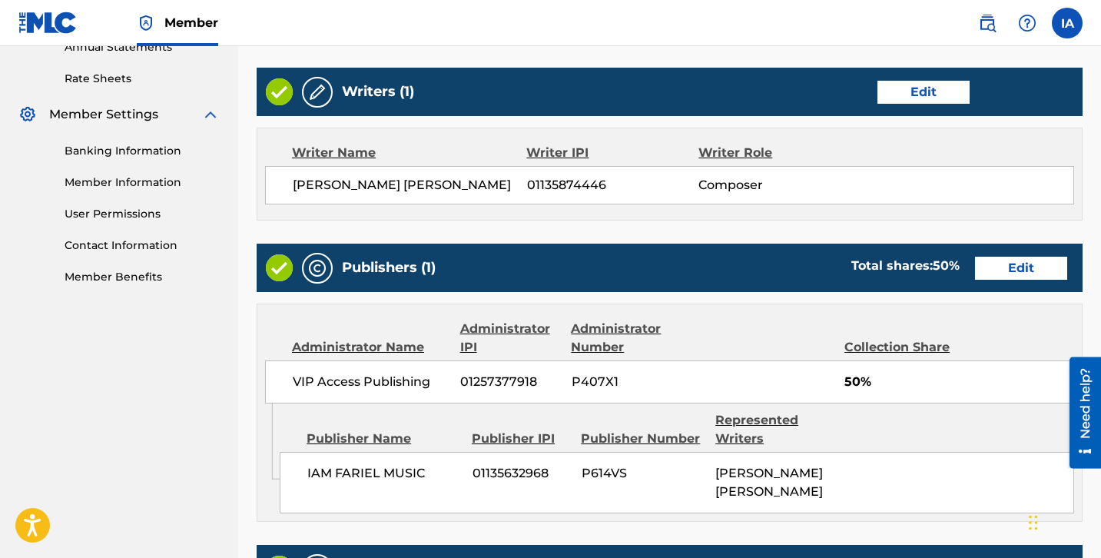
click at [728, 292] on div "Publishers (1) Total shares: 50 % Edit Administrator Name Administrator IPI Adm…" at bounding box center [670, 383] width 826 height 278
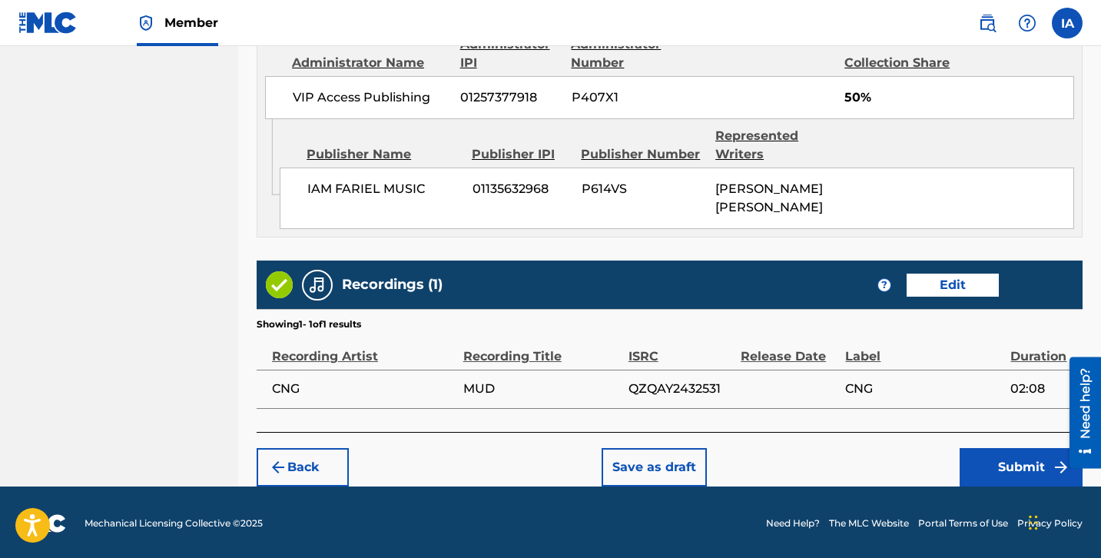
click at [988, 448] on button "Submit" at bounding box center [1021, 467] width 123 height 38
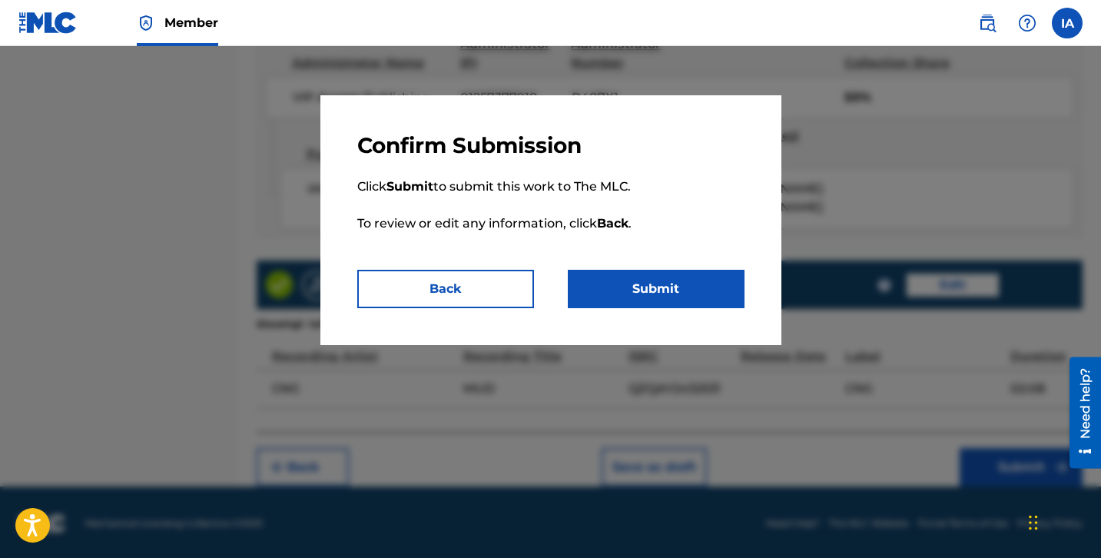
click at [712, 276] on button "Submit" at bounding box center [656, 289] width 177 height 38
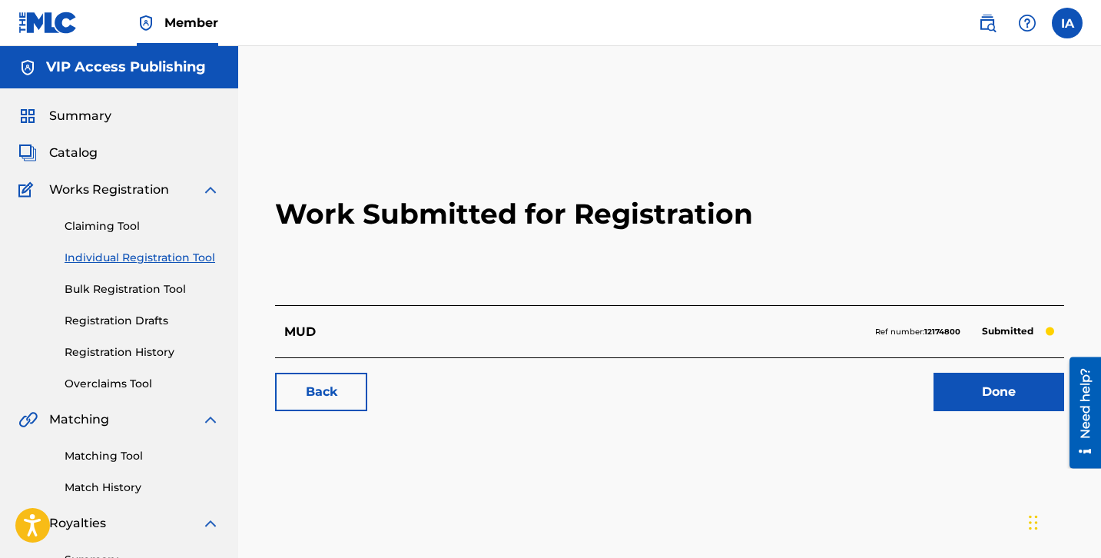
click at [587, 291] on h2 "Work Submitted for Registration" at bounding box center [669, 214] width 789 height 182
drag, startPoint x: 608, startPoint y: 417, endPoint x: 578, endPoint y: 403, distance: 33.3
click at [578, 403] on div "Back Done" at bounding box center [669, 384] width 789 height 54
click at [731, 274] on h2 "Work Submitted for Registration" at bounding box center [669, 214] width 789 height 182
click at [713, 269] on h2 "Work Submitted for Registration" at bounding box center [669, 214] width 789 height 182
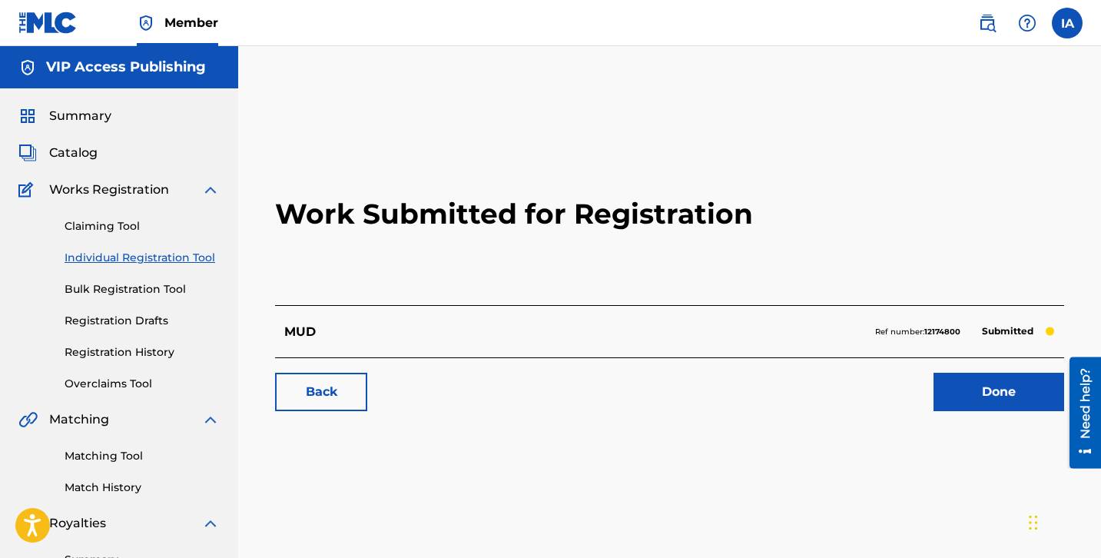
click at [612, 257] on h2 "Work Submitted for Registration" at bounding box center [669, 214] width 789 height 182
click at [199, 255] on link "Individual Registration Tool" at bounding box center [142, 258] width 155 height 16
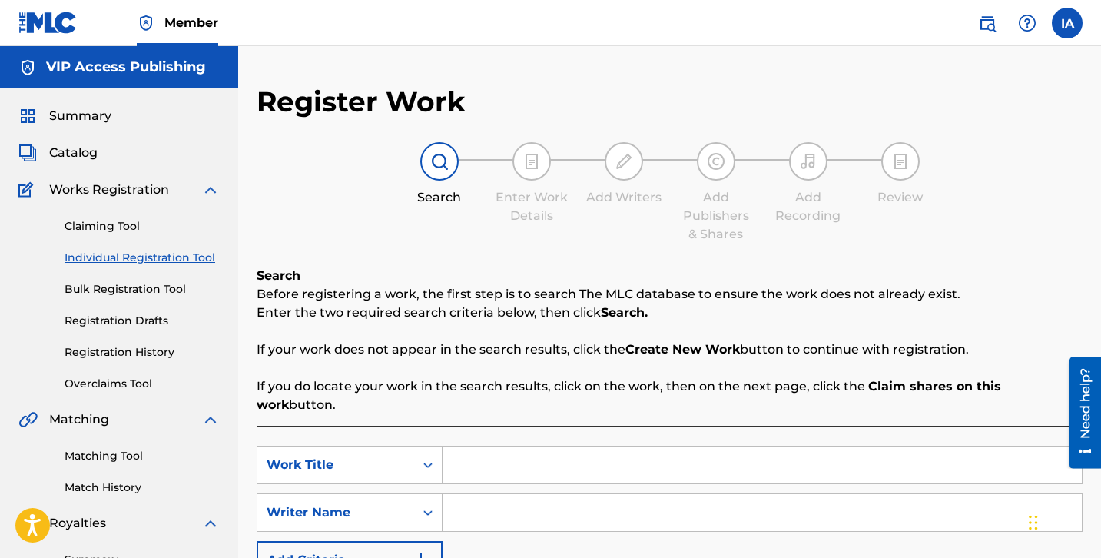
click at [368, 234] on div "Search Enter Work Details Add Writers Add Publishers & Shares Add Recording Rev…" at bounding box center [670, 192] width 826 height 101
click at [330, 205] on div "Search Enter Work Details Add Writers Add Publishers & Shares Add Recording Rev…" at bounding box center [670, 192] width 826 height 101
click at [310, 191] on div "Search Enter Work Details Add Writers Add Publishers & Shares Add Recording Rev…" at bounding box center [670, 192] width 826 height 101
click at [803, 451] on input "Search Form" at bounding box center [762, 464] width 639 height 37
paste input "MOTION GIRL"
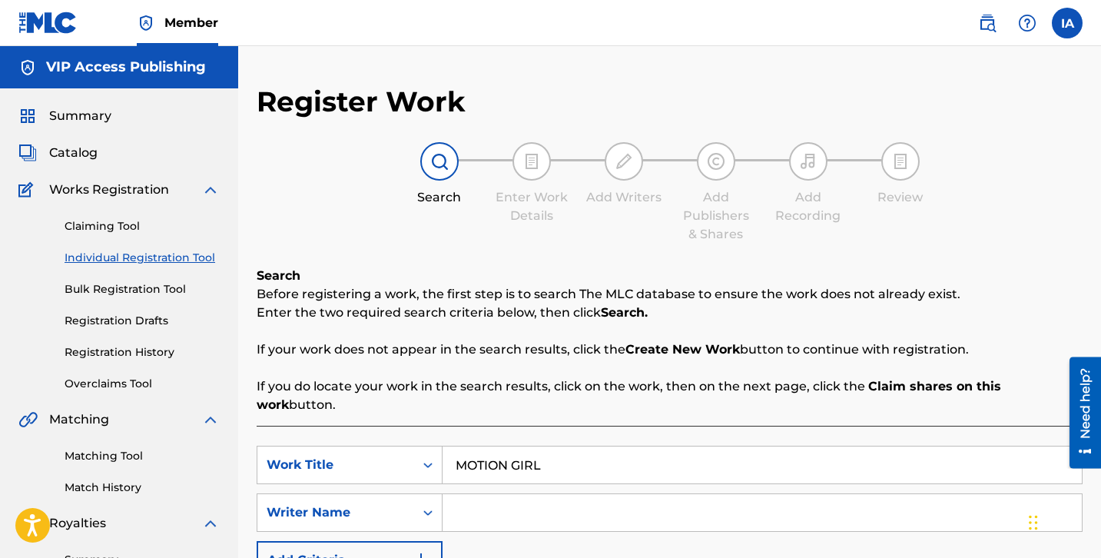
type input "MOTION GIRL"
drag, startPoint x: 715, startPoint y: 524, endPoint x: 715, endPoint y: 516, distance: 8.5
click at [715, 523] on div "SearchWithCriteriafe86261a-55d7-4cd6-83d1-c8f686e906a1 Work Title MOTION GIRL S…" at bounding box center [670, 513] width 826 height 134
click at [717, 506] on input "Search Form" at bounding box center [762, 512] width 639 height 37
click at [575, 500] on input "Search Form" at bounding box center [762, 512] width 639 height 37
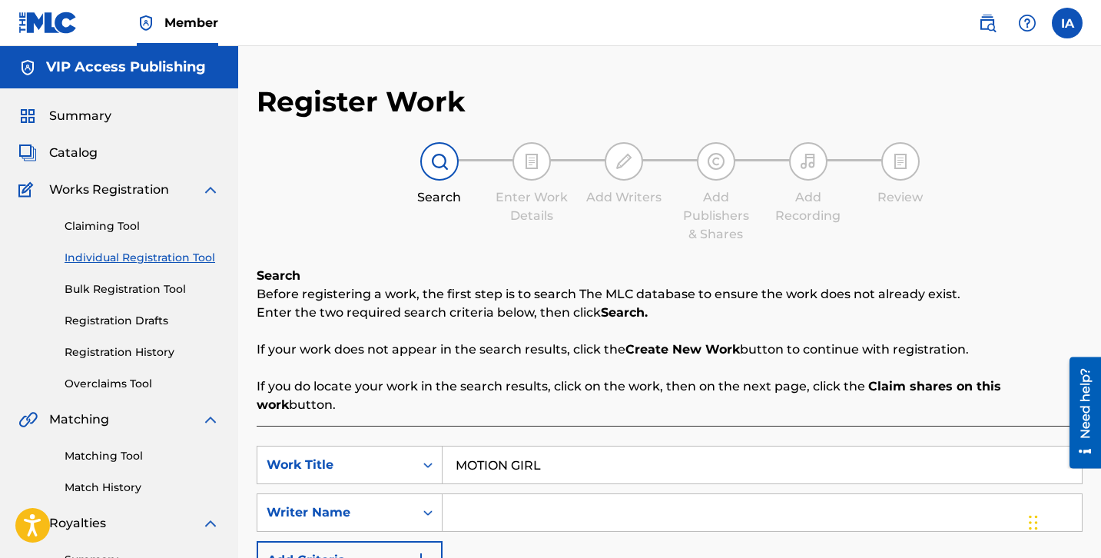
paste input "[PERSON_NAME] [PERSON_NAME]"
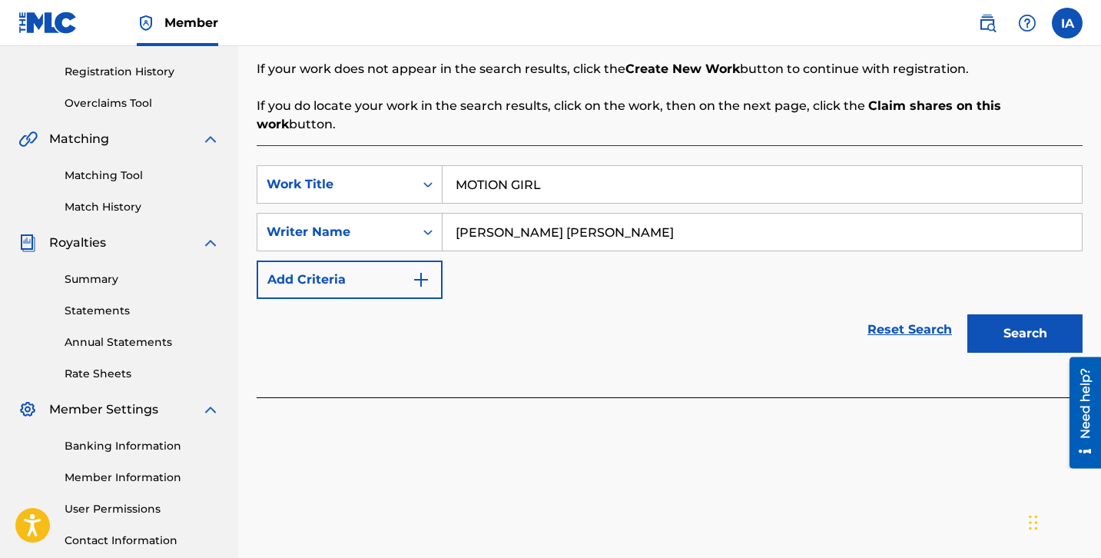
scroll to position [329, 0]
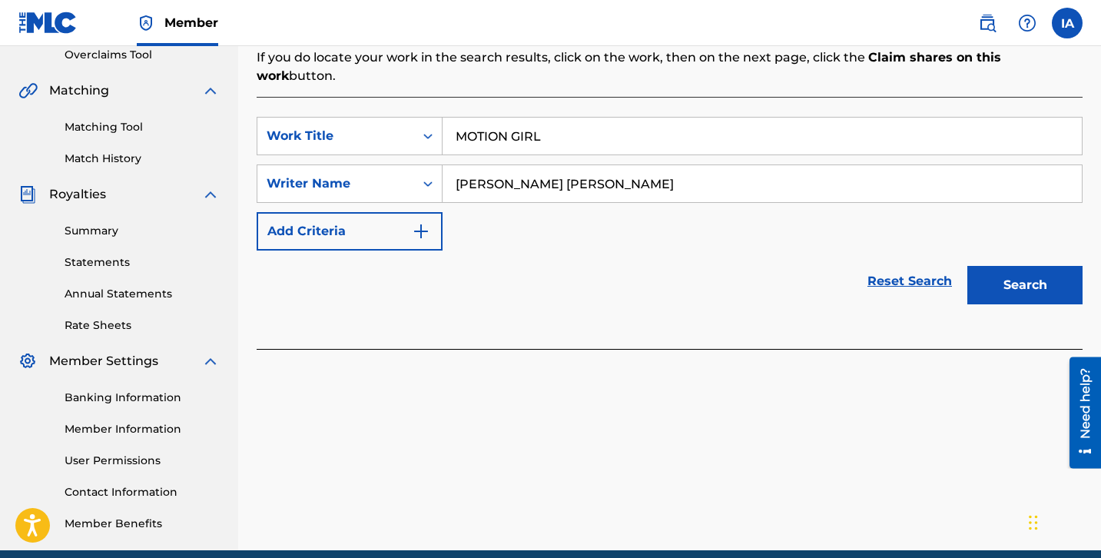
type input "[PERSON_NAME] [PERSON_NAME]"
click at [1016, 266] on button "Search" at bounding box center [1024, 285] width 115 height 38
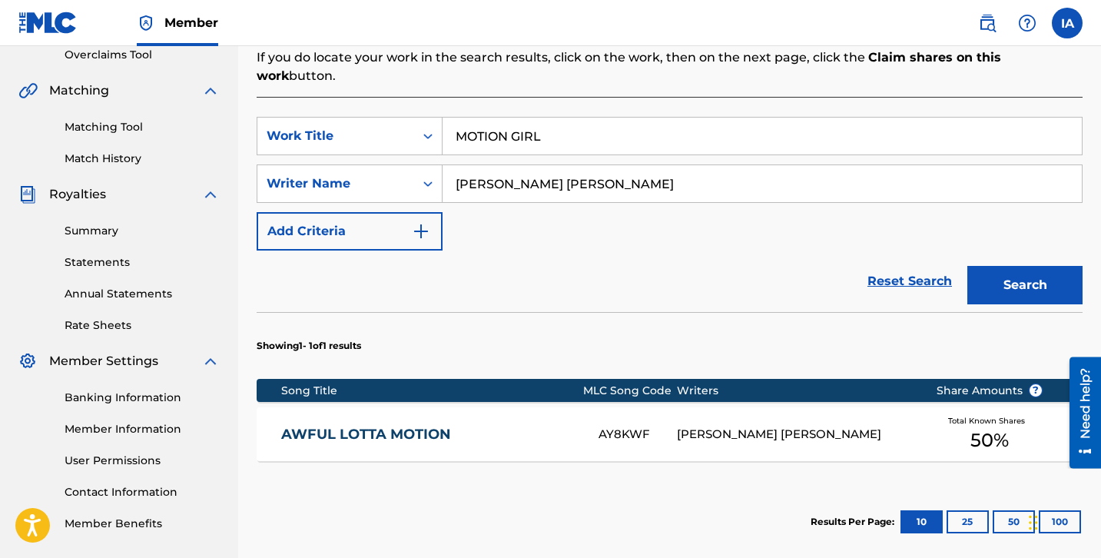
click at [718, 221] on div "SearchWithCriteriafe86261a-55d7-4cd6-83d1-c8f686e906a1 Work Title MOTION GIRL S…" at bounding box center [670, 184] width 826 height 134
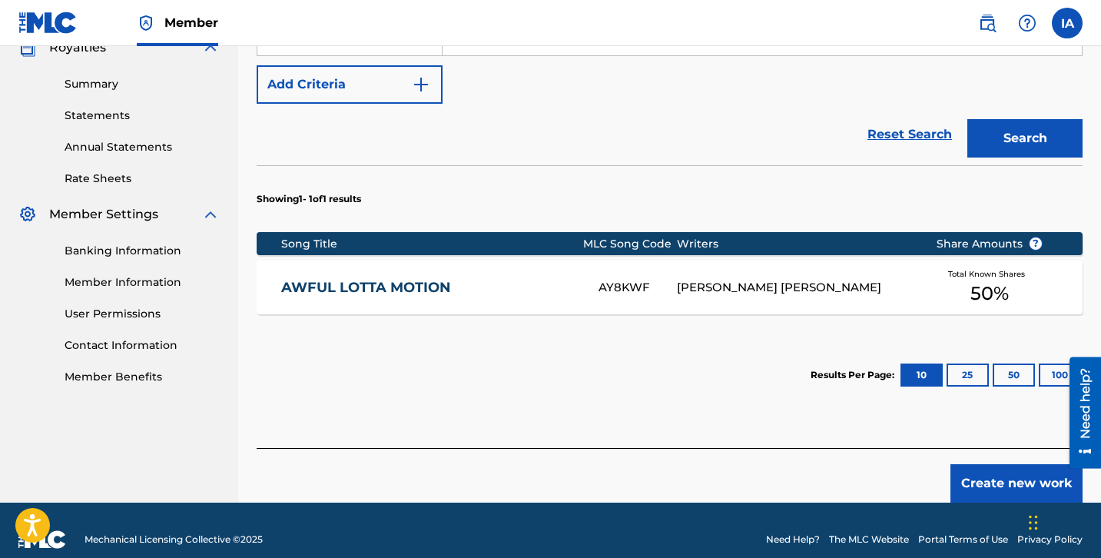
click at [1010, 464] on button "Create new work" at bounding box center [1016, 483] width 132 height 38
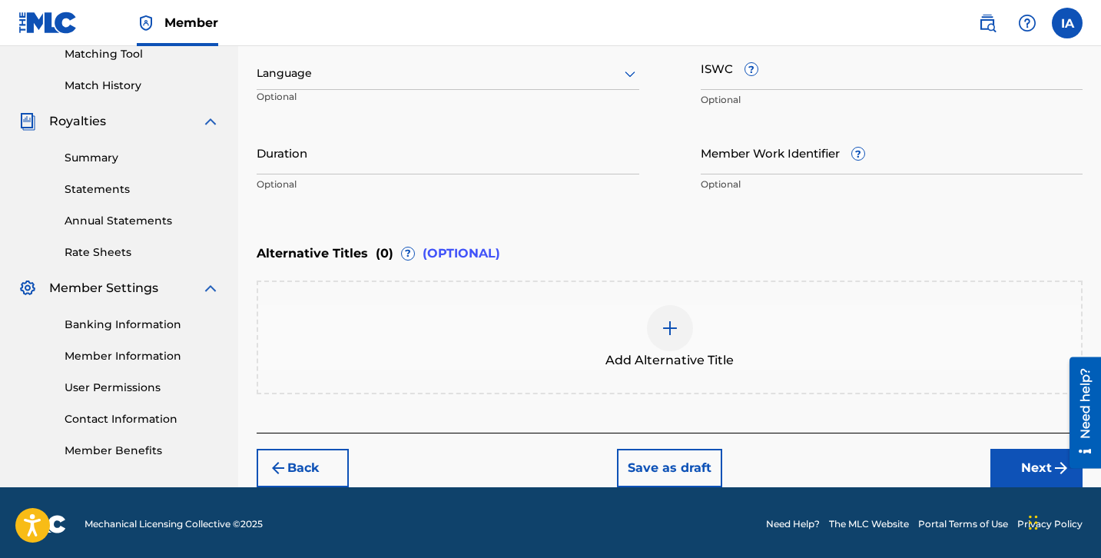
scroll to position [401, 0]
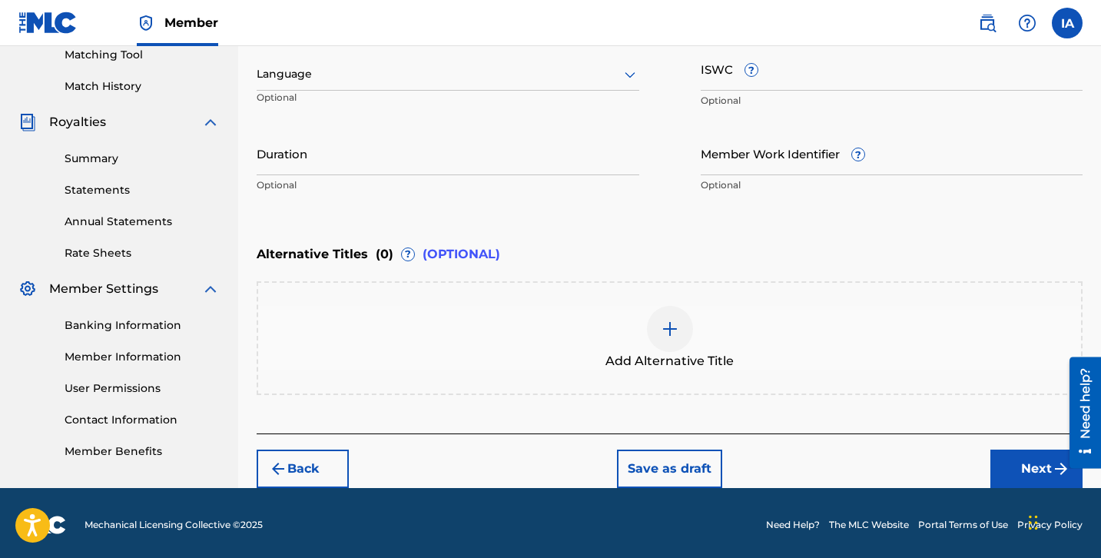
click at [509, 73] on div at bounding box center [448, 74] width 383 height 19
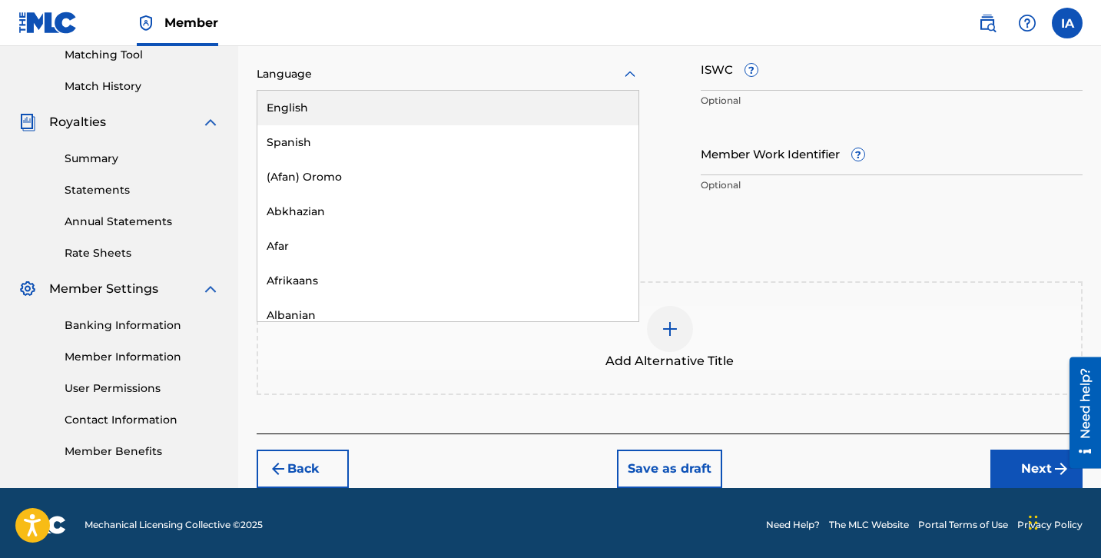
click at [527, 109] on div "English" at bounding box center [447, 108] width 381 height 35
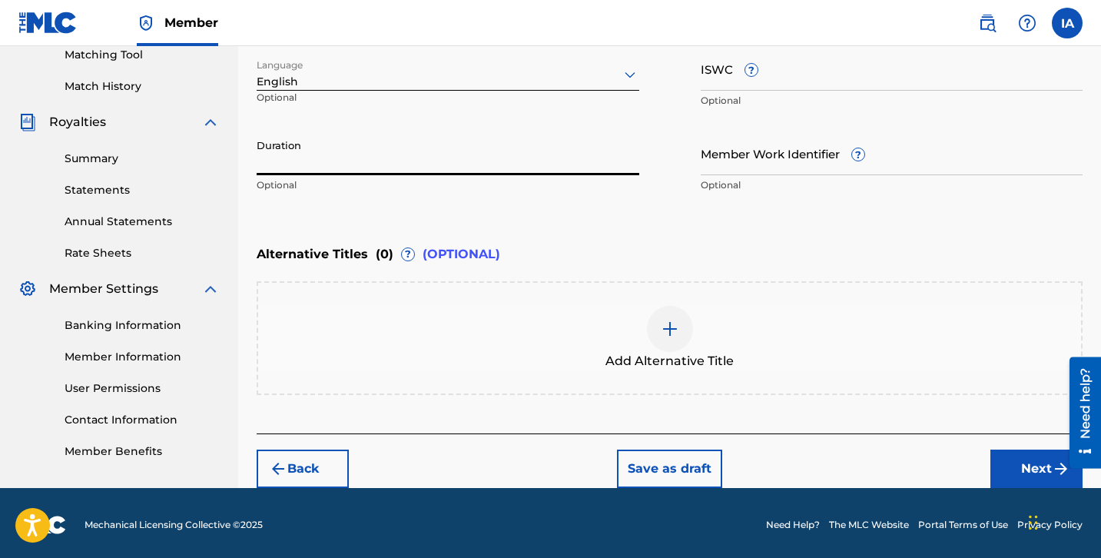
drag, startPoint x: 352, startPoint y: 141, endPoint x: 449, endPoint y: 157, distance: 98.0
click at [352, 141] on input "Duration" at bounding box center [448, 153] width 383 height 44
click at [403, 164] on input "Duration" at bounding box center [448, 153] width 383 height 44
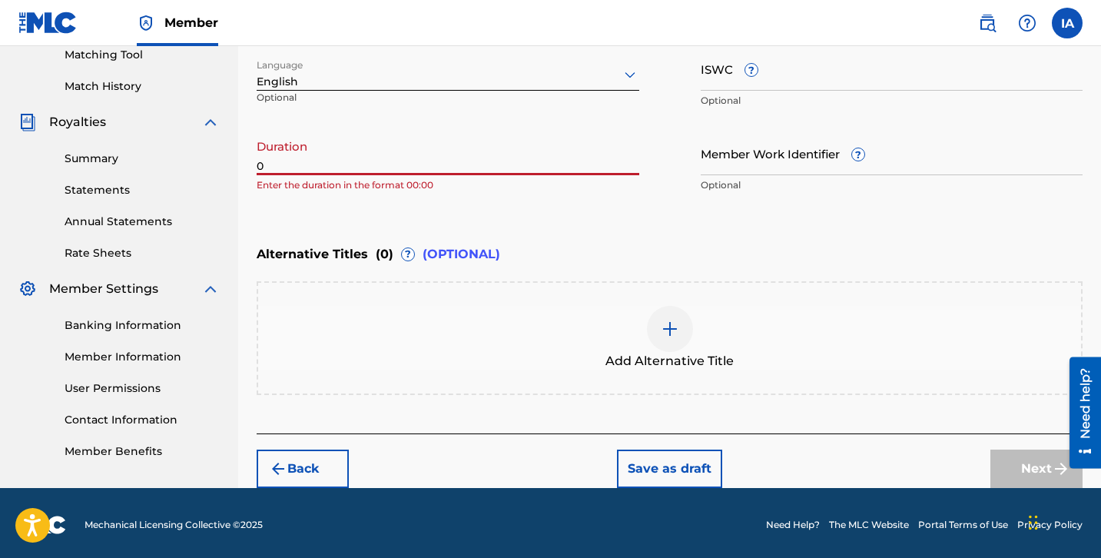
paste input "2:36"
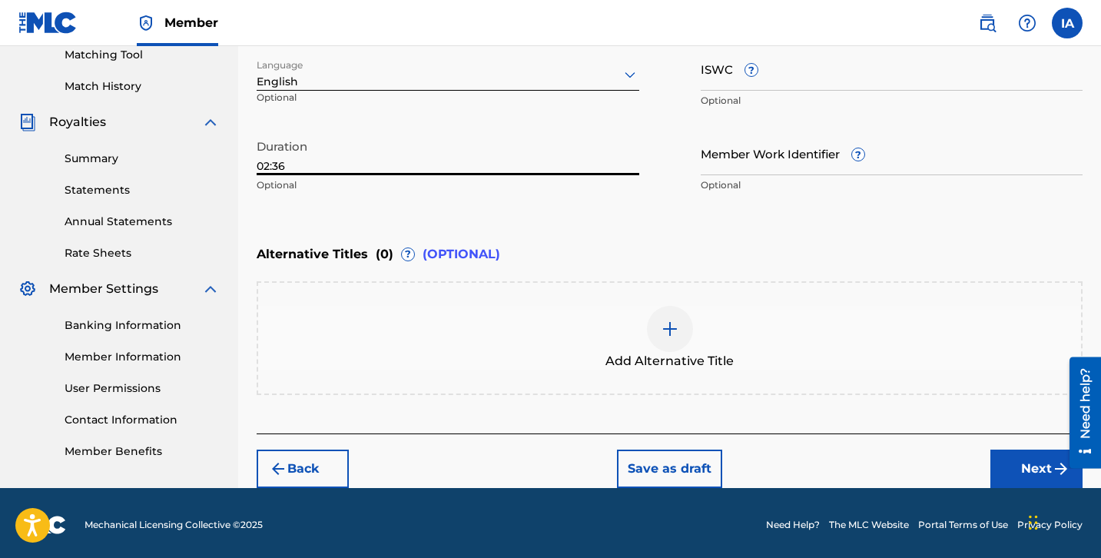
type input "02:36"
click at [542, 231] on div "Enter Work Details Enter work details for ‘ MOTION GIRL ’ below. Work Title MOT…" at bounding box center [670, 52] width 826 height 372
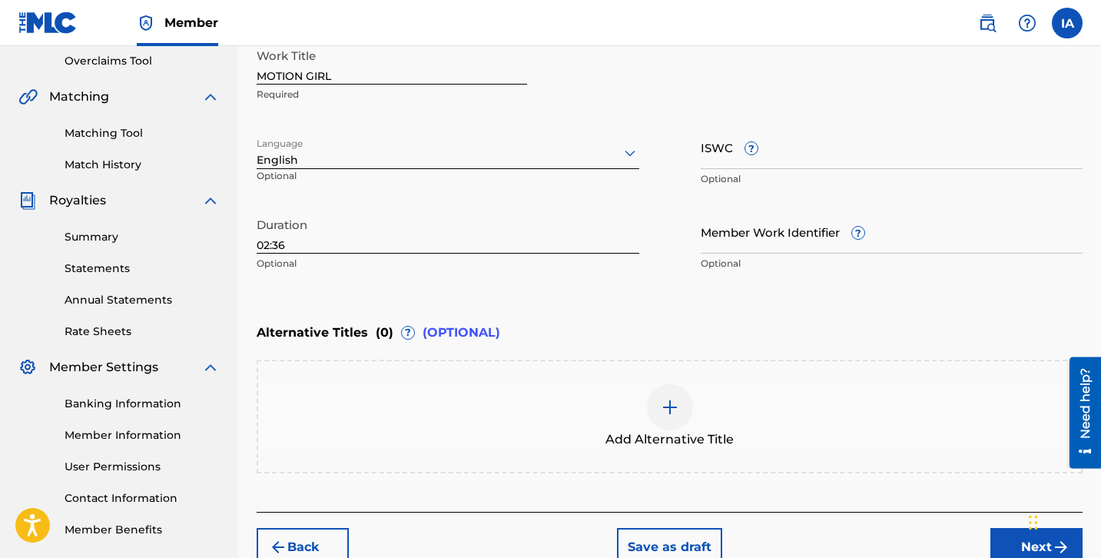
scroll to position [320, 0]
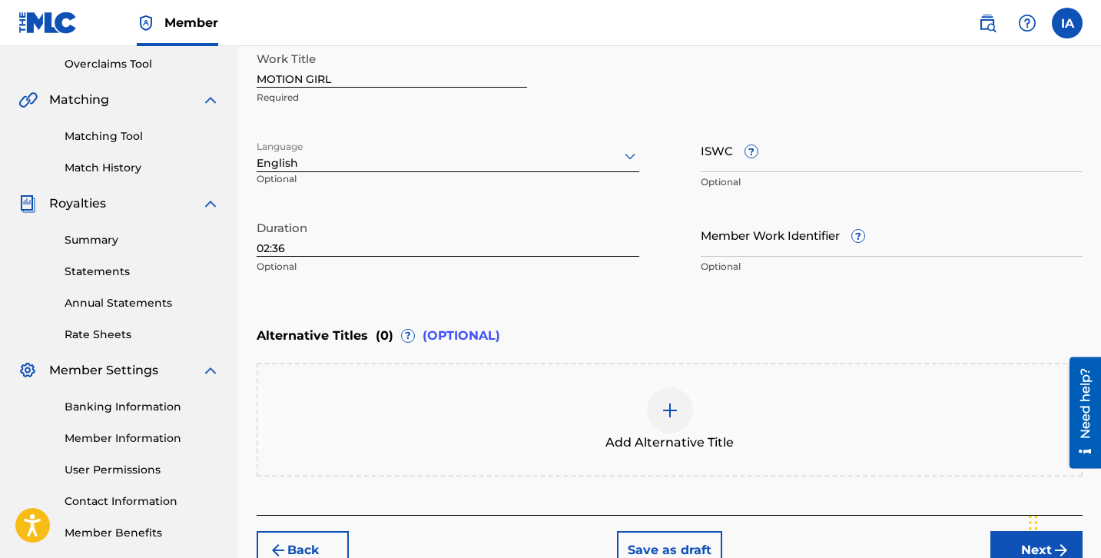
click at [700, 300] on div "Enter Work Details Enter work details for ‘ MOTION GIRL ’ below. Work Title MOT…" at bounding box center [670, 133] width 826 height 372
click at [599, 294] on div "Enter Work Details Enter work details for ‘ MOTION GIRL ’ below. Work Title MOT…" at bounding box center [670, 133] width 826 height 372
click at [606, 313] on div "Enter Work Details Enter work details for ‘ MOTION GIRL ’ below. Work Title MOT…" at bounding box center [670, 133] width 826 height 372
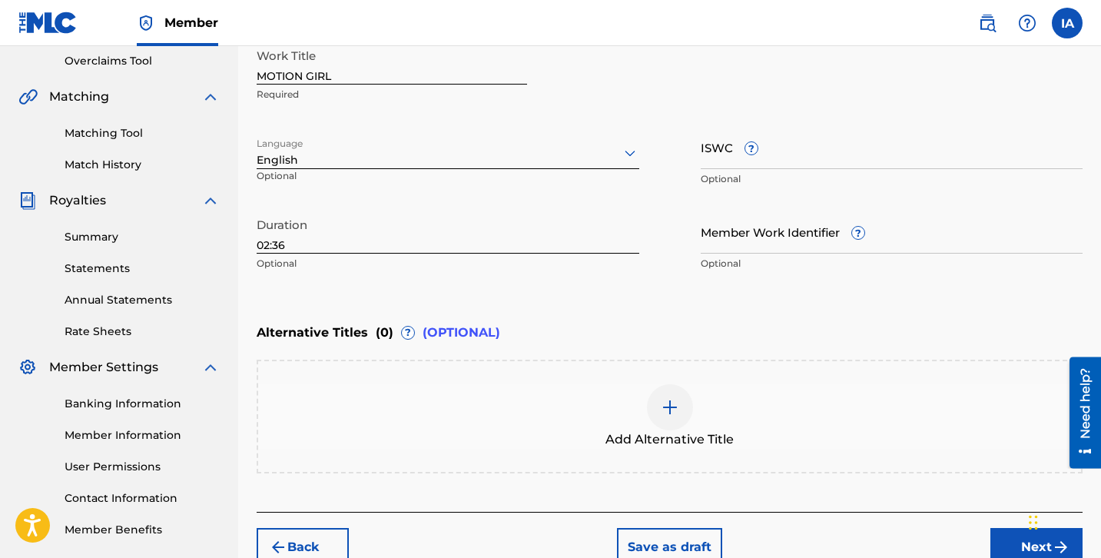
click at [1005, 530] on button "Next" at bounding box center [1036, 547] width 92 height 38
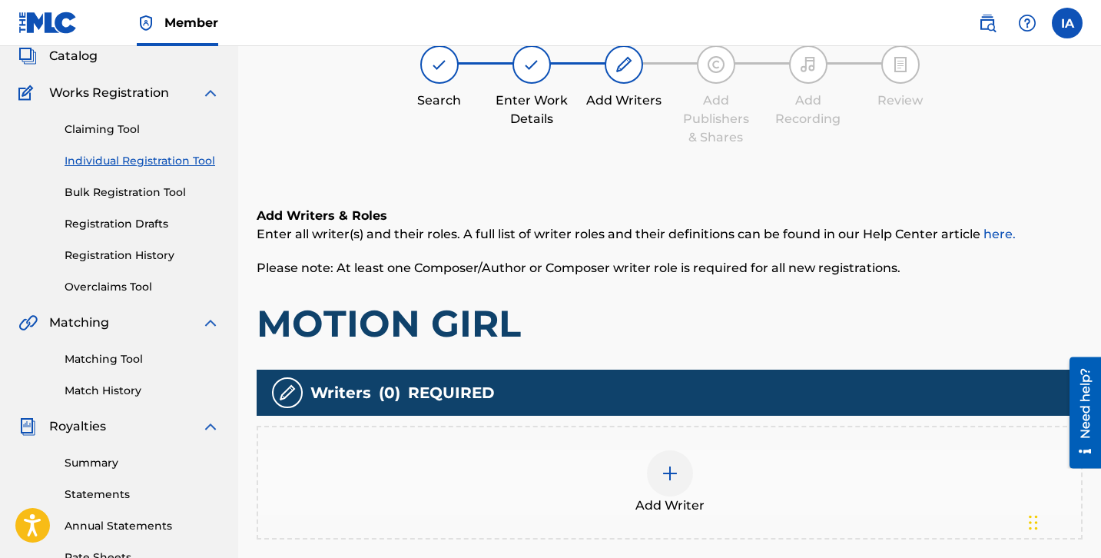
scroll to position [69, 0]
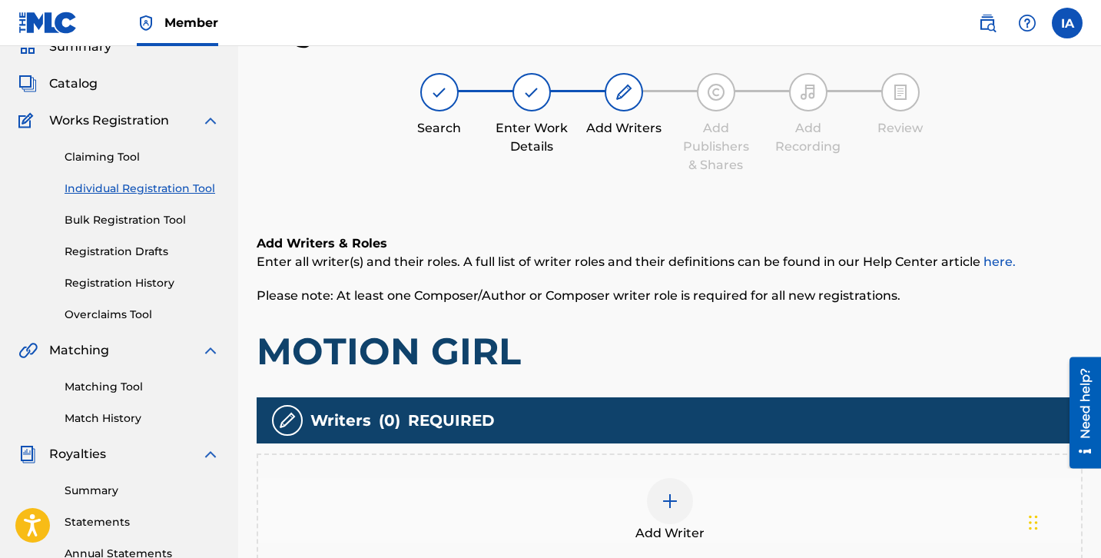
click at [728, 350] on h1 "MOTION GIRL" at bounding box center [670, 351] width 826 height 46
click at [687, 336] on h1 "MOTION GIRL" at bounding box center [670, 351] width 826 height 46
click at [671, 331] on h1 "MOTION GIRL" at bounding box center [670, 351] width 826 height 46
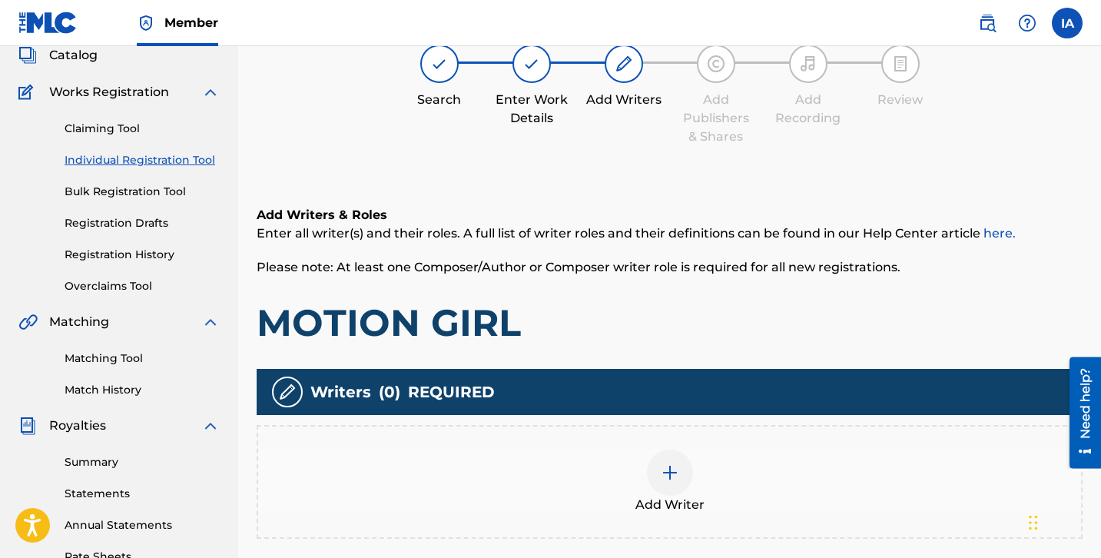
scroll to position [119, 0]
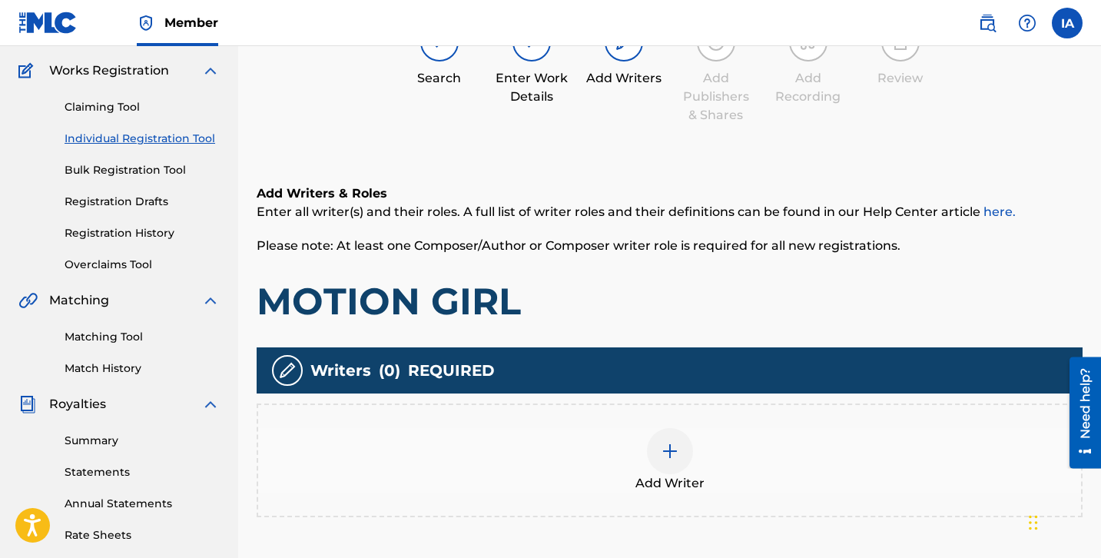
click at [708, 439] on div "Add Writer" at bounding box center [669, 460] width 823 height 65
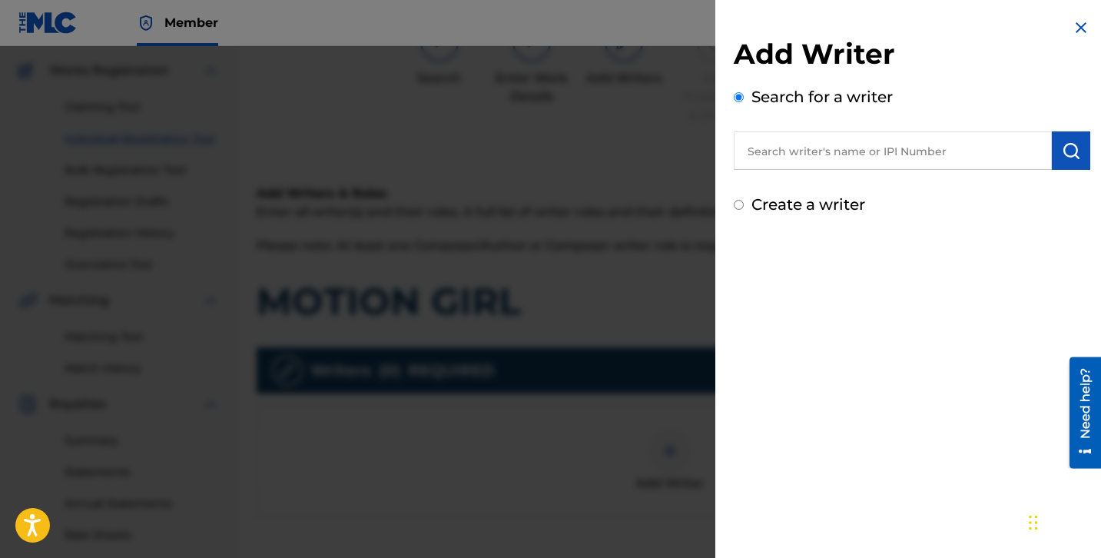
click at [871, 151] on input "text" at bounding box center [893, 150] width 318 height 38
paste input "[PERSON_NAME] [PERSON_NAME]"
type input "[PERSON_NAME] [PERSON_NAME]"
click at [1062, 150] on img "submit" at bounding box center [1071, 150] width 18 height 18
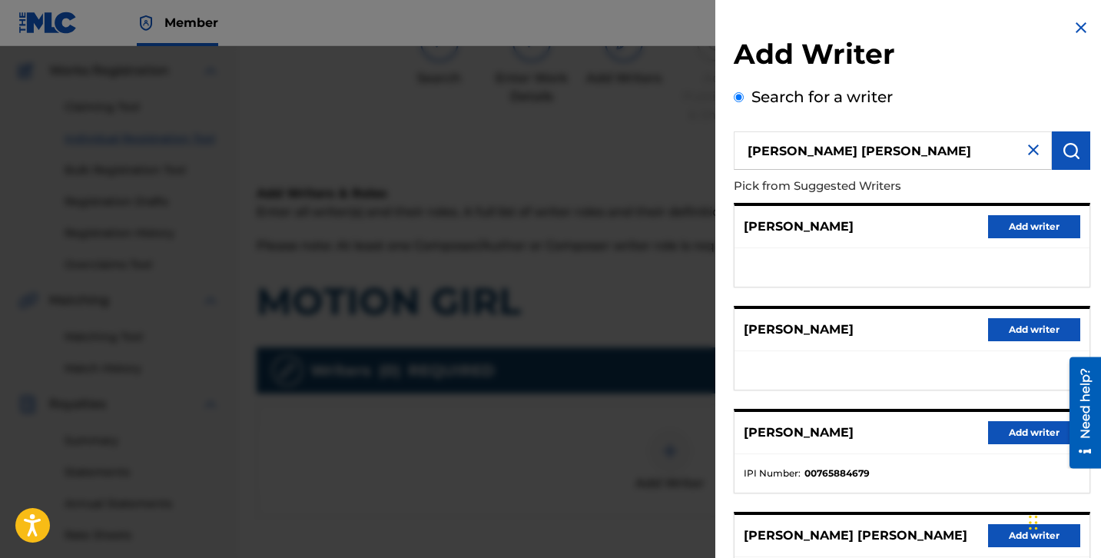
click at [853, 236] on div "[PERSON_NAME] Add writer" at bounding box center [912, 227] width 355 height 42
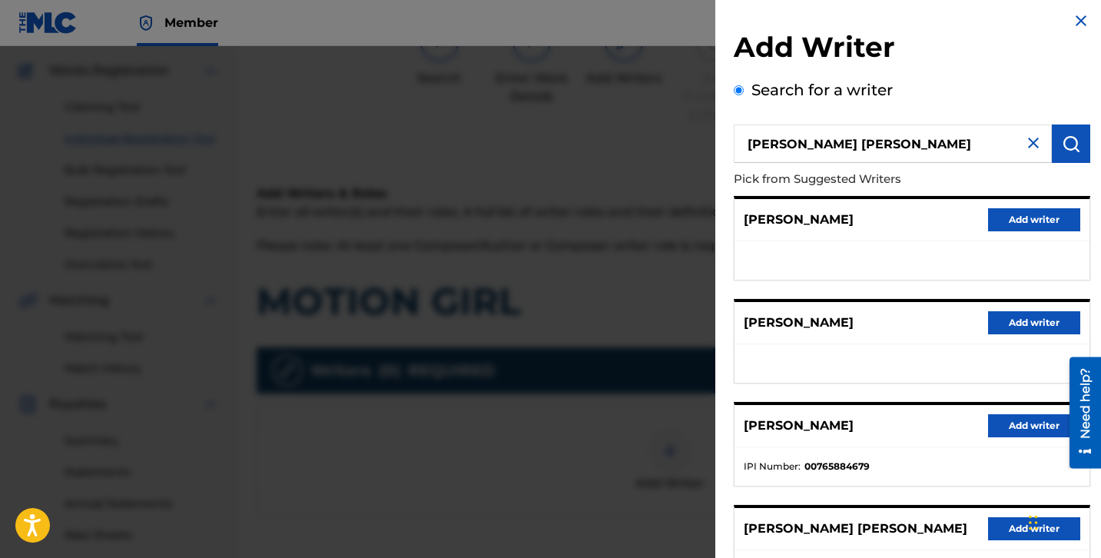
scroll to position [32, 0]
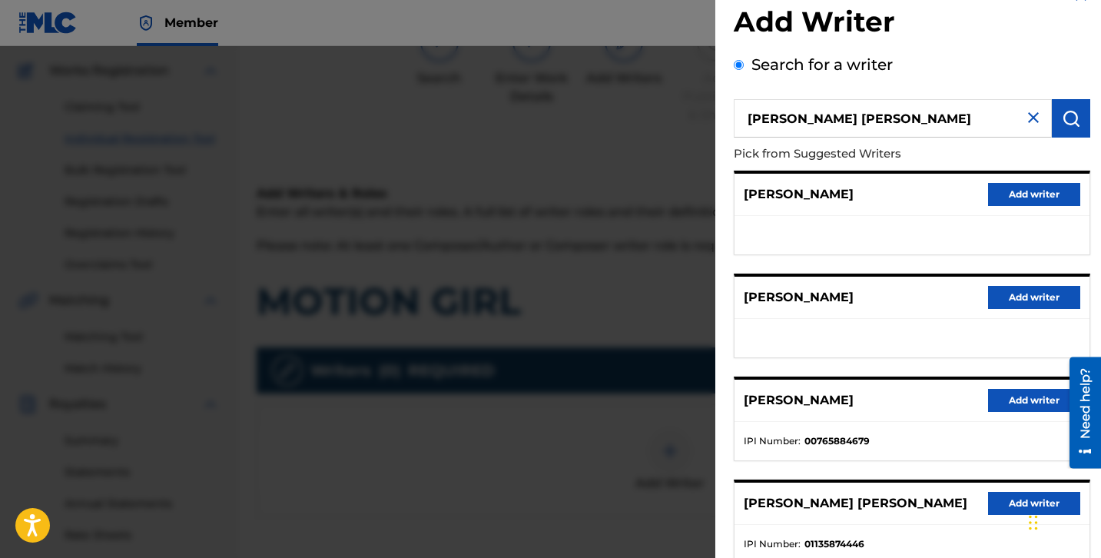
click at [1003, 500] on button "Add writer" at bounding box center [1034, 503] width 92 height 23
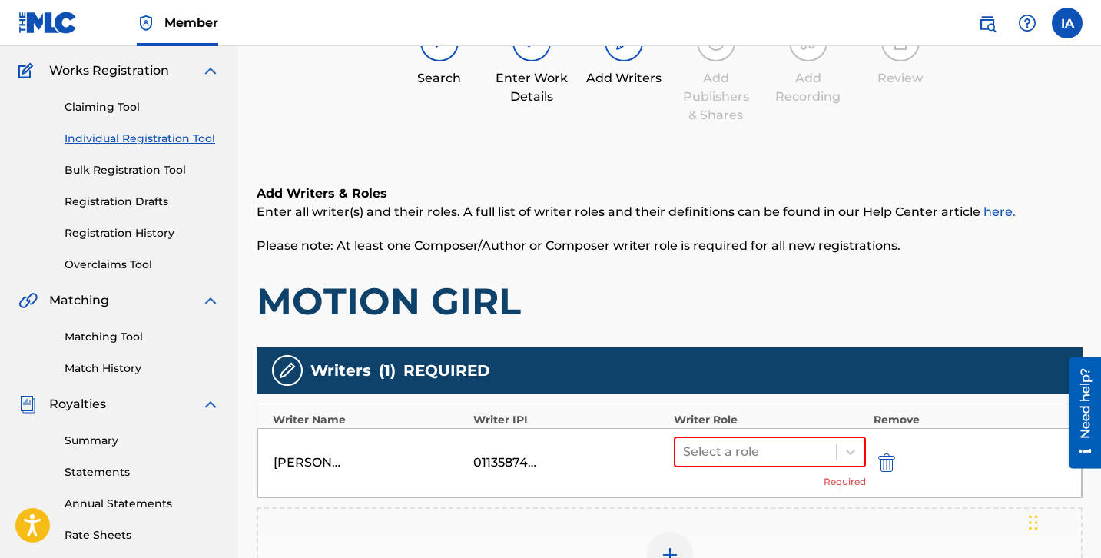
click at [711, 265] on div "Add Writers & Roles Enter all writer(s) and their roles. A full list of writer …" at bounding box center [670, 254] width 826 height 140
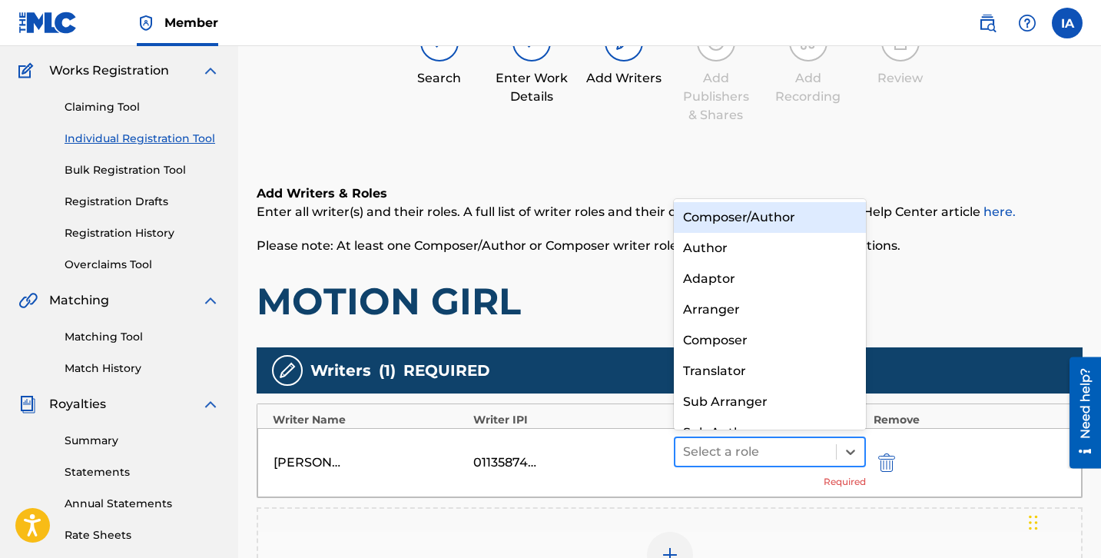
click at [767, 444] on div at bounding box center [755, 452] width 145 height 22
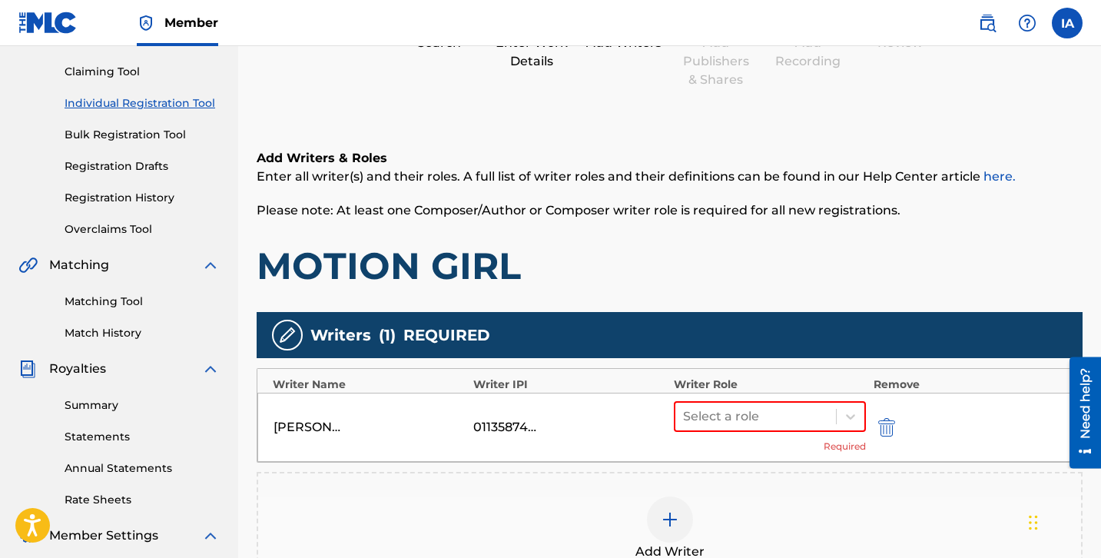
scroll to position [169, 0]
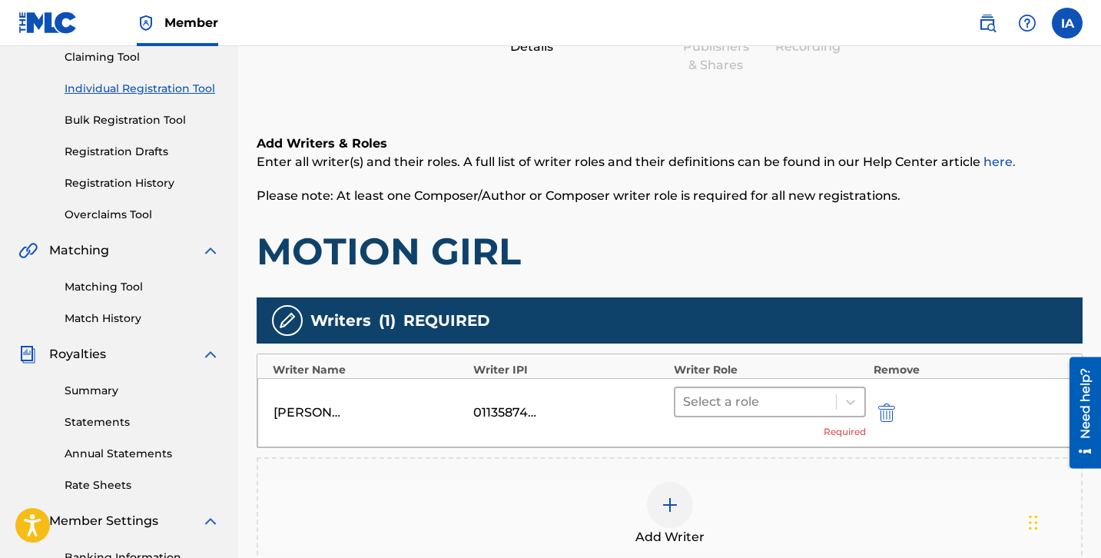
click at [792, 391] on div at bounding box center [755, 402] width 145 height 22
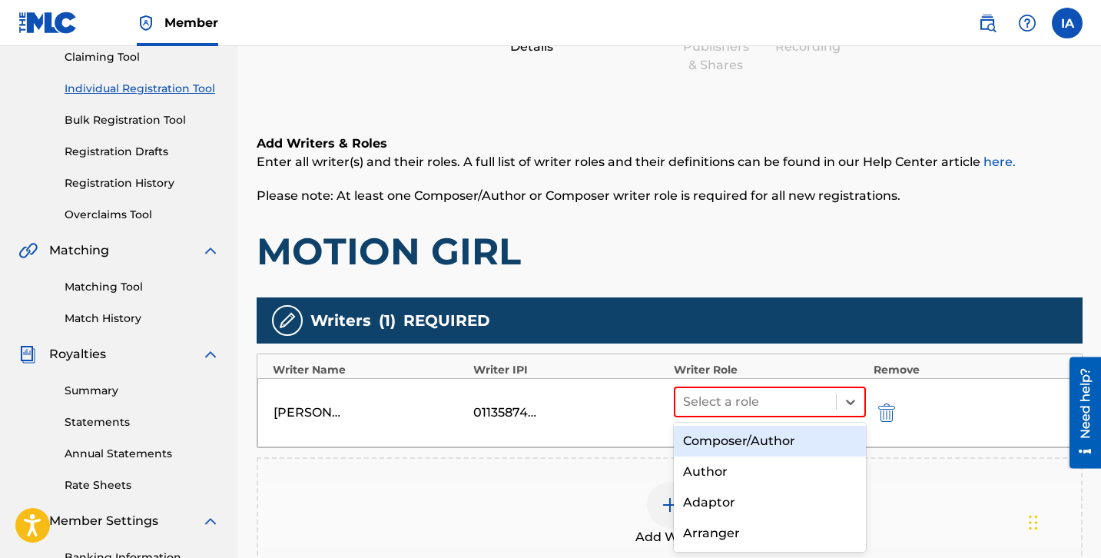
scroll to position [123, 0]
click at [771, 435] on div "Composer" at bounding box center [770, 441] width 192 height 31
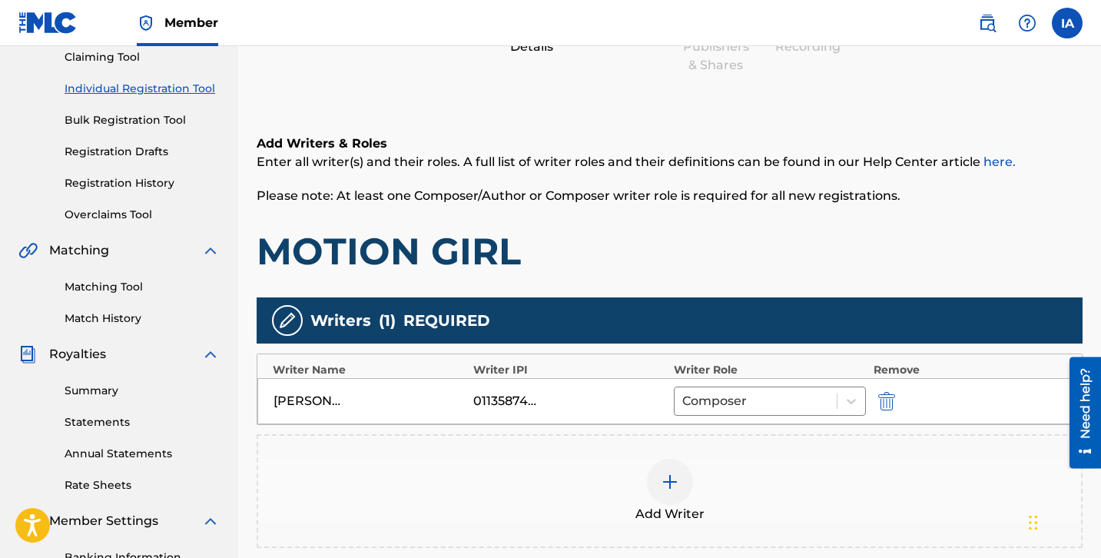
click at [851, 261] on h1 "MOTION GIRL" at bounding box center [670, 251] width 826 height 46
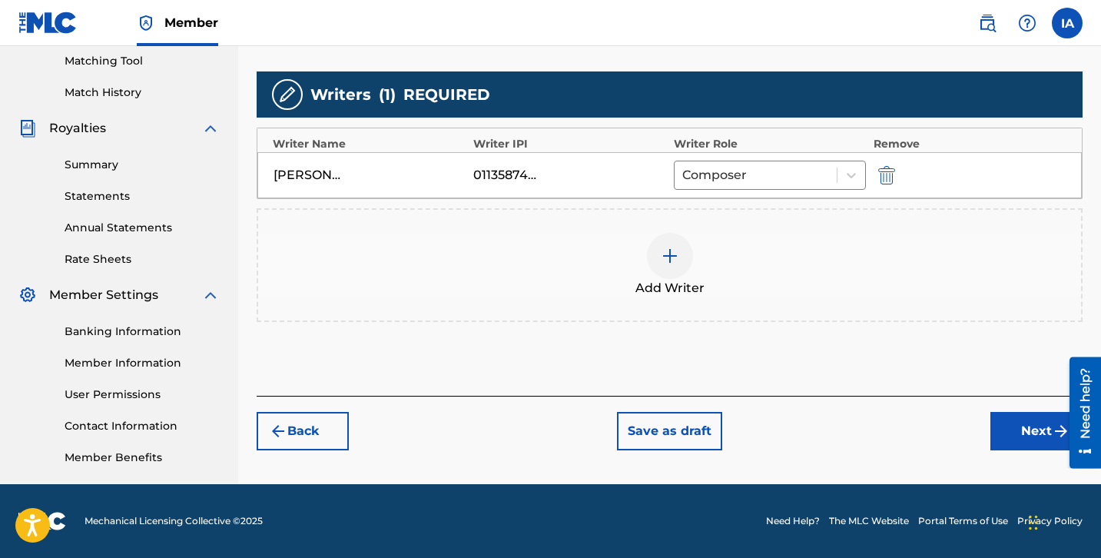
click at [1004, 426] on button "Next" at bounding box center [1036, 431] width 92 height 38
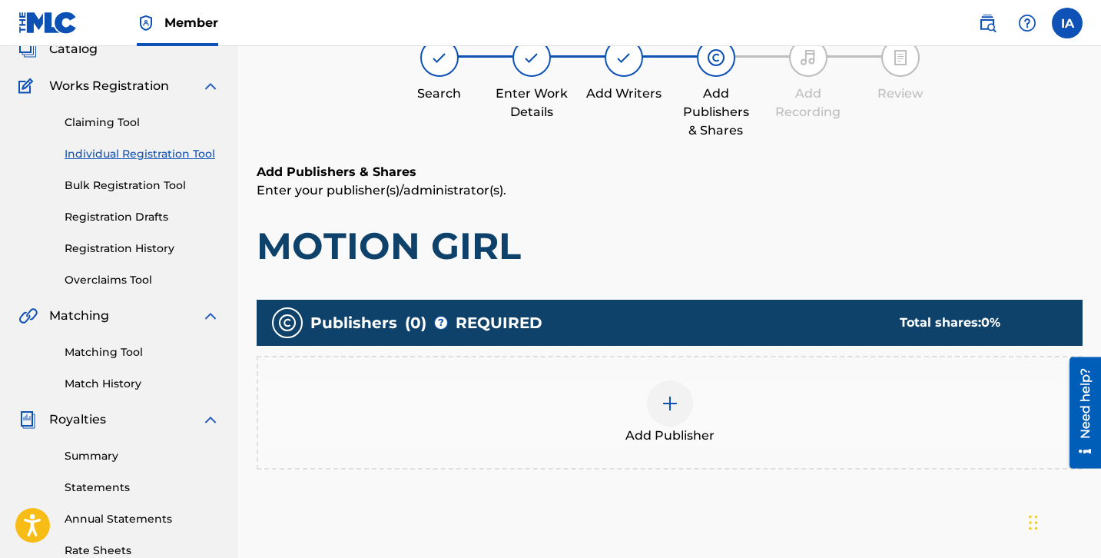
scroll to position [69, 0]
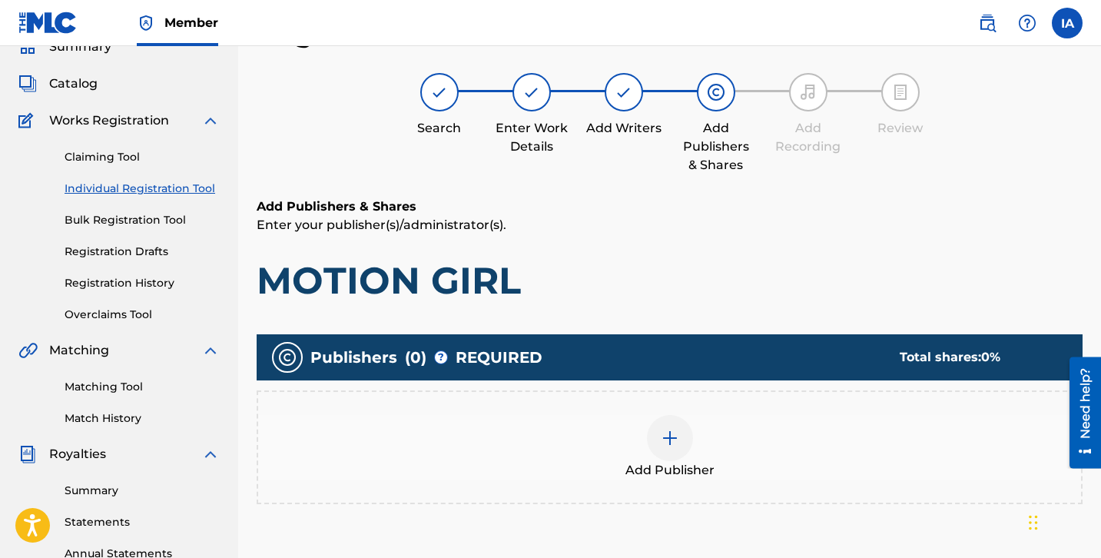
click at [781, 413] on div "Add Publisher" at bounding box center [670, 447] width 826 height 114
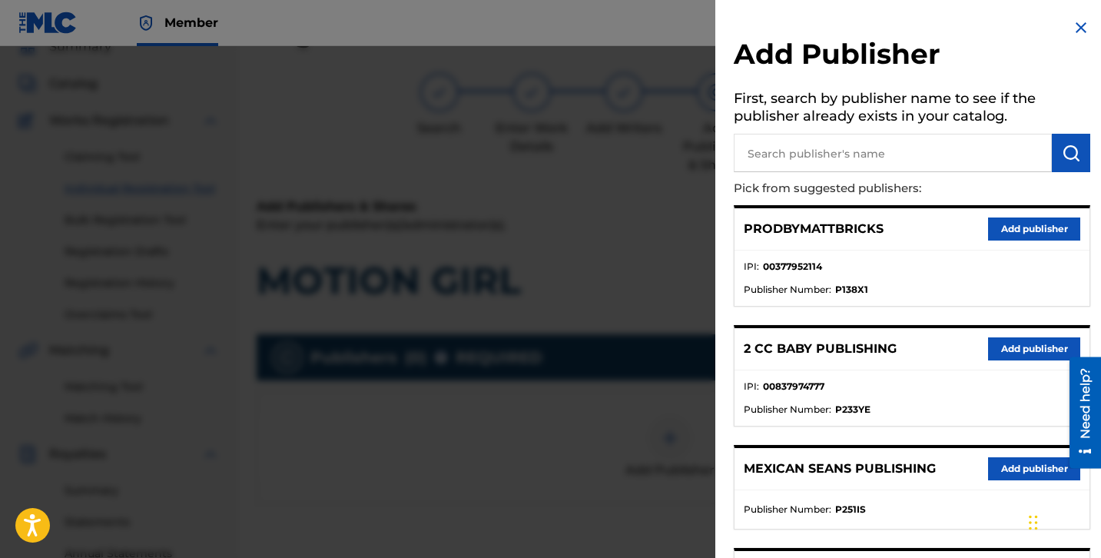
scroll to position [55, 0]
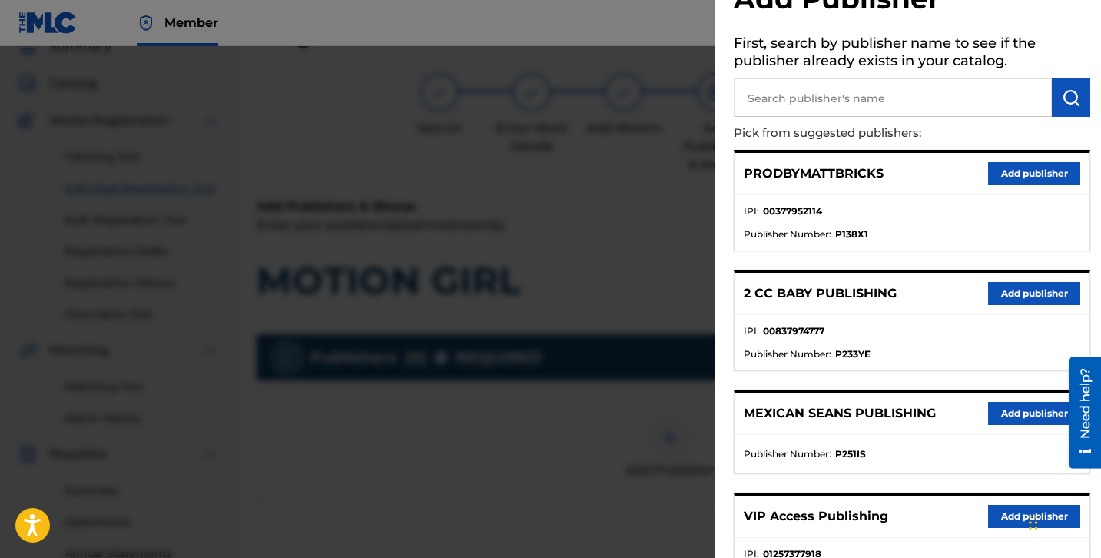
click at [855, 220] on li "IPI : 00377952114" at bounding box center [912, 215] width 337 height 23
click at [904, 166] on div "PRODBYMATTBRICKS Add publisher" at bounding box center [912, 174] width 355 height 42
click at [877, 99] on input "text" at bounding box center [893, 97] width 318 height 38
paste input "FARIEL"
type input "FARIEL"
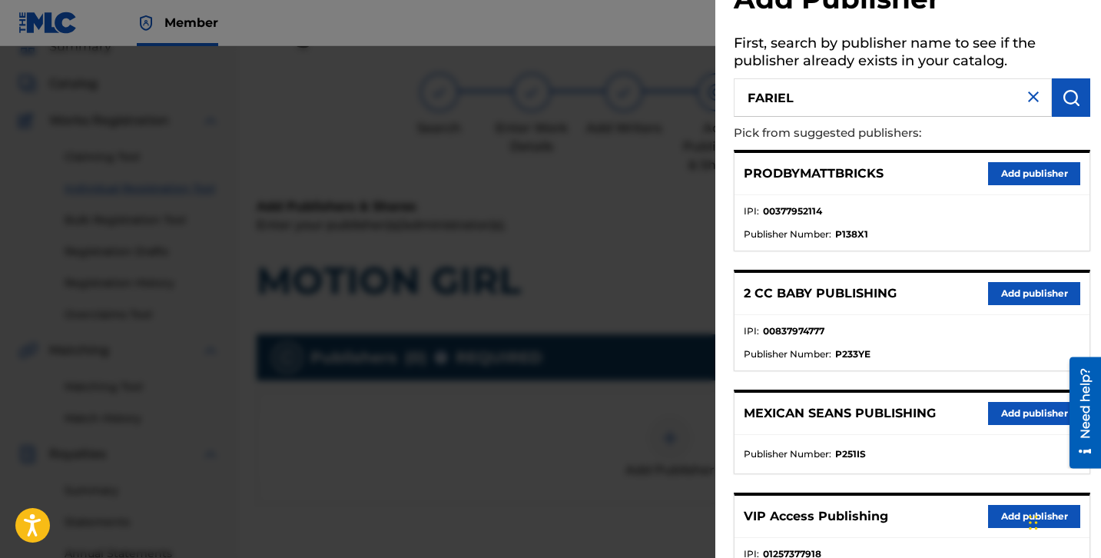
click at [1065, 111] on button "submit" at bounding box center [1071, 97] width 38 height 38
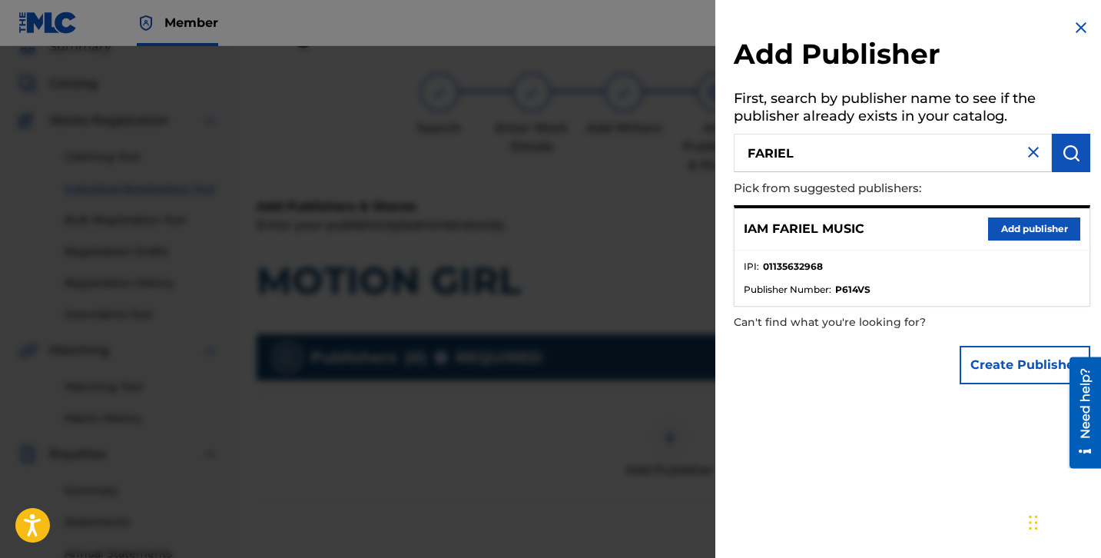
click at [1028, 235] on button "Add publisher" at bounding box center [1034, 228] width 92 height 23
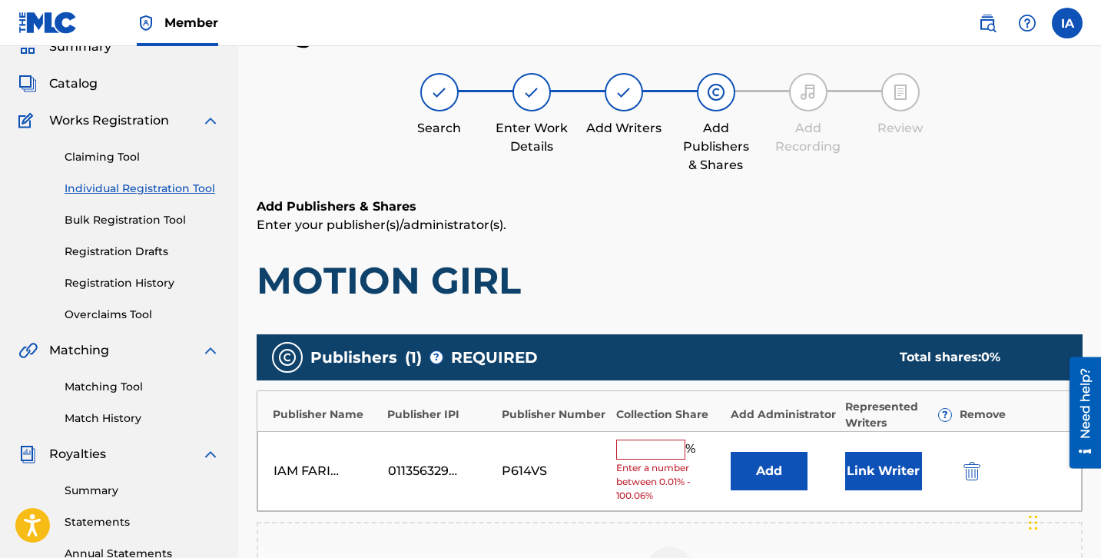
click at [679, 449] on input "text" at bounding box center [650, 449] width 69 height 20
click at [659, 448] on input "text" at bounding box center [650, 449] width 69 height 20
type input "25"
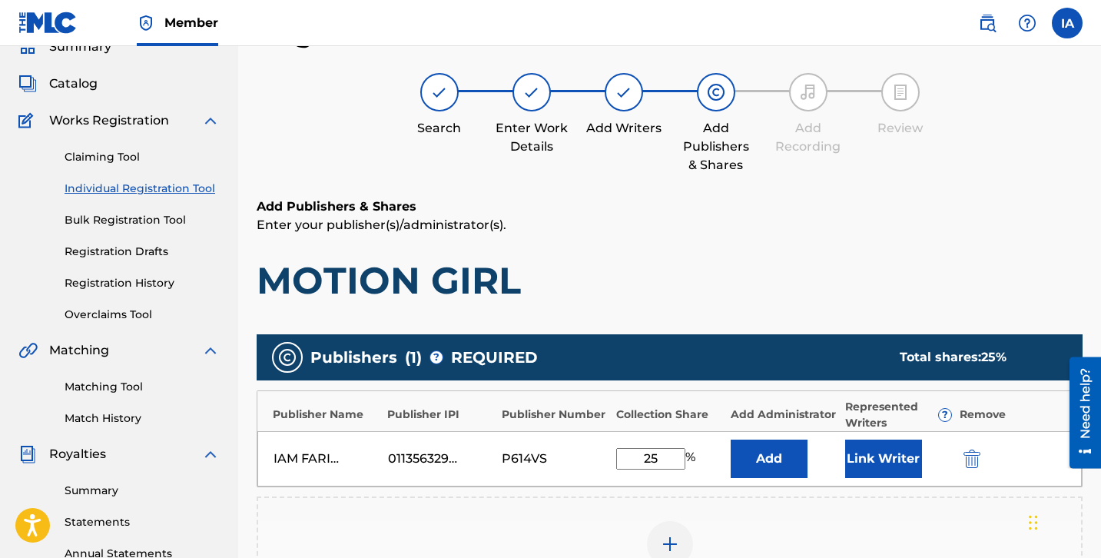
drag, startPoint x: 666, startPoint y: 462, endPoint x: 604, endPoint y: 438, distance: 66.6
click at [624, 446] on div "IAM FARIEL MUSIC 01135632968 P614VS 25 % Add Link Writer" at bounding box center [669, 458] width 824 height 55
click at [747, 460] on button "Add" at bounding box center [769, 458] width 77 height 38
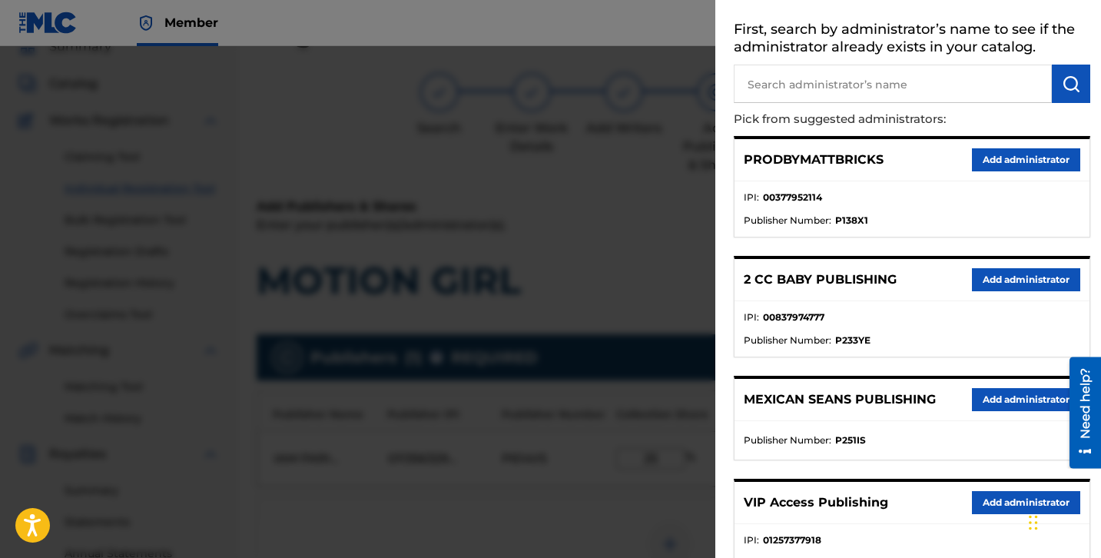
scroll to position [95, 0]
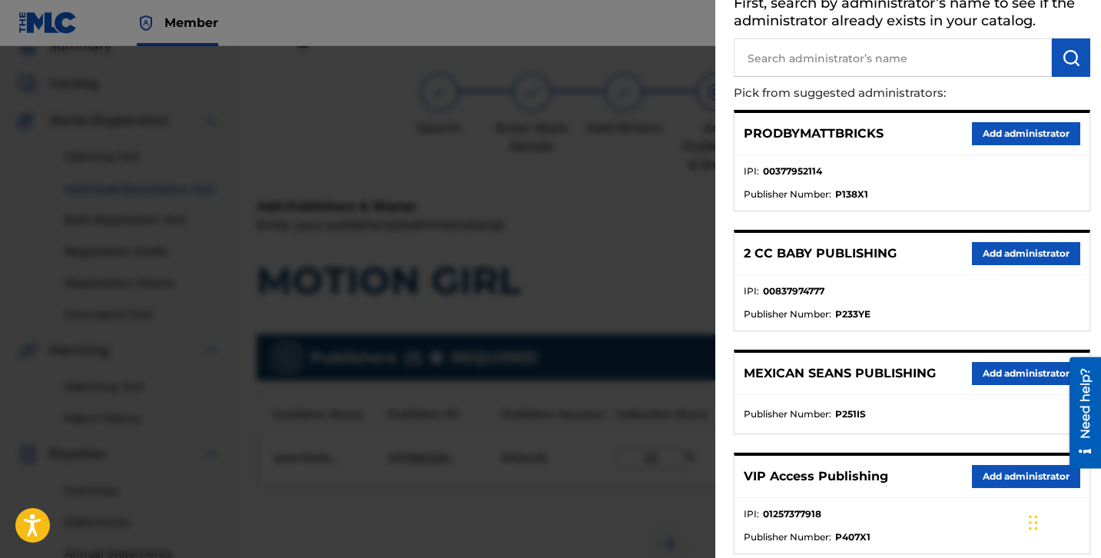
click at [1010, 475] on button "Add administrator" at bounding box center [1026, 476] width 108 height 23
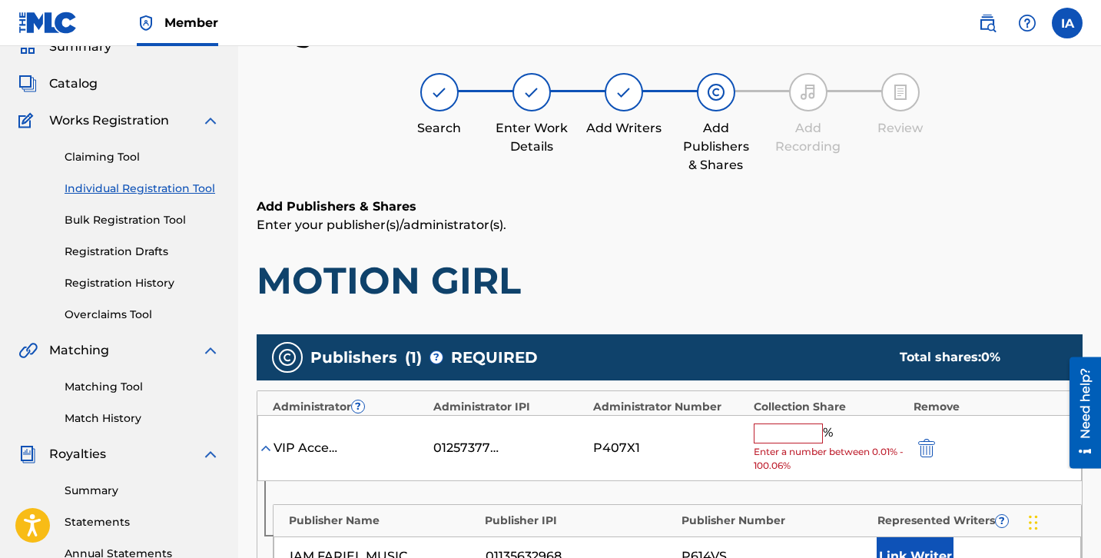
click at [811, 430] on input "text" at bounding box center [788, 433] width 69 height 20
paste input "25"
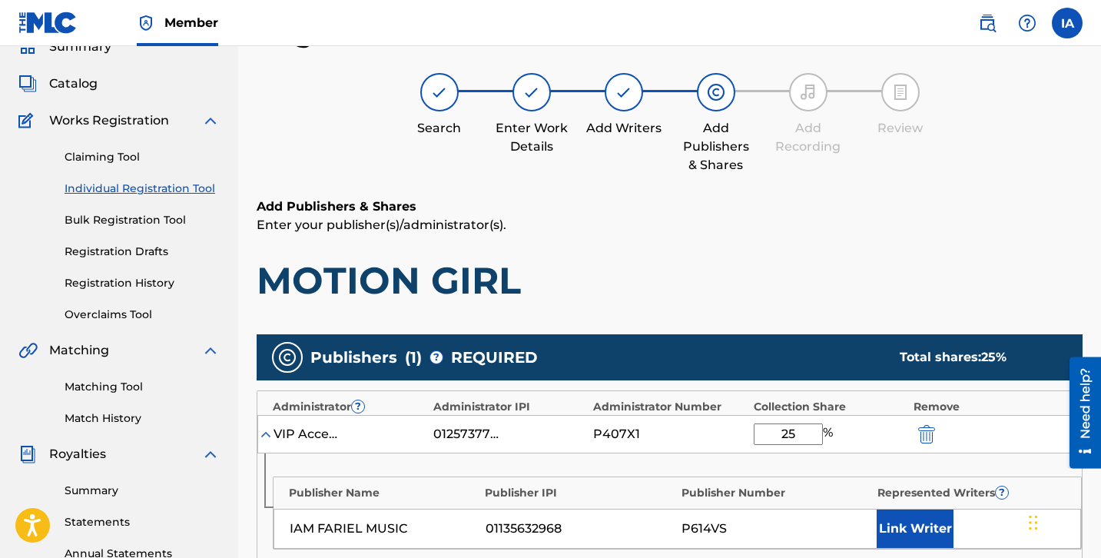
type input "25"
click at [918, 517] on button "Link Writer" at bounding box center [915, 528] width 77 height 38
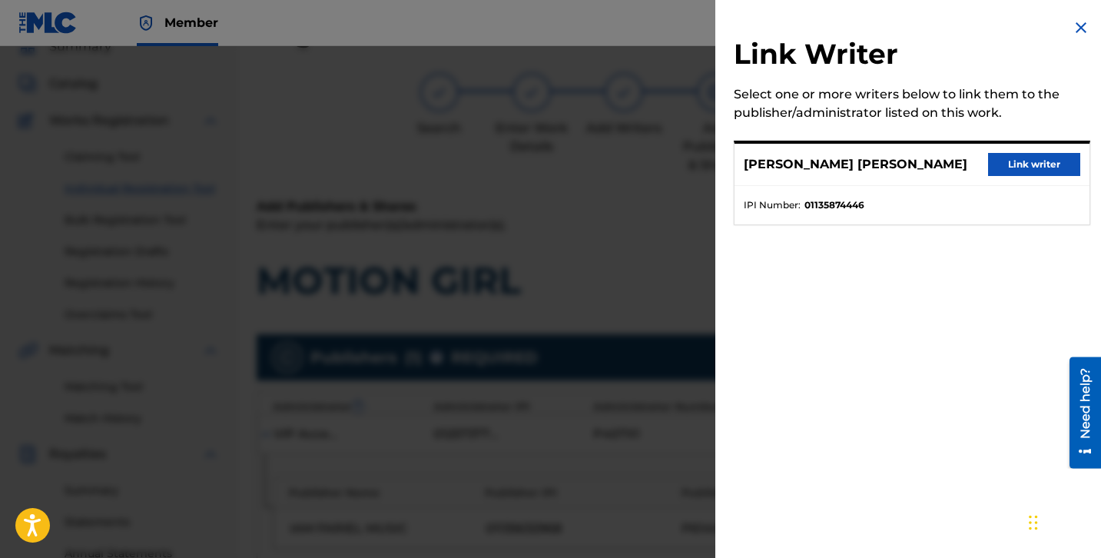
click at [1045, 171] on button "Link writer" at bounding box center [1034, 164] width 92 height 23
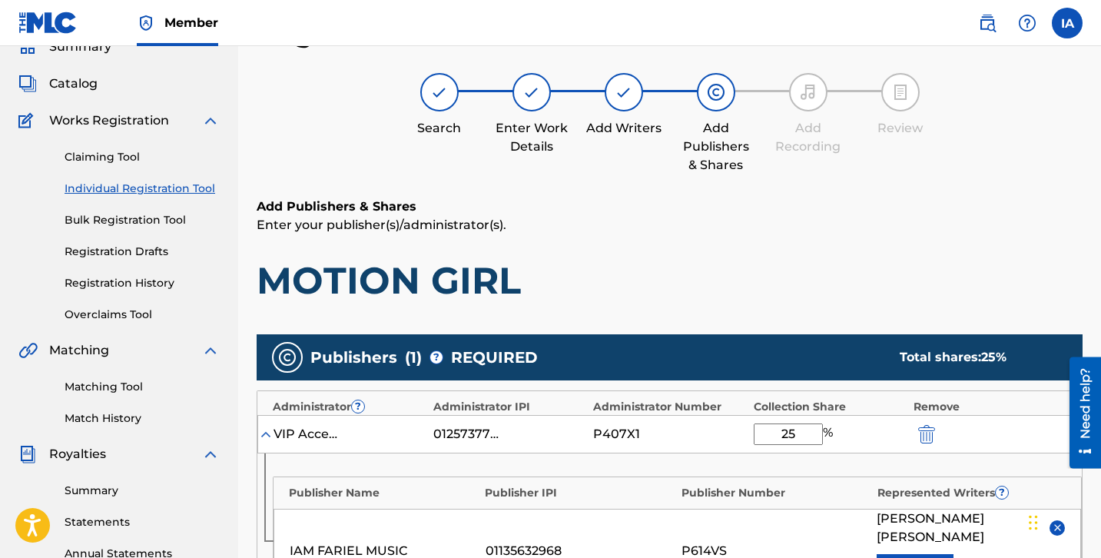
click at [801, 222] on p "Enter your publisher(s)/administrator(s)." at bounding box center [670, 225] width 826 height 18
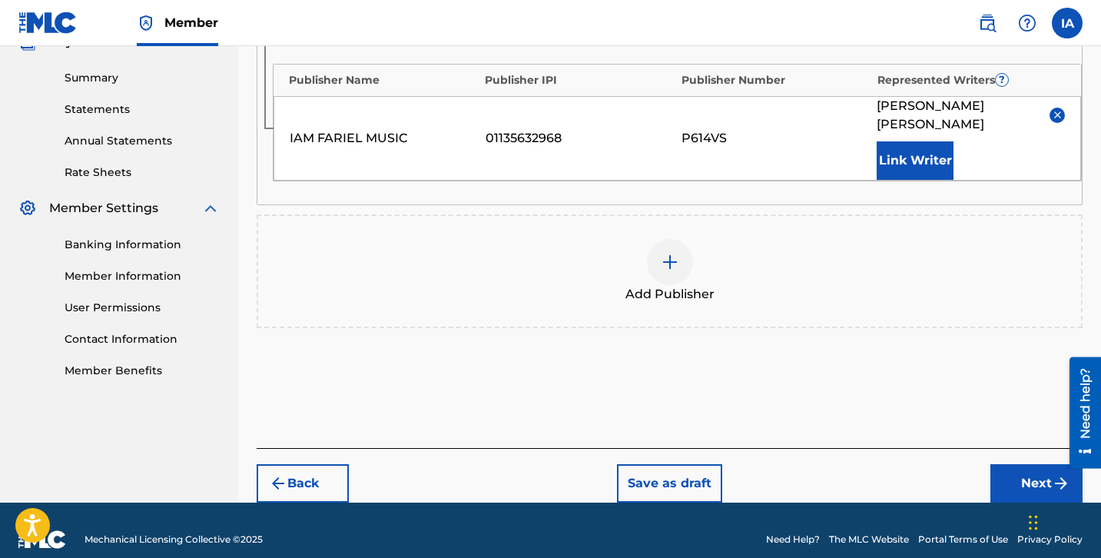
click at [990, 464] on button "Next" at bounding box center [1036, 483] width 92 height 38
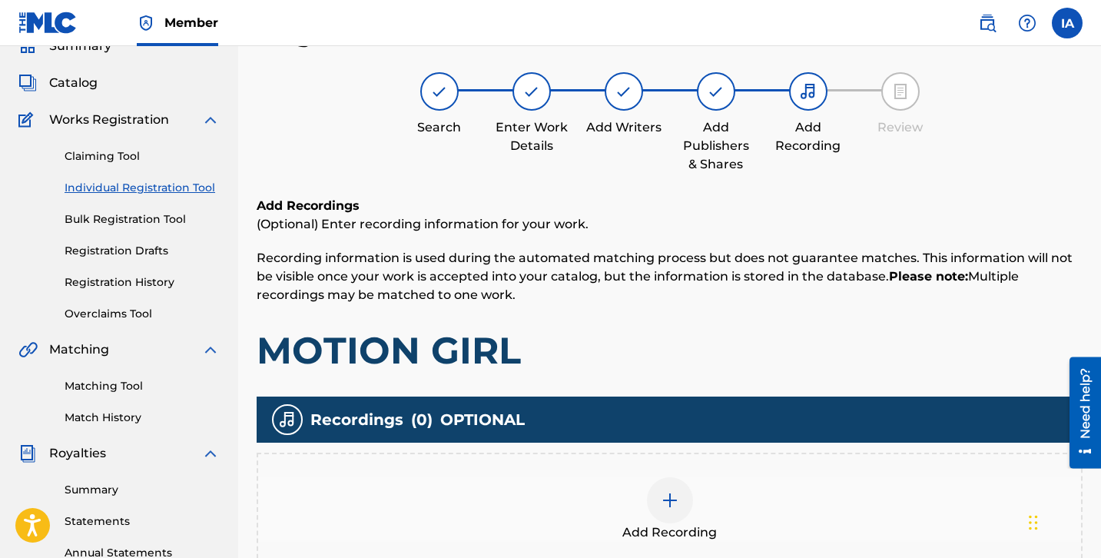
scroll to position [69, 0]
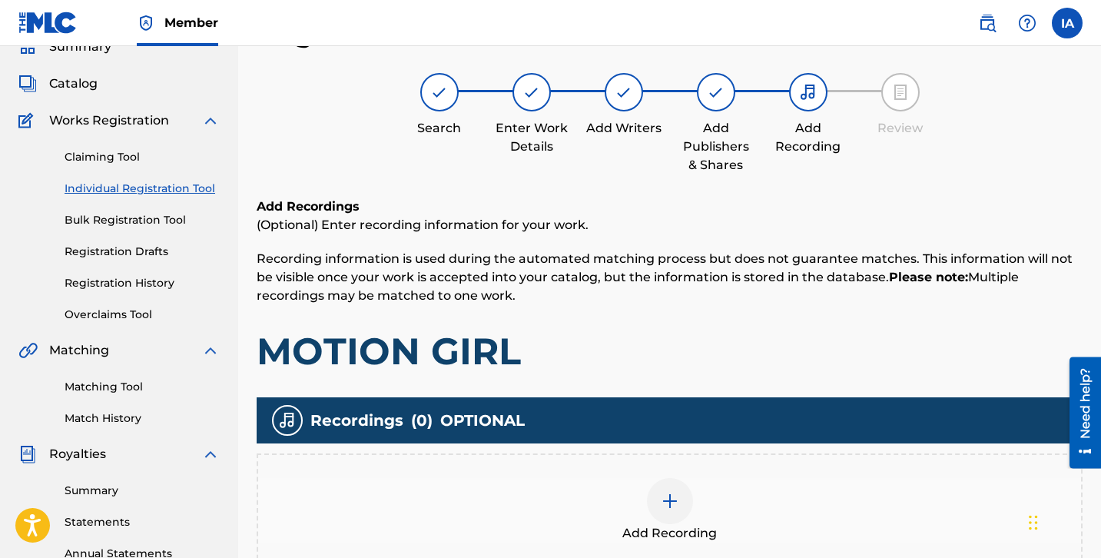
click at [684, 469] on div "Add Recording" at bounding box center [670, 510] width 826 height 114
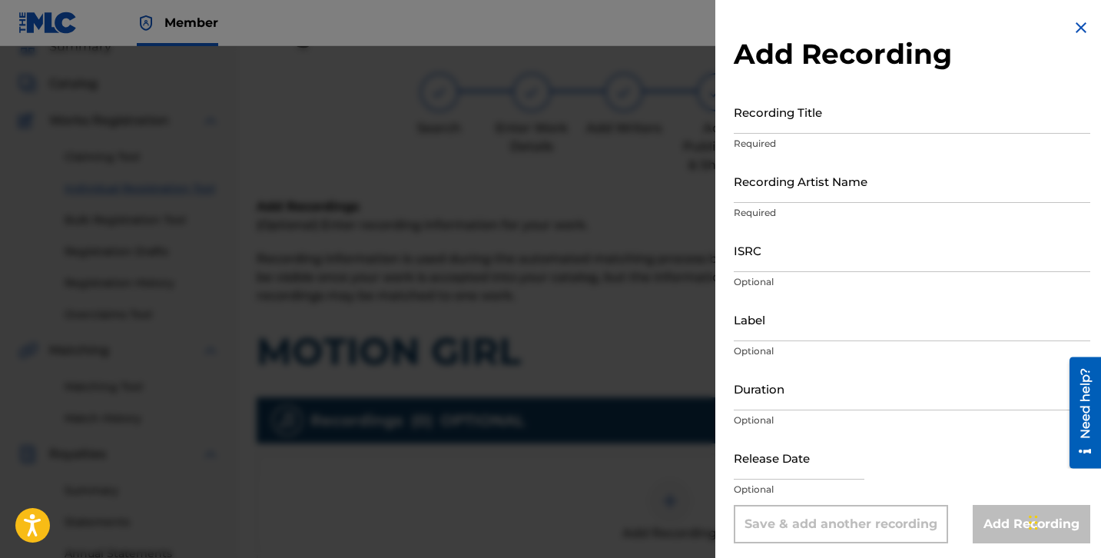
click at [835, 114] on input "Recording Title" at bounding box center [912, 112] width 357 height 44
paste input "MOTION GIRL"
type input "MOTION GIRL"
click at [834, 164] on input "Recording Artist Name" at bounding box center [912, 181] width 357 height 44
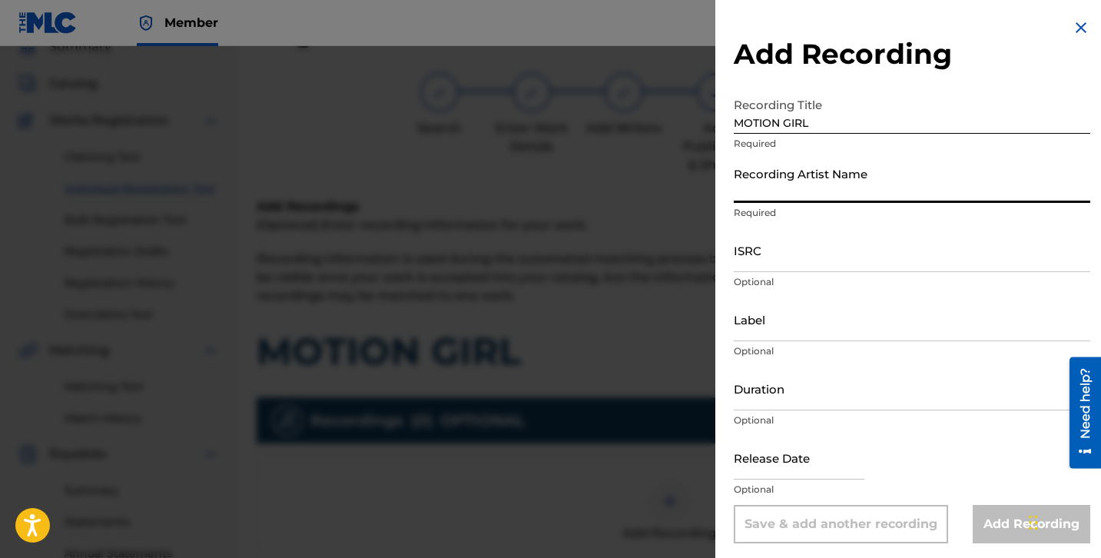
click at [871, 184] on input "Recording Artist Name" at bounding box center [912, 181] width 357 height 44
paste input "DA214BABY AND OTS MICC"
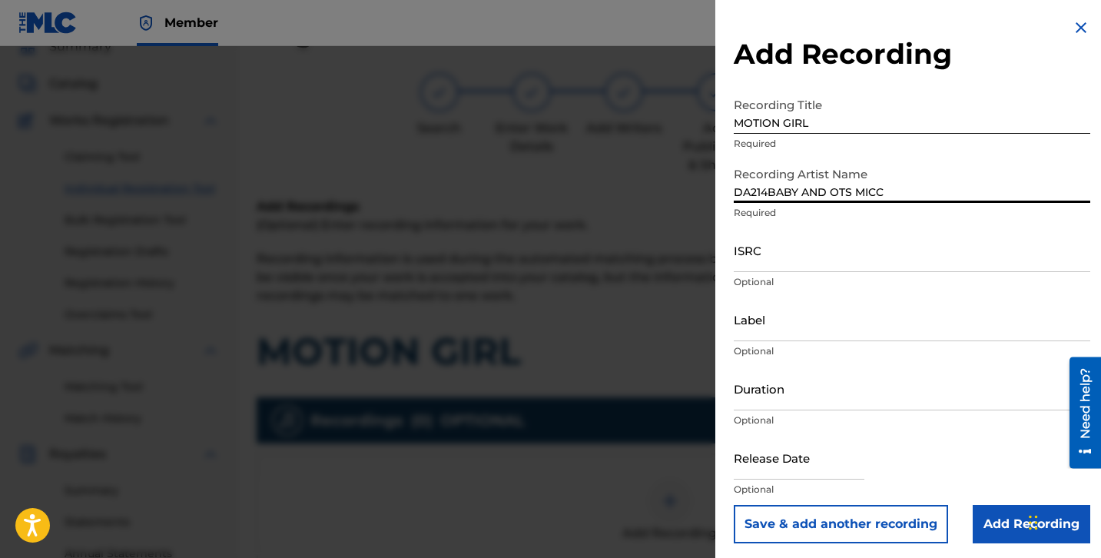
type input "DA214BABY AND OTS MICC"
click at [816, 244] on input "ISRC" at bounding box center [912, 250] width 357 height 44
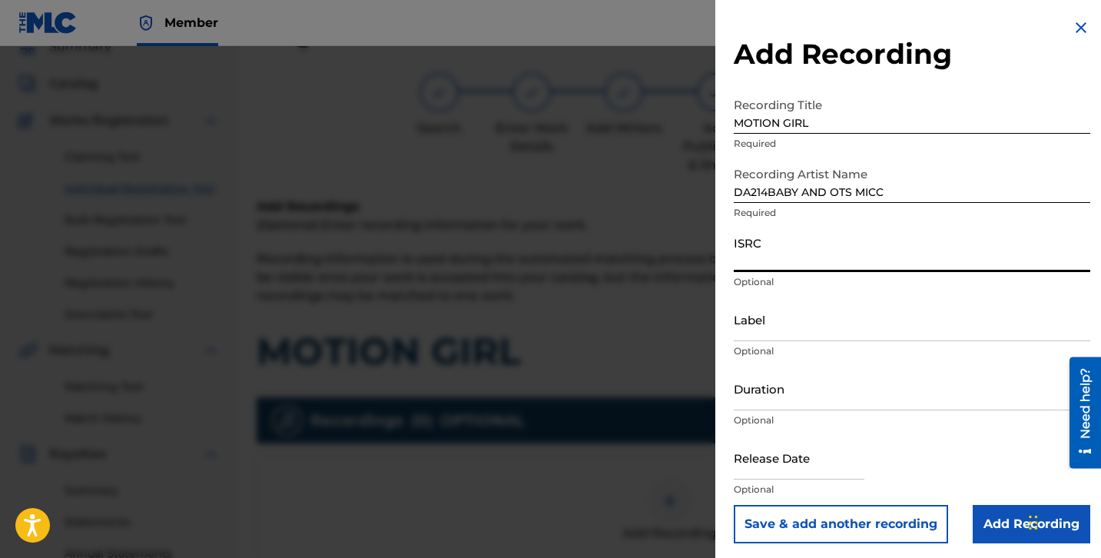
click at [900, 263] on input "ISRC" at bounding box center [912, 250] width 357 height 44
paste input "QZFZ72492976"
type input "QZFZ72492976"
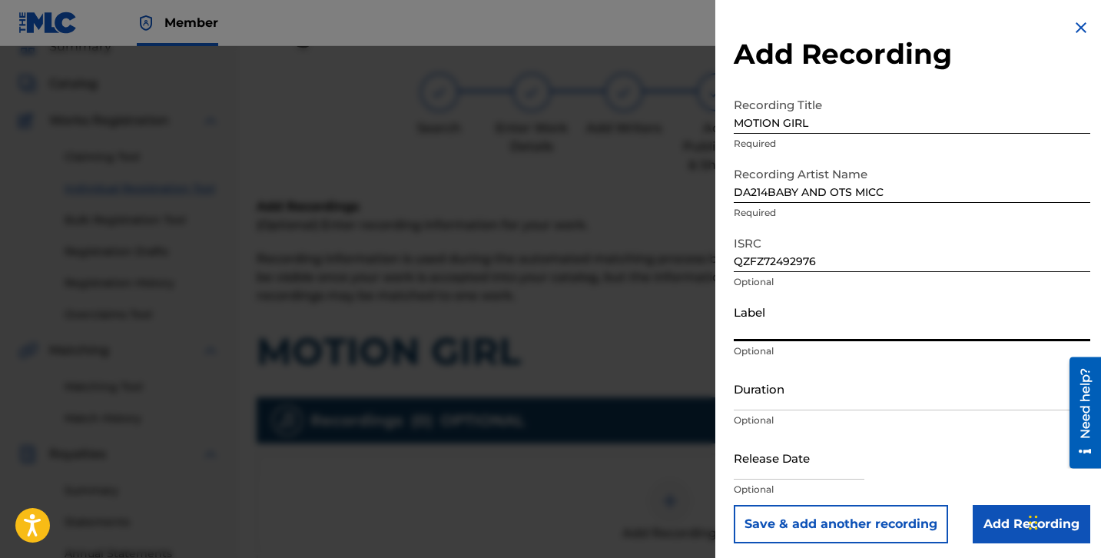
click at [781, 329] on input "Label" at bounding box center [912, 319] width 357 height 44
click at [804, 327] on input "Label" at bounding box center [912, 319] width 357 height 44
paste input "AMERICAN CARTEL ENTERTAINMENT"
type input "AMERICAN CARTEL ENTERTAINMENT"
click at [827, 400] on input "Duration" at bounding box center [912, 389] width 357 height 44
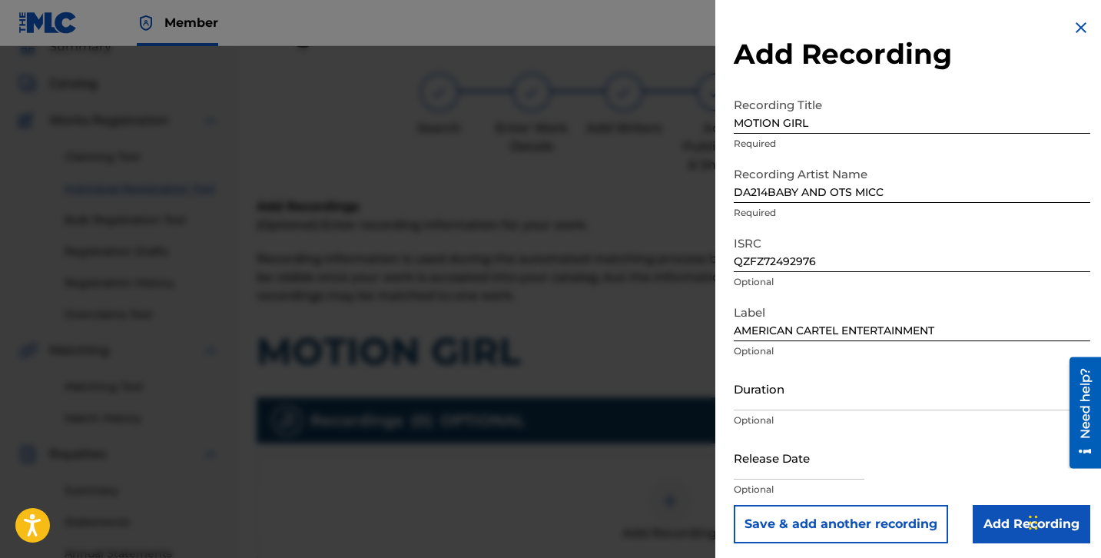
click at [825, 421] on p "Optional" at bounding box center [912, 420] width 357 height 14
click at [785, 402] on input "Duration" at bounding box center [912, 389] width 357 height 44
paste input "2:36"
click at [806, 400] on input "02:36" at bounding box center [912, 389] width 357 height 44
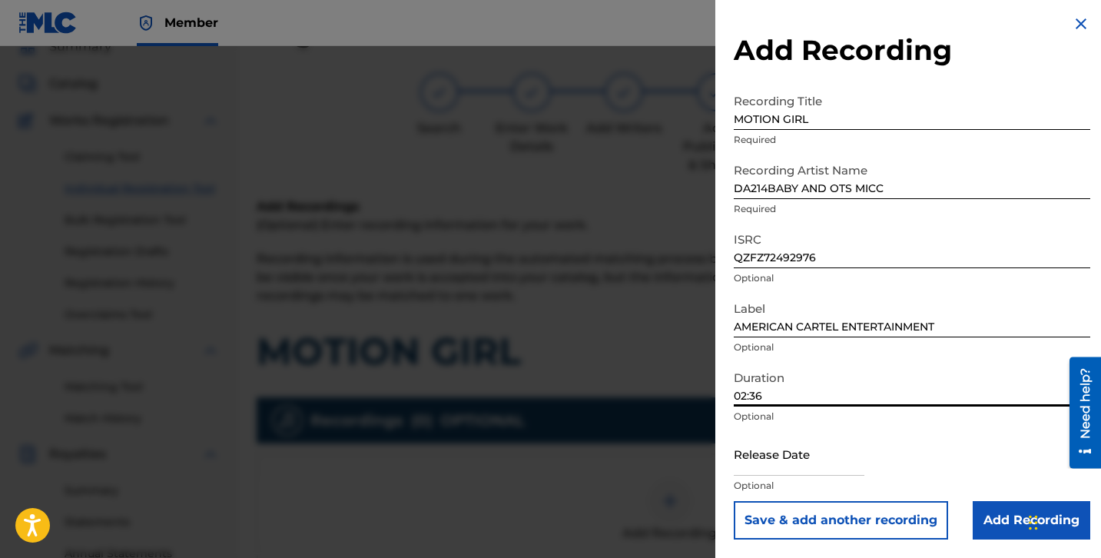
type input "02:36"
click at [994, 516] on input "Add Recording" at bounding box center [1032, 520] width 118 height 38
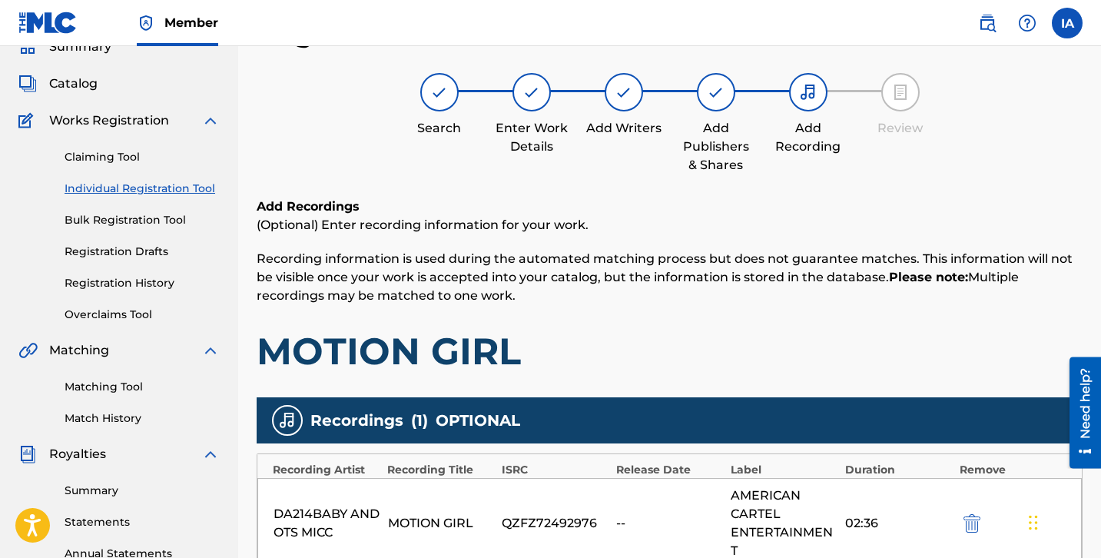
drag, startPoint x: 771, startPoint y: 341, endPoint x: 739, endPoint y: 280, distance: 68.7
click at [718, 317] on div "Add Recordings (Optional) Enter recording information for your work. Recording …" at bounding box center [670, 285] width 826 height 177
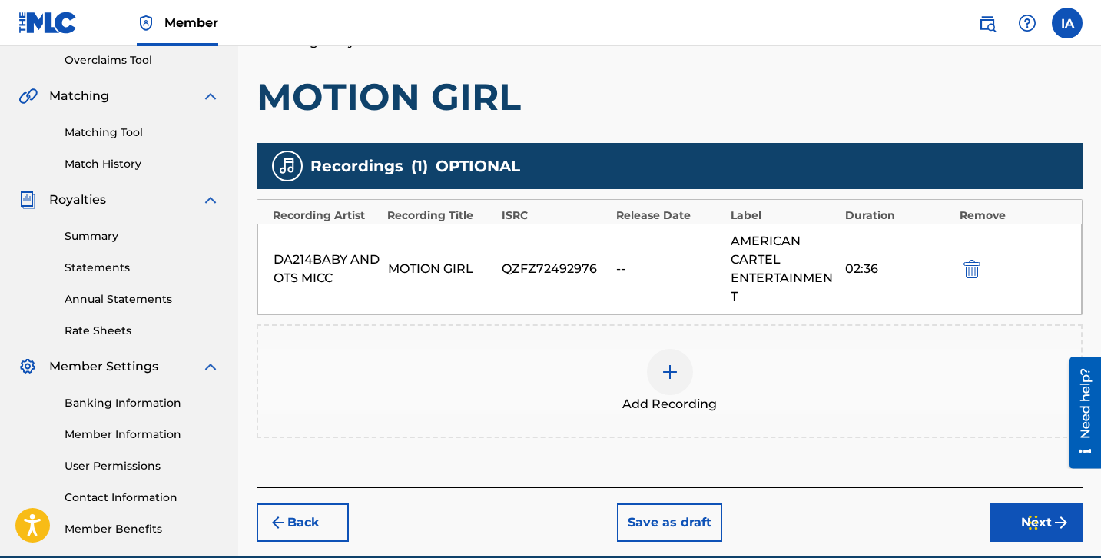
scroll to position [376, 0]
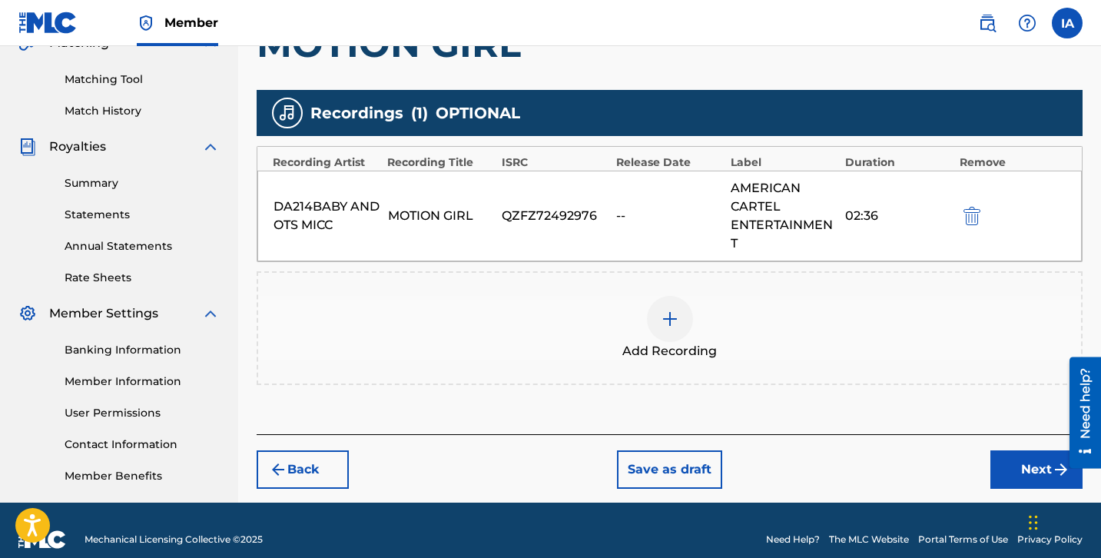
click at [806, 413] on div "Add Recordings (Optional) Enter recording information for your work. Recording …" at bounding box center [670, 162] width 826 height 544
click at [1003, 479] on button "Next" at bounding box center [1036, 469] width 92 height 38
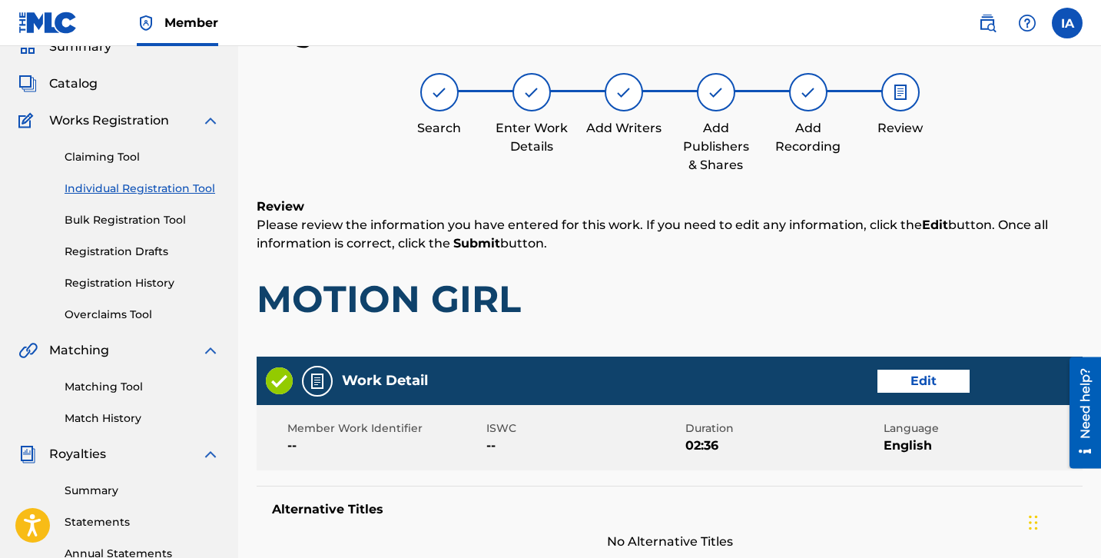
click at [614, 264] on div "Review Please review the information you have entered for this work. If you nee…" at bounding box center [670, 271] width 826 height 148
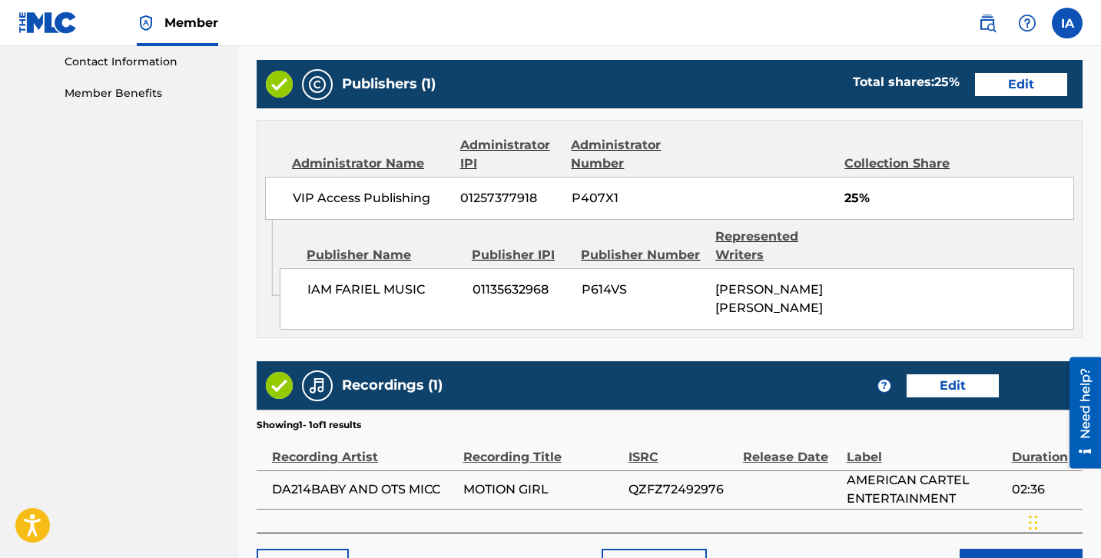
scroll to position [860, 0]
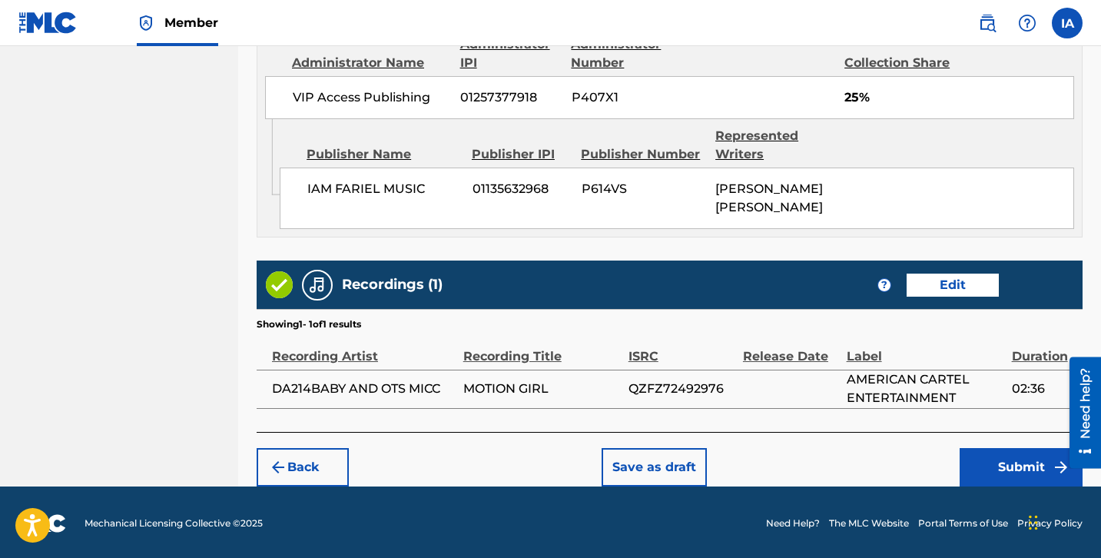
click at [977, 463] on button "Submit" at bounding box center [1021, 467] width 123 height 38
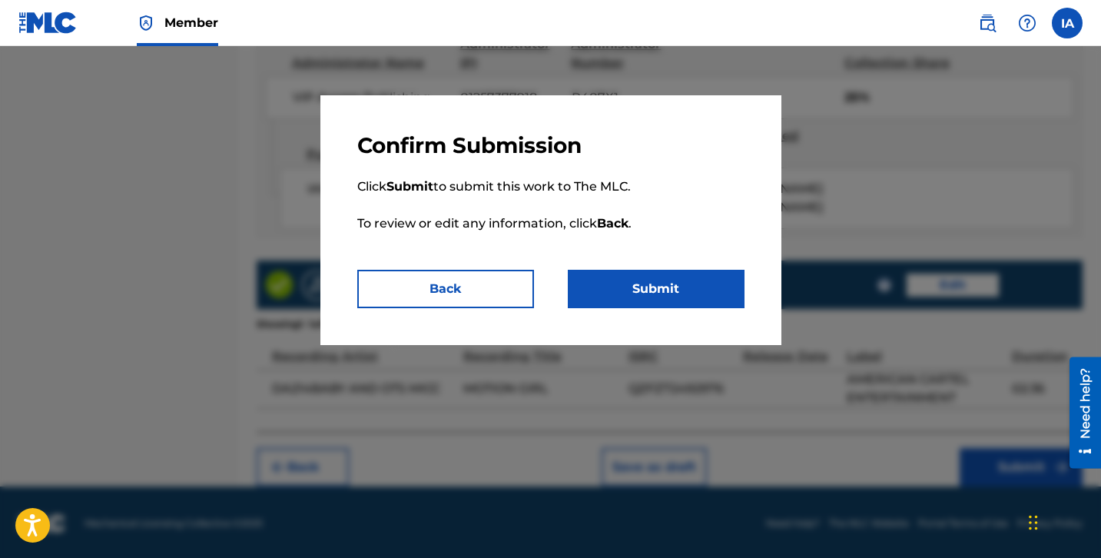
click at [653, 290] on button "Submit" at bounding box center [656, 289] width 177 height 38
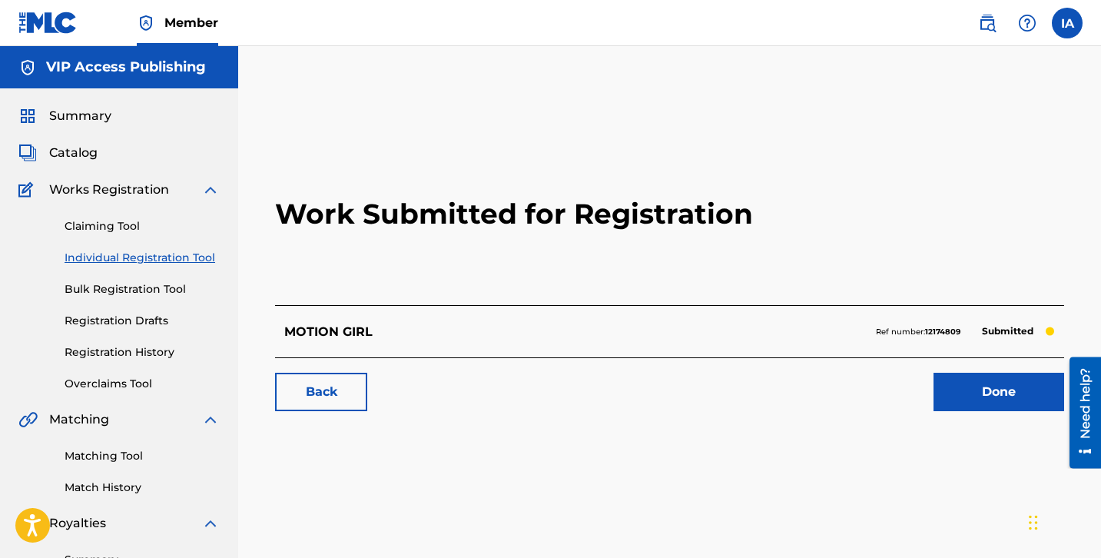
click at [197, 257] on link "Individual Registration Tool" at bounding box center [142, 258] width 155 height 16
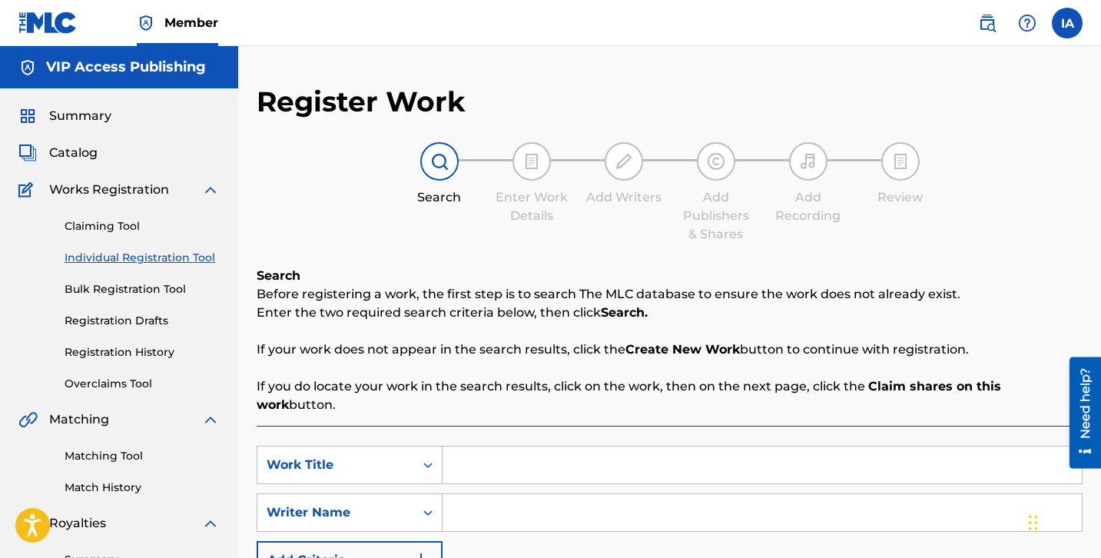
click at [732, 446] on input "Search Form" at bounding box center [762, 464] width 639 height 37
paste input "MOTION BROS"
click at [669, 446] on input "MOTION BROS" at bounding box center [762, 464] width 639 height 37
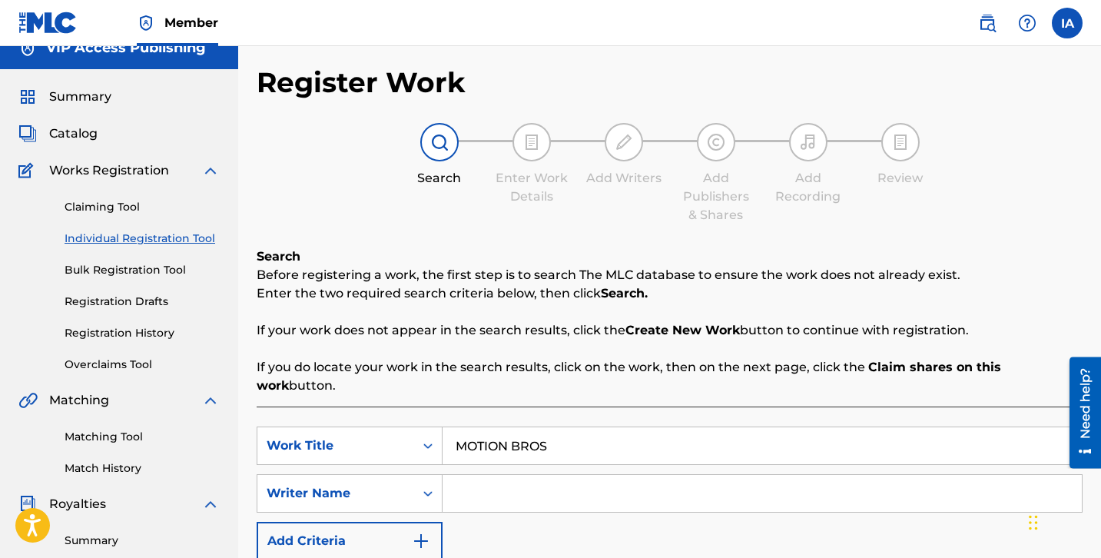
scroll to position [45, 0]
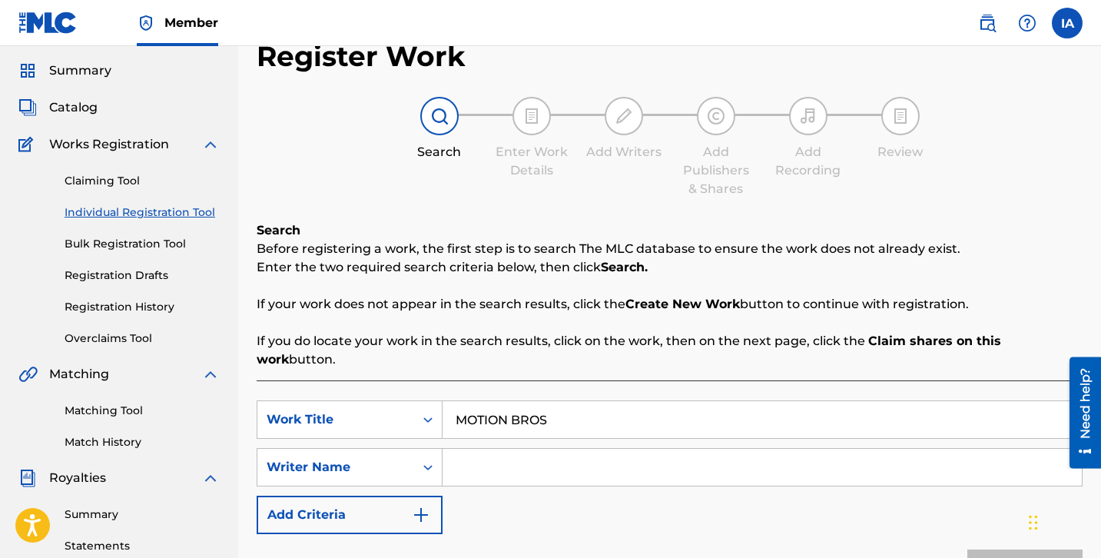
type input "MOTION BROS"
click at [751, 464] on input "Search Form" at bounding box center [762, 467] width 639 height 37
click at [761, 449] on input "Search Form" at bounding box center [762, 467] width 639 height 37
paste input "[PERSON_NAME] [PERSON_NAME]"
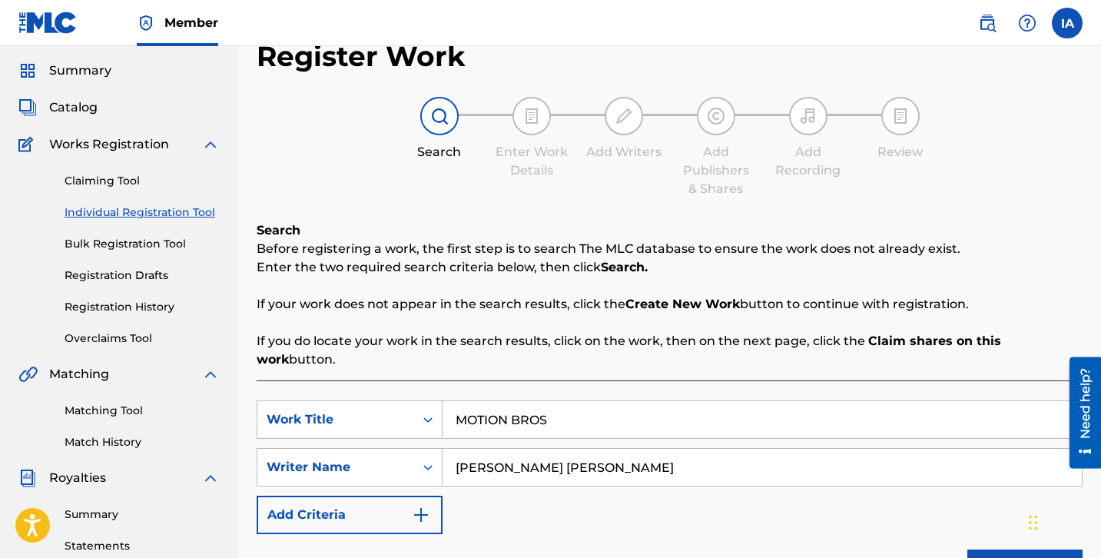
type input "[PERSON_NAME] [PERSON_NAME]"
click at [734, 495] on div "SearchWithCriteriafe86261a-55d7-4cd6-83d1-c8f686e906a1 Work Title MOTION BROS S…" at bounding box center [670, 467] width 826 height 134
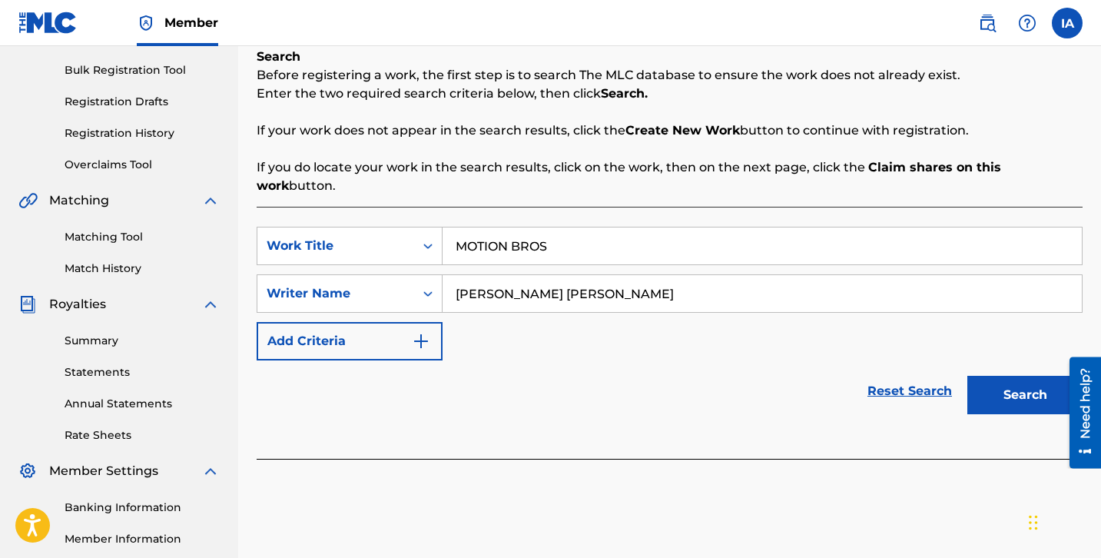
scroll to position [337, 0]
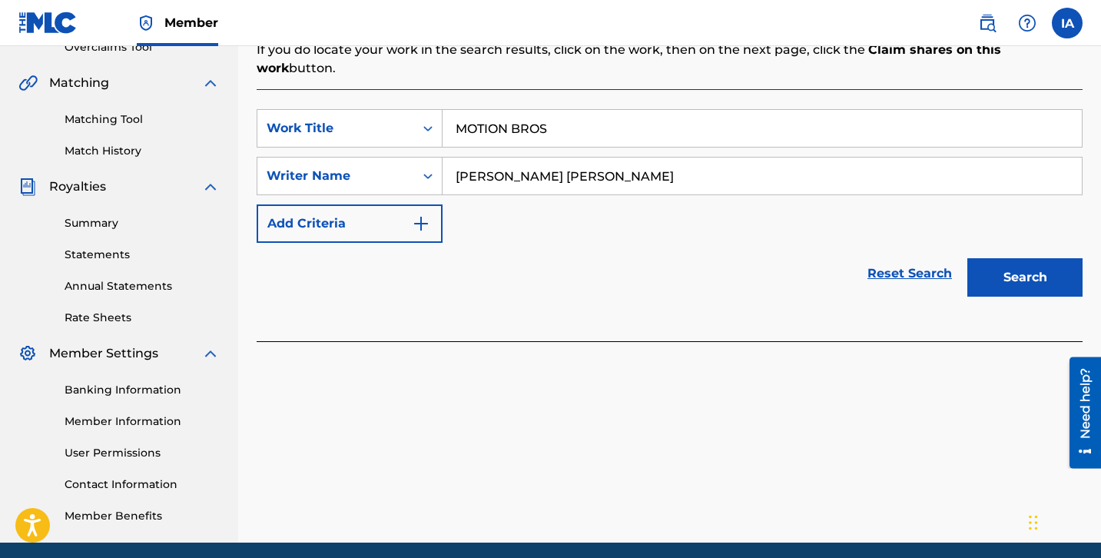
click at [1012, 274] on button "Search" at bounding box center [1024, 277] width 115 height 38
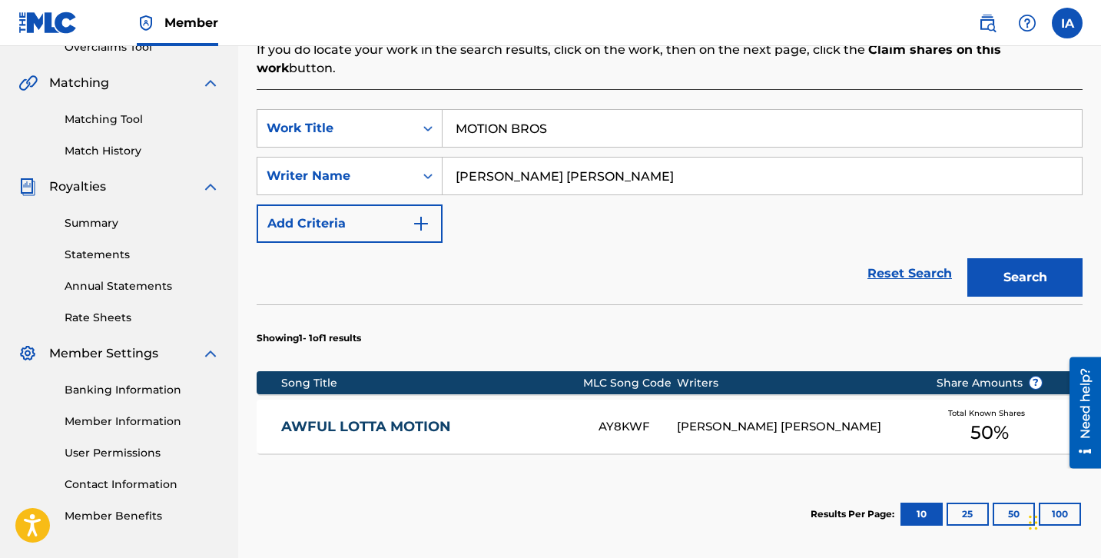
click at [695, 264] on div "Reset Search Search" at bounding box center [670, 273] width 826 height 61
drag, startPoint x: 682, startPoint y: 257, endPoint x: 894, endPoint y: 450, distance: 287.2
click at [635, 243] on div "Reset Search Search" at bounding box center [670, 273] width 826 height 61
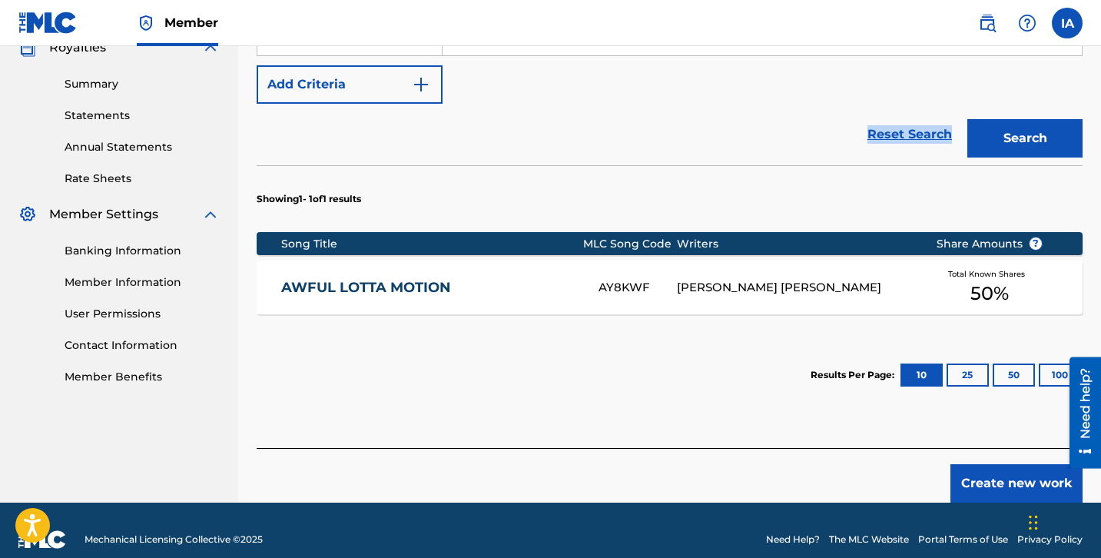
click at [981, 466] on button "Create new work" at bounding box center [1016, 483] width 132 height 38
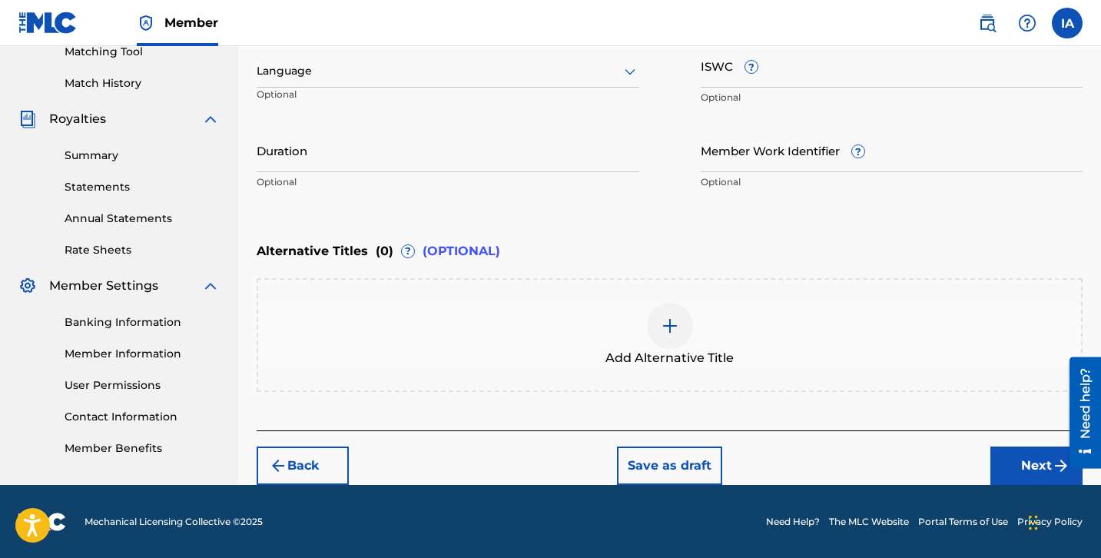
drag, startPoint x: 668, startPoint y: 237, endPoint x: 622, endPoint y: 229, distance: 46.0
click at [622, 229] on div "Enter Work Details Enter work details for ‘ MOTION BROS ’ below. Work Title MOT…" at bounding box center [670, 146] width 826 height 568
click at [594, 213] on div "Enter Work Details Enter work details for ‘ MOTION BROS ’ below. Work Title MOT…" at bounding box center [670, 48] width 826 height 372
drag, startPoint x: 599, startPoint y: 217, endPoint x: 551, endPoint y: 209, distance: 49.1
click at [532, 203] on div "Enter Work Details Enter work details for ‘ MOTION BROS ’ below. Work Title MOT…" at bounding box center [670, 48] width 826 height 372
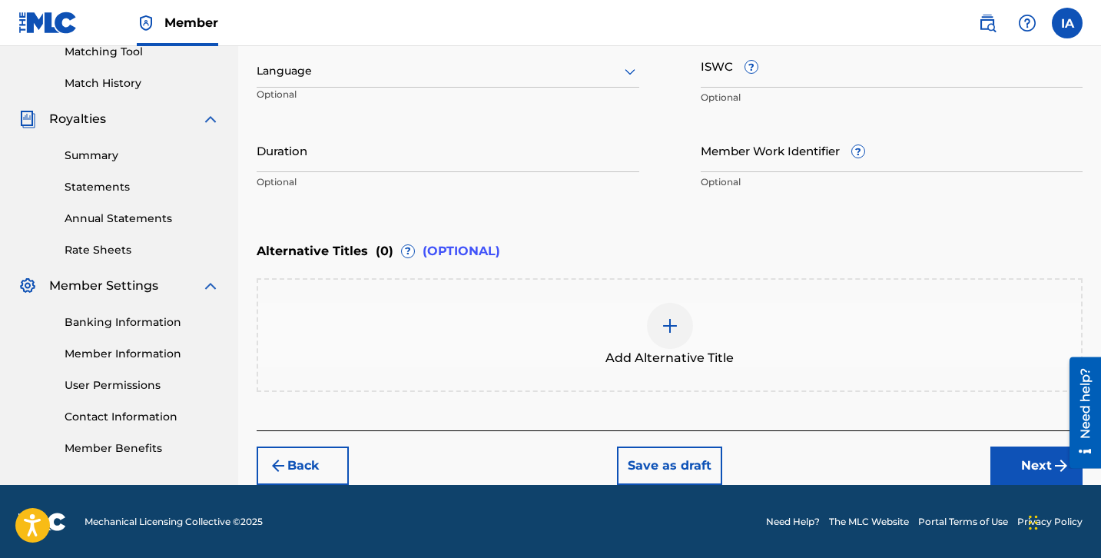
drag, startPoint x: 970, startPoint y: 217, endPoint x: 927, endPoint y: 212, distance: 42.5
click at [896, 208] on div "Enter Work Details Enter work details for ‘ MOTION BROS ’ below. Work Title MOT…" at bounding box center [670, 48] width 826 height 372
click at [613, 212] on div "Enter Work Details Enter work details for ‘ MOTION BROS ’ below. Work Title MOT…" at bounding box center [670, 48] width 826 height 372
click at [602, 207] on div "Enter Work Details Enter work details for ‘ MOTION BROS ’ below. Work Title MOT…" at bounding box center [670, 48] width 826 height 372
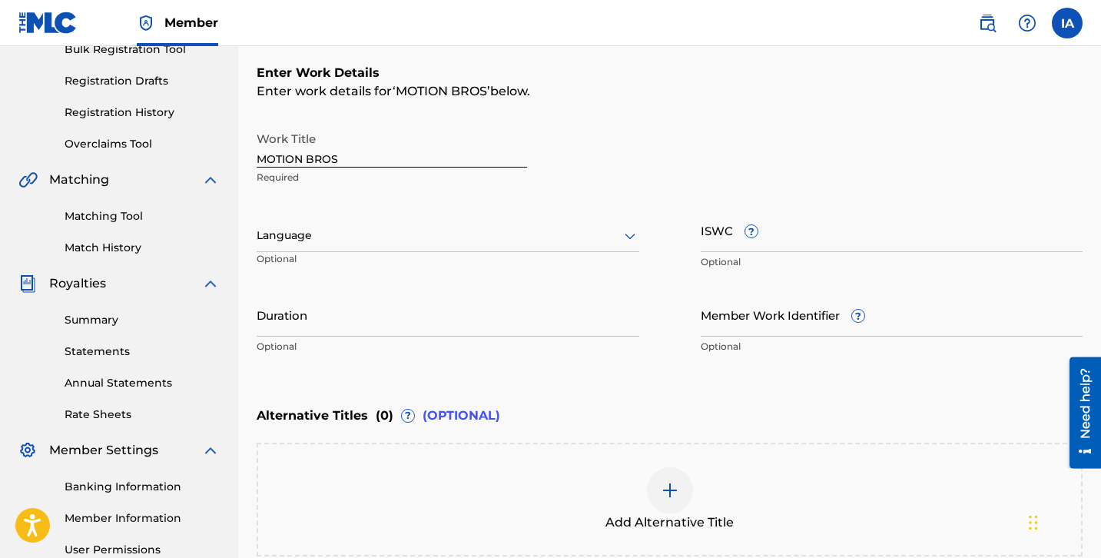
scroll to position [276, 0]
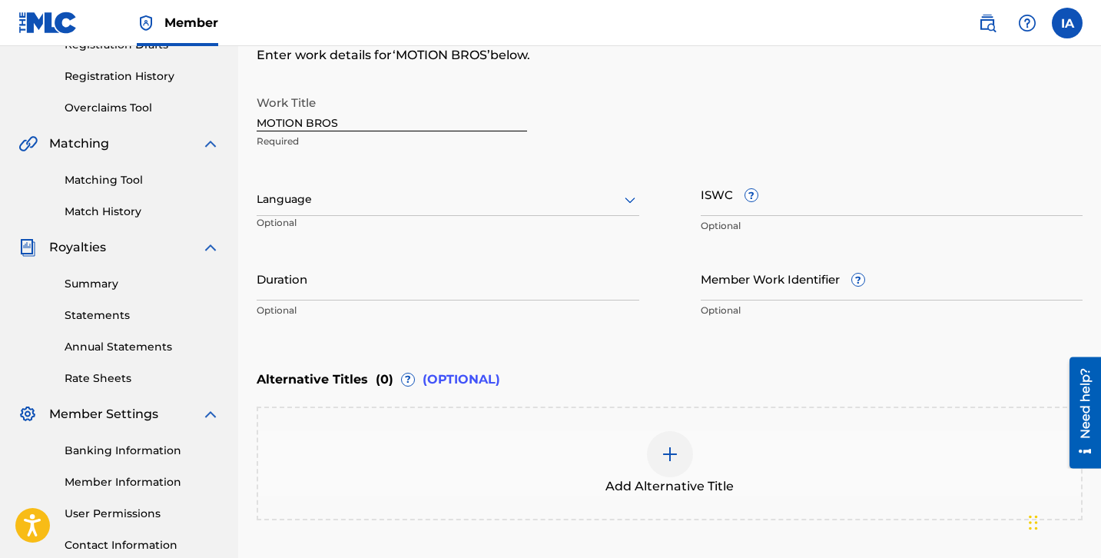
click at [513, 201] on div at bounding box center [448, 199] width 383 height 19
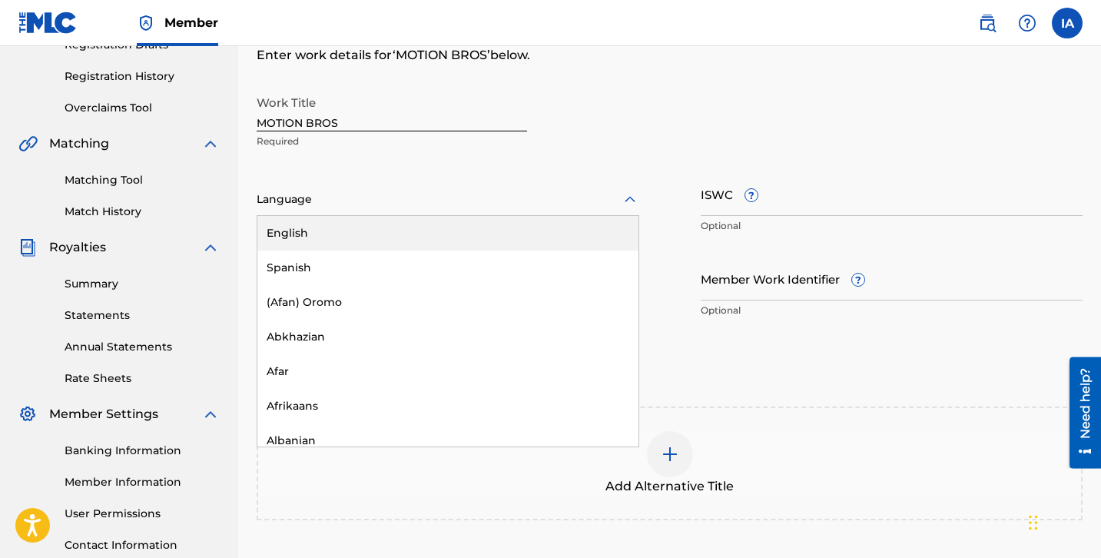
click at [508, 234] on div "English" at bounding box center [447, 233] width 381 height 35
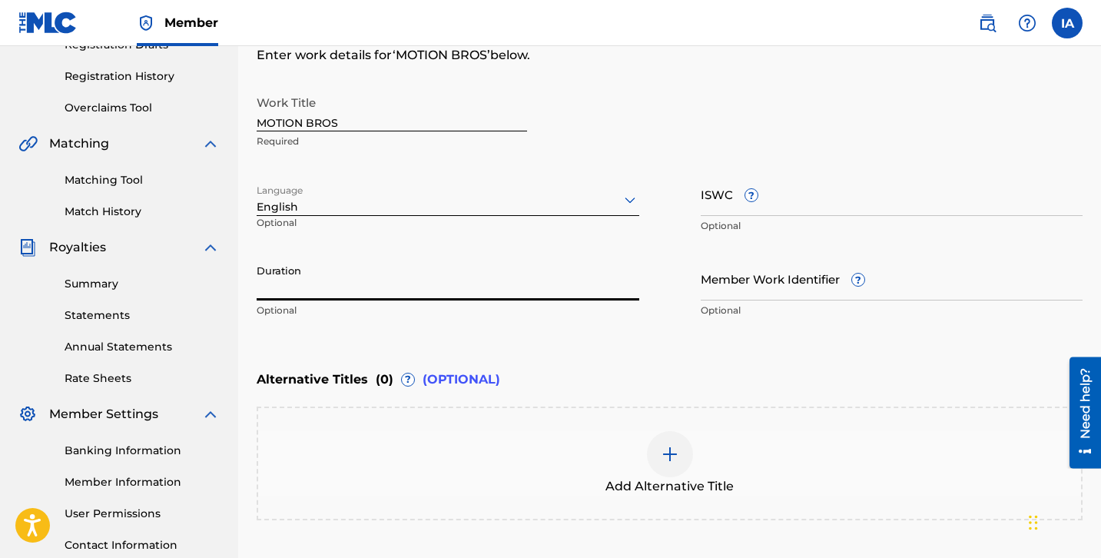
click at [468, 280] on input "Duration" at bounding box center [448, 279] width 383 height 44
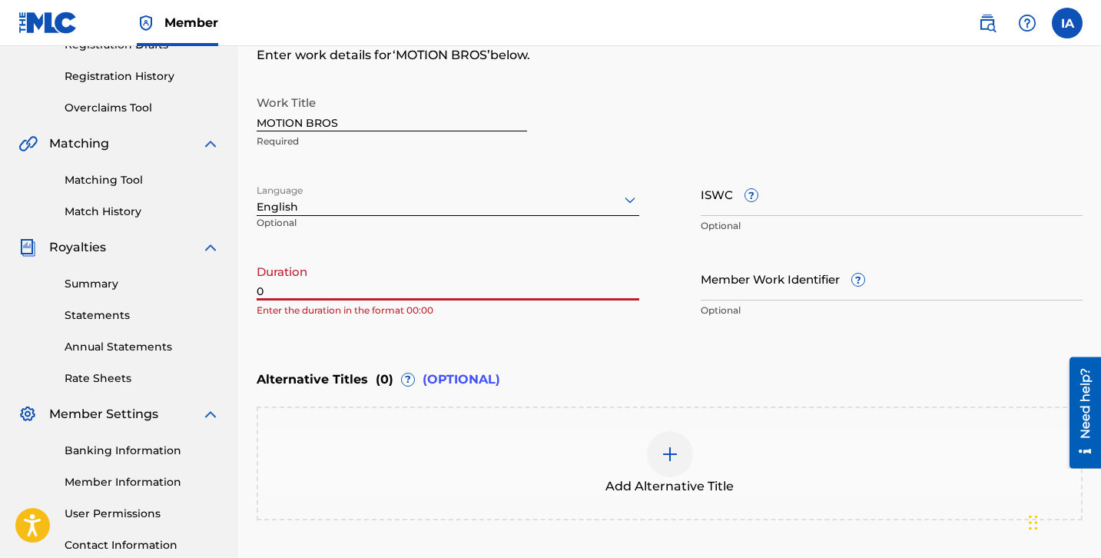
click at [304, 294] on input "0" at bounding box center [448, 279] width 383 height 44
paste input "2:32"
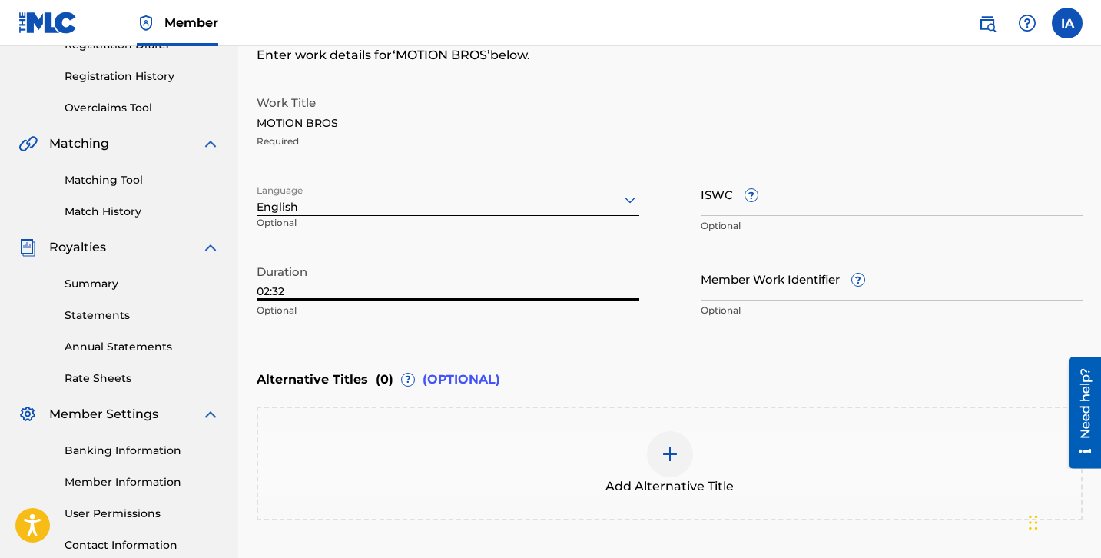
type input "02:32"
click at [671, 343] on div "Enter Work Details Enter work details for ‘ MOTION BROS ’ below. Work Title MOT…" at bounding box center [670, 177] width 826 height 372
click at [652, 340] on div "Enter Work Details Enter work details for ‘ MOTION BROS ’ below. Work Title MOT…" at bounding box center [670, 177] width 826 height 372
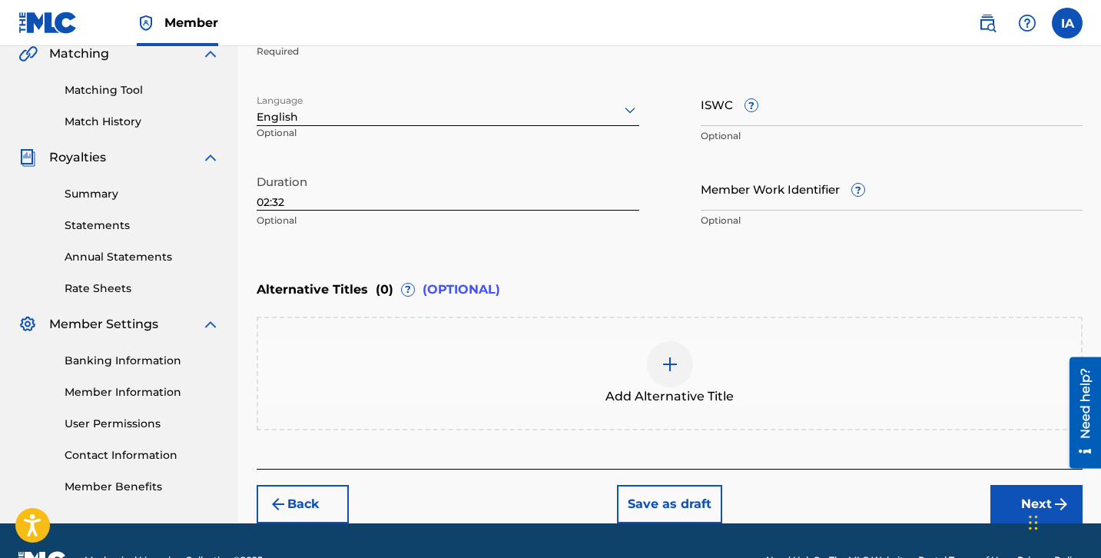
scroll to position [404, 0]
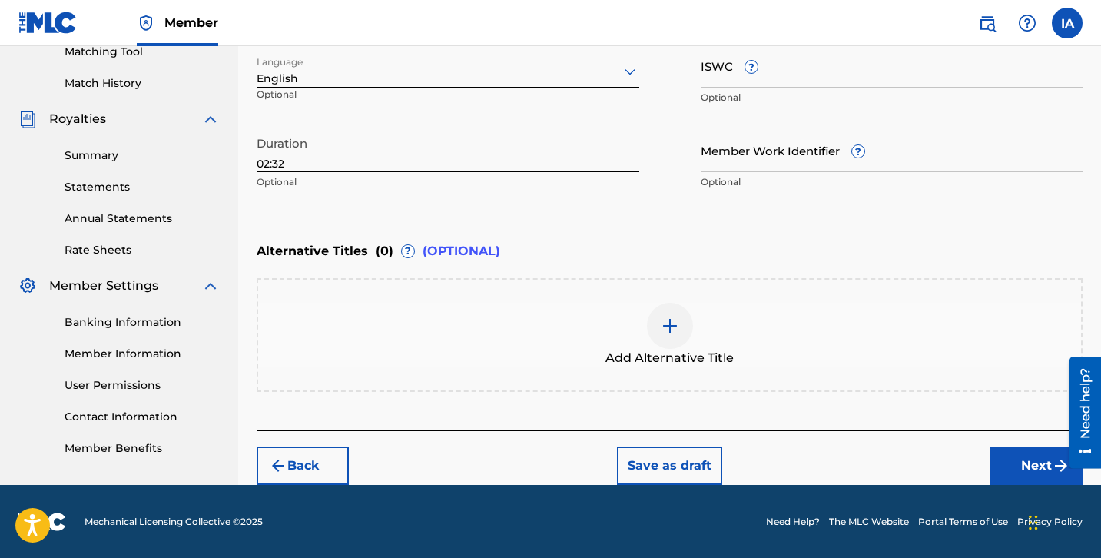
click at [710, 362] on span "Add Alternative Title" at bounding box center [669, 358] width 128 height 18
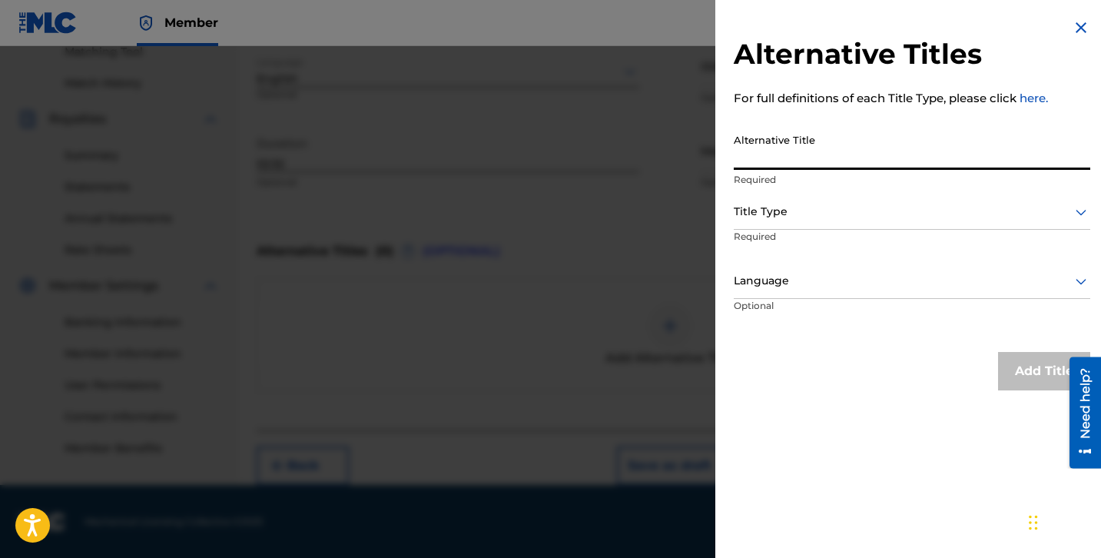
click at [889, 159] on input "Alternative Title" at bounding box center [912, 148] width 357 height 44
paste input "MOTION BROS FEAT BABY DADDY"
type input "MOTION BROS FEAT BABY DADDY"
click at [843, 209] on div at bounding box center [912, 211] width 357 height 19
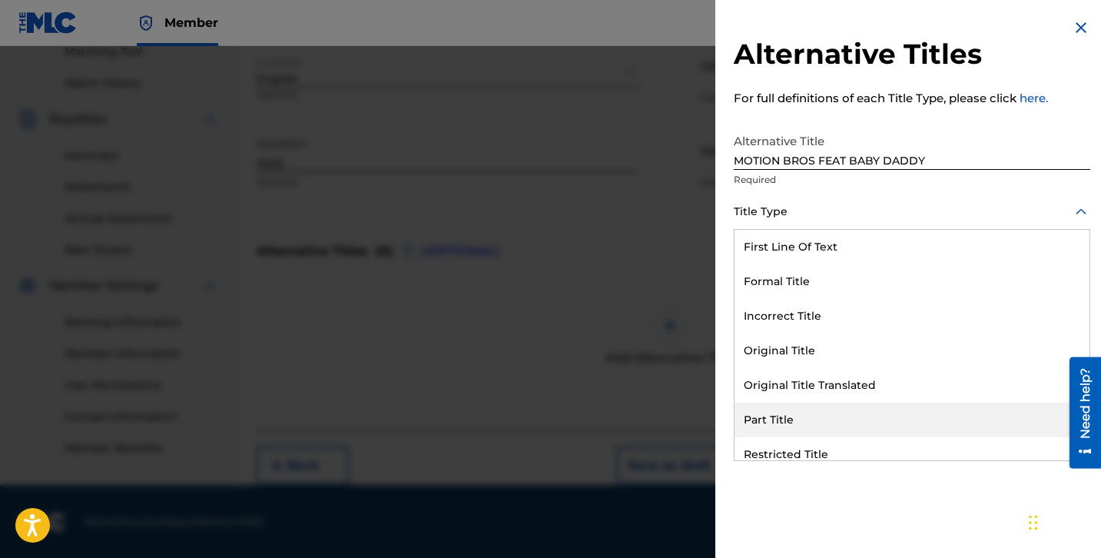
scroll to position [150, 0]
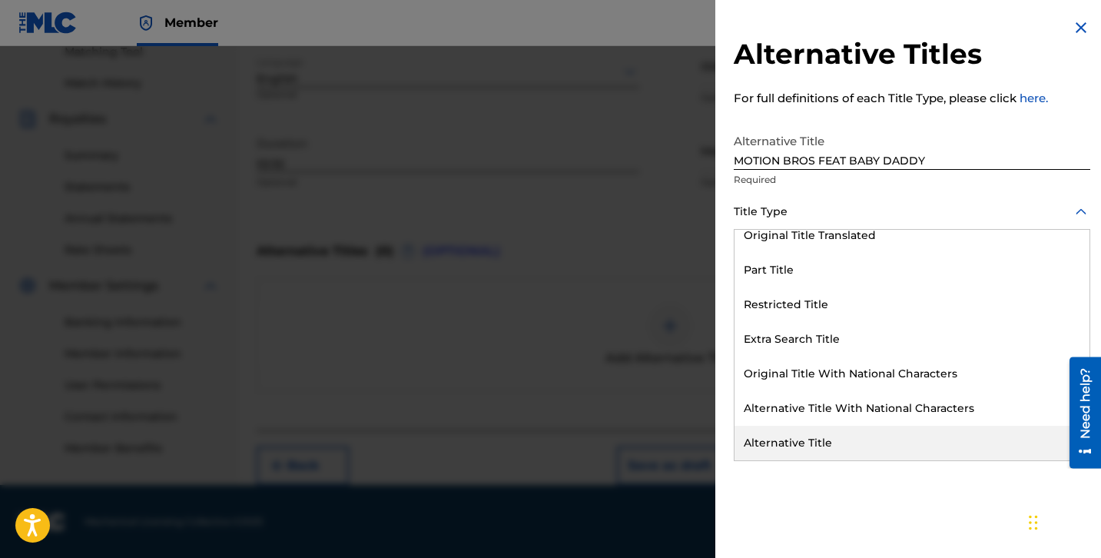
click at [821, 452] on div "Alternative Title" at bounding box center [912, 443] width 355 height 35
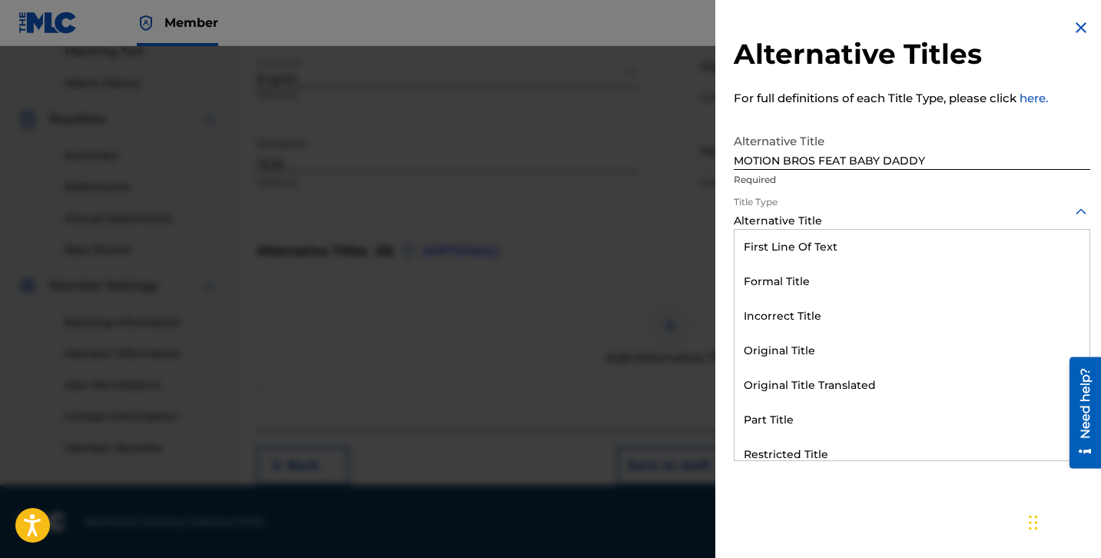
click at [929, 210] on div at bounding box center [912, 211] width 357 height 19
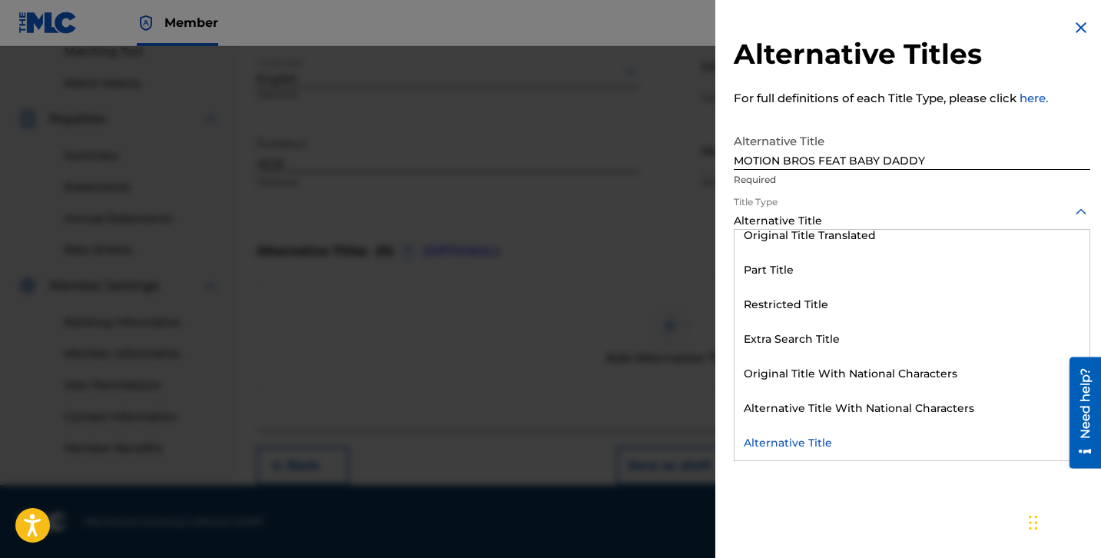
click at [816, 443] on div "Alternative Title" at bounding box center [912, 443] width 355 height 35
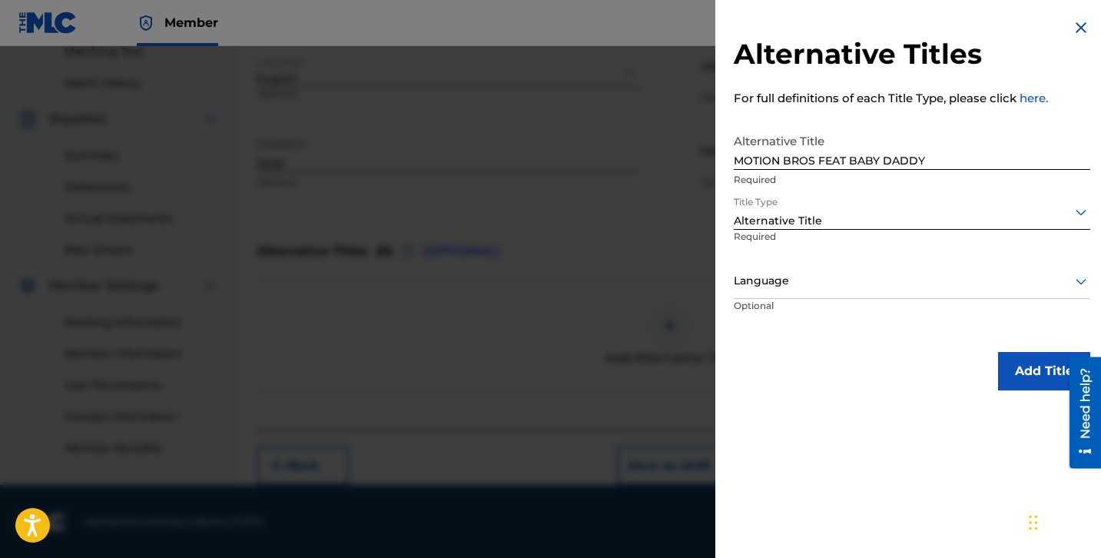
click at [900, 273] on div at bounding box center [912, 280] width 357 height 19
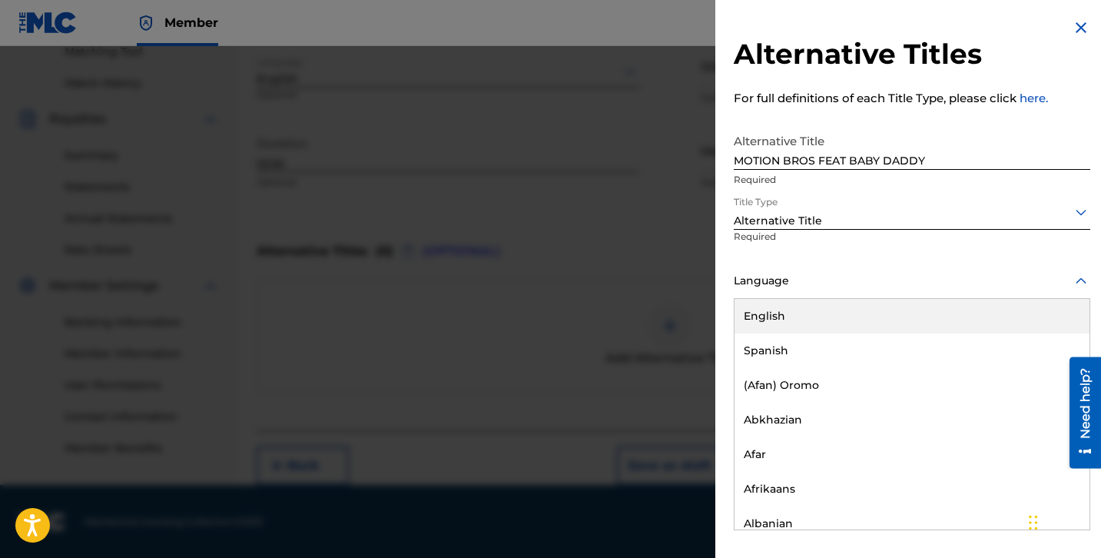
click at [839, 295] on div "Language" at bounding box center [912, 281] width 357 height 35
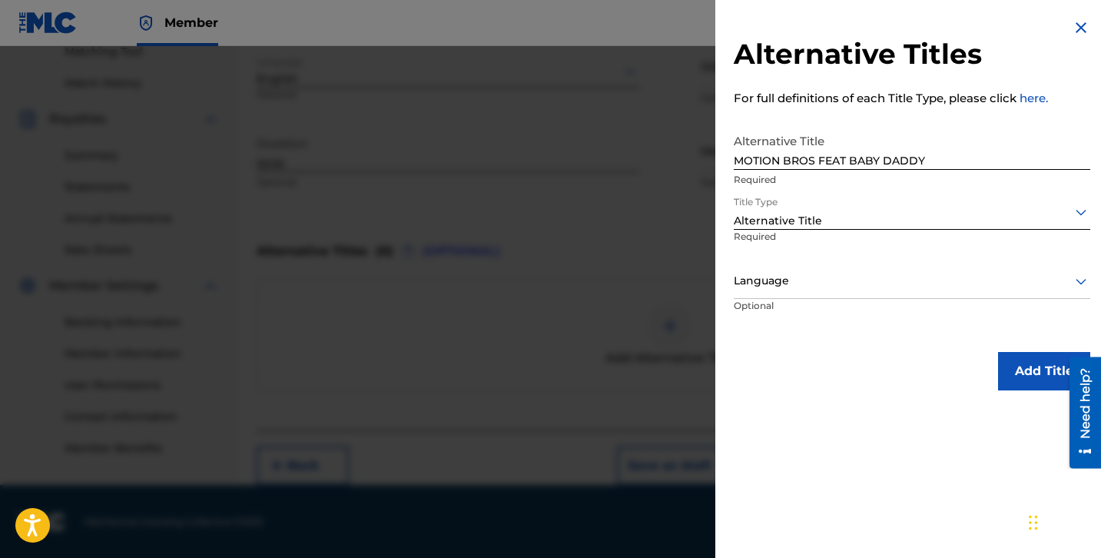
click at [1007, 352] on button "Add Title" at bounding box center [1044, 371] width 92 height 38
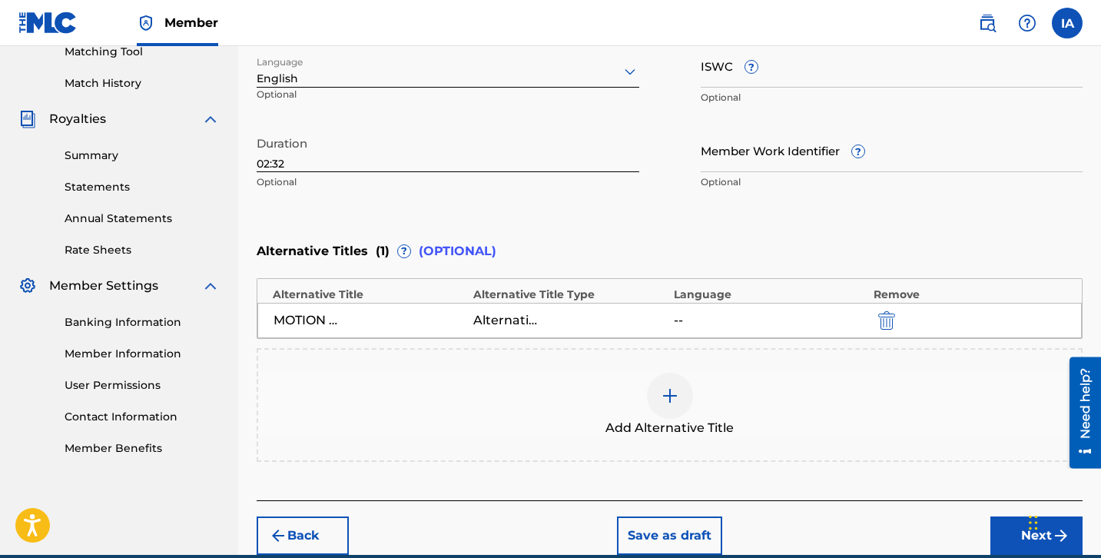
click at [747, 214] on div "Enter Work Details Enter work details for ‘ MOTION BROS ’ below. Work Title MOT…" at bounding box center [670, 48] width 826 height 372
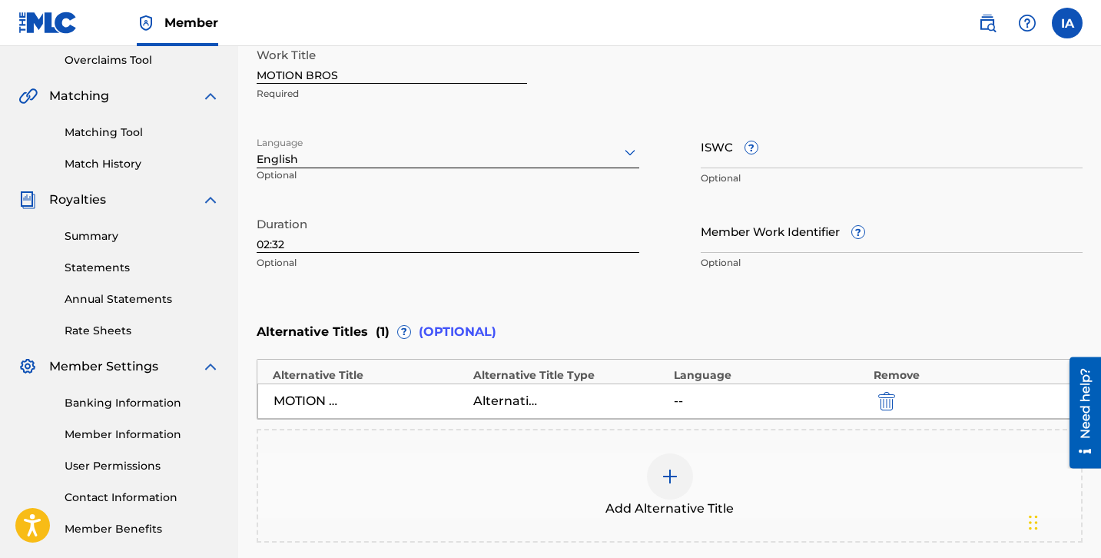
scroll to position [475, 0]
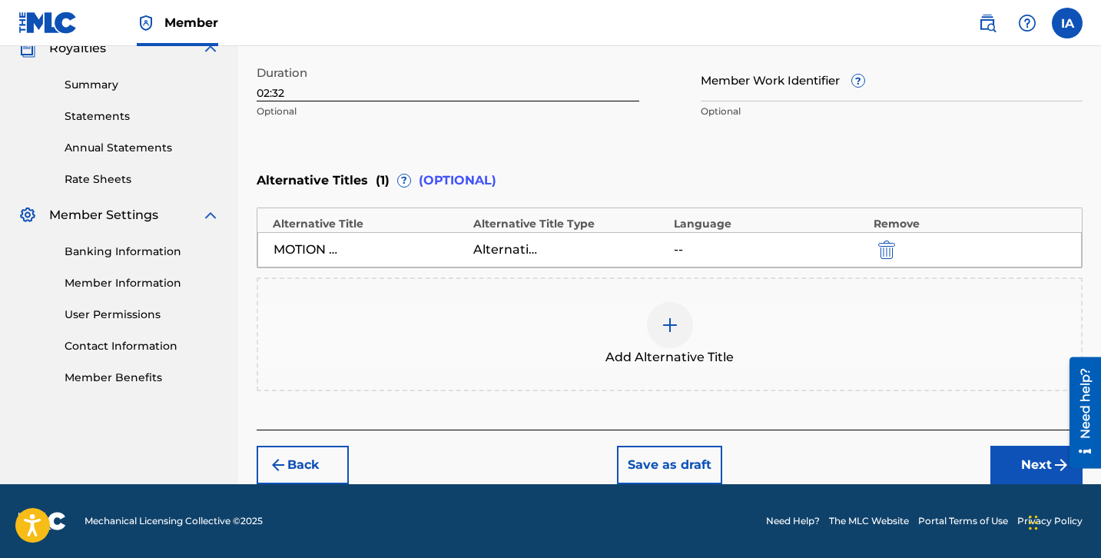
click at [1019, 470] on button "Next" at bounding box center [1036, 465] width 92 height 38
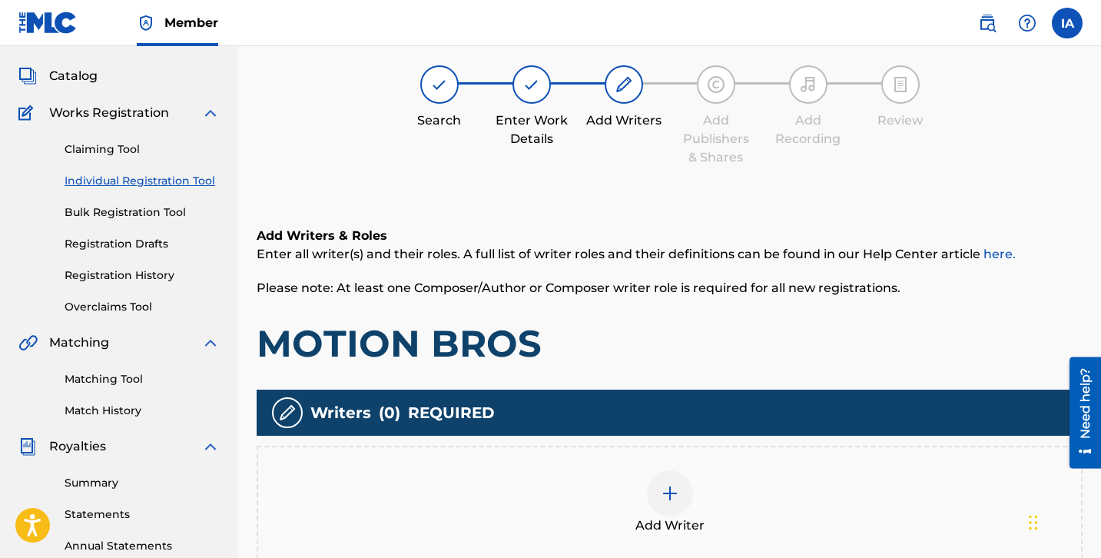
scroll to position [69, 0]
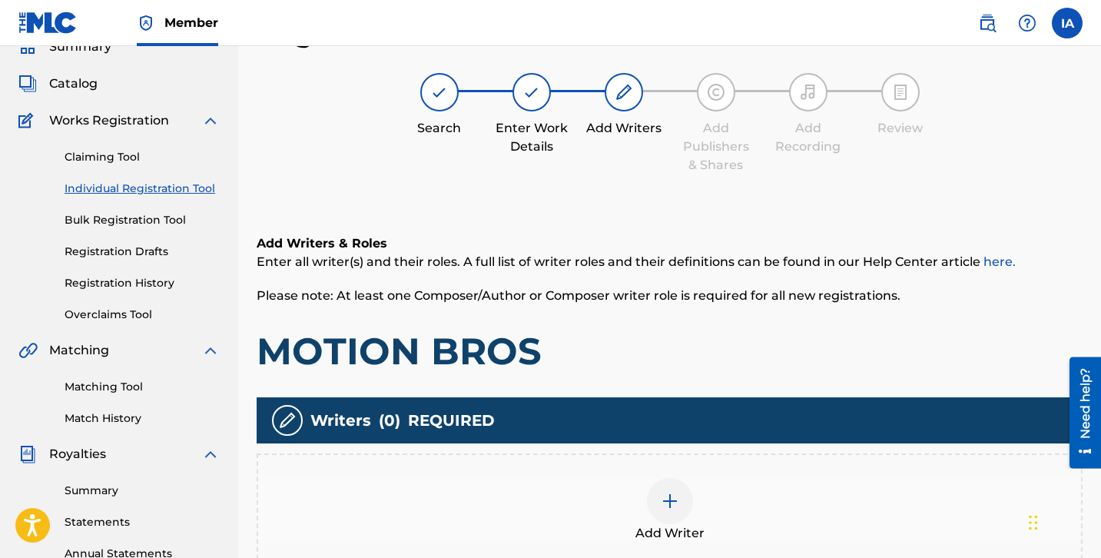
click at [692, 504] on div "Add Writer" at bounding box center [669, 510] width 823 height 65
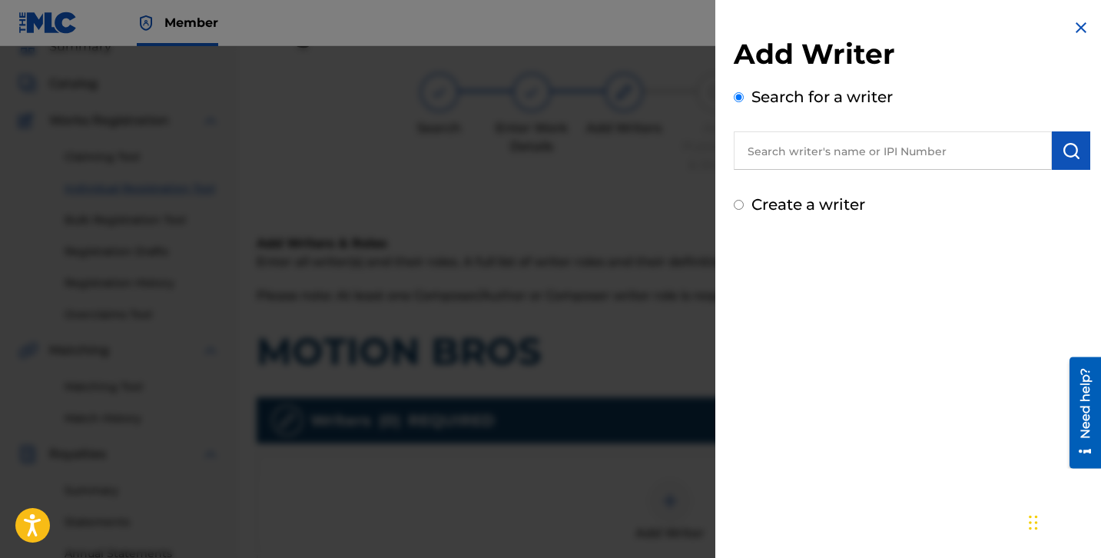
click at [902, 159] on input "text" at bounding box center [893, 150] width 318 height 38
paste input "[PERSON_NAME] [PERSON_NAME]"
type input "[PERSON_NAME] [PERSON_NAME]"
click at [1053, 166] on button "submit" at bounding box center [1071, 150] width 38 height 38
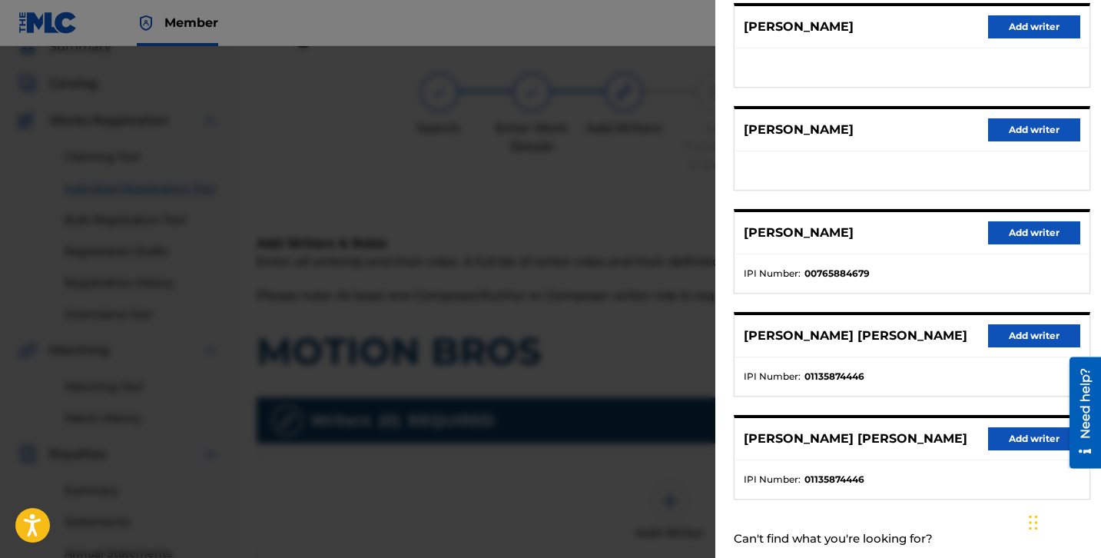
scroll to position [238, 0]
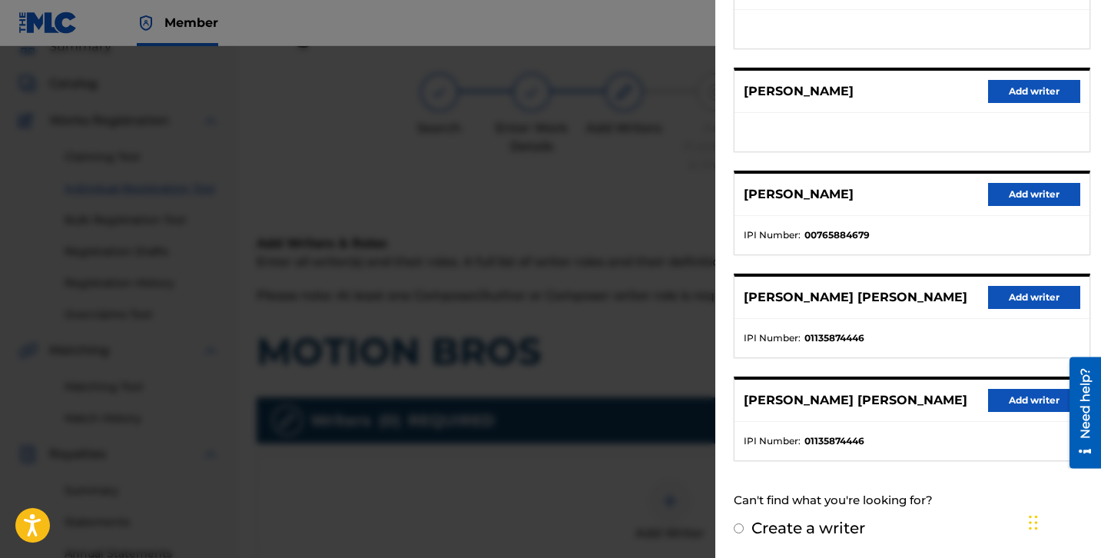
click at [1001, 293] on button "Add writer" at bounding box center [1034, 297] width 92 height 23
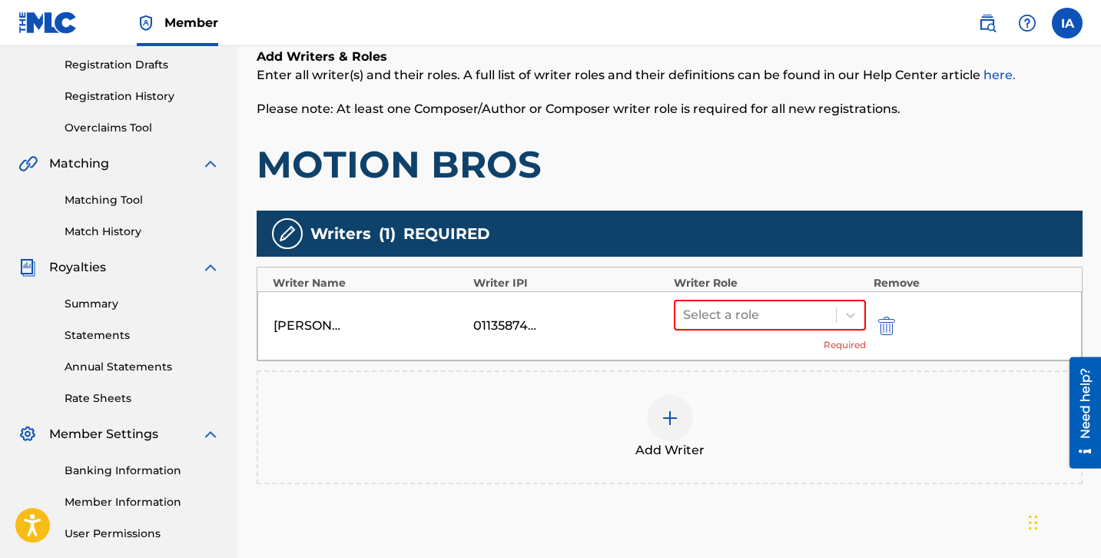
scroll to position [361, 0]
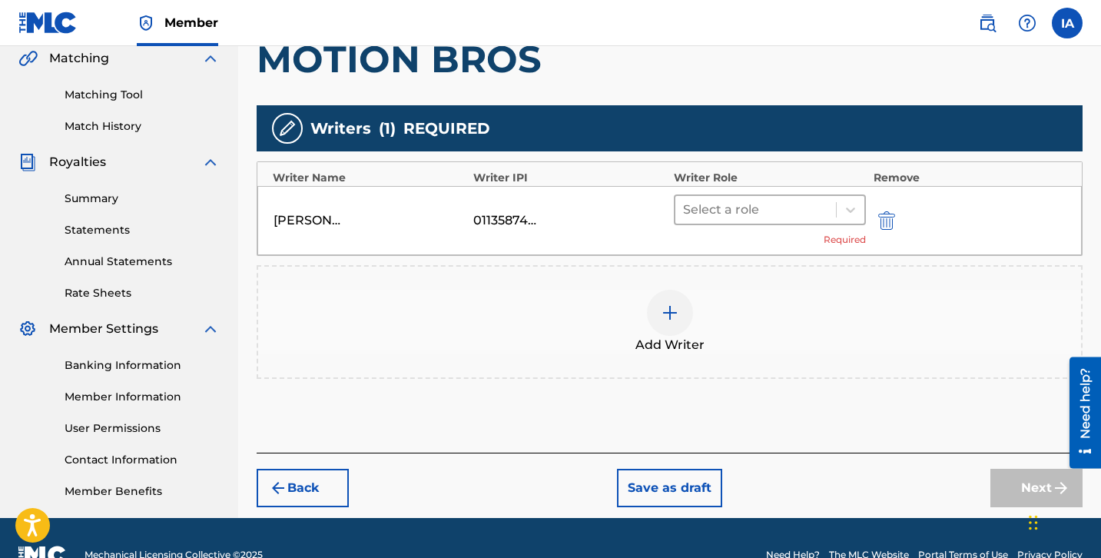
click at [804, 201] on div at bounding box center [755, 210] width 145 height 22
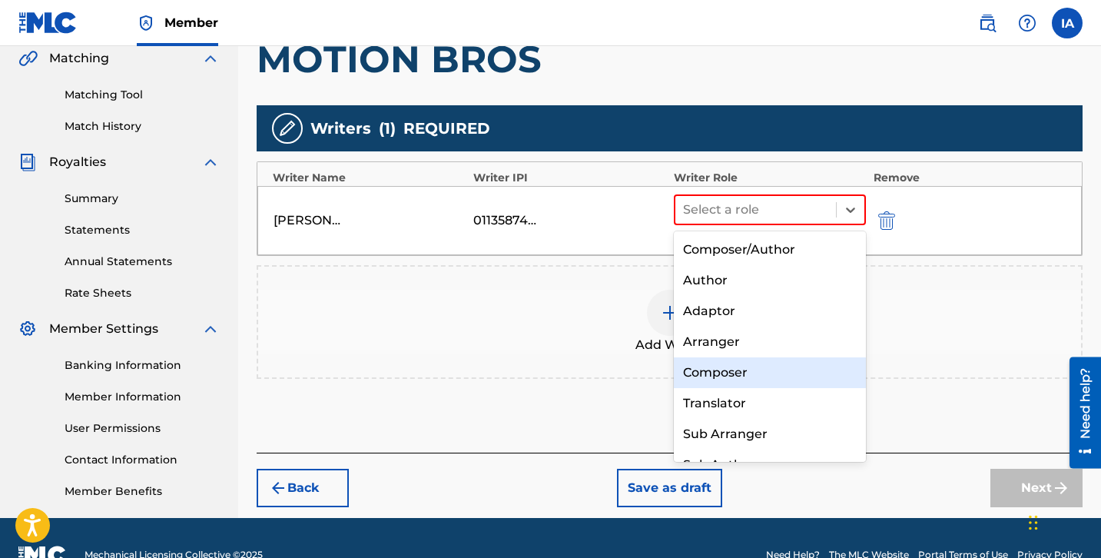
click at [791, 364] on div "Composer" at bounding box center [770, 372] width 192 height 31
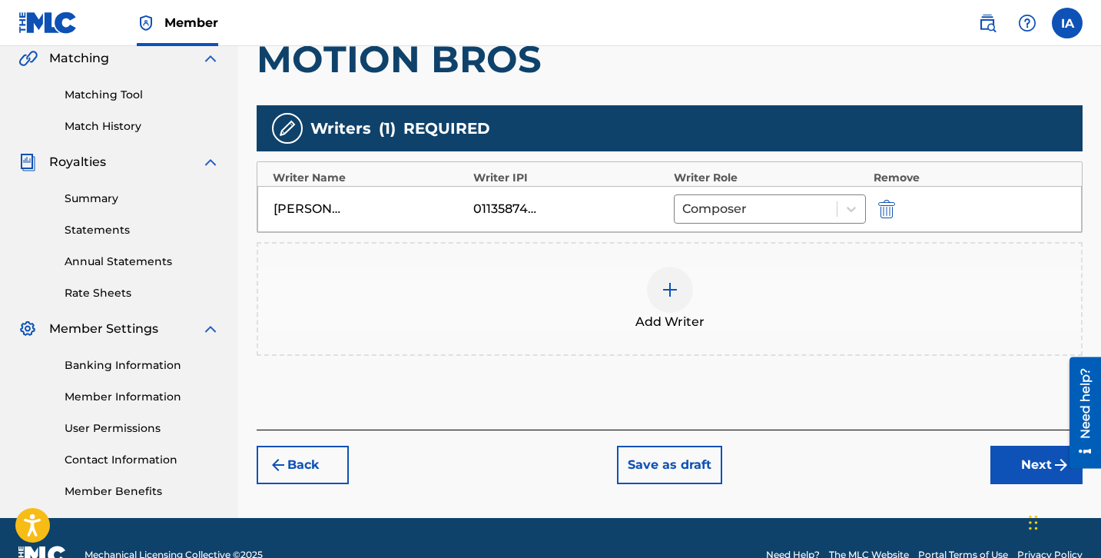
click at [1035, 473] on button "Next" at bounding box center [1036, 465] width 92 height 38
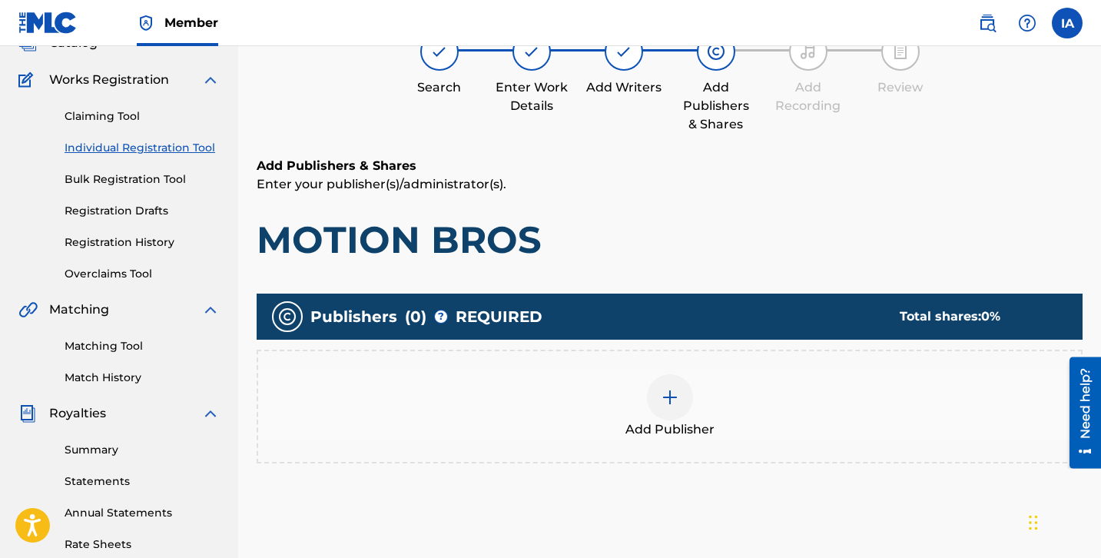
scroll to position [69, 0]
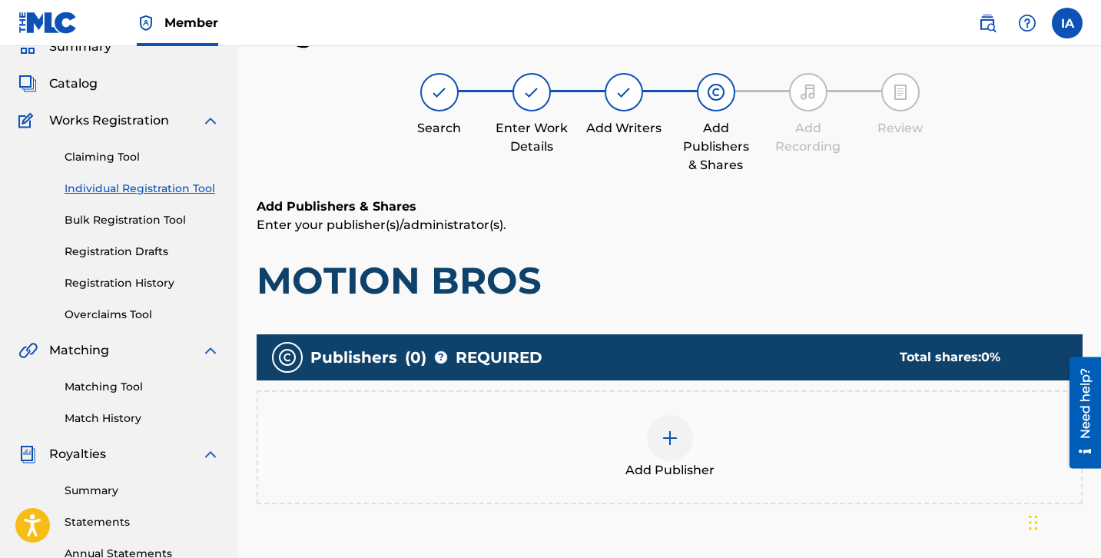
click at [811, 484] on div "Add Publisher" at bounding box center [670, 447] width 826 height 114
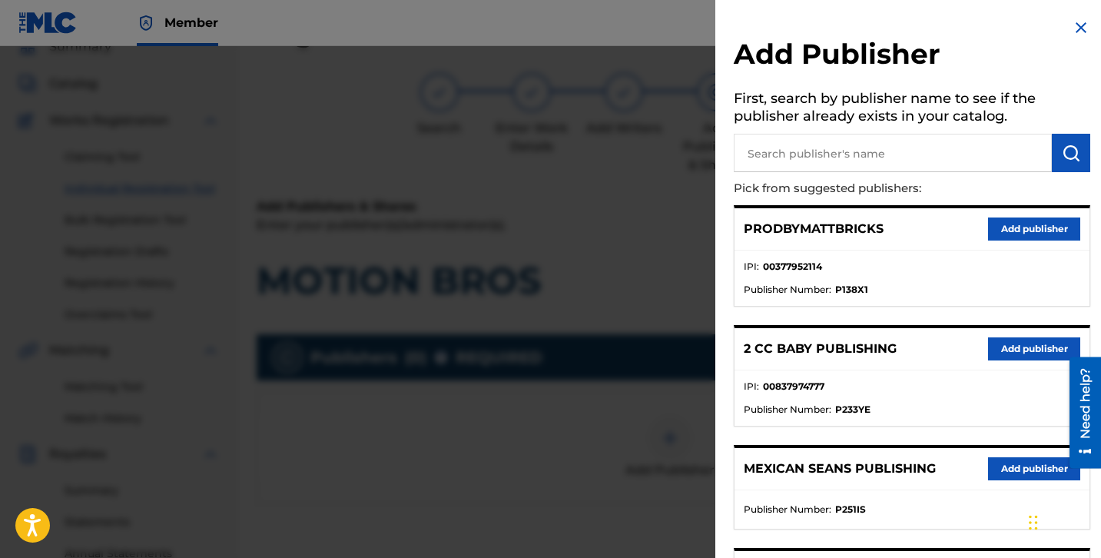
click at [897, 139] on input "text" at bounding box center [893, 153] width 318 height 38
paste input "FARIEL"
type input "FARIEL"
click at [1071, 145] on img "submit" at bounding box center [1071, 153] width 18 height 18
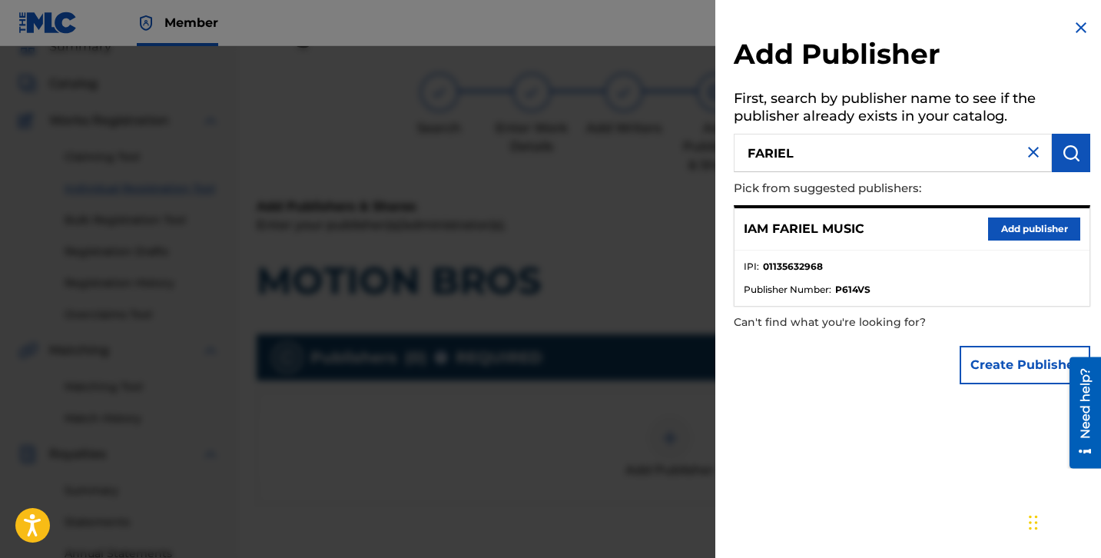
click at [1030, 237] on button "Add publisher" at bounding box center [1034, 228] width 92 height 23
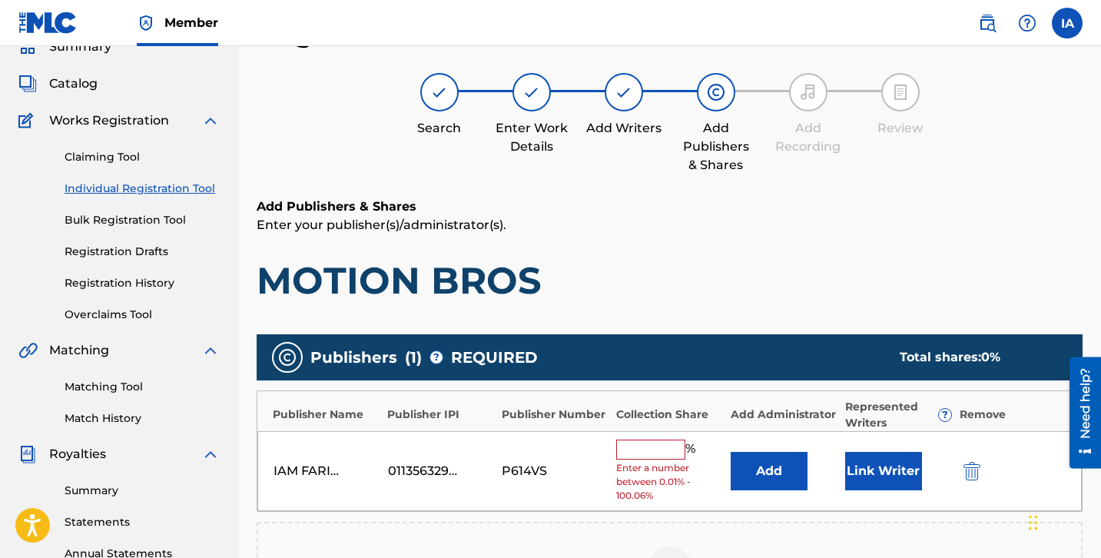
click at [669, 451] on input "text" at bounding box center [650, 449] width 69 height 20
click at [663, 454] on input "text" at bounding box center [650, 449] width 69 height 20
type input "25"
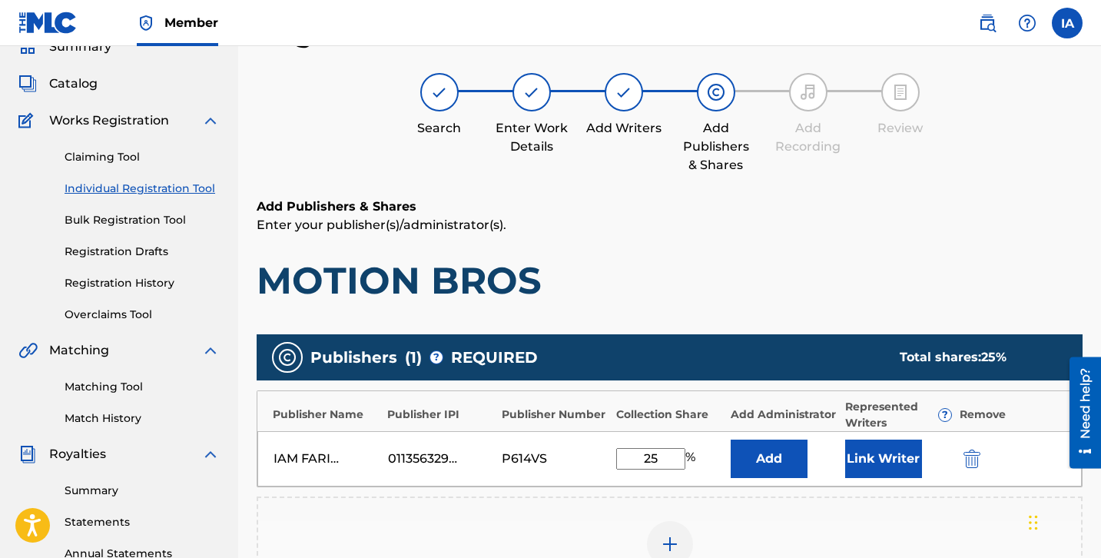
drag, startPoint x: 679, startPoint y: 460, endPoint x: 598, endPoint y: 412, distance: 94.7
click at [604, 417] on div "Publisher Name Publisher IPI Publisher Number Collection Share Add Administrato…" at bounding box center [670, 438] width 826 height 97
click at [786, 467] on button "Add" at bounding box center [769, 458] width 77 height 38
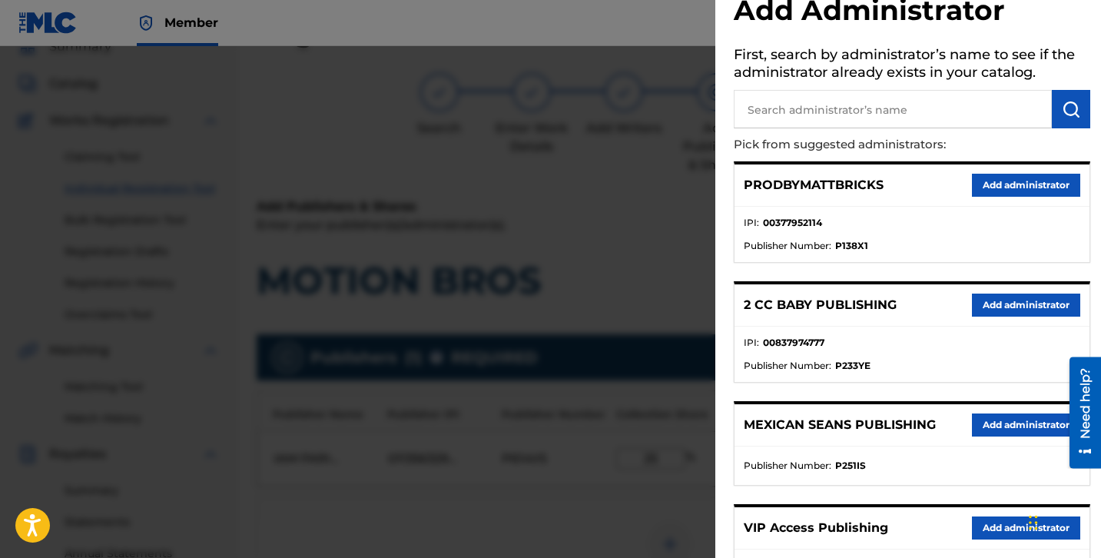
scroll to position [313, 0]
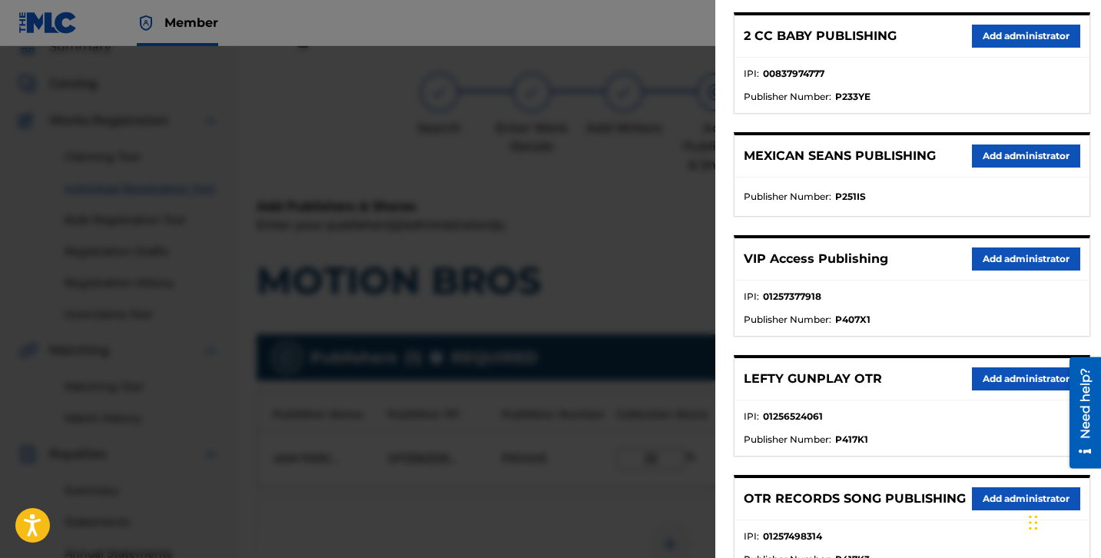
click at [1030, 244] on div "VIP Access Publishing Add administrator" at bounding box center [912, 259] width 355 height 42
click at [1042, 257] on button "Add administrator" at bounding box center [1026, 258] width 108 height 23
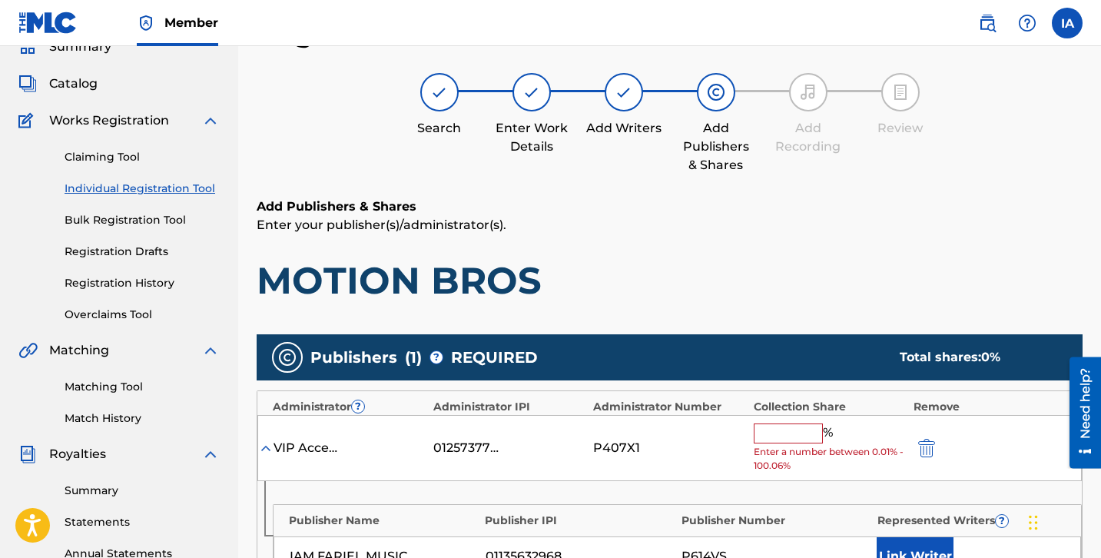
click at [778, 436] on input "text" at bounding box center [788, 433] width 69 height 20
paste input "25"
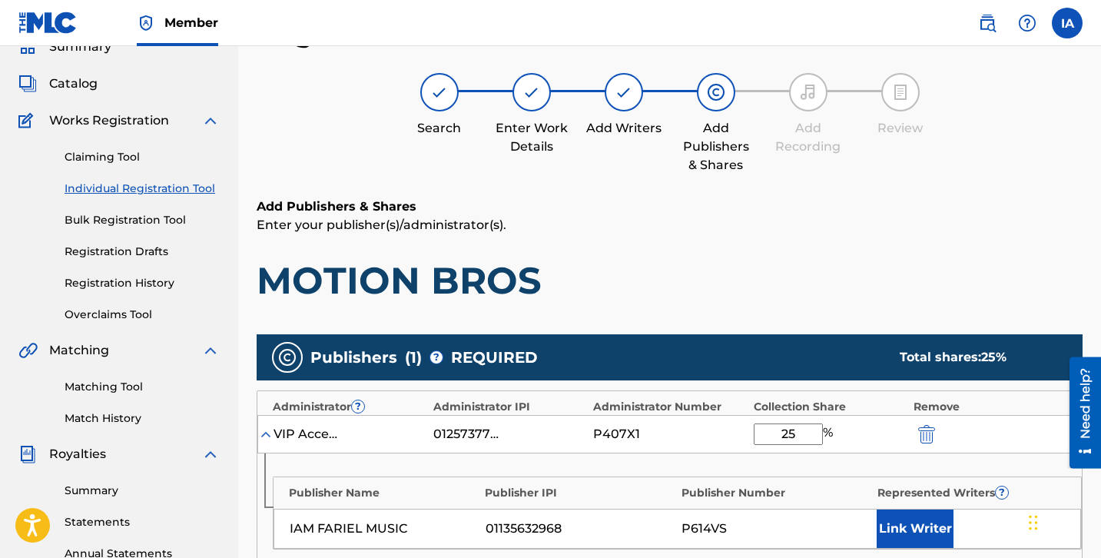
type input "25"
click at [918, 516] on button "Link Writer" at bounding box center [915, 528] width 77 height 38
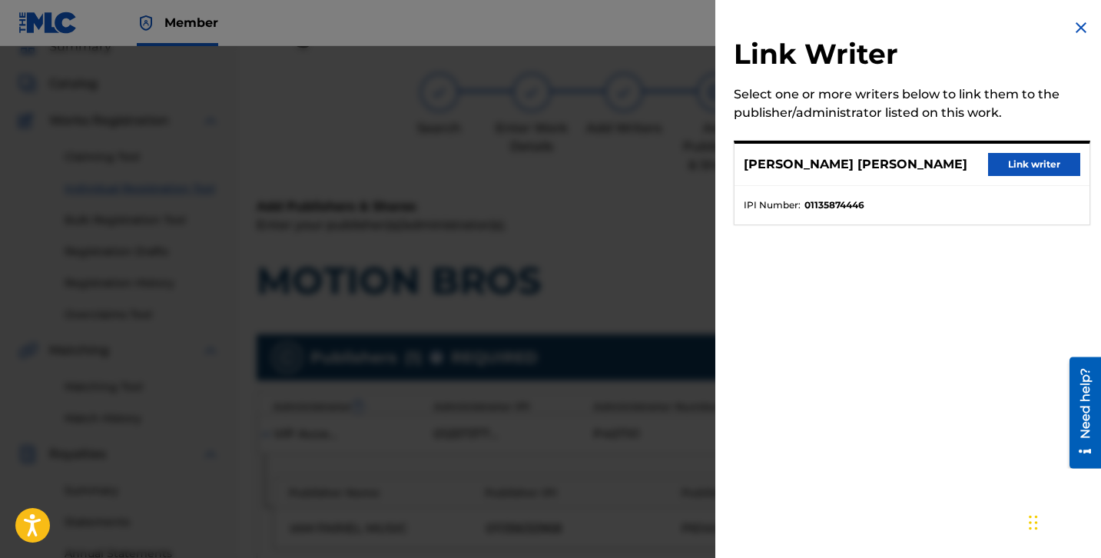
click at [1030, 172] on button "Link writer" at bounding box center [1034, 164] width 92 height 23
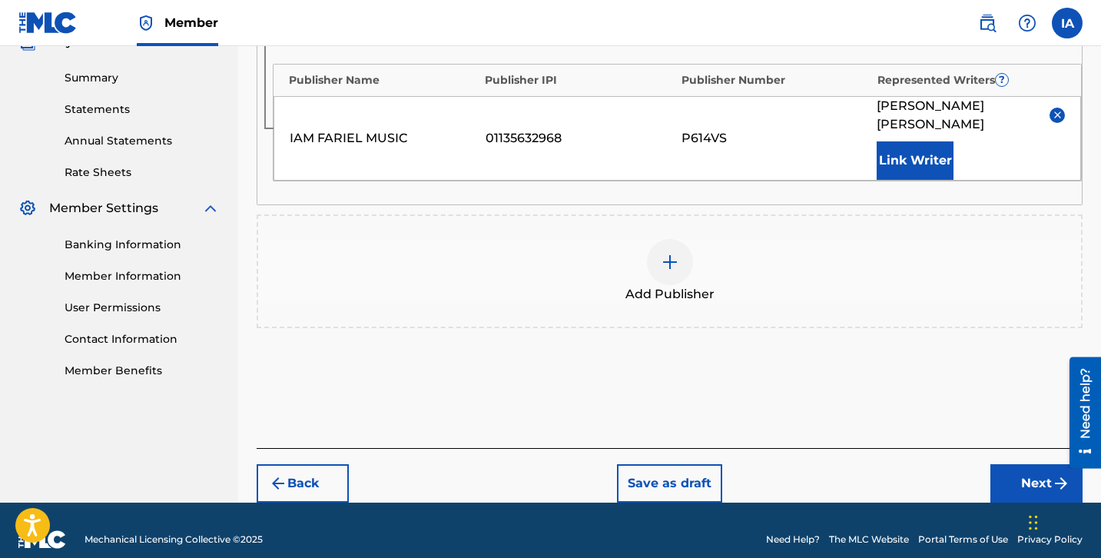
click at [1044, 464] on button "Next" at bounding box center [1036, 483] width 92 height 38
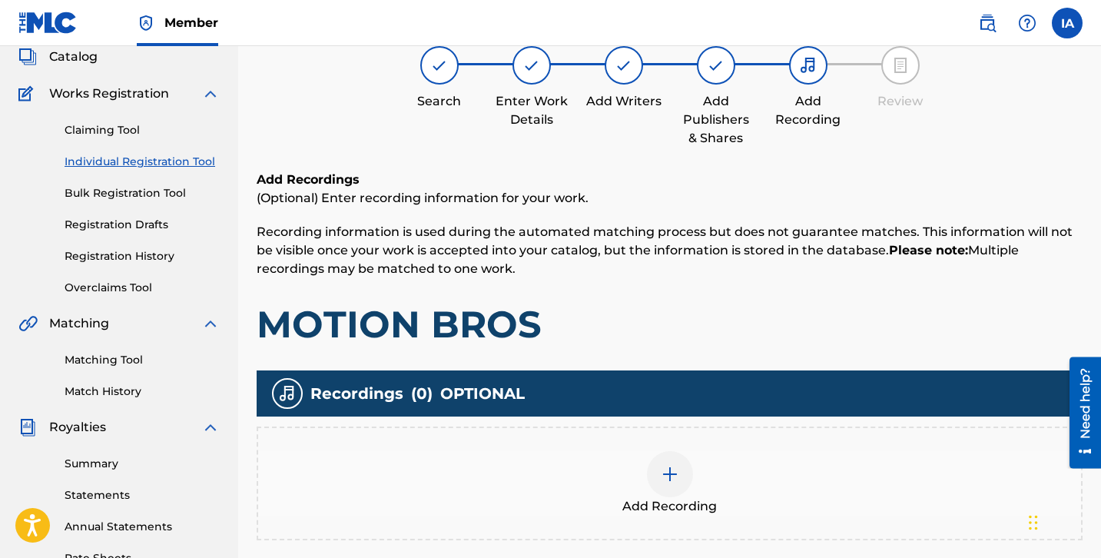
scroll to position [69, 0]
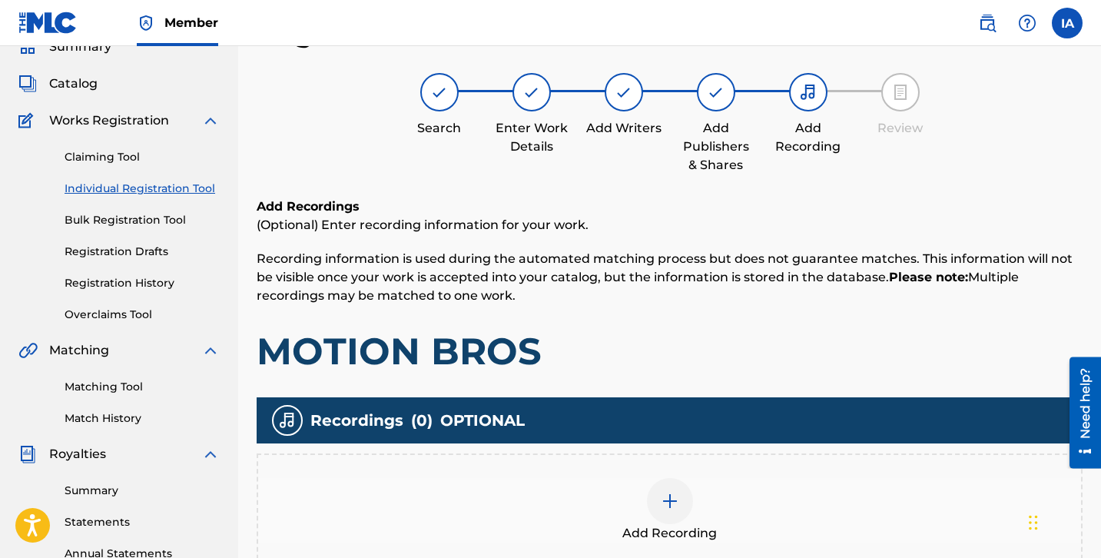
click at [818, 488] on div "Add Recording" at bounding box center [669, 510] width 823 height 65
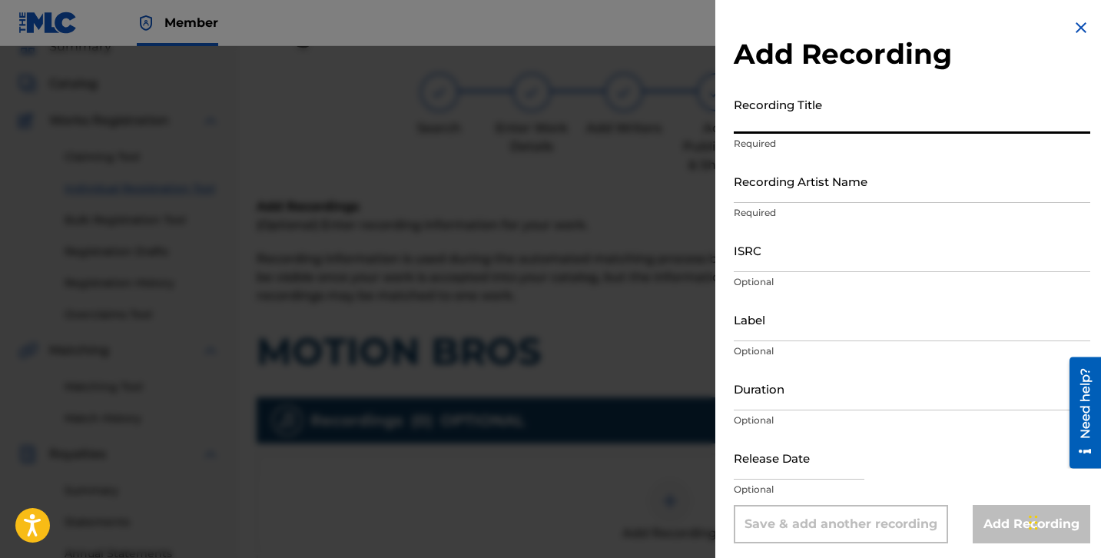
click at [804, 109] on input "Recording Title" at bounding box center [912, 112] width 357 height 44
paste input "MOTION BROS"
type input "MOTION BROS"
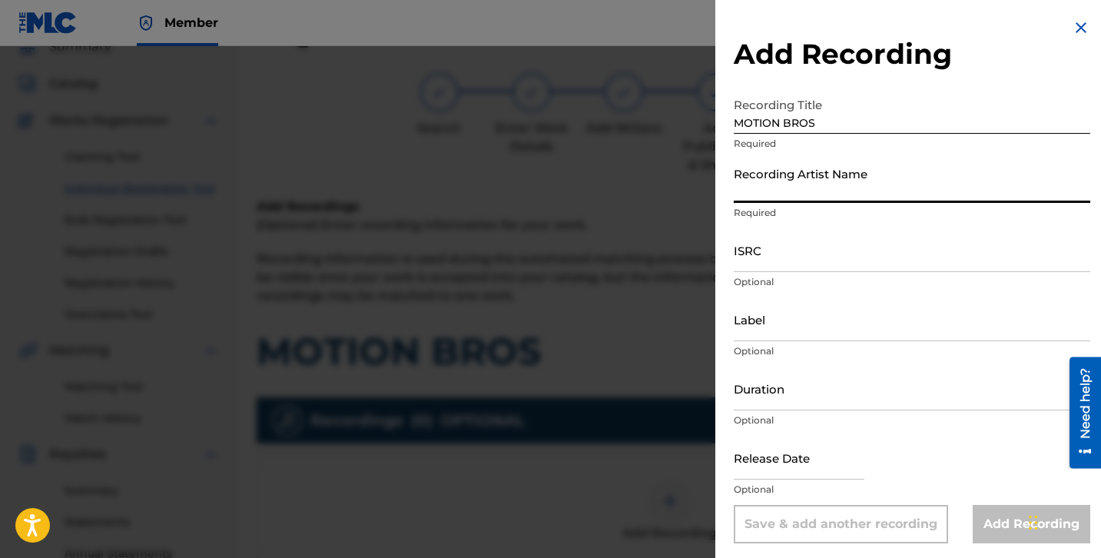
click at [818, 194] on input "Recording Artist Name" at bounding box center [912, 181] width 357 height 44
click at [822, 177] on input "Recording Artist Name" at bounding box center [912, 181] width 357 height 44
paste input "DA214BABY AND OTS MICC"
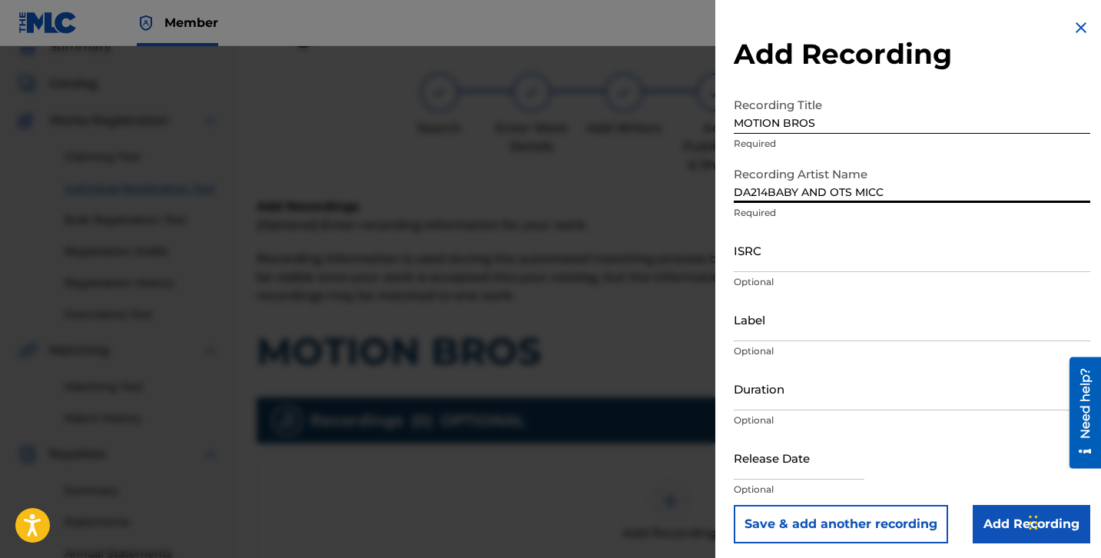
type input "DA214BABY AND OTS MICC"
click at [788, 280] on p "Optional" at bounding box center [912, 282] width 357 height 14
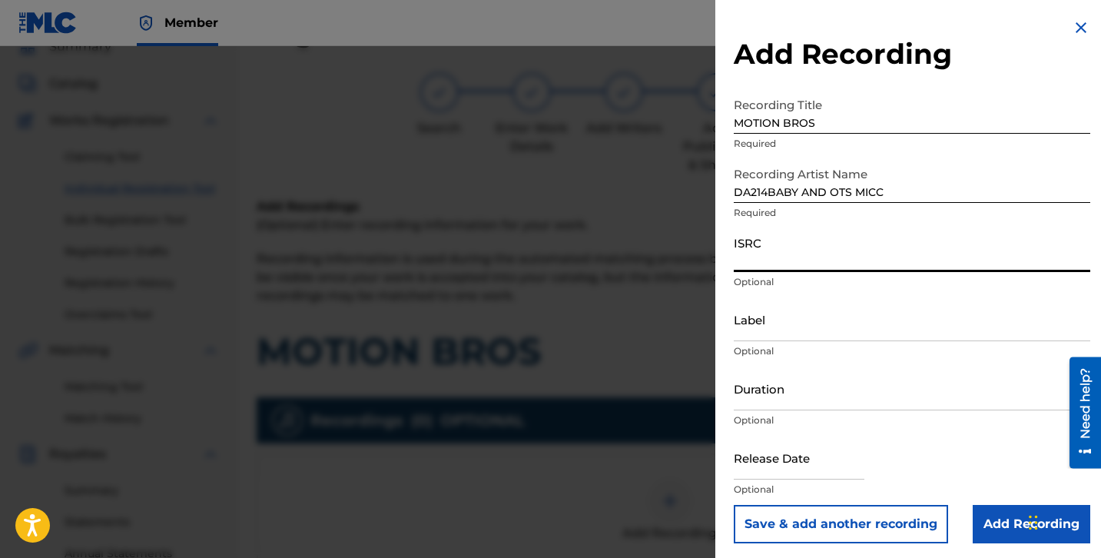
click at [788, 260] on input "ISRC" at bounding box center [912, 250] width 357 height 44
click at [764, 255] on input "ISRC" at bounding box center [912, 250] width 357 height 44
paste input "QZFZ72492973"
type input "QZFZ72492973"
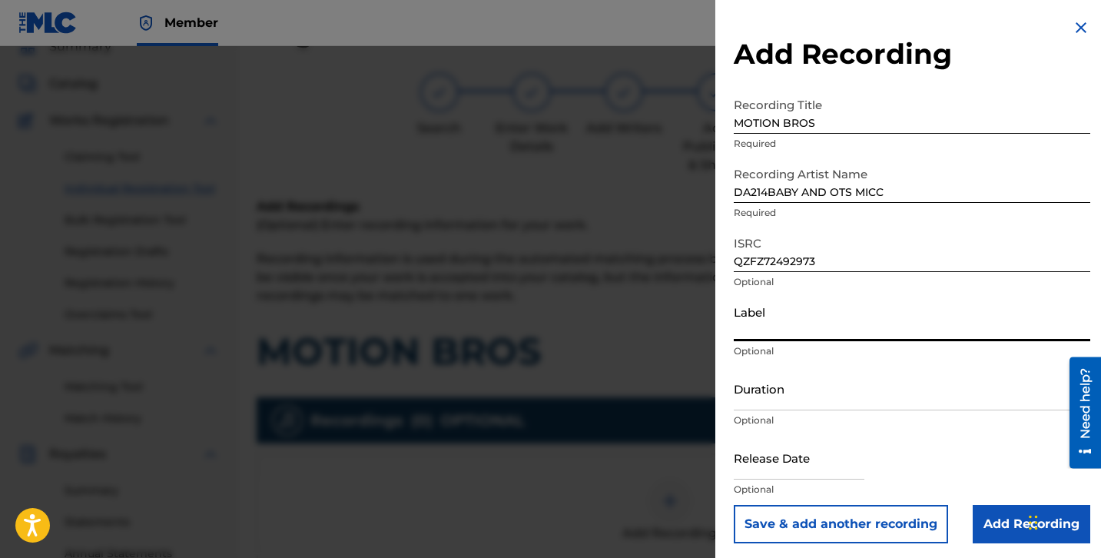
click at [781, 302] on input "Label" at bounding box center [912, 319] width 357 height 44
click at [887, 304] on input "Label" at bounding box center [912, 319] width 357 height 44
paste input "AMERICAN CARTEL ENTERTAINMENT"
type input "AMERICAN CARTEL ENTERTAINMENT"
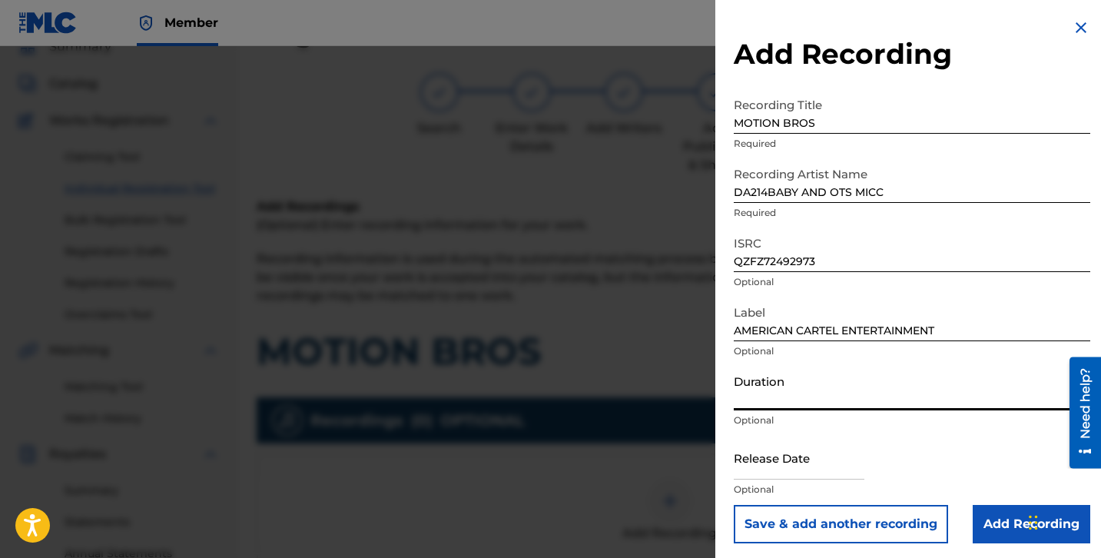
click at [845, 406] on input "Duration" at bounding box center [912, 389] width 357 height 44
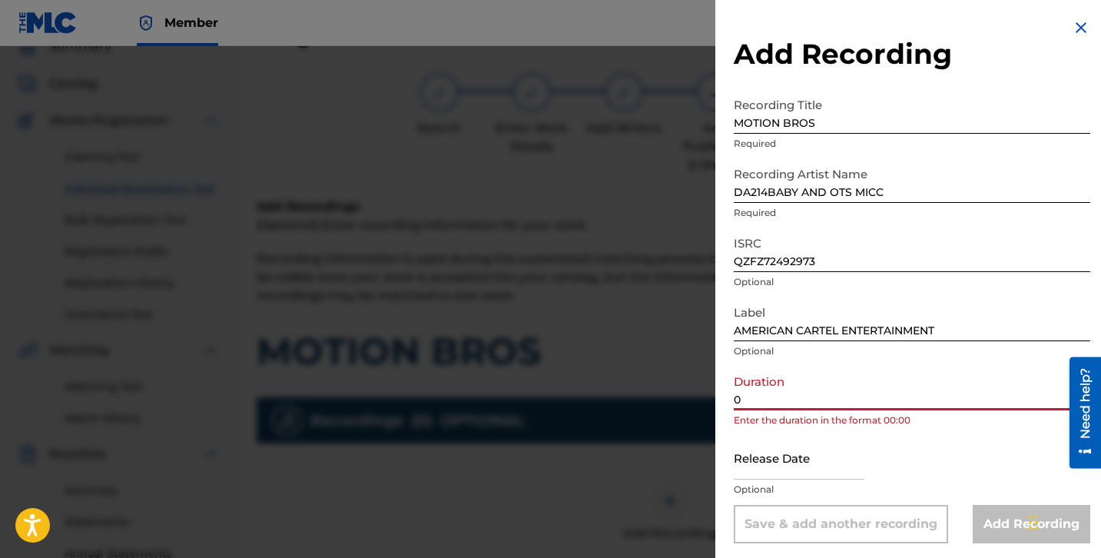
paste input "2:32"
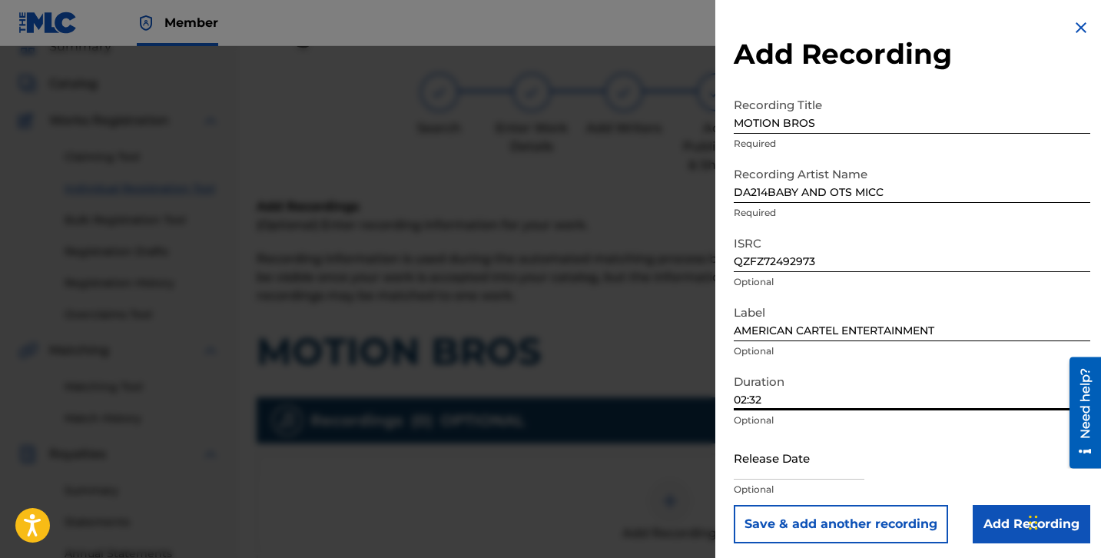
type input "02:32"
click at [980, 524] on input "Add Recording" at bounding box center [1032, 524] width 118 height 38
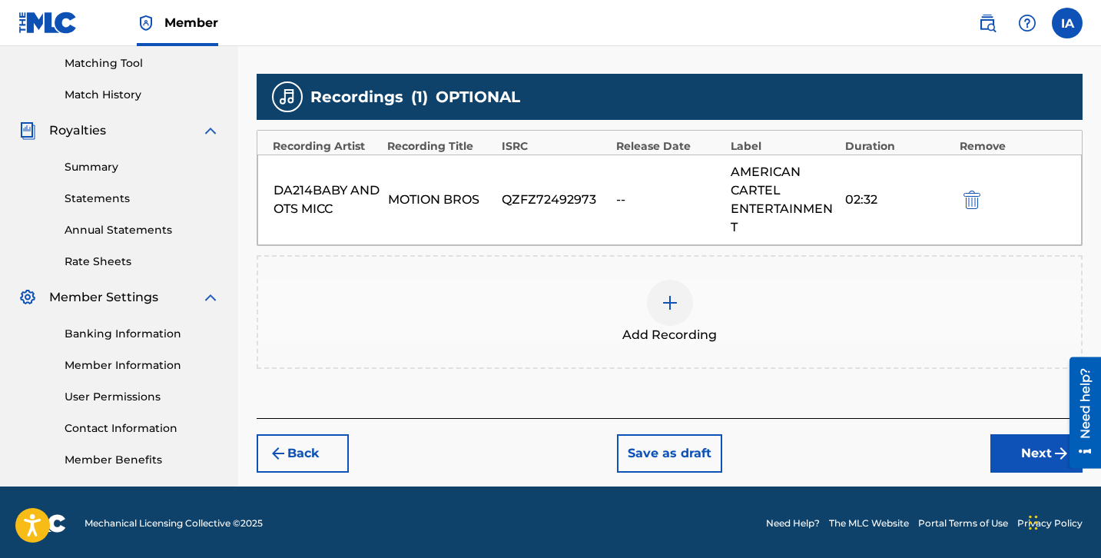
scroll to position [395, 0]
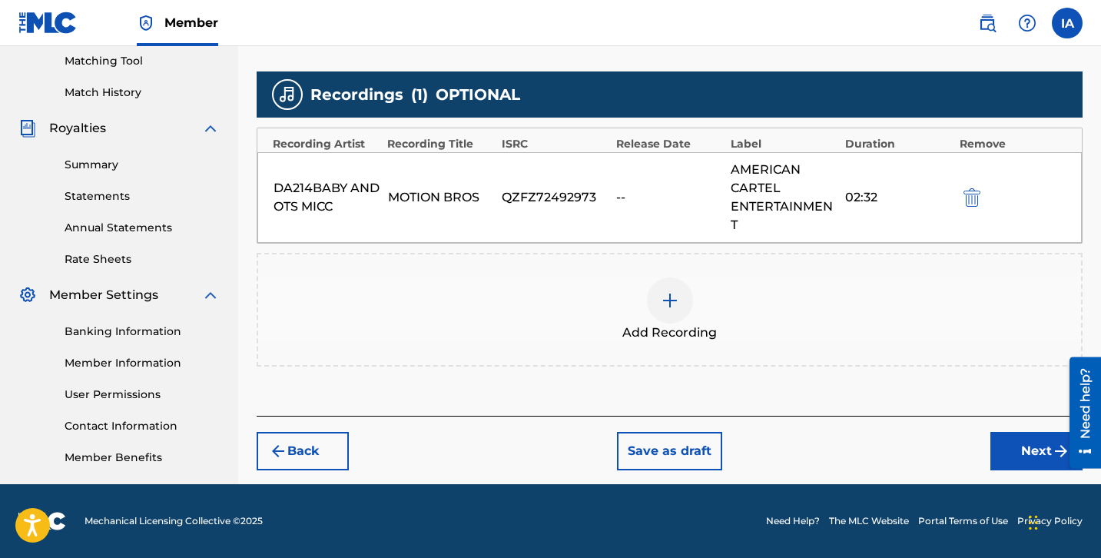
click at [999, 466] on button "Next" at bounding box center [1036, 451] width 92 height 38
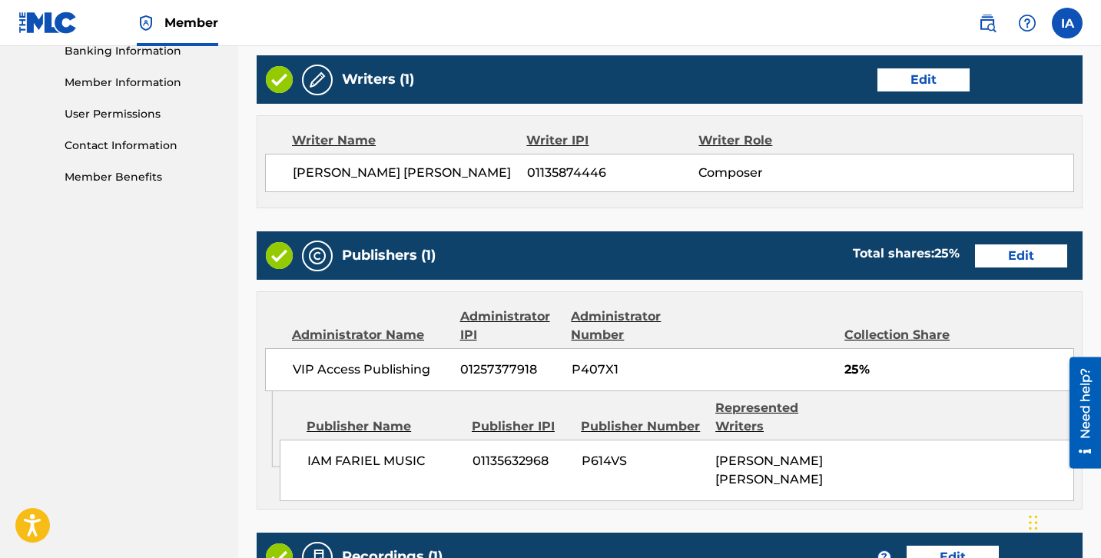
scroll to position [947, 0]
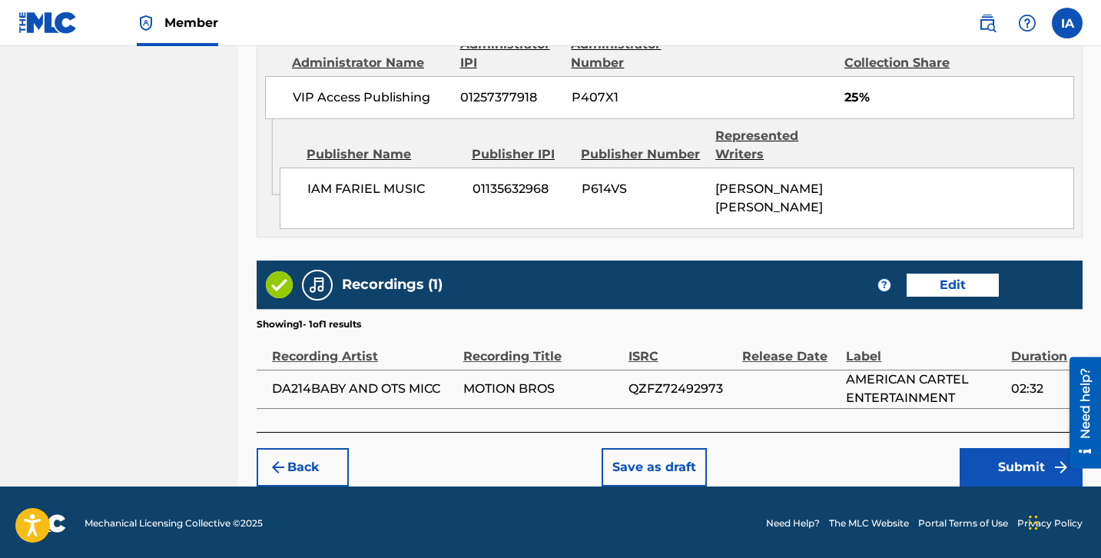
click at [1016, 471] on button "Submit" at bounding box center [1021, 467] width 123 height 38
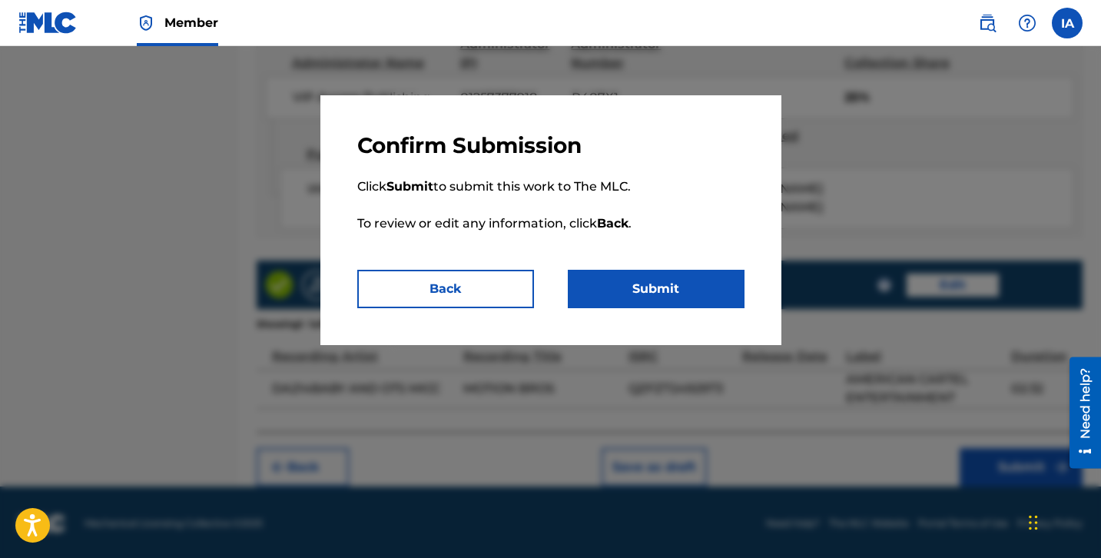
click at [718, 275] on button "Submit" at bounding box center [656, 289] width 177 height 38
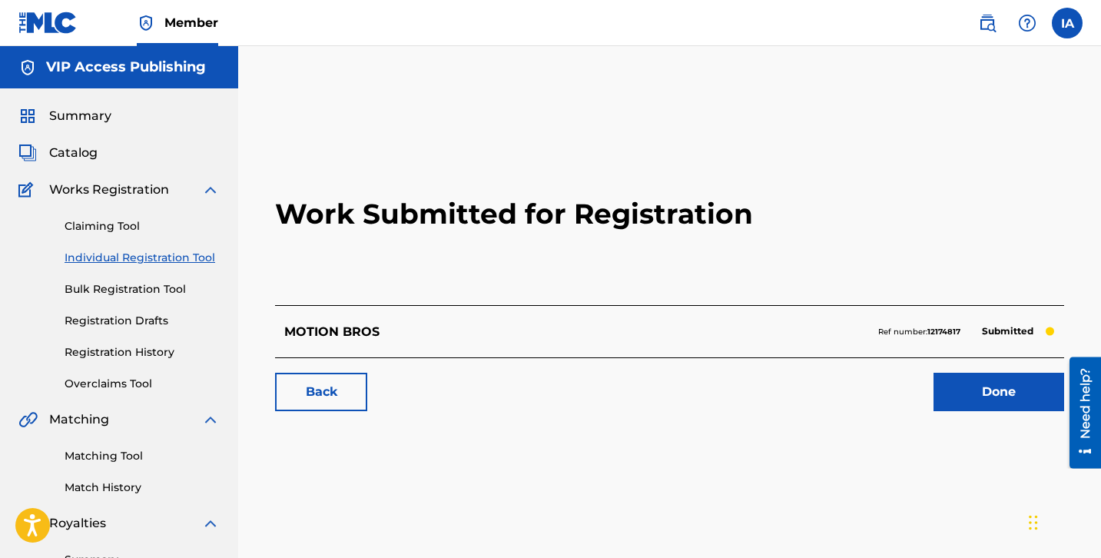
click at [81, 114] on span "Summary" at bounding box center [80, 116] width 62 height 18
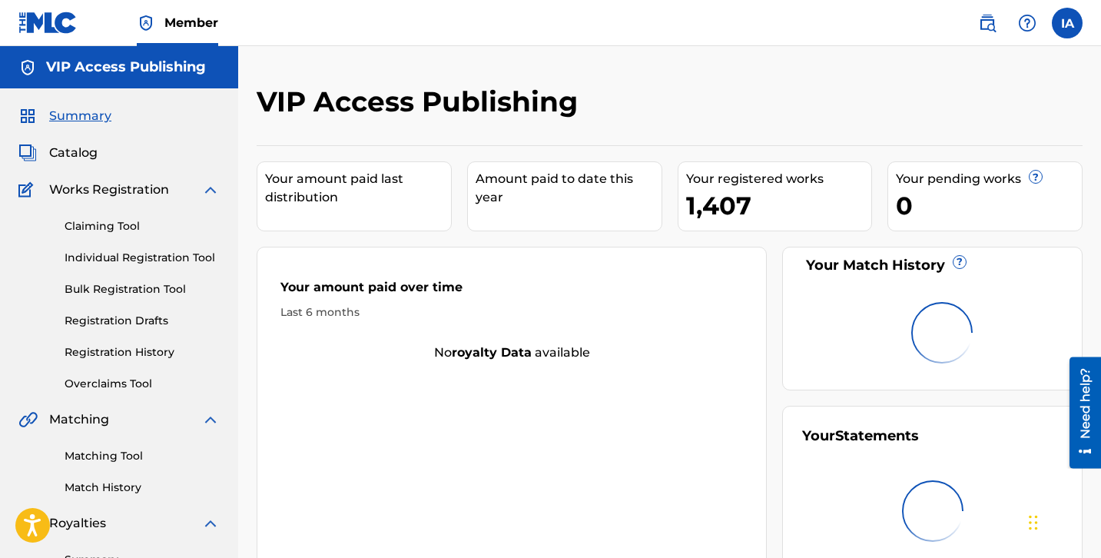
click at [149, 353] on link "Registration History" at bounding box center [142, 352] width 155 height 16
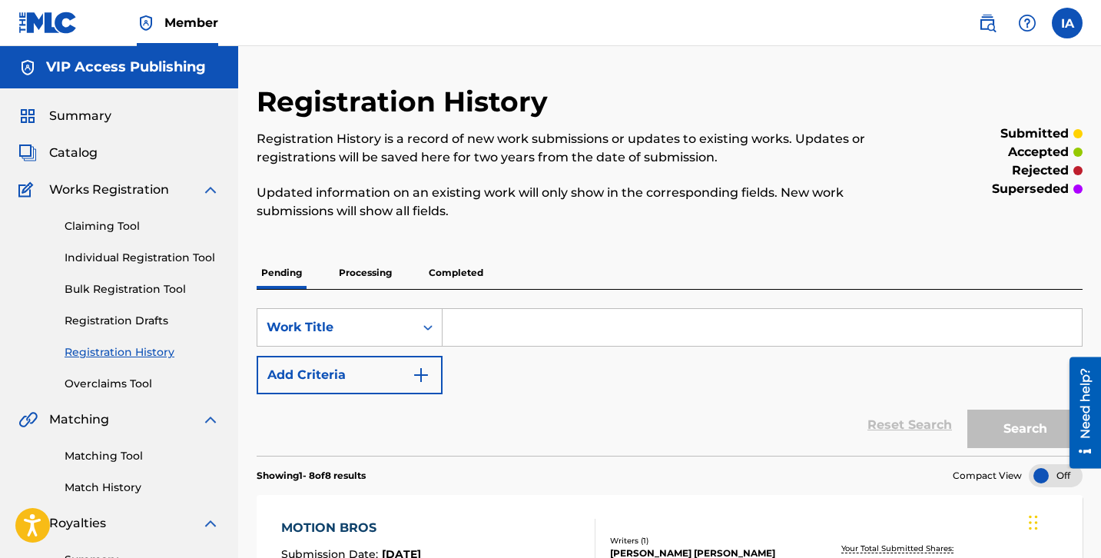
click at [386, 272] on p "Processing" at bounding box center [365, 273] width 62 height 32
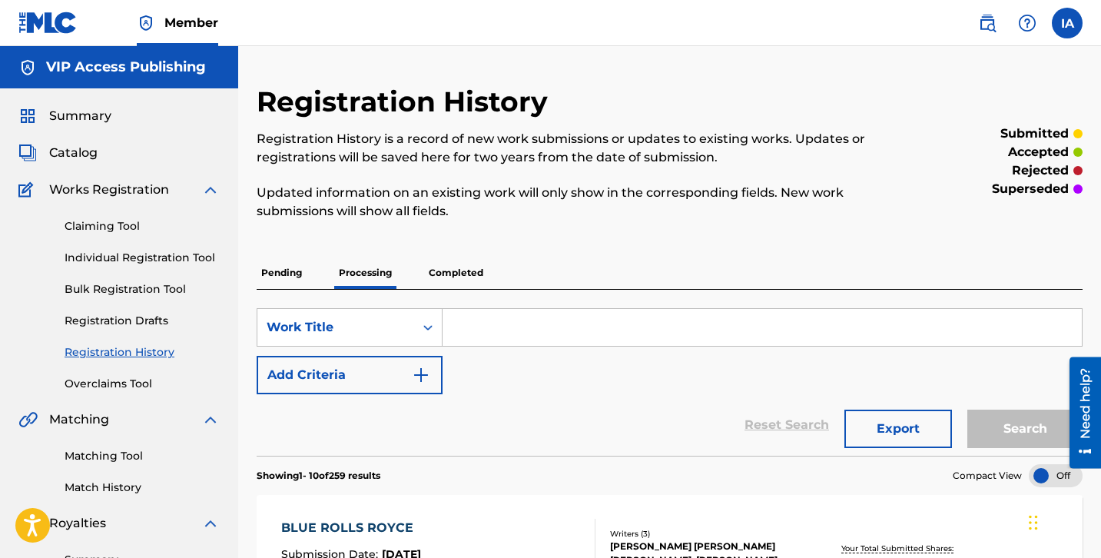
click at [89, 123] on span "Summary" at bounding box center [80, 116] width 62 height 18
